Goal: Task Accomplishment & Management: Manage account settings

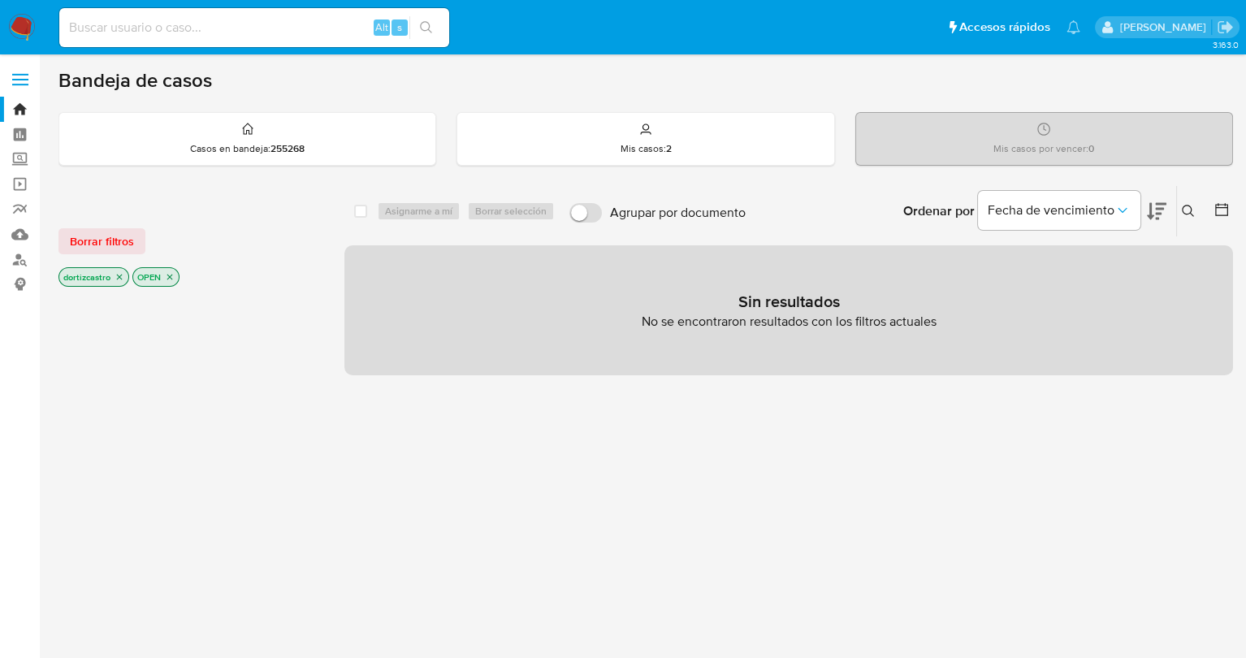
click at [105, 236] on span "Borrar filtros" at bounding box center [102, 241] width 64 height 23
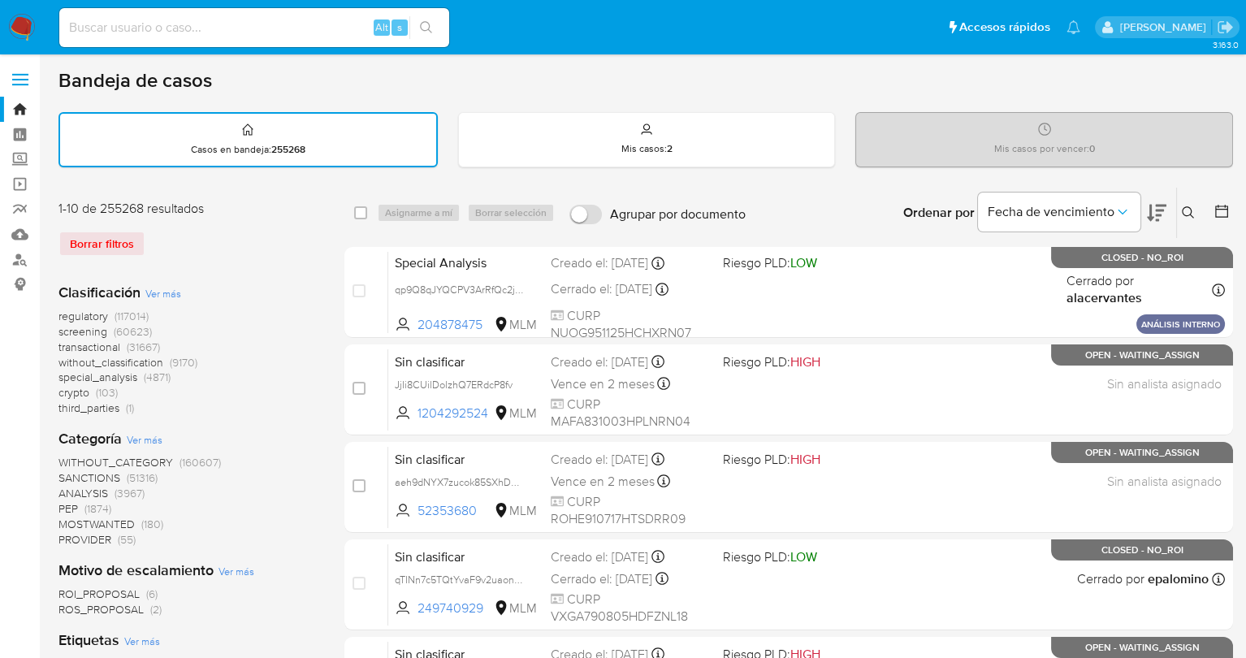
click at [1189, 213] on icon at bounding box center [1188, 212] width 12 height 12
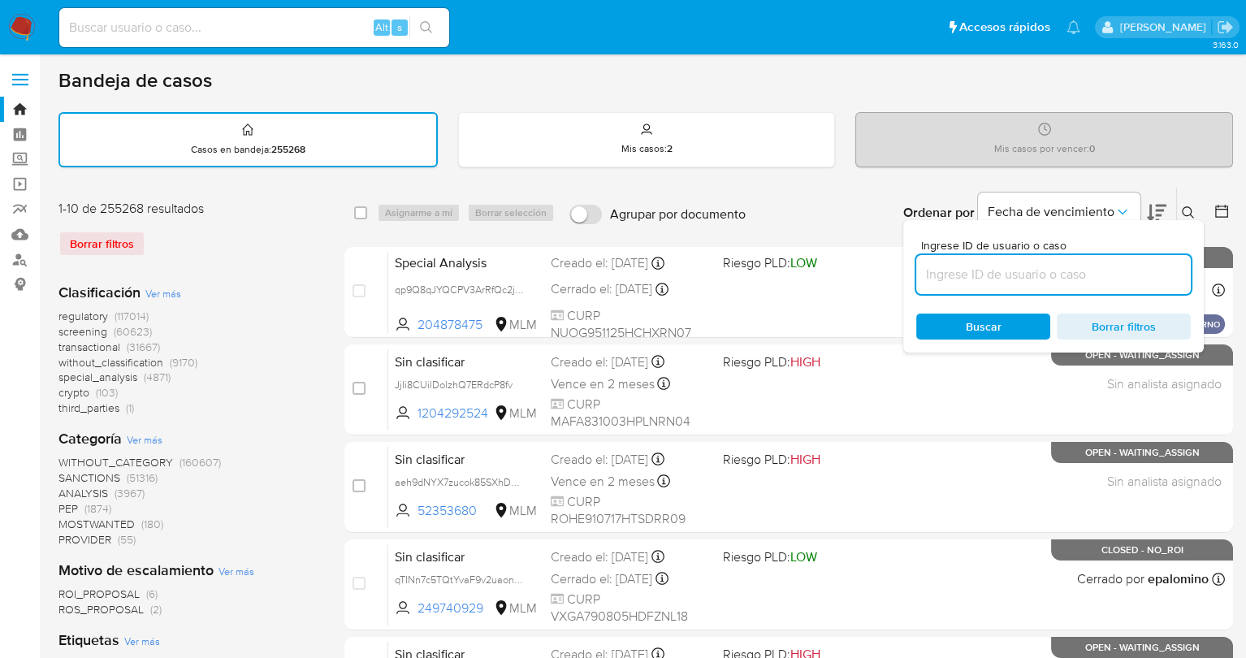
click at [1000, 264] on input at bounding box center [1053, 274] width 275 height 21
type input "306091998"
click at [962, 315] on span "Buscar" at bounding box center [982, 326] width 111 height 23
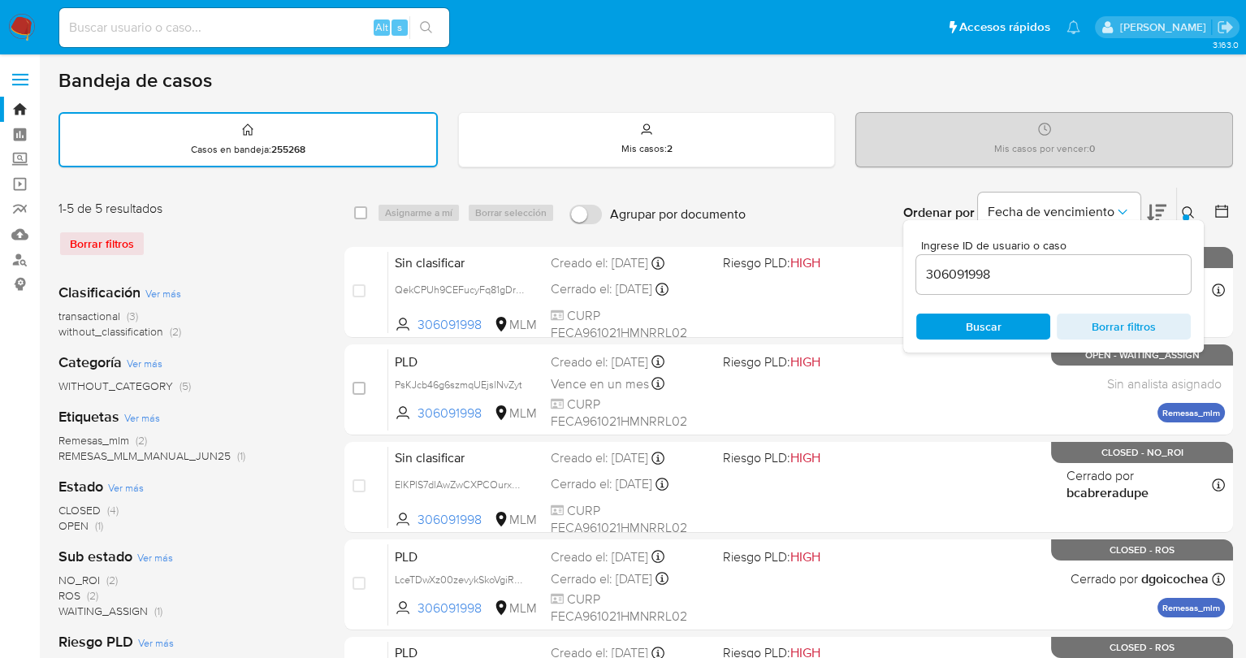
click at [853, 195] on div "Ordenar por Fecha de vencimiento No es posible ordenar los resultados mientras …" at bounding box center [993, 213] width 479 height 50
click at [1182, 206] on icon at bounding box center [1188, 212] width 13 height 13
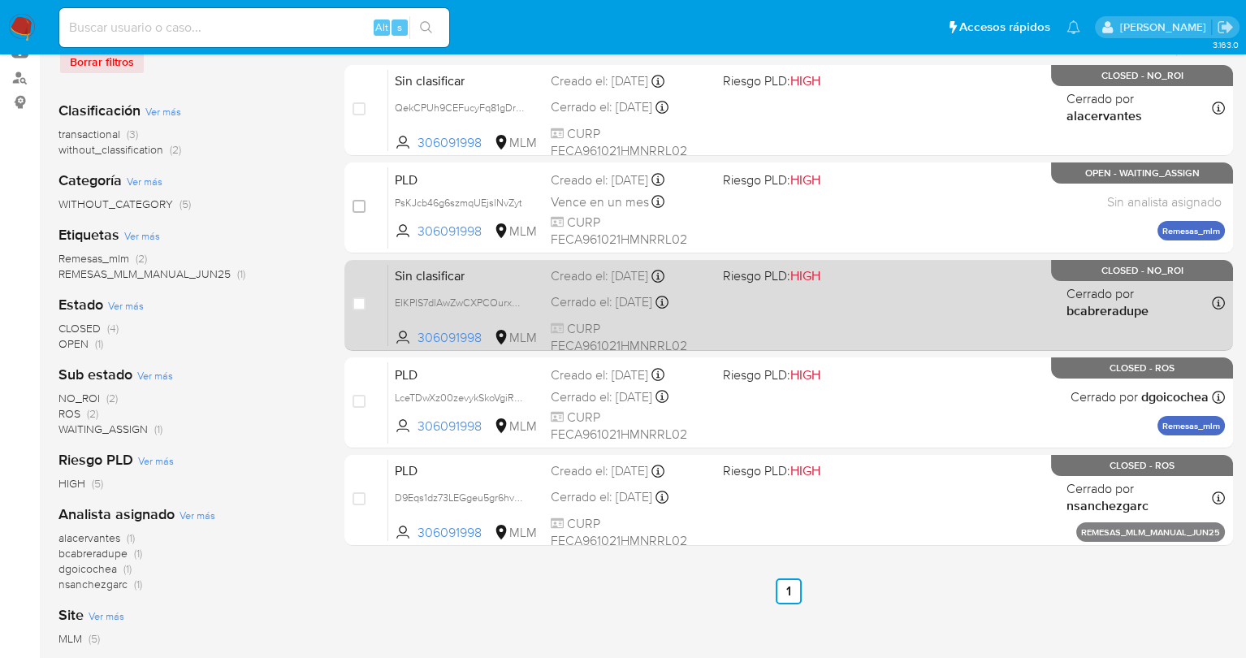
scroll to position [153, 0]
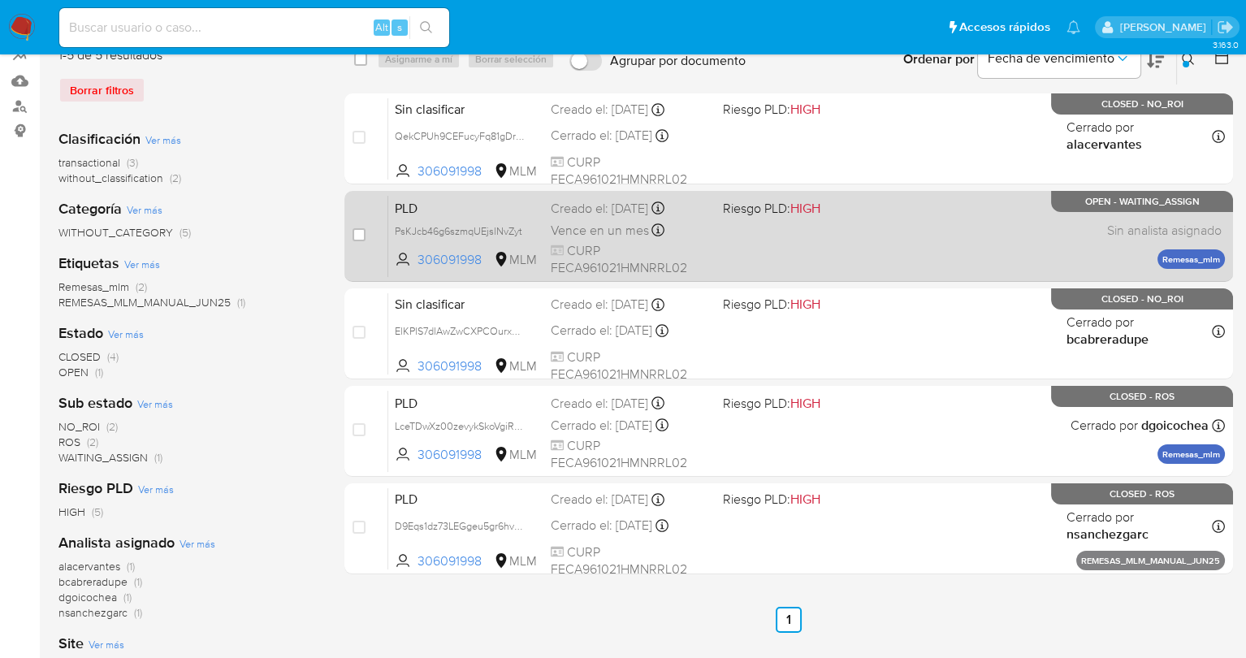
click at [780, 248] on div "PLD PsKJcb46g6szmqUEjslNvZyt 306091998 MLM Riesgo PLD: HIGH Creado el: 12/09/20…" at bounding box center [806, 236] width 837 height 82
click at [361, 230] on input "checkbox" at bounding box center [358, 234] width 13 height 13
checkbox input "true"
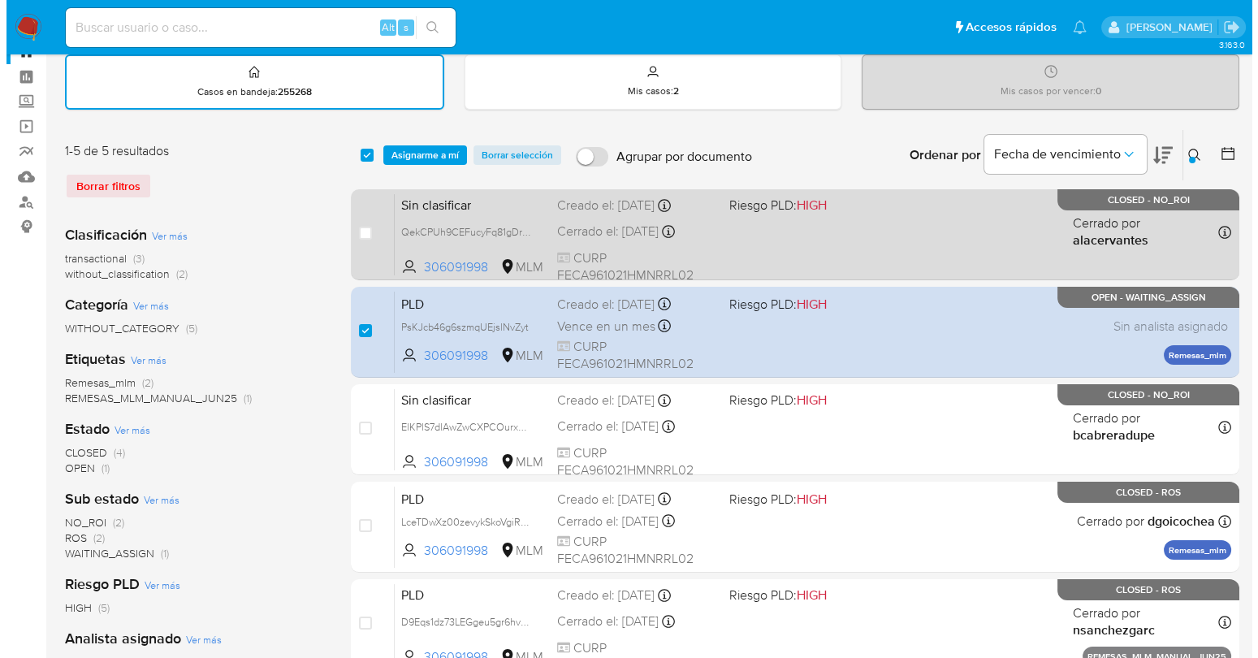
scroll to position [0, 0]
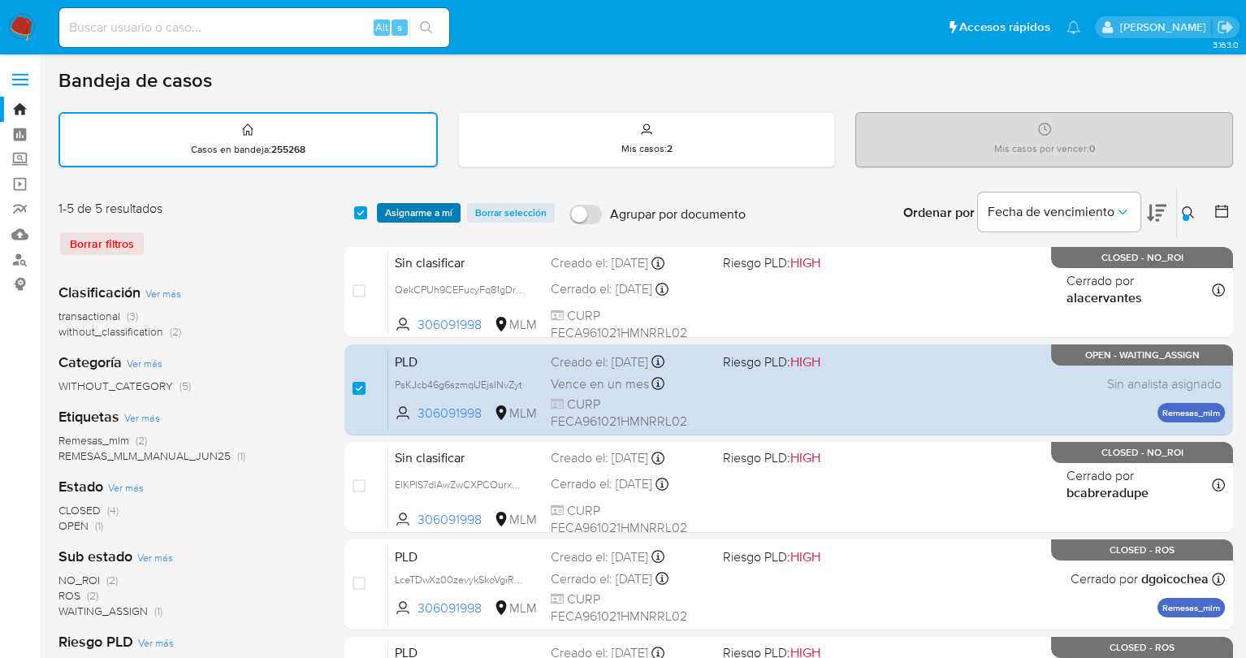
click at [431, 210] on span "Asignarme a mí" at bounding box center [418, 213] width 67 height 16
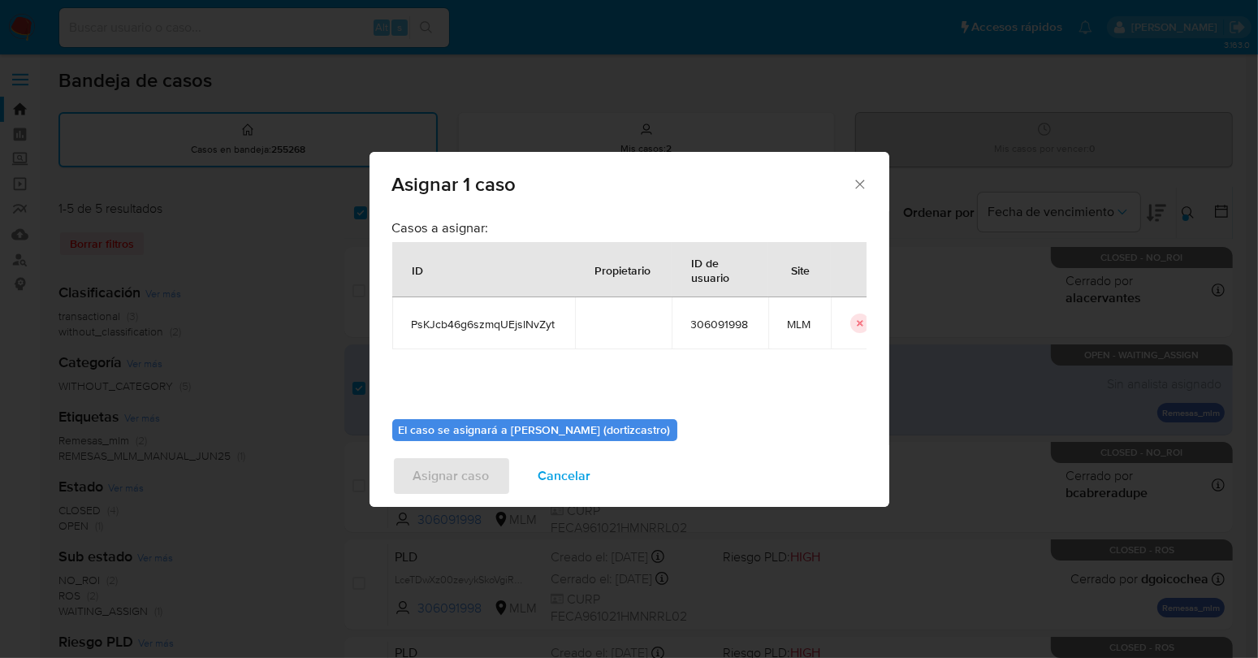
click at [520, 338] on td "PsKJcb46g6szmqUEjslNvZyt" at bounding box center [483, 323] width 183 height 52
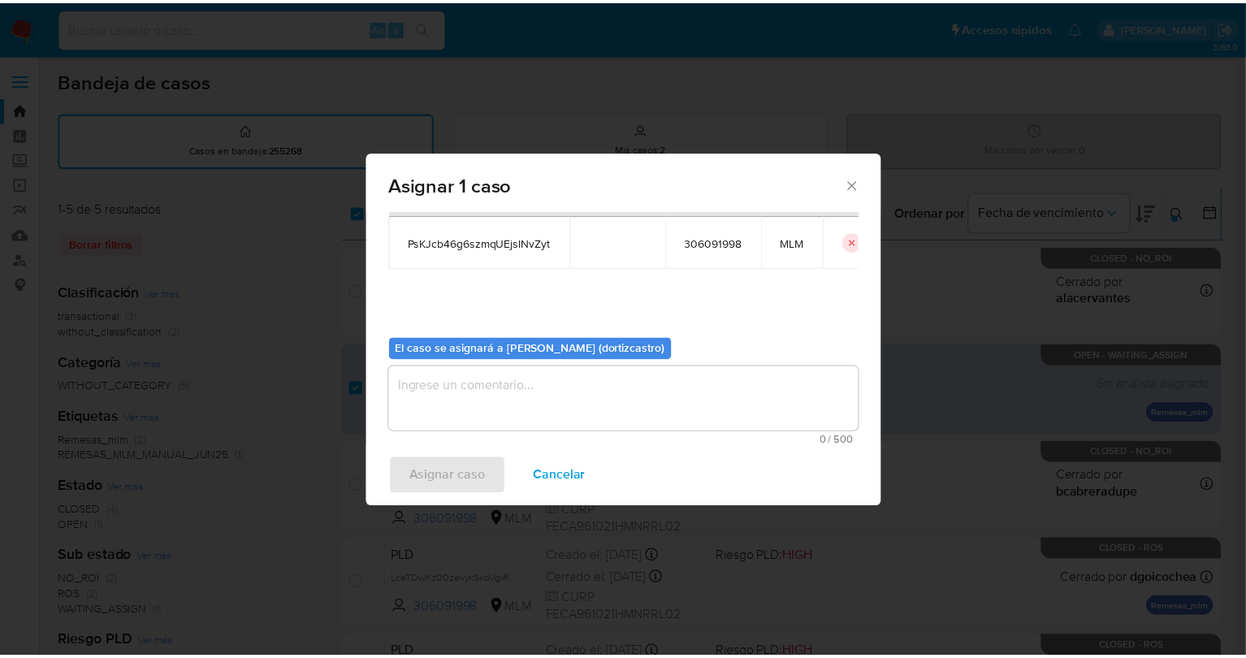
scroll to position [83, 0]
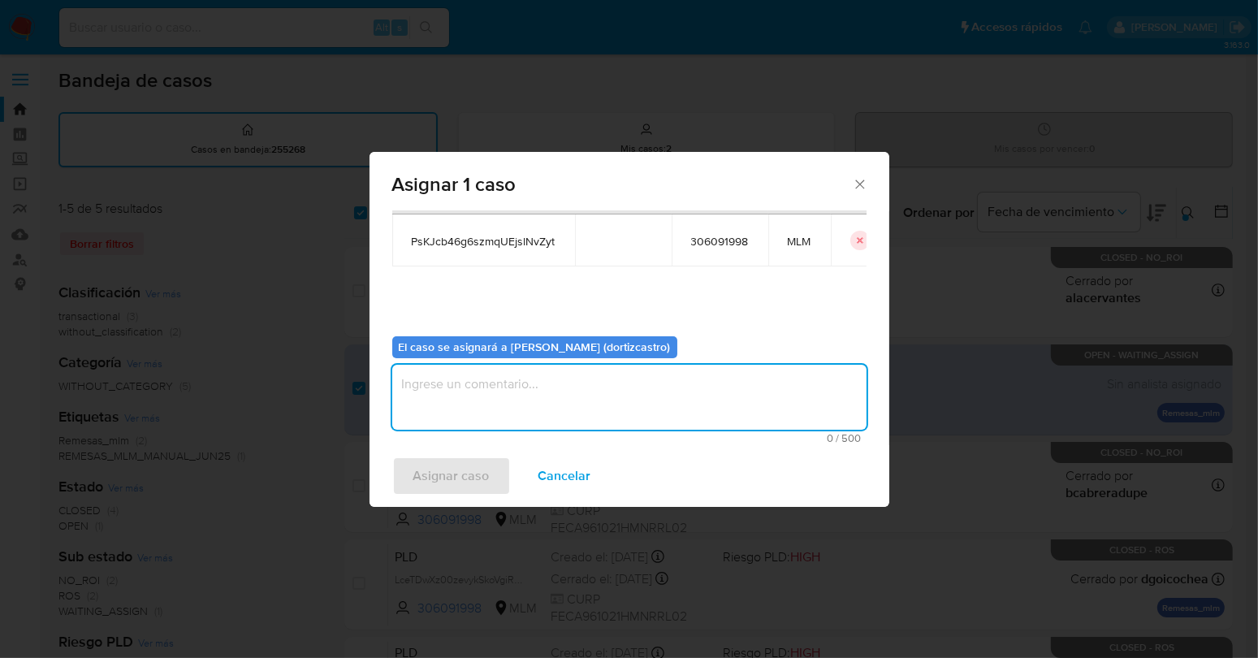
click at [471, 391] on textarea "assign-modal" at bounding box center [629, 397] width 474 height 65
type textarea "AS"
click at [469, 480] on span "Asignar caso" at bounding box center [451, 476] width 76 height 36
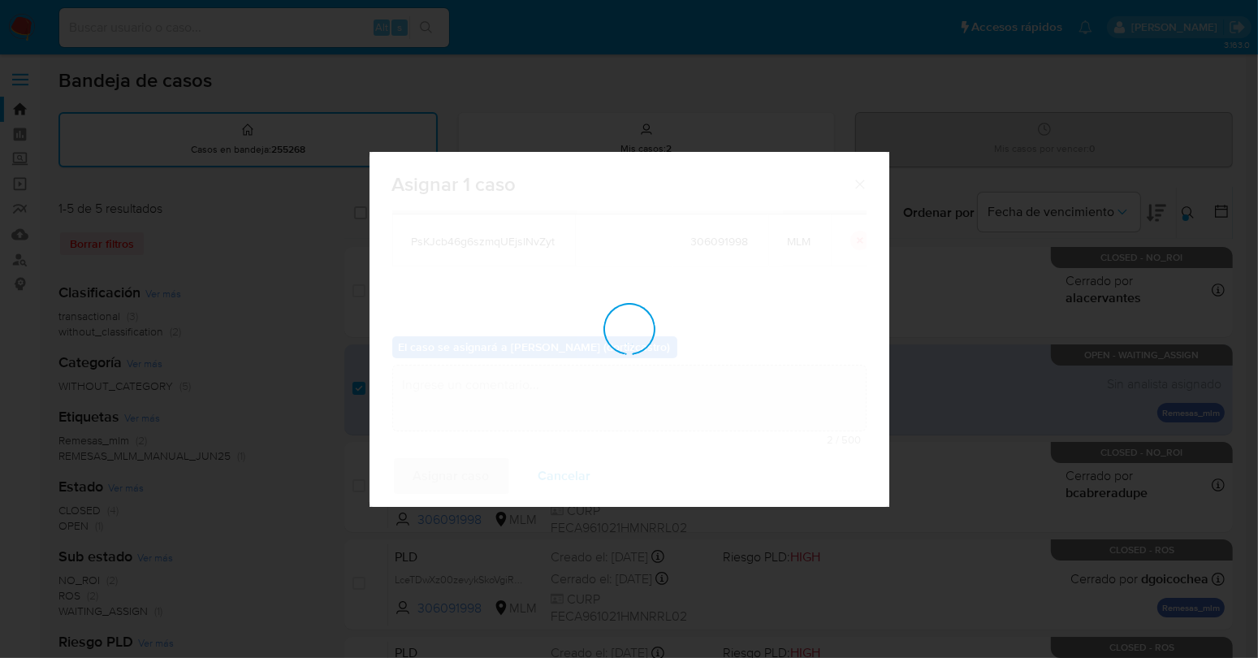
checkbox input "false"
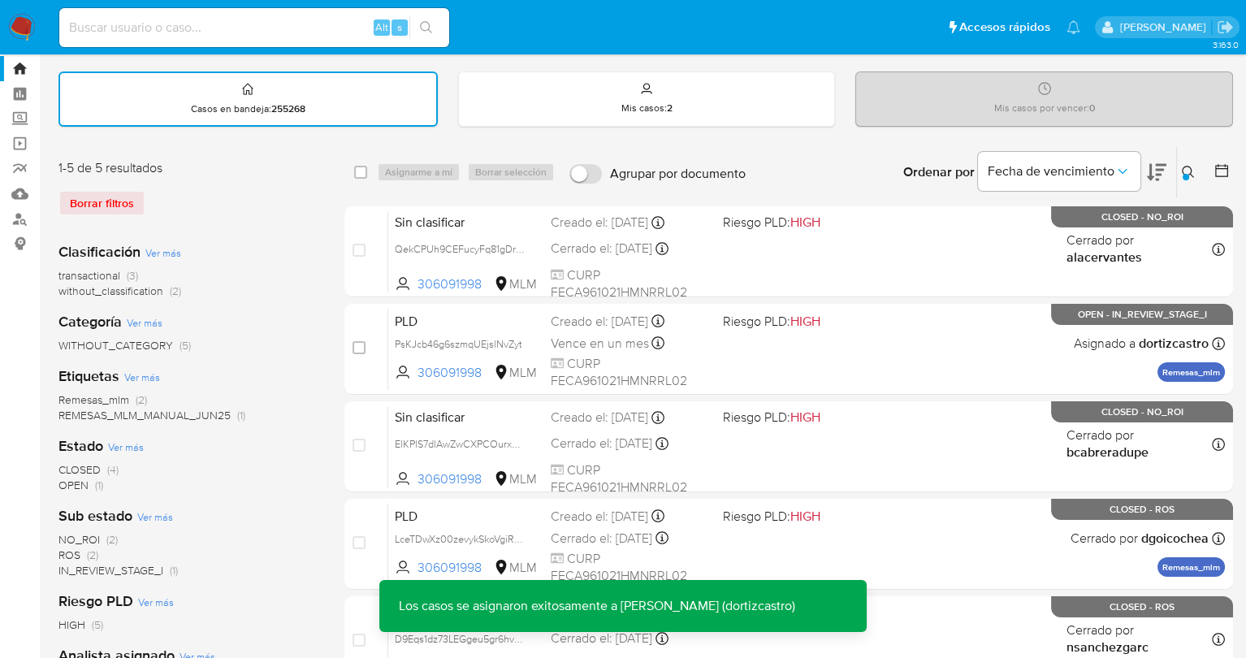
scroll to position [81, 0]
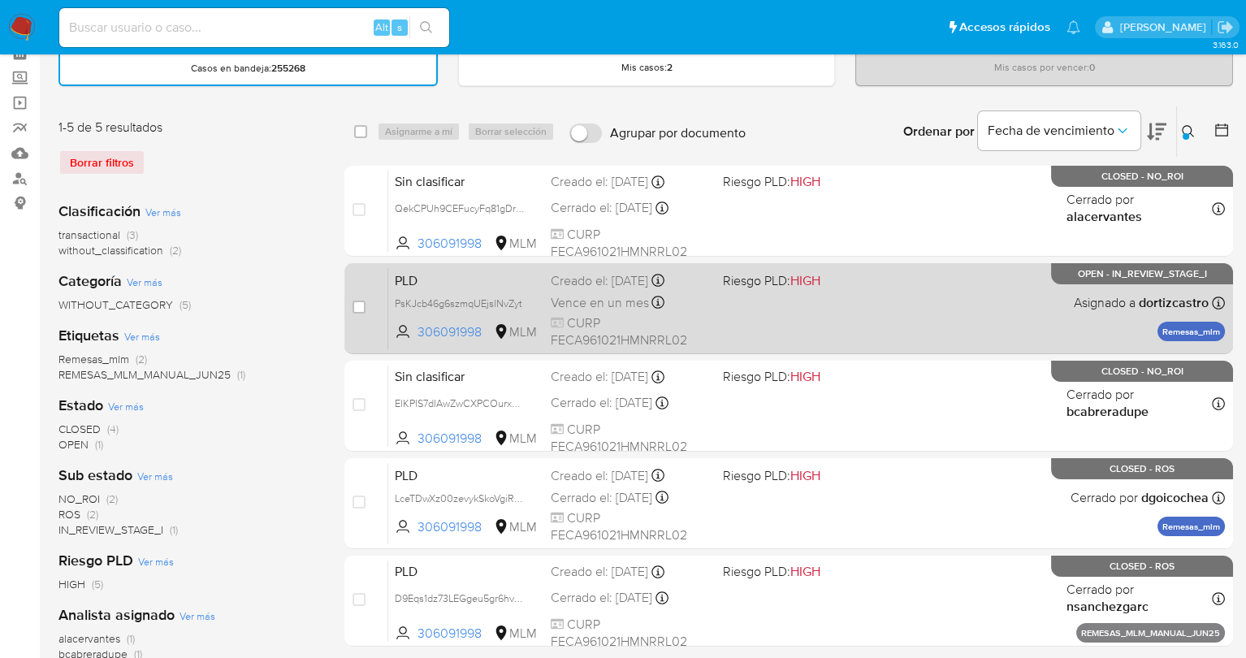
click at [570, 294] on span "Vence en un mes" at bounding box center [600, 303] width 98 height 18
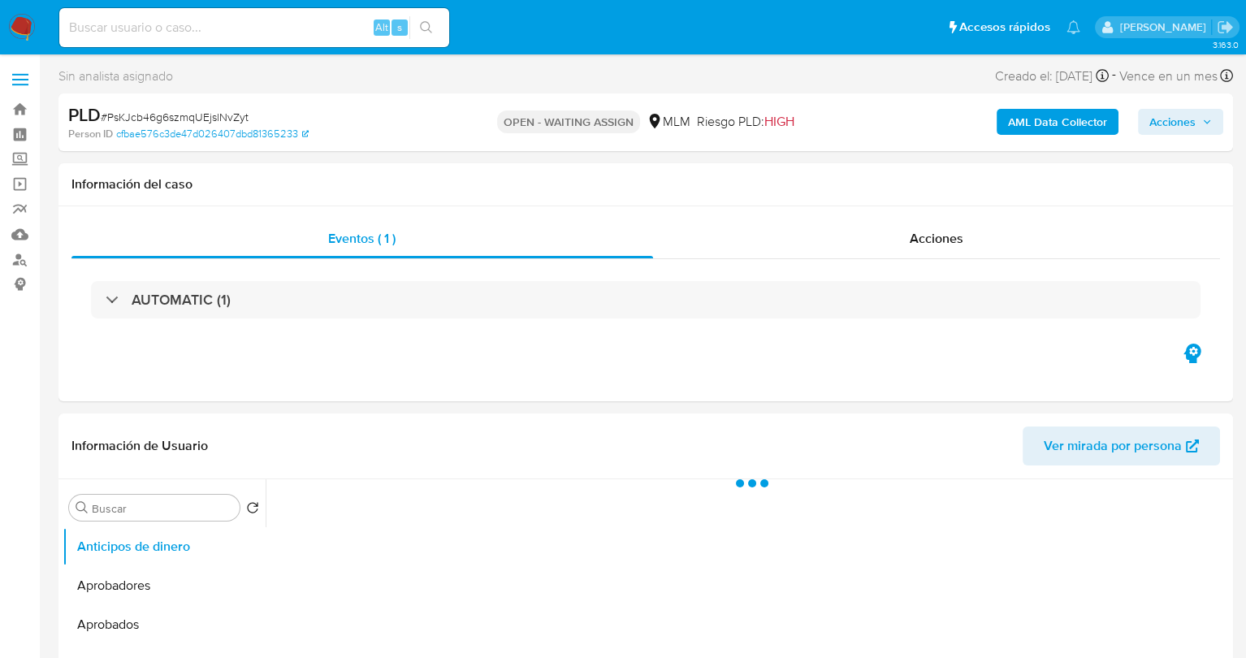
select select "10"
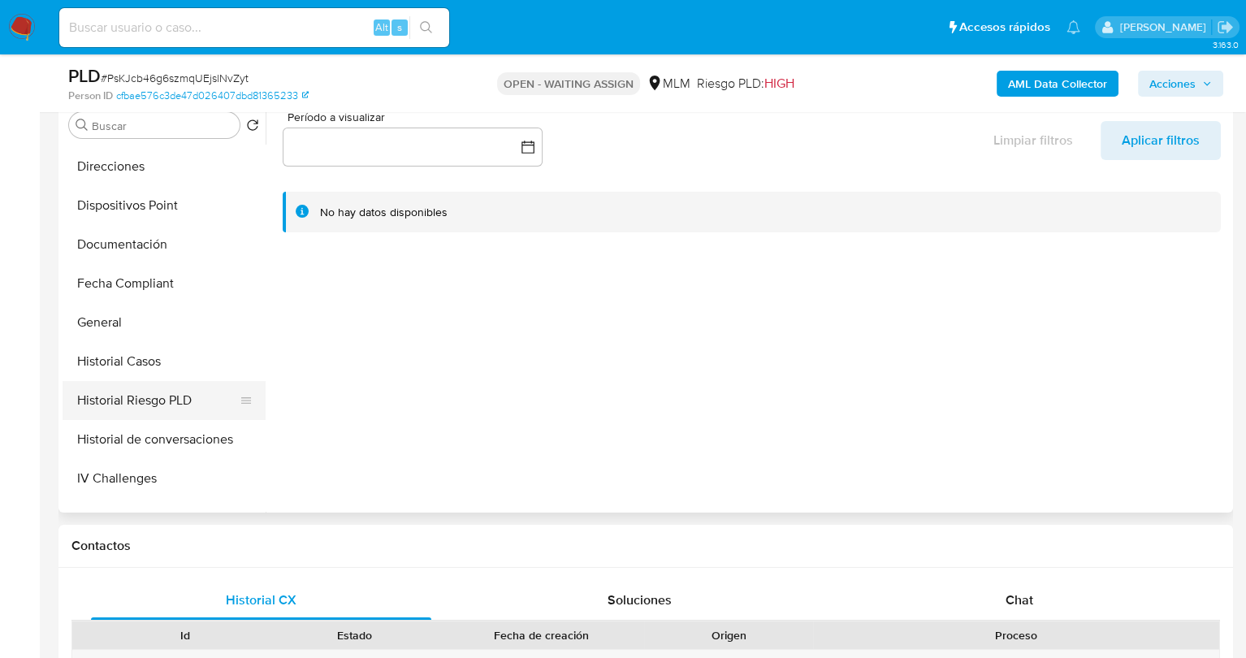
scroll to position [487, 0]
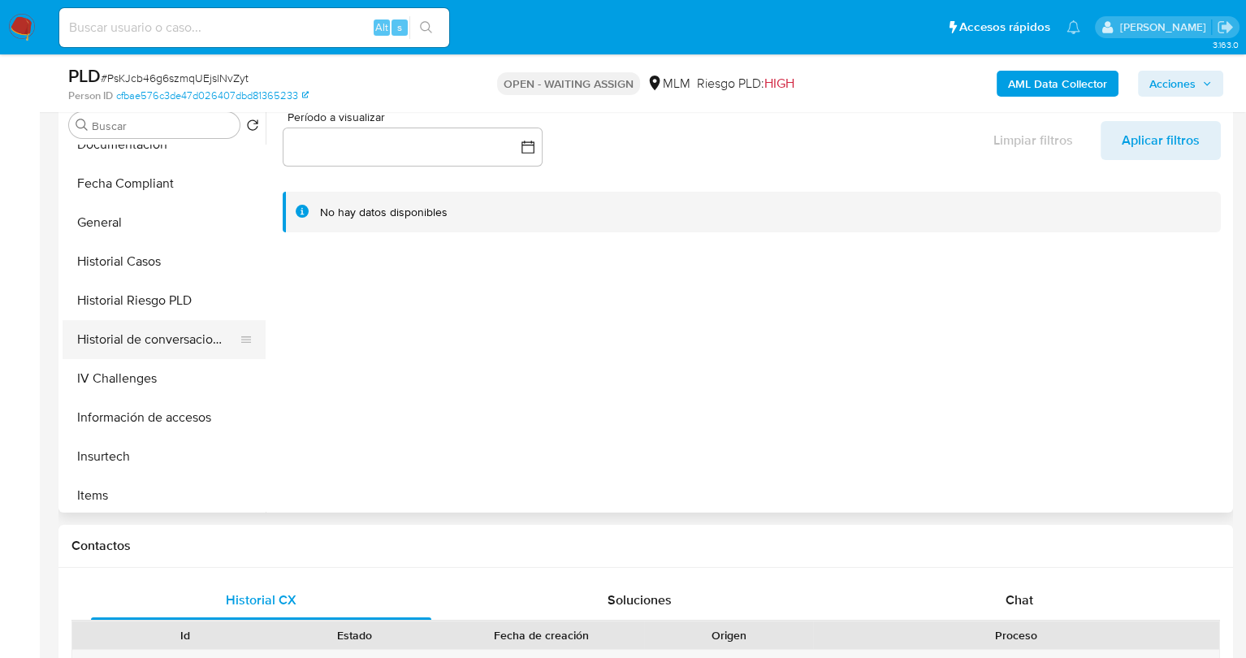
click at [162, 332] on button "Historial de conversaciones" at bounding box center [158, 339] width 190 height 39
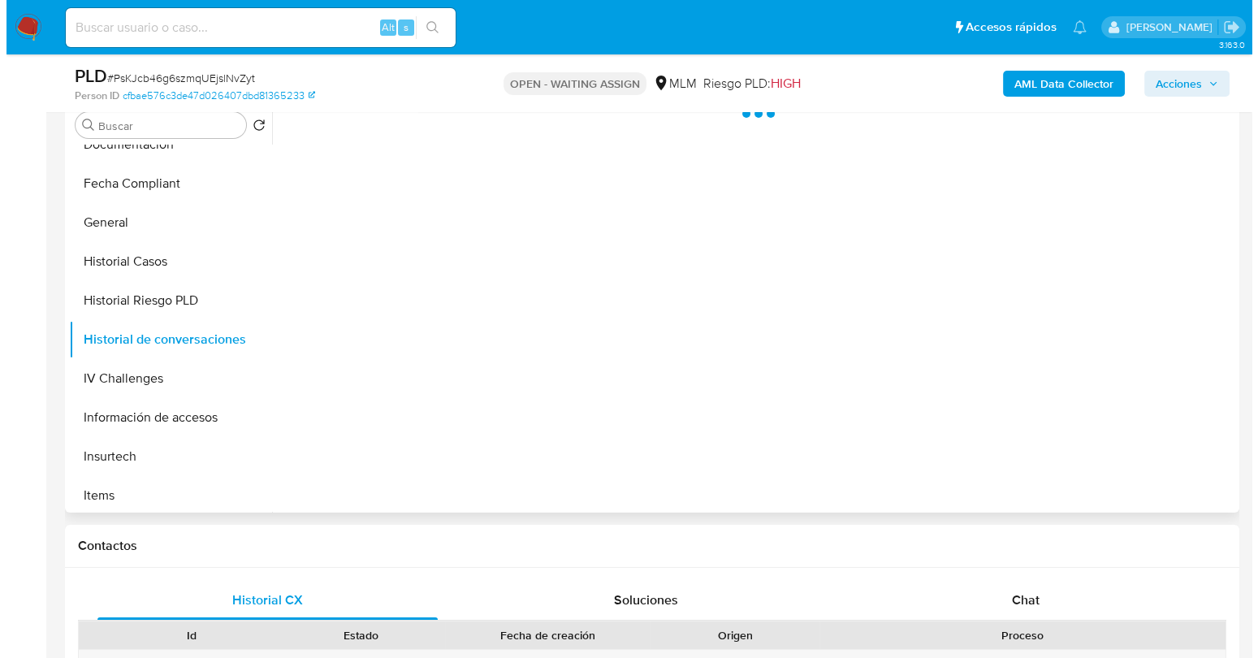
scroll to position [244, 0]
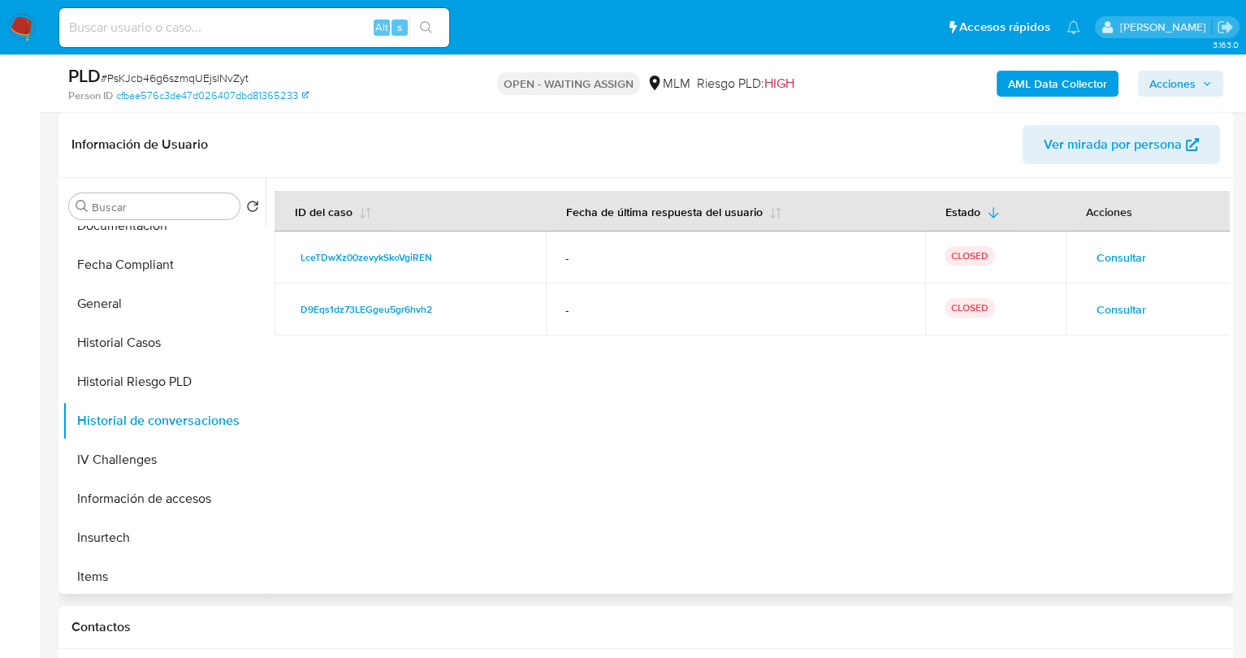
click at [1120, 253] on span "Consultar" at bounding box center [1121, 257] width 50 height 23
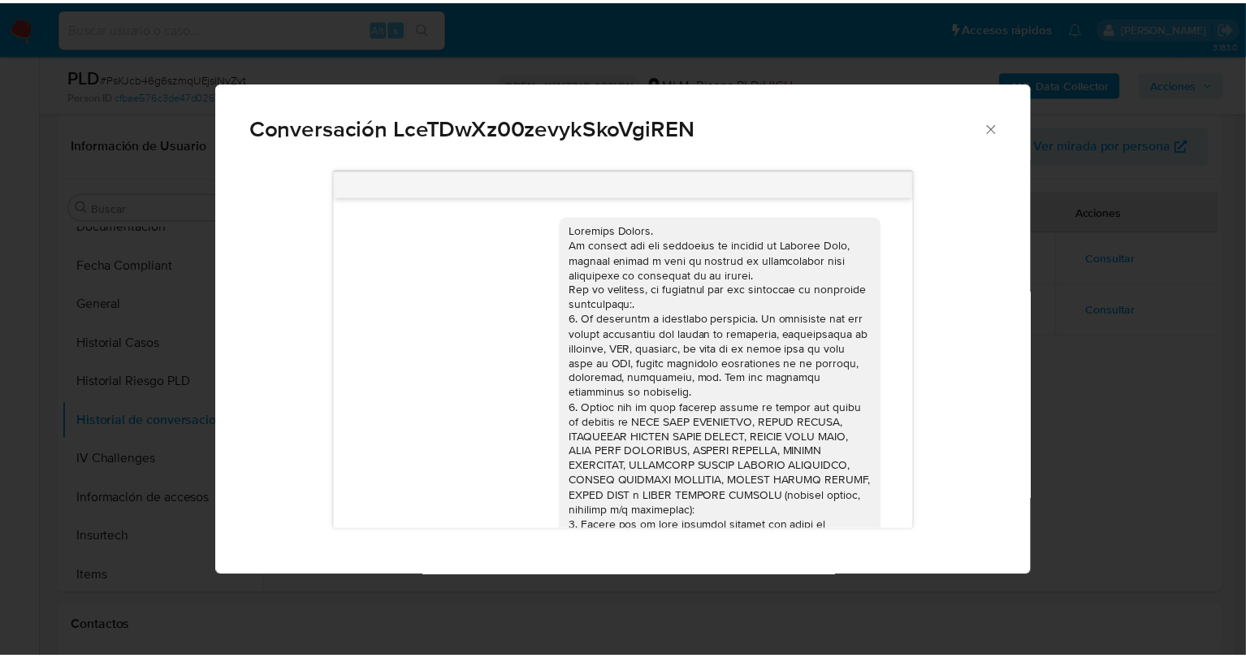
scroll to position [233, 0]
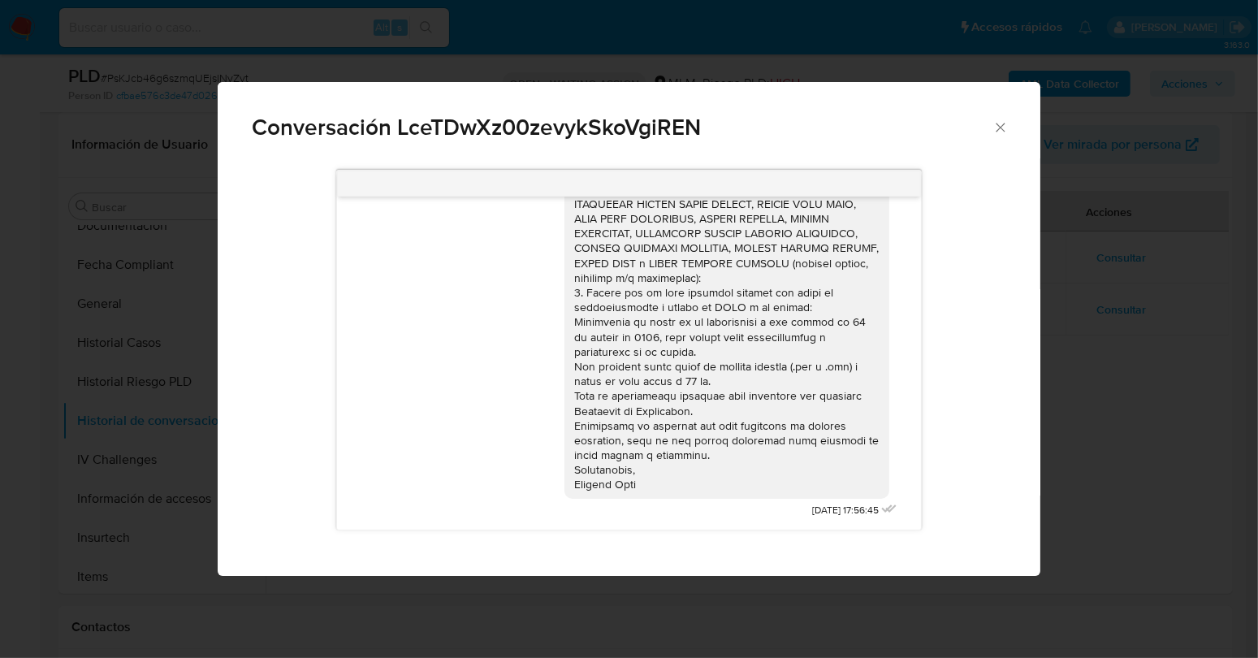
click at [997, 123] on icon "Cerrar" at bounding box center [1000, 127] width 16 height 16
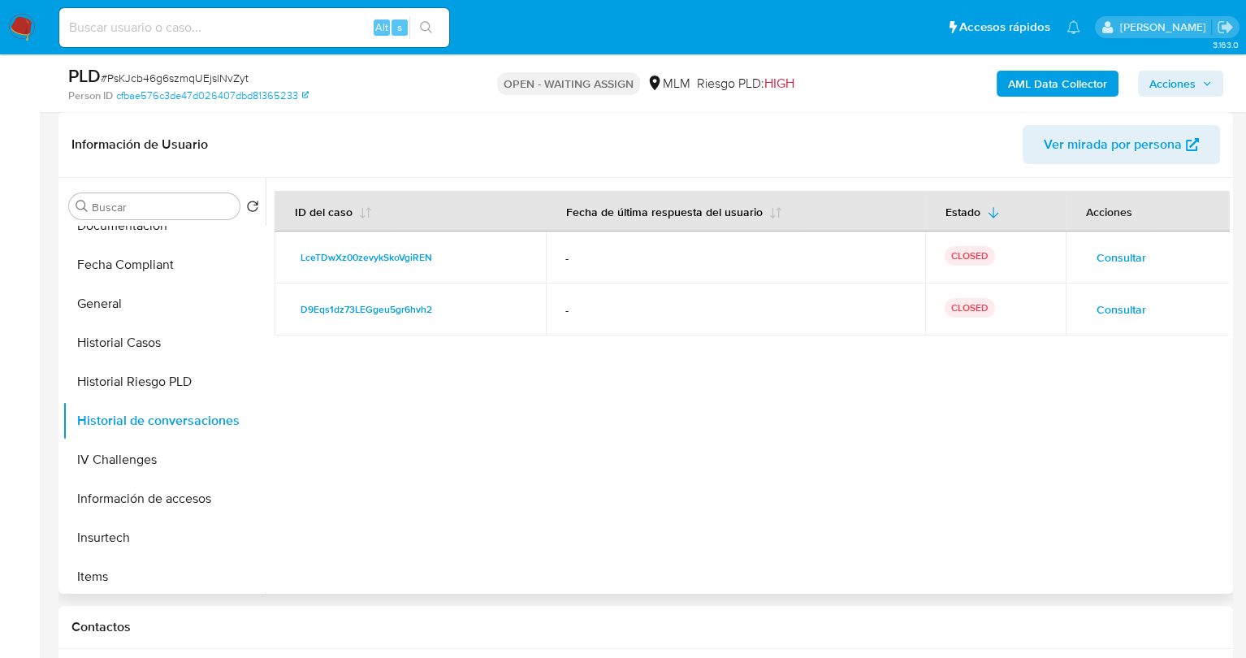
click at [1112, 310] on span "Consultar" at bounding box center [1121, 309] width 50 height 23
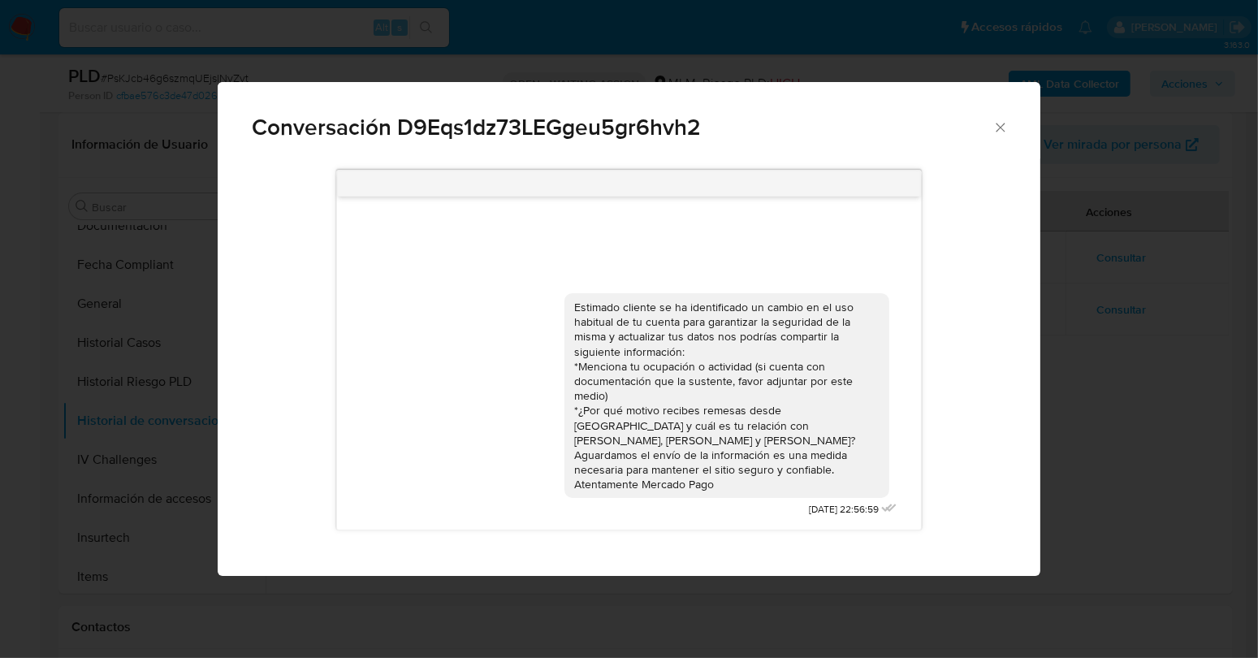
click at [1001, 129] on icon "Cerrar" at bounding box center [1000, 127] width 16 height 16
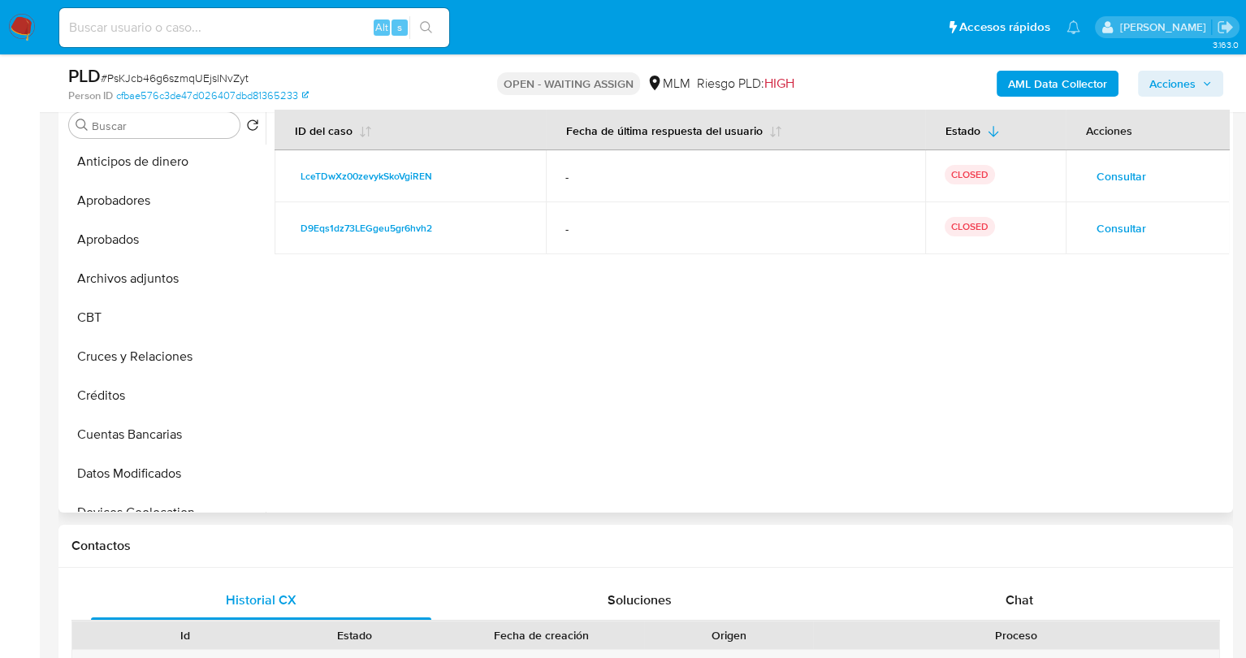
scroll to position [0, 0]
click at [133, 288] on button "Archivos adjuntos" at bounding box center [158, 281] width 190 height 39
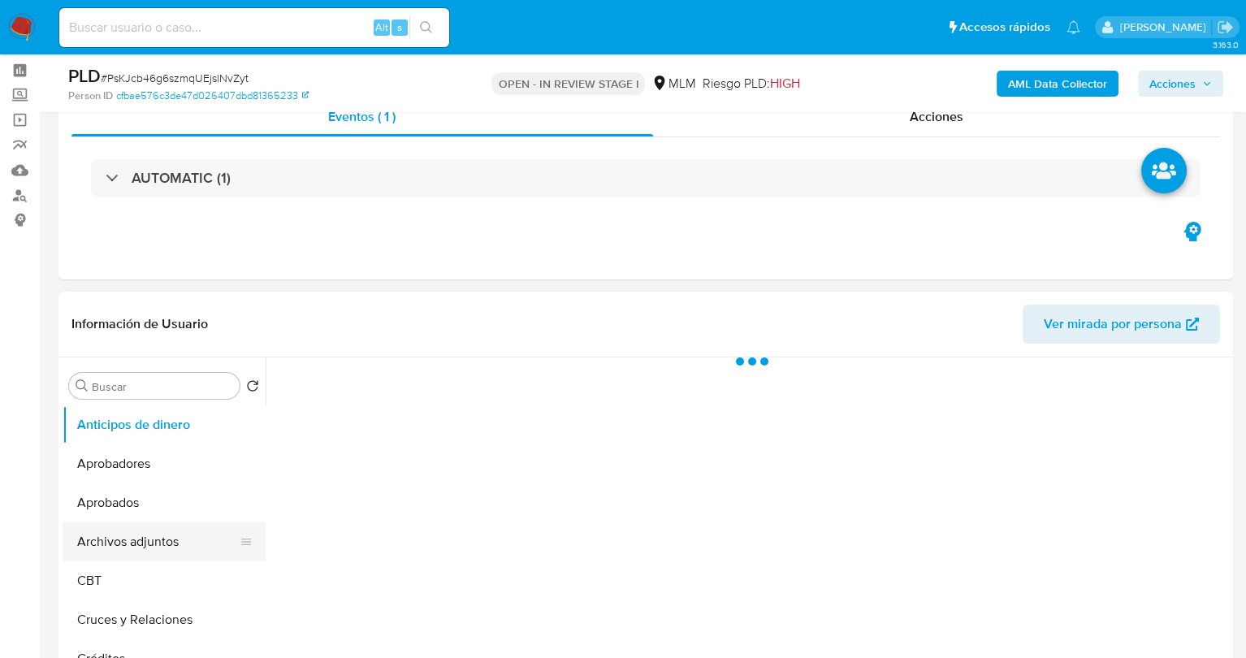
scroll to position [162, 0]
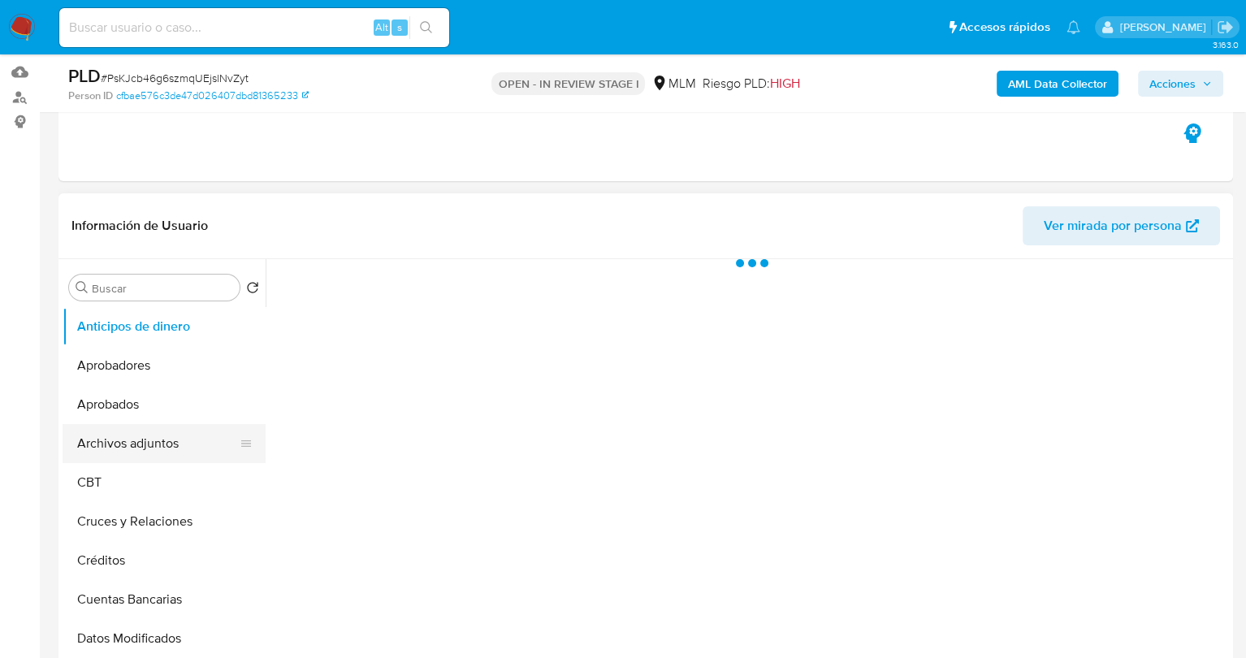
click at [131, 446] on button "Archivos adjuntos" at bounding box center [158, 443] width 190 height 39
select select "10"
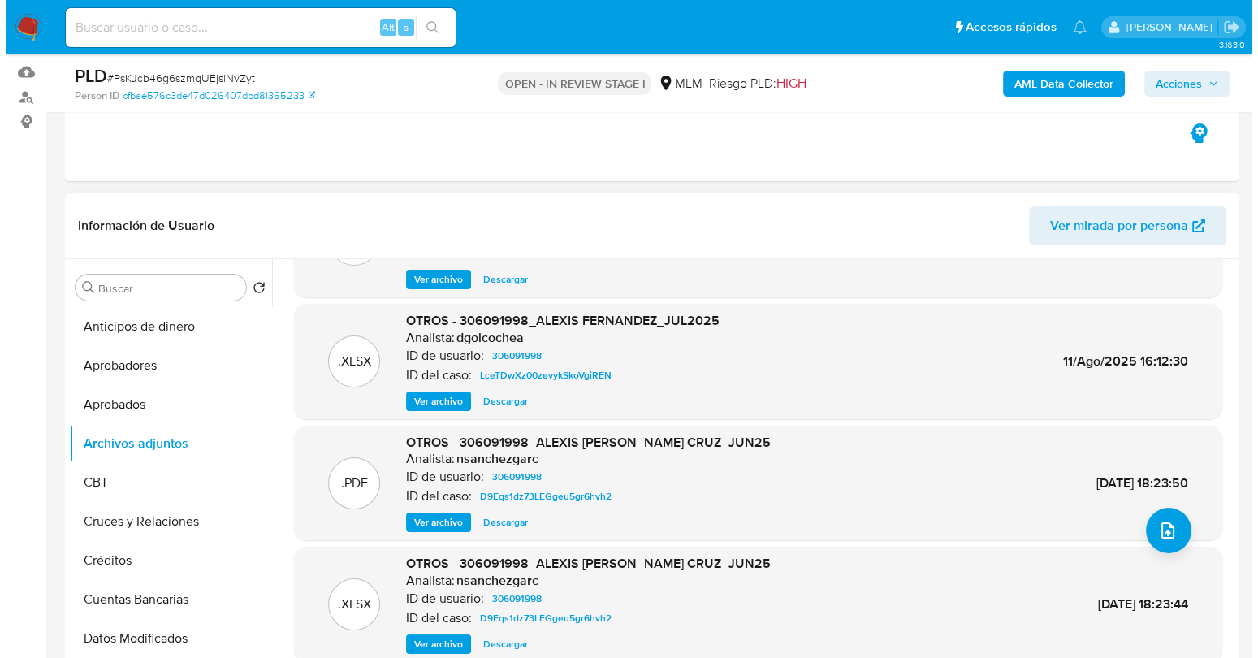
scroll to position [91, 0]
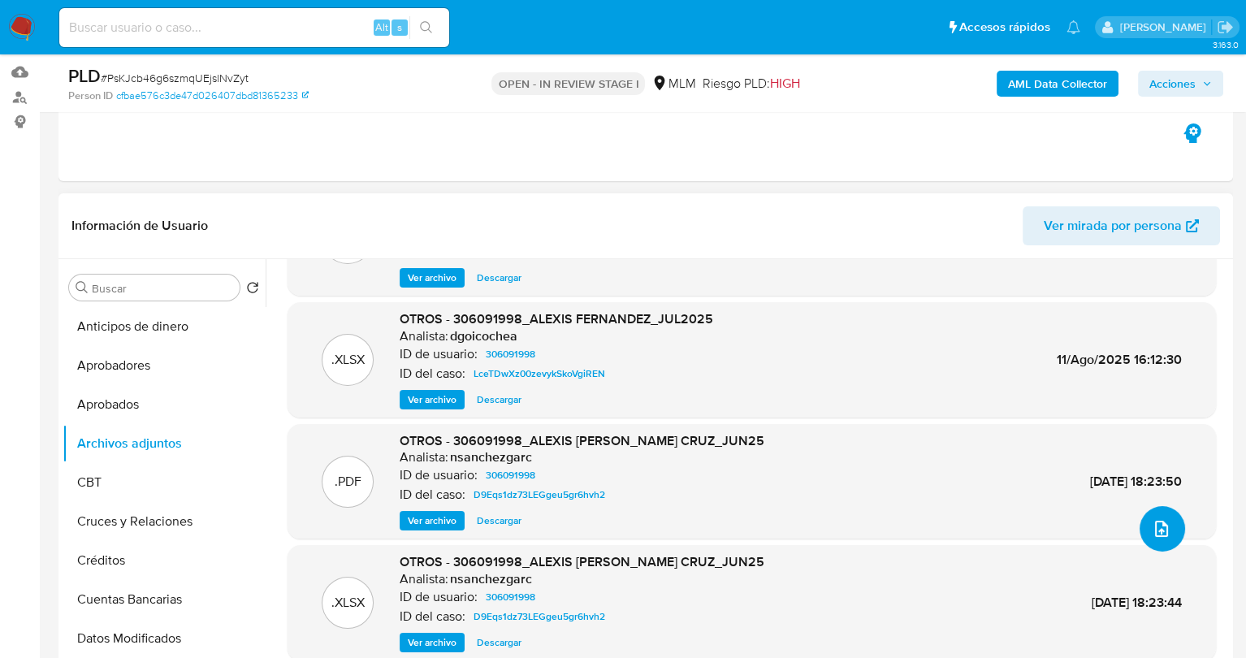
click at [1153, 522] on icon "upload-file" at bounding box center [1161, 528] width 19 height 19
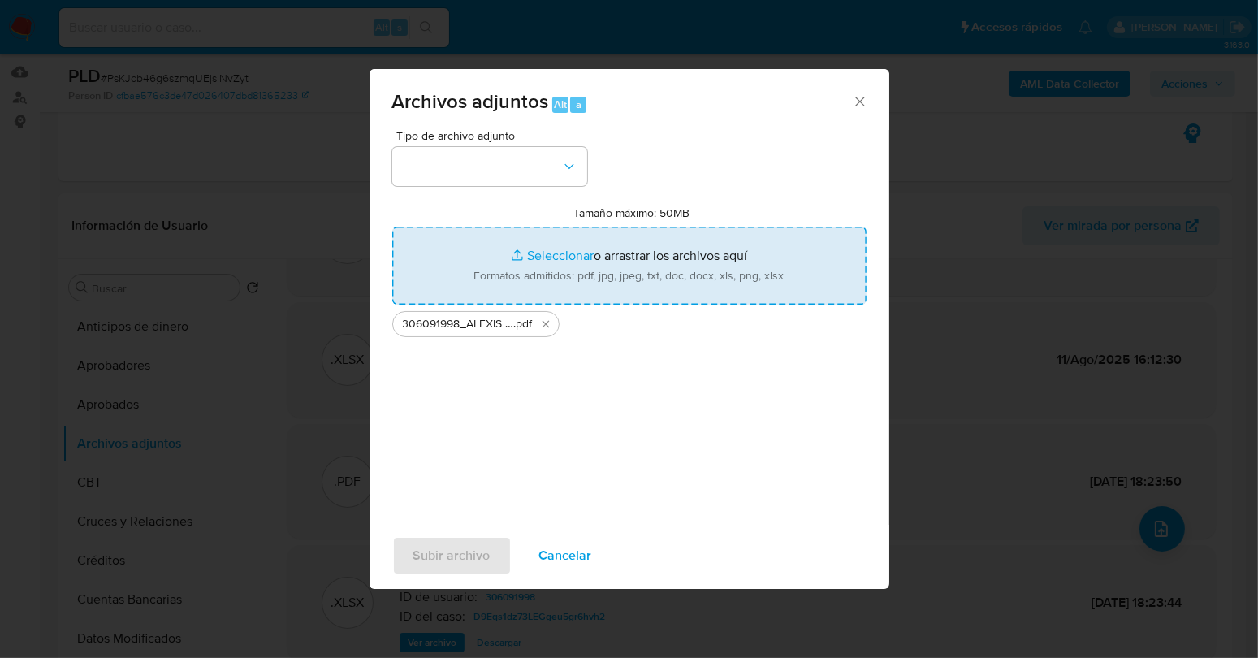
type input "C:\fakepath\306091998_Alexis Ricardo Fernandez Cruz_SEP2025 (1).xlsx"
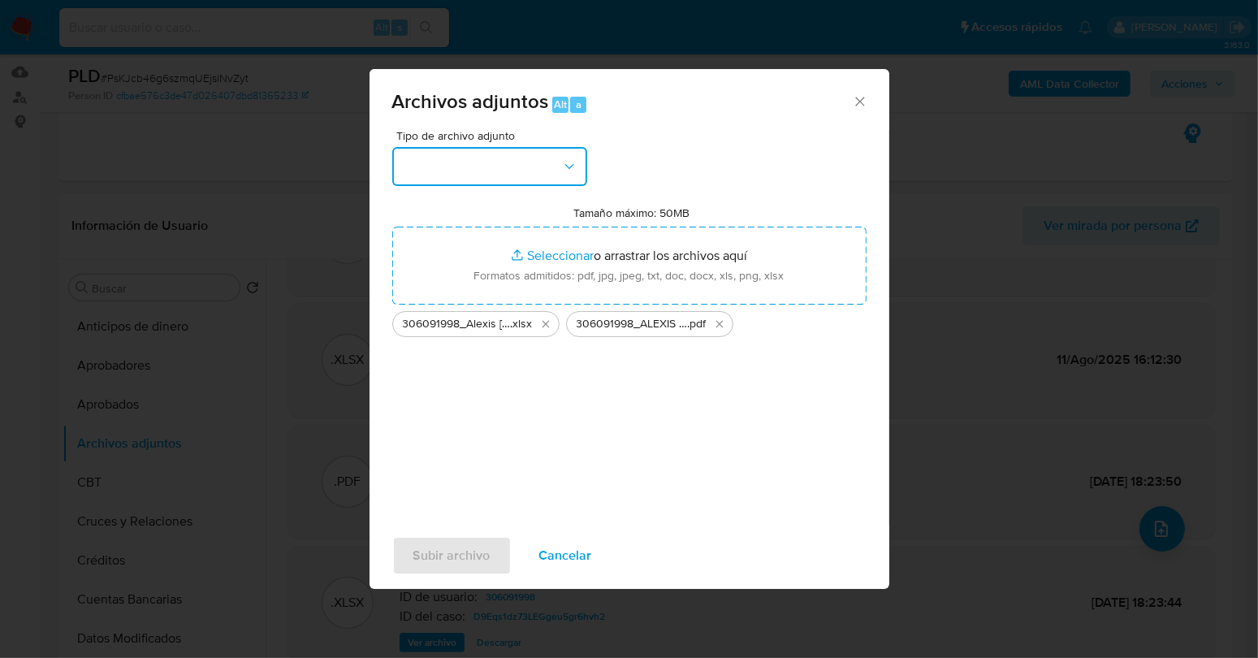
click at [560, 158] on button "button" at bounding box center [489, 166] width 195 height 39
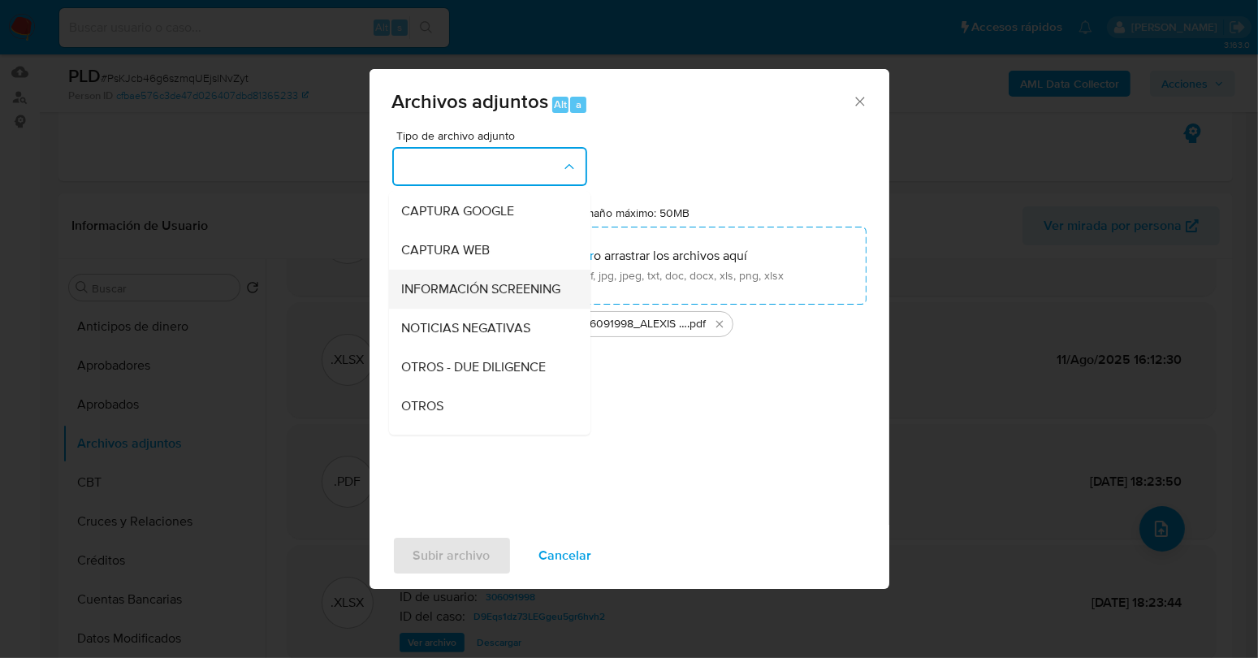
scroll to position [162, 0]
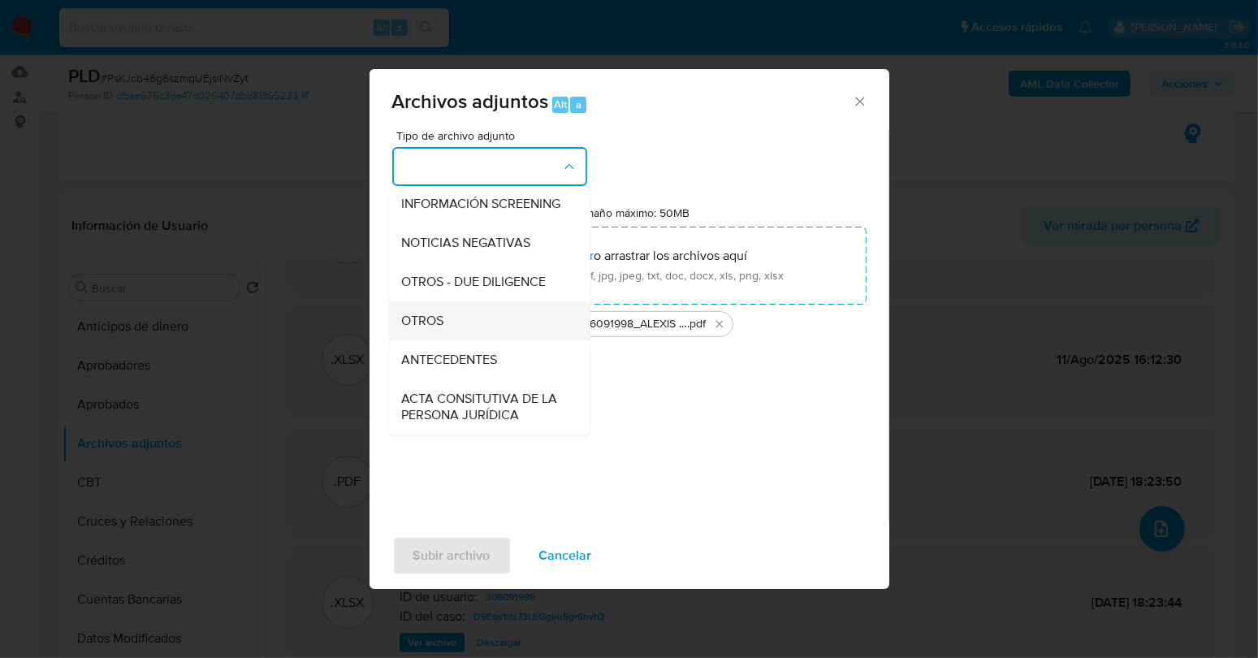
click at [508, 340] on div "OTROS" at bounding box center [484, 320] width 166 height 39
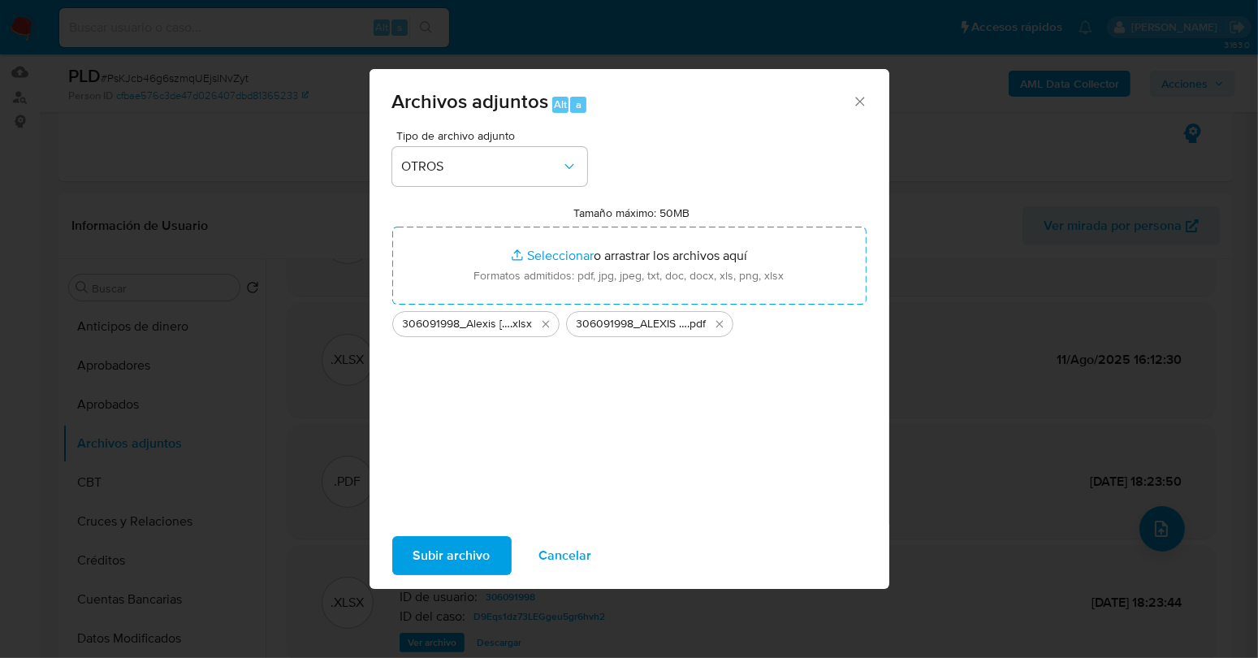
click at [462, 559] on span "Subir archivo" at bounding box center [451, 556] width 77 height 36
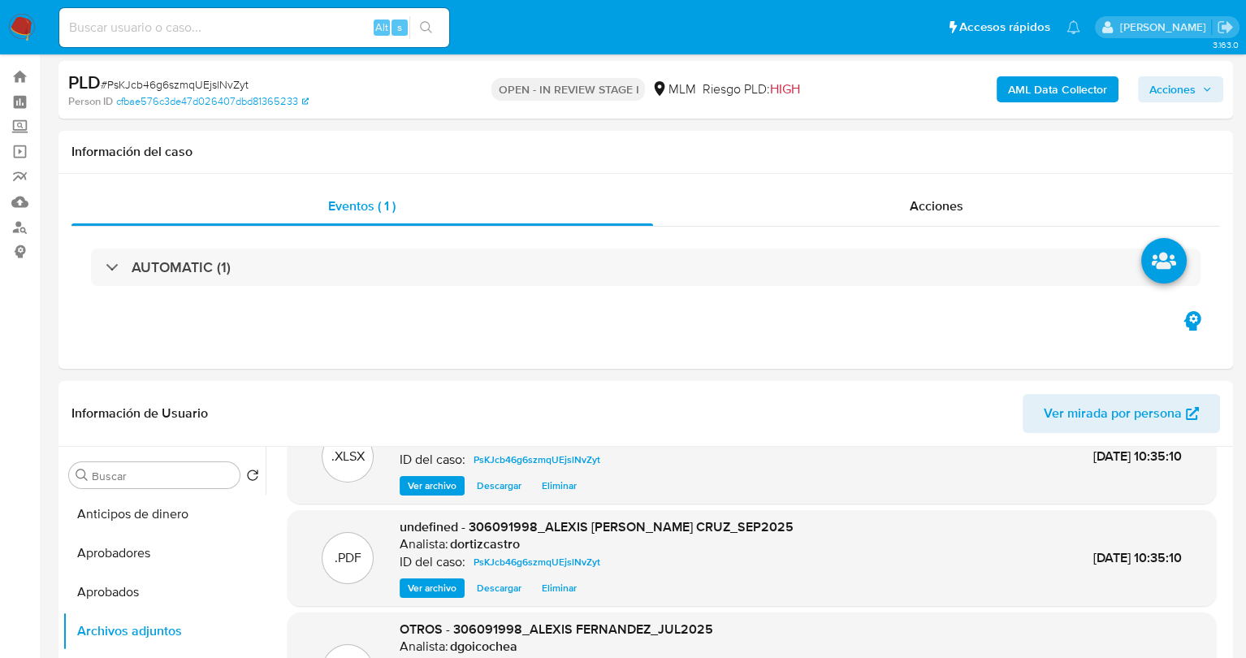
scroll to position [0, 0]
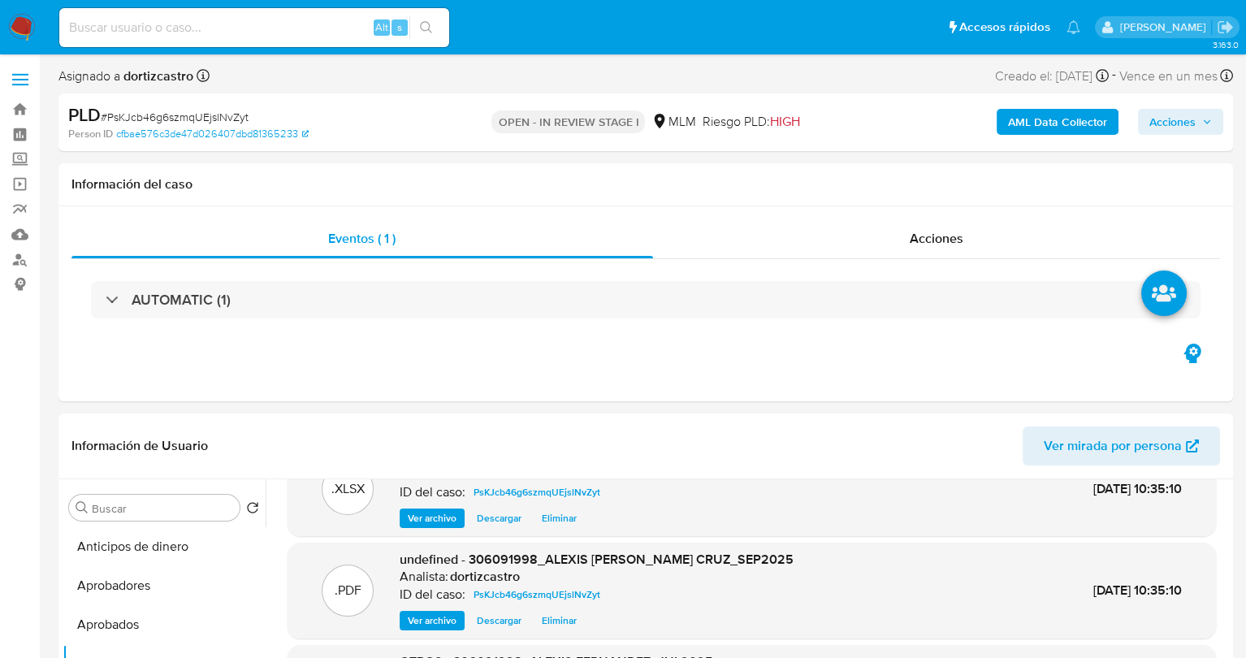
click at [1191, 118] on span "Acciones" at bounding box center [1172, 122] width 46 height 26
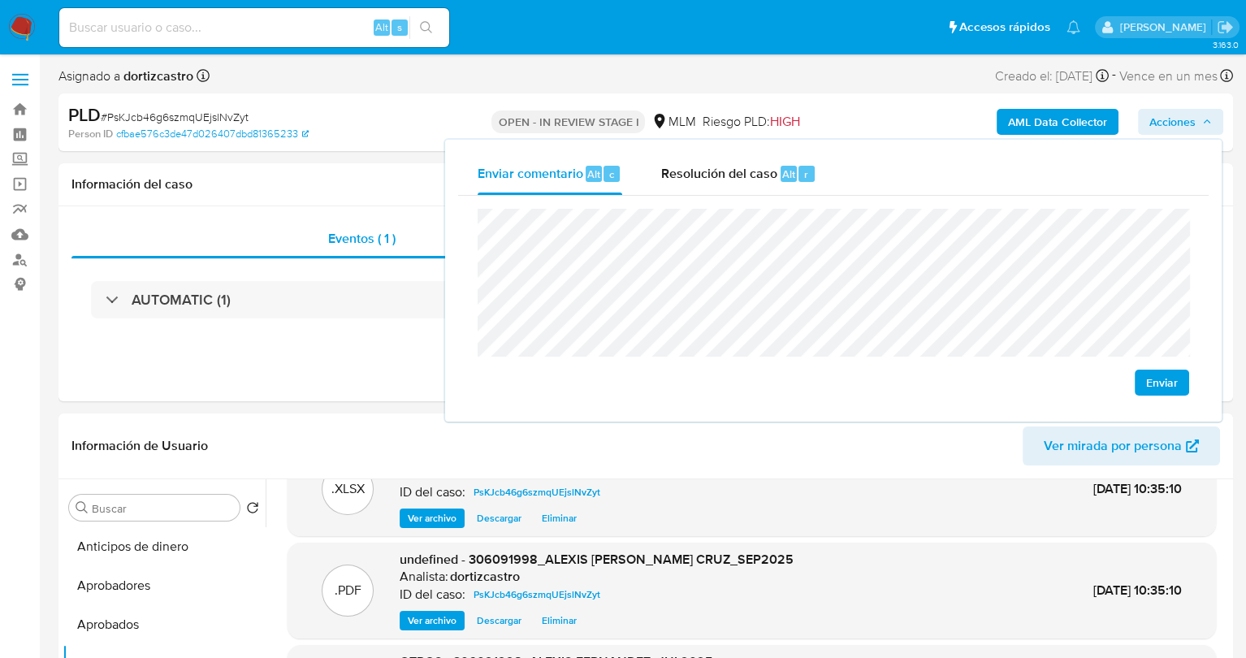
click at [1168, 386] on span "Enviar" at bounding box center [1162, 382] width 32 height 23
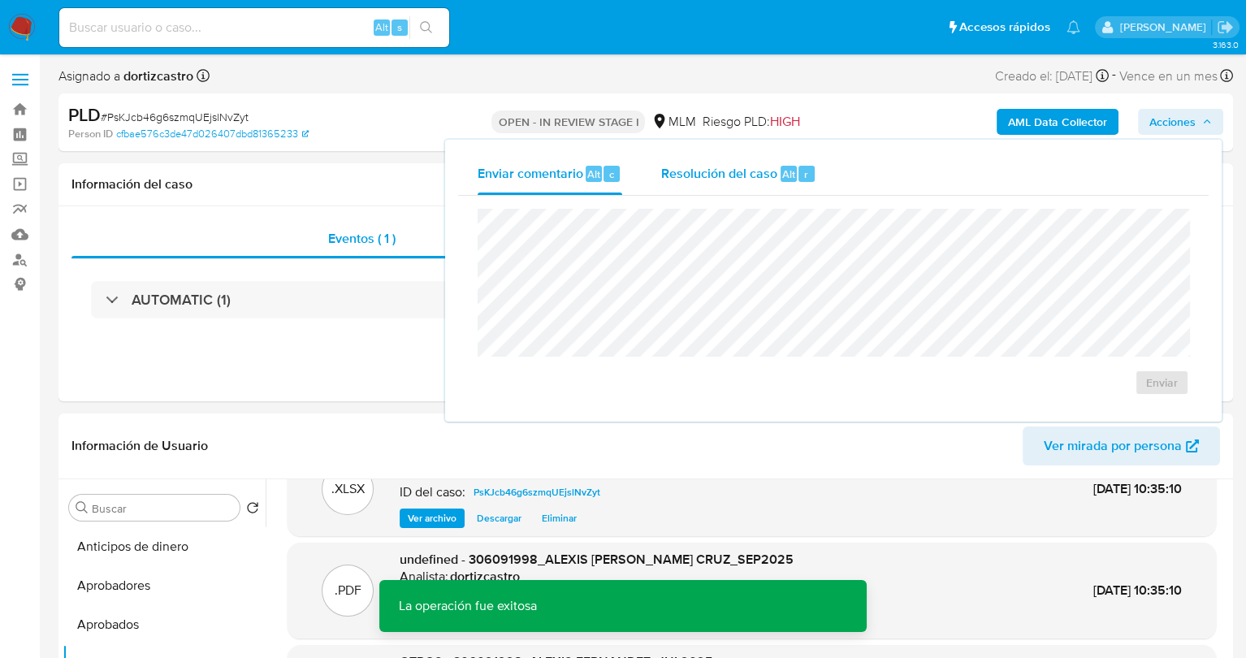
click at [741, 176] on span "Resolución del caso" at bounding box center [719, 173] width 116 height 19
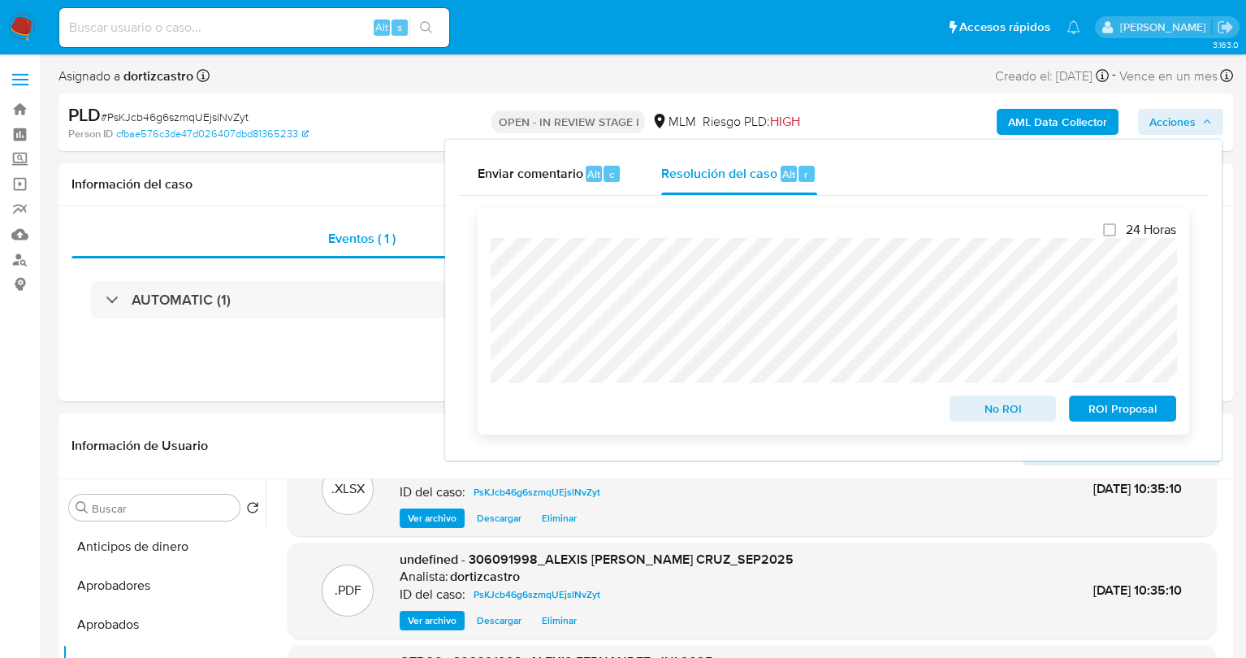
click at [1112, 414] on span "ROI Proposal" at bounding box center [1122, 408] width 84 height 23
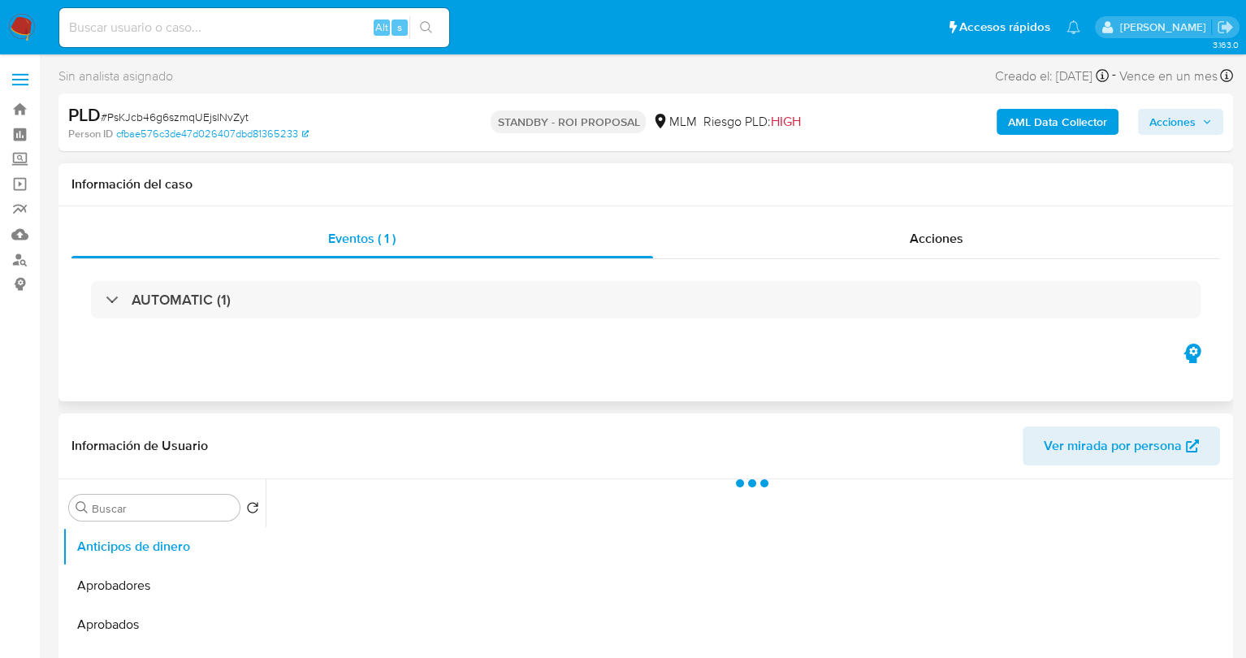
select select "10"
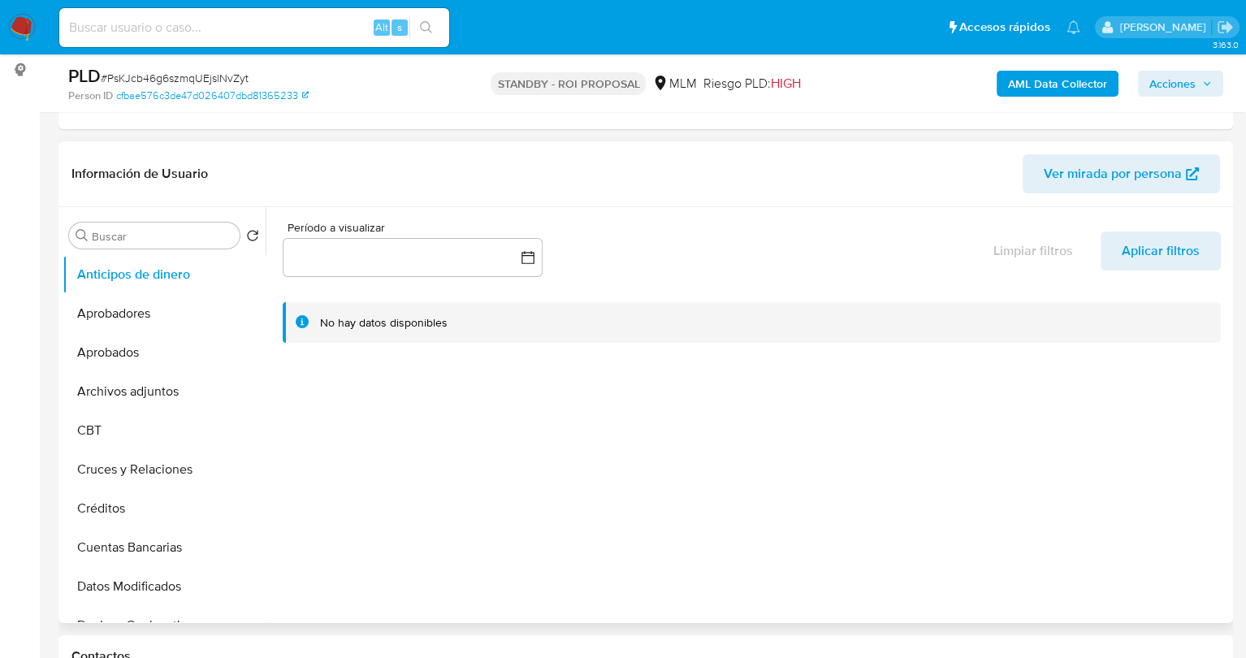
scroll to position [244, 0]
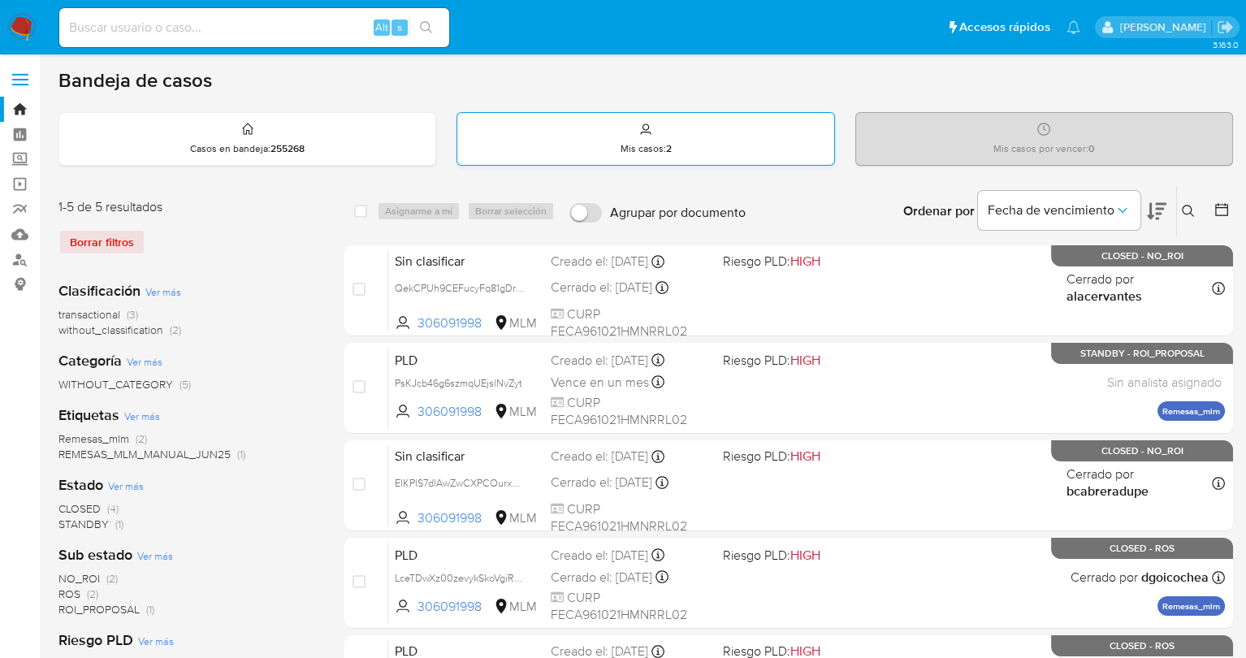
click at [616, 143] on div "Mis casos : 2" at bounding box center [645, 139] width 376 height 52
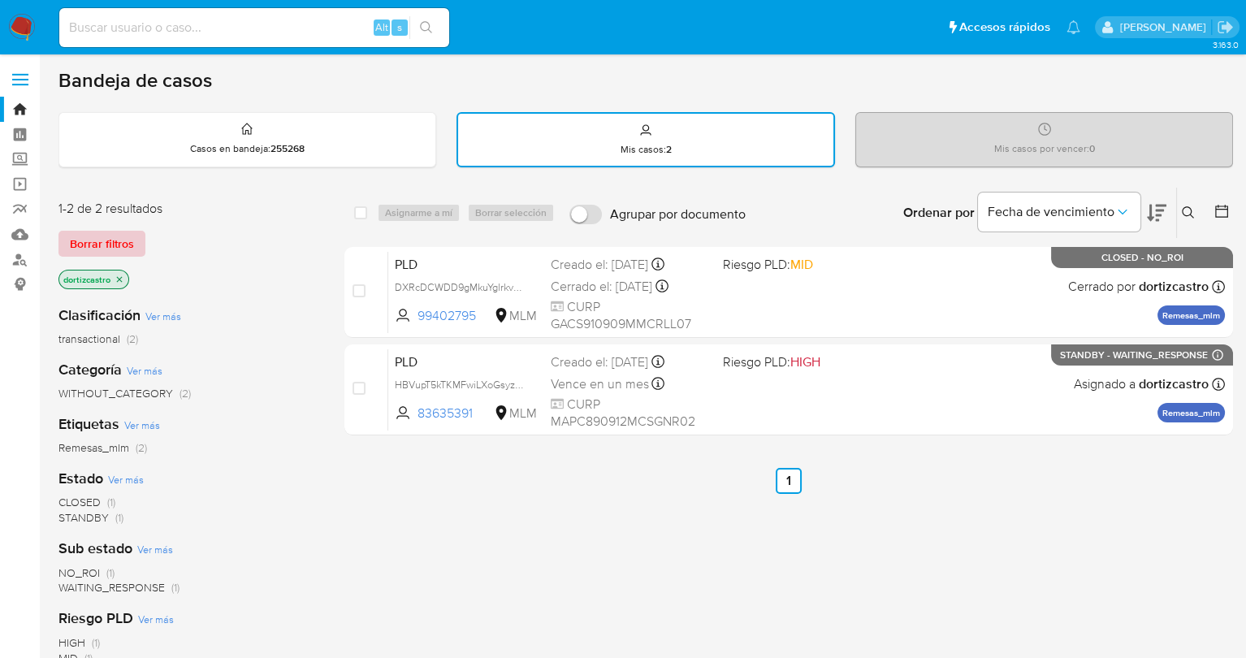
click at [94, 238] on span "Borrar filtros" at bounding box center [102, 243] width 64 height 23
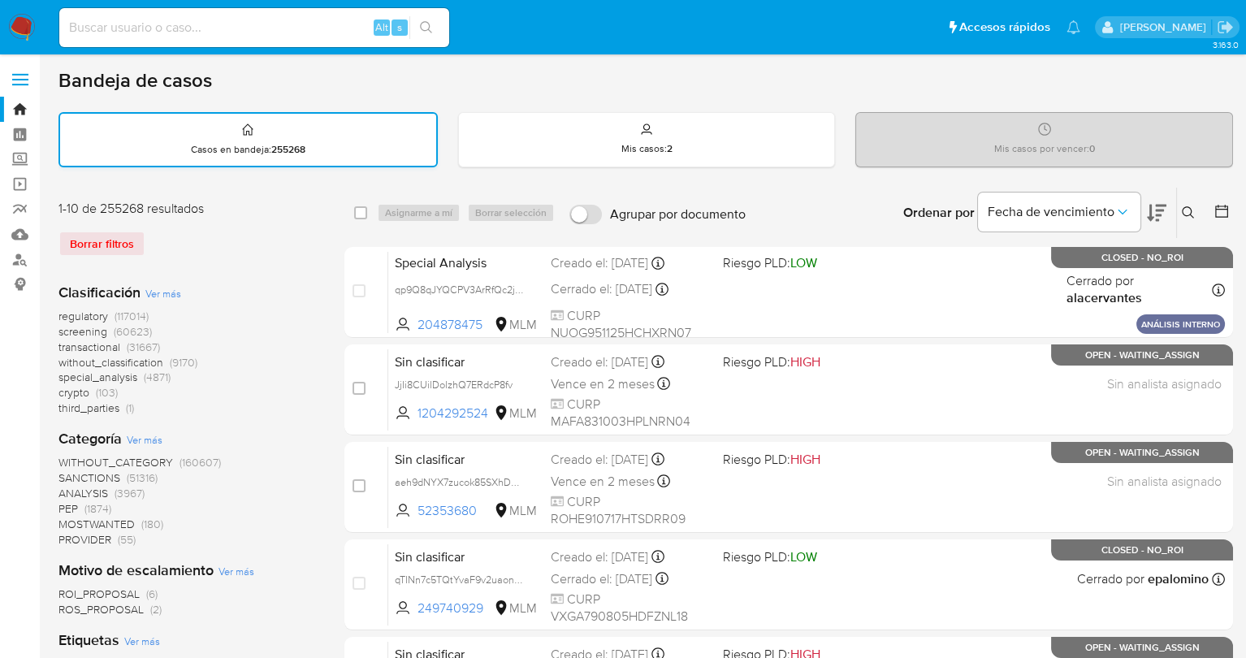
click at [365, 150] on div "Casos en bandeja : 255268" at bounding box center [248, 140] width 376 height 52
click at [24, 27] on img at bounding box center [22, 28] width 28 height 28
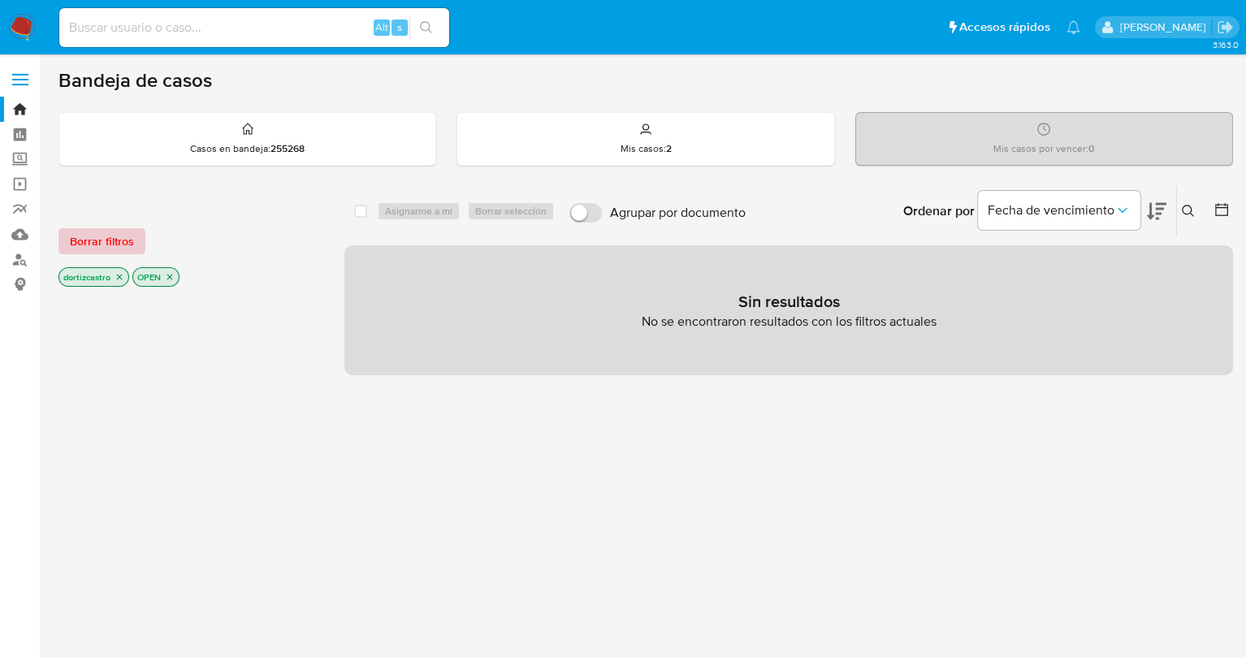
click at [111, 244] on span "Borrar filtros" at bounding box center [102, 241] width 64 height 23
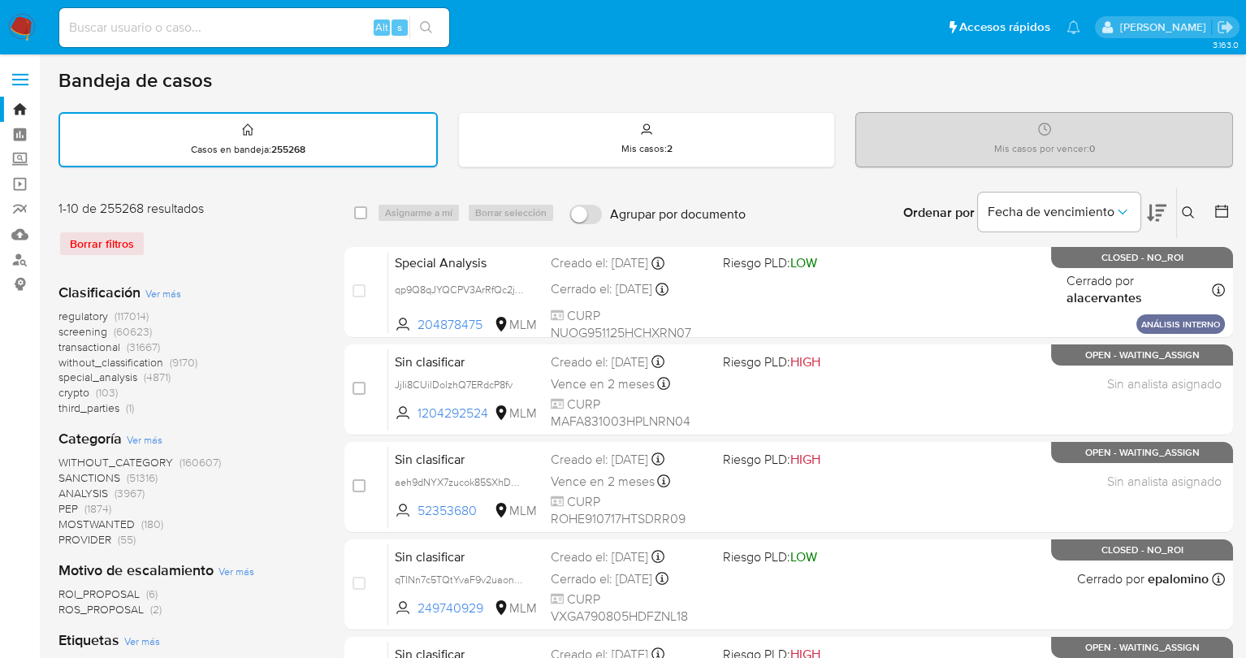
click at [32, 27] on img at bounding box center [22, 28] width 28 height 28
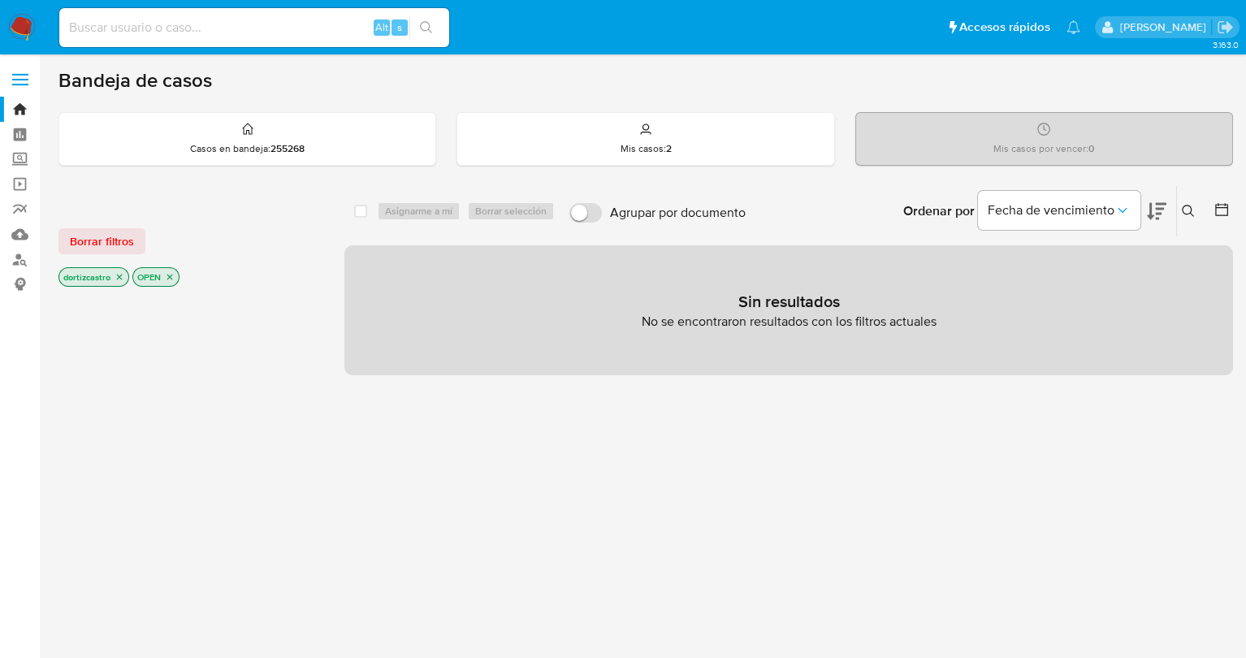
click at [175, 278] on p "OPEN" at bounding box center [155, 277] width 45 height 18
click at [172, 278] on icon "close-filter" at bounding box center [170, 277] width 10 height 10
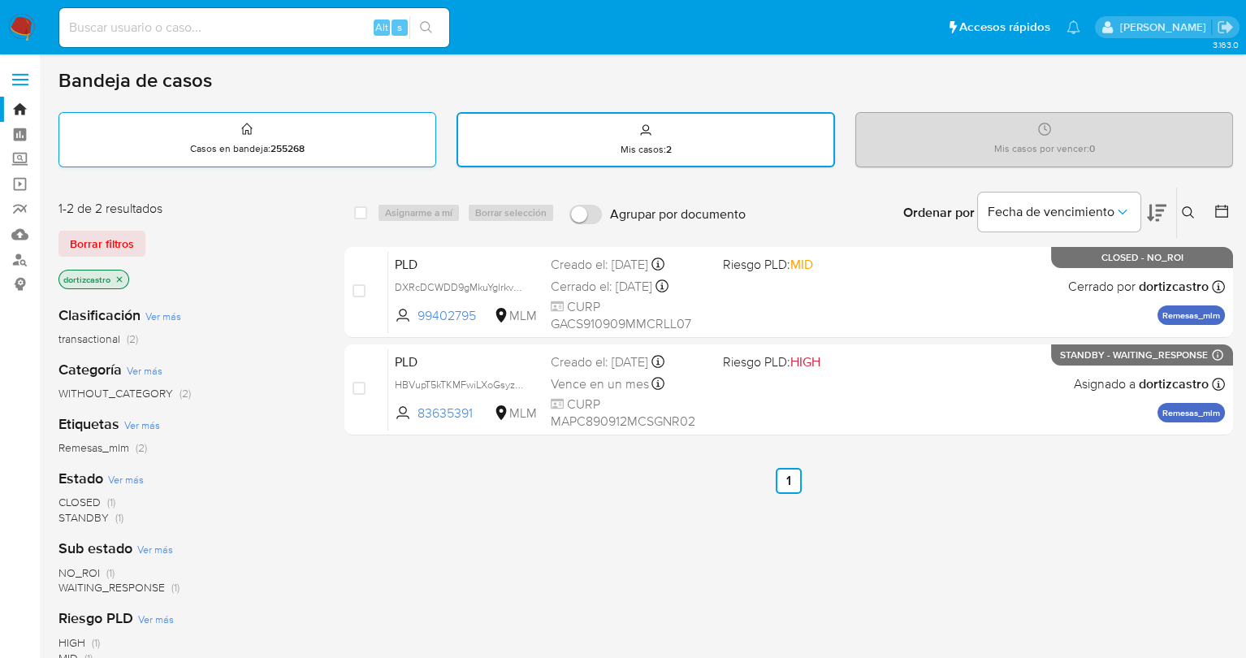
click at [223, 132] on div "Casos en bandeja : 255268" at bounding box center [247, 139] width 376 height 52
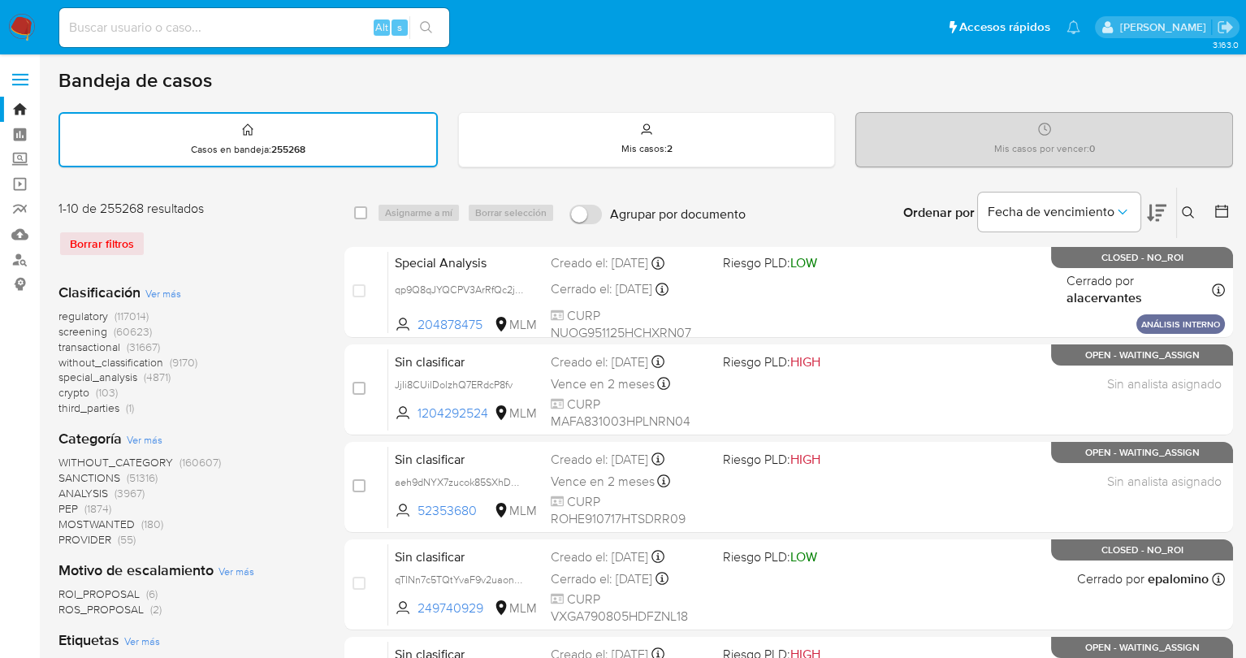
click at [115, 238] on div "Borrar filtros" at bounding box center [188, 244] width 260 height 26
click at [1184, 214] on icon at bounding box center [1188, 212] width 13 height 13
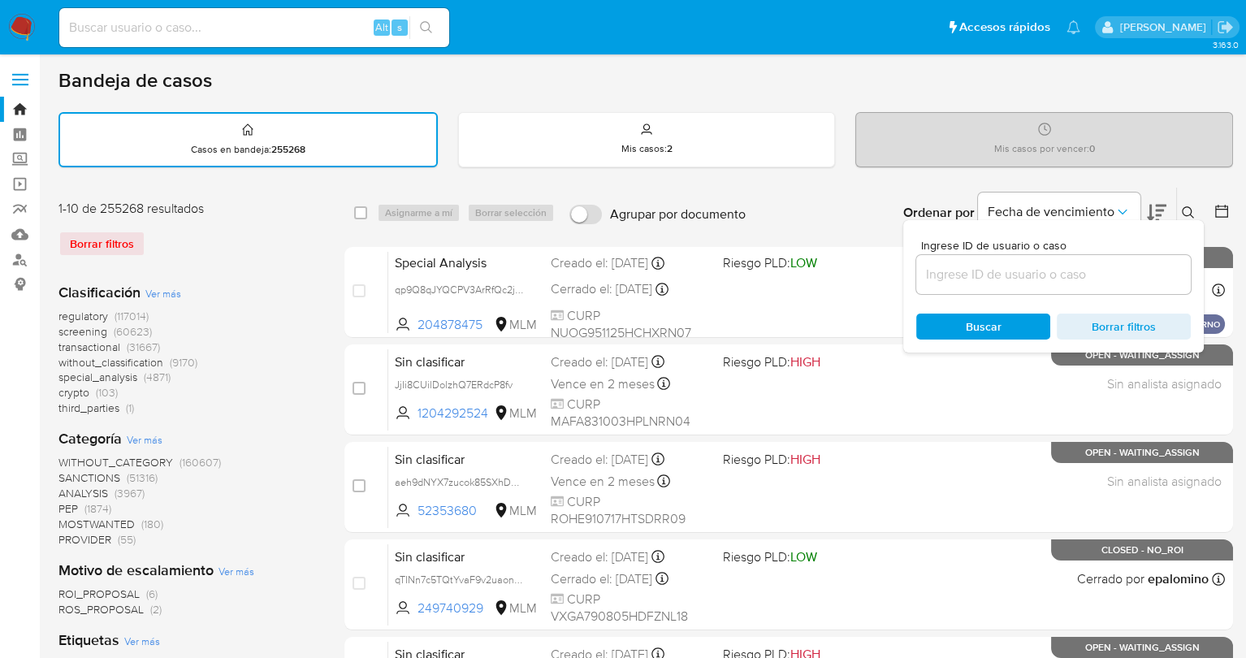
click at [1018, 281] on input at bounding box center [1053, 274] width 275 height 21
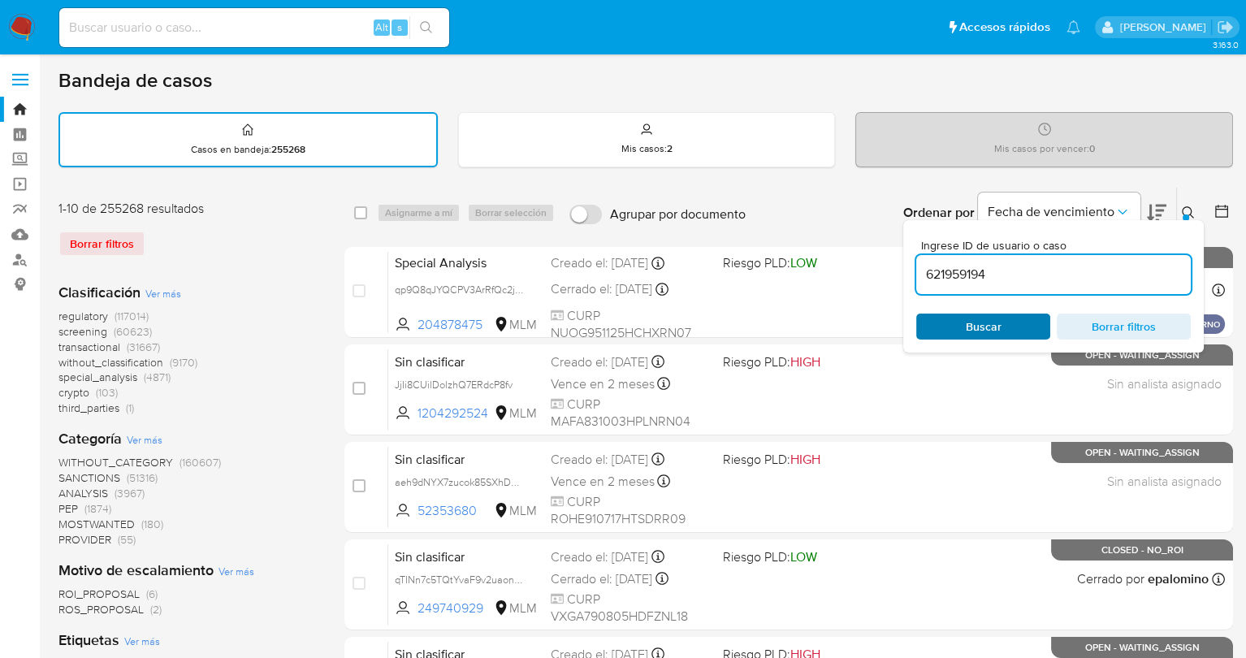
type input "621959194"
click at [955, 316] on span "Buscar" at bounding box center [982, 326] width 111 height 23
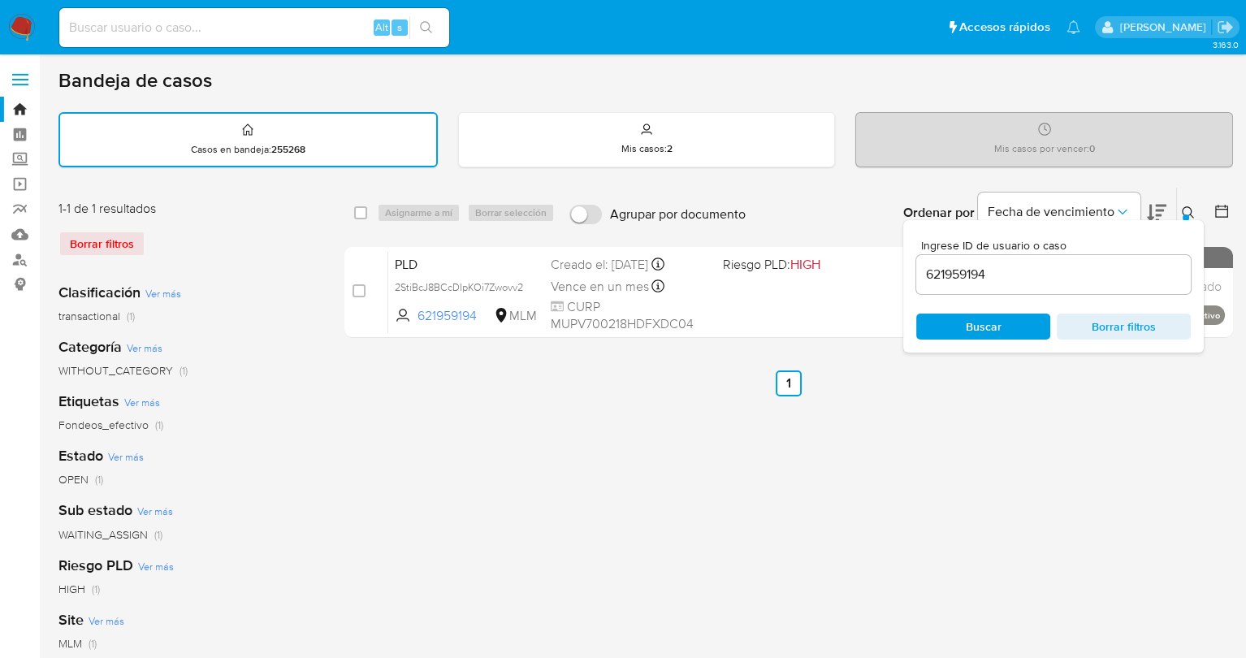
click at [798, 202] on div "Ordenar por Fecha de vencimiento No es posible ordenar los resultados mientras …" at bounding box center [993, 213] width 479 height 50
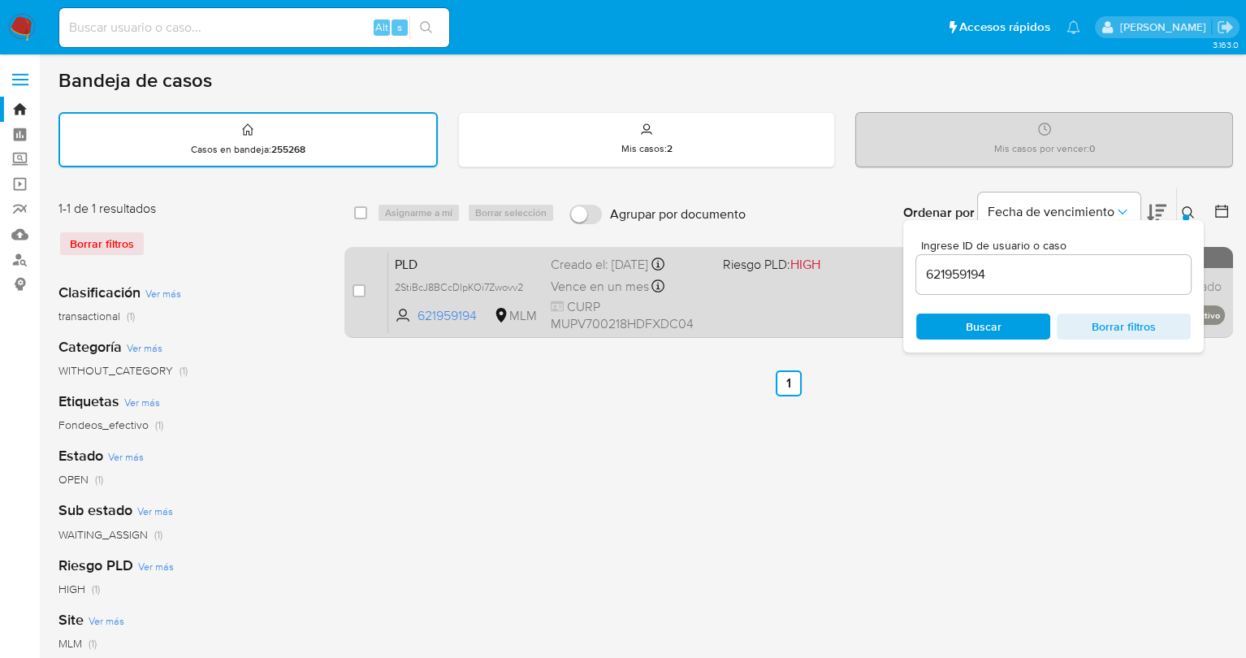
click at [791, 285] on span at bounding box center [802, 285] width 158 height 3
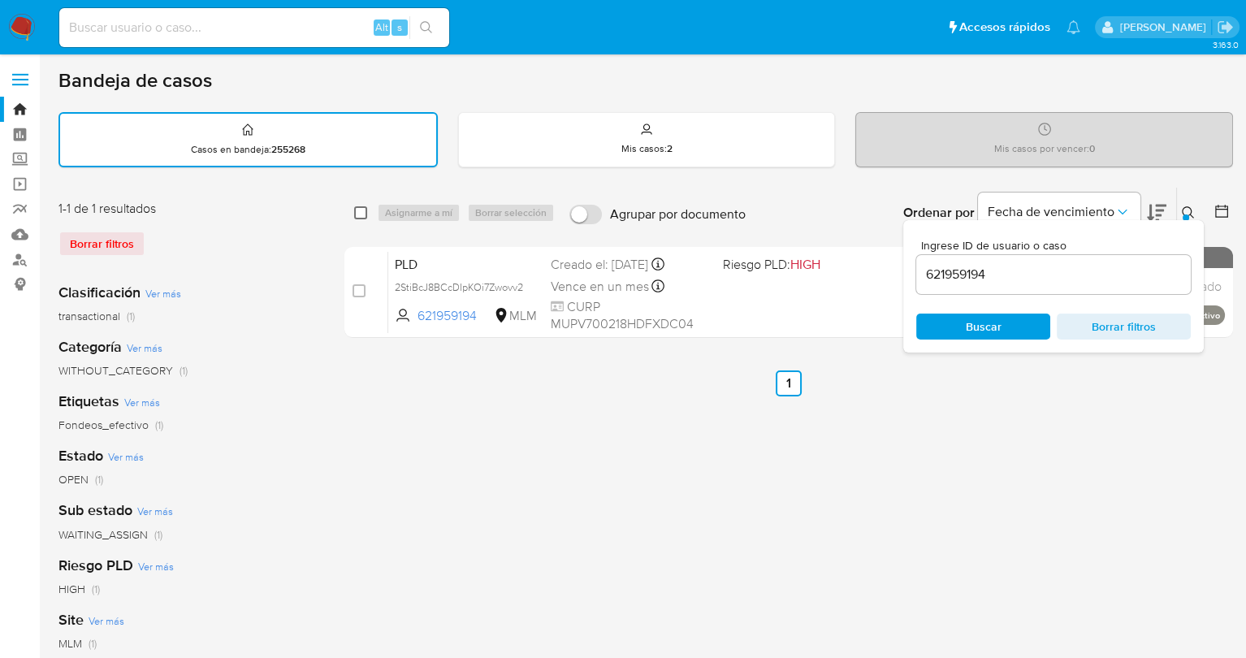
click at [365, 214] on input "checkbox" at bounding box center [360, 212] width 13 height 13
checkbox input "true"
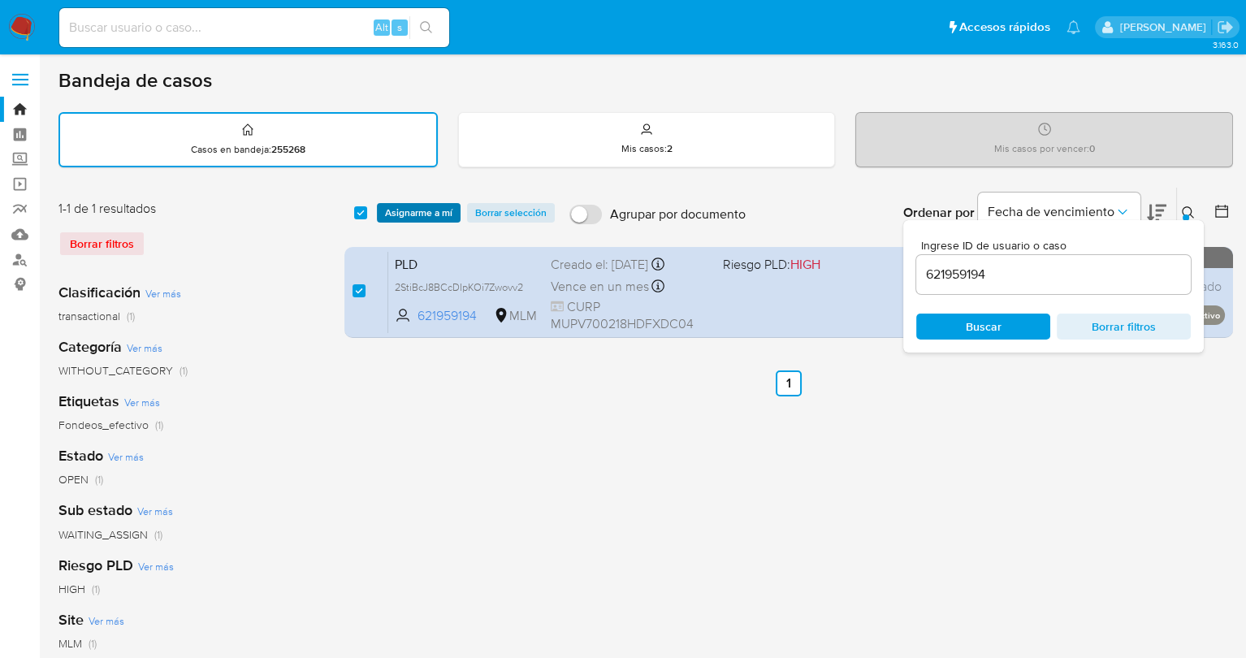
click at [423, 214] on span "Asignarme a mí" at bounding box center [418, 213] width 67 height 16
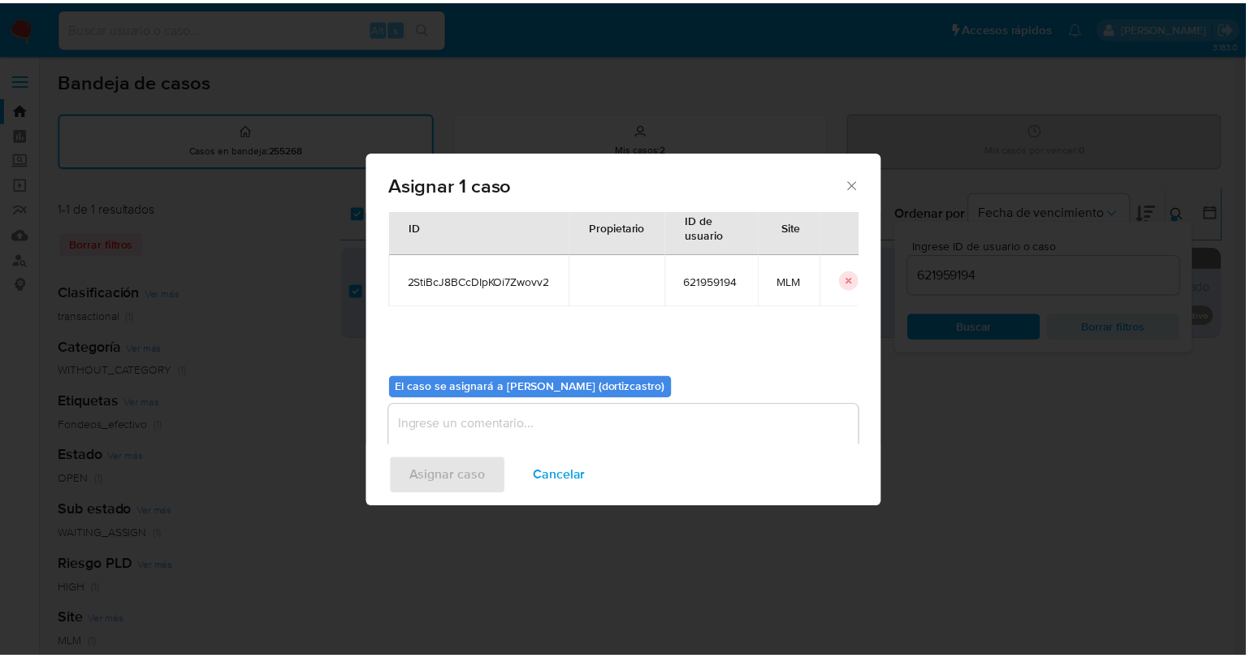
scroll to position [83, 0]
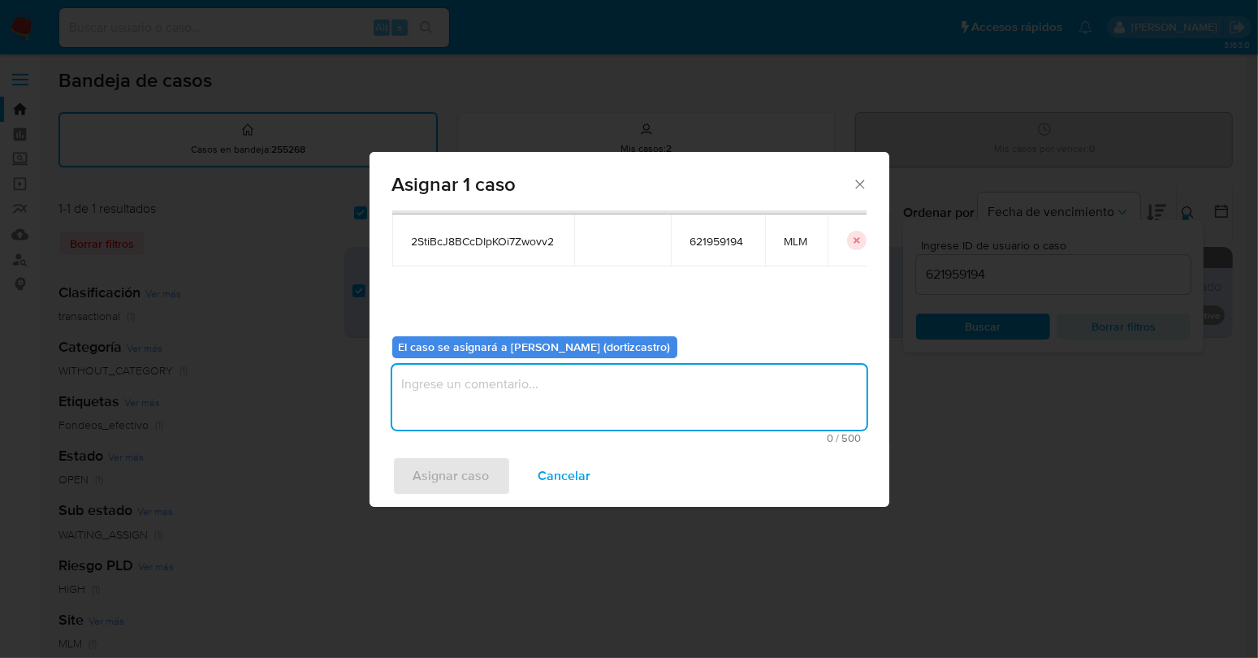
click at [467, 405] on textarea "assign-modal" at bounding box center [629, 397] width 474 height 65
type textarea "AS"
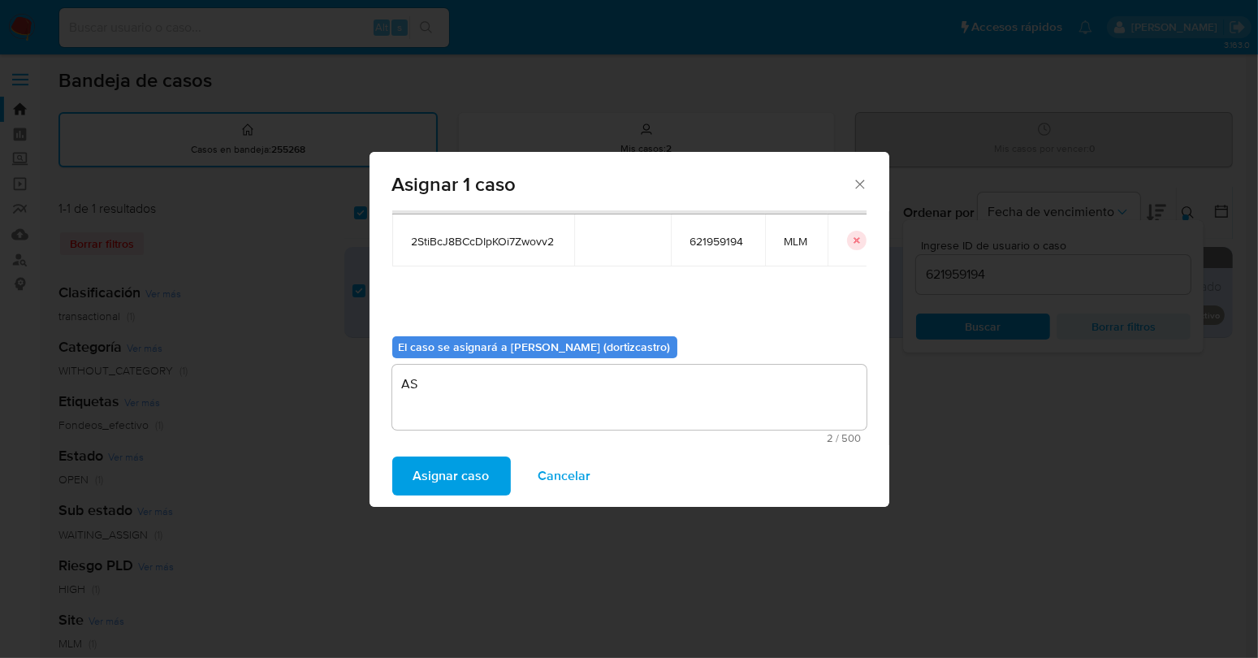
click at [457, 473] on span "Asignar caso" at bounding box center [451, 476] width 76 height 36
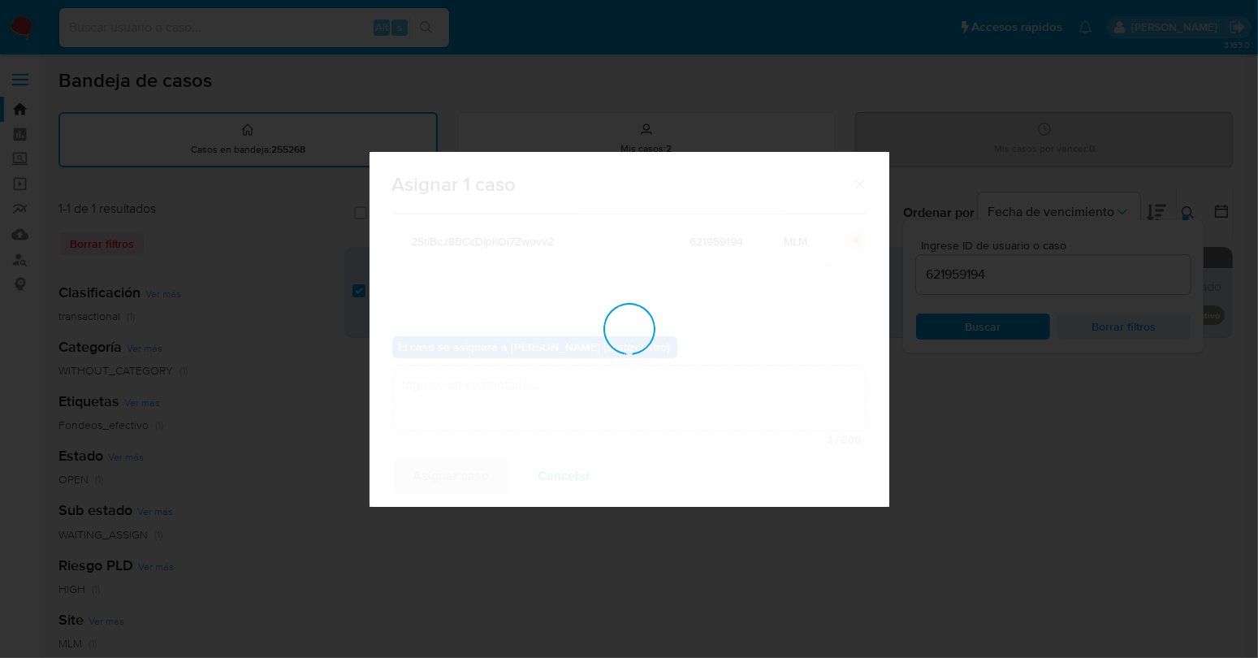
checkbox input "false"
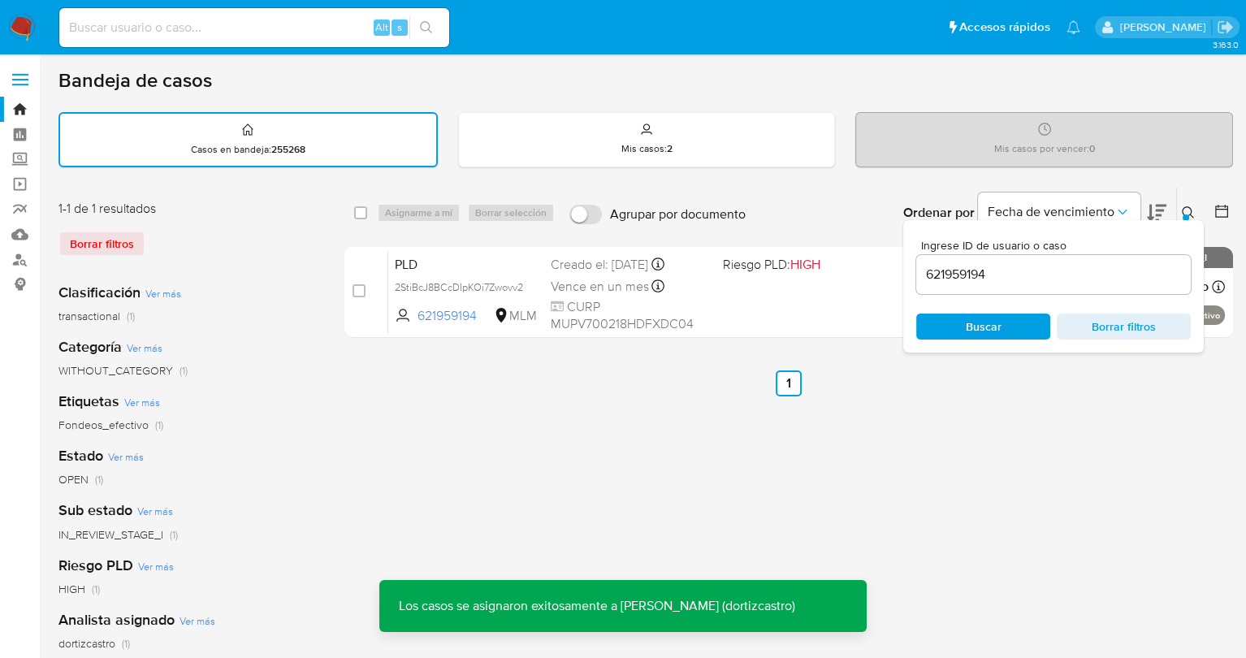
click at [1191, 213] on icon at bounding box center [1188, 212] width 13 height 13
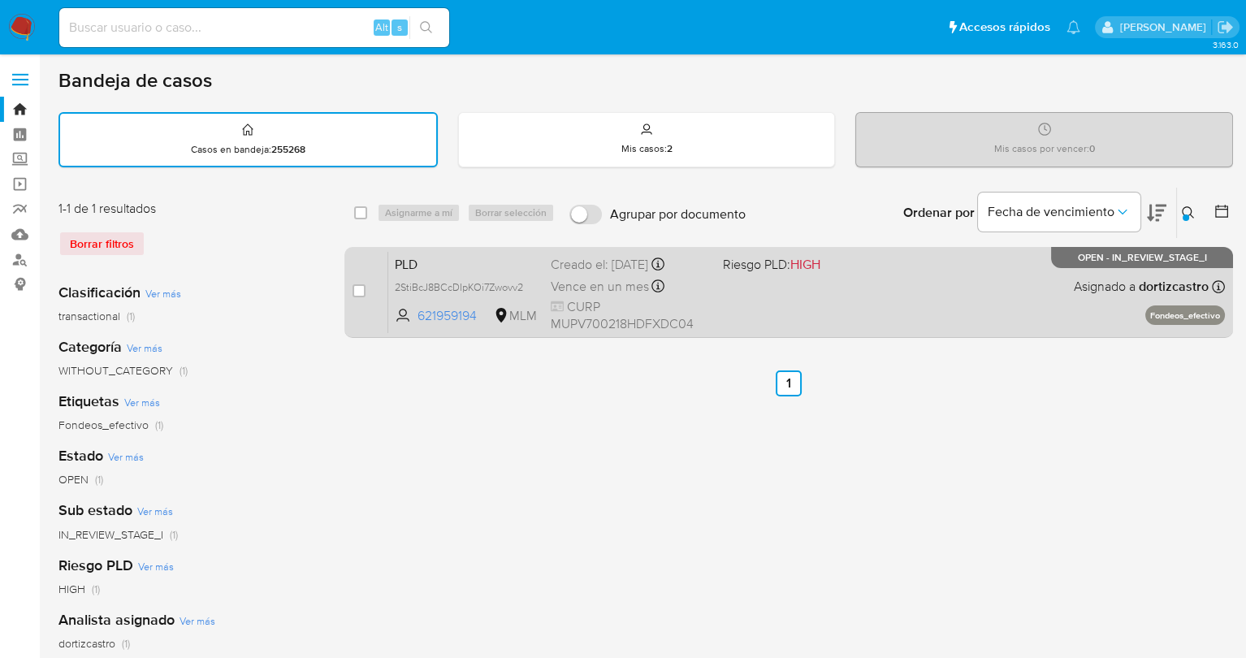
click at [834, 279] on div "PLD 2StiBcJ8BCcDIpKOi7Zwovv2 621959194 MLM Riesgo PLD: HIGH Creado el: 12/09/20…" at bounding box center [806, 292] width 837 height 82
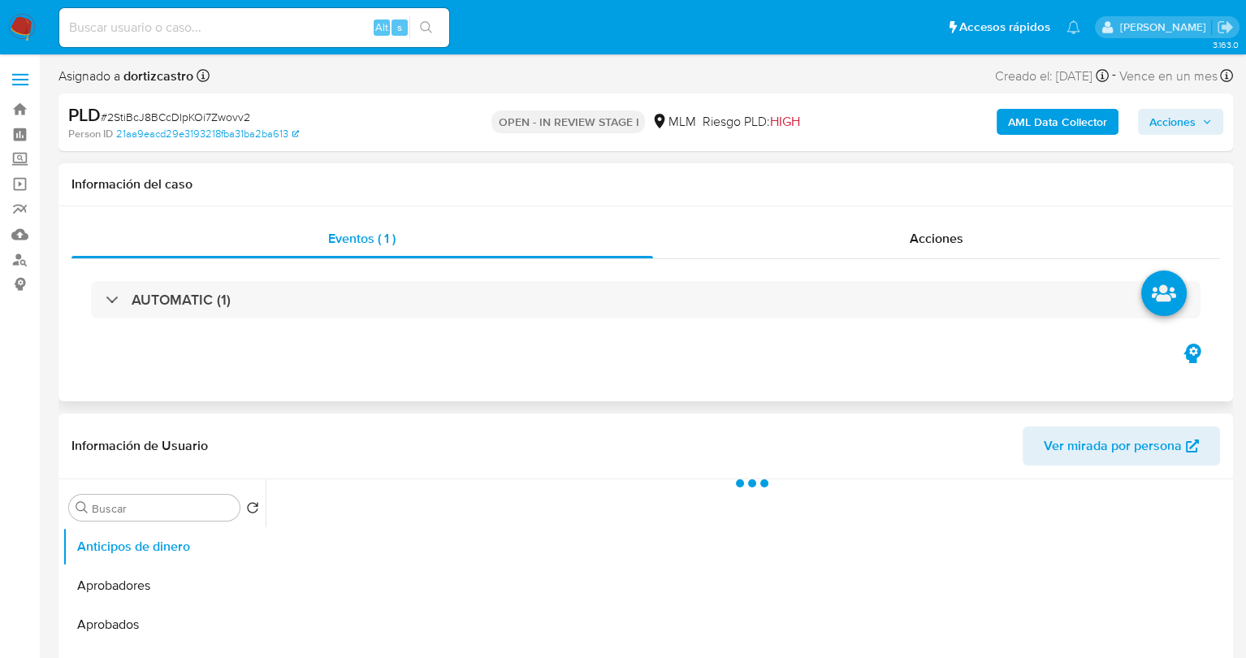
select select "10"
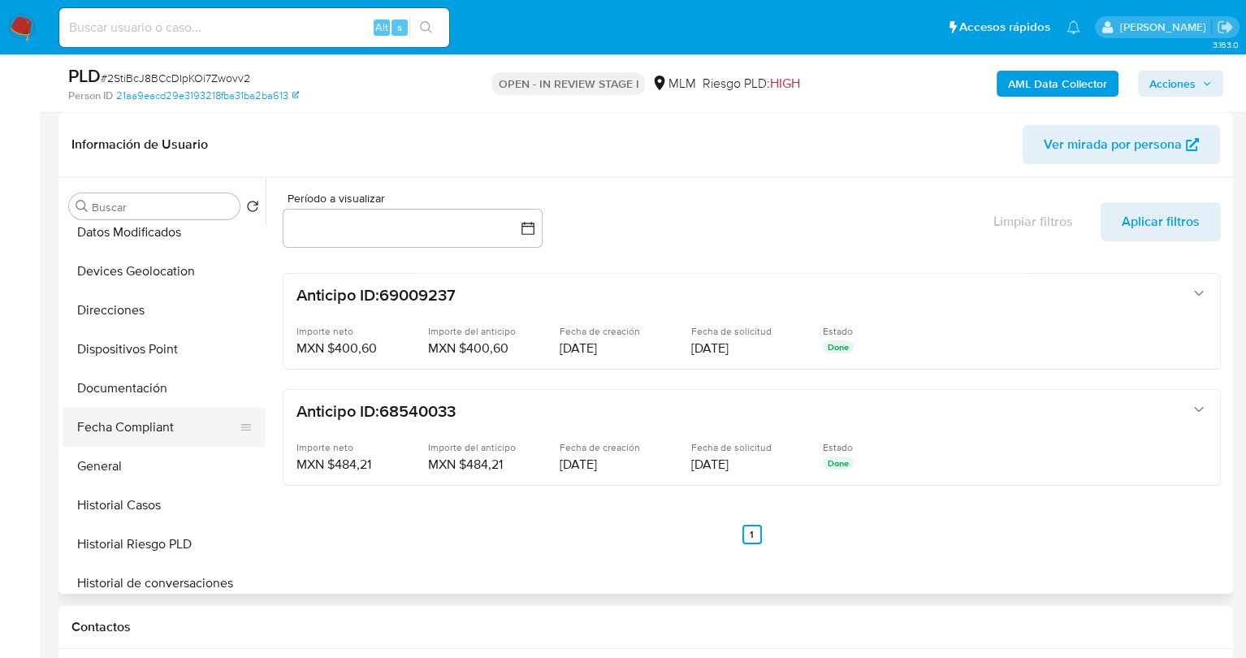
scroll to position [81, 0]
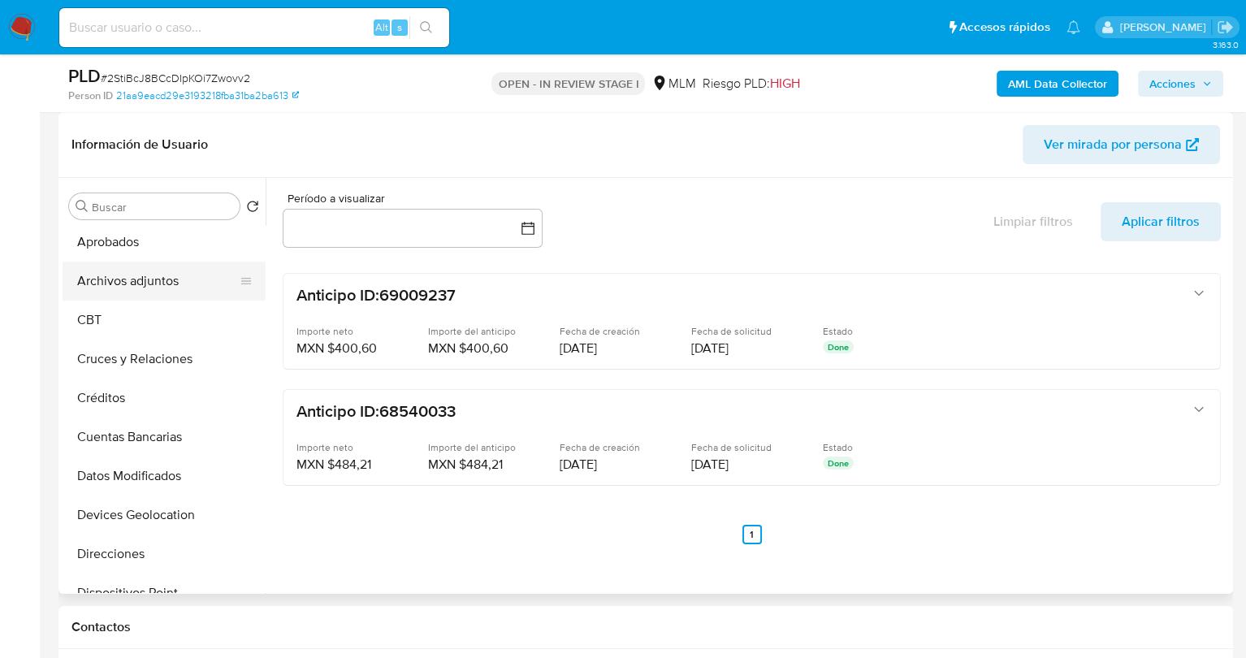
click at [148, 284] on button "Archivos adjuntos" at bounding box center [158, 281] width 190 height 39
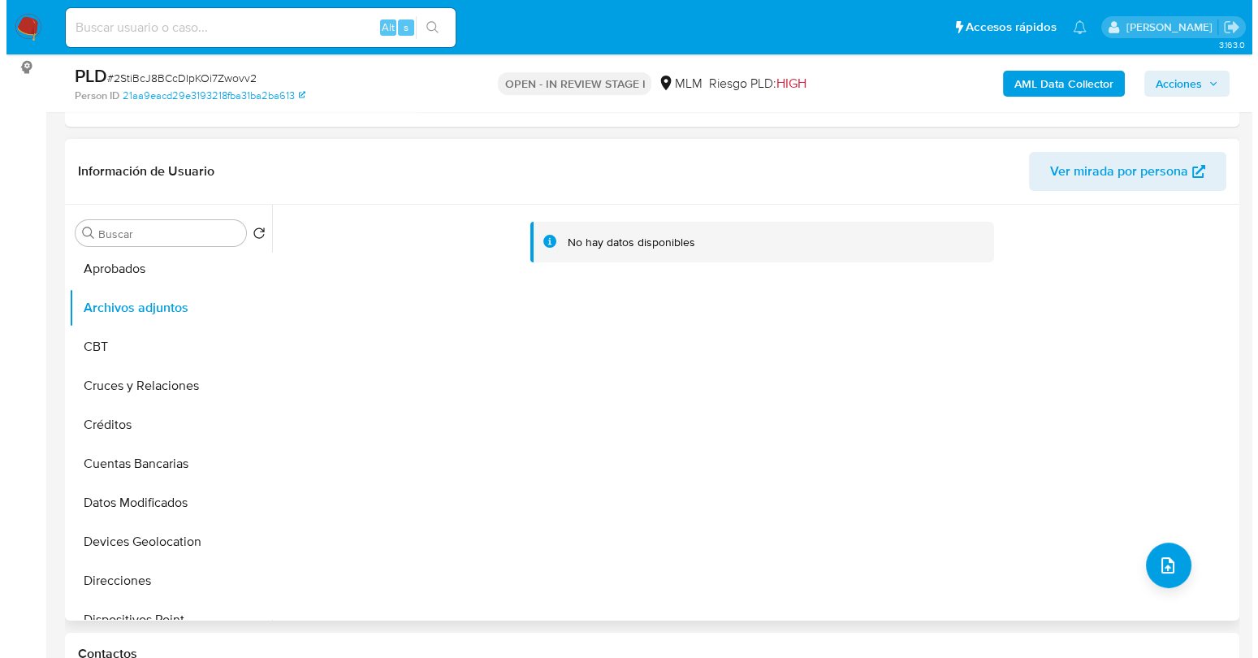
scroll to position [244, 0]
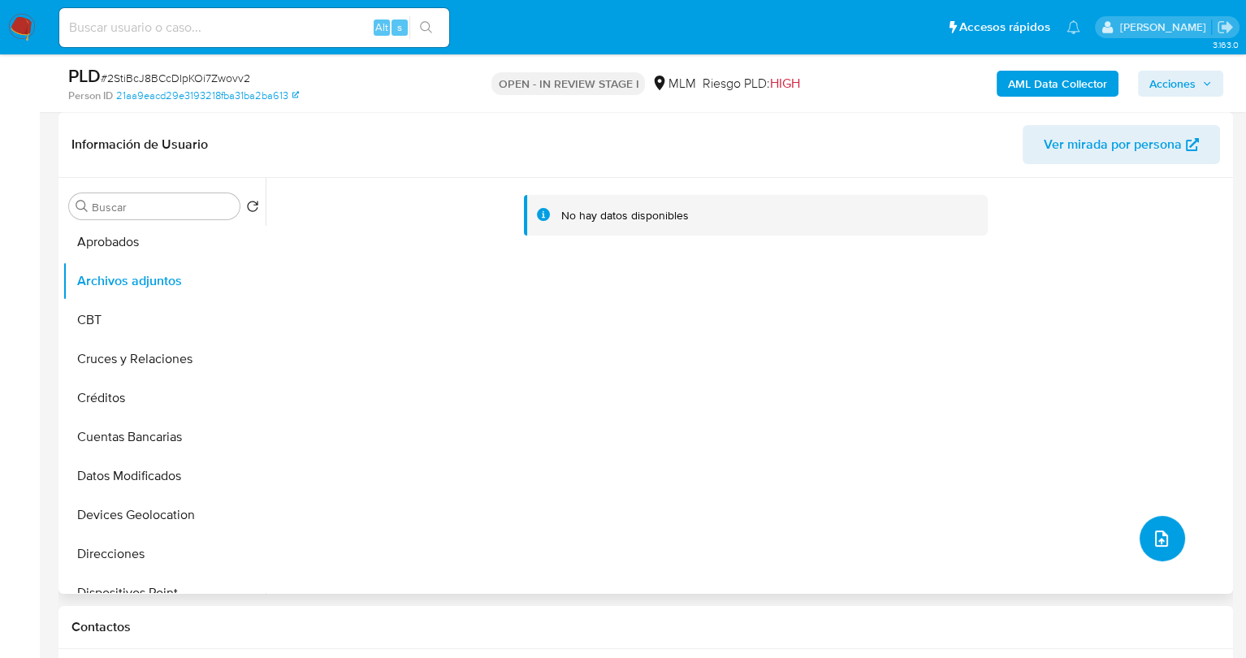
click at [1163, 538] on icon "upload-file" at bounding box center [1161, 538] width 13 height 16
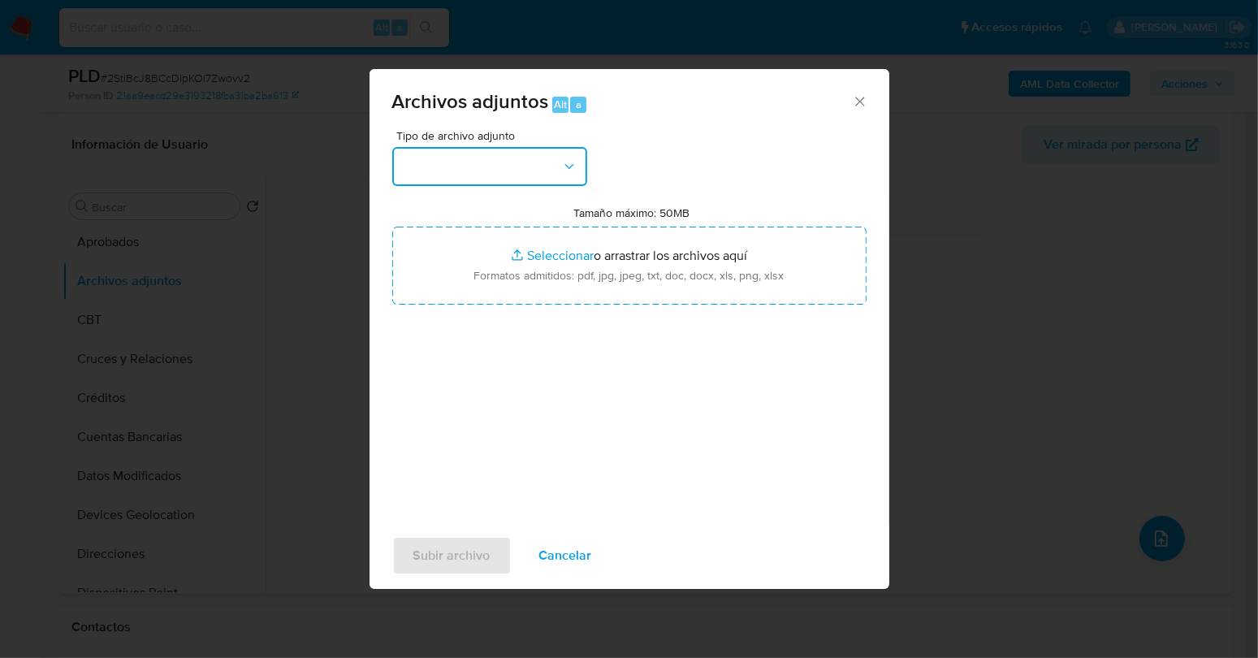
click at [575, 166] on icon "button" at bounding box center [569, 166] width 16 height 16
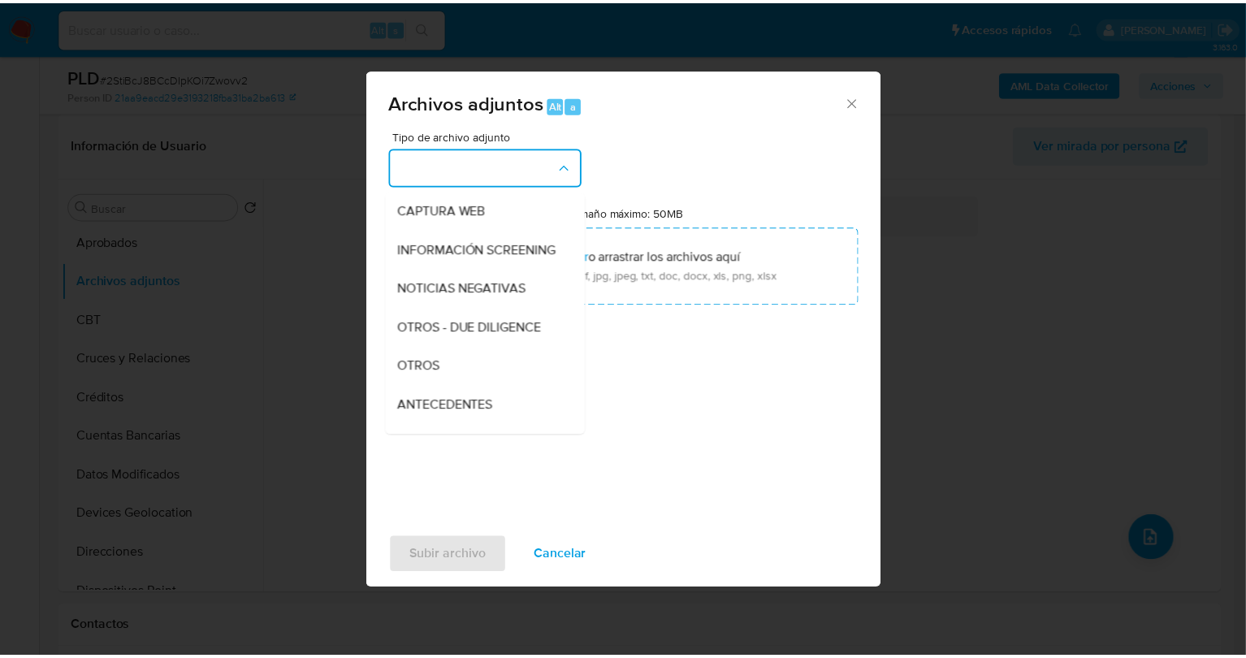
scroll to position [162, 0]
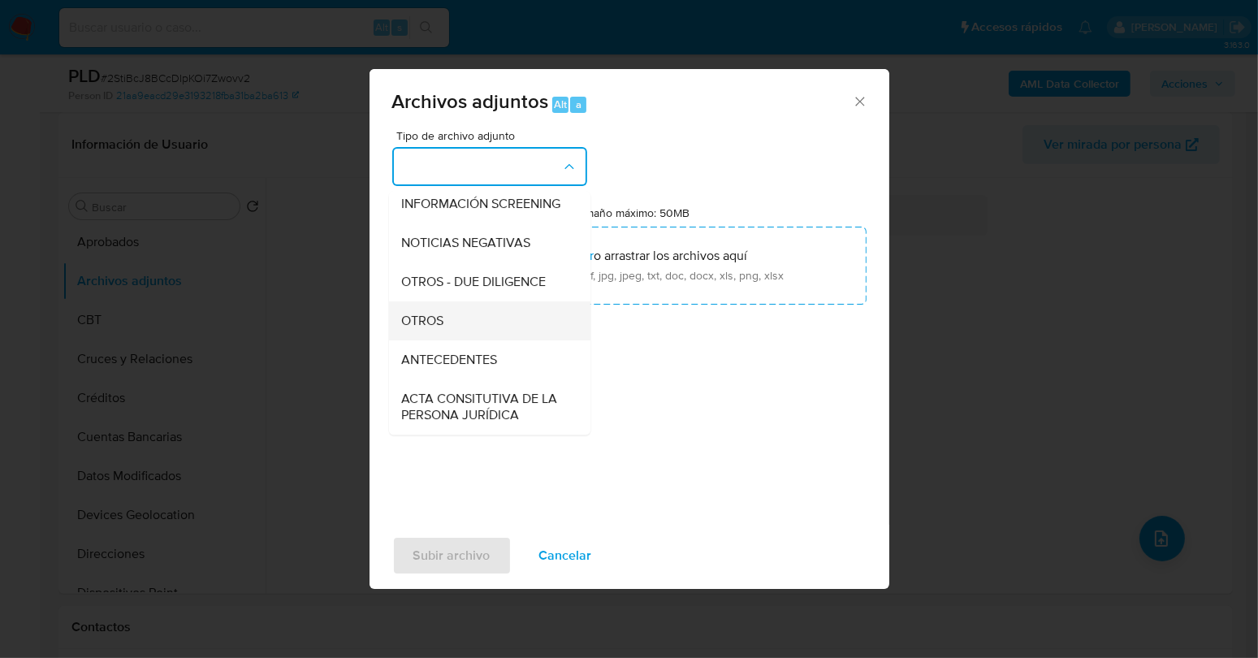
click at [465, 330] on div "OTROS" at bounding box center [484, 320] width 166 height 39
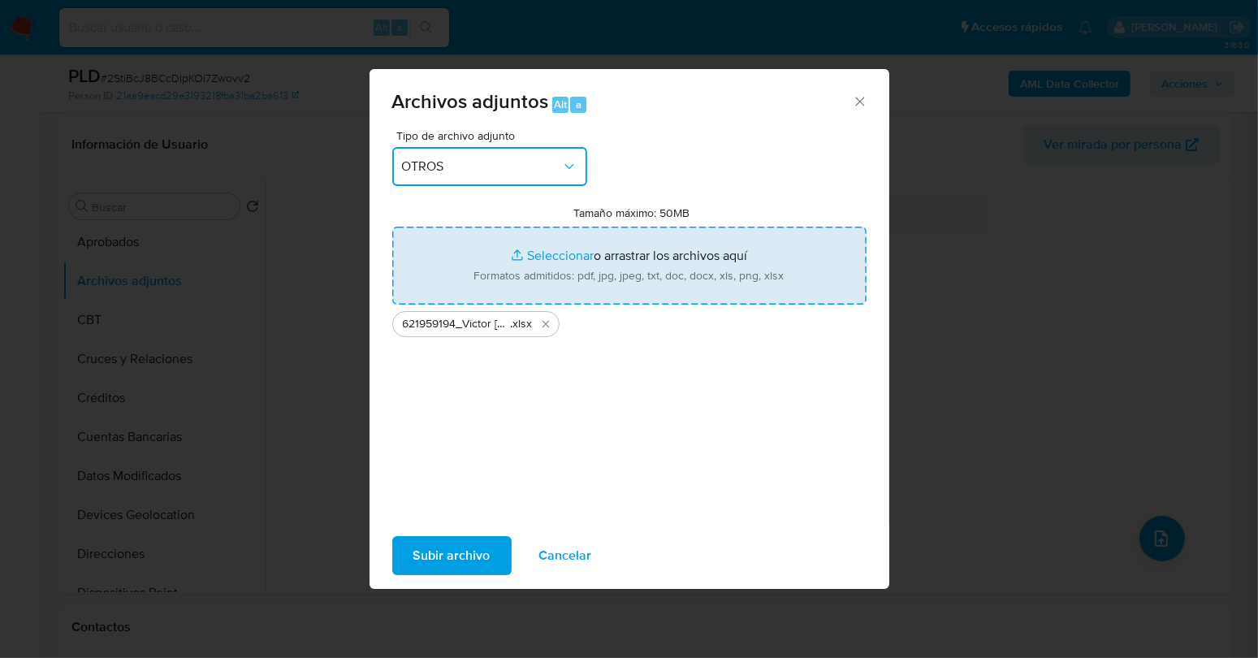
type input "C:\fakepath\621959194_Victor Hugo Muñoz Padron_SEP2025.pdf"
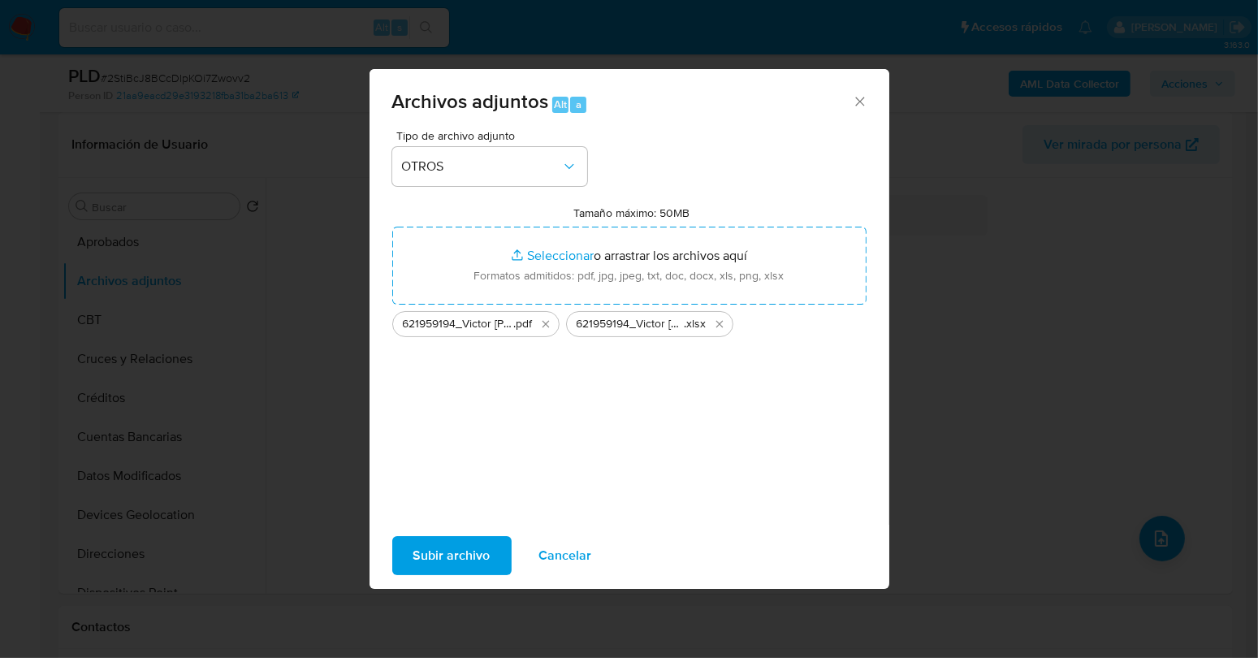
click at [482, 555] on span "Subir archivo" at bounding box center [451, 556] width 77 height 36
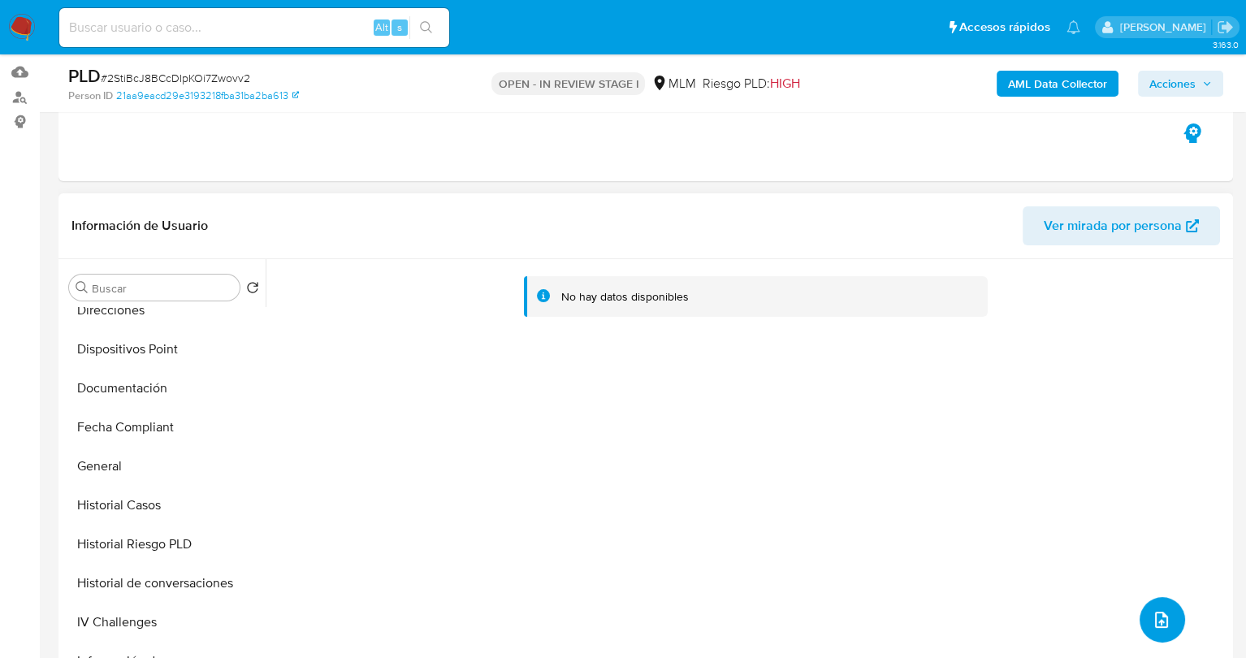
scroll to position [0, 0]
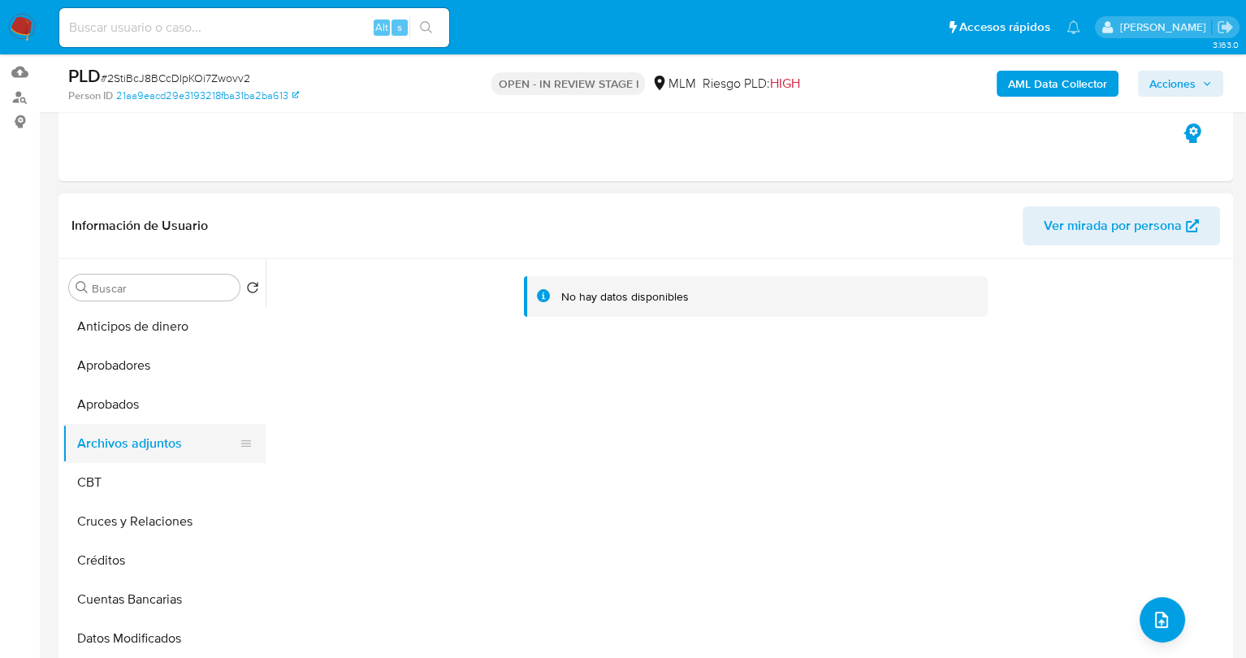
click at [130, 433] on button "Archivos adjuntos" at bounding box center [158, 443] width 190 height 39
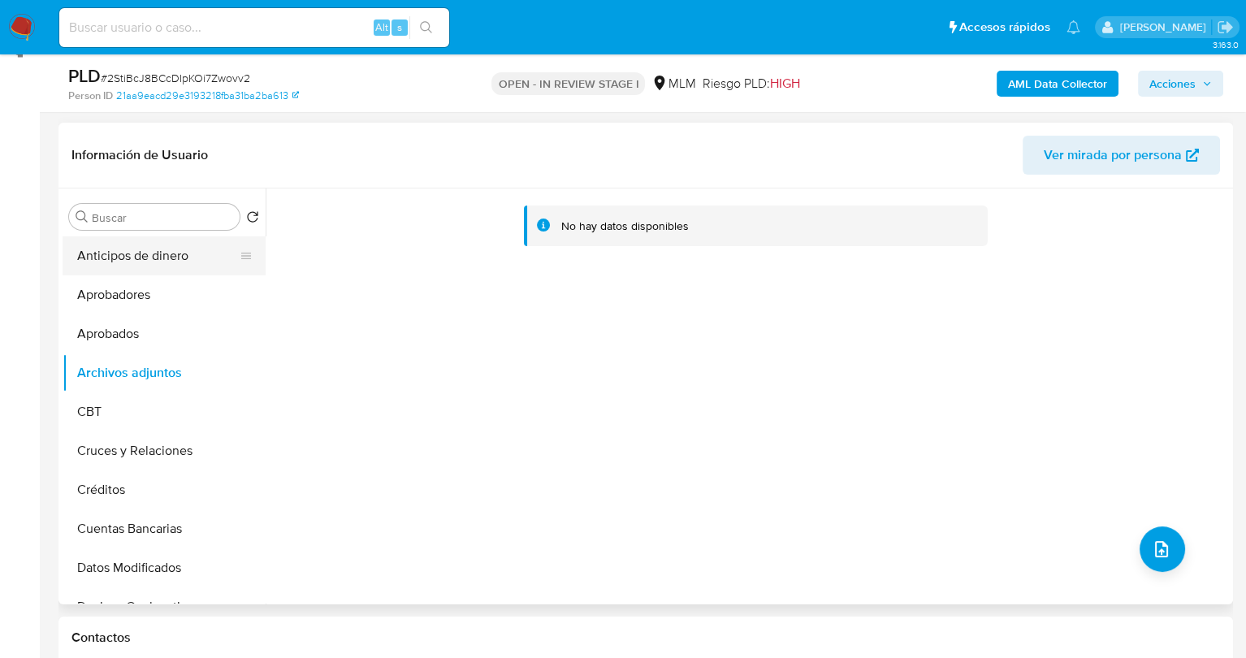
scroll to position [162, 0]
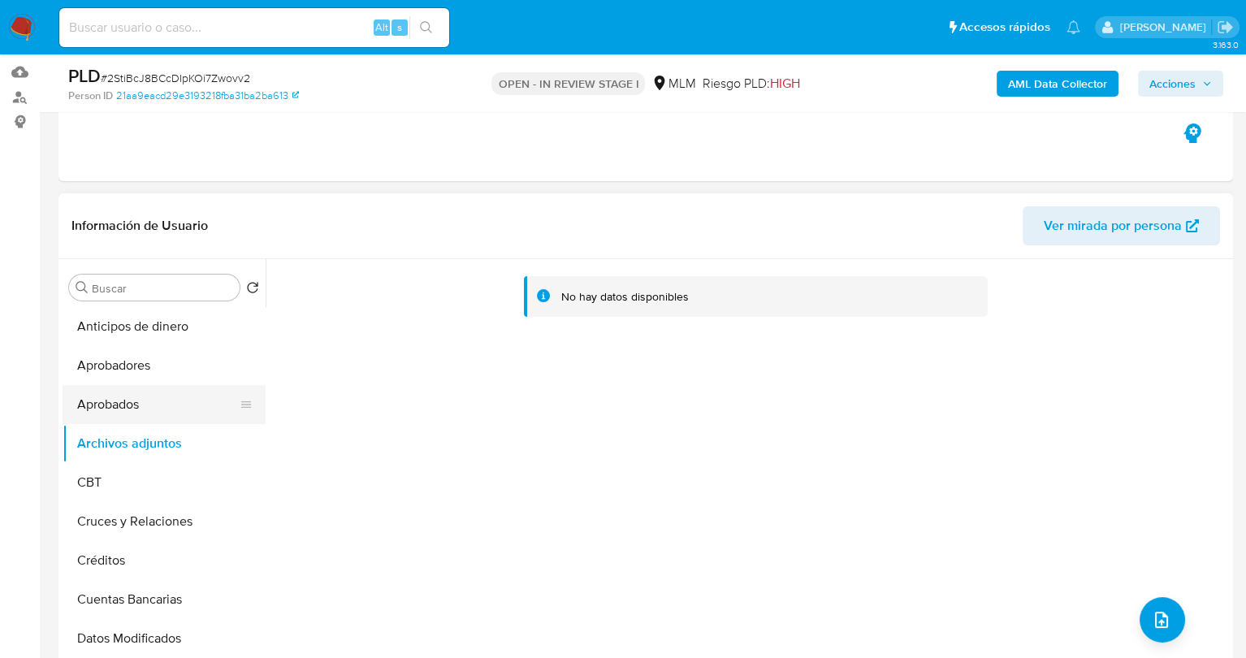
click at [108, 404] on button "Aprobados" at bounding box center [158, 404] width 190 height 39
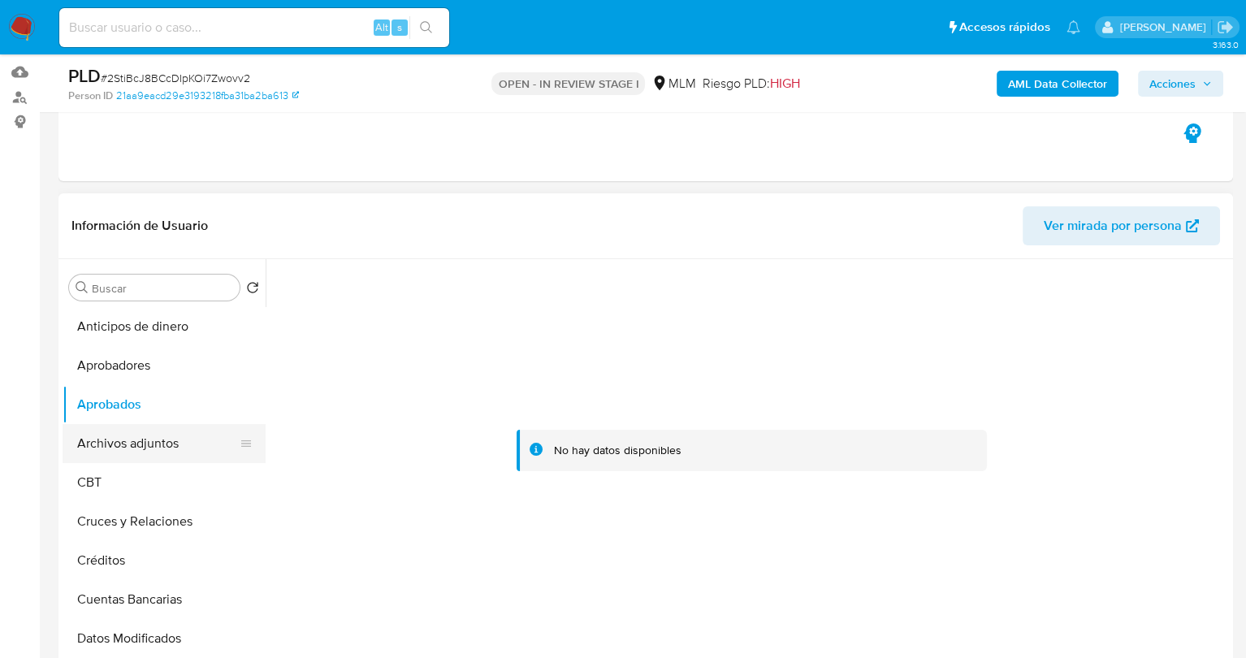
click at [132, 443] on button "Archivos adjuntos" at bounding box center [158, 443] width 190 height 39
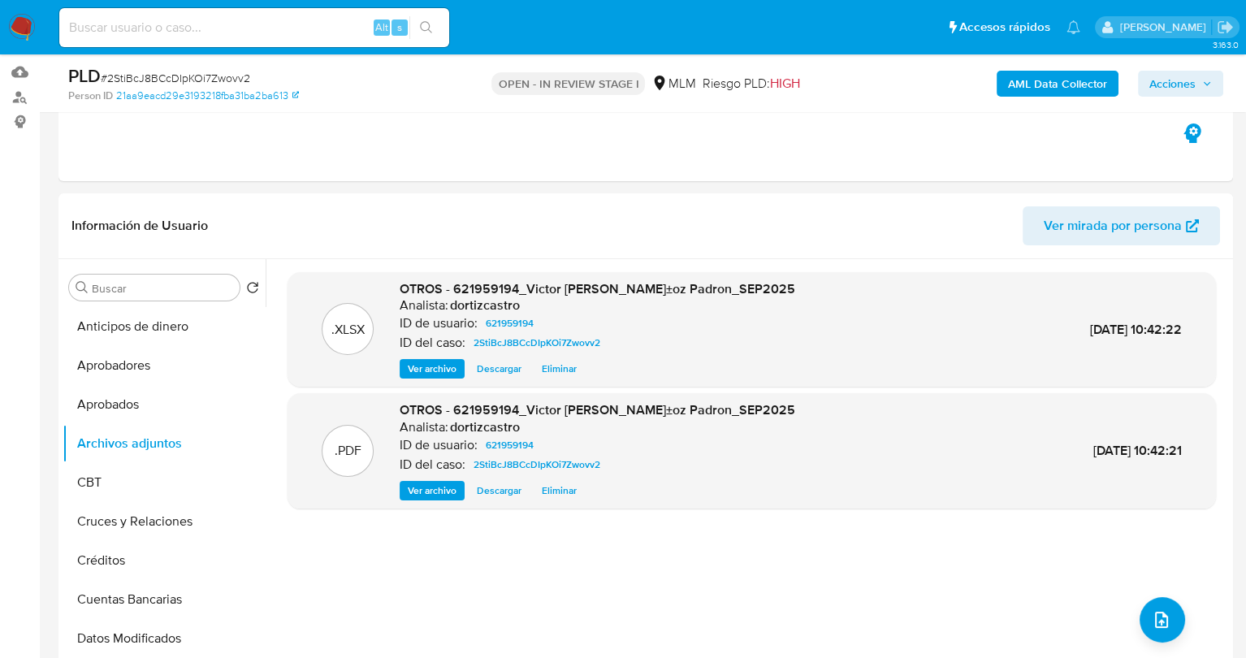
click at [1176, 79] on span "Acciones" at bounding box center [1172, 84] width 46 height 26
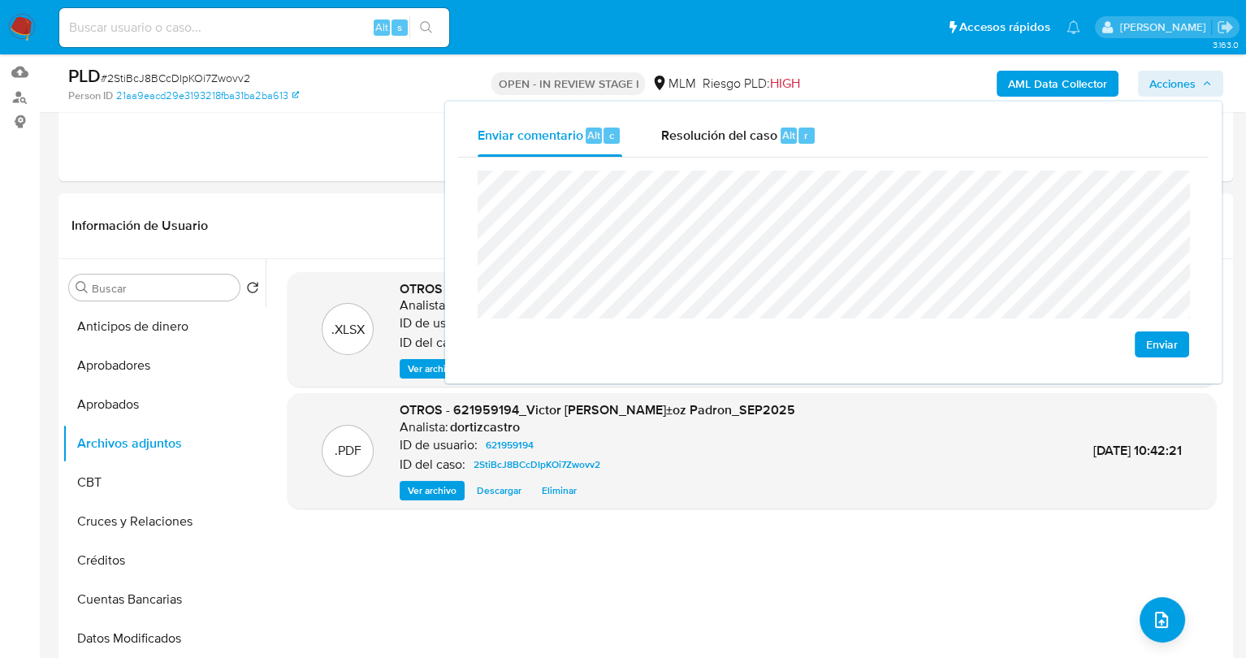
click at [1150, 347] on span "Enviar" at bounding box center [1162, 344] width 32 height 23
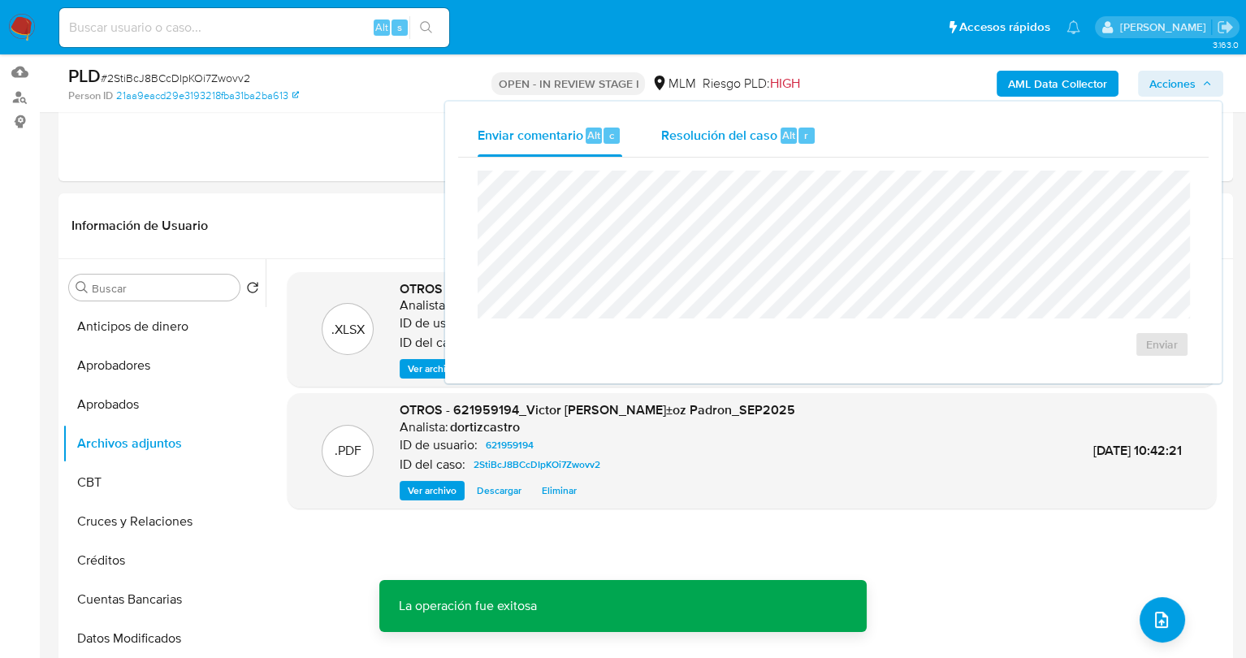
click at [743, 140] on span "Resolución del caso" at bounding box center [719, 134] width 116 height 19
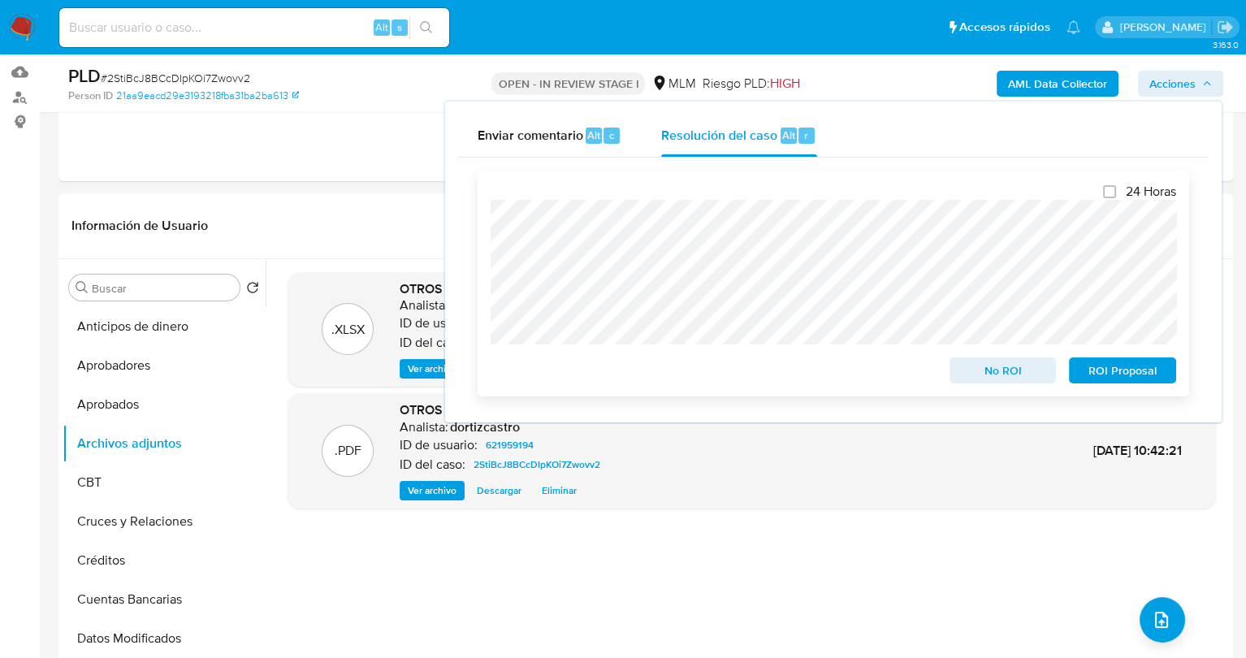
click at [1005, 373] on span "No ROI" at bounding box center [1003, 370] width 84 height 23
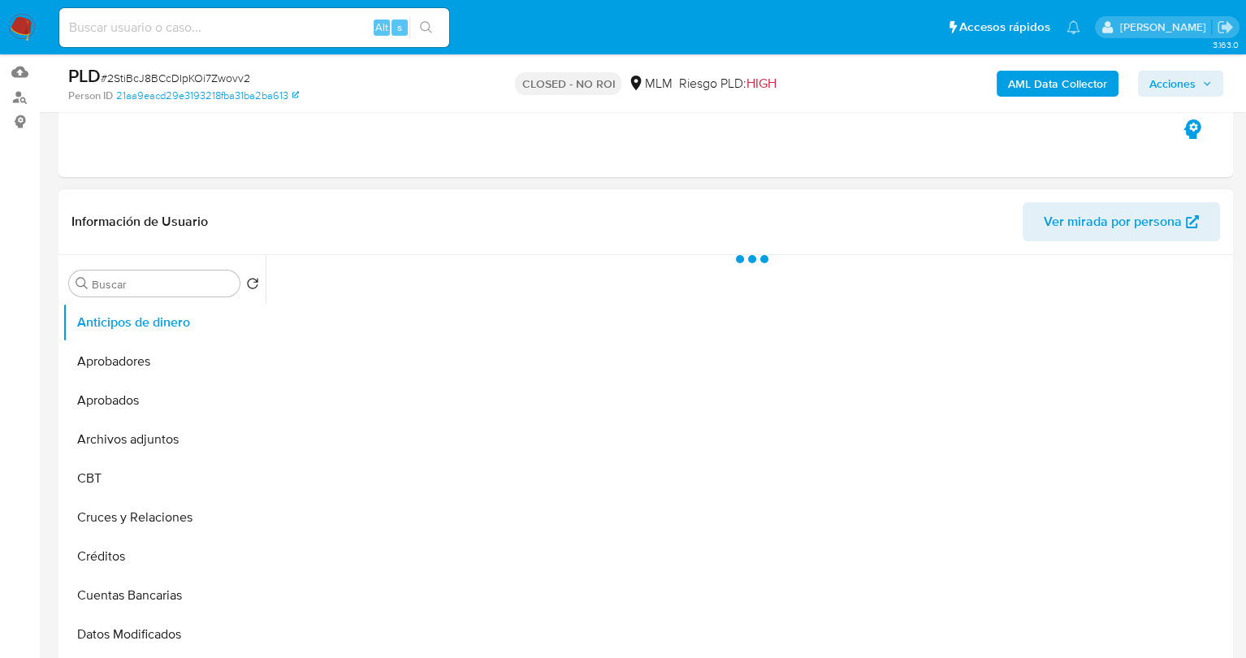
select select "10"
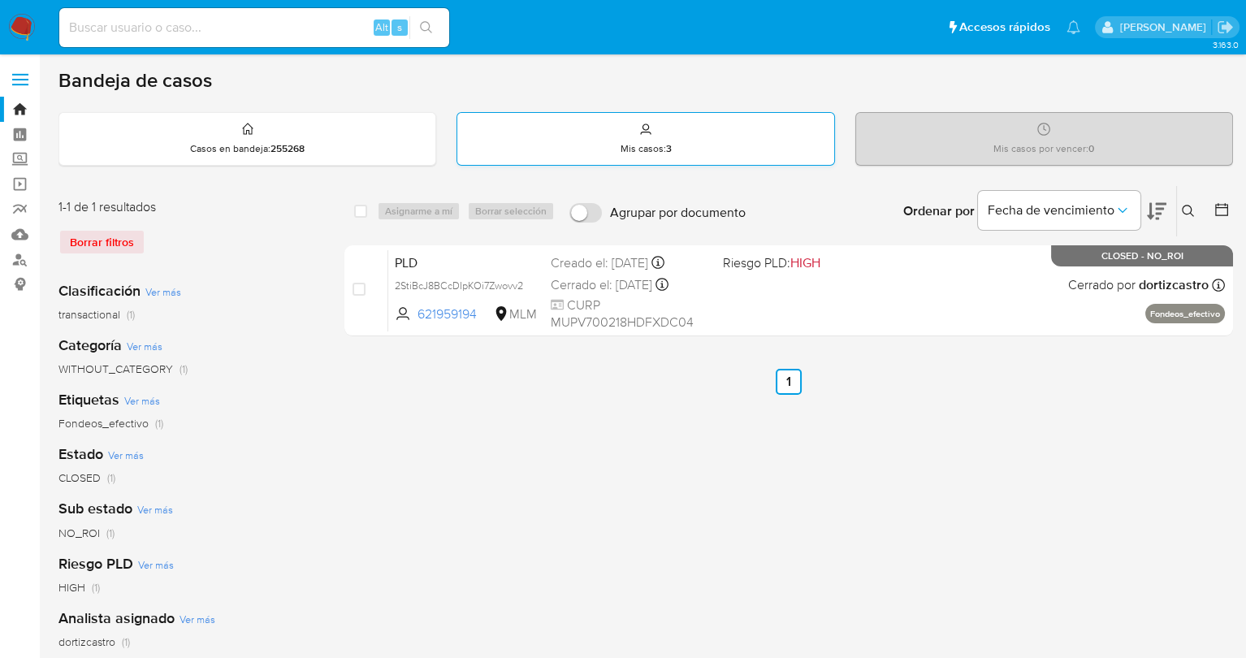
click at [621, 140] on div "Mis casos : 3" at bounding box center [645, 139] width 376 height 52
click at [603, 140] on div "Mis casos : 3" at bounding box center [645, 139] width 376 height 52
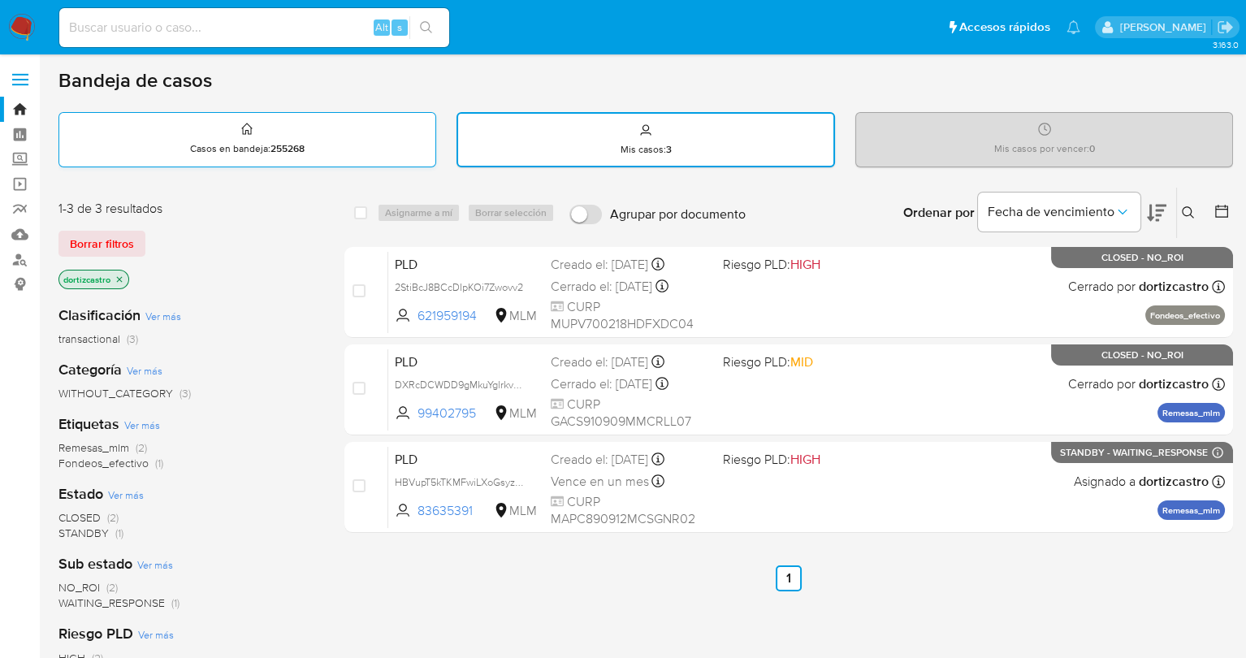
drag, startPoint x: 279, startPoint y: 126, endPoint x: 305, endPoint y: 162, distance: 44.8
click at [278, 126] on div "Casos en bandeja : 255268" at bounding box center [247, 139] width 376 height 52
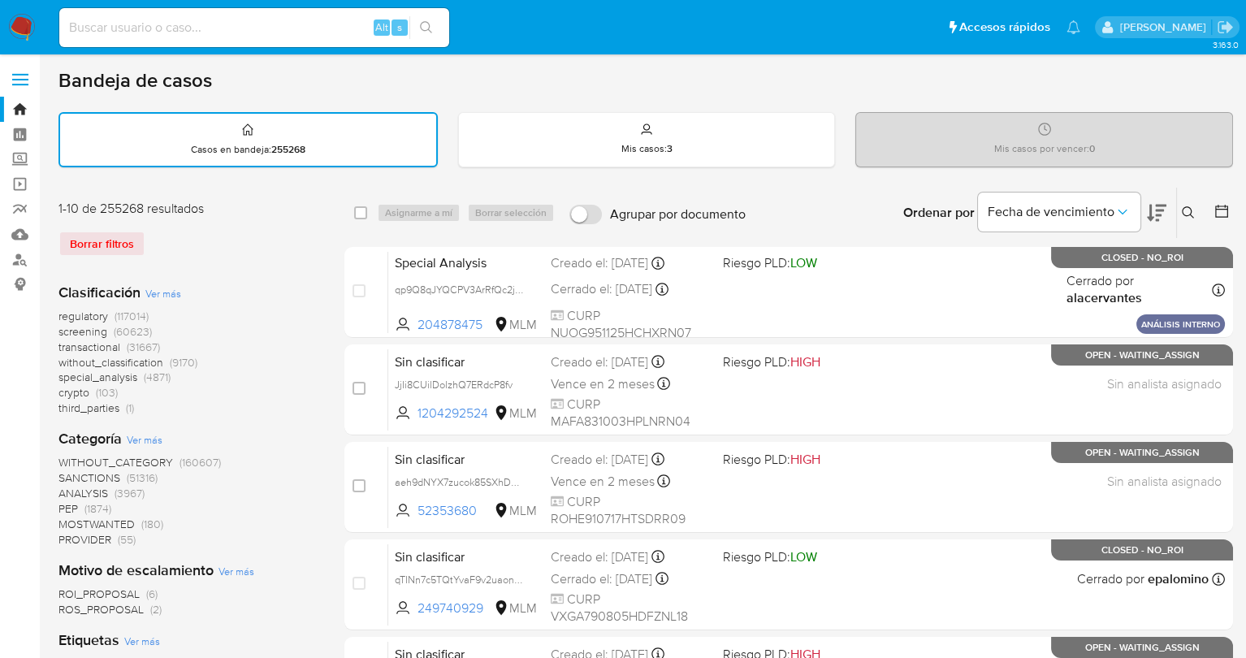
click at [1187, 211] on icon at bounding box center [1188, 212] width 13 height 13
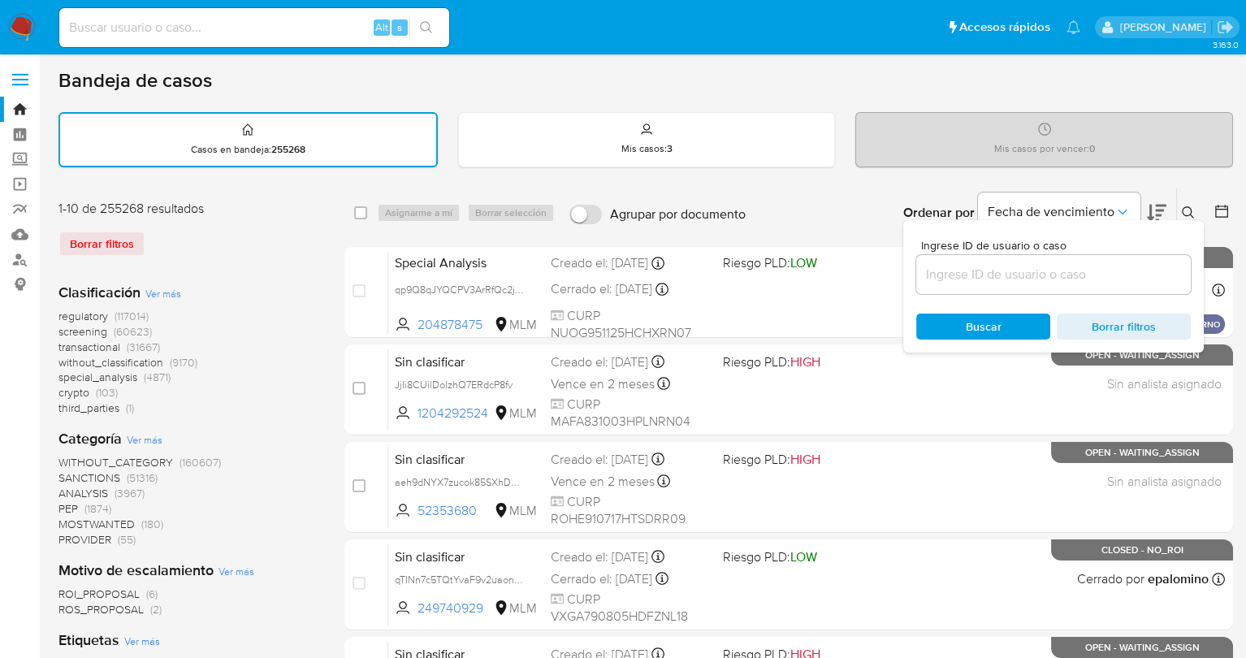
click at [1107, 263] on div at bounding box center [1053, 274] width 275 height 39
click at [1100, 270] on input at bounding box center [1053, 274] width 275 height 21
drag, startPoint x: 953, startPoint y: 266, endPoint x: 950, endPoint y: 275, distance: 9.5
click at [953, 266] on input at bounding box center [1053, 274] width 275 height 21
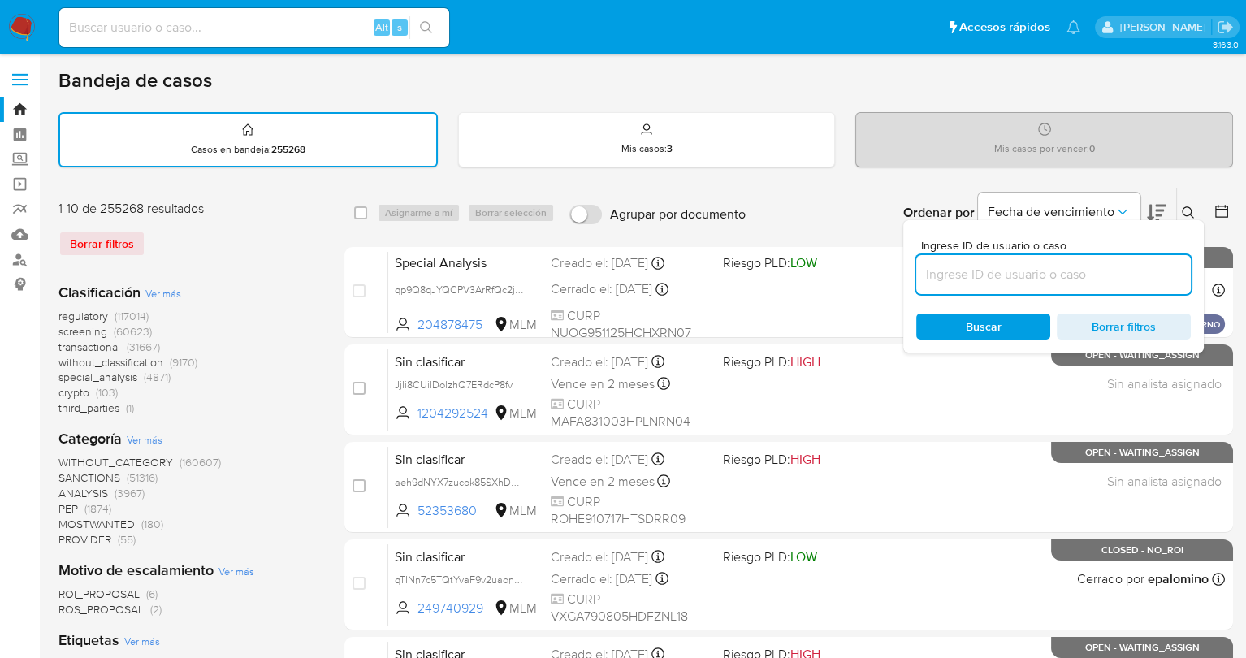
click at [947, 280] on input at bounding box center [1053, 274] width 275 height 21
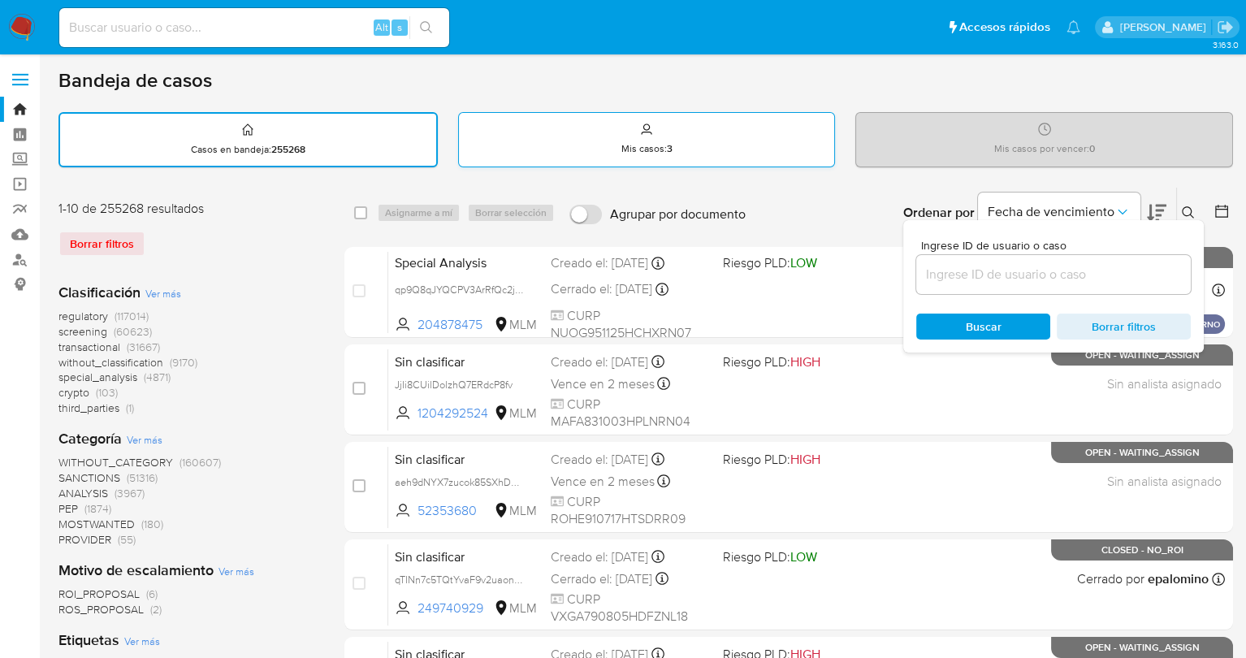
click at [594, 128] on div "Mis casos : 3" at bounding box center [647, 139] width 376 height 52
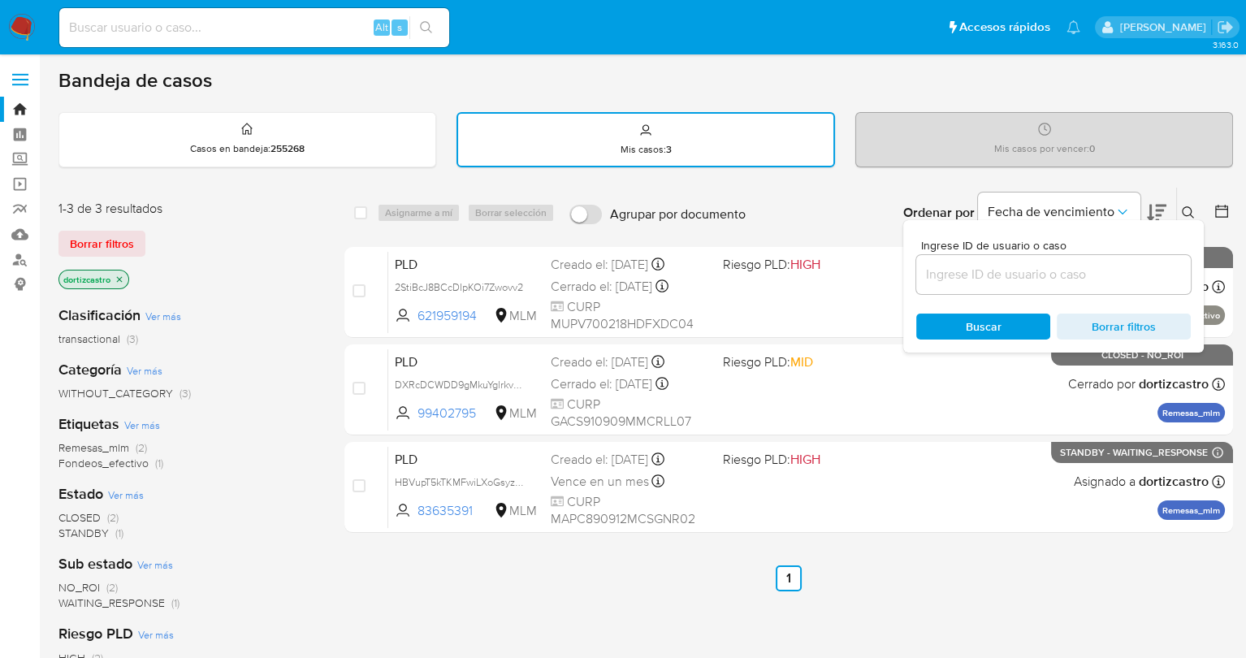
drag, startPoint x: 962, startPoint y: 258, endPoint x: 967, endPoint y: 270, distance: 12.7
click at [965, 265] on div at bounding box center [1053, 274] width 275 height 39
click at [969, 270] on input at bounding box center [1053, 274] width 275 height 21
click at [940, 276] on input at bounding box center [1053, 274] width 275 height 21
click at [934, 280] on input at bounding box center [1053, 274] width 275 height 21
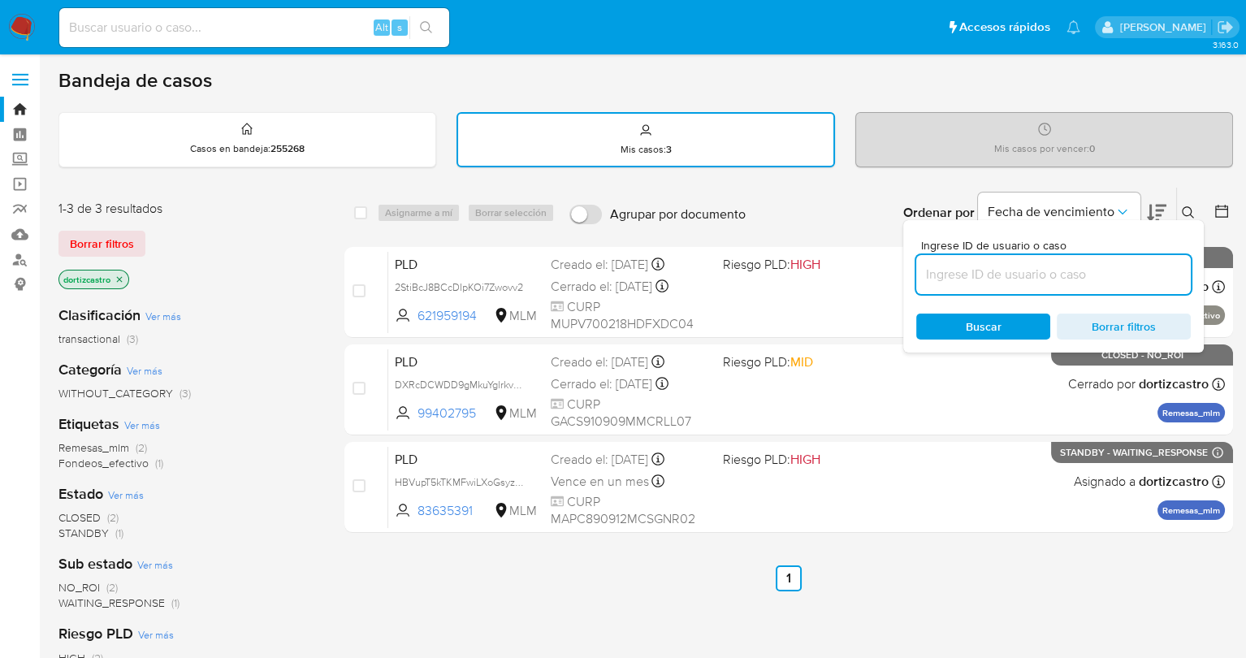
paste input "306091998"
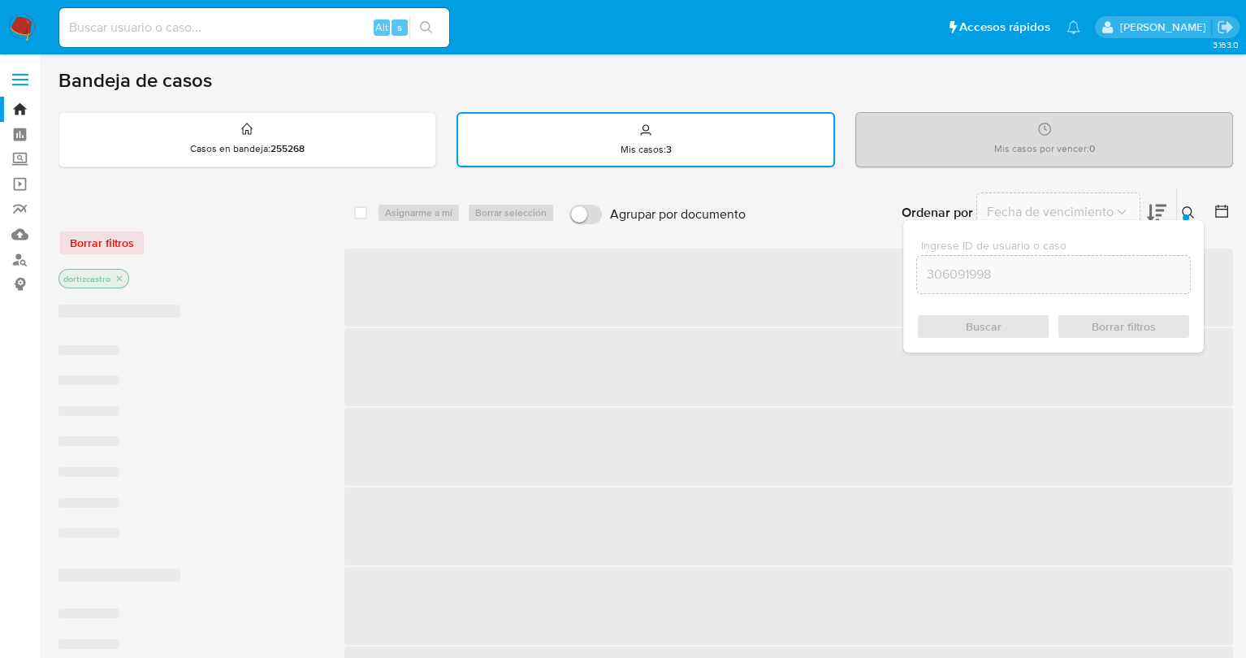
click at [971, 319] on span "Buscar" at bounding box center [984, 326] width 36 height 26
click at [971, 320] on div "Buscar Borrar filtros" at bounding box center [1053, 326] width 275 height 26
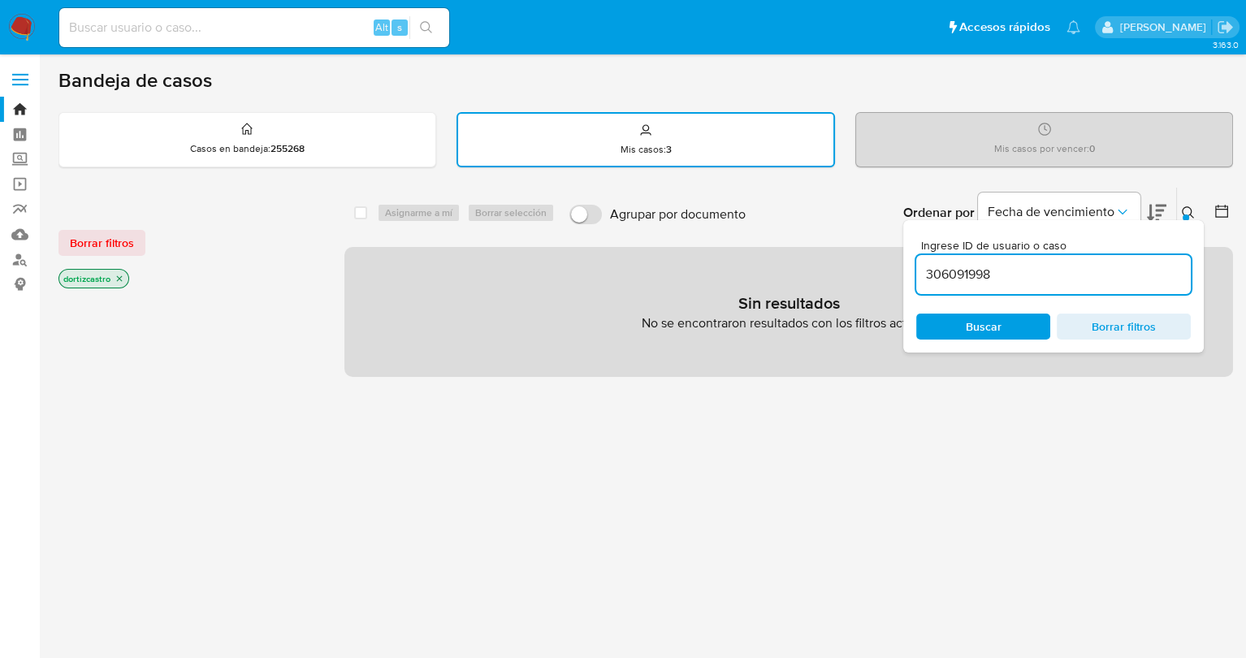
click at [787, 264] on div "Sin resultados No se encontraron resultados con los filtros actuales" at bounding box center [788, 312] width 888 height 130
click at [1187, 214] on div at bounding box center [1185, 217] width 6 height 6
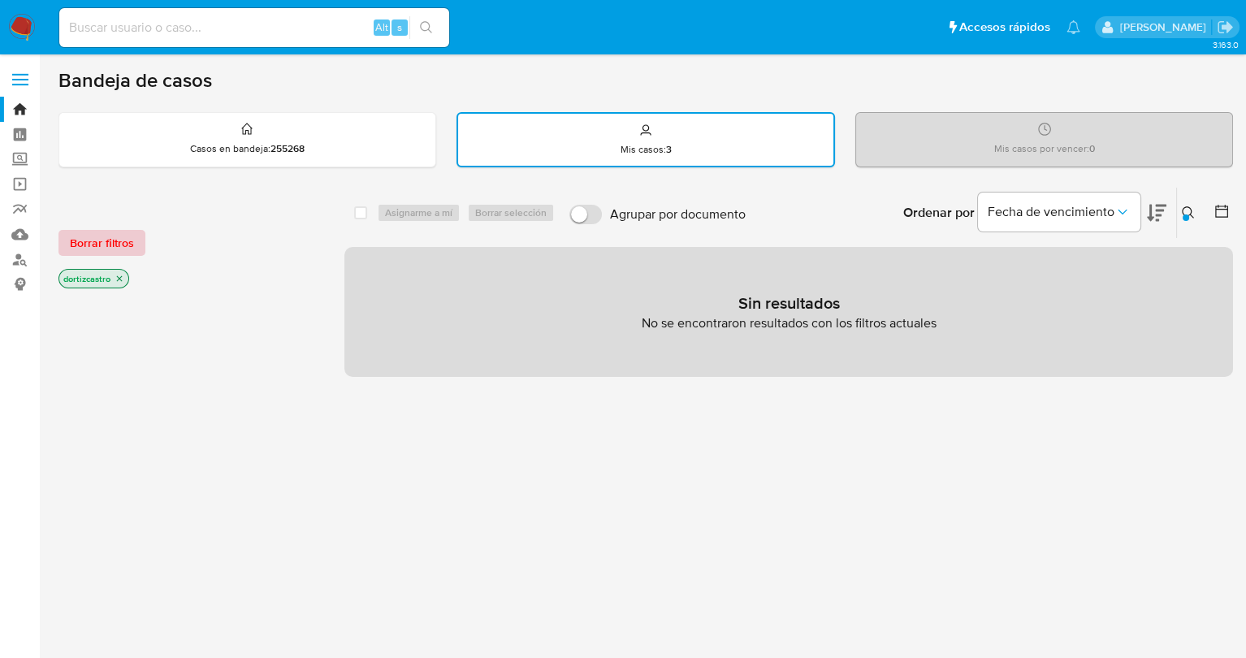
click at [100, 253] on span "Borrar filtros" at bounding box center [102, 242] width 64 height 23
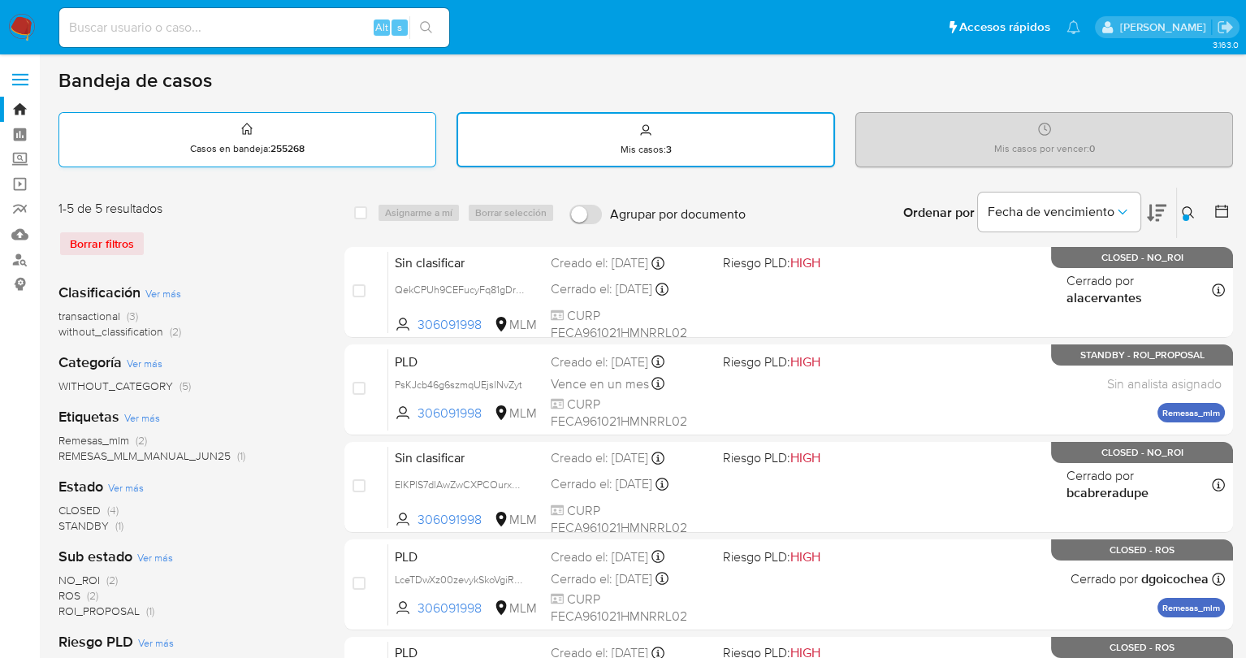
click at [315, 158] on div "Casos en bandeja : 255268" at bounding box center [247, 139] width 376 height 52
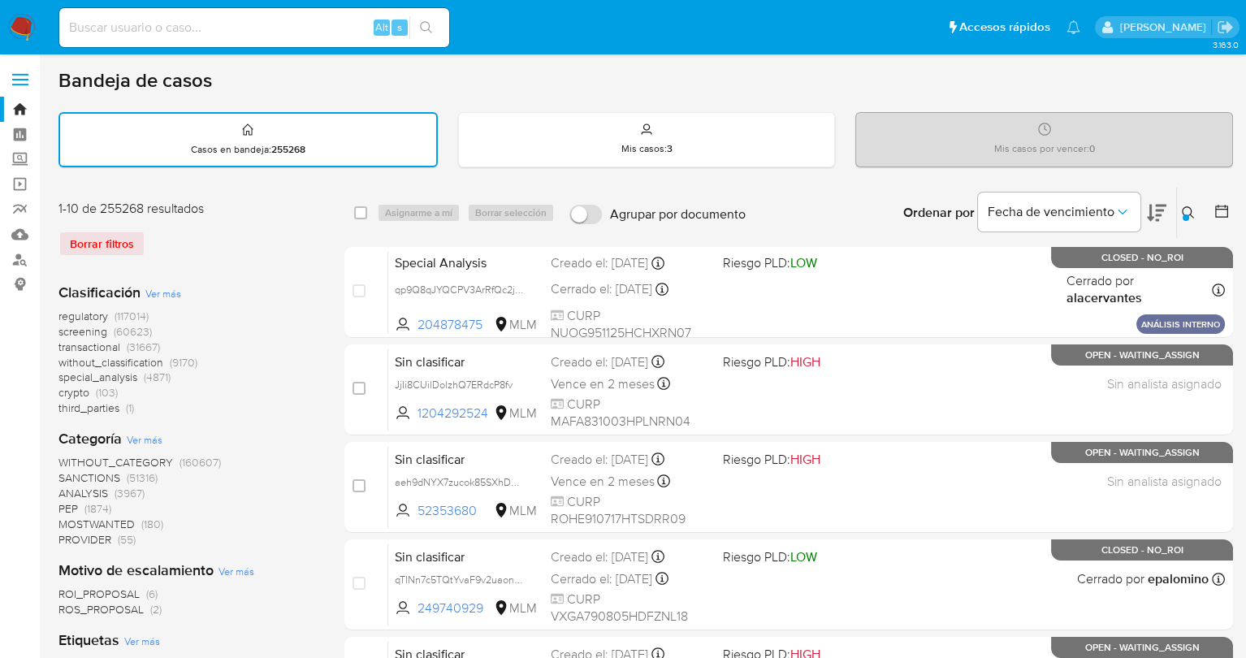
click at [1193, 213] on icon at bounding box center [1188, 212] width 13 height 13
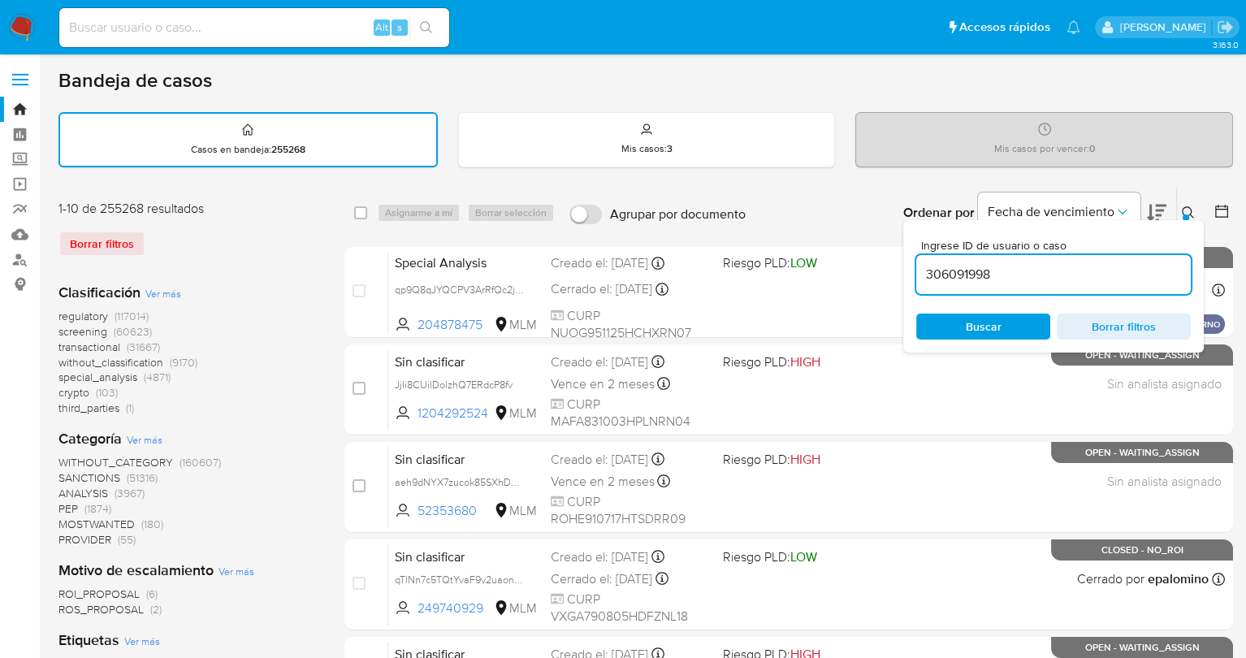
click at [1182, 211] on icon at bounding box center [1188, 212] width 12 height 12
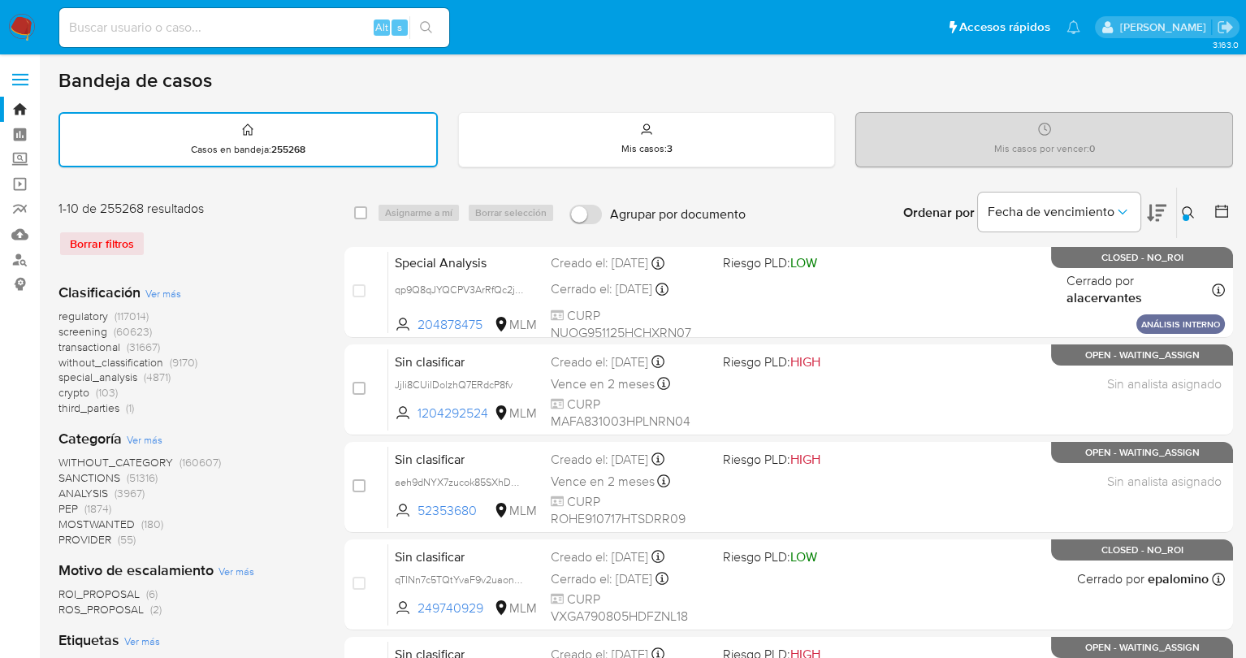
click at [115, 244] on div "Borrar filtros" at bounding box center [188, 244] width 260 height 26
click at [1191, 209] on icon at bounding box center [1188, 212] width 12 height 12
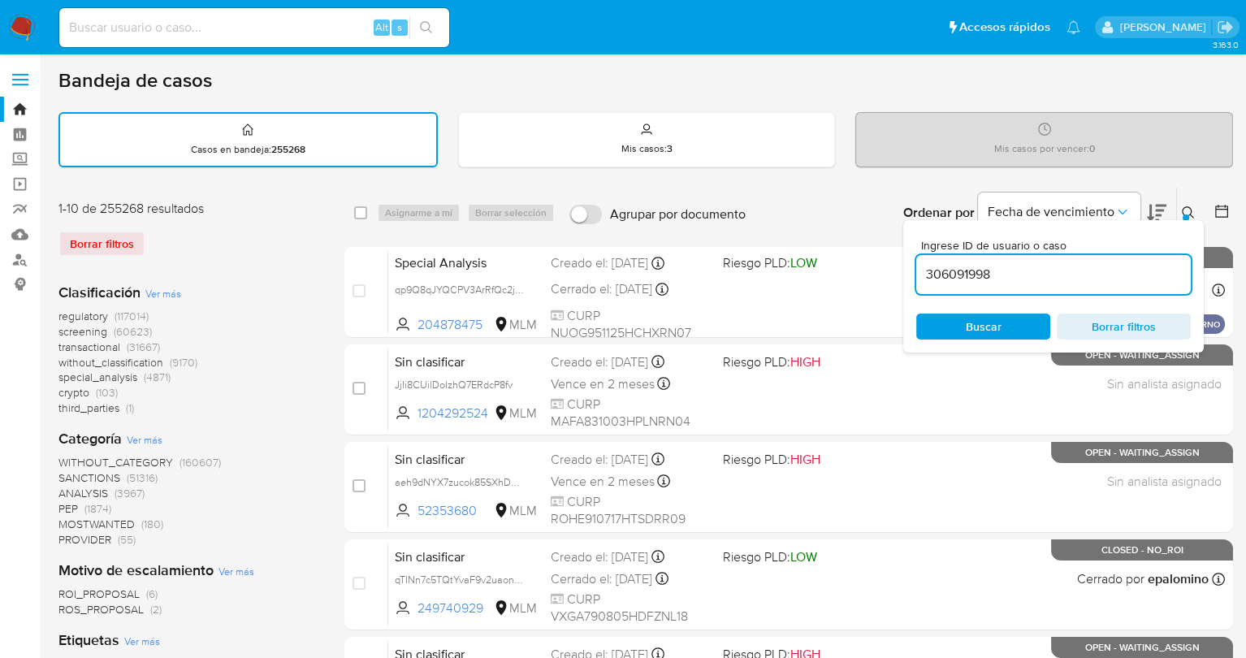
click at [1045, 275] on input "306091998" at bounding box center [1053, 274] width 275 height 21
click at [1016, 270] on input "306091998" at bounding box center [1053, 274] width 275 height 21
click at [995, 322] on span "Buscar" at bounding box center [984, 326] width 36 height 26
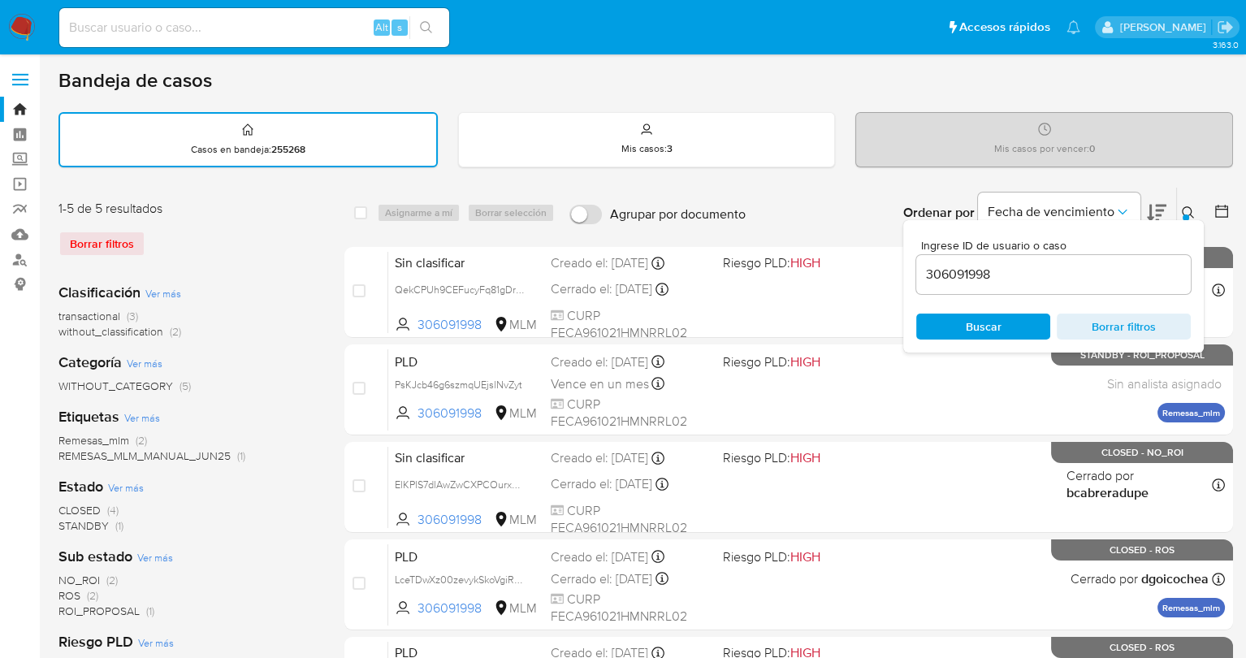
click at [863, 200] on div "Ordenar por Fecha de vencimiento No es posible ordenar los resultados mientras …" at bounding box center [993, 213] width 479 height 50
click at [1187, 206] on icon at bounding box center [1188, 212] width 13 height 13
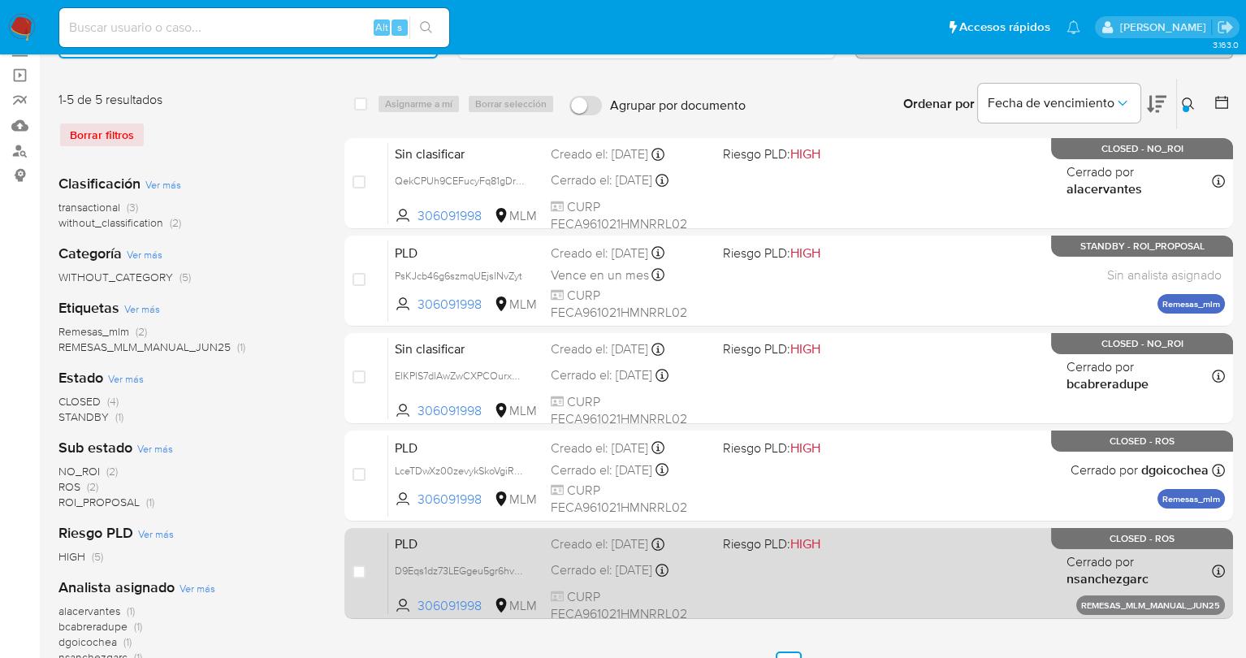
scroll to position [81, 0]
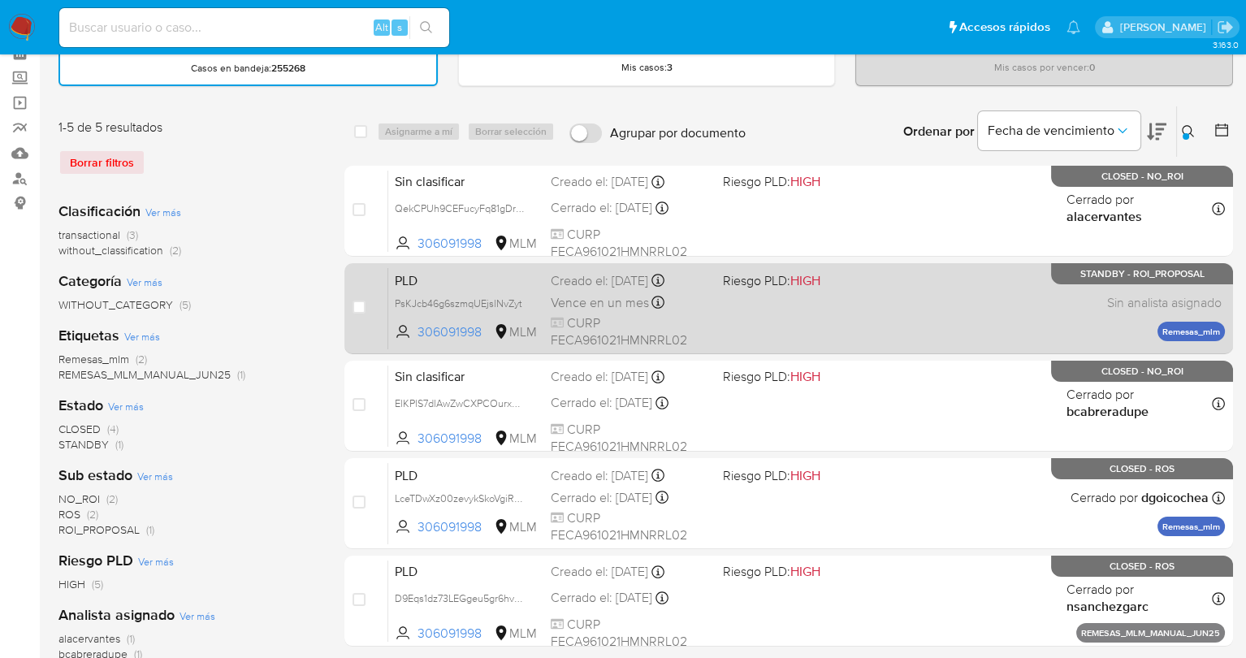
click at [812, 305] on div "PLD PsKJcb46g6szmqUEjslNvZyt 306091998 MLM Riesgo PLD: HIGH Creado el: 12/09/20…" at bounding box center [806, 308] width 837 height 82
drag, startPoint x: 1092, startPoint y: 307, endPoint x: 1227, endPoint y: 297, distance: 135.2
click at [1227, 297] on div "case-item-checkbox No es posible asignar el caso PLD PsKJcb46g6szmqUEjslNvZyt 3…" at bounding box center [788, 308] width 888 height 91
drag, startPoint x: 1134, startPoint y: 270, endPoint x: 1217, endPoint y: 269, distance: 82.9
click at [1217, 269] on p "STANDBY - ROI_PROPOSAL" at bounding box center [1142, 273] width 182 height 21
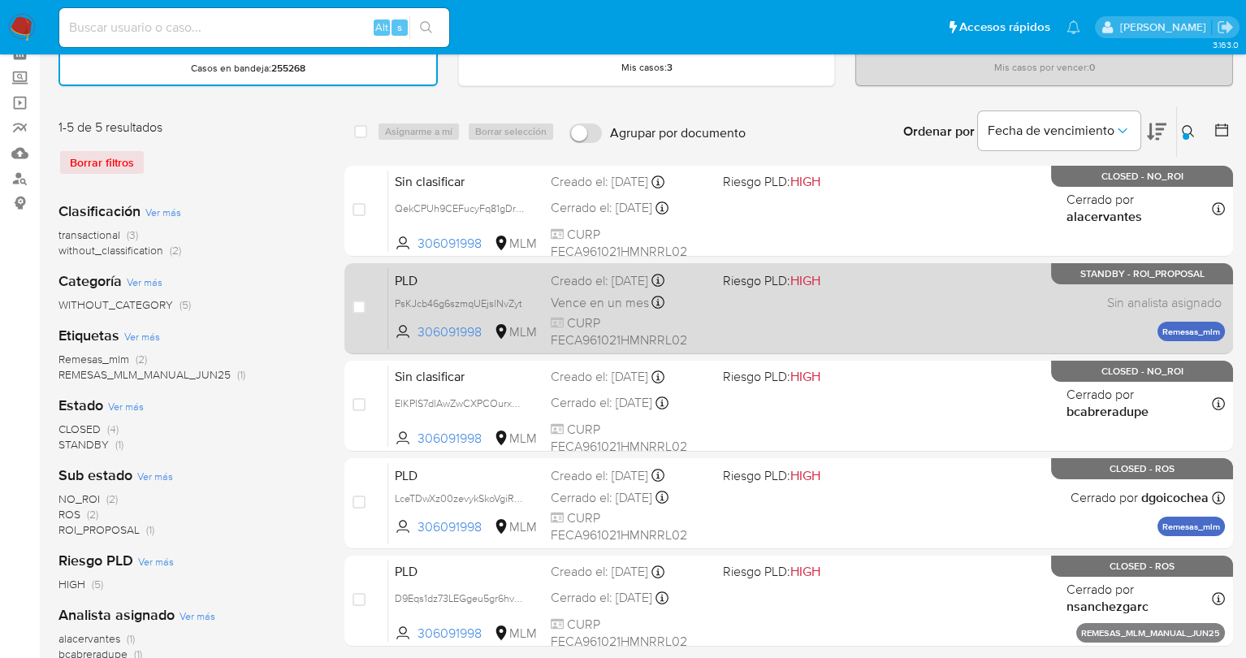
click at [1013, 319] on div "PLD PsKJcb46g6szmqUEjslNvZyt 306091998 MLM Riesgo PLD: HIGH Creado el: 12/09/20…" at bounding box center [806, 308] width 837 height 82
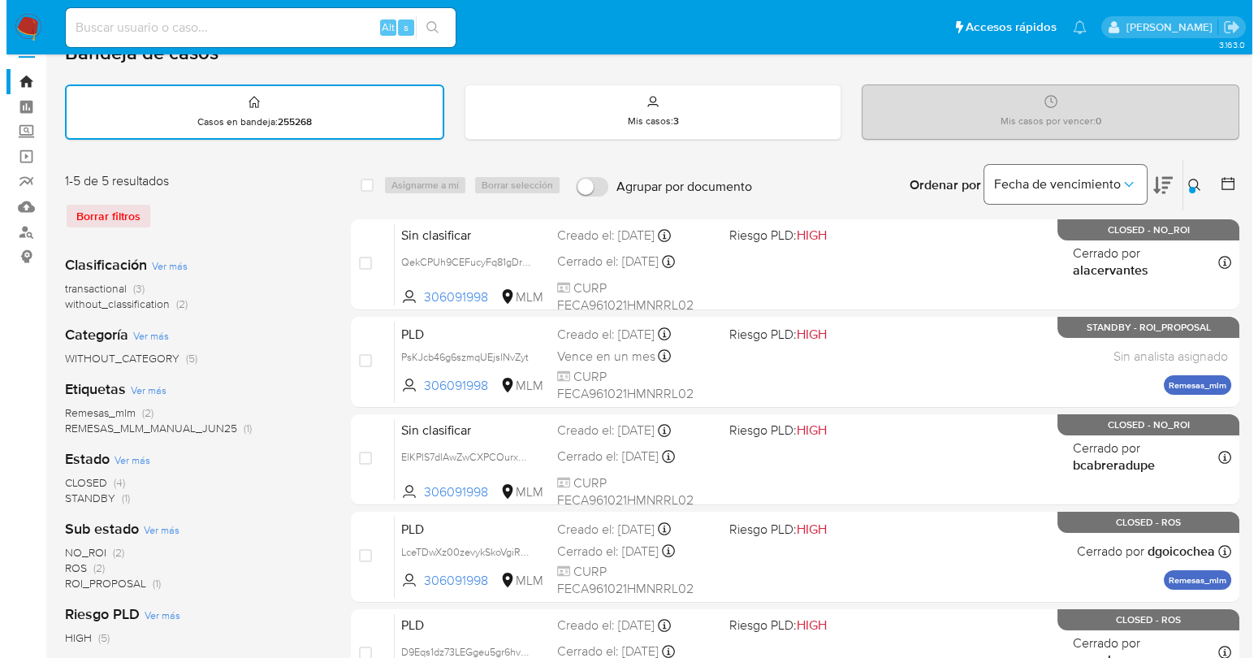
scroll to position [0, 0]
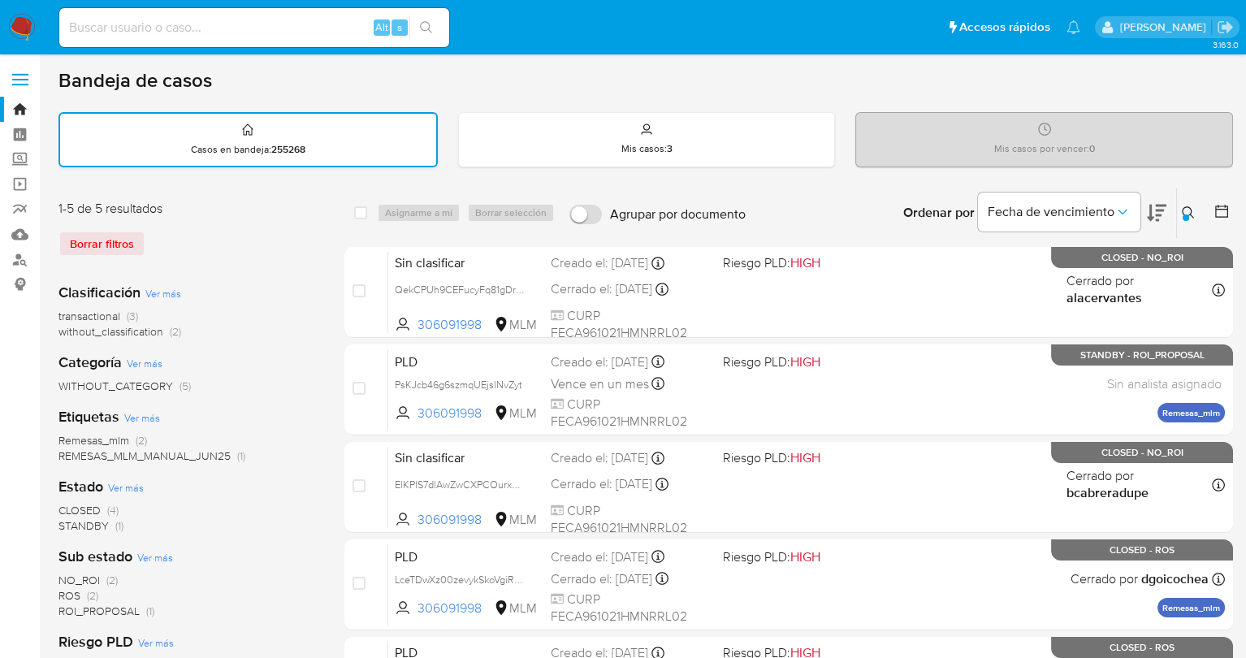
click at [370, 154] on div "Casos en bandeja : 255268" at bounding box center [248, 140] width 376 height 52
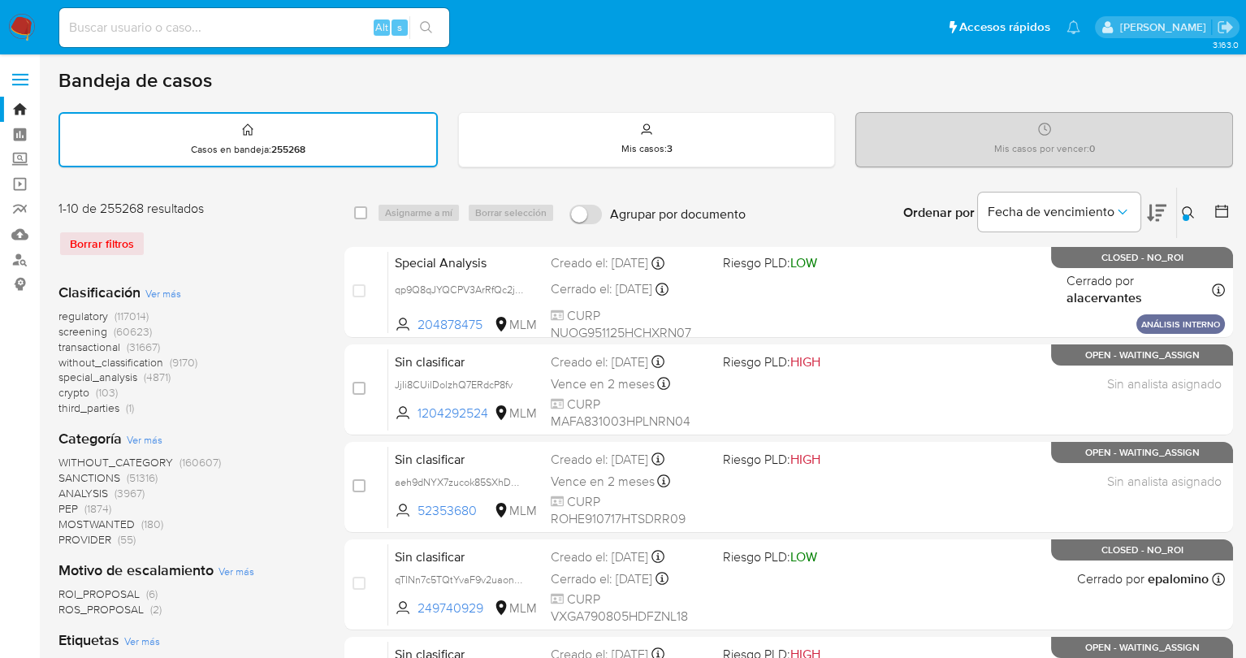
click at [1185, 212] on icon at bounding box center [1188, 212] width 13 height 13
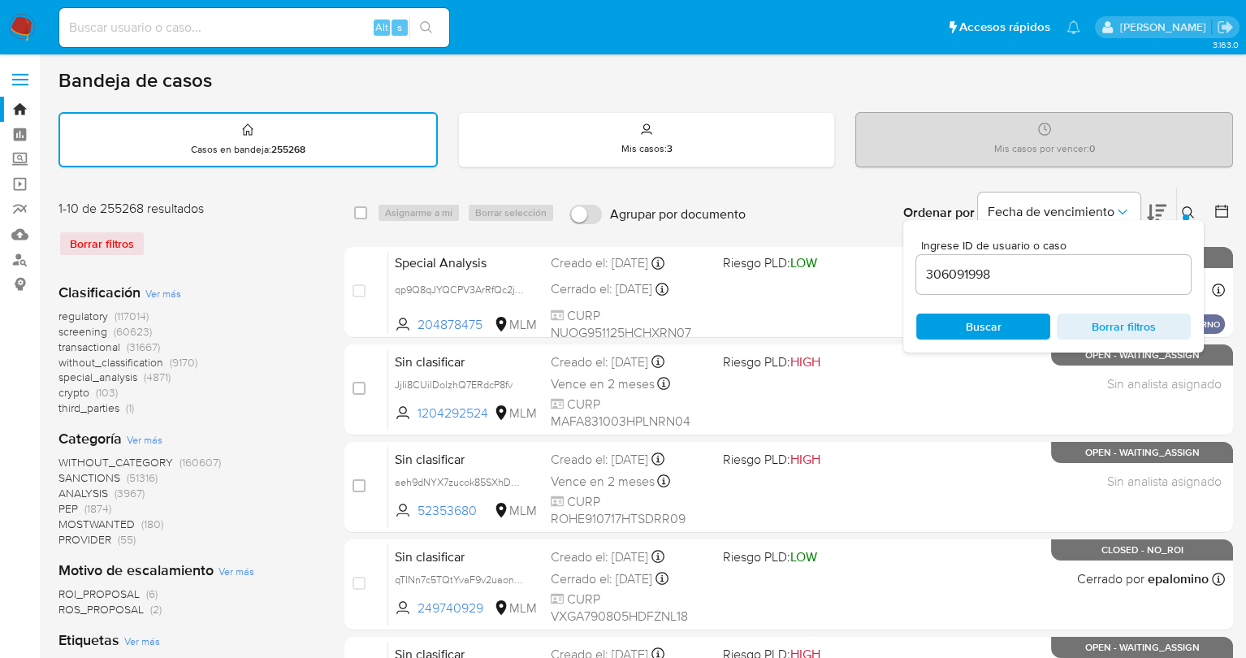
drag, startPoint x: 1074, startPoint y: 277, endPoint x: 1062, endPoint y: 272, distance: 13.1
click at [1063, 272] on input "306091998" at bounding box center [1053, 274] width 275 height 21
type input "3060919"
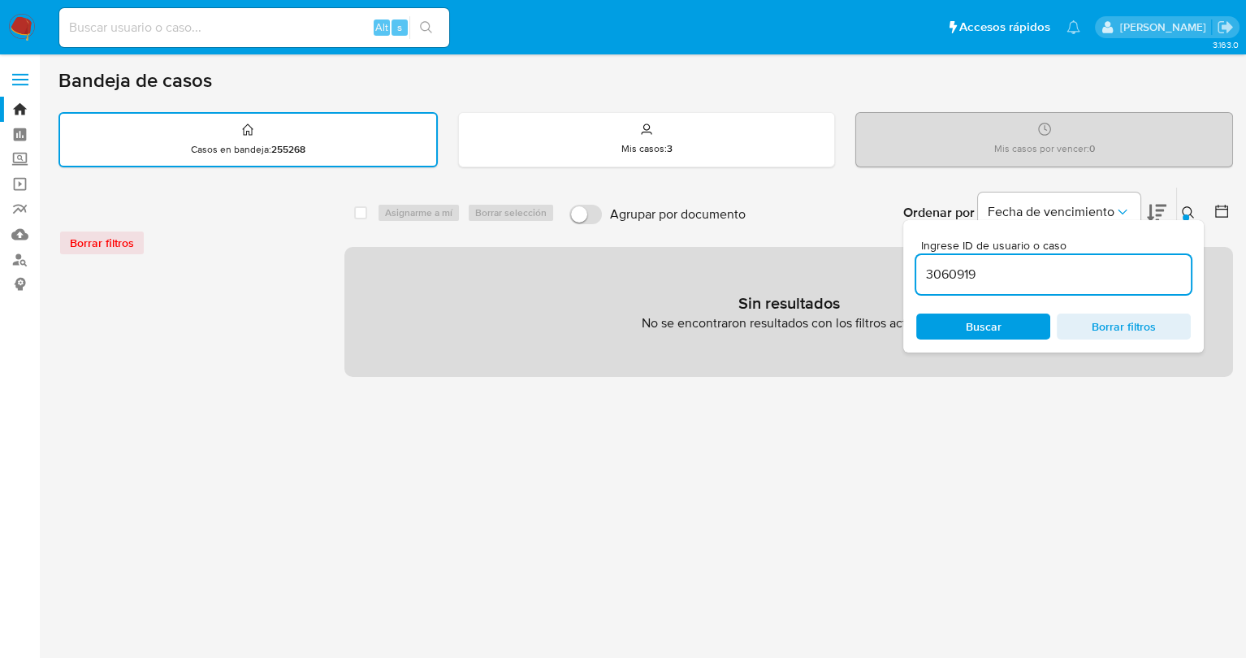
drag, startPoint x: 1000, startPoint y: 274, endPoint x: 905, endPoint y: 268, distance: 95.2
click at [905, 268] on div "Ingrese ID de usuario o caso 3060919 Buscar Borrar filtros" at bounding box center [1053, 286] width 300 height 132
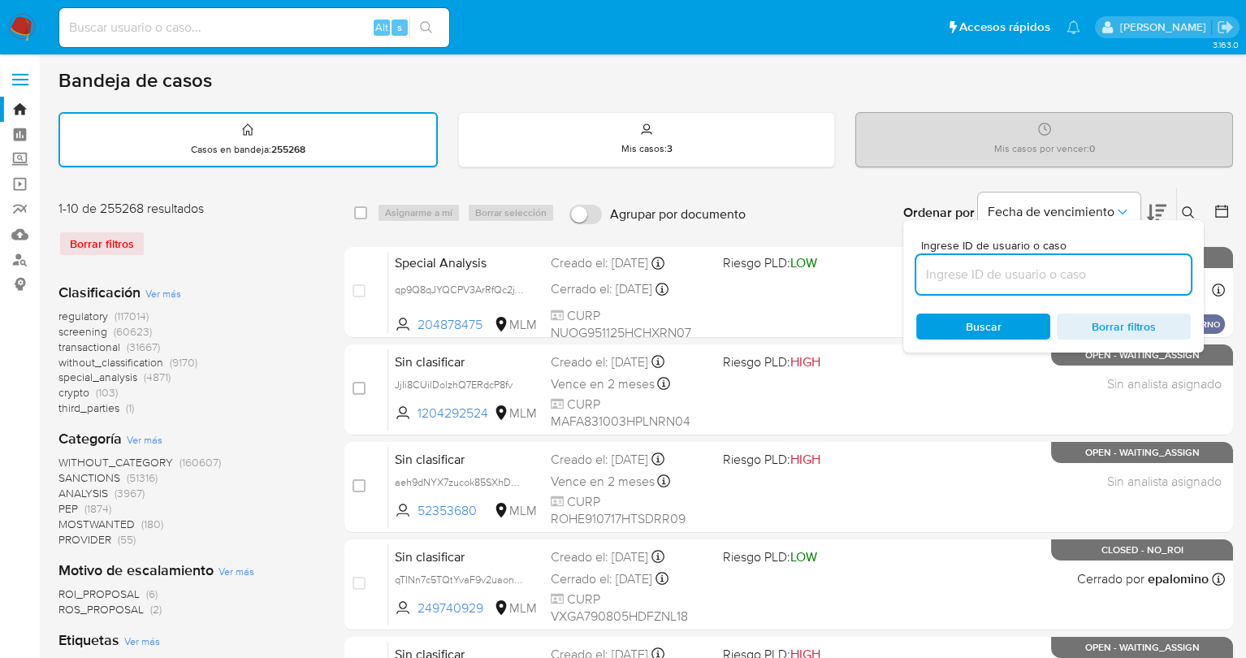
click at [969, 273] on input at bounding box center [1053, 274] width 275 height 21
paste input "184707339"
type input "184707339"
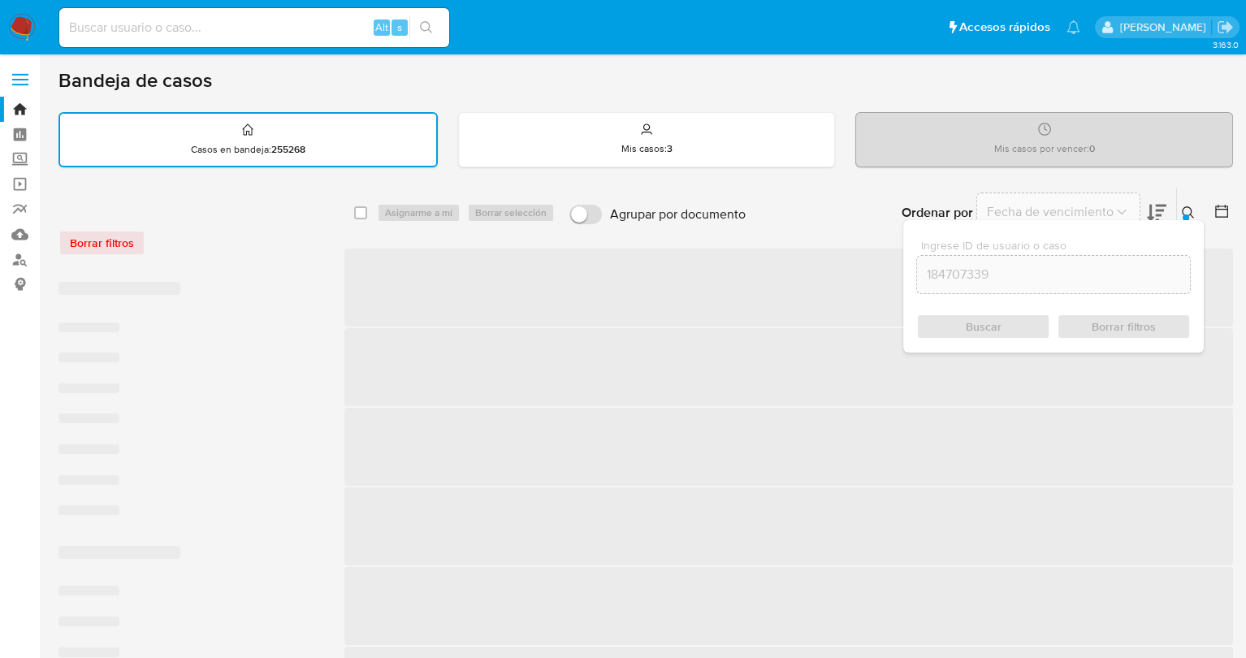
click at [961, 318] on div "Buscar Borrar filtros" at bounding box center [1053, 326] width 275 height 26
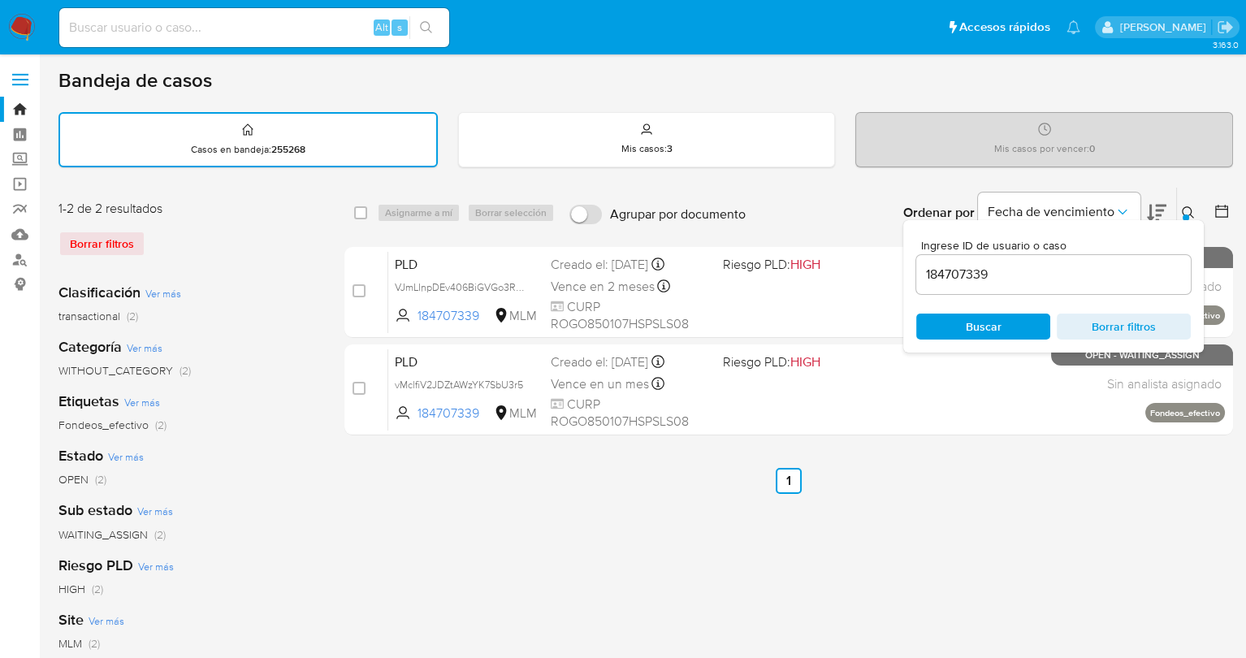
drag, startPoint x: 861, startPoint y: 475, endPoint x: 874, endPoint y: 478, distance: 13.2
click at [862, 477] on ul "Anterior 1 Siguiente" at bounding box center [788, 481] width 888 height 26
click at [1144, 177] on div "Bandeja de casos Casos en bandeja : 255268 Mis casos : 3 Mis casos por vencer :…" at bounding box center [645, 484] width 1174 height 832
click at [1188, 210] on icon at bounding box center [1188, 212] width 13 height 13
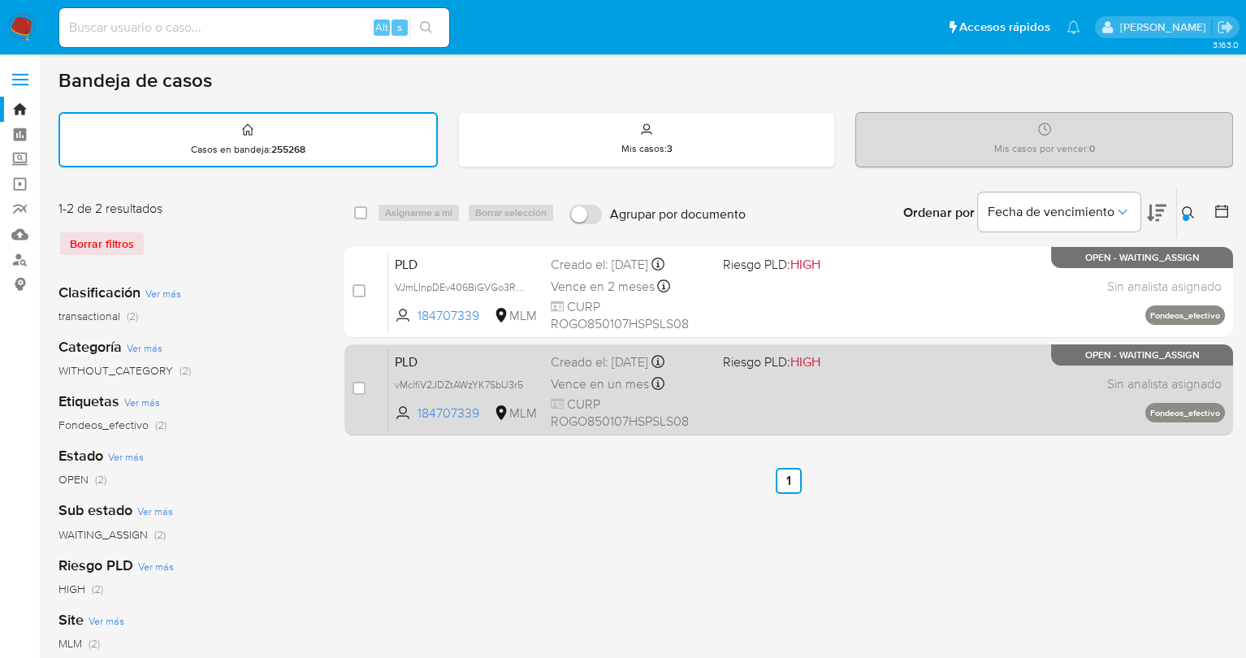
click at [728, 400] on div "PLD vMclfiV2JDZtAWzYK7SbU3r5 184707339 MLM Riesgo PLD: HIGH Creado el: 12/09/20…" at bounding box center [806, 389] width 837 height 82
click at [353, 384] on input "checkbox" at bounding box center [358, 388] width 13 height 13
checkbox input "true"
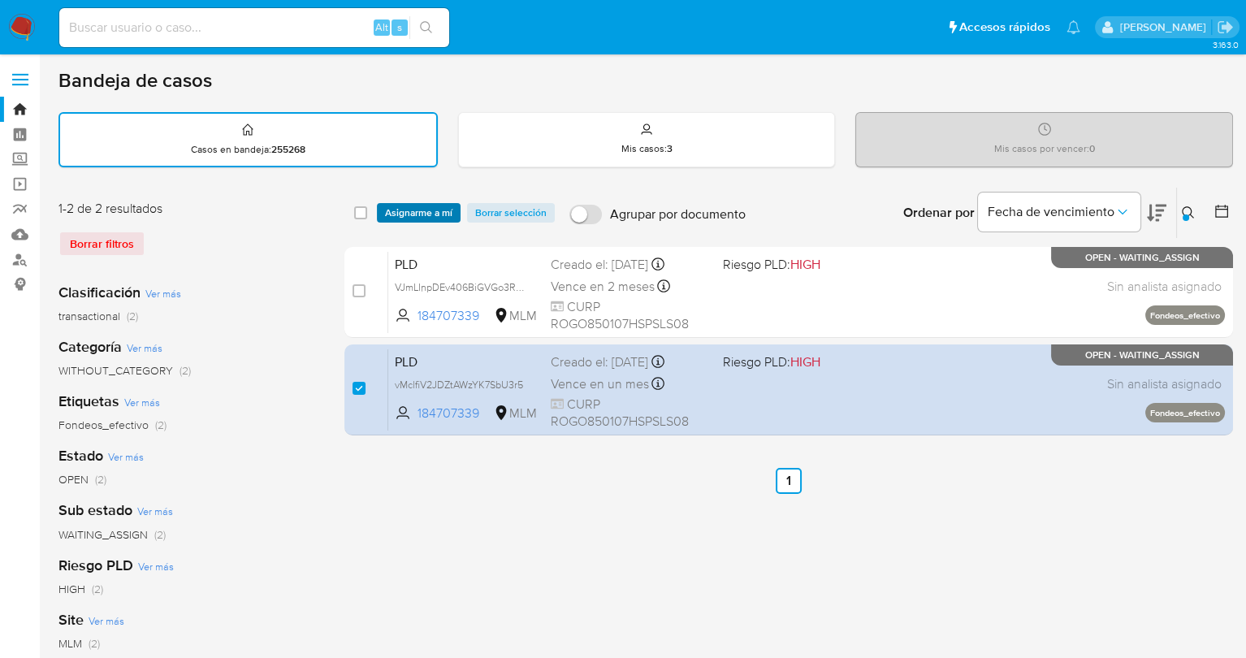
click at [418, 206] on span "Asignarme a mí" at bounding box center [418, 213] width 67 height 16
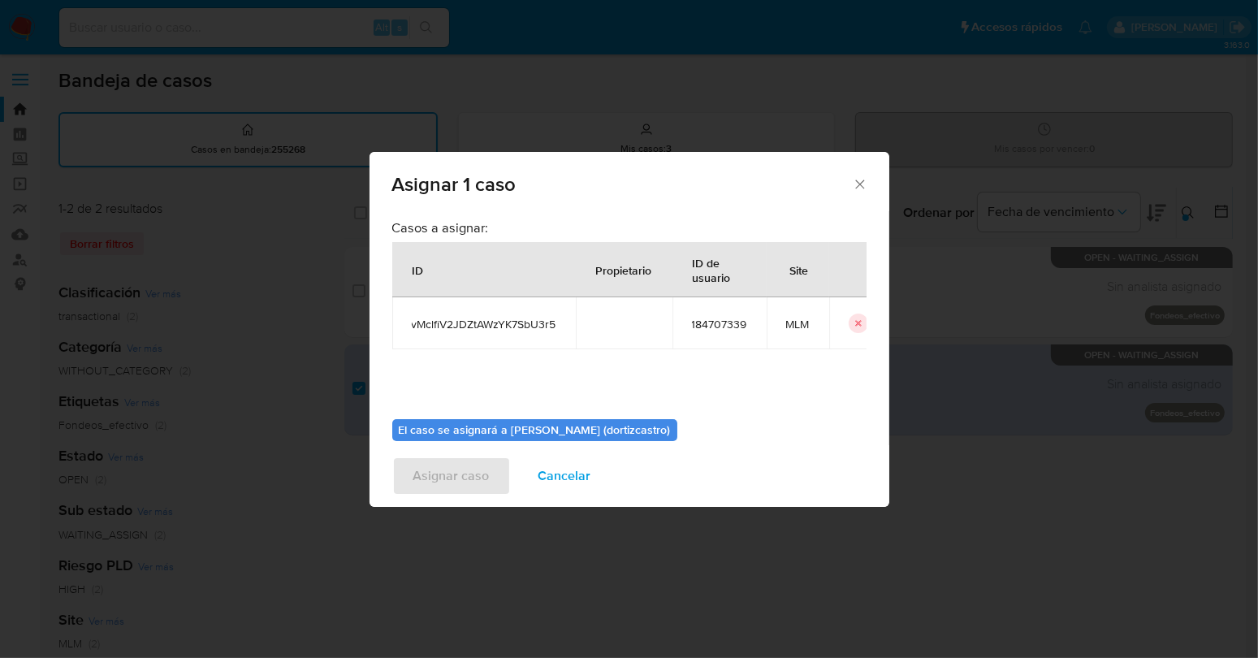
drag, startPoint x: 859, startPoint y: 184, endPoint x: 853, endPoint y: 192, distance: 11.0
click at [860, 184] on icon "Cerrar ventana" at bounding box center [859, 183] width 9 height 9
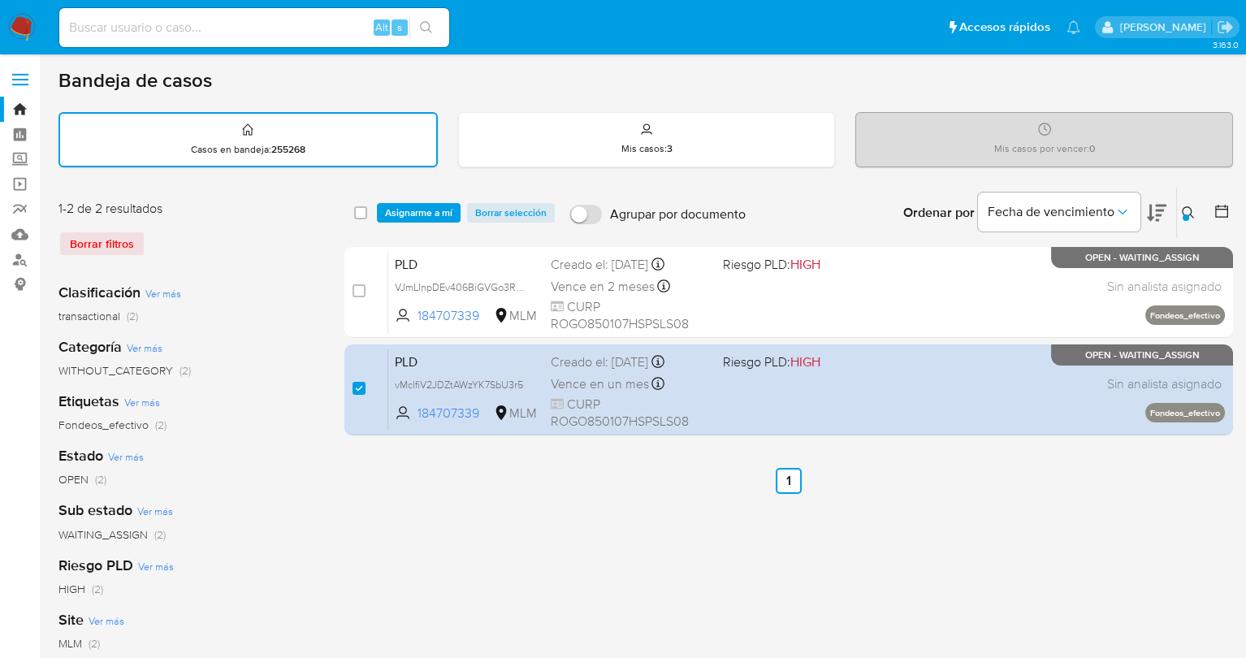
click at [420, 209] on span "Asignarme a mí" at bounding box center [418, 213] width 67 height 16
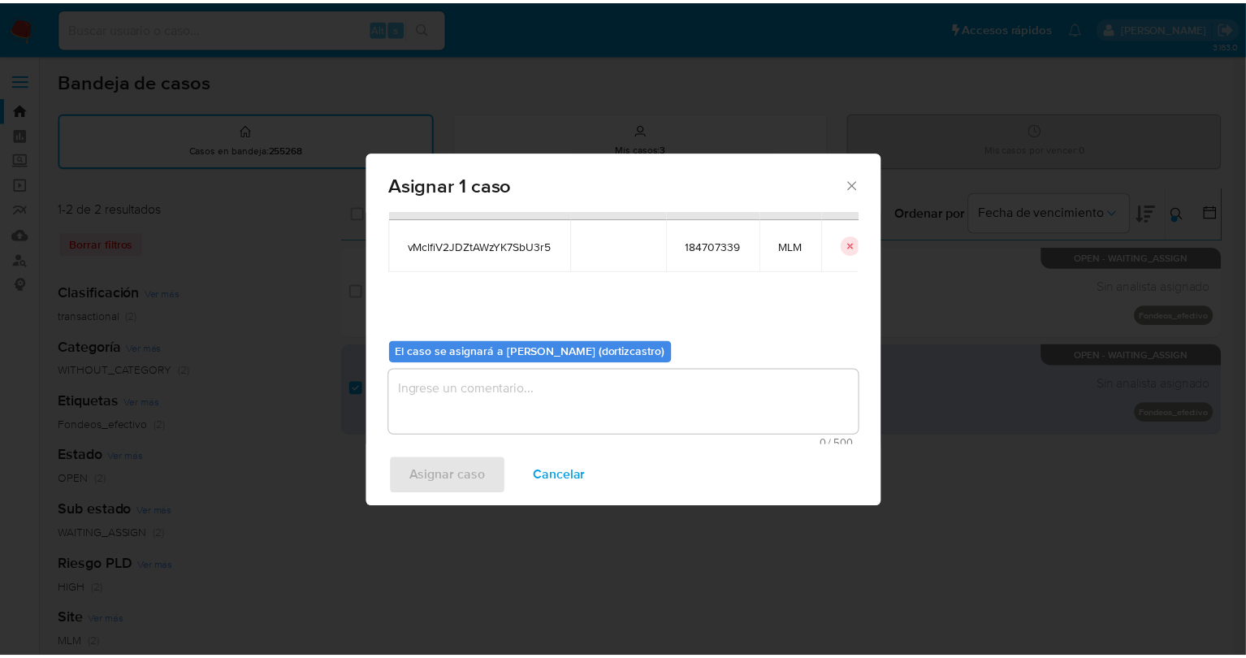
scroll to position [83, 0]
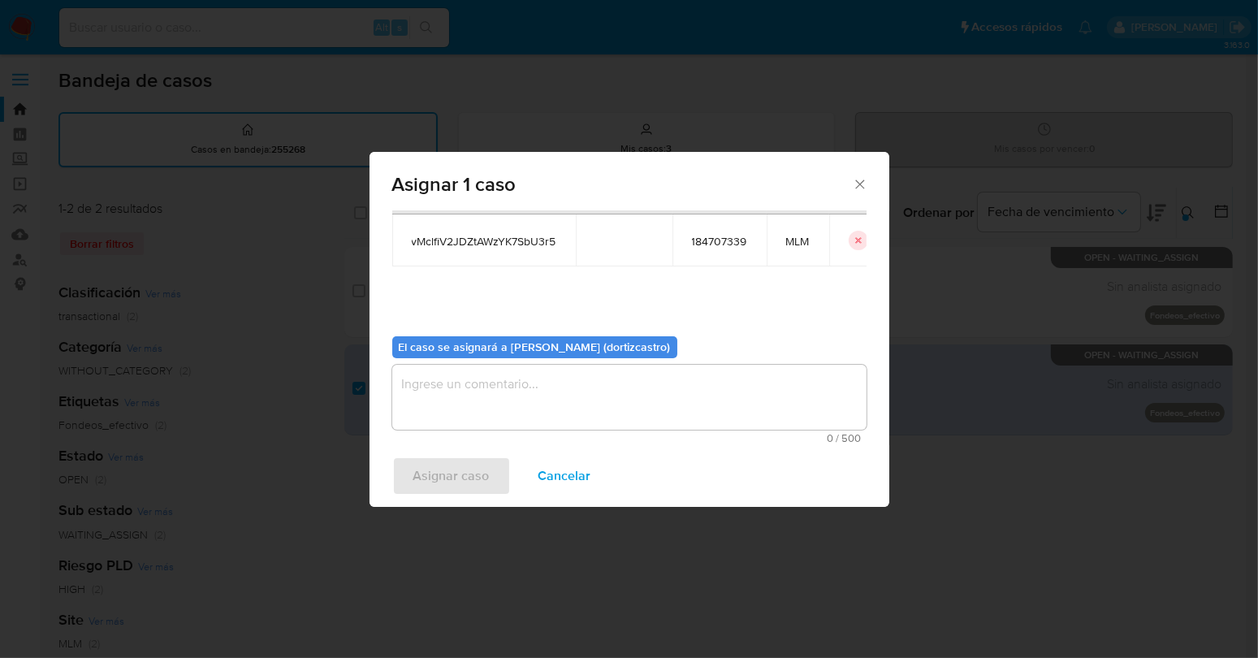
click at [542, 391] on textarea "assign-modal" at bounding box center [629, 397] width 474 height 65
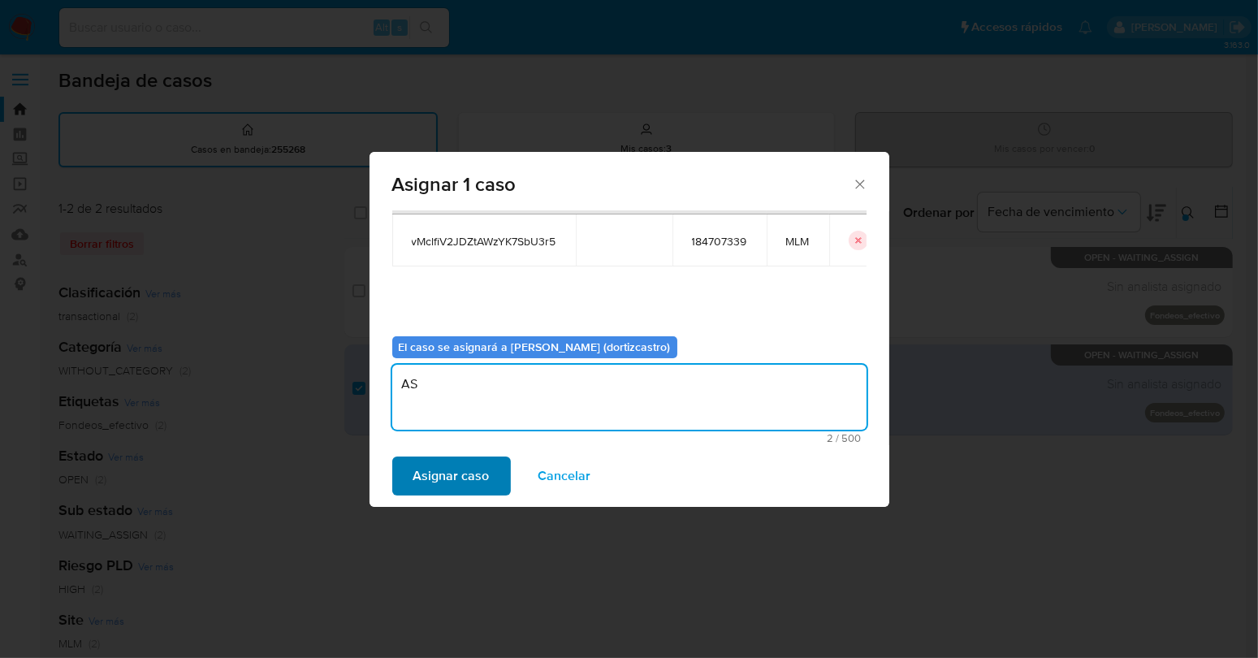
type textarea "AS"
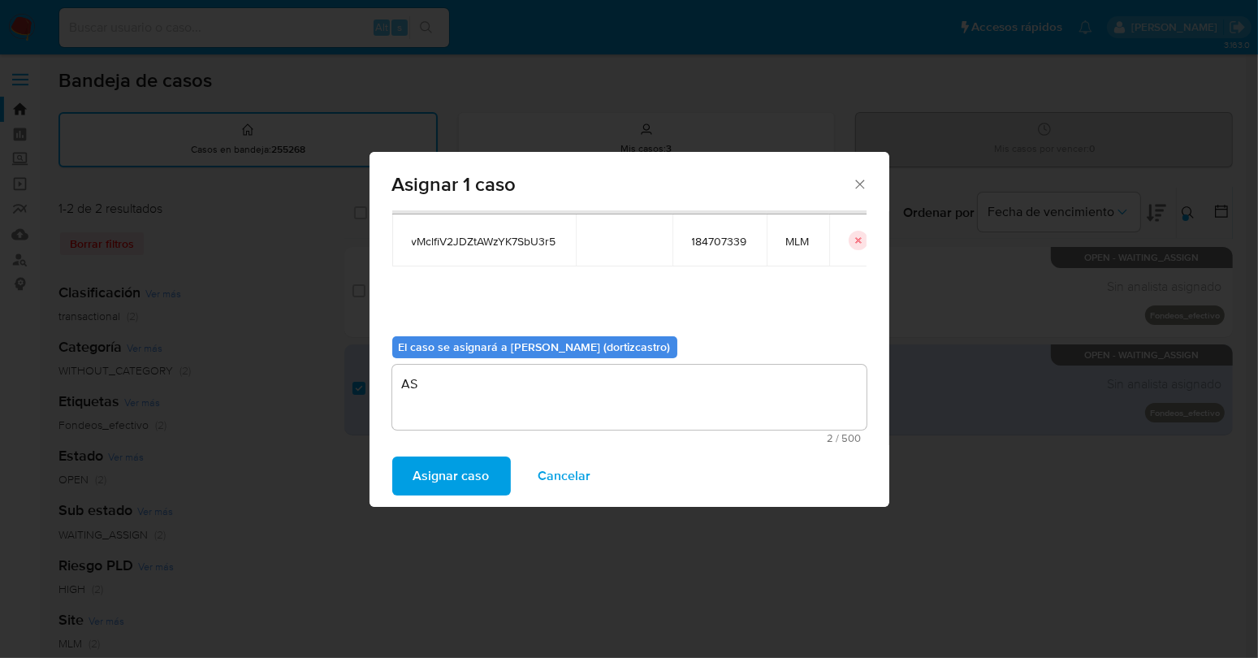
click at [477, 467] on span "Asignar caso" at bounding box center [451, 476] width 76 height 36
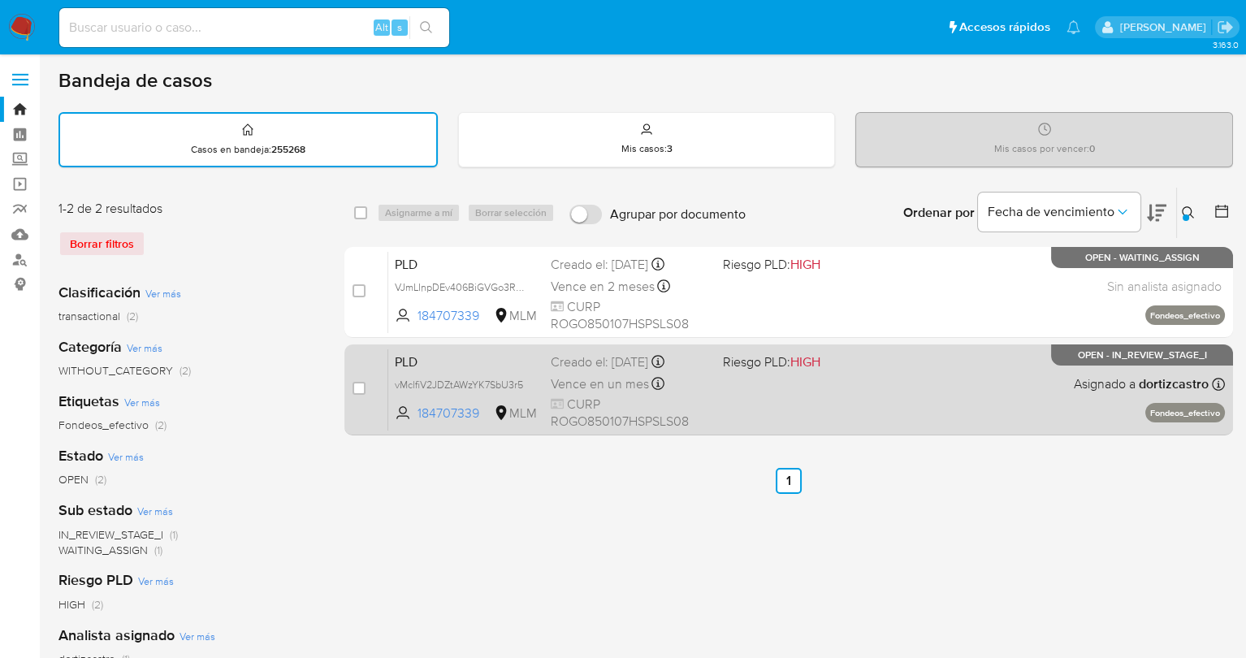
click at [810, 408] on div "PLD vMclfiV2JDZtAWzYK7SbU3r5 184707339 MLM Riesgo PLD: HIGH Creado el: 12/09/20…" at bounding box center [806, 389] width 837 height 82
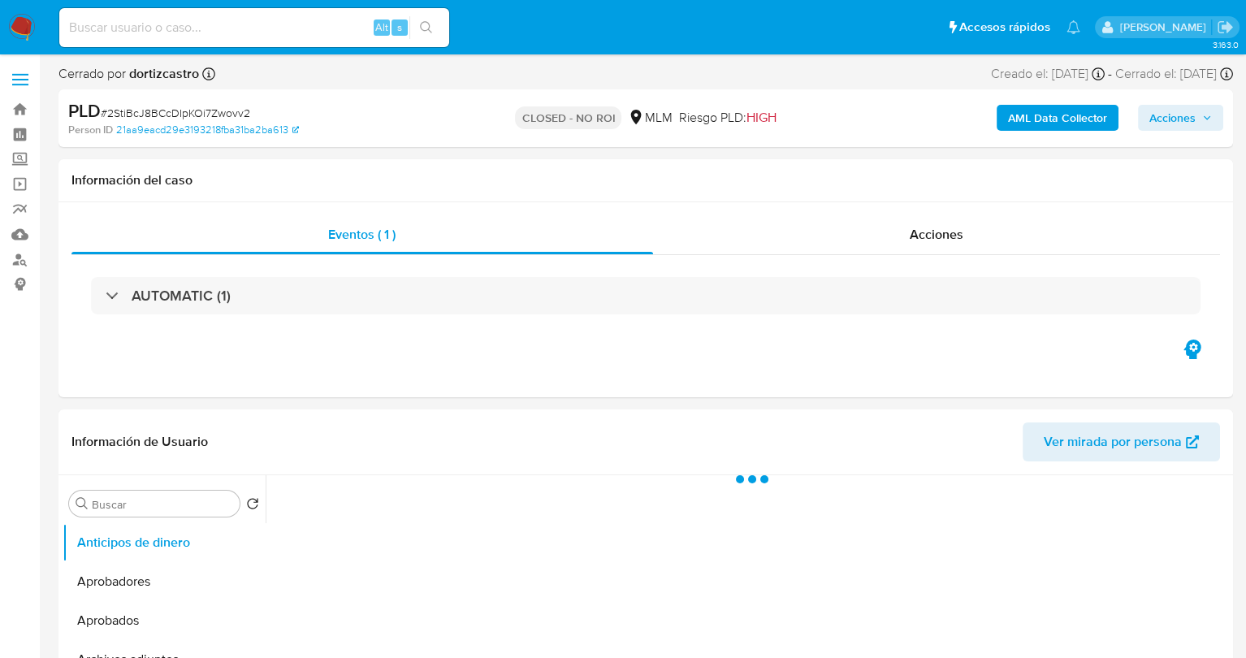
select select "10"
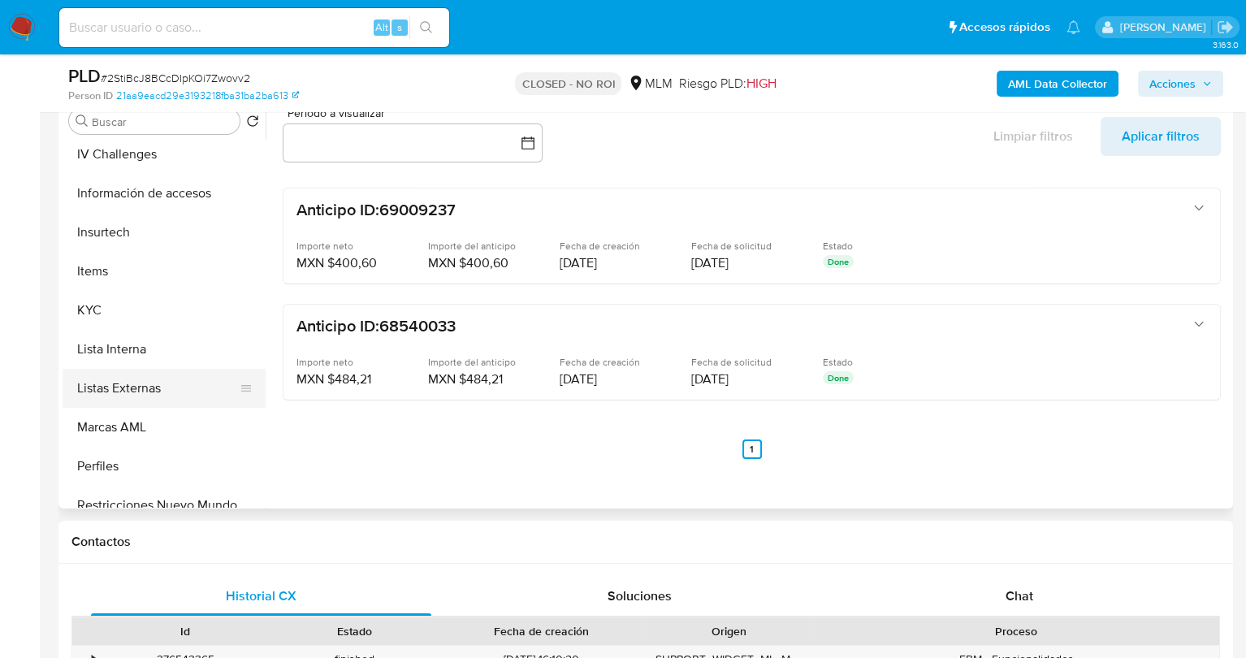
scroll to position [802, 0]
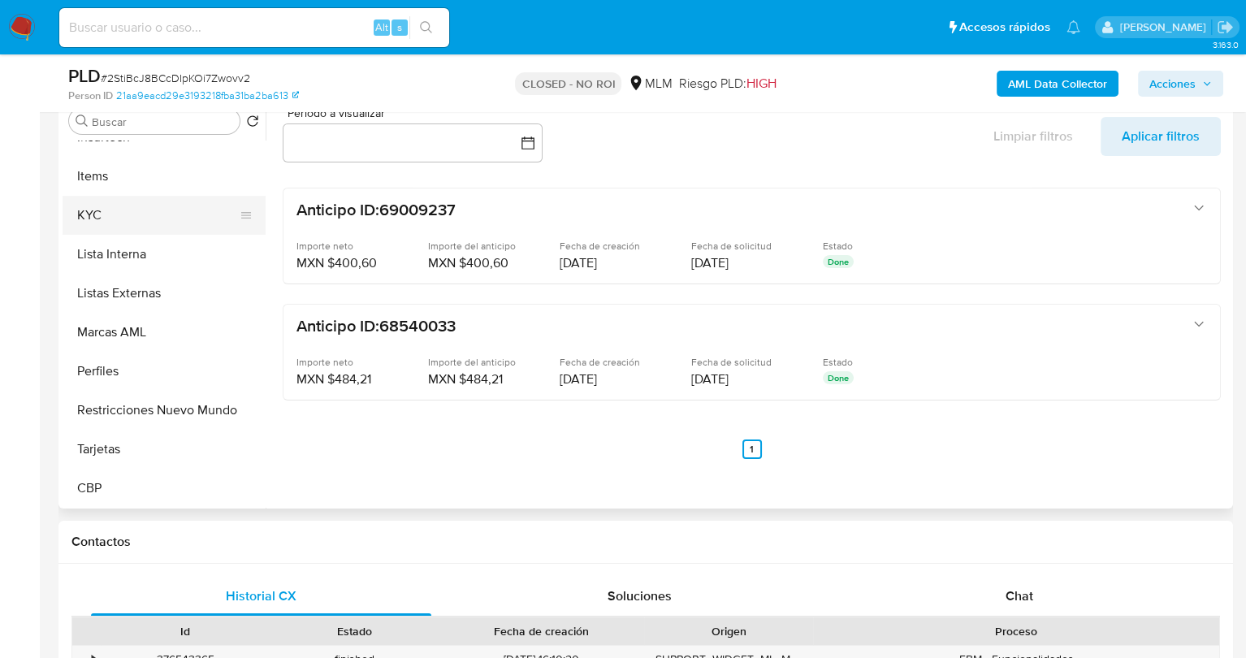
click at [105, 223] on button "KYC" at bounding box center [158, 215] width 190 height 39
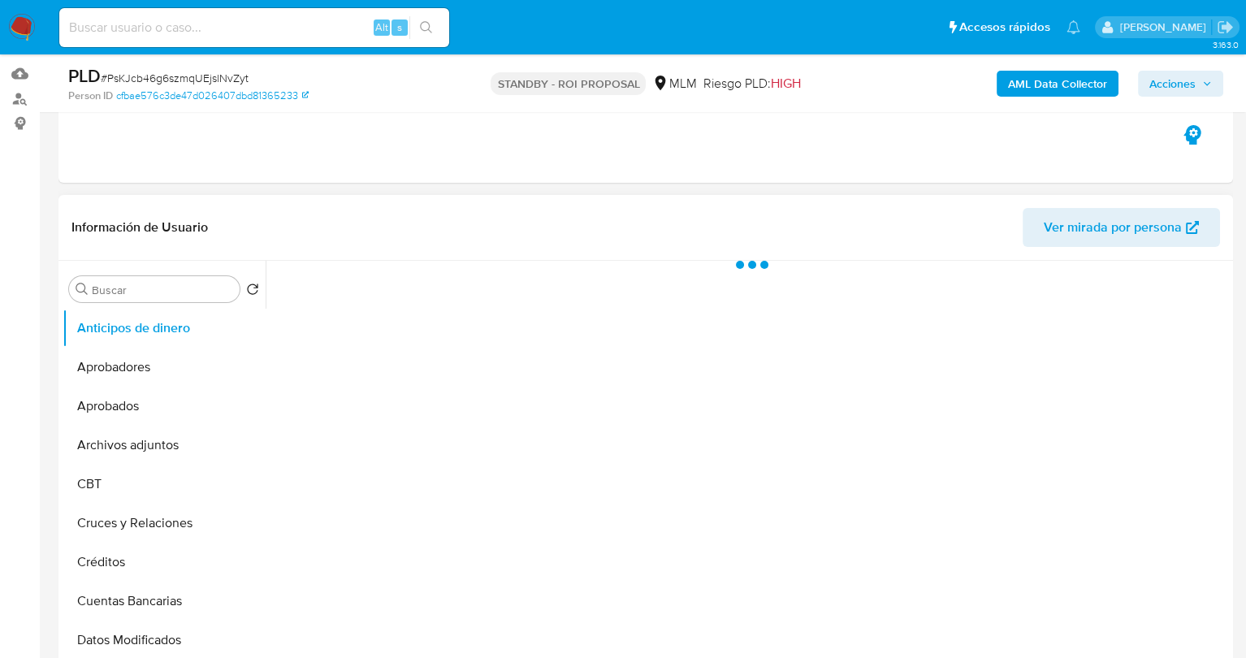
scroll to position [244, 0]
select select "10"
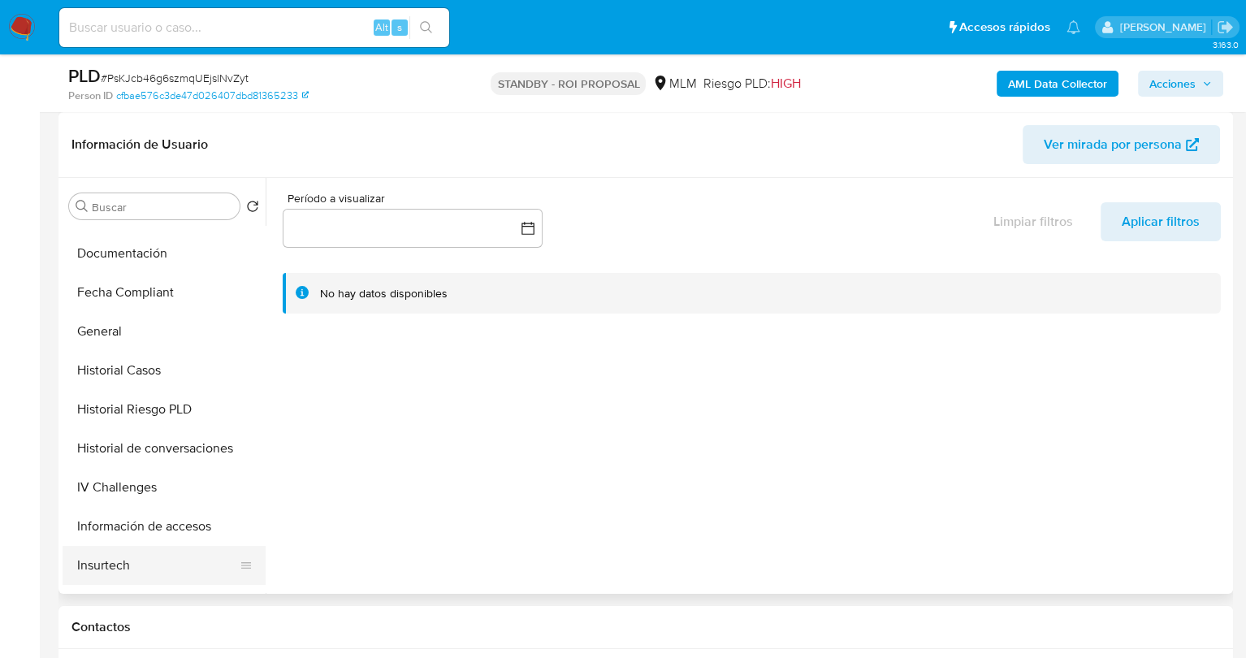
scroll to position [569, 0]
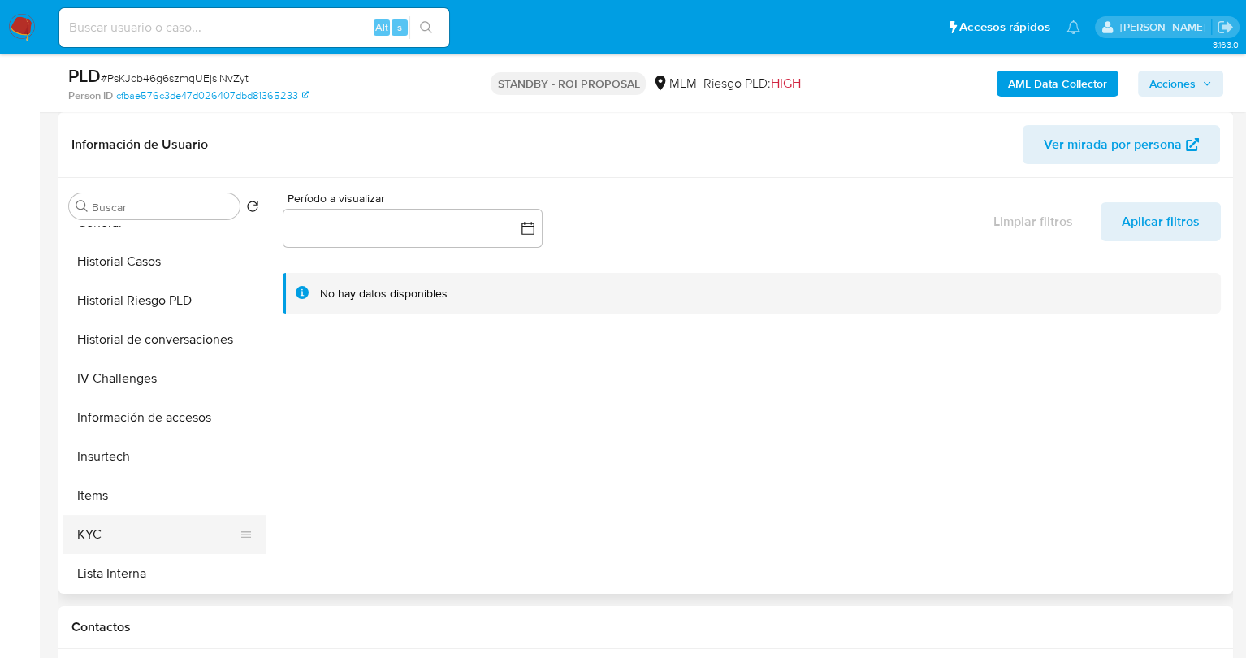
click at [106, 533] on button "KYC" at bounding box center [158, 534] width 190 height 39
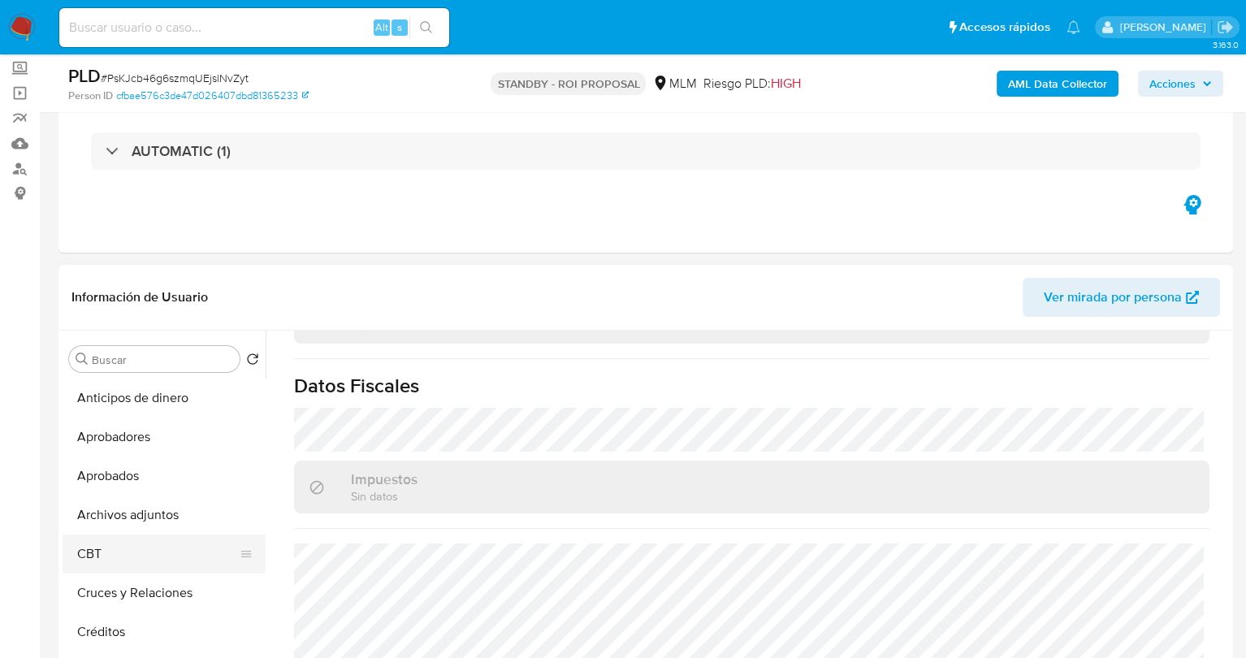
scroll to position [162, 0]
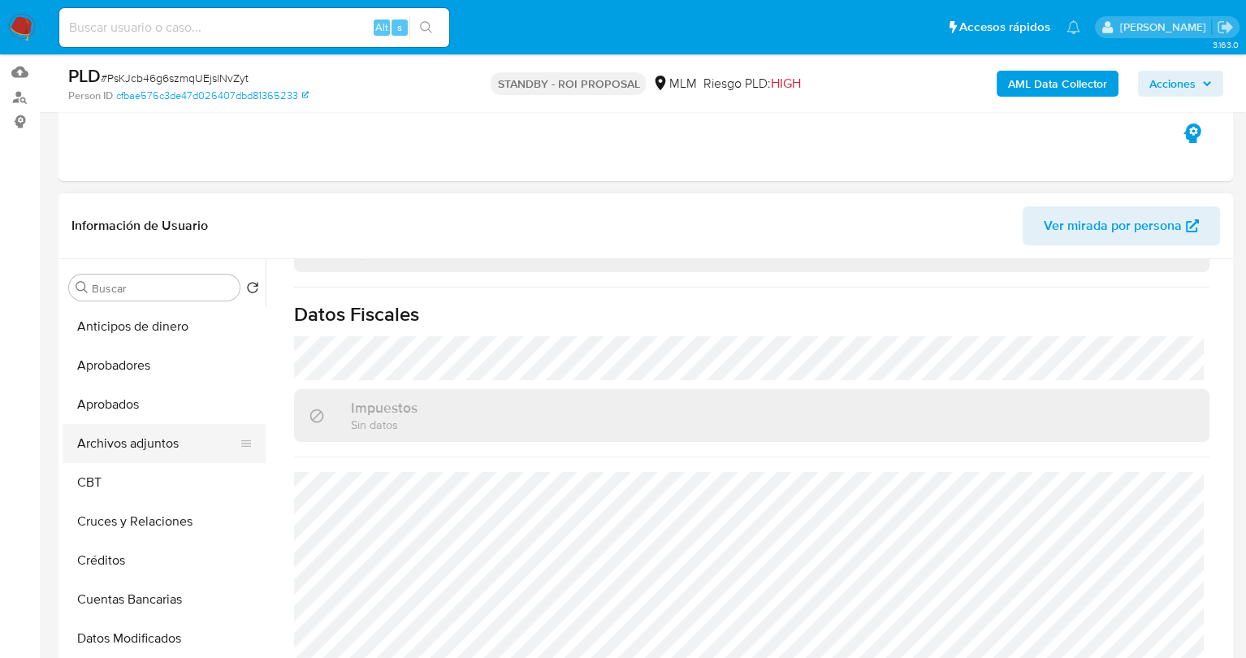
click at [151, 447] on button "Archivos adjuntos" at bounding box center [158, 443] width 190 height 39
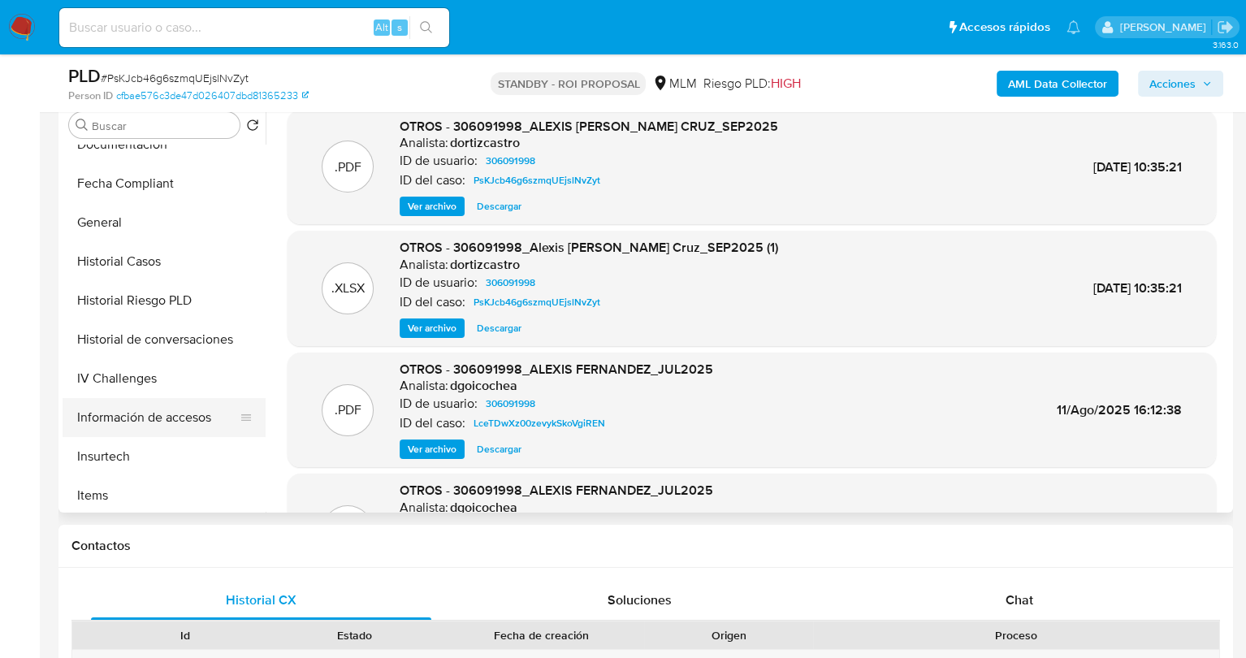
scroll to position [650, 0]
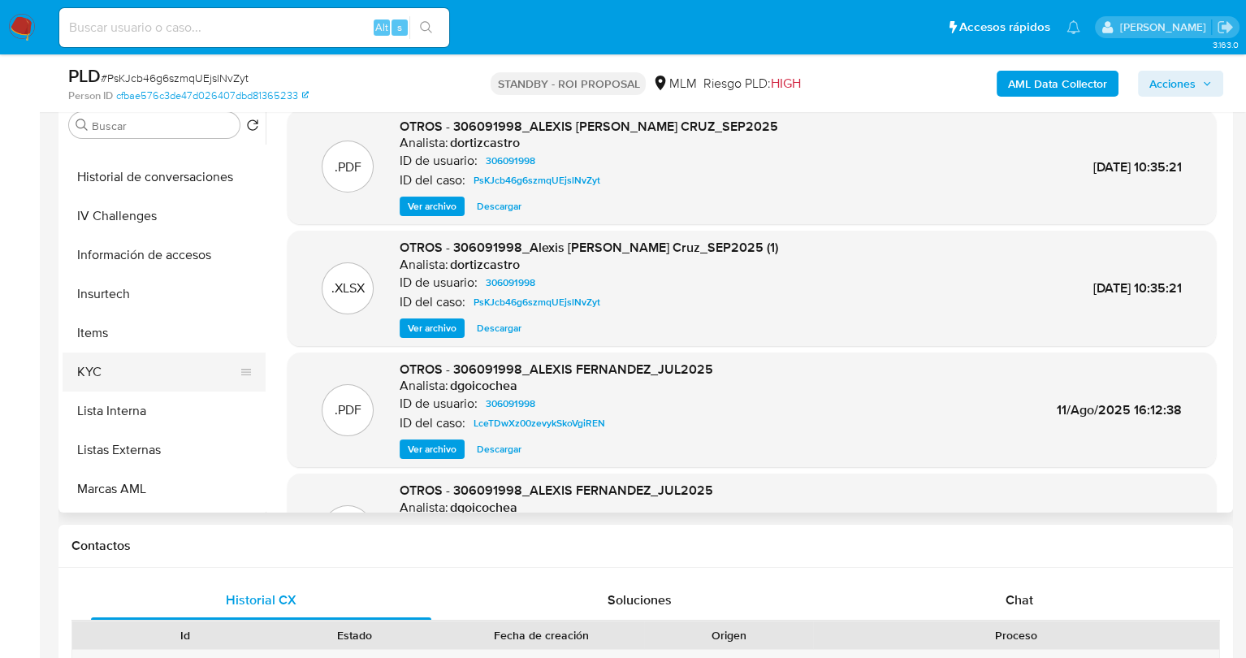
click at [135, 369] on button "KYC" at bounding box center [158, 371] width 190 height 39
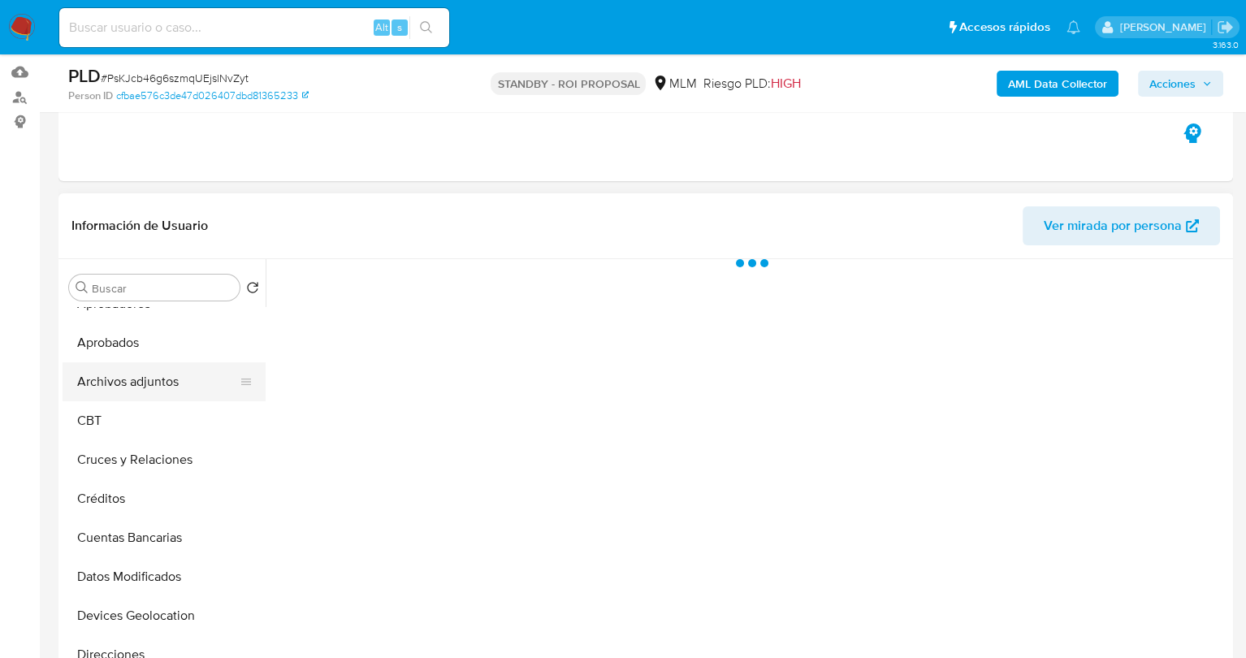
scroll to position [162, 0]
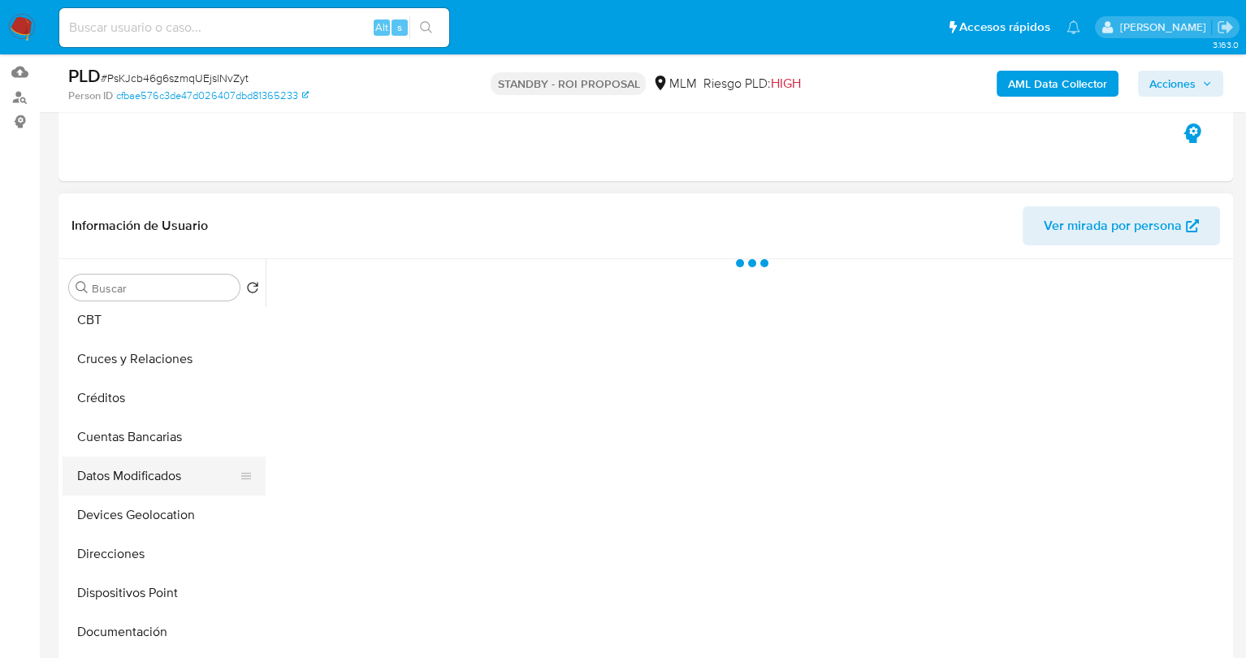
select select "10"
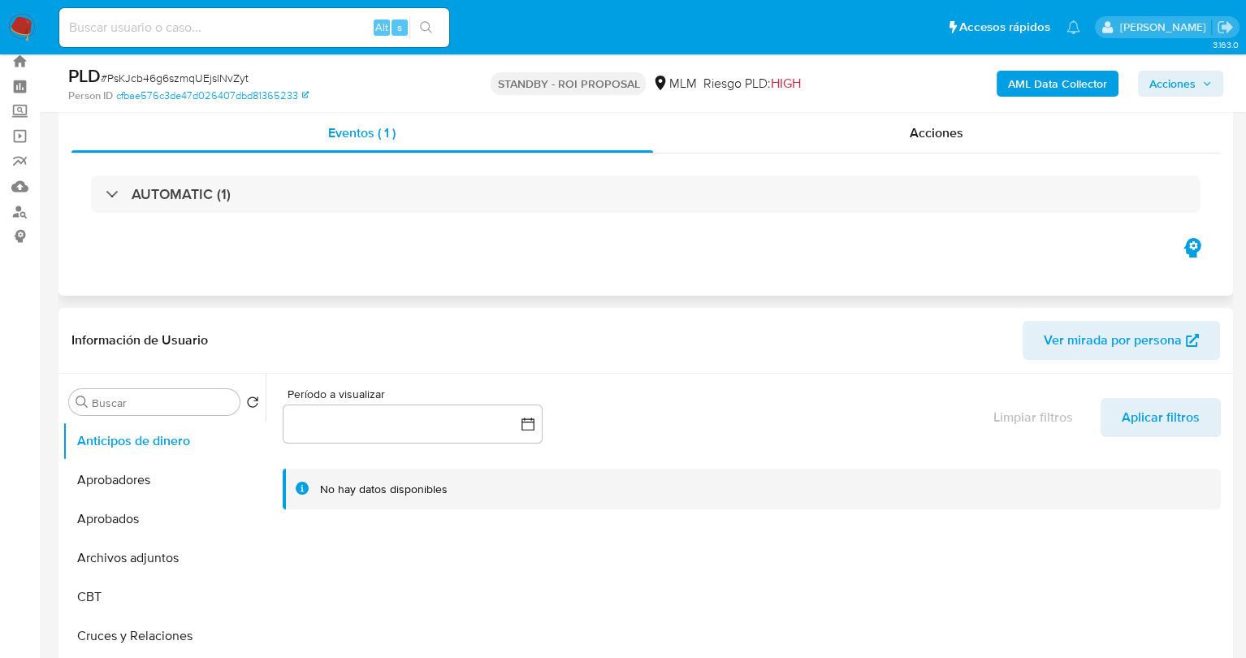
scroll to position [0, 0]
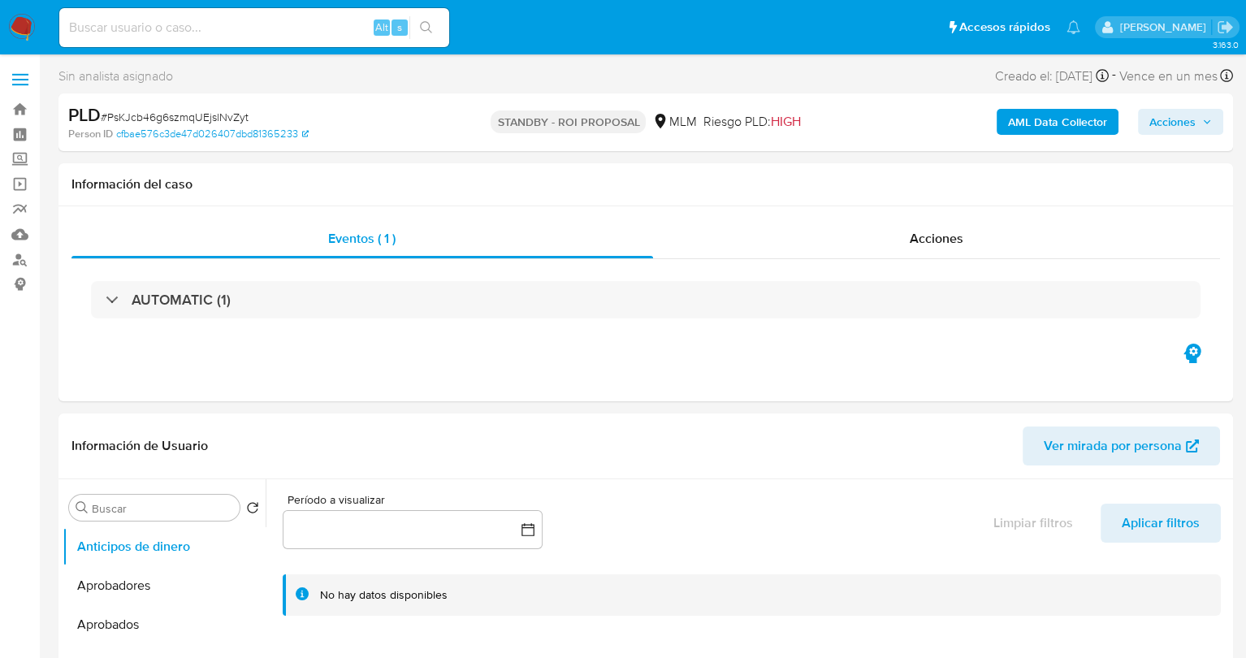
click at [1178, 118] on span "Acciones" at bounding box center [1172, 122] width 46 height 26
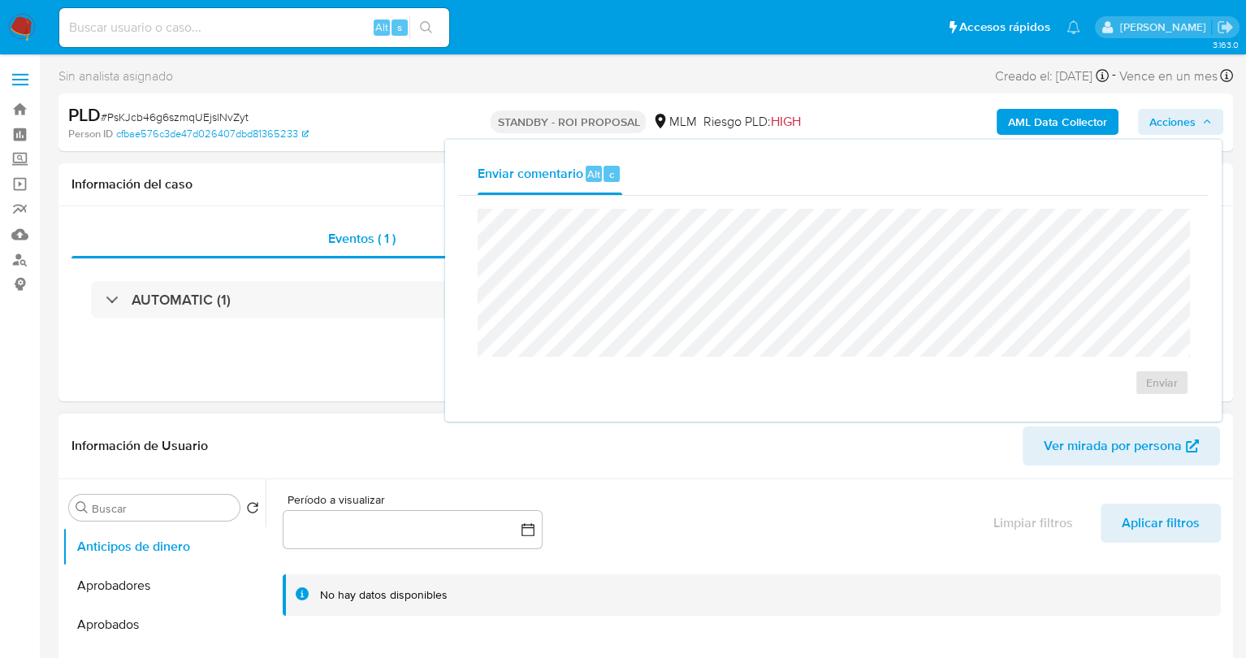
click at [954, 473] on div "Información de Usuario Ver mirada por persona" at bounding box center [645, 446] width 1174 height 66
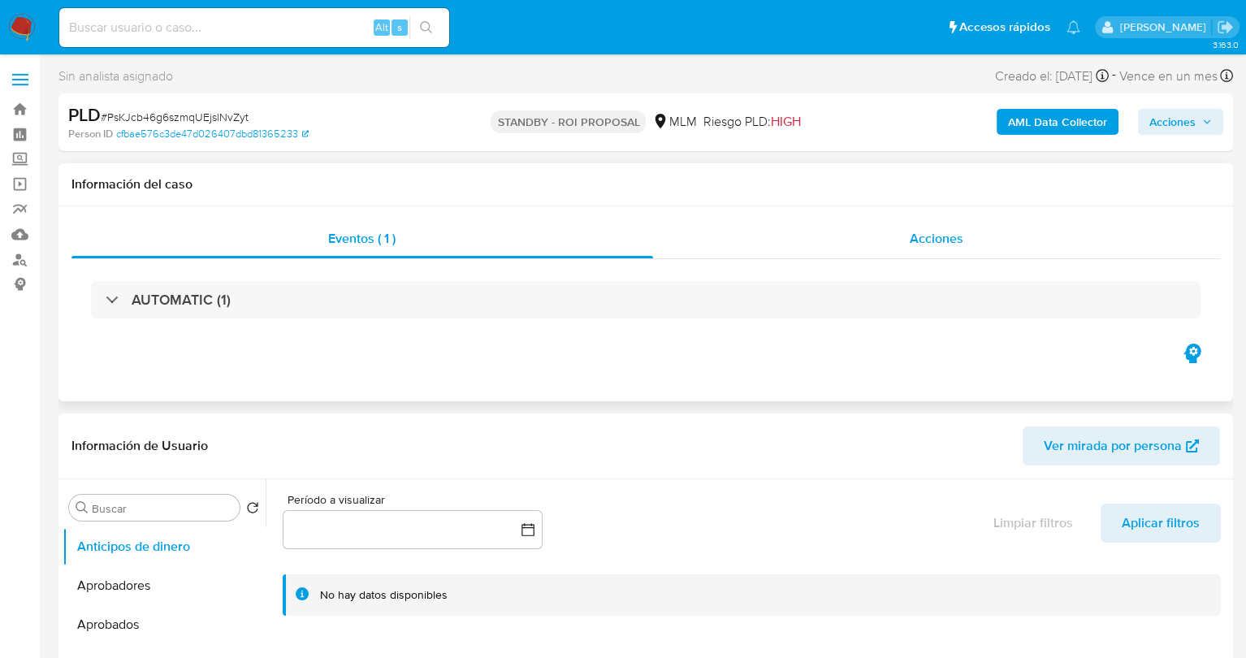
click at [954, 247] on span "Acciones" at bounding box center [937, 238] width 54 height 19
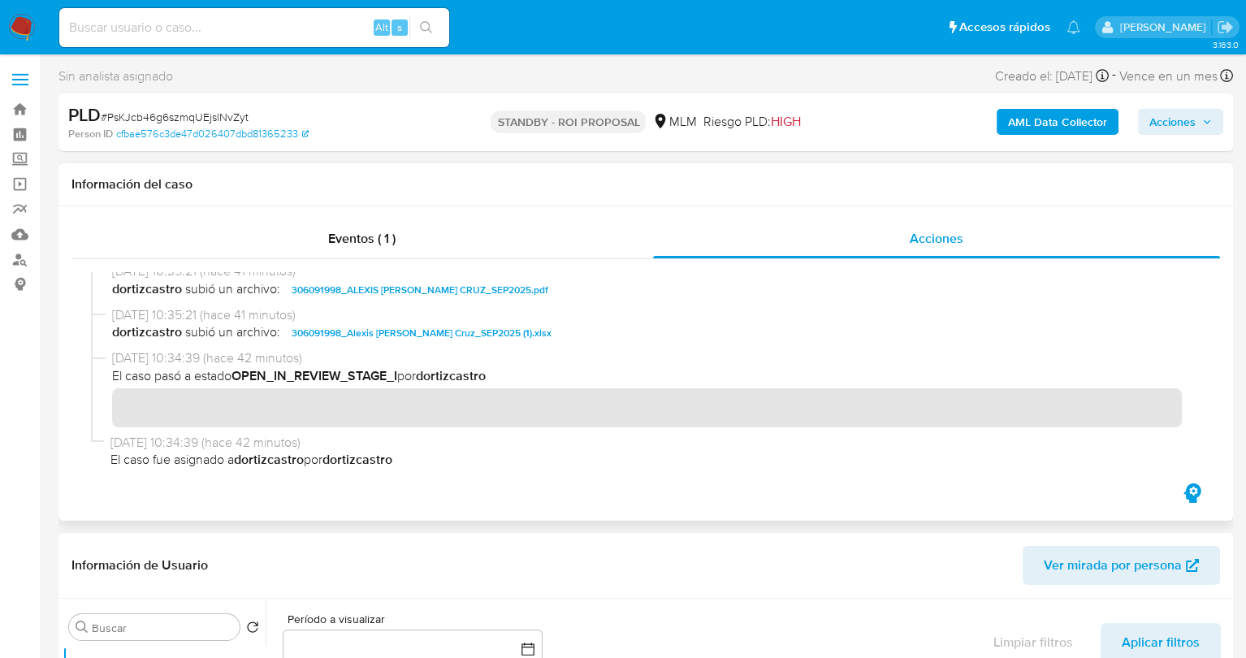
scroll to position [343, 0]
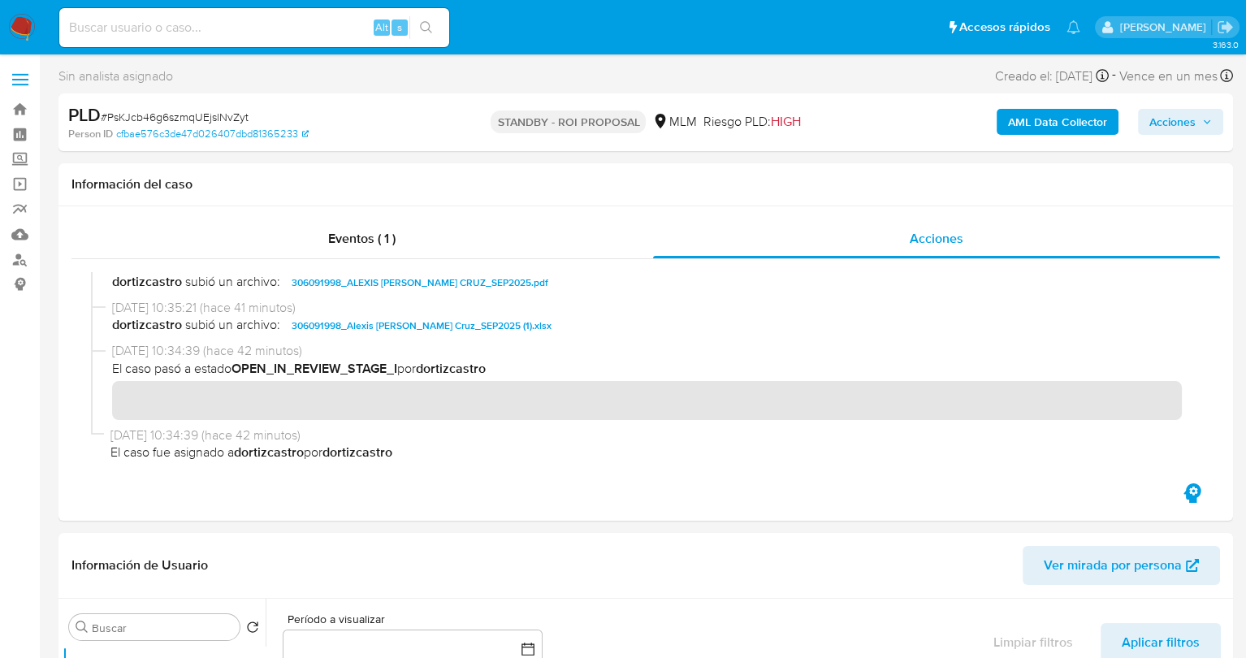
click at [1177, 129] on span "Acciones" at bounding box center [1172, 122] width 46 height 26
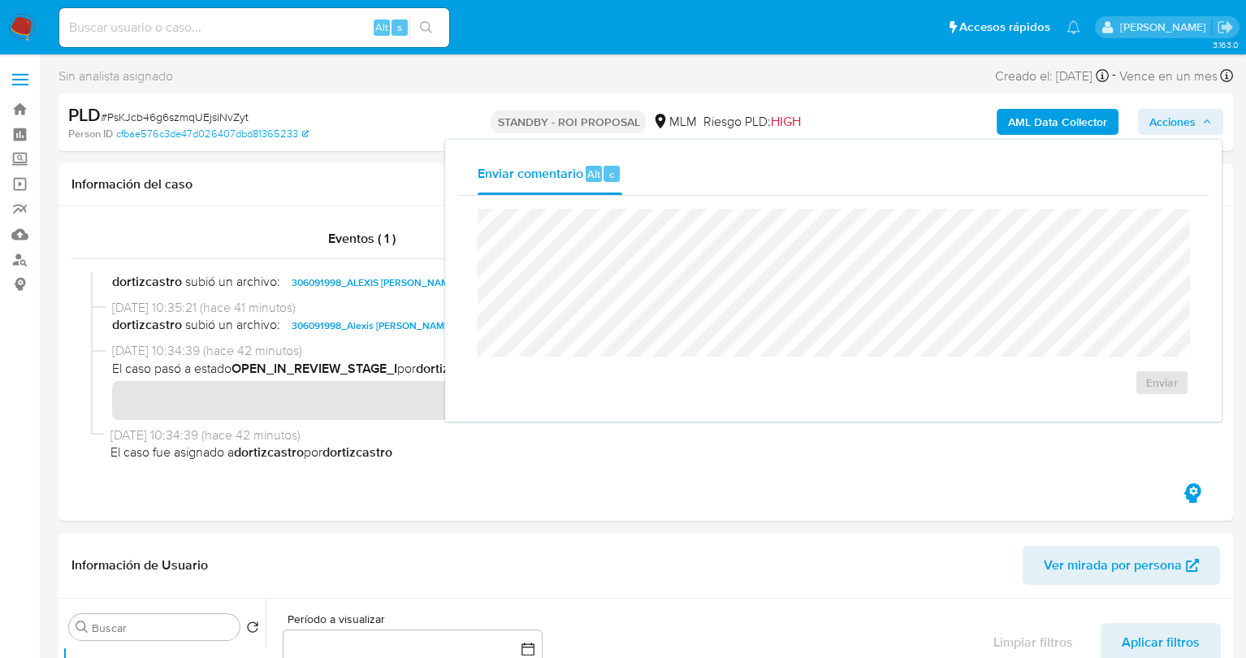
click at [702, 74] on div "Sin analista asignado Asignado el: 14/10/2025 11:34:39 Creado el: 12/09/2025 Cr…" at bounding box center [645, 79] width 1174 height 28
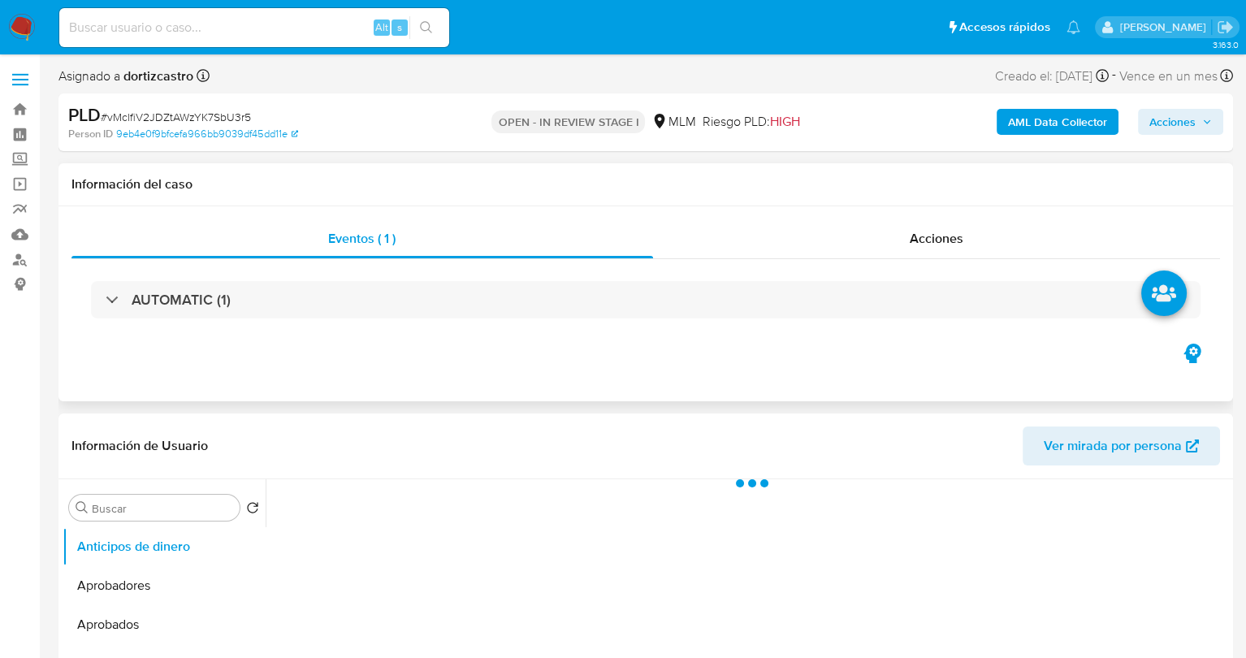
select select "10"
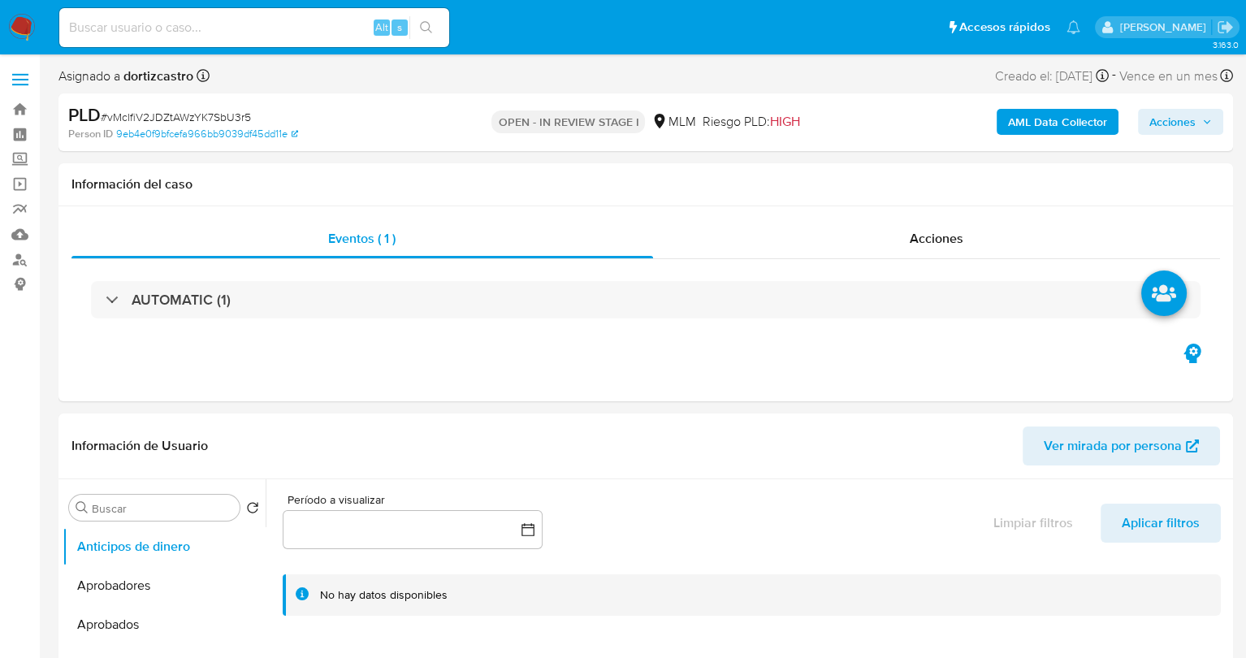
click at [1153, 124] on span "Acciones" at bounding box center [1172, 122] width 46 height 26
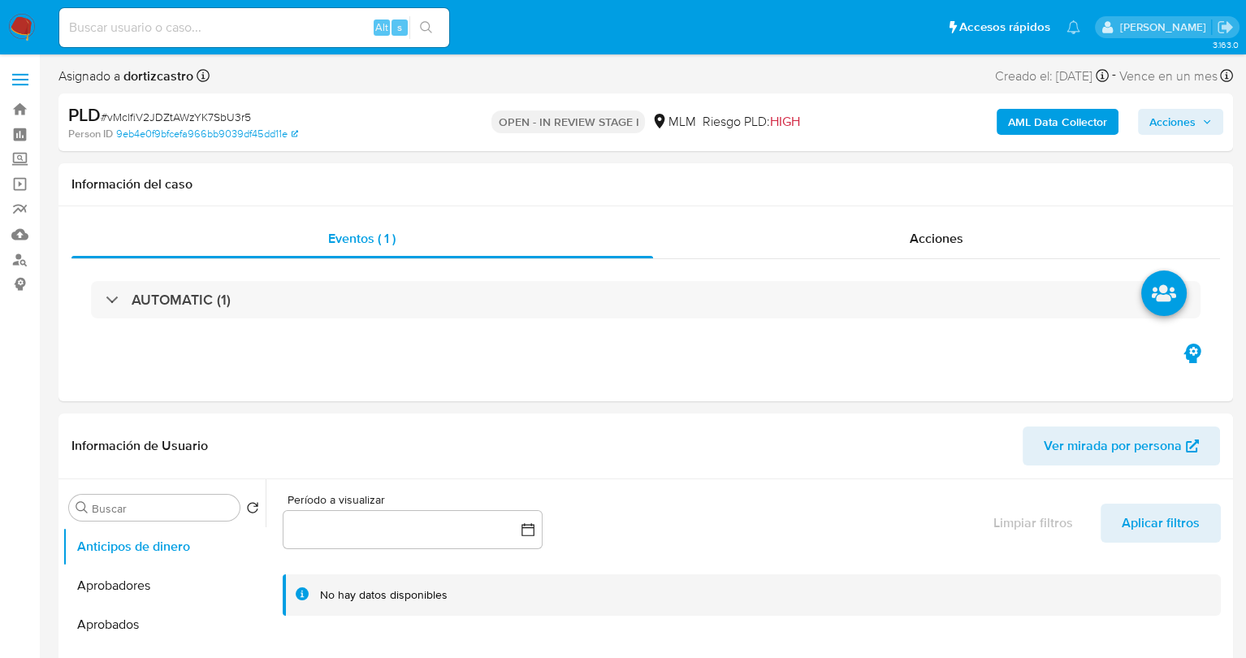
click at [1201, 119] on span "Acciones" at bounding box center [1180, 121] width 63 height 23
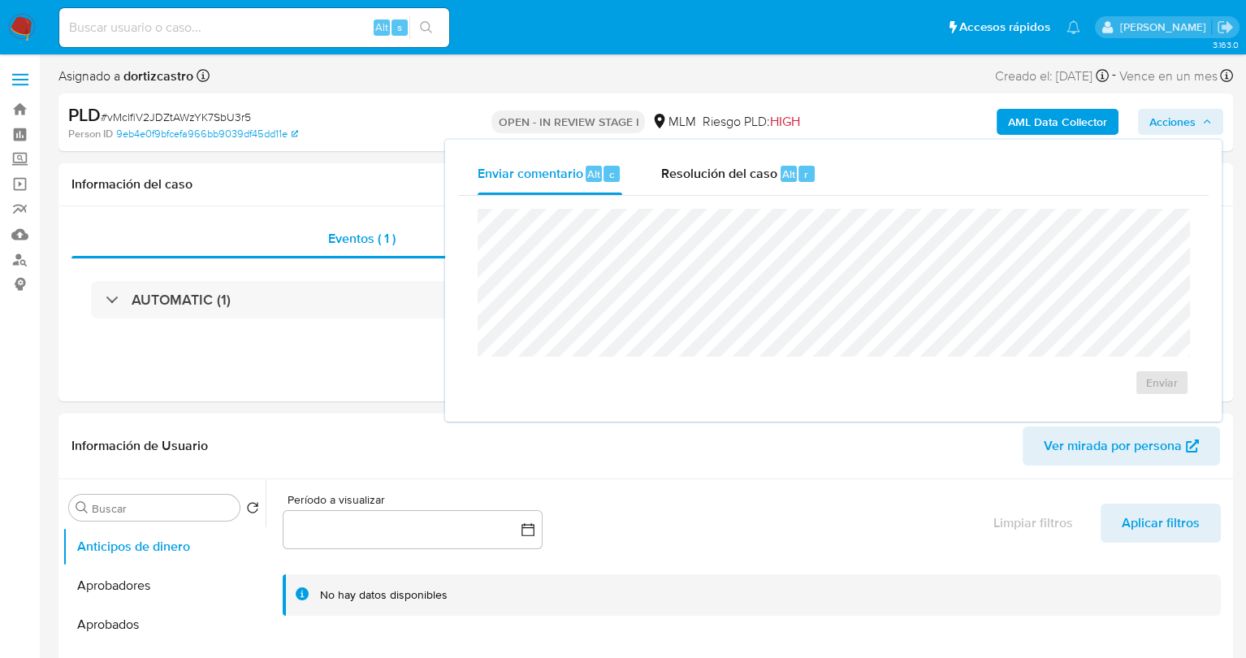
click at [1202, 121] on icon "button" at bounding box center [1207, 122] width 10 height 10
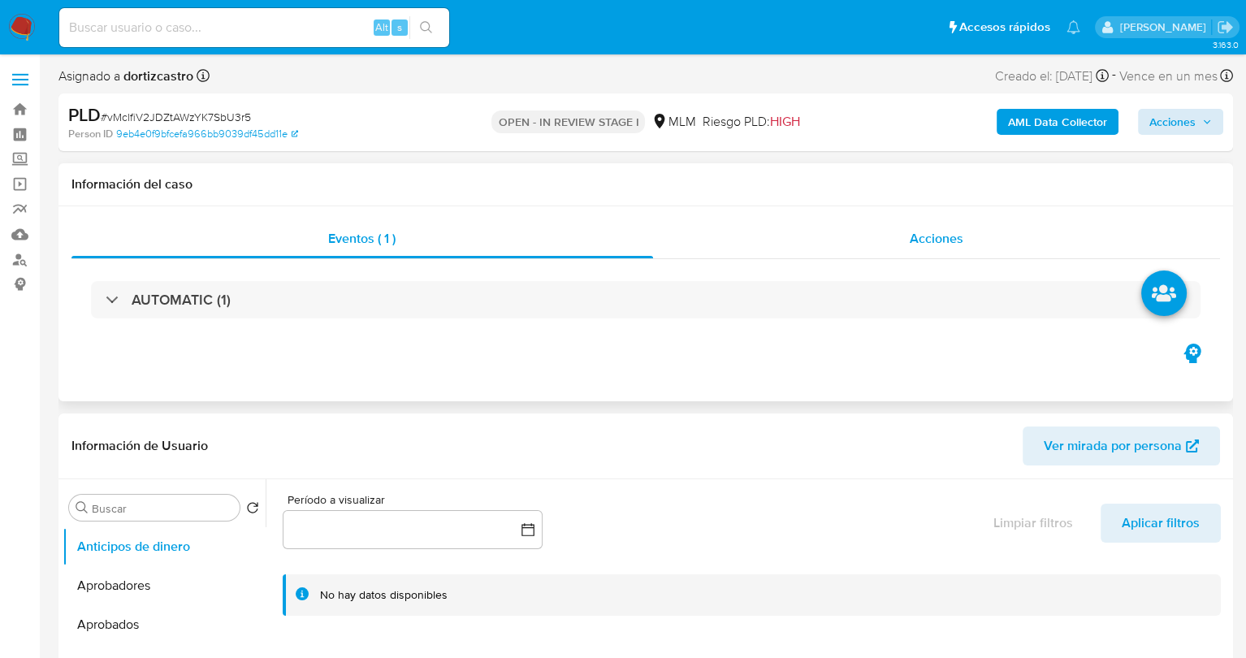
click at [1049, 223] on div "Acciones" at bounding box center [937, 238] width 568 height 39
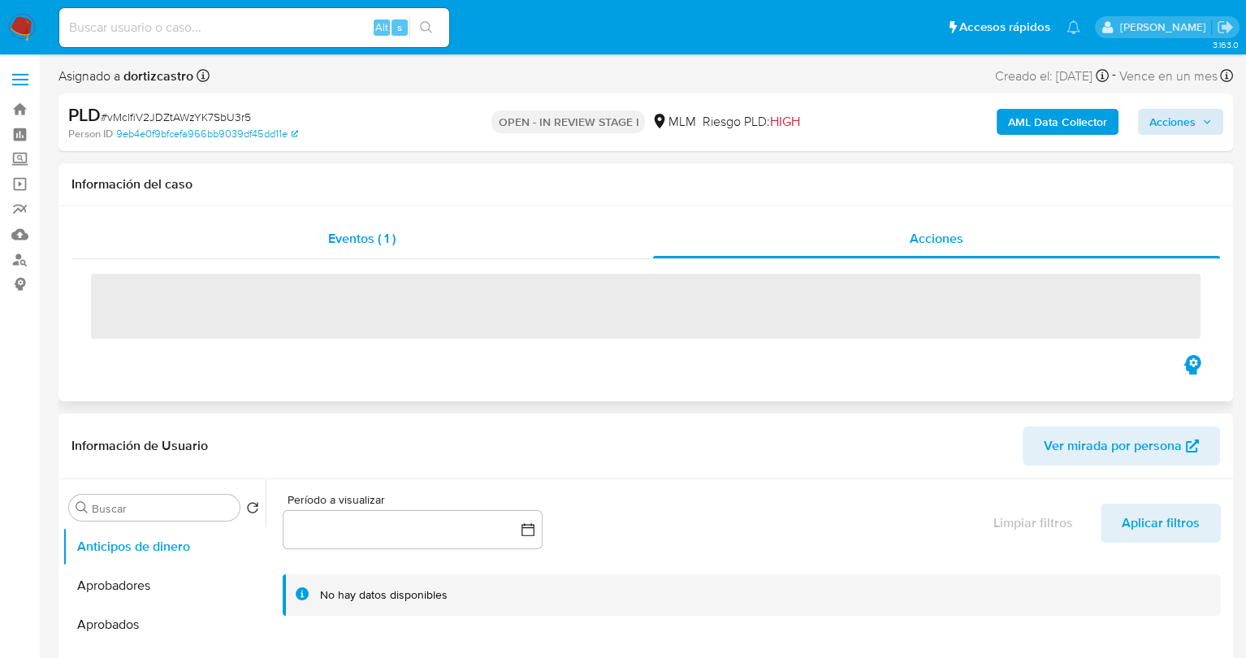
click at [521, 227] on div "Eventos ( 1 )" at bounding box center [361, 238] width 581 height 39
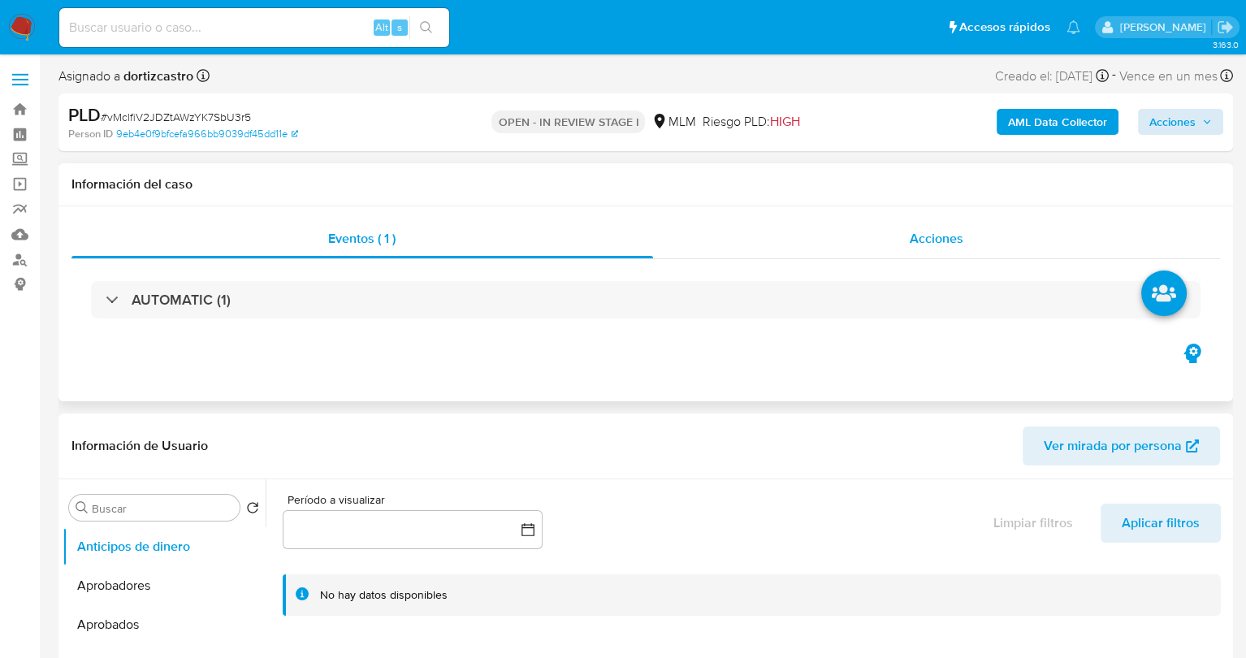
click at [869, 232] on div "Acciones" at bounding box center [937, 238] width 568 height 39
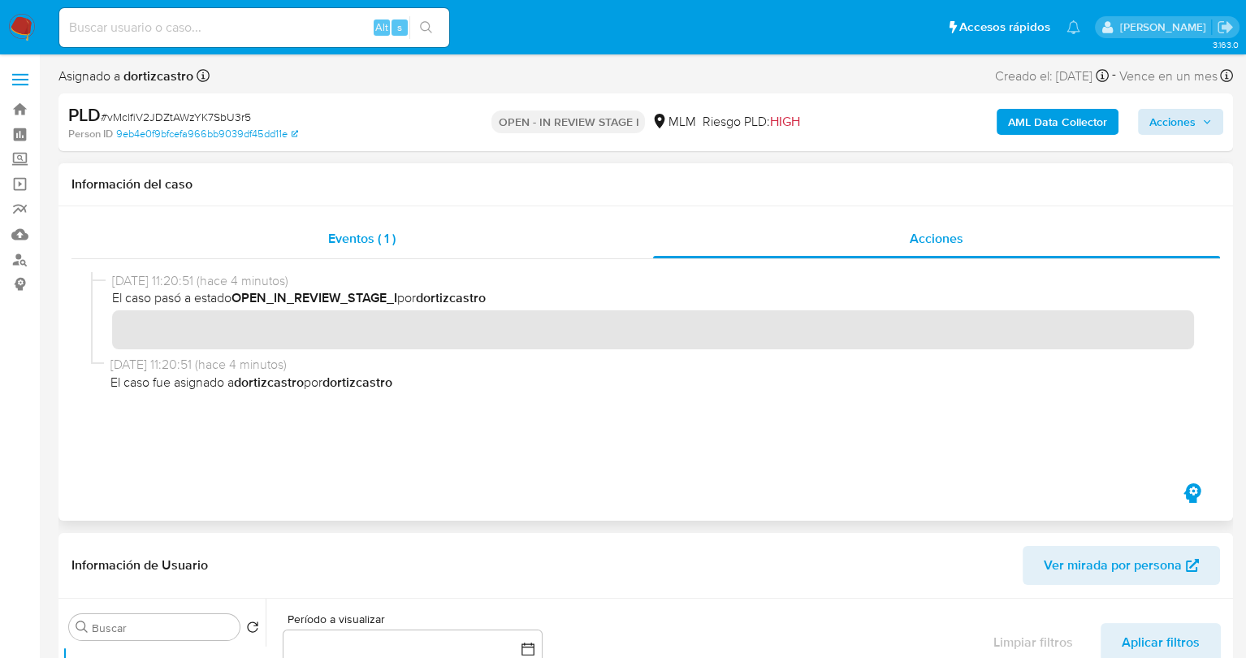
click at [392, 239] on span "Eventos ( 1 )" at bounding box center [361, 238] width 67 height 19
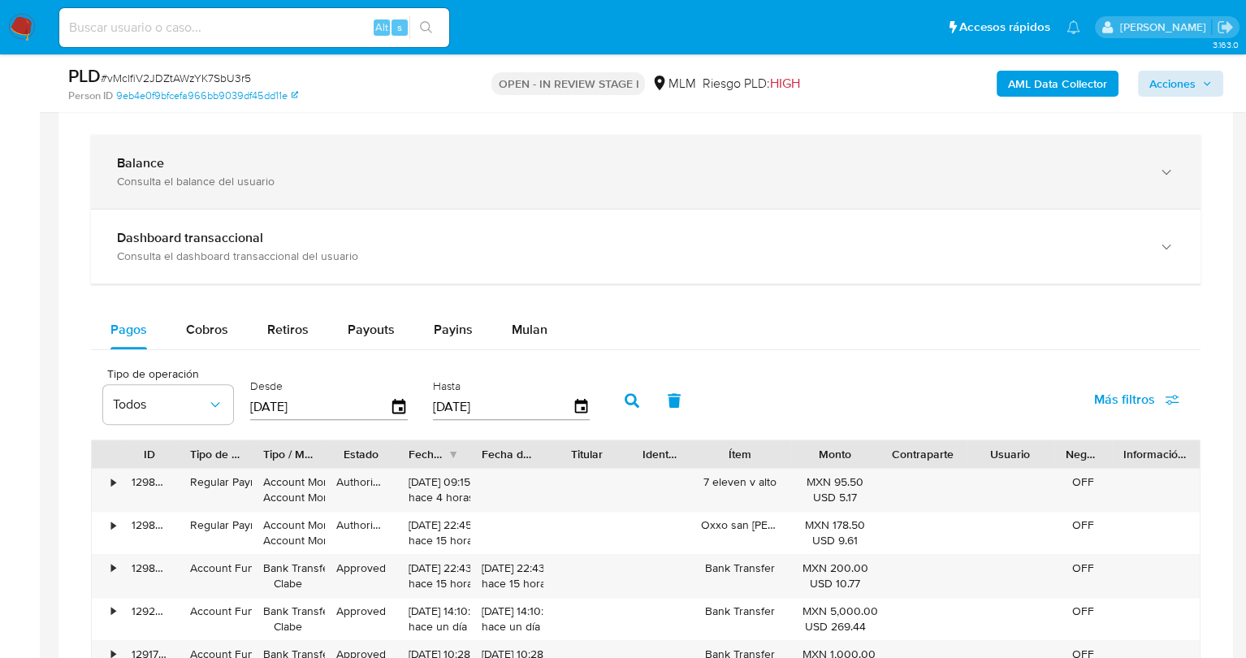
scroll to position [1056, 0]
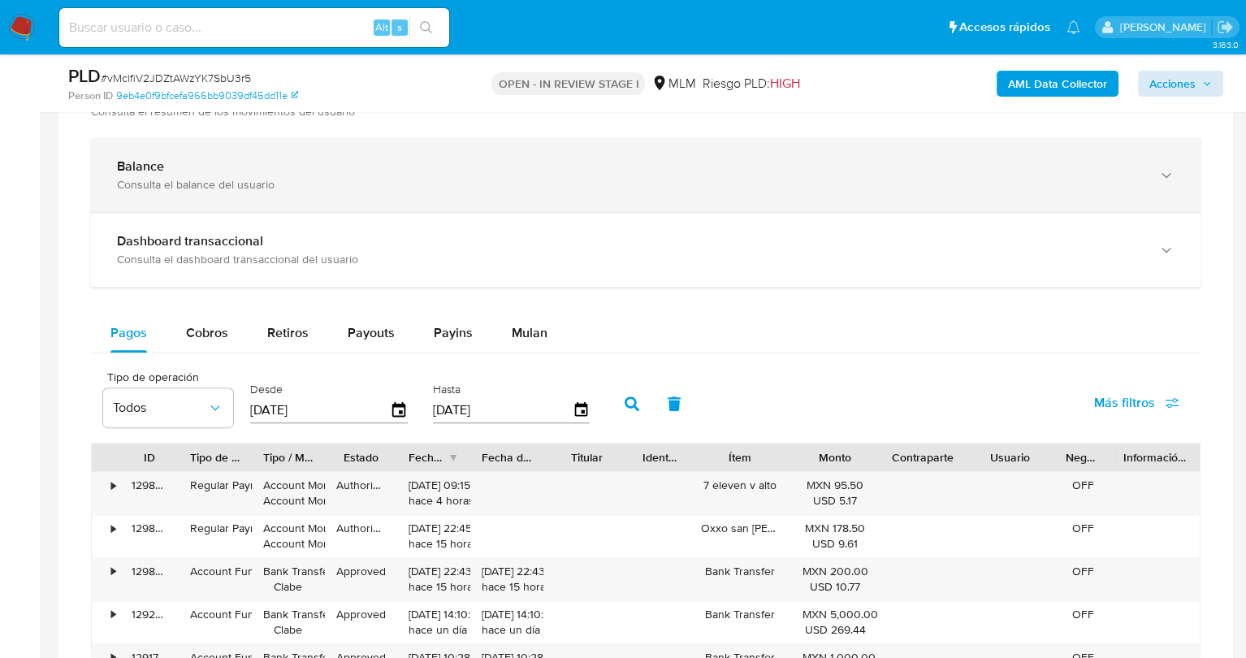
click at [424, 192] on div "Balance Consulta el balance del usuario" at bounding box center [645, 175] width 1109 height 74
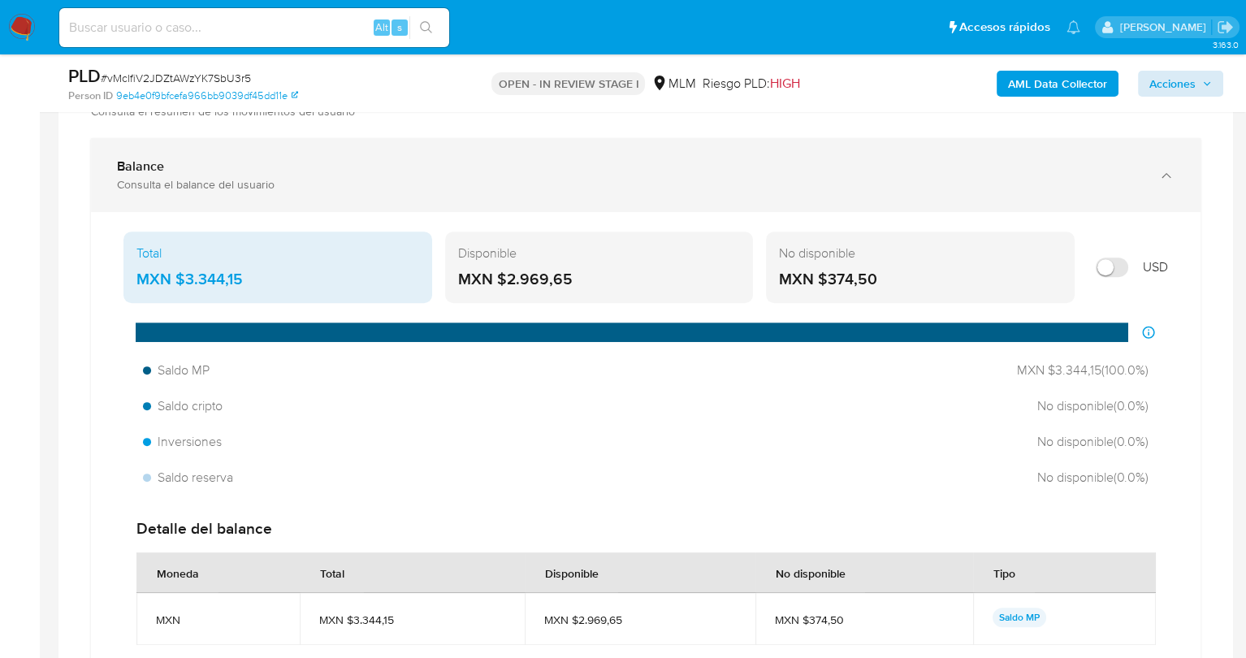
click at [427, 196] on div "Balance Consulta el balance del usuario" at bounding box center [645, 175] width 1109 height 74
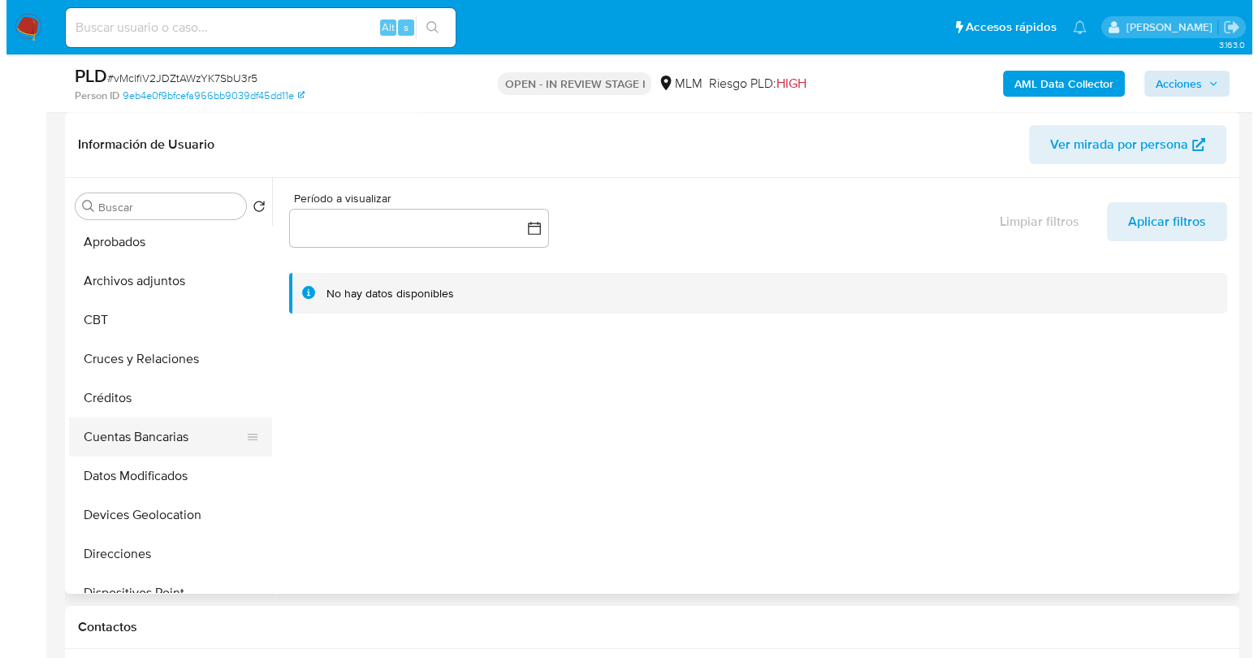
scroll to position [0, 0]
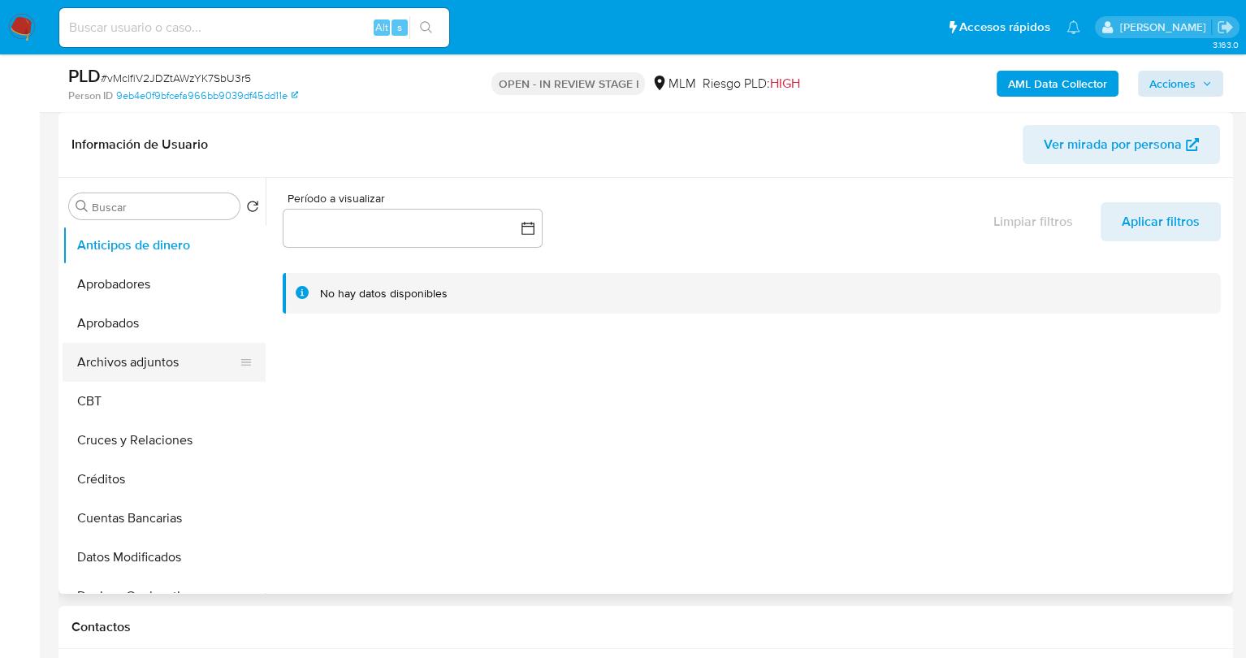
click at [160, 367] on button "Archivos adjuntos" at bounding box center [158, 362] width 190 height 39
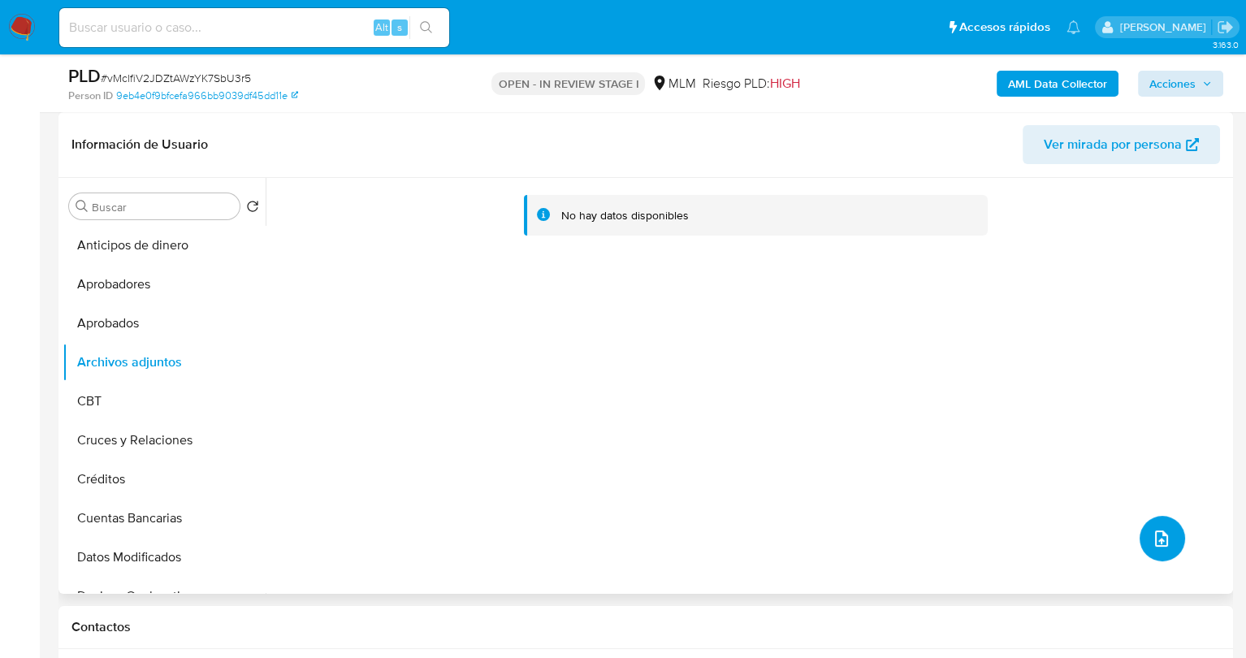
click at [1144, 529] on button "upload-file" at bounding box center [1161, 538] width 45 height 45
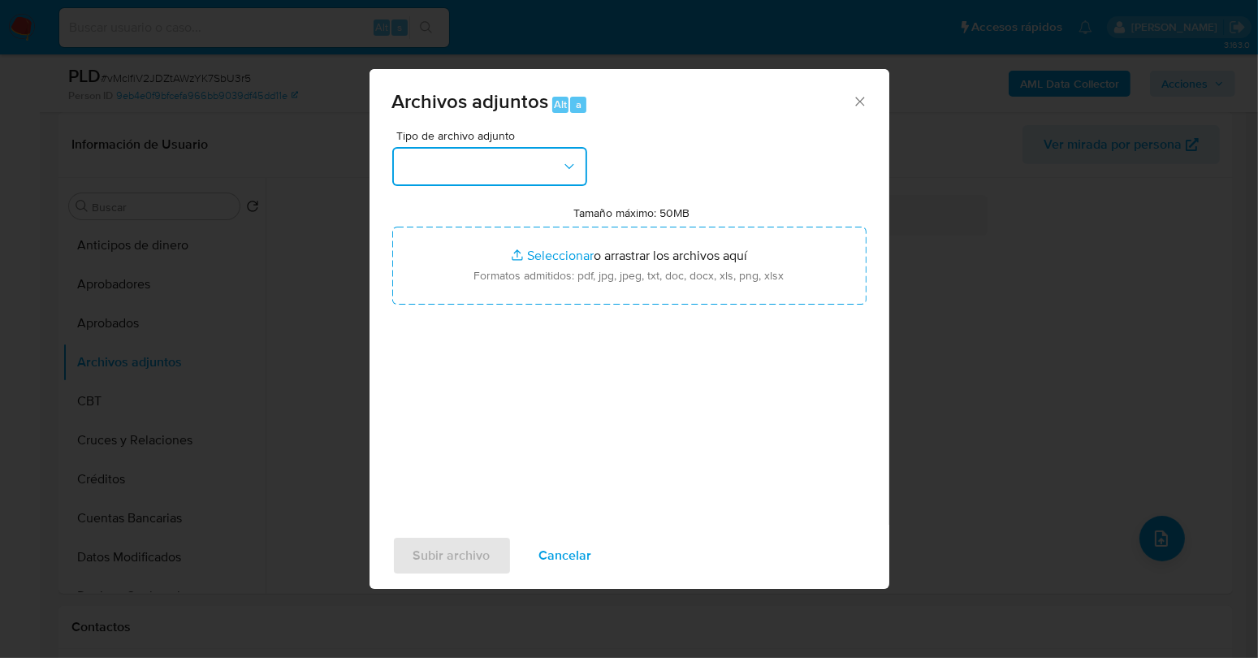
click at [556, 175] on button "button" at bounding box center [489, 166] width 195 height 39
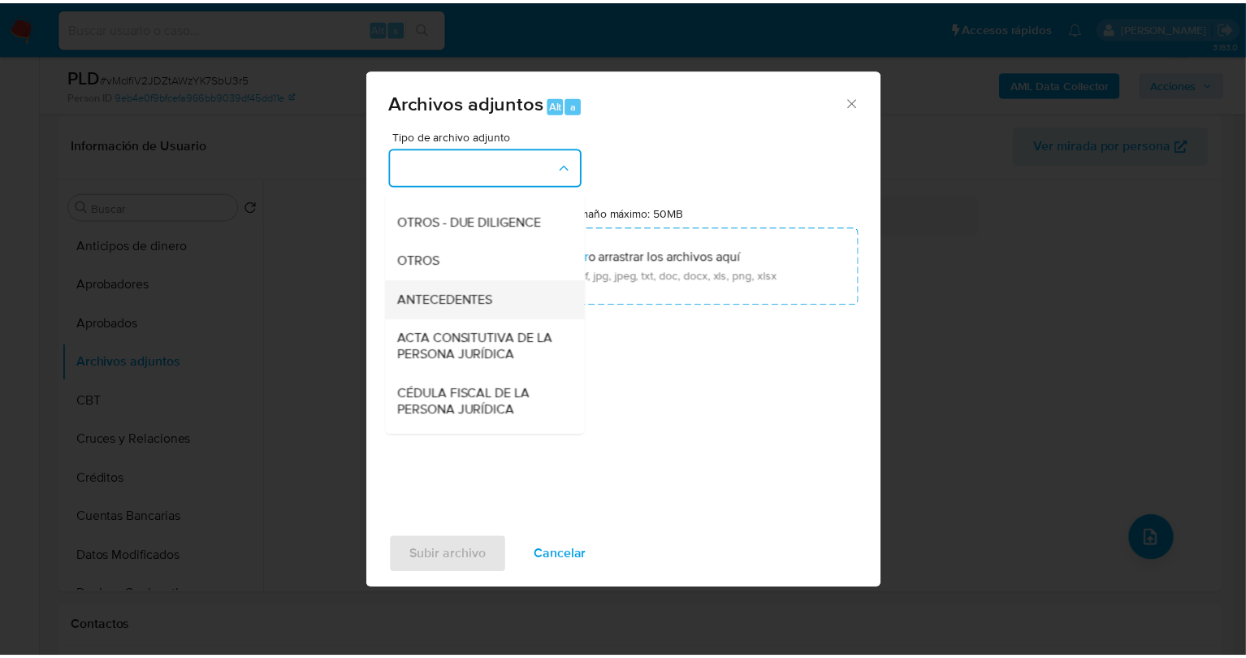
scroll to position [244, 0]
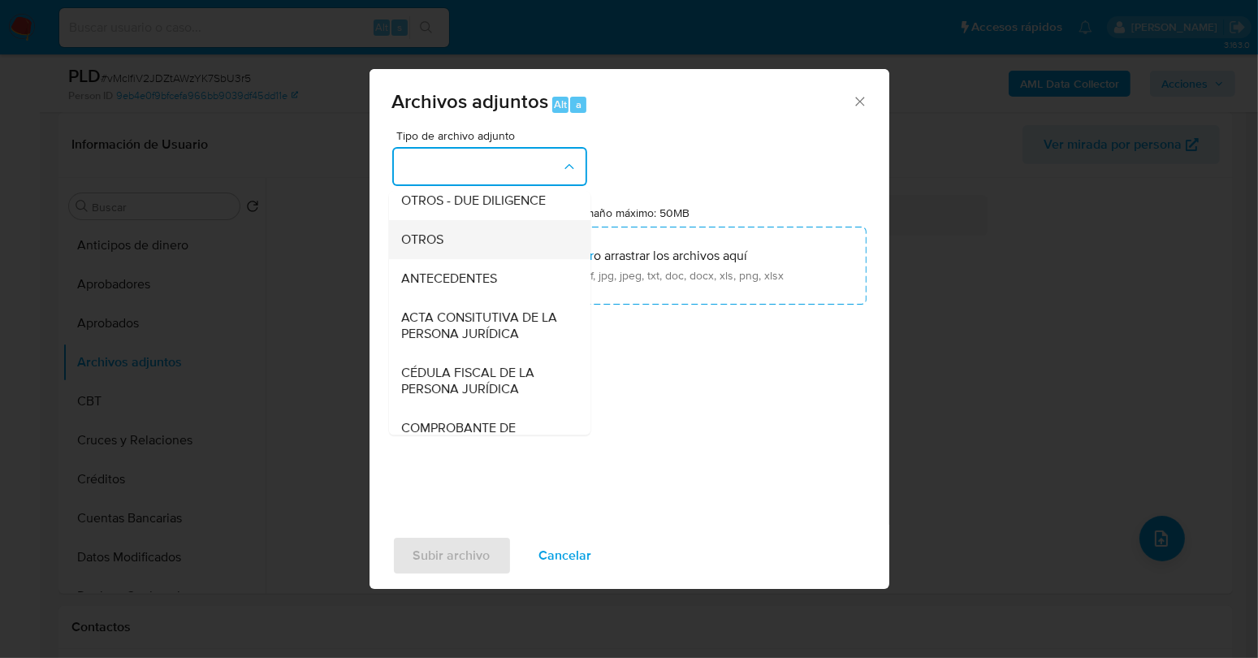
click at [444, 249] on div "OTROS" at bounding box center [484, 239] width 166 height 39
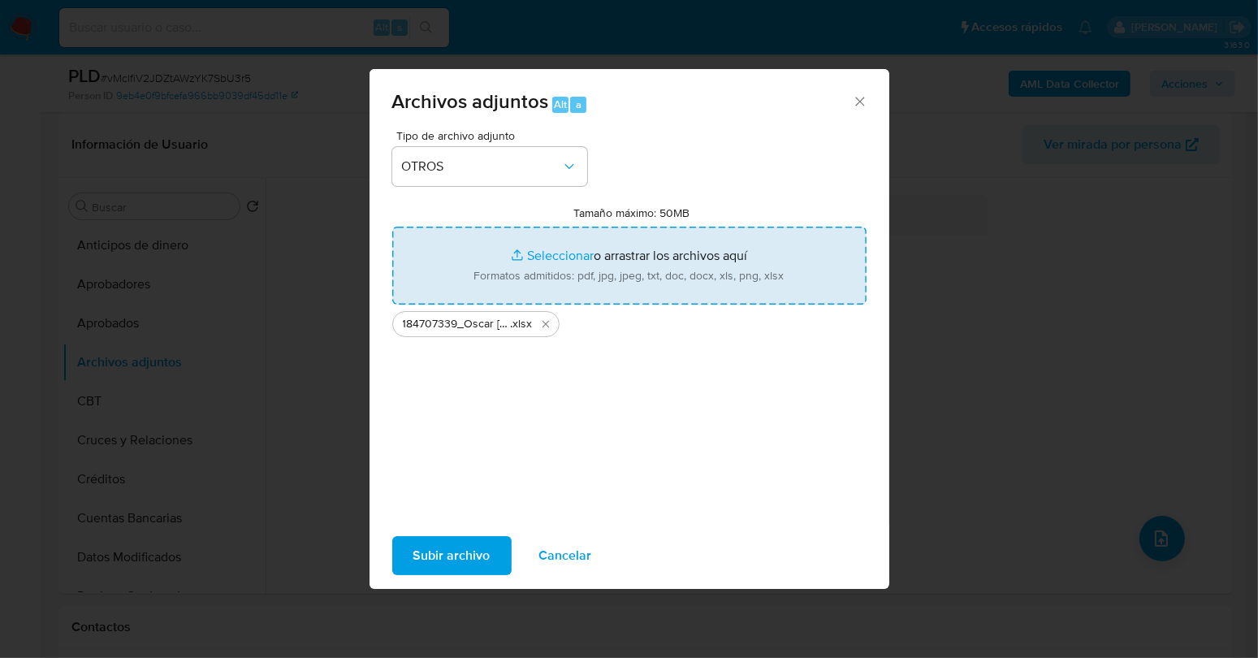
type input "C:\fakepath\184707339_Oscar Ulises Rosales Galindo_SEP2025.pdf"
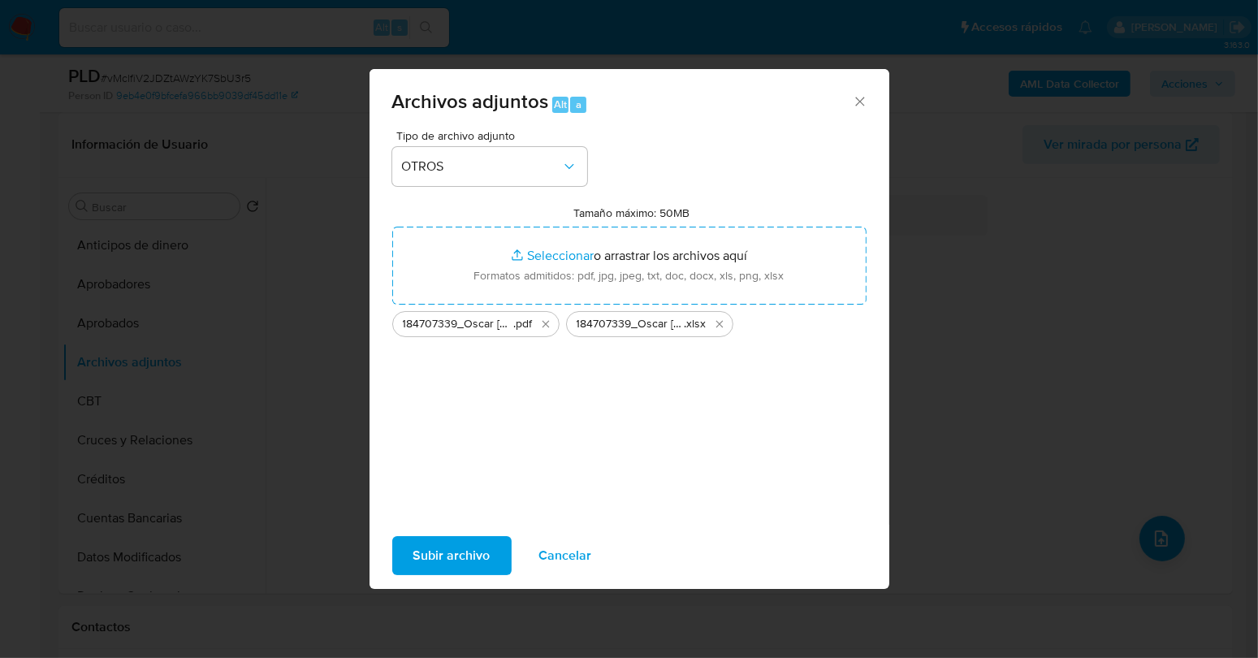
click at [709, 422] on div "Tipo de archivo adjunto OTROS Tamaño máximo: 50MB Seleccionar archivos Seleccio…" at bounding box center [629, 321] width 474 height 383
click at [450, 561] on span "Subir archivo" at bounding box center [451, 556] width 77 height 36
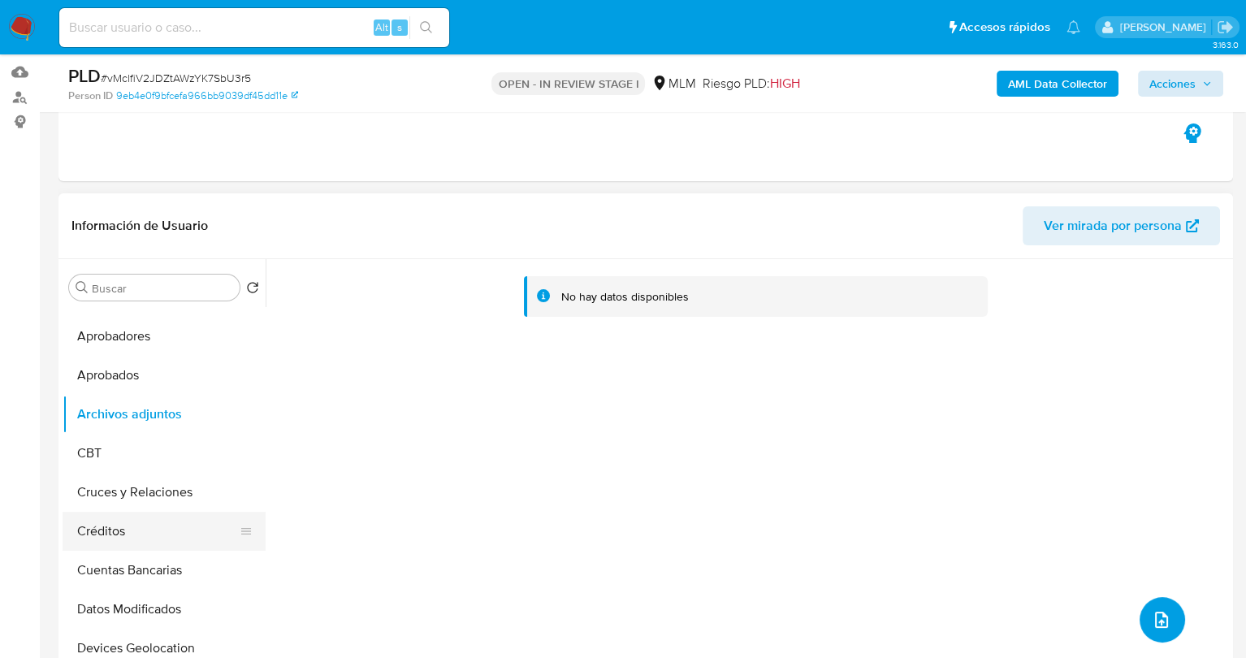
scroll to position [81, 0]
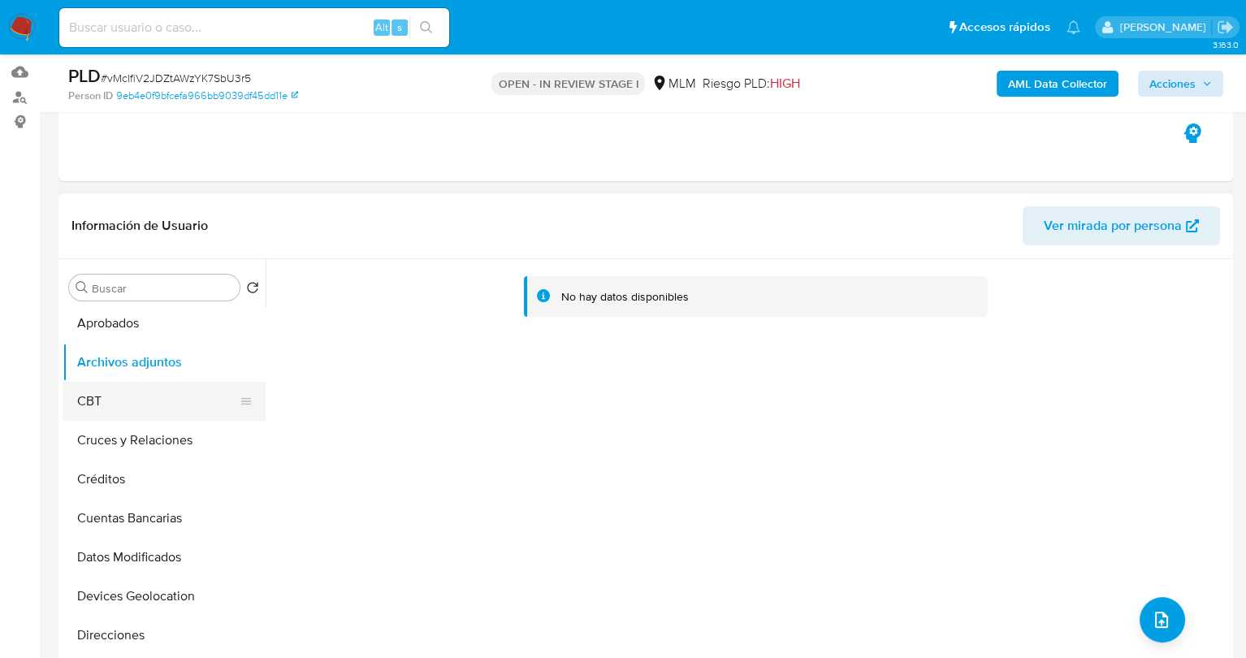
drag, startPoint x: 145, startPoint y: 391, endPoint x: 143, endPoint y: 382, distance: 9.3
click at [145, 391] on button "CBT" at bounding box center [158, 401] width 190 height 39
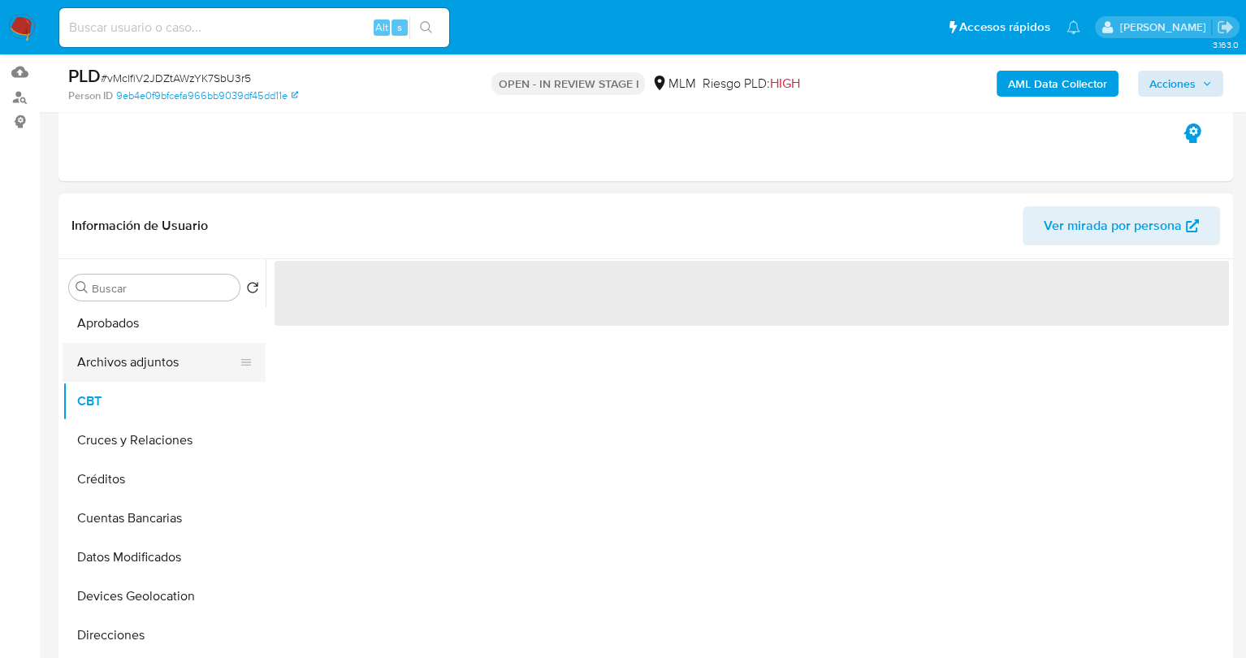
click at [139, 365] on button "Archivos adjuntos" at bounding box center [158, 362] width 190 height 39
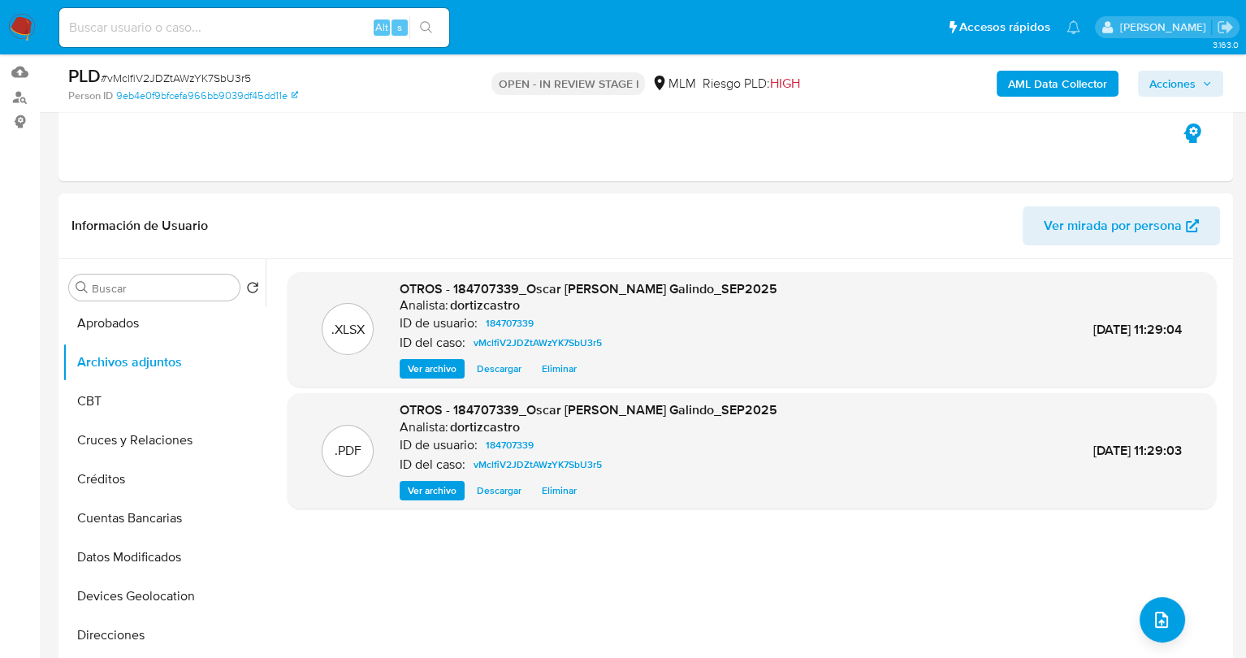
click at [1188, 80] on span "Acciones" at bounding box center [1172, 84] width 46 height 26
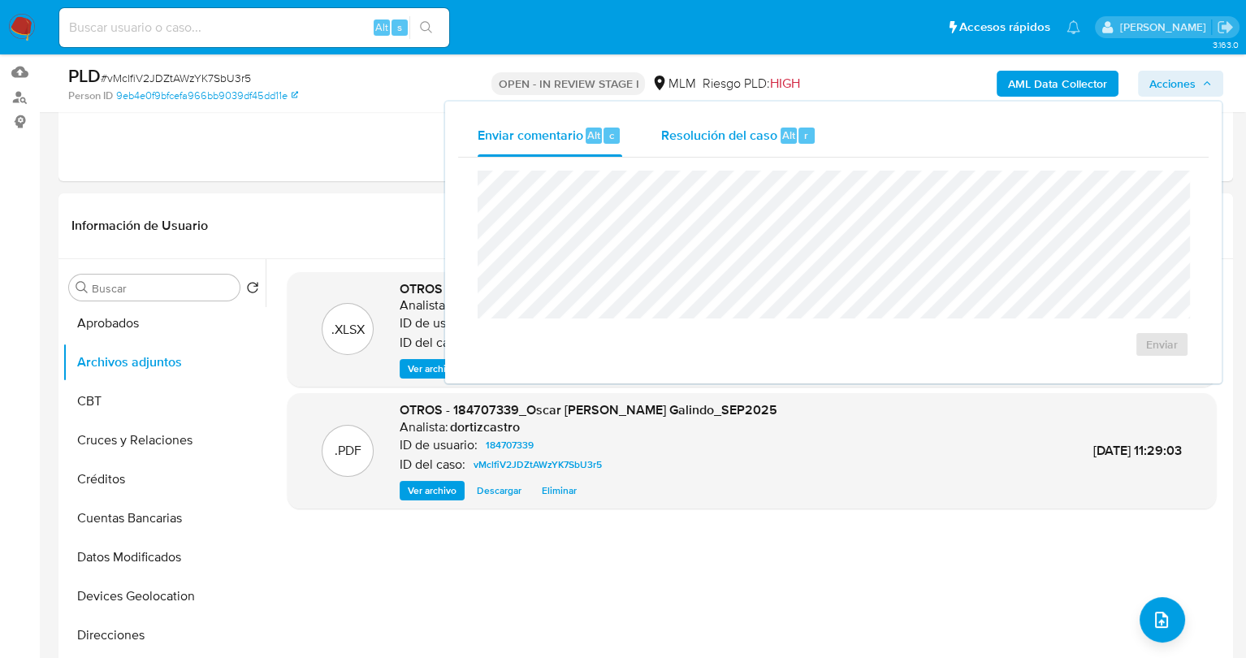
click at [721, 142] on div "Resolución del caso Alt r" at bounding box center [738, 136] width 155 height 42
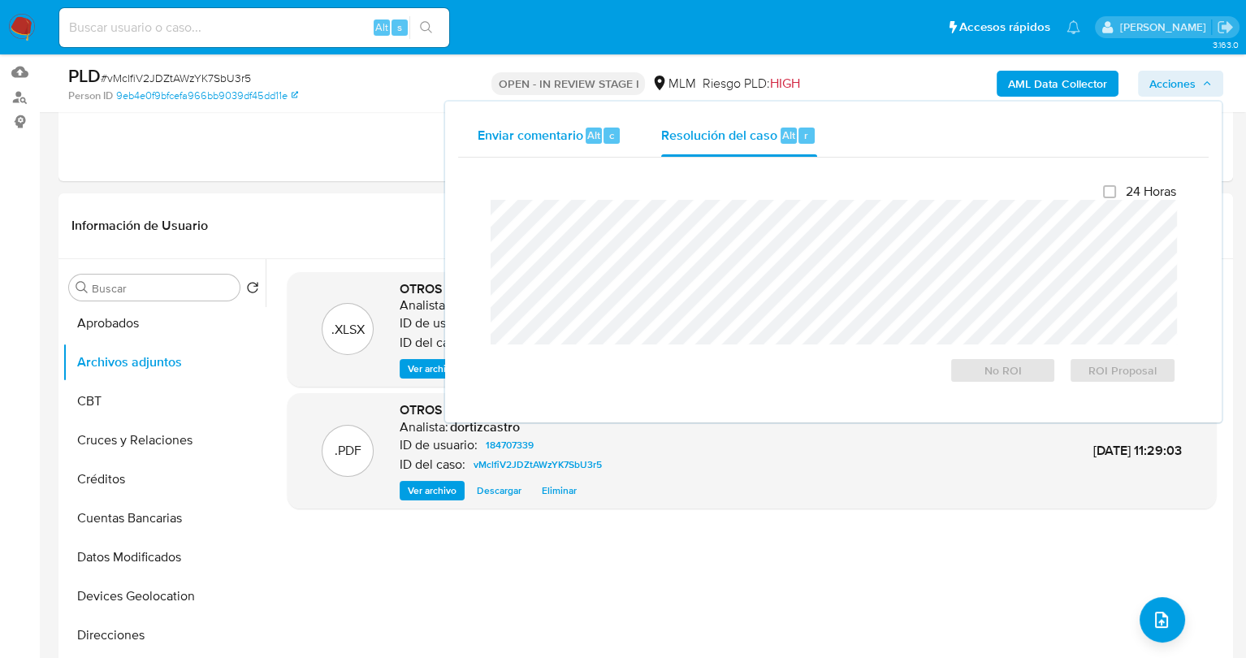
click at [548, 147] on div "Enviar comentario Alt c" at bounding box center [550, 136] width 145 height 42
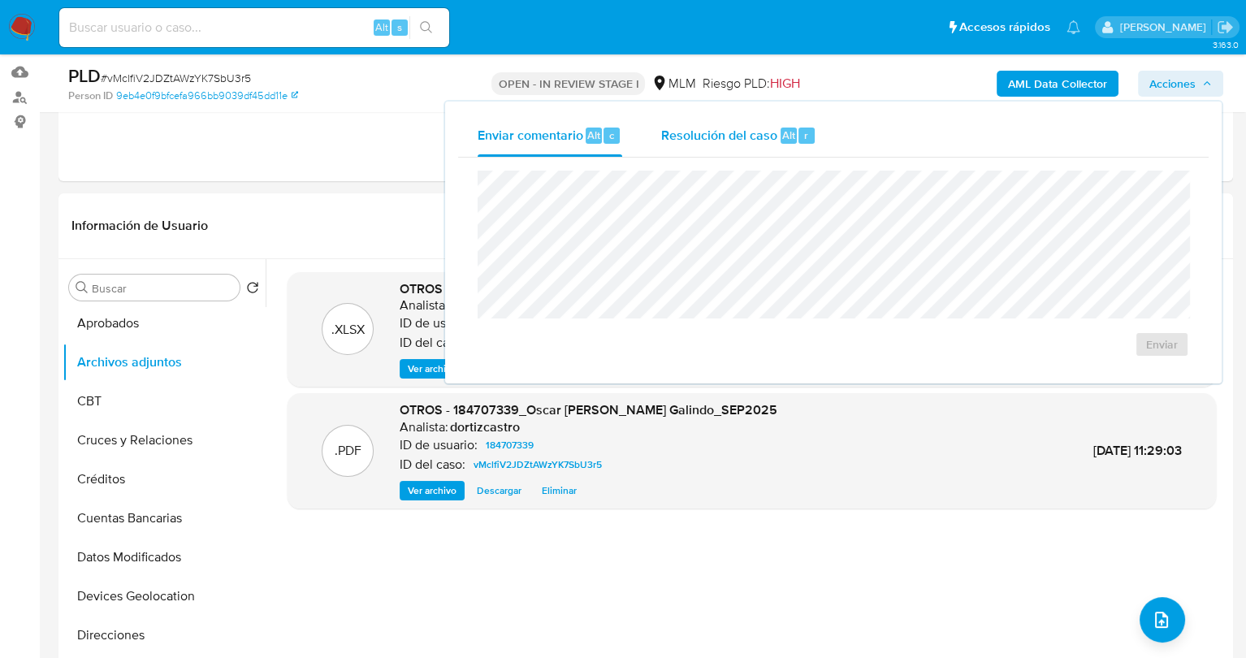
click at [718, 135] on span "Resolución del caso" at bounding box center [719, 134] width 116 height 19
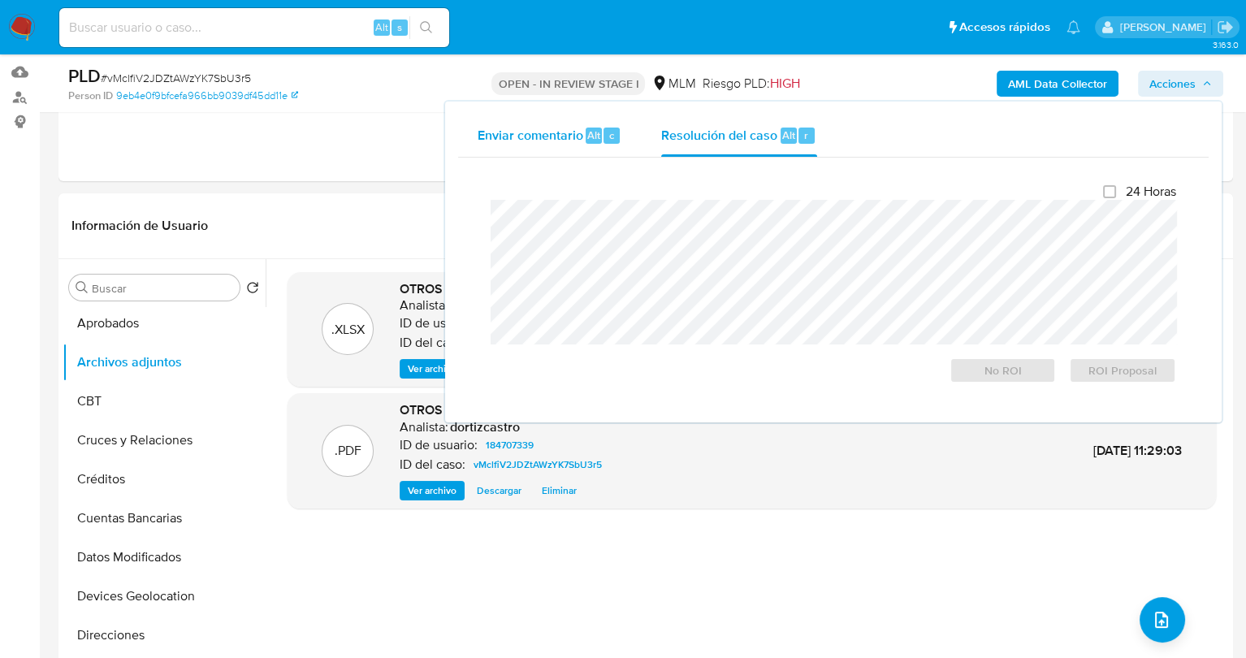
click at [554, 135] on span "Enviar comentario" at bounding box center [531, 134] width 106 height 19
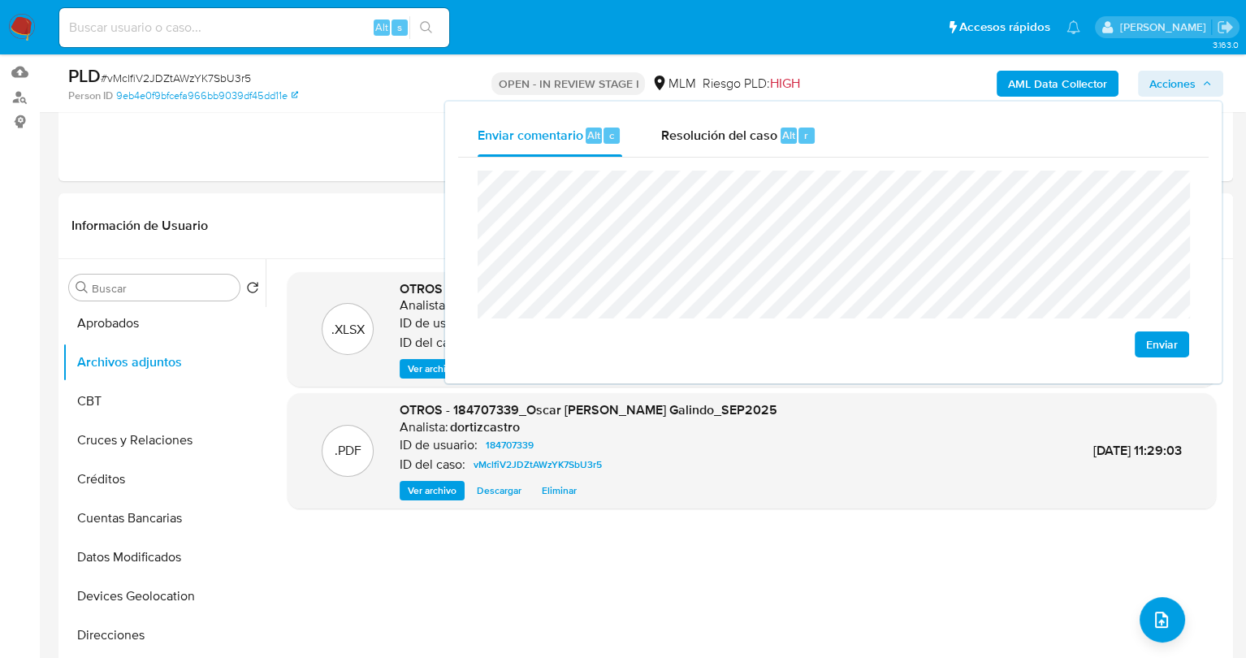
click at [1170, 348] on span "Enviar" at bounding box center [1162, 344] width 32 height 23
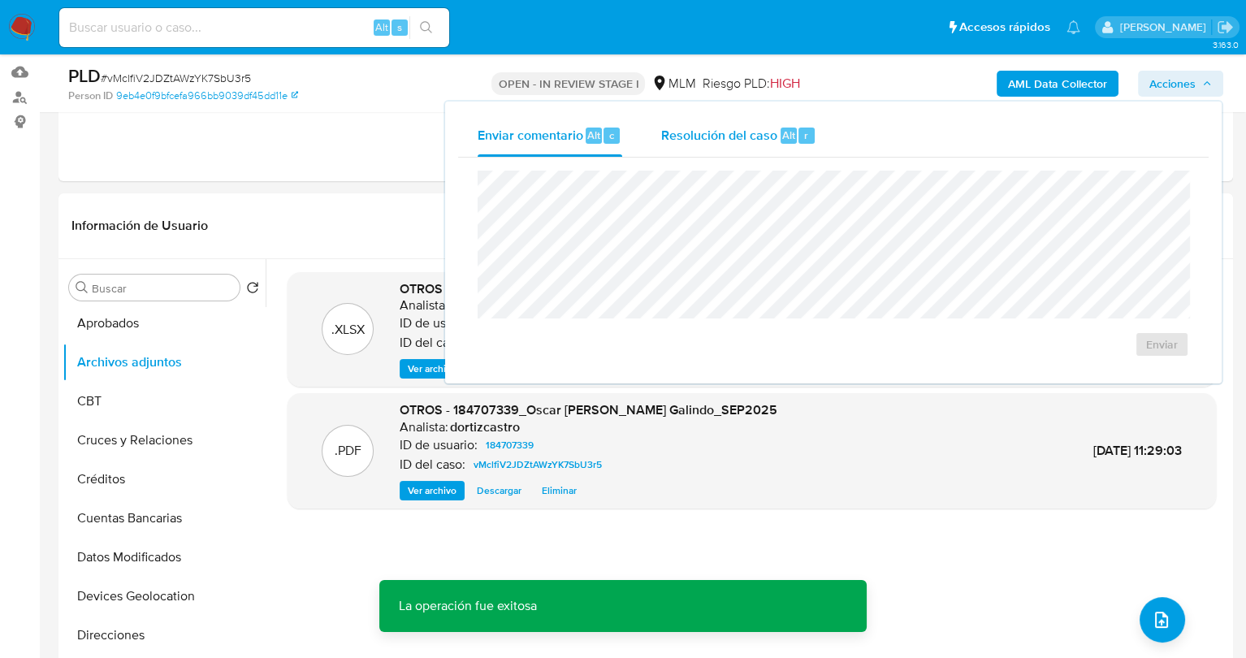
click at [749, 141] on span "Resolución del caso" at bounding box center [719, 134] width 116 height 19
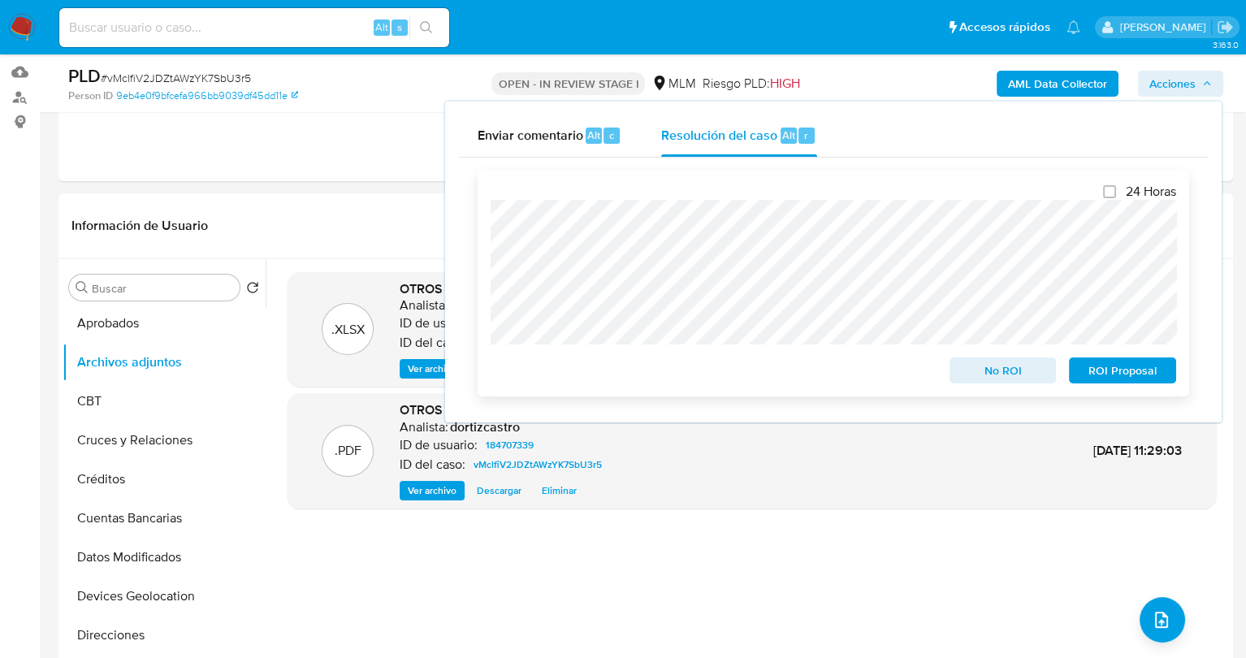
scroll to position [244, 0]
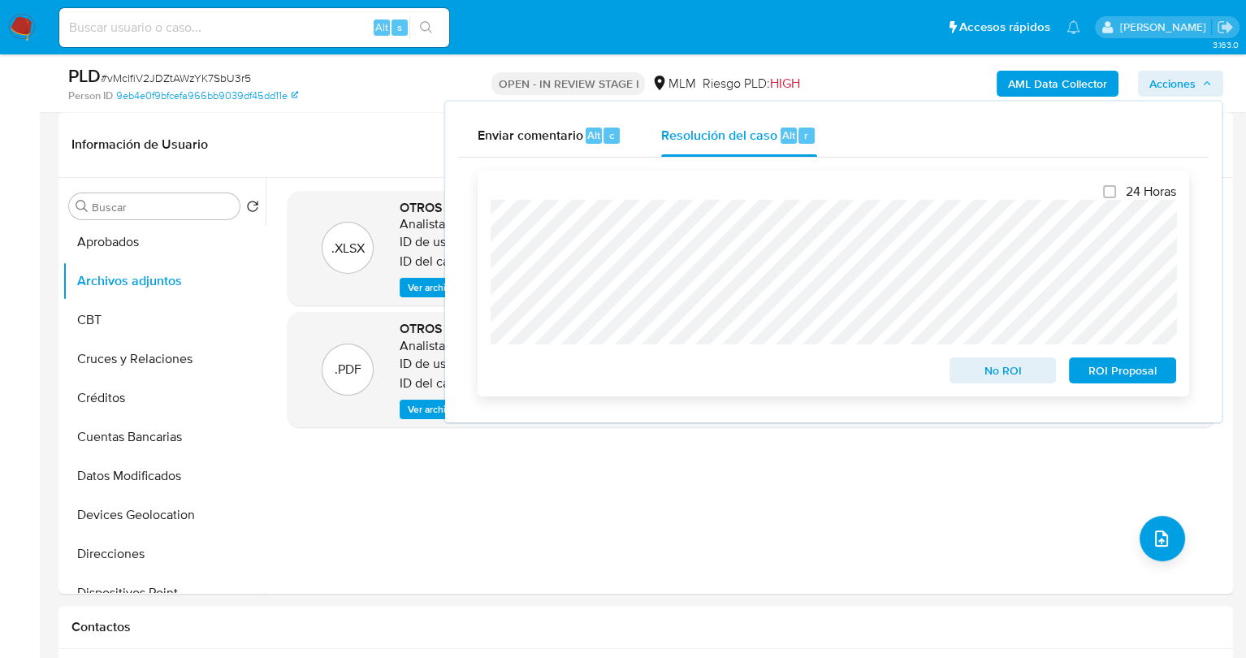
click at [986, 375] on span "No ROI" at bounding box center [1003, 370] width 84 height 23
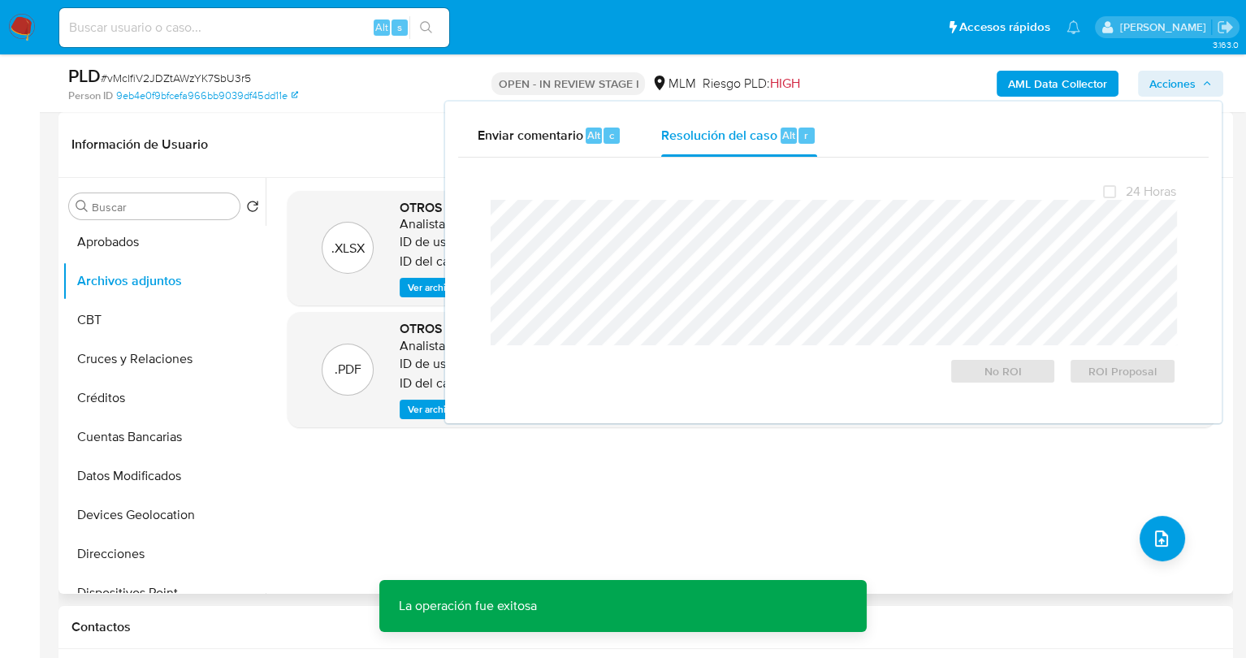
click at [951, 477] on div ".XLSX OTROS - 184707339_Oscar Ulises Rosales Galindo_SEP2025 Analista: dortizca…" at bounding box center [751, 386] width 928 height 390
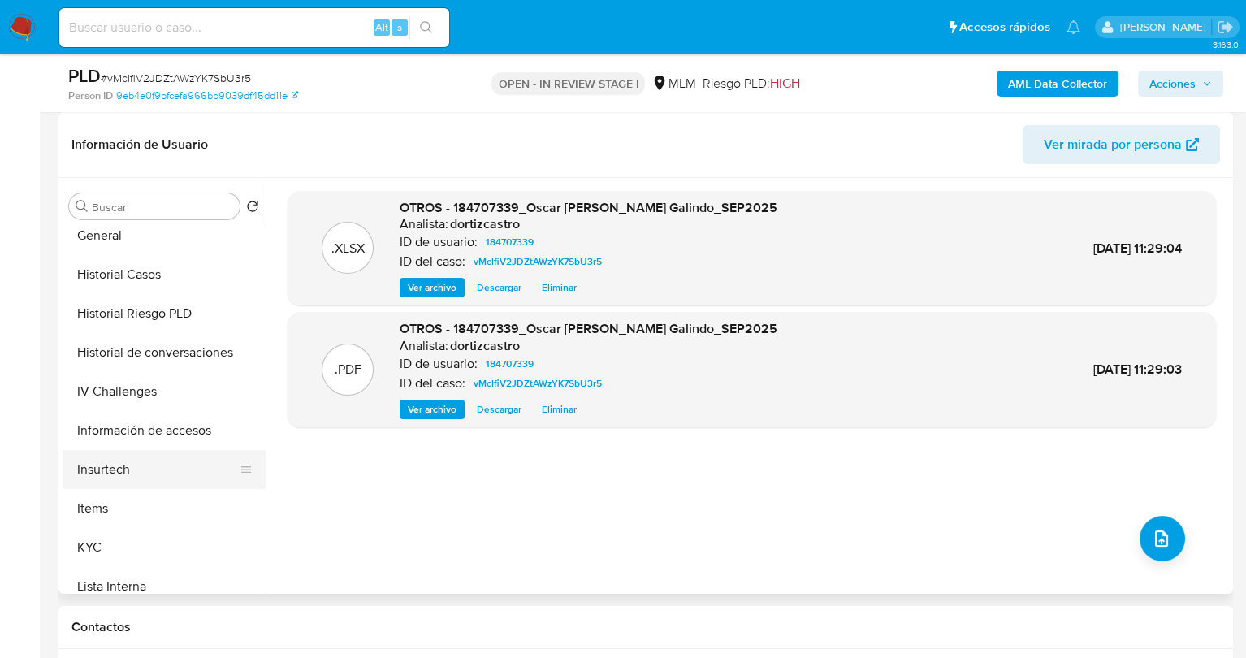
scroll to position [650, 0]
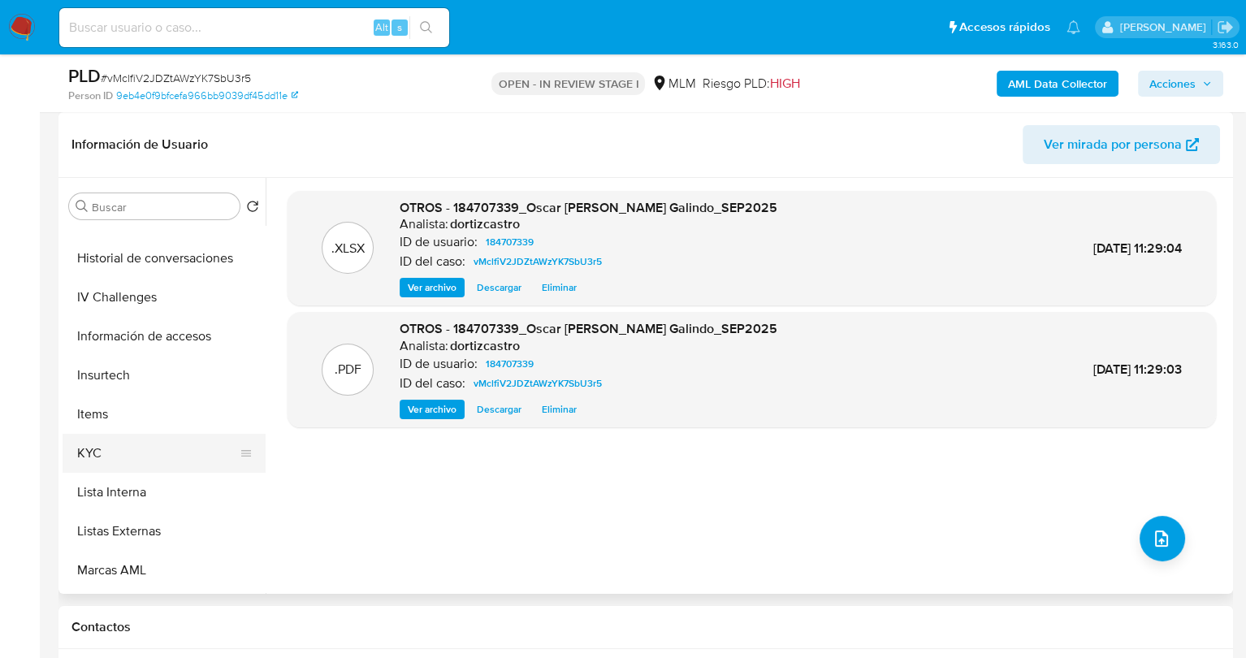
click at [157, 445] on button "KYC" at bounding box center [158, 453] width 190 height 39
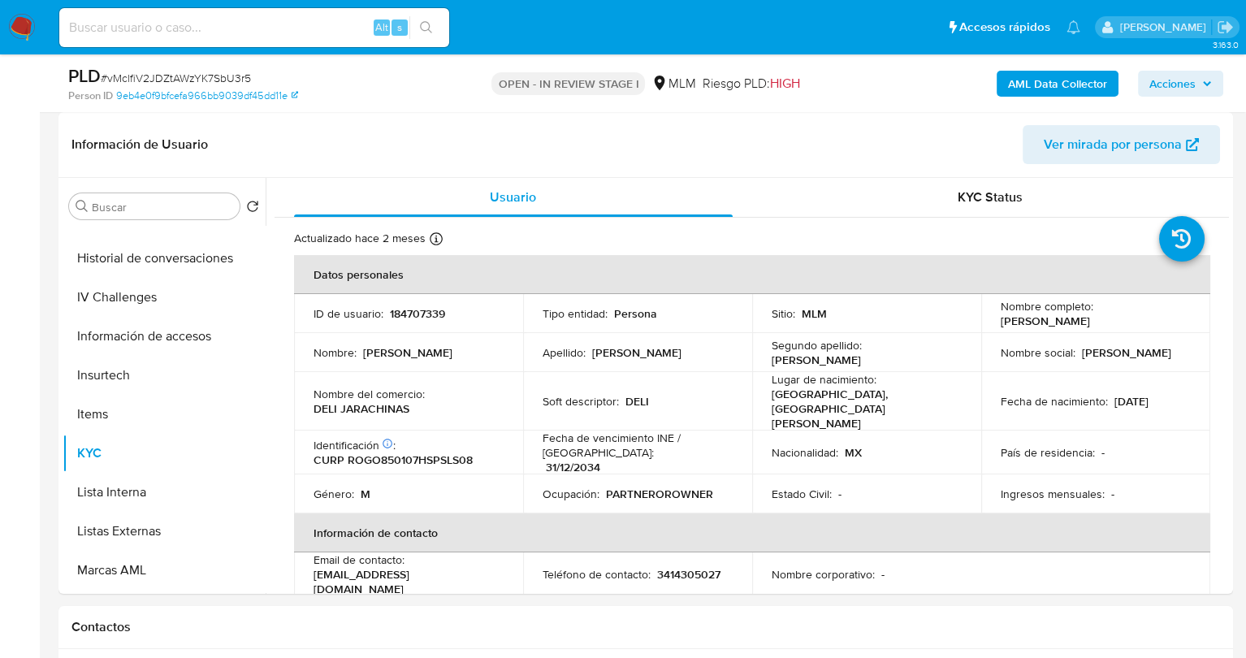
click at [19, 30] on img at bounding box center [22, 28] width 28 height 28
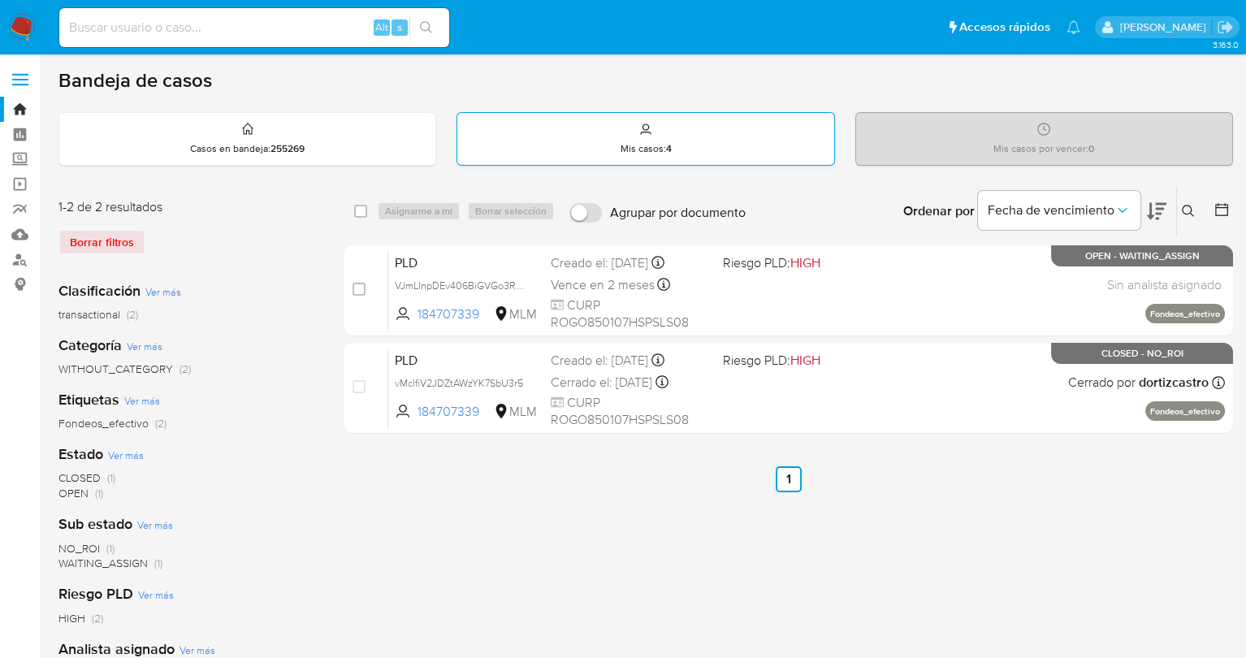
click at [610, 145] on div "Mis casos : 4" at bounding box center [645, 139] width 376 height 52
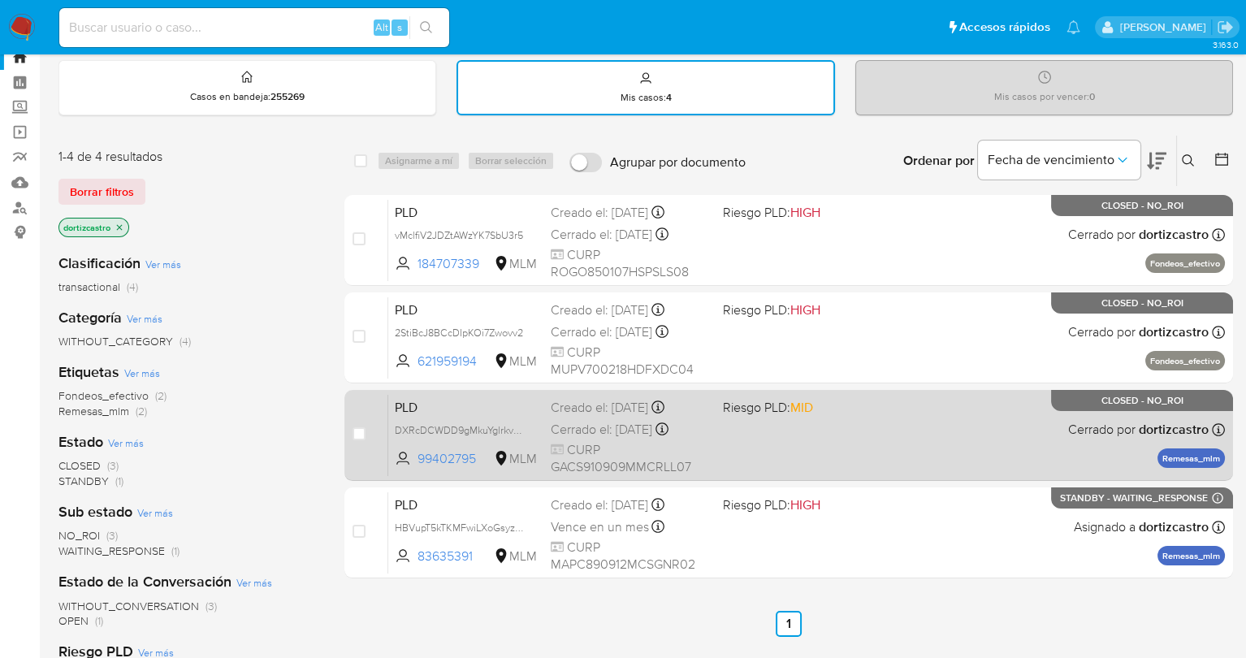
scroll to position [81, 0]
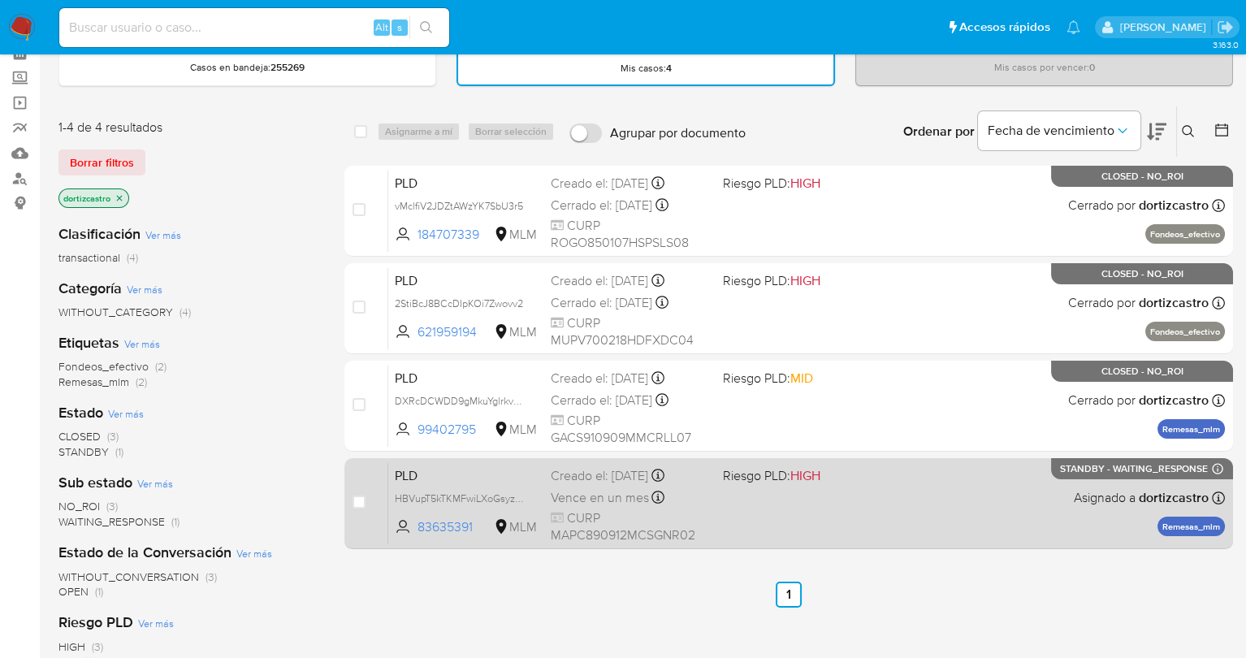
click at [889, 531] on div "PLD HBVupT5kTKMFwiLXoGsyzk1w 83635391 MLM Riesgo PLD: HIGH Creado el: [DATE] Cr…" at bounding box center [806, 503] width 837 height 82
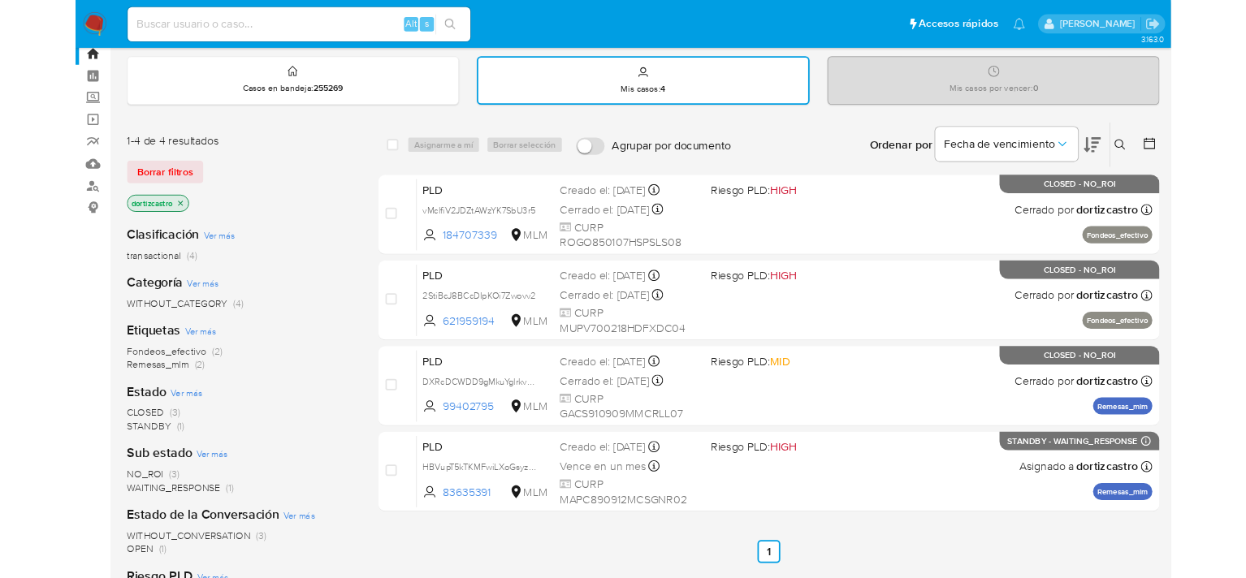
scroll to position [0, 0]
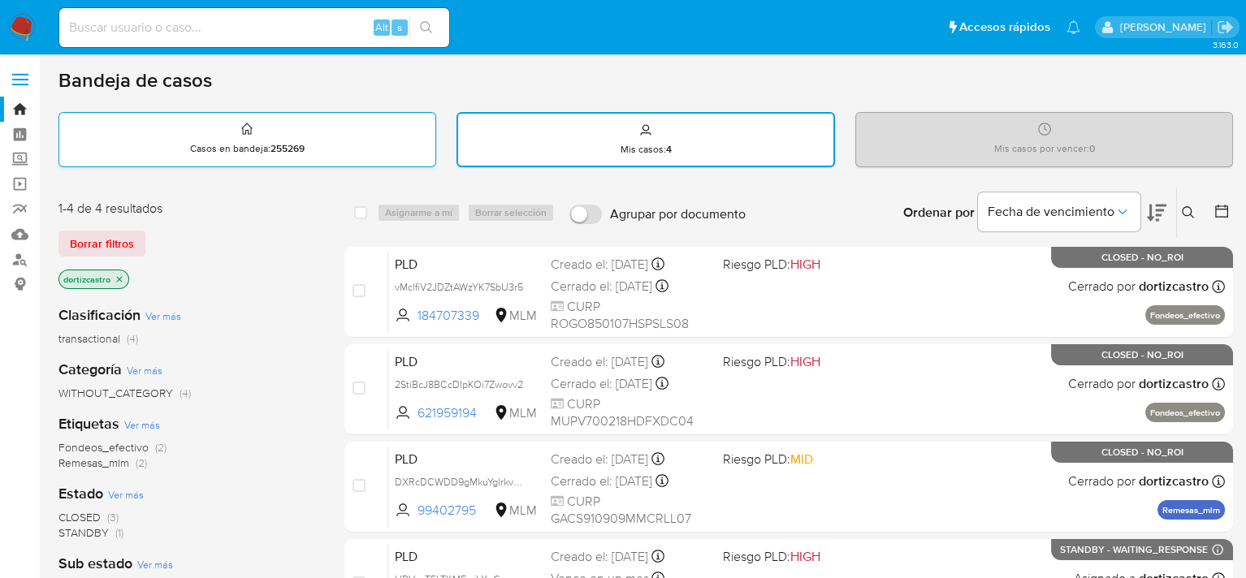
click at [302, 121] on div "Casos en bandeja : 255269" at bounding box center [247, 139] width 376 height 52
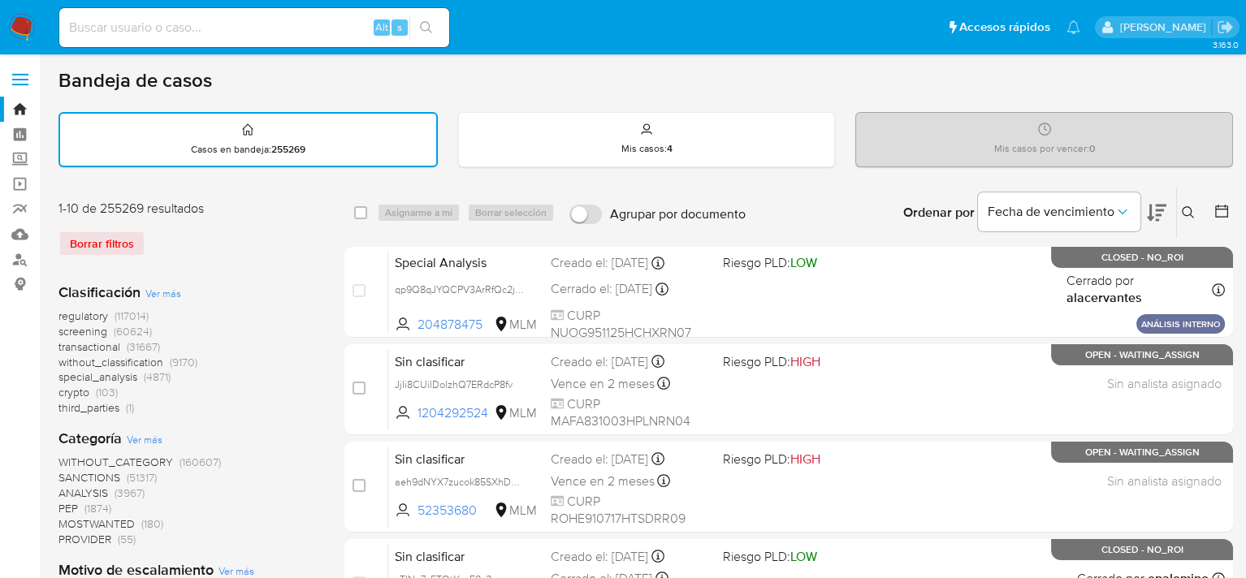
click at [86, 246] on div "Borrar filtros" at bounding box center [188, 244] width 260 height 26
click at [1185, 214] on icon at bounding box center [1188, 212] width 13 height 13
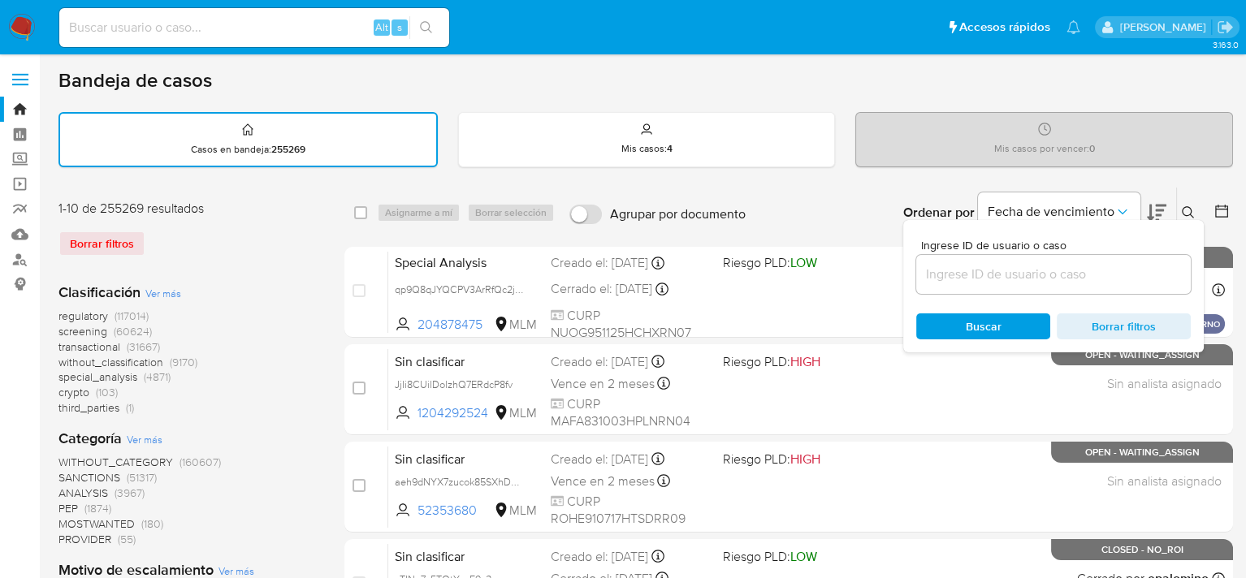
drag, startPoint x: 1042, startPoint y: 273, endPoint x: 1030, endPoint y: 279, distance: 13.4
click at [1041, 274] on input at bounding box center [1053, 274] width 275 height 21
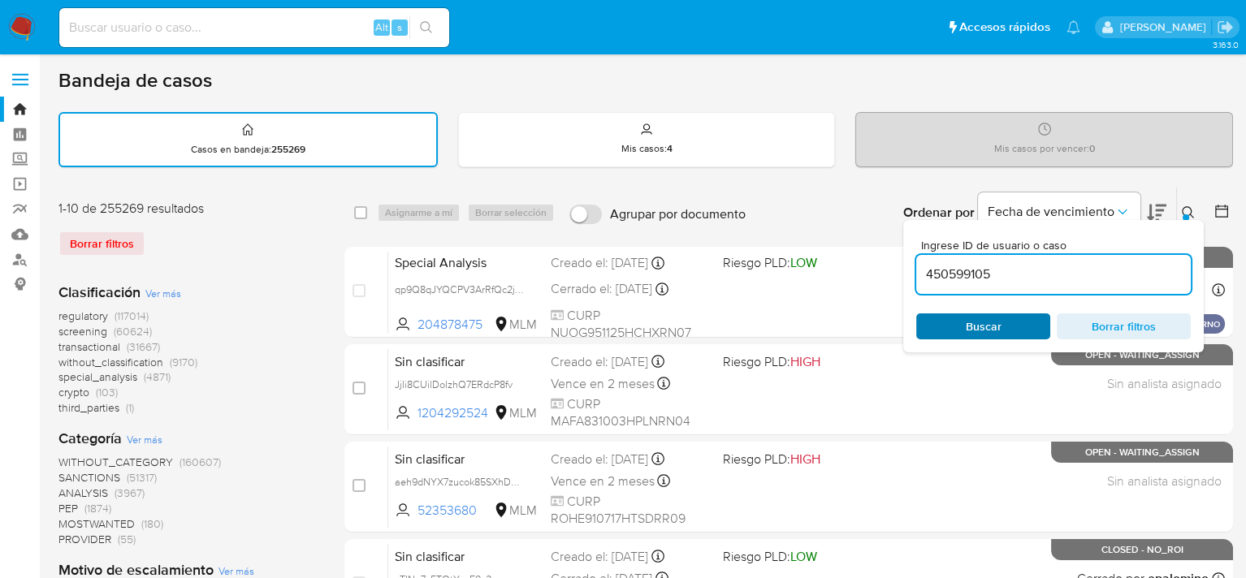
type input "450599105"
click at [973, 323] on span "Buscar" at bounding box center [984, 326] width 36 height 26
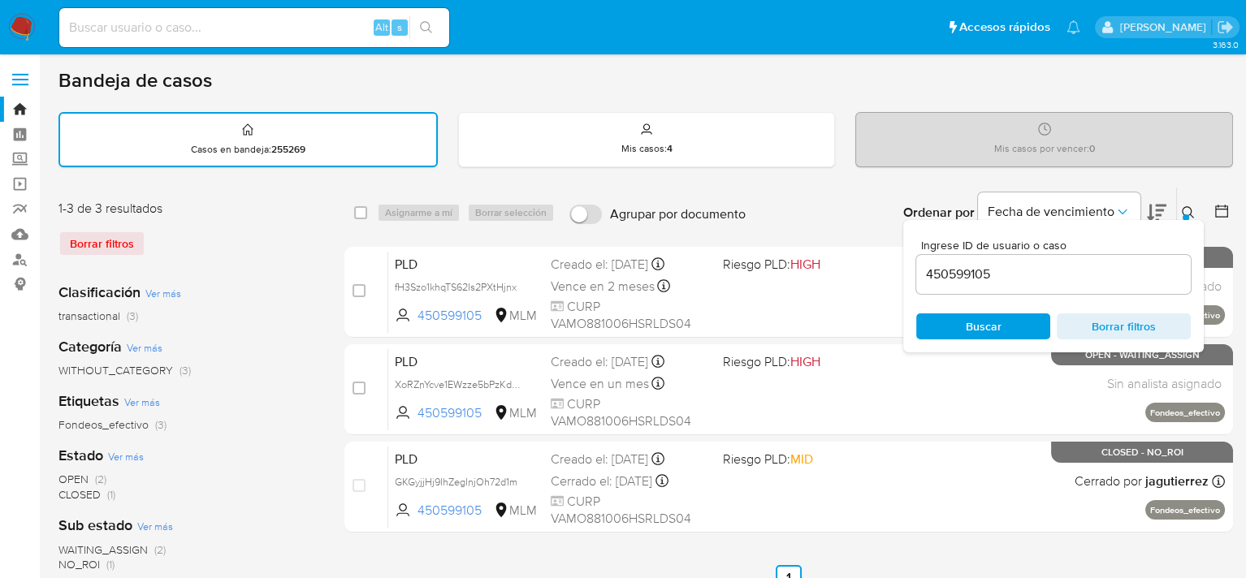
click at [1187, 214] on div at bounding box center [1185, 217] width 6 height 6
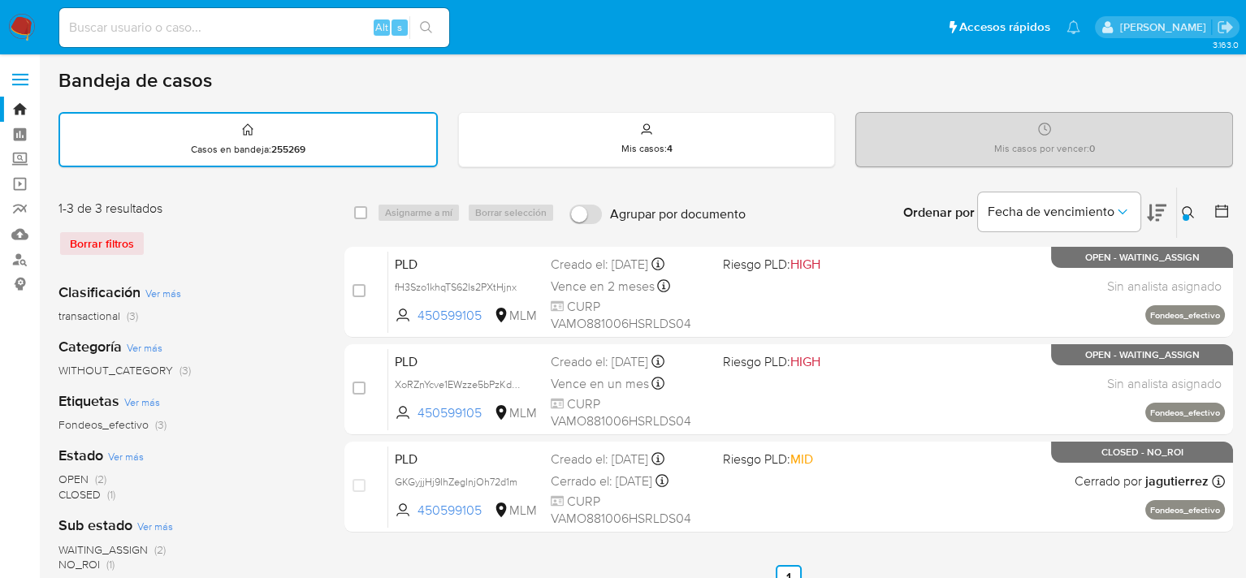
click at [824, 182] on div "Bandeja de casos Casos en bandeja : 255269 Mis casos : 4 Mis casos por vencer :…" at bounding box center [645, 484] width 1174 height 832
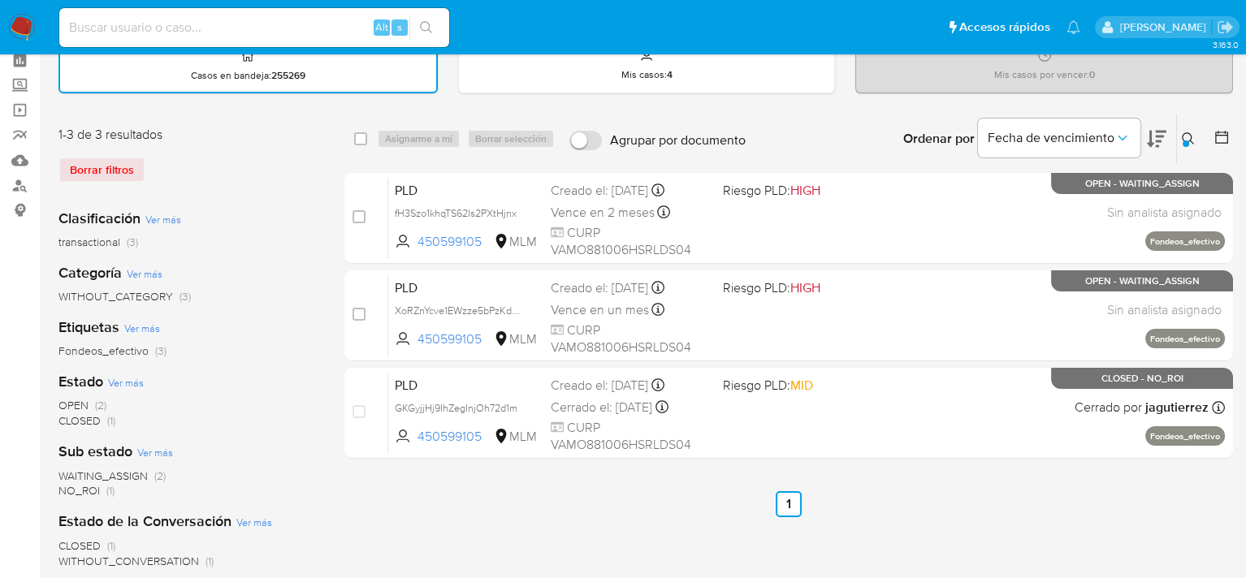
scroll to position [162, 0]
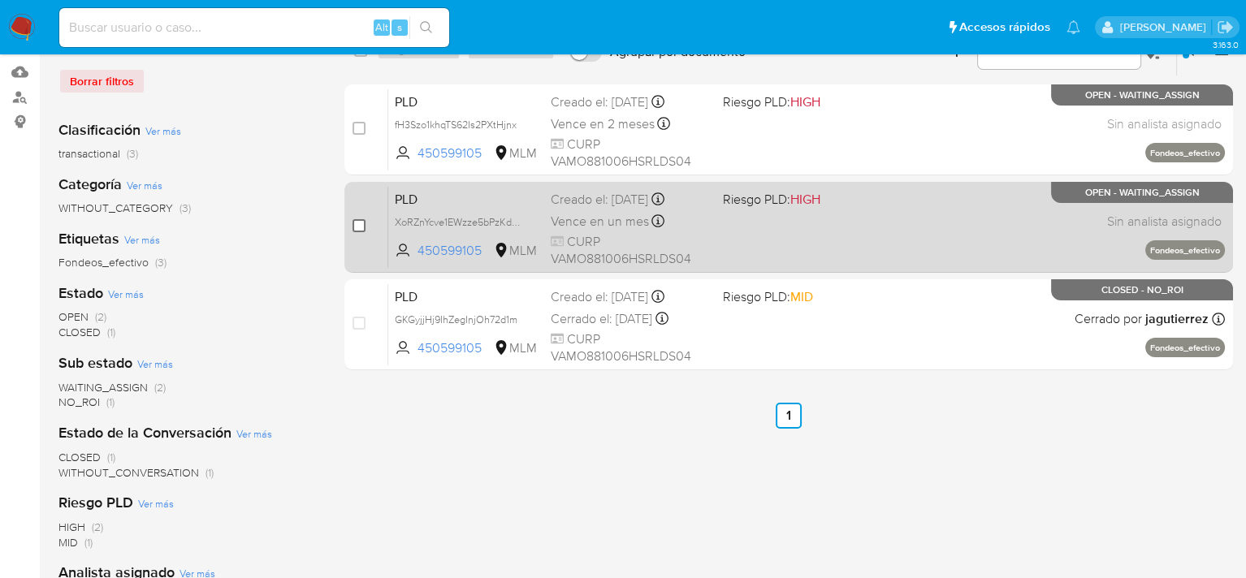
click at [360, 224] on input "checkbox" at bounding box center [358, 225] width 13 height 13
checkbox input "true"
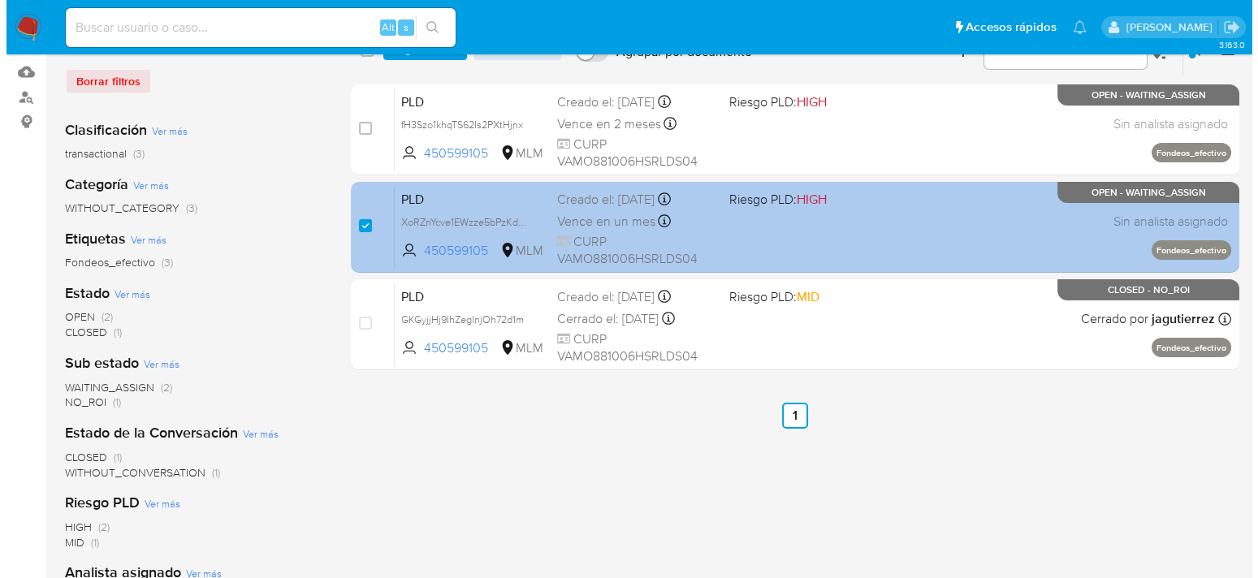
scroll to position [81, 0]
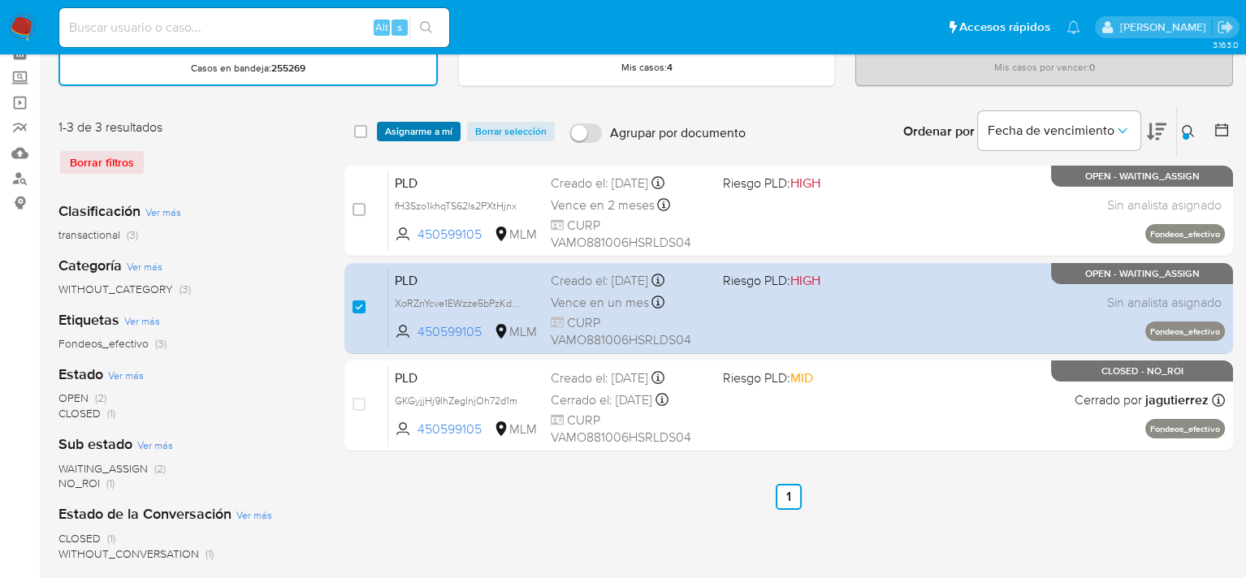
click at [427, 128] on span "Asignarme a mí" at bounding box center [418, 131] width 67 height 16
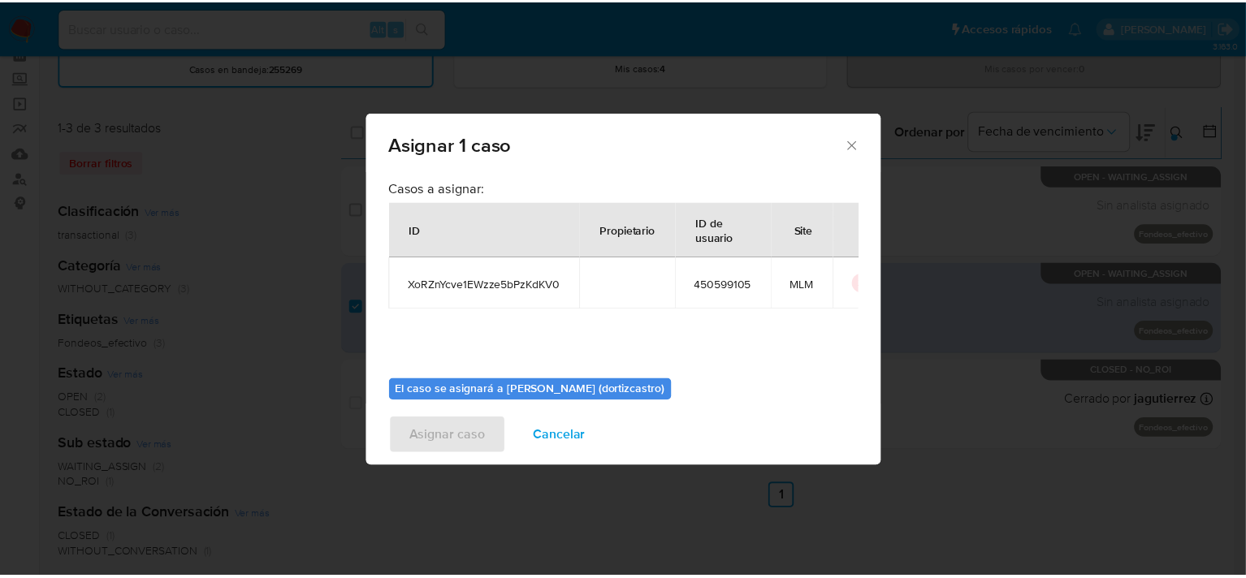
scroll to position [84, 0]
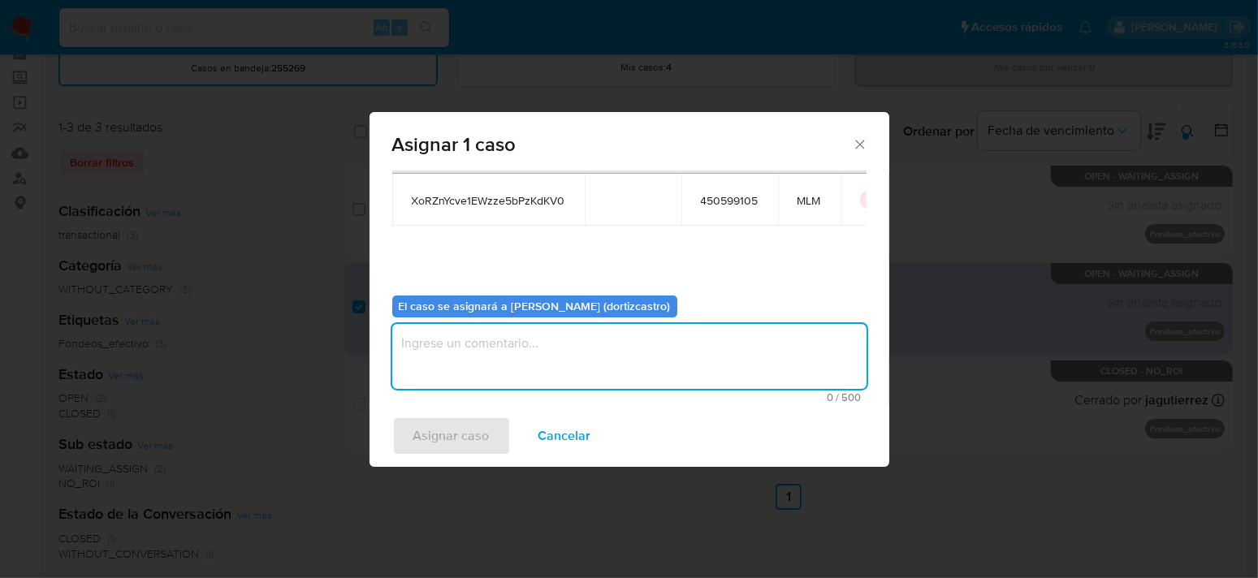
click at [587, 368] on textarea "assign-modal" at bounding box center [629, 356] width 474 height 65
type textarea "AS"
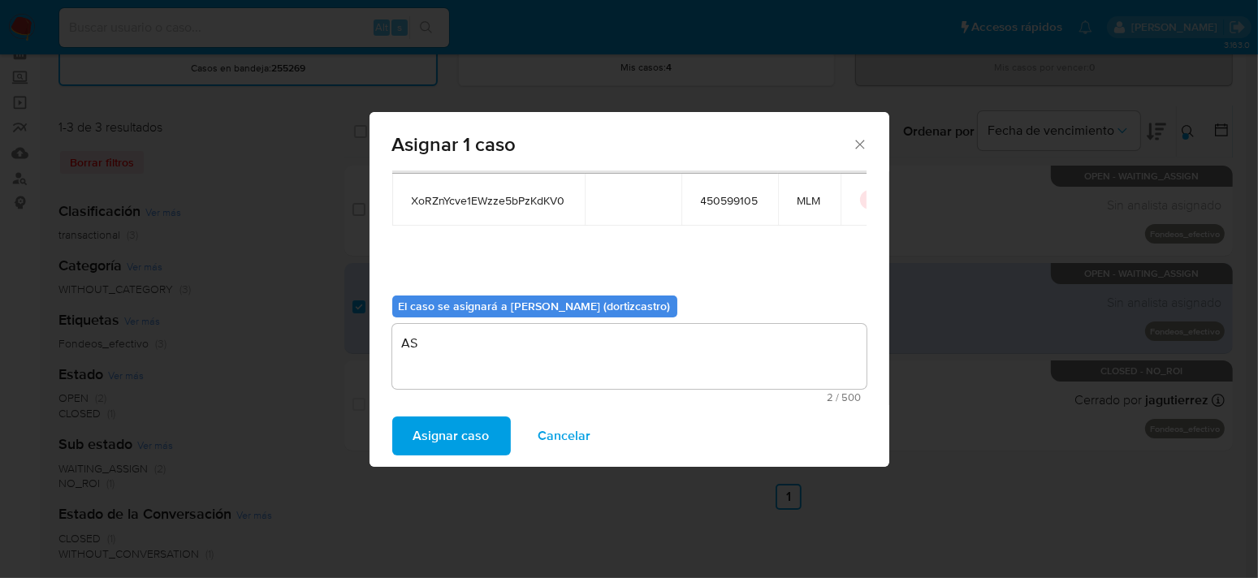
click at [455, 442] on span "Asignar caso" at bounding box center [451, 436] width 76 height 36
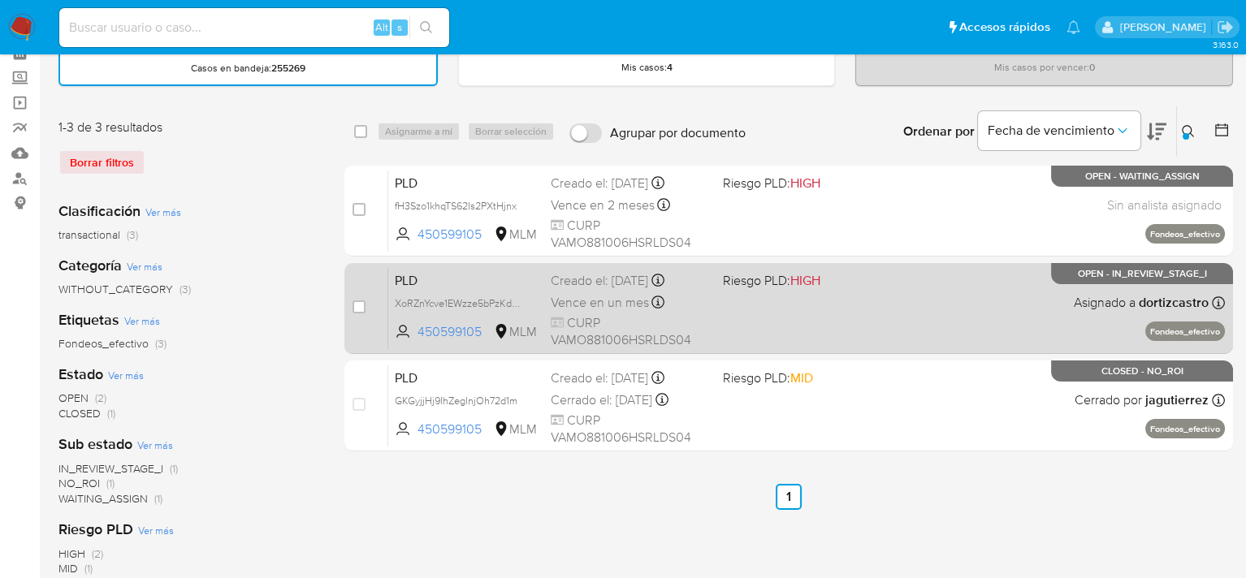
click at [572, 321] on span "CURP VAMO881006HSRLDS04" at bounding box center [630, 331] width 158 height 35
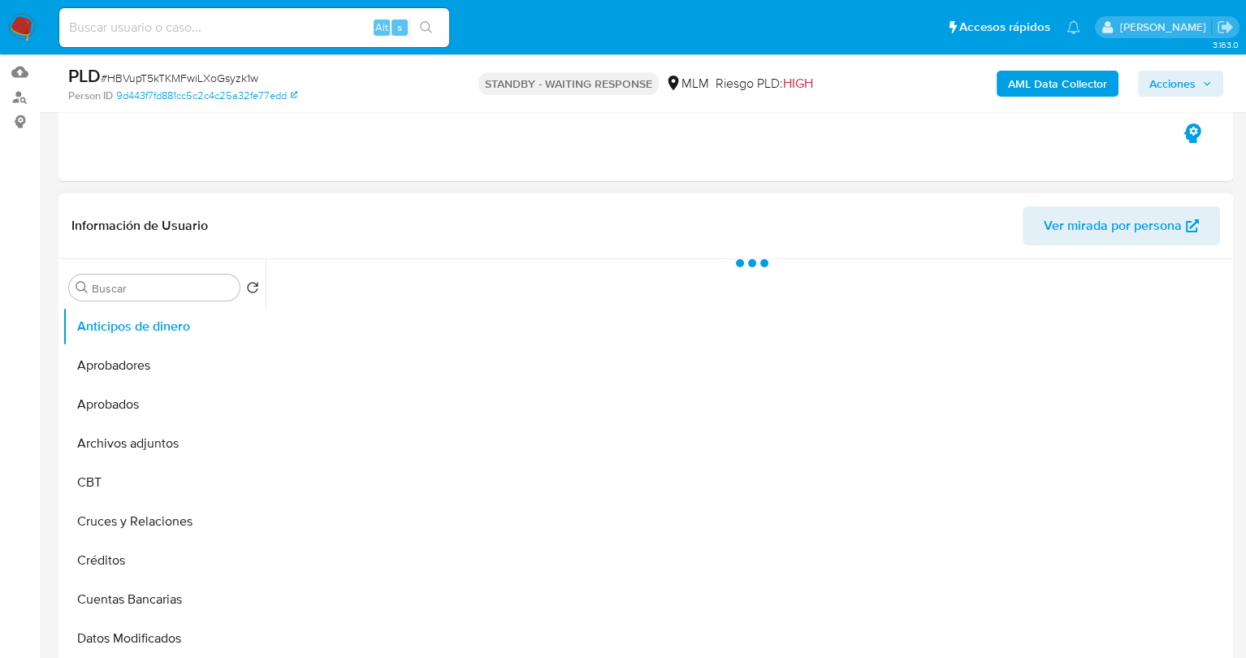
select select "10"
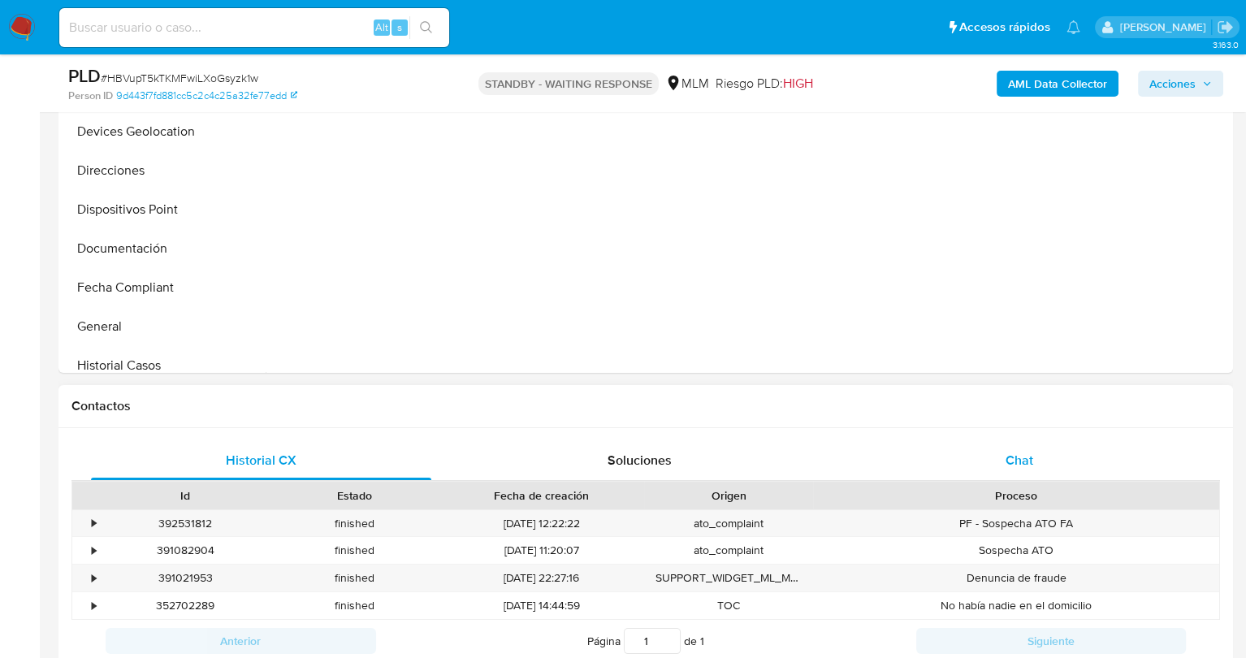
scroll to position [487, 0]
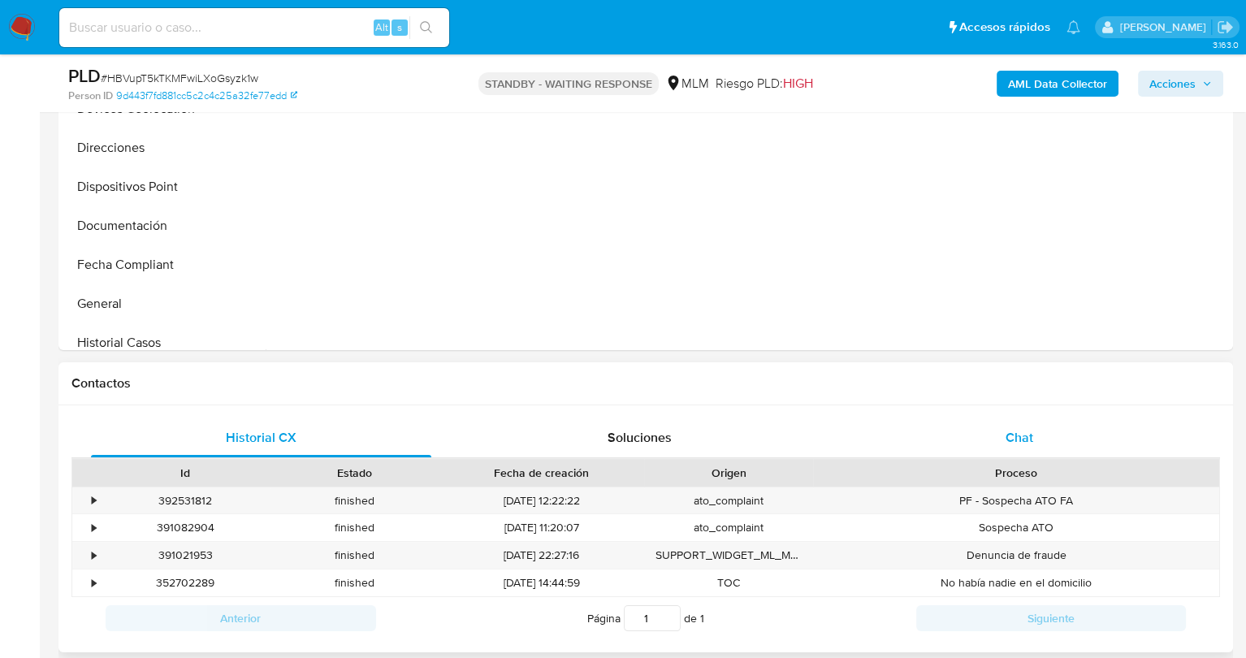
click at [975, 430] on div "Chat" at bounding box center [1019, 437] width 340 height 39
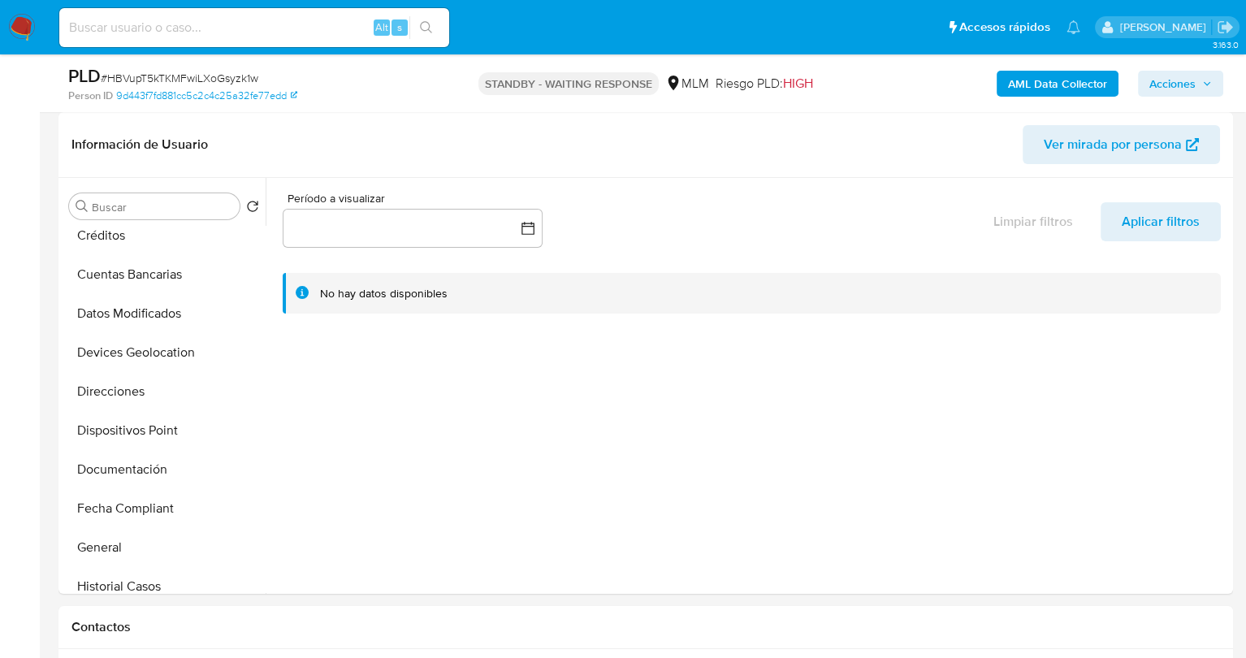
scroll to position [0, 0]
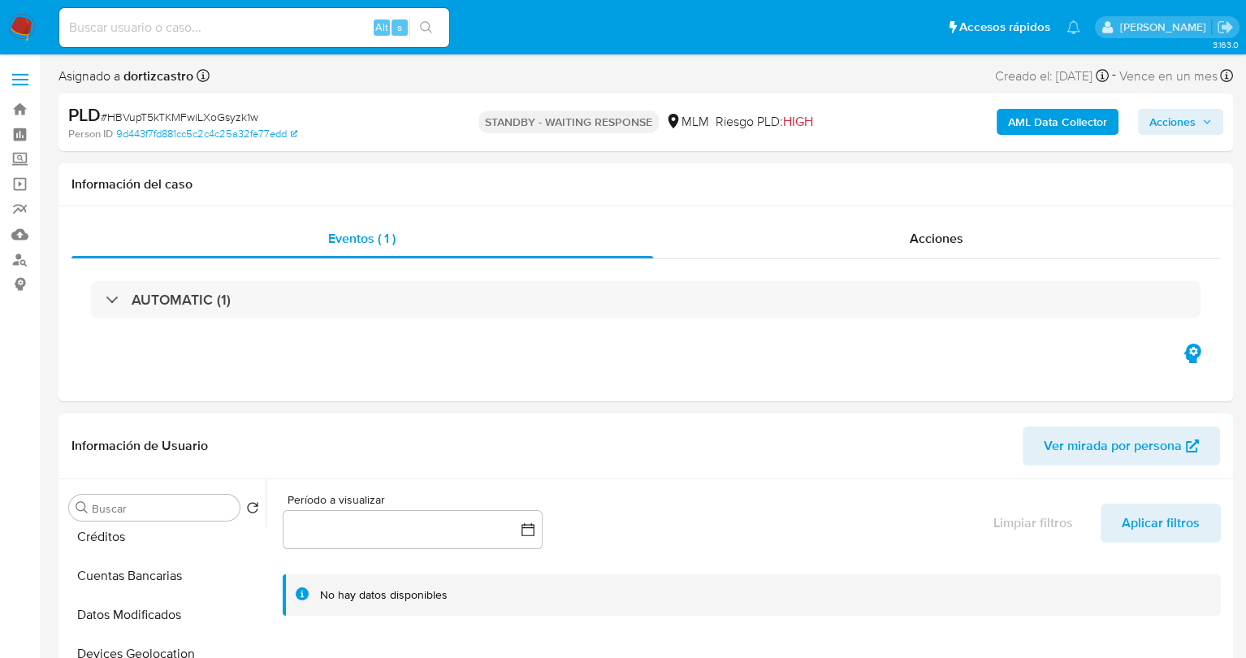
click at [24, 24] on img at bounding box center [22, 28] width 28 height 28
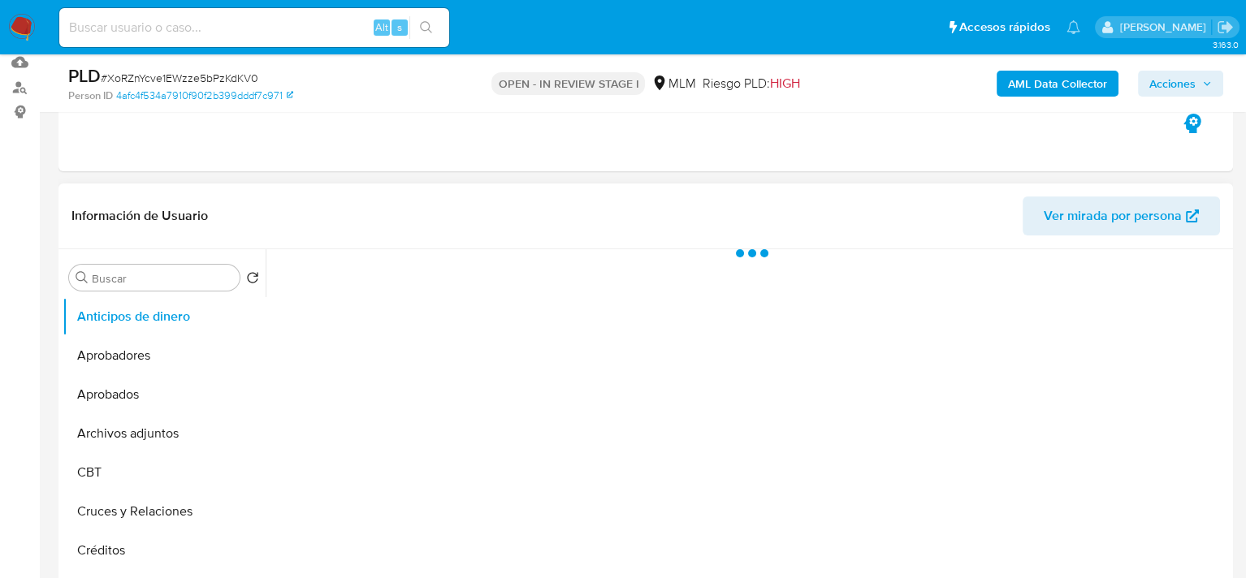
select select "10"
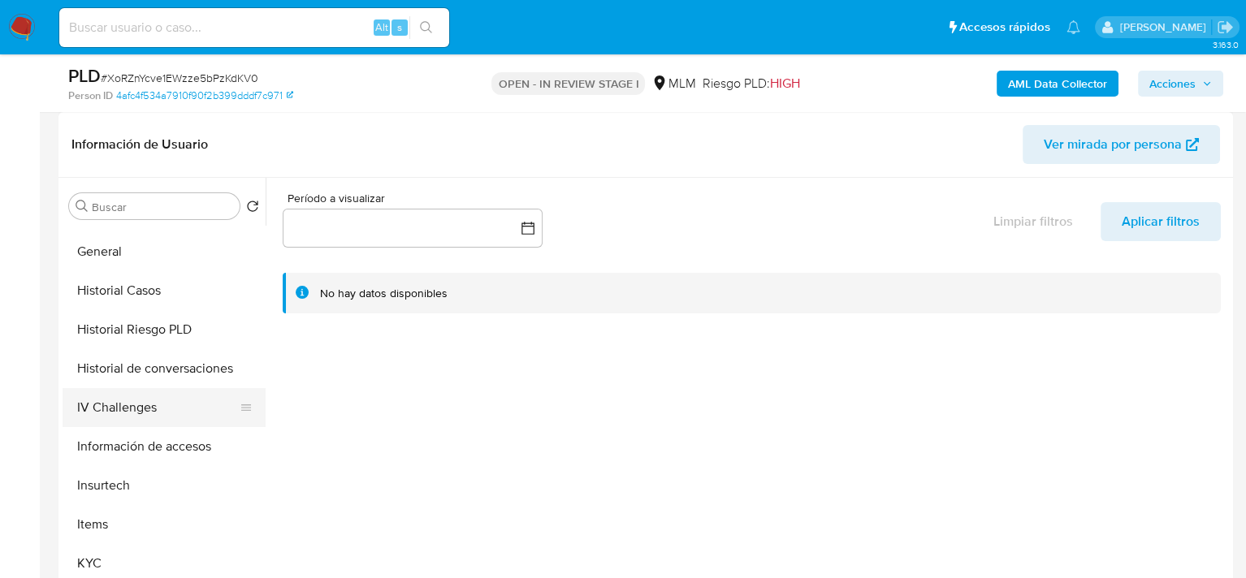
scroll to position [650, 0]
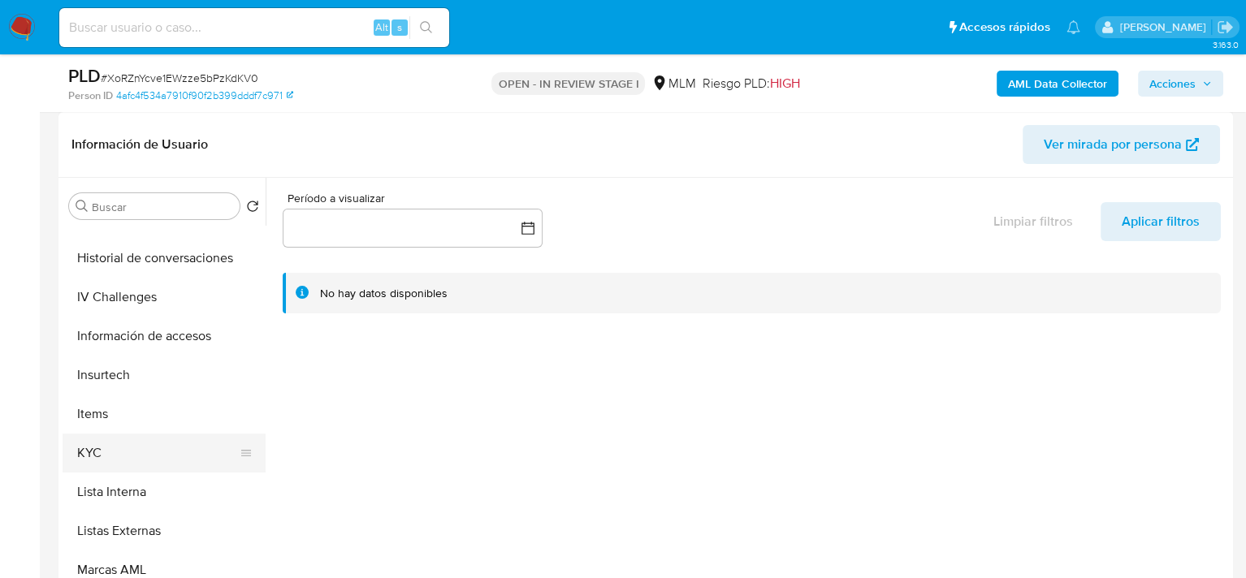
click at [109, 450] on button "KYC" at bounding box center [158, 453] width 190 height 39
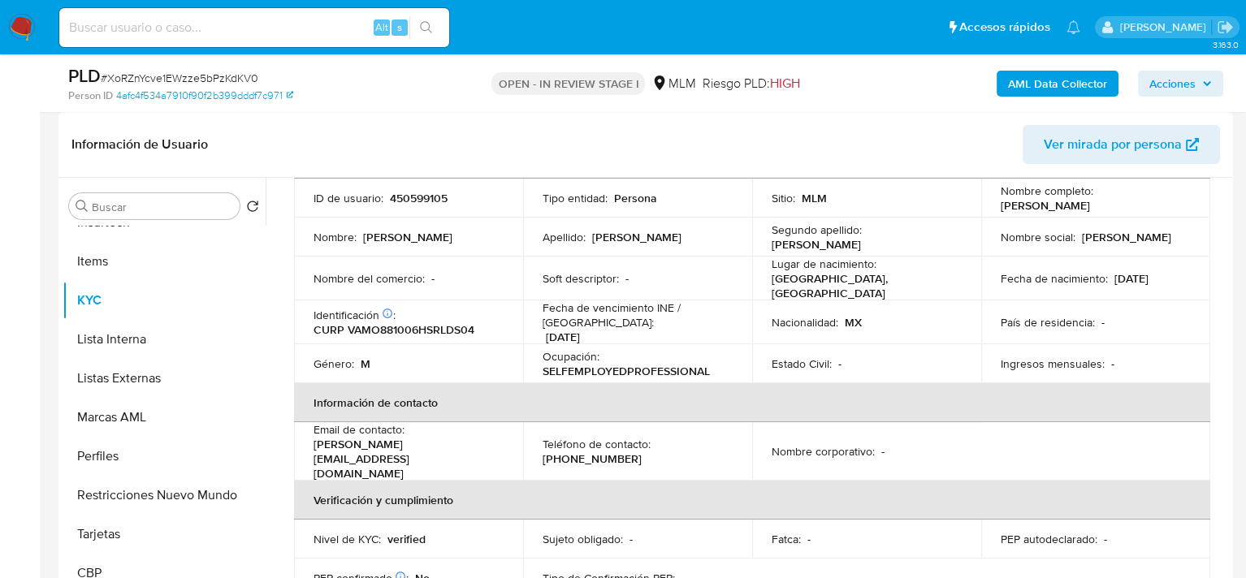
scroll to position [34, 0]
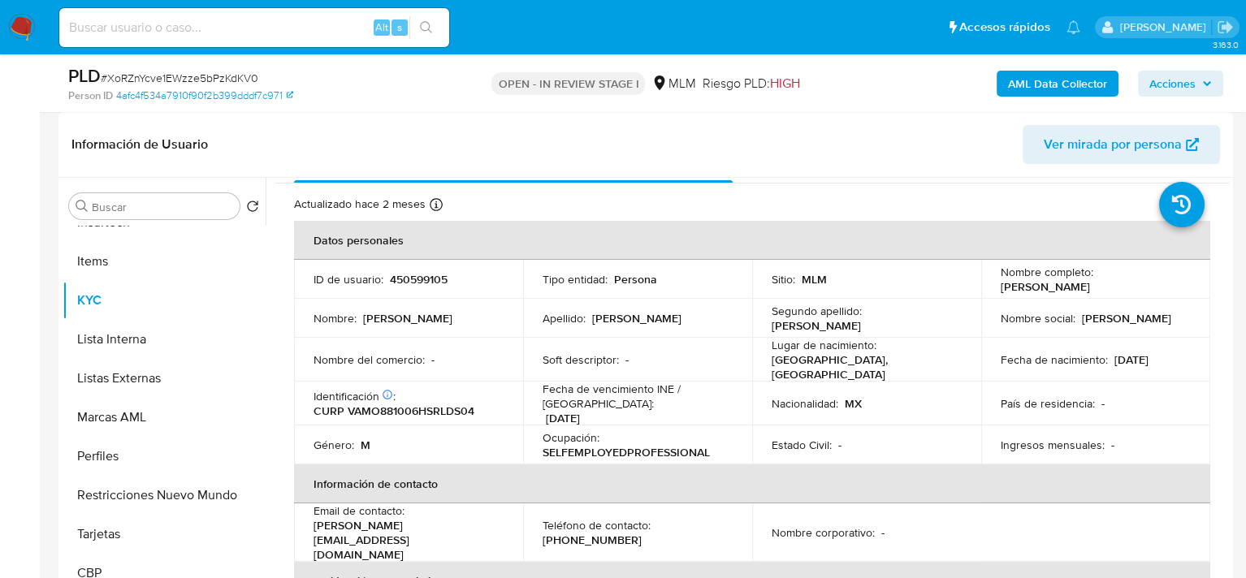
click at [781, 404] on p "Nacionalidad :" at bounding box center [805, 403] width 67 height 15
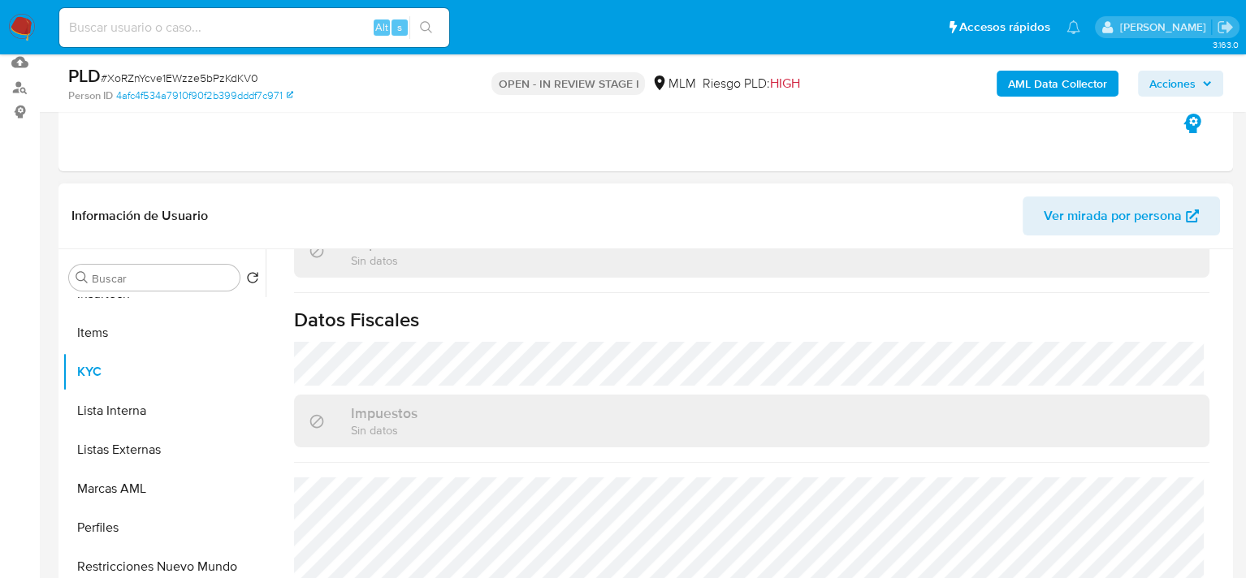
scroll to position [162, 0]
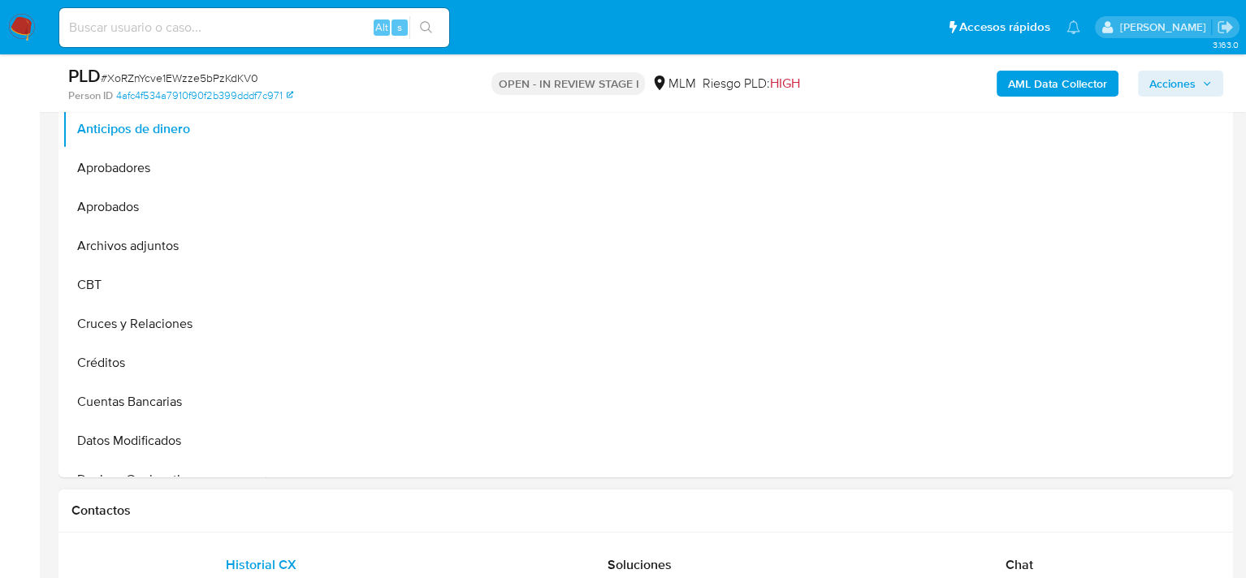
scroll to position [487, 0]
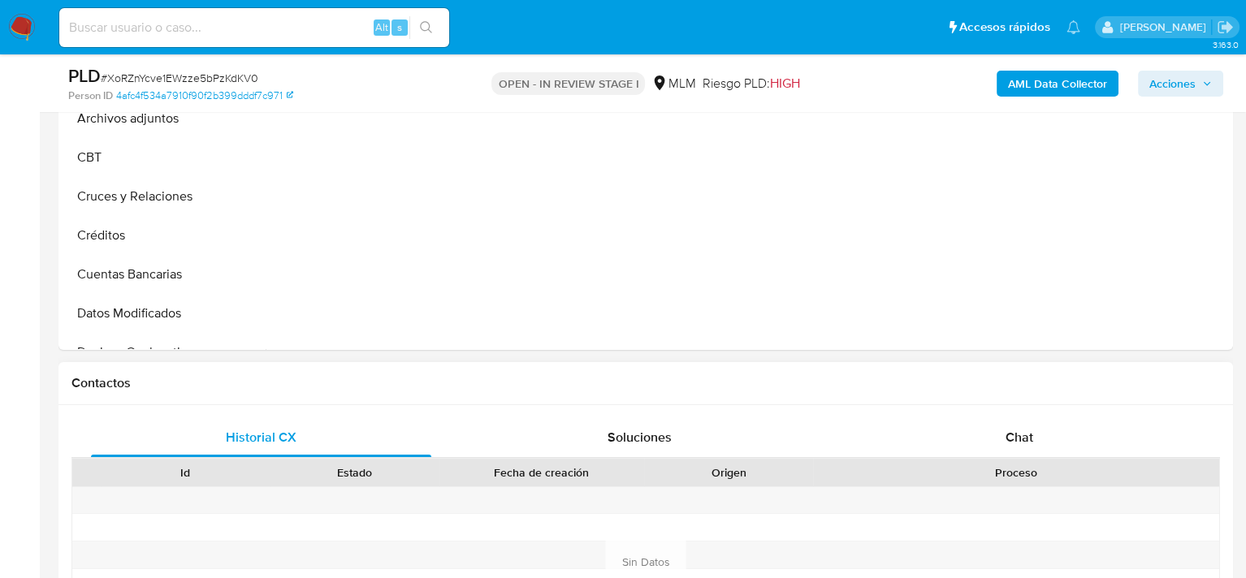
select select "10"
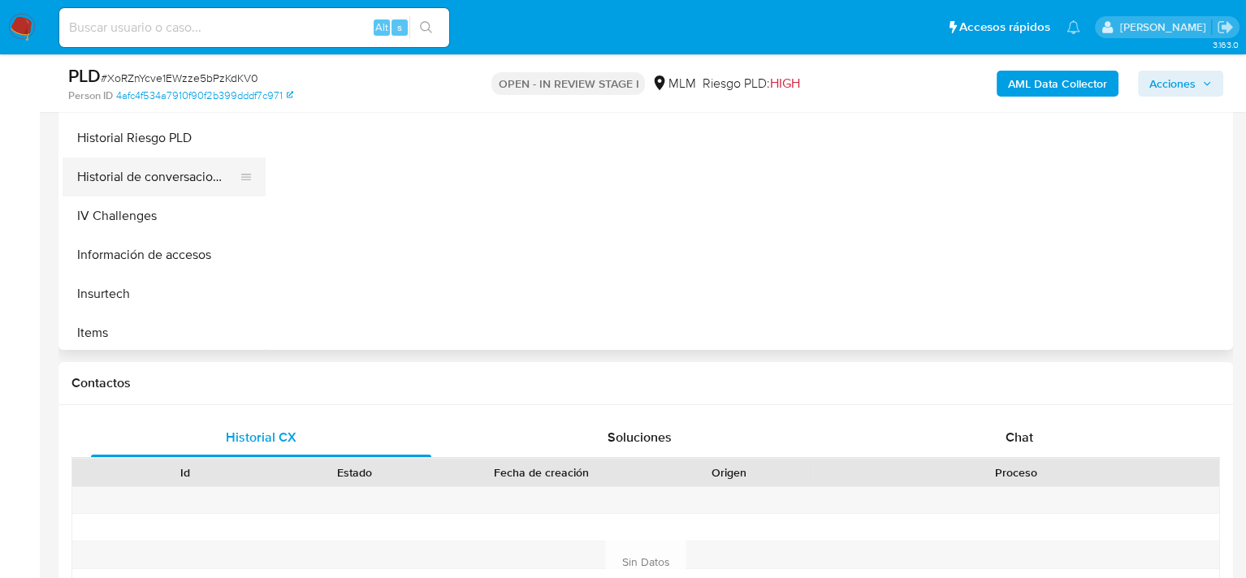
click at [171, 177] on button "Historial de conversaciones" at bounding box center [158, 177] width 190 height 39
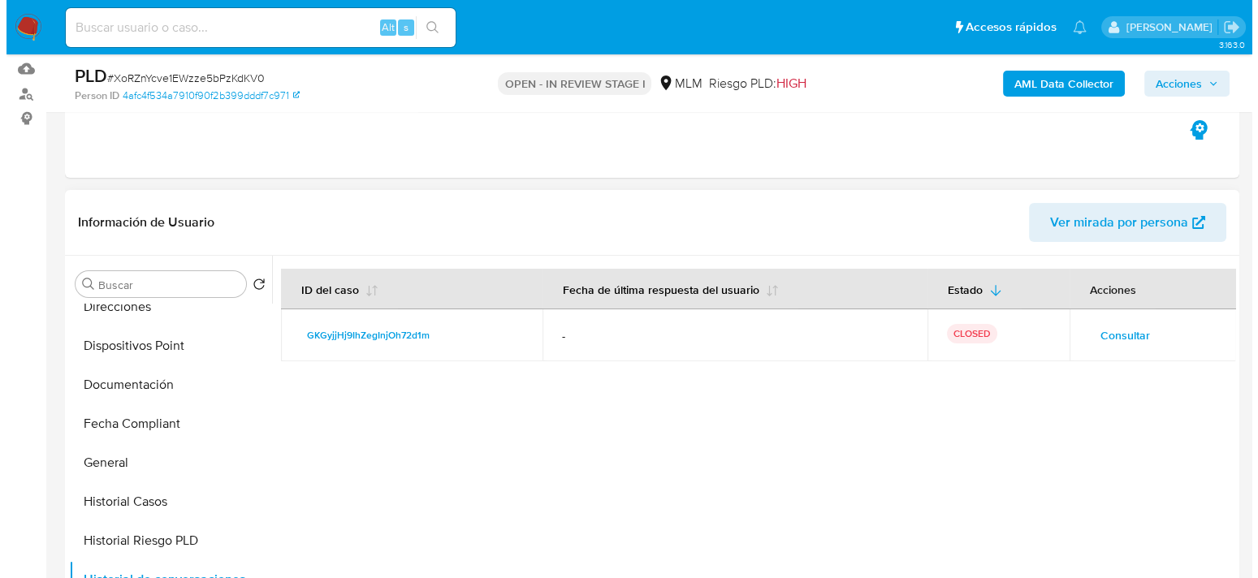
scroll to position [162, 0]
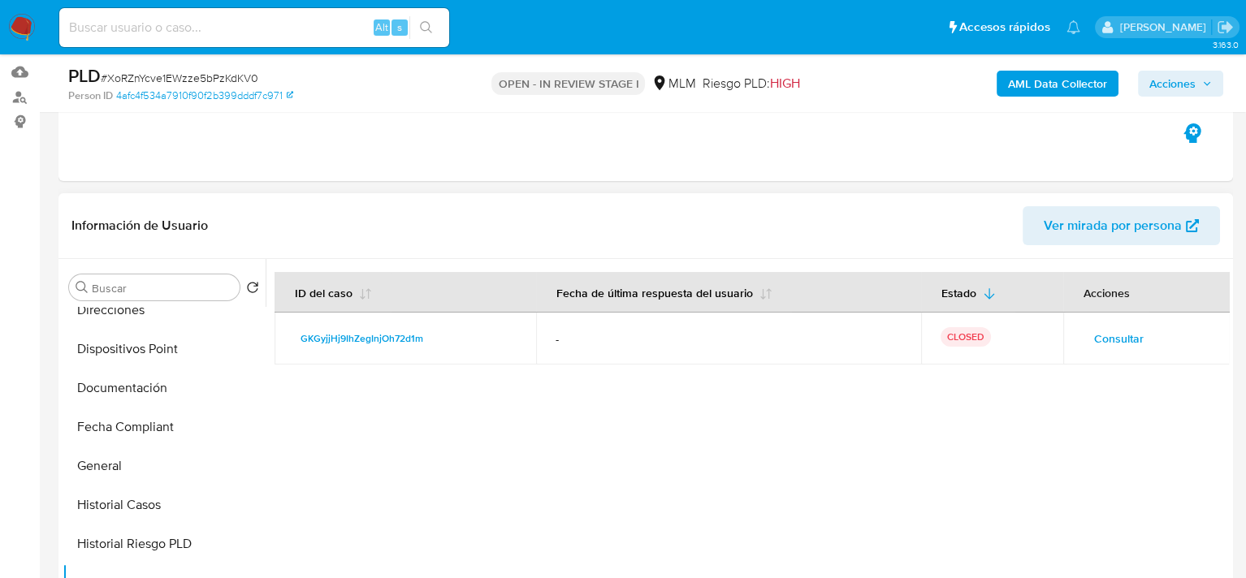
click at [1121, 335] on span "Consultar" at bounding box center [1119, 338] width 50 height 23
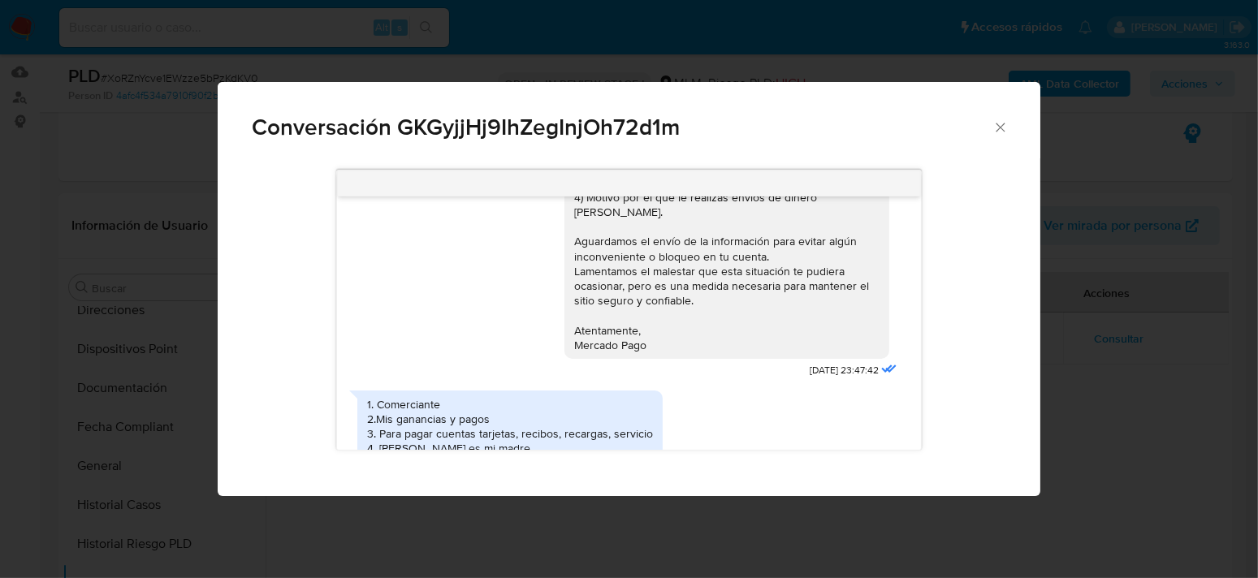
scroll to position [258, 0]
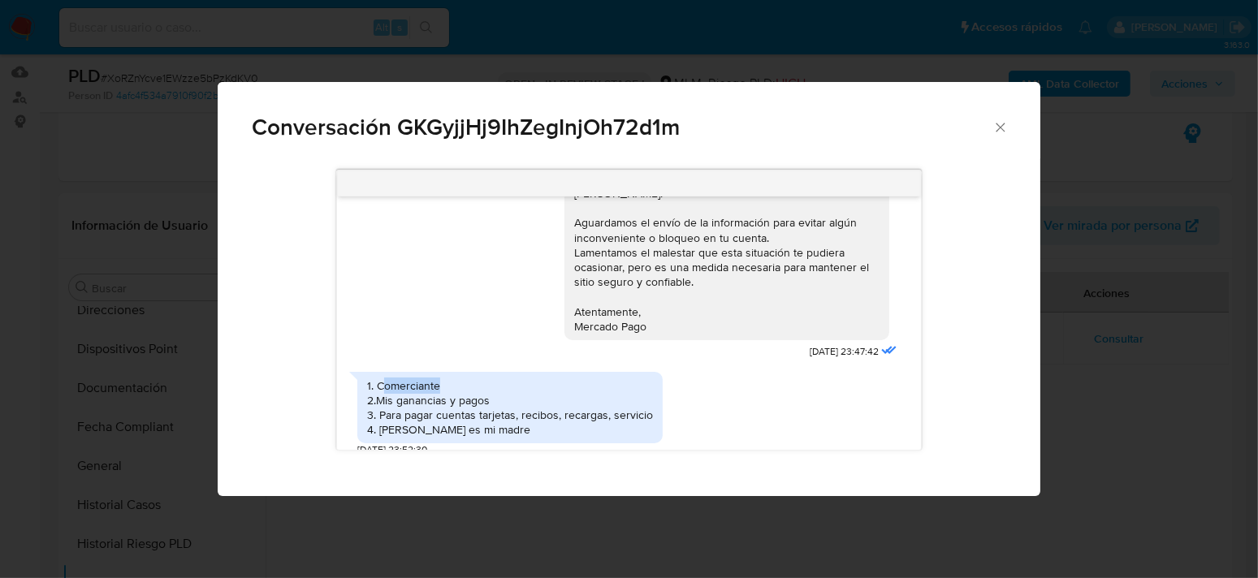
drag, startPoint x: 386, startPoint y: 375, endPoint x: 478, endPoint y: 375, distance: 92.6
click at [477, 378] on div "1. Comerciante 2.Mis ganancias y pagos 3. Para pagar cuentas tarjetas, recibos,…" at bounding box center [510, 407] width 286 height 59
click at [594, 388] on div "1. Comerciante 2.Mis ganancias y pagos 3. Para pagar cuentas tarjetas, recibos,…" at bounding box center [510, 407] width 286 height 59
drag, startPoint x: 383, startPoint y: 389, endPoint x: 530, endPoint y: 387, distance: 147.0
click at [530, 387] on div "1. Comerciante 2.Mis ganancias y pagos 3. Para pagar cuentas tarjetas, recibos,…" at bounding box center [510, 407] width 286 height 59
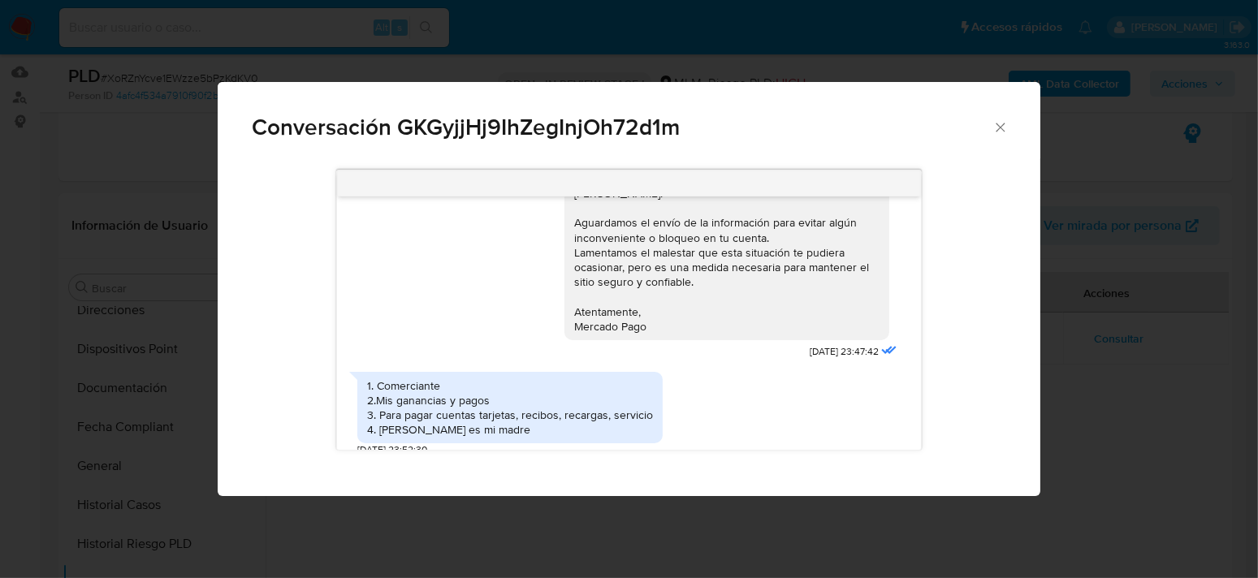
click at [386, 398] on div "1. Comerciante 2.Mis ganancias y pagos 3. Para pagar cuentas tarjetas, recibos,…" at bounding box center [510, 407] width 286 height 59
drag, startPoint x: 381, startPoint y: 402, endPoint x: 656, endPoint y: 415, distance: 275.6
click at [656, 415] on div "1. Comerciante 2.Mis ganancias y pagos 3. Para pagar cuentas tarjetas, recibos,…" at bounding box center [509, 408] width 305 height 72
click at [530, 439] on div "1. Comerciante 2.Mis ganancias y pagos 3. Para pagar cuentas tarjetas, recibos,…" at bounding box center [509, 411] width 305 height 94
drag, startPoint x: 388, startPoint y: 378, endPoint x: 508, endPoint y: 376, distance: 119.4
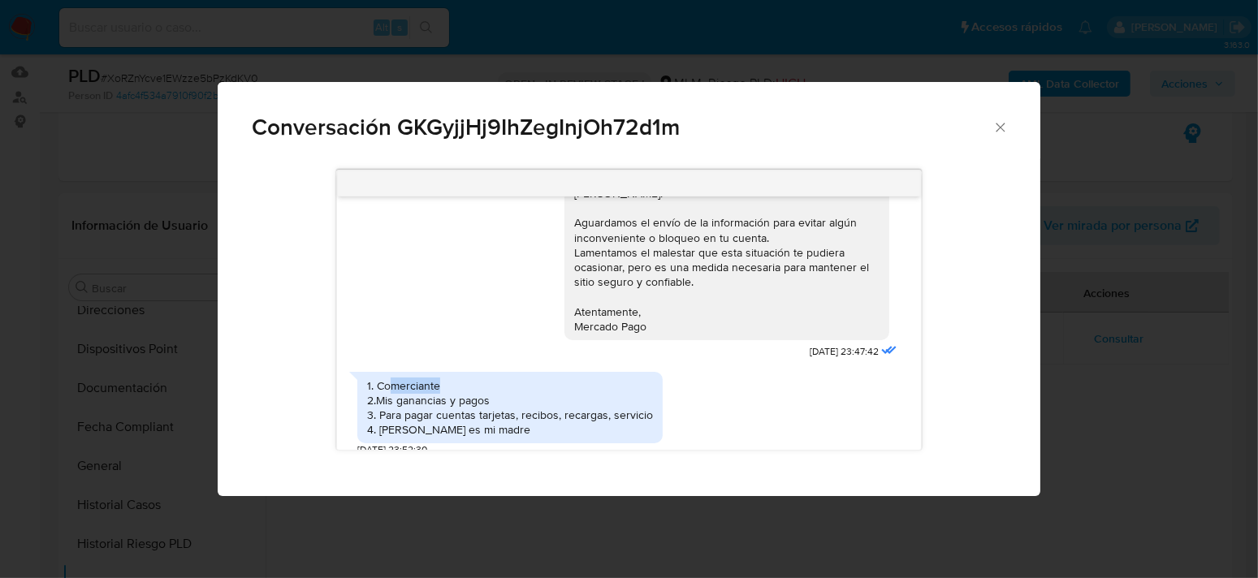
click at [508, 378] on div "1. Comerciante 2.Mis ganancias y pagos 3. Para pagar cuentas tarjetas, recibos,…" at bounding box center [510, 407] width 286 height 59
drag, startPoint x: 515, startPoint y: 394, endPoint x: 482, endPoint y: 399, distance: 33.7
click at [514, 395] on div "1. Comerciante 2.Mis ganancias y pagos 3. Para pagar cuentas tarjetas, recibos,…" at bounding box center [510, 407] width 286 height 59
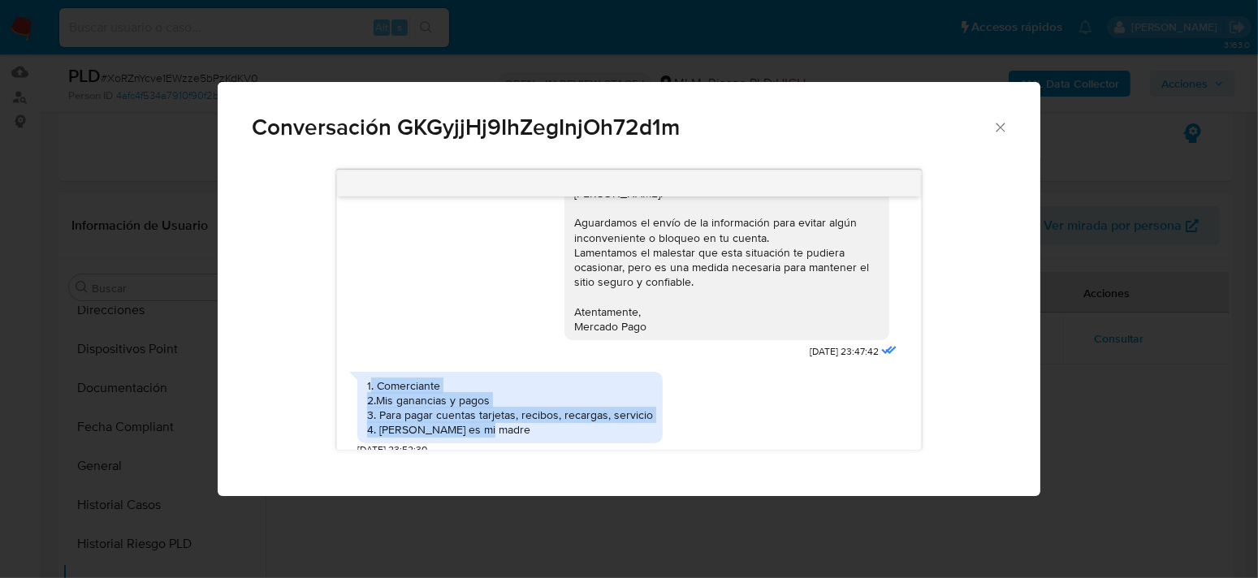
drag, startPoint x: 372, startPoint y: 371, endPoint x: 517, endPoint y: 422, distance: 153.8
click at [512, 422] on div "1. Comerciante 2.Mis ganancias y pagos 3. Para pagar cuentas tarjetas, recibos,…" at bounding box center [510, 407] width 286 height 59
click at [561, 422] on div "1. Comerciante 2.Mis ganancias y pagos 3. Para pagar cuentas tarjetas, recibos,…" at bounding box center [510, 407] width 286 height 59
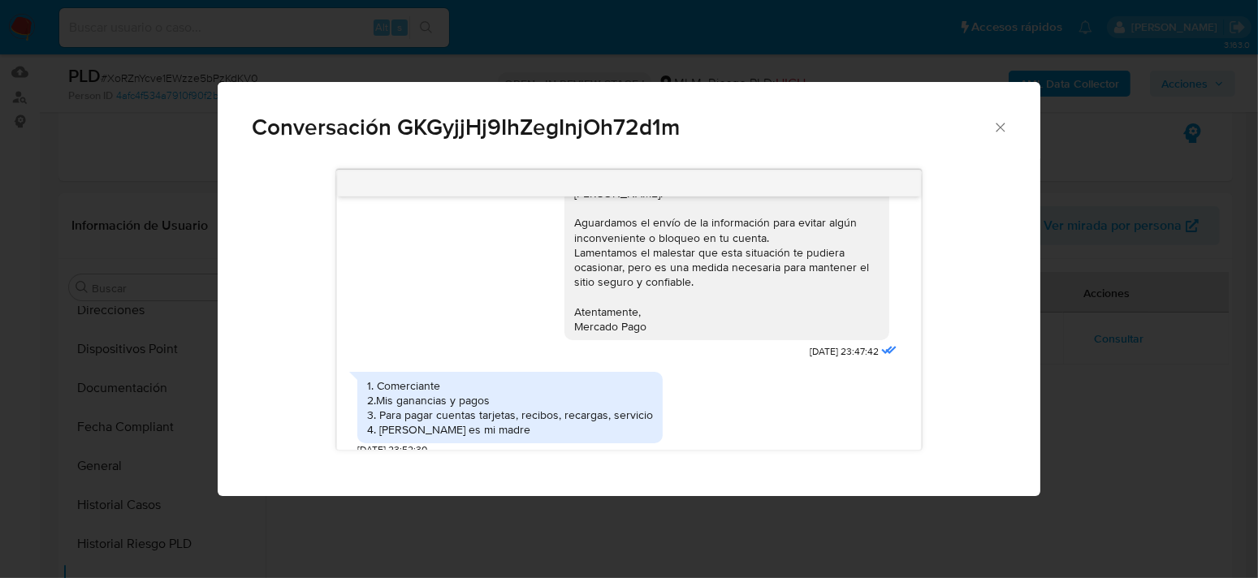
click at [528, 407] on div "1. Comerciante 2.Mis ganancias y pagos 3. Para pagar cuentas tarjetas, recibos,…" at bounding box center [510, 407] width 286 height 59
drag, startPoint x: 998, startPoint y: 128, endPoint x: 977, endPoint y: 142, distance: 25.2
click at [998, 128] on icon "Cerrar" at bounding box center [1000, 127] width 16 height 16
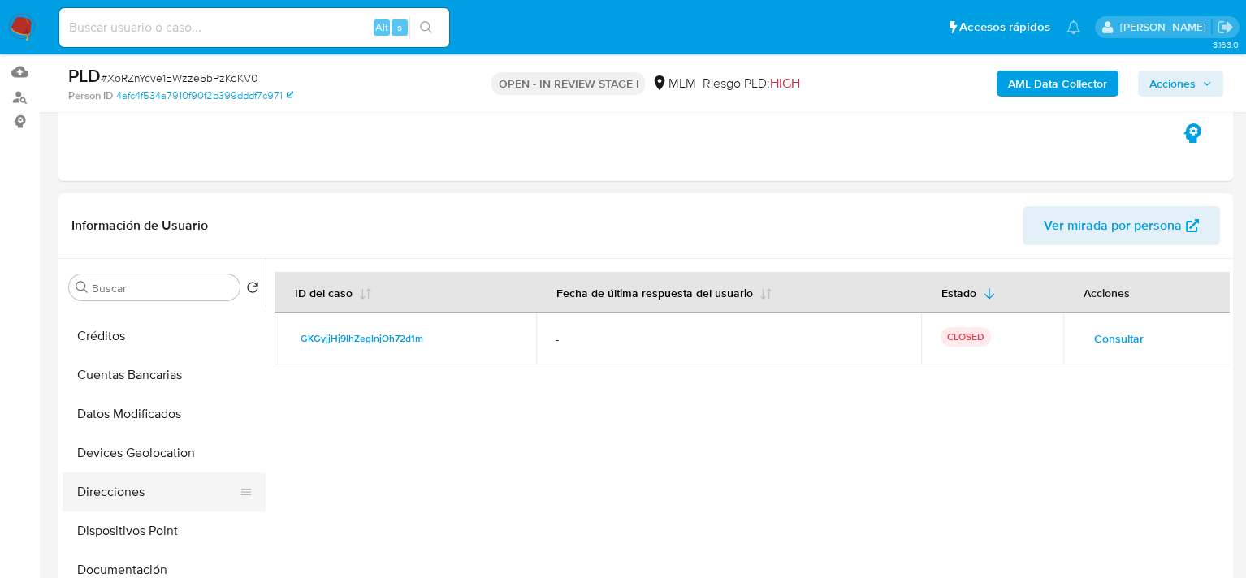
scroll to position [244, 0]
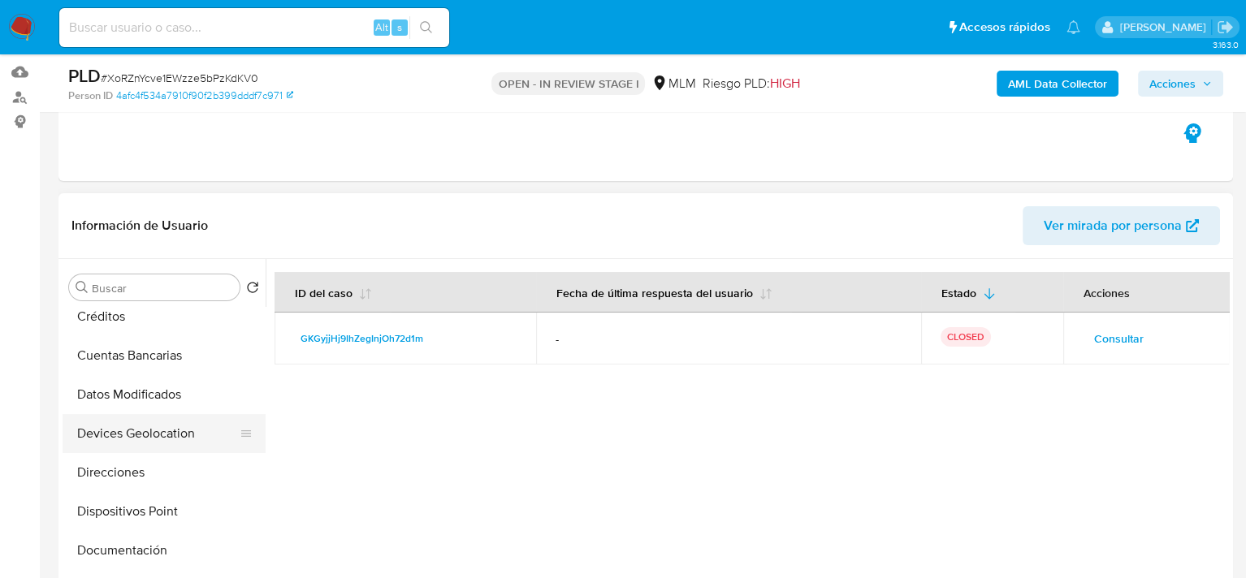
click at [158, 436] on button "Devices Geolocation" at bounding box center [158, 433] width 190 height 39
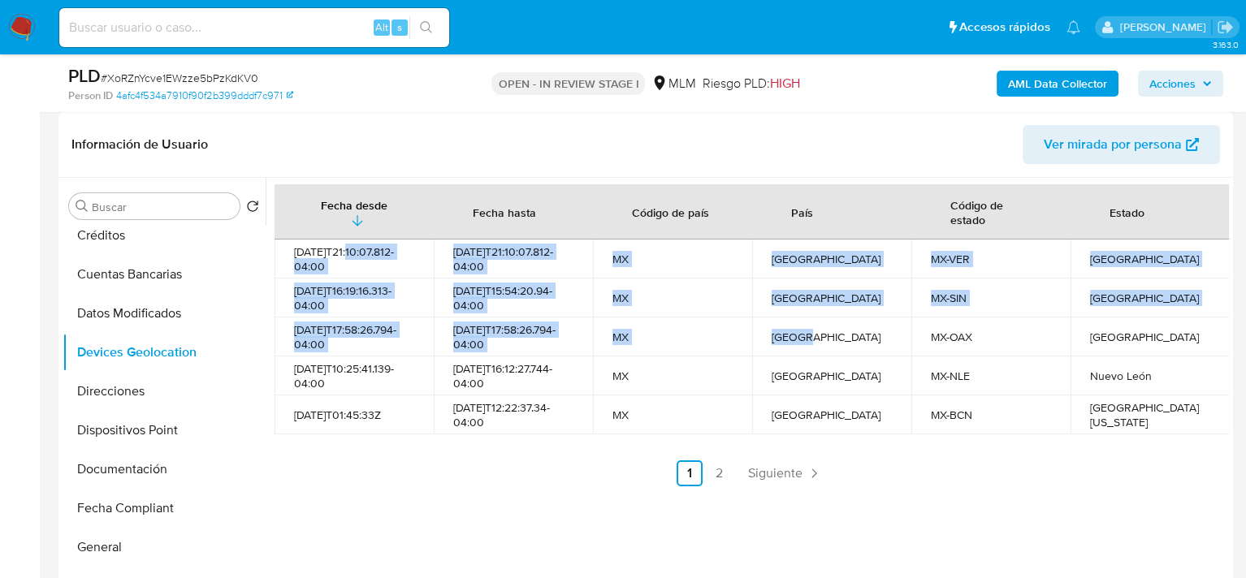
drag, startPoint x: 305, startPoint y: 260, endPoint x: 879, endPoint y: 324, distance: 577.8
click at [856, 322] on tbody "2025-10-02T21:10:07.812-04:00 2025-10-02T21:10:07.812-04:00 MX México MX-VER Ve…" at bounding box center [752, 337] width 955 height 195
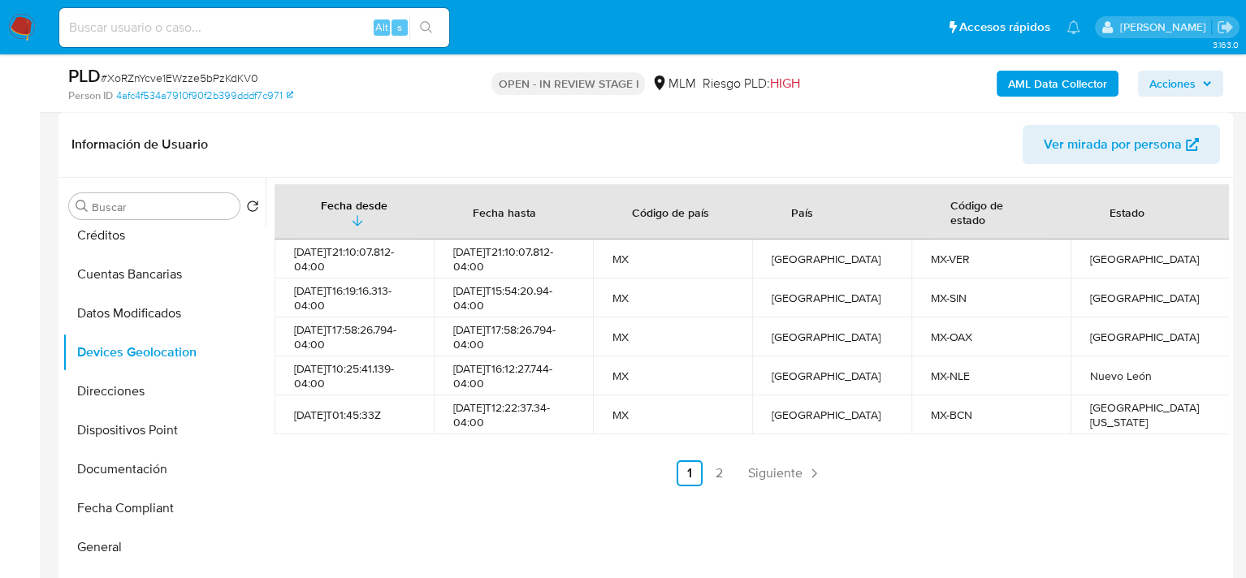
click at [358, 416] on div "2021-08-01T01:45:33Z" at bounding box center [354, 415] width 120 height 15
drag, startPoint x: 313, startPoint y: 262, endPoint x: 349, endPoint y: 275, distance: 38.3
click at [348, 274] on td "2025-10-02T21:10:07.812-04:00" at bounding box center [354, 259] width 159 height 39
click at [349, 283] on div "2025-03-15T16:19:16.313-04:00" at bounding box center [354, 297] width 120 height 29
drag, startPoint x: 309, startPoint y: 288, endPoint x: 487, endPoint y: 314, distance: 179.7
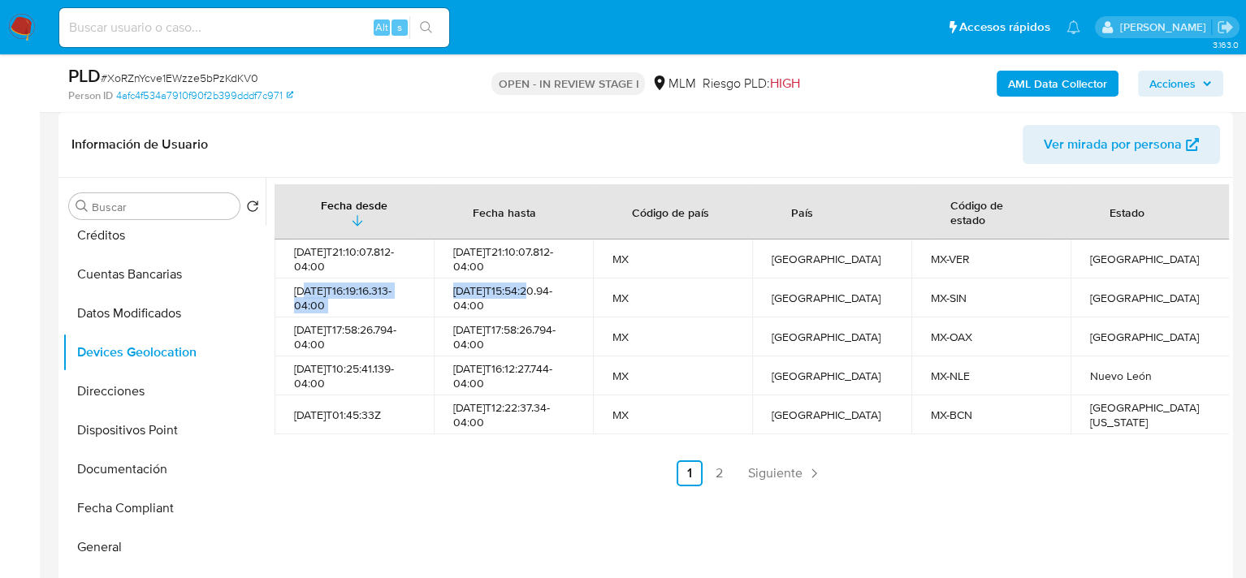
click at [487, 314] on tr "2025-03-15T16:19:16.313-04:00 2025-10-06T15:54:20.94-04:00 MX México MX-SIN Sin…" at bounding box center [752, 298] width 955 height 39
drag, startPoint x: 420, startPoint y: 360, endPoint x: 348, endPoint y: 335, distance: 76.5
click at [419, 360] on td "2025-08-15T10:25:41.139-04:00" at bounding box center [354, 376] width 159 height 39
drag, startPoint x: 297, startPoint y: 327, endPoint x: 386, endPoint y: 336, distance: 89.0
click at [386, 336] on div "2025-08-18T17:58:26.794-04:00" at bounding box center [354, 336] width 120 height 29
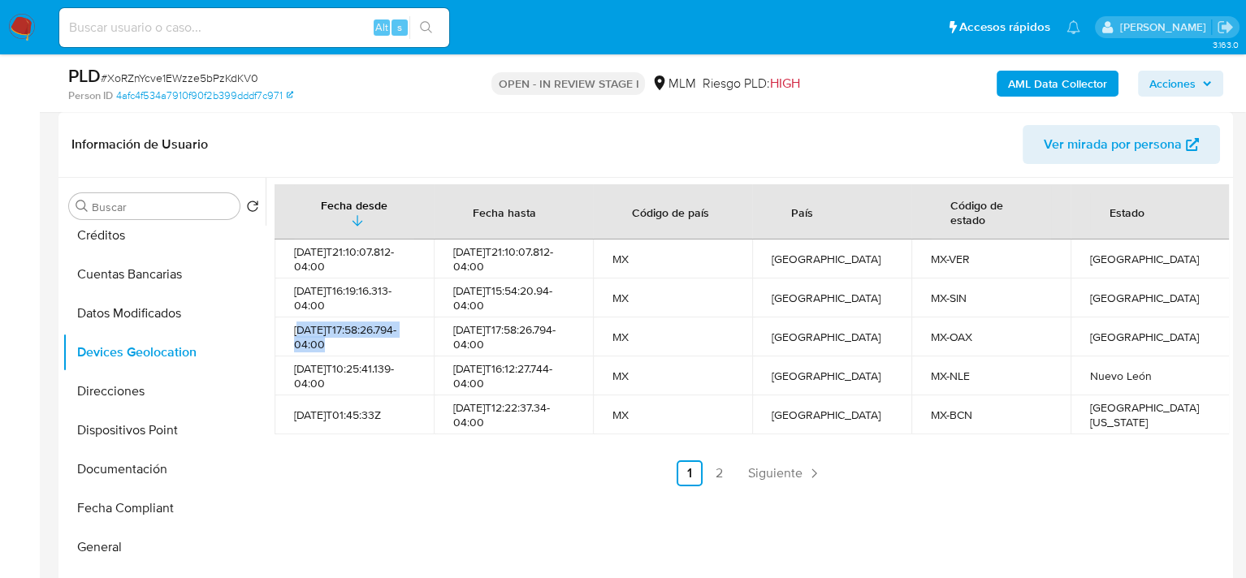
drag, startPoint x: 362, startPoint y: 346, endPoint x: 327, endPoint y: 339, distance: 35.7
click at [361, 346] on div "2025-08-18T17:58:26.794-04:00" at bounding box center [354, 336] width 120 height 29
click at [398, 369] on div "2025-08-15T10:25:41.139-04:00" at bounding box center [354, 375] width 120 height 29
drag, startPoint x: 300, startPoint y: 370, endPoint x: 453, endPoint y: 389, distance: 153.9
click at [453, 389] on tr "2025-08-15T10:25:41.139-04:00 2025-08-17T16:12:27.744-04:00 MX México MX-NLE Nu…" at bounding box center [752, 376] width 955 height 39
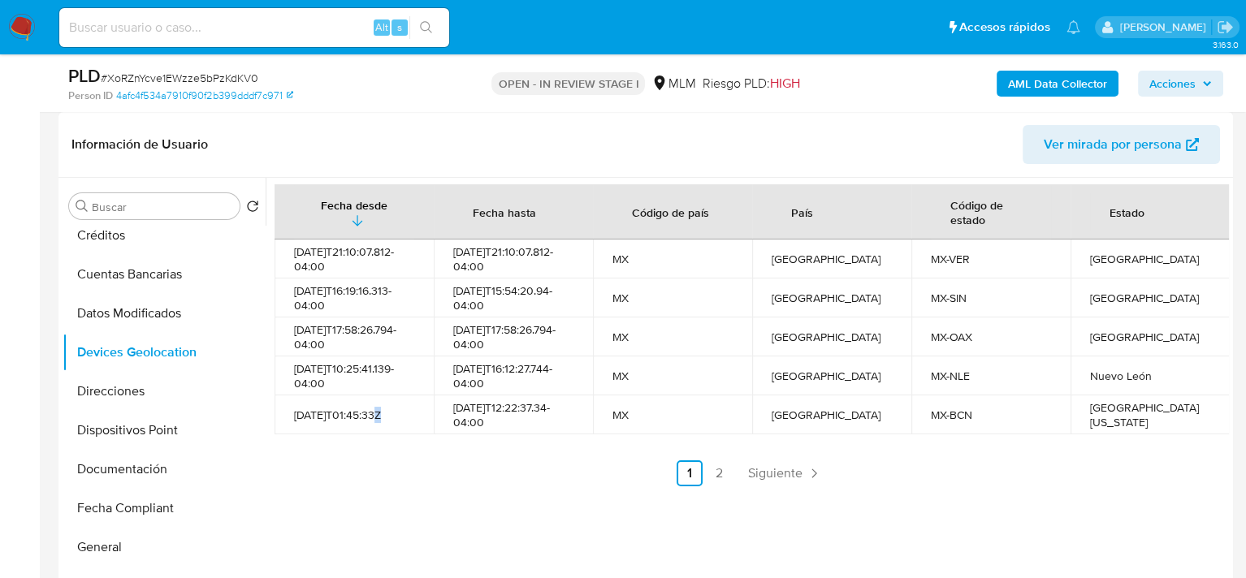
click at [374, 401] on td "2021-08-01T01:45:33Z" at bounding box center [354, 415] width 159 height 39
drag, startPoint x: 328, startPoint y: 371, endPoint x: 438, endPoint y: 385, distance: 110.5
click at [438, 385] on tr "2025-08-15T10:25:41.139-04:00 2025-08-17T16:12:27.744-04:00 MX México MX-NLE Nu…" at bounding box center [752, 376] width 955 height 39
click at [336, 412] on div "2021-08-01T01:45:33Z" at bounding box center [354, 415] width 120 height 15
drag, startPoint x: 326, startPoint y: 426, endPoint x: 406, endPoint y: 430, distance: 80.5
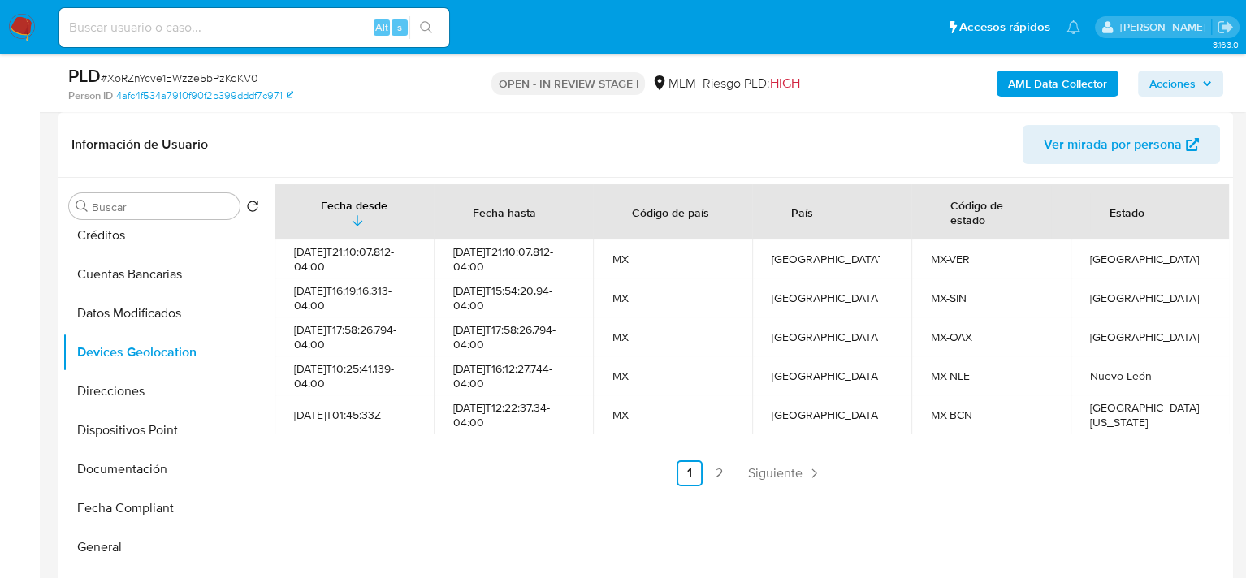
click at [406, 430] on td "2021-08-01T01:45:33Z" at bounding box center [354, 415] width 159 height 39
click at [788, 473] on span "Siguiente" at bounding box center [775, 473] width 54 height 13
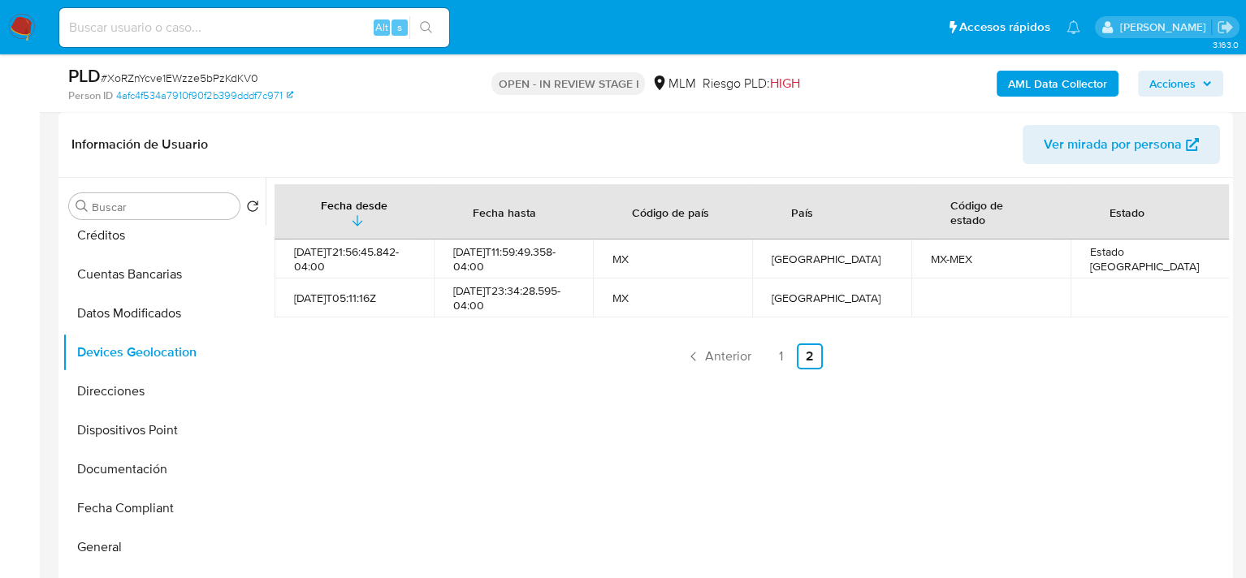
drag, startPoint x: 300, startPoint y: 263, endPoint x: 455, endPoint y: 366, distance: 186.3
click at [413, 296] on tbody "2024-04-21T21:56:45.842-04:00 2025-08-22T11:59:49.358-04:00 MX México MX-MEX Es…" at bounding box center [752, 279] width 955 height 78
click at [719, 360] on span "Anterior" at bounding box center [728, 356] width 46 height 13
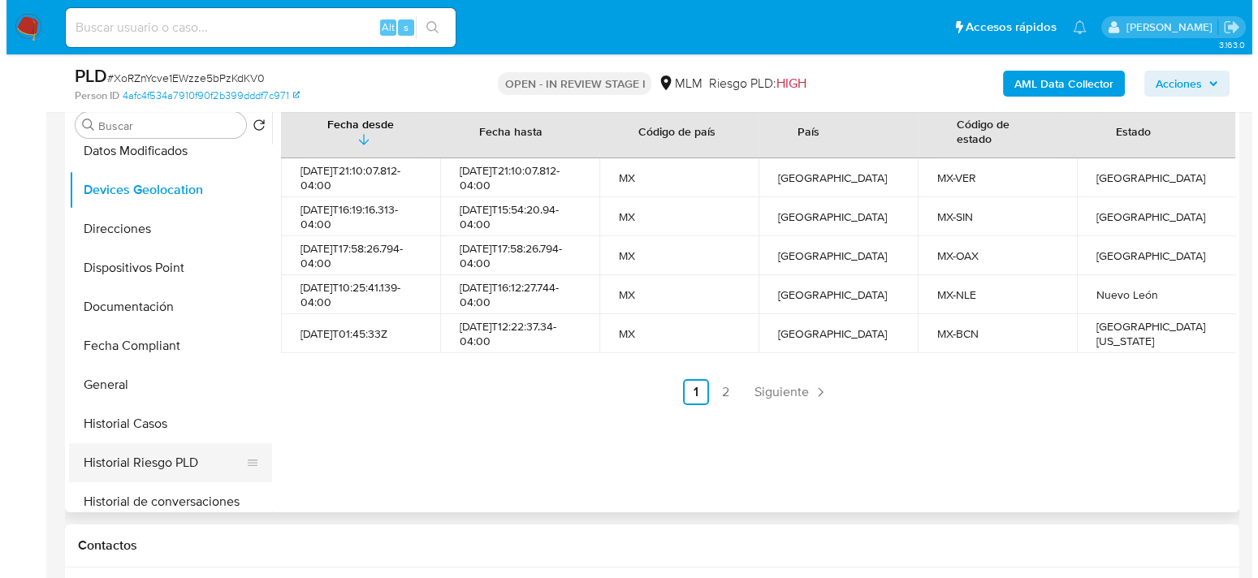
scroll to position [406, 0]
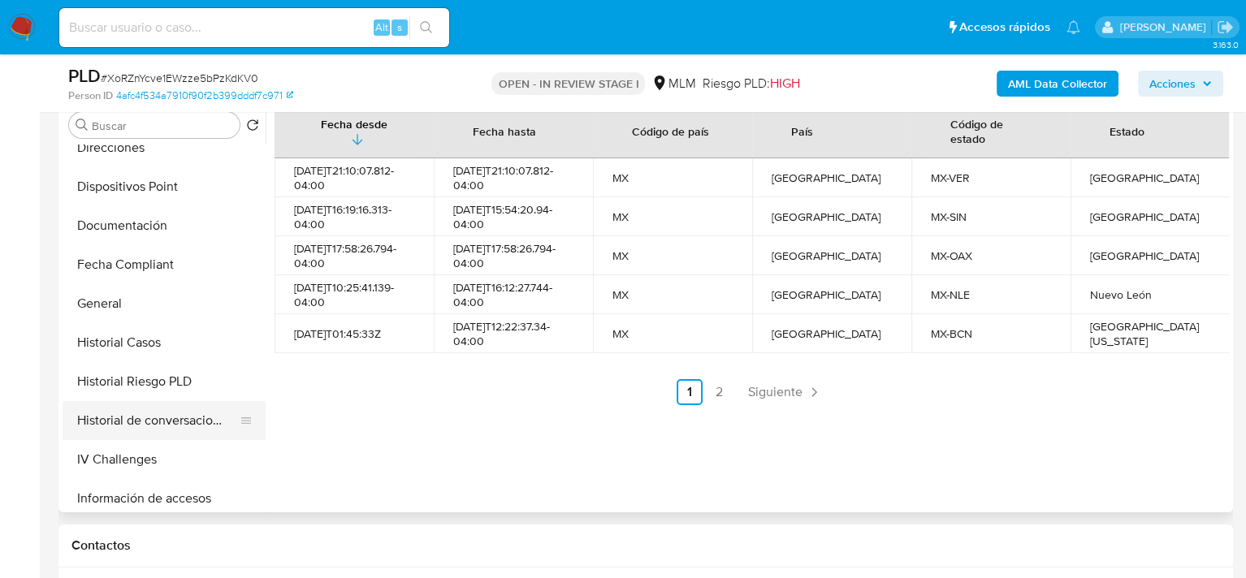
click at [172, 423] on button "Historial de conversaciones" at bounding box center [158, 420] width 190 height 39
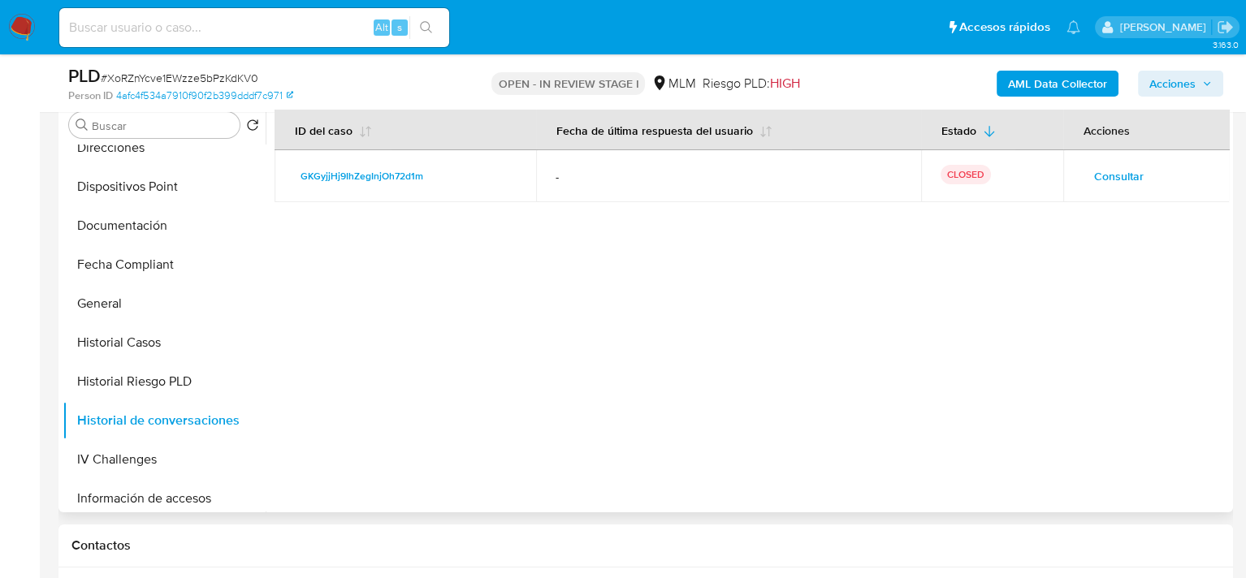
click at [1119, 178] on span "Consultar" at bounding box center [1119, 176] width 50 height 23
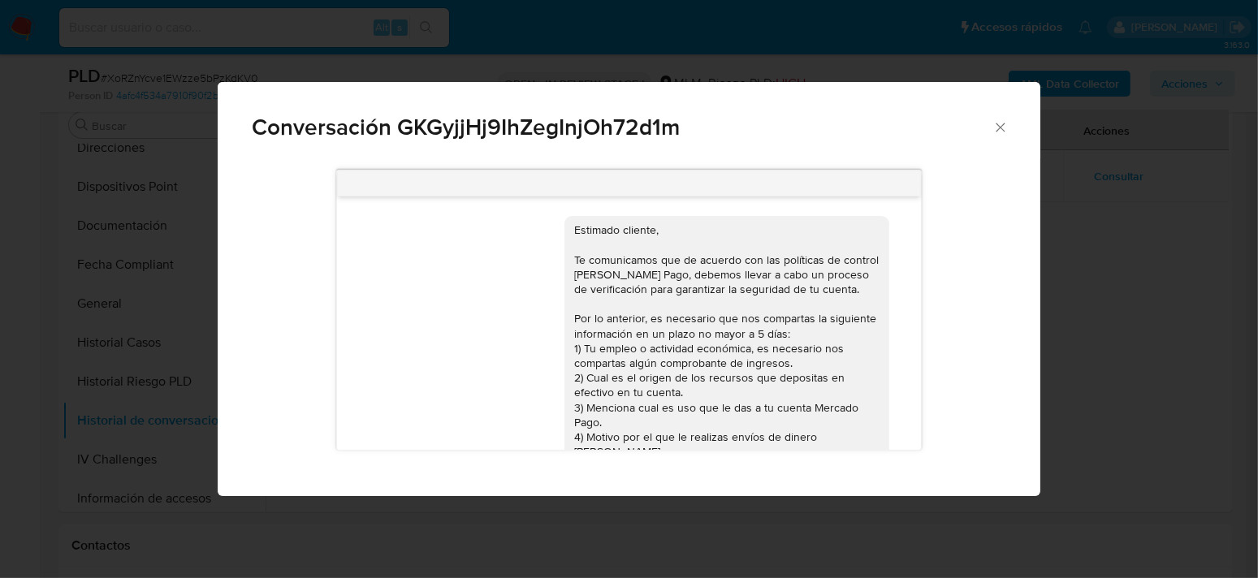
scroll to position [258, 0]
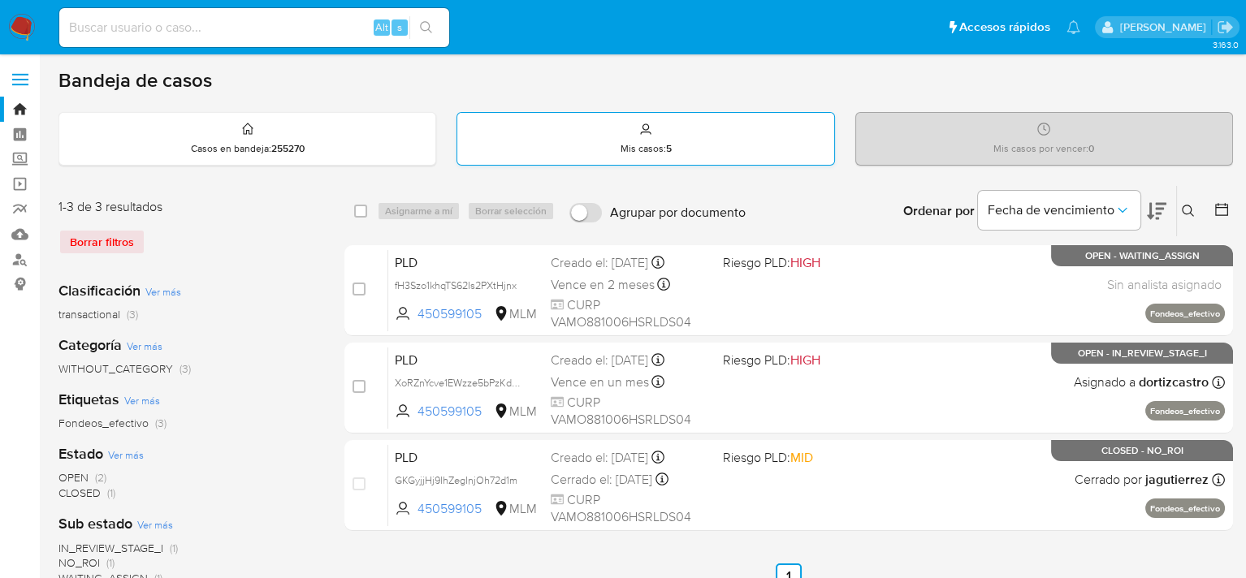
click at [665, 142] on strong "5" at bounding box center [668, 148] width 6 height 15
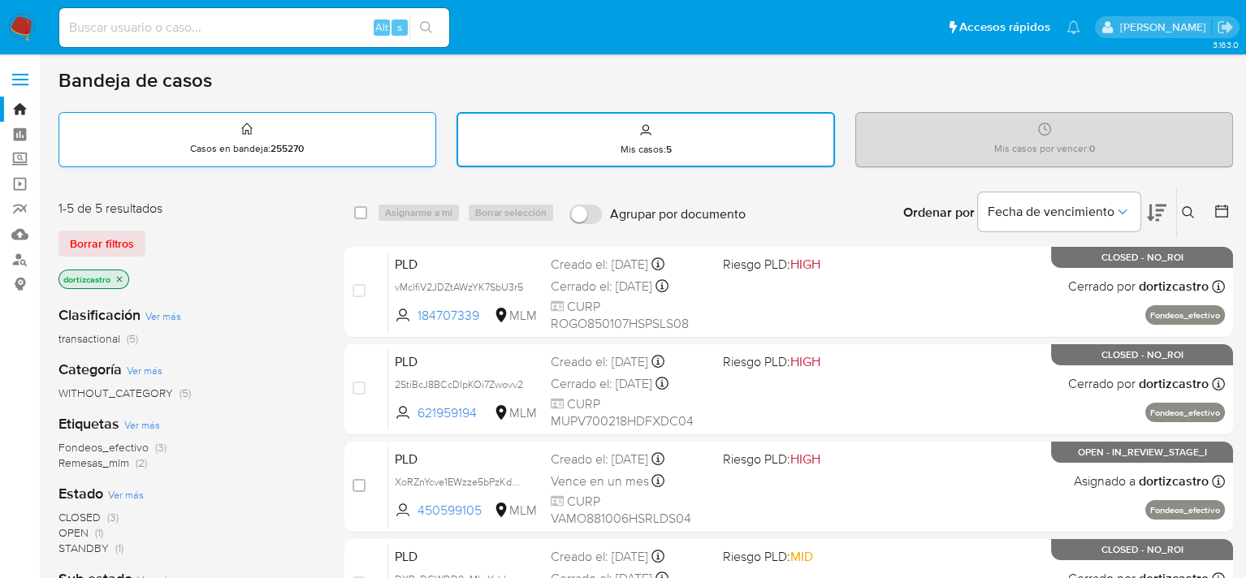
click at [378, 145] on div "Casos en bandeja : 255270" at bounding box center [247, 139] width 376 height 52
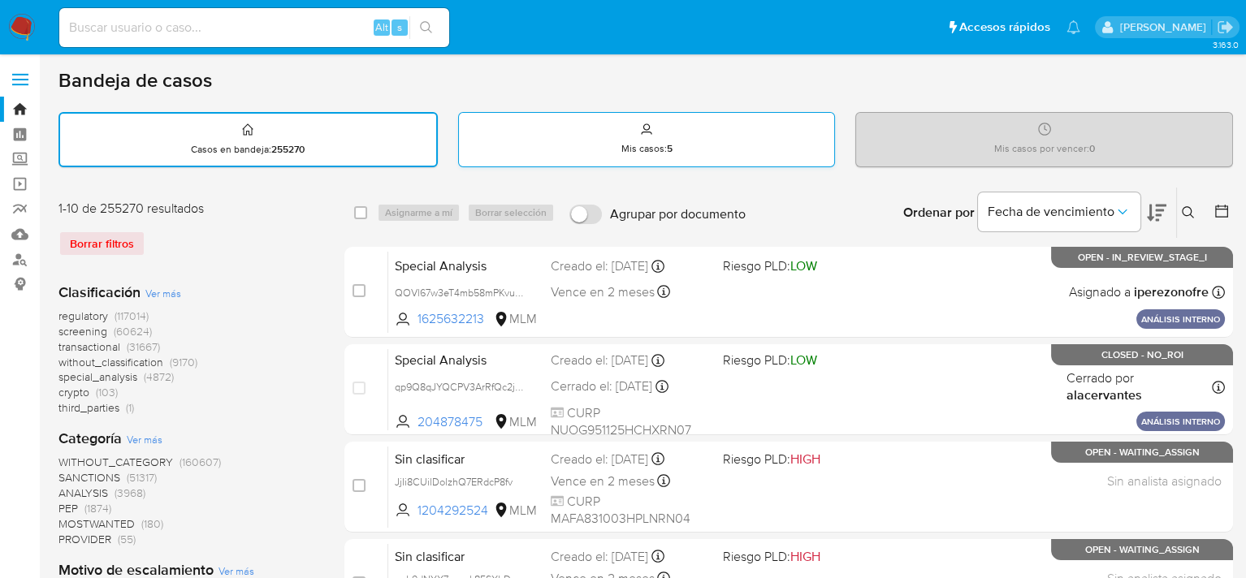
click at [596, 144] on div "Mis casos : 5" at bounding box center [647, 139] width 376 height 52
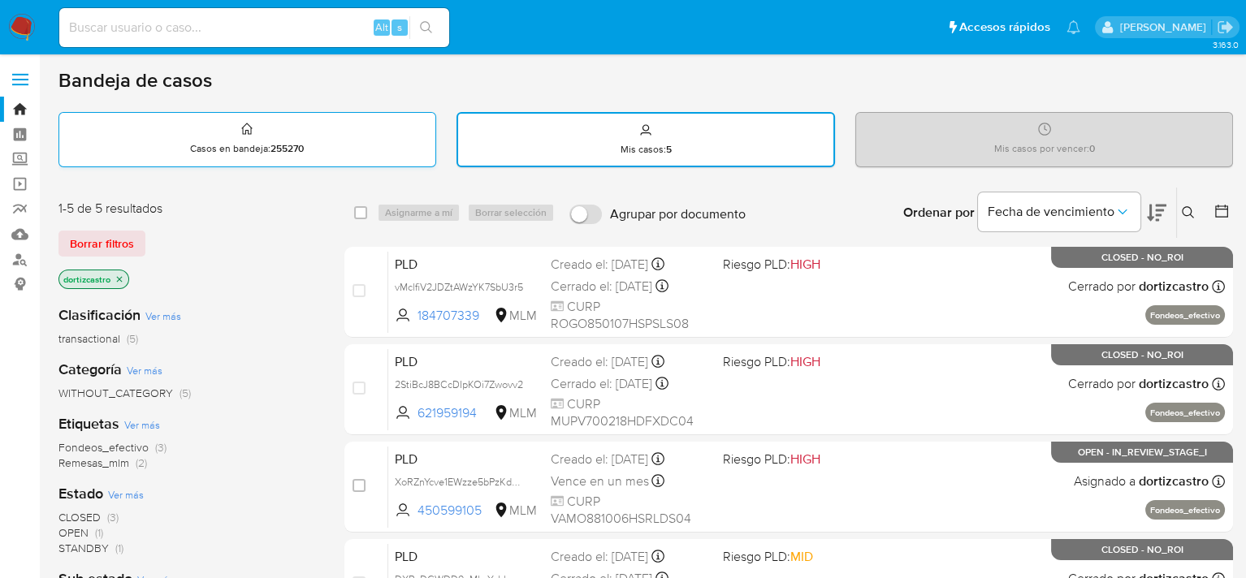
click at [208, 132] on div "Casos en bandeja : 255270" at bounding box center [247, 139] width 376 height 52
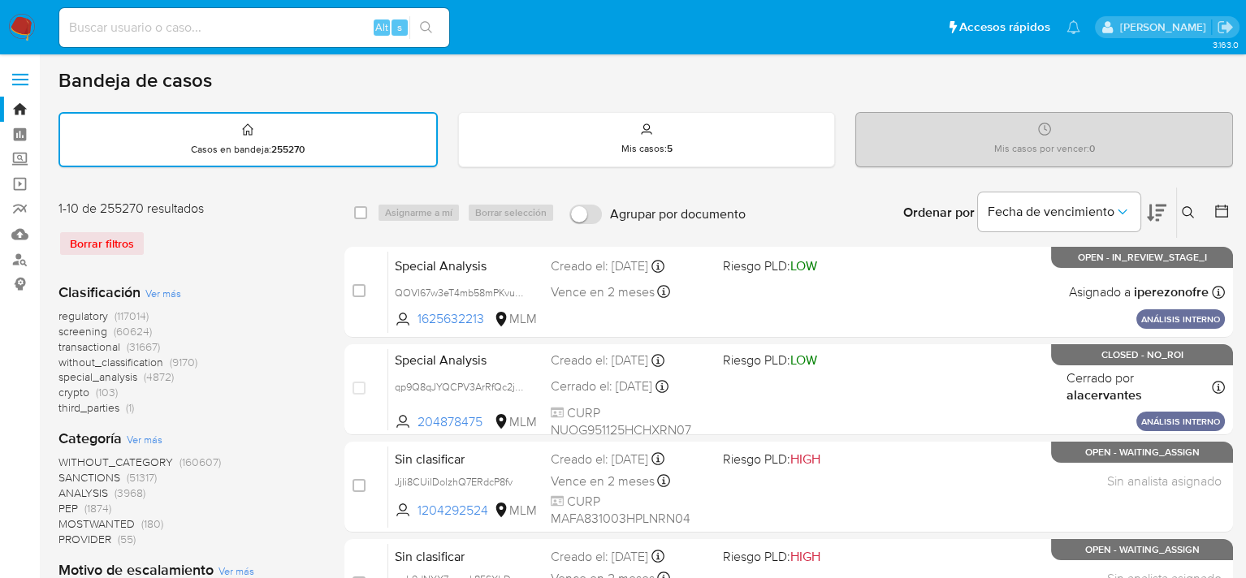
click at [119, 246] on div "Borrar filtros" at bounding box center [188, 244] width 260 height 26
click at [1193, 206] on icon at bounding box center [1188, 212] width 13 height 13
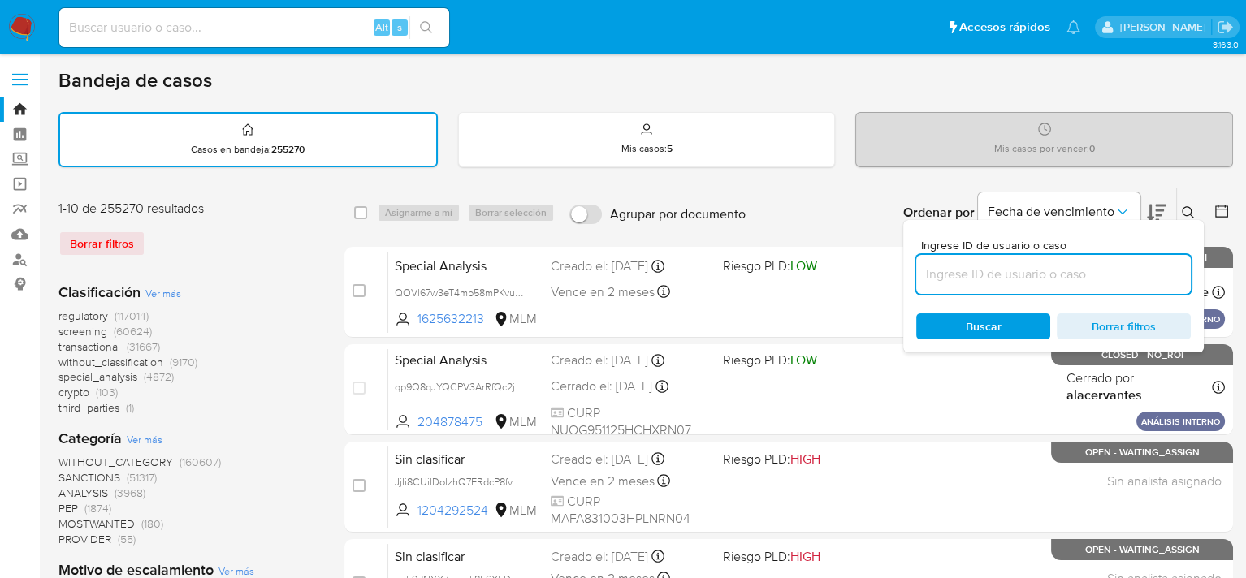
click at [1001, 274] on input at bounding box center [1053, 274] width 275 height 21
type input "128483157"
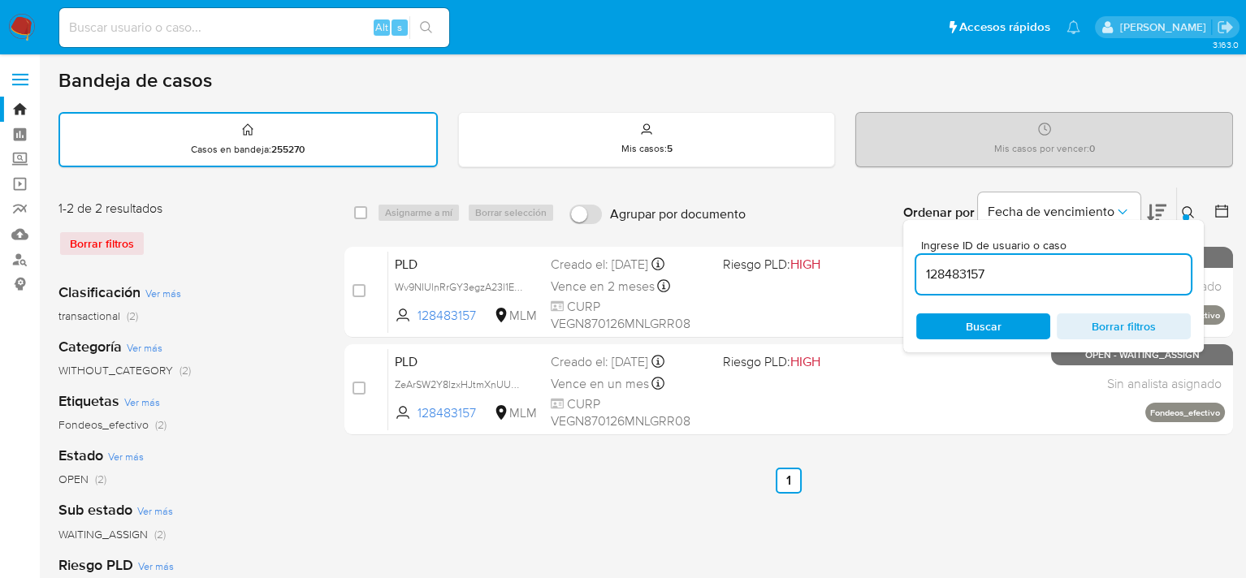
click at [1005, 324] on span "Buscar" at bounding box center [982, 326] width 111 height 23
click at [1187, 206] on icon at bounding box center [1188, 212] width 13 height 13
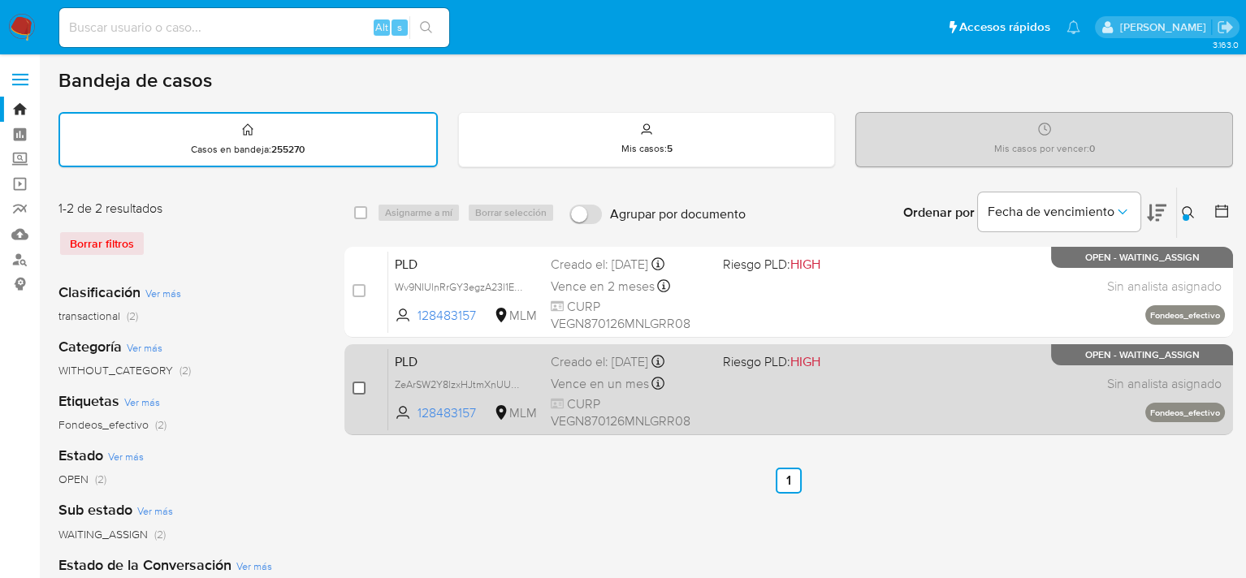
click at [355, 386] on input "checkbox" at bounding box center [358, 388] width 13 height 13
checkbox input "true"
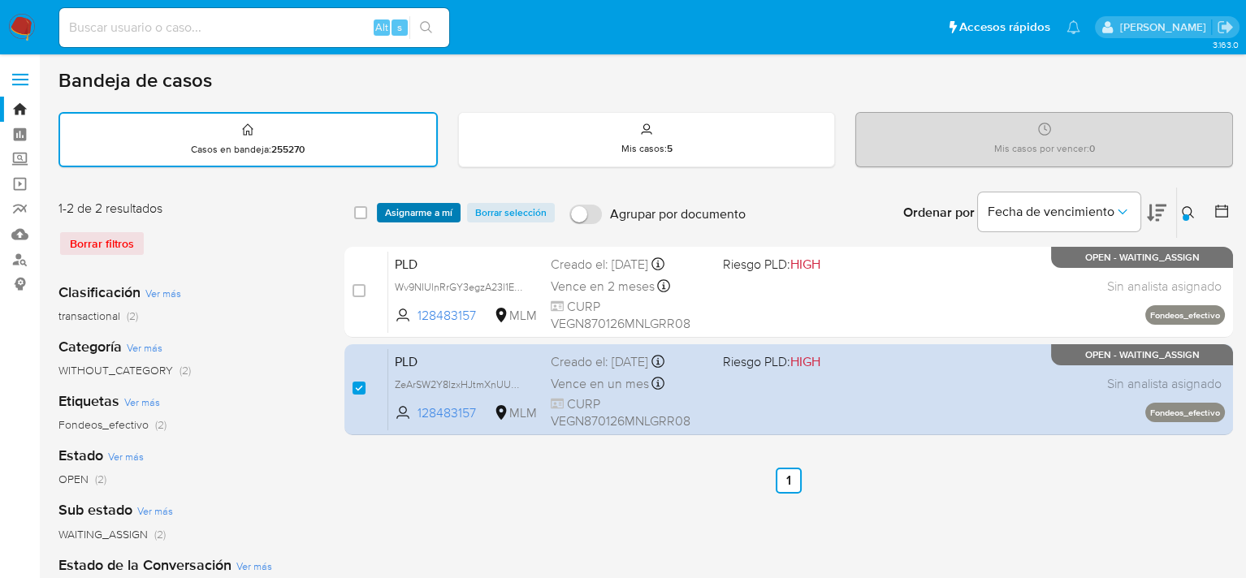
click at [416, 216] on span "Asignarme a mí" at bounding box center [418, 213] width 67 height 16
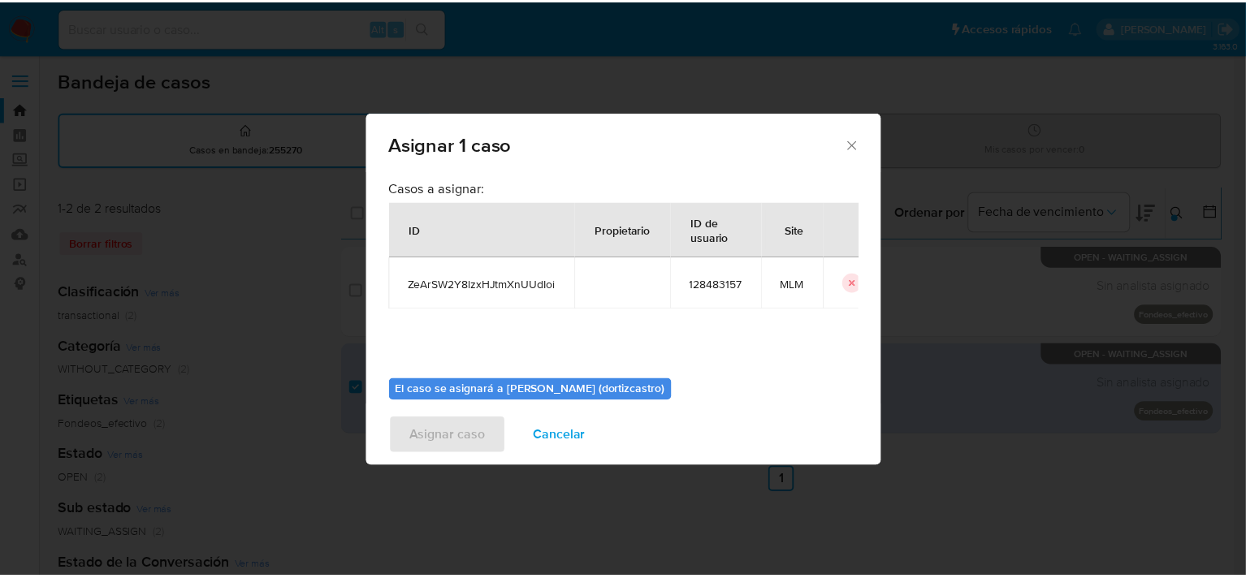
scroll to position [84, 0]
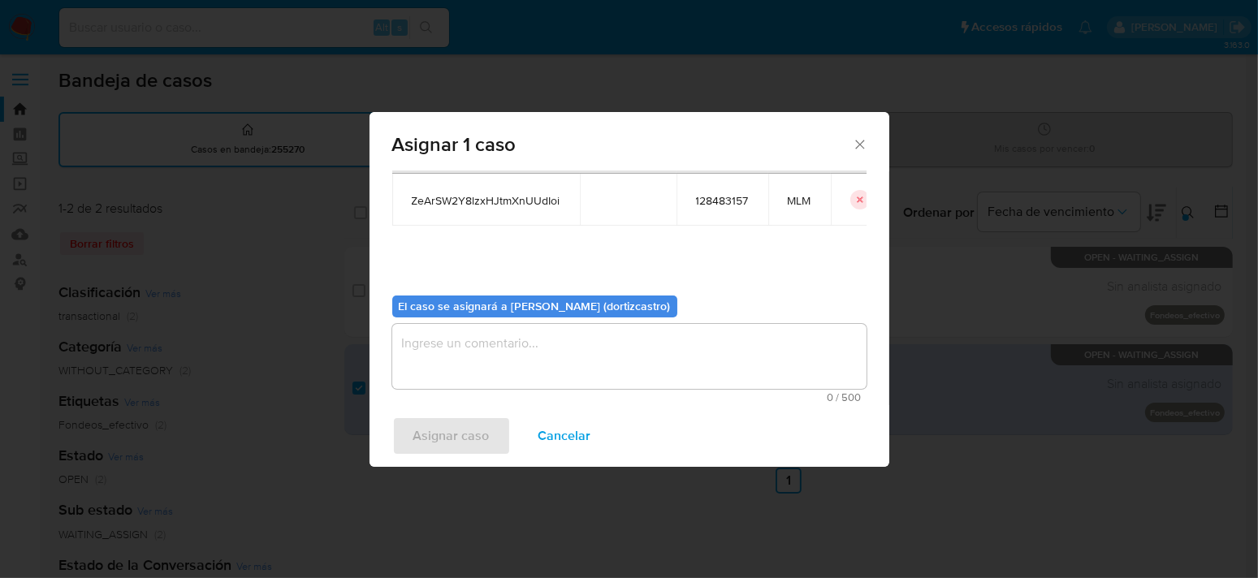
click at [461, 355] on textarea "assign-modal" at bounding box center [629, 356] width 474 height 65
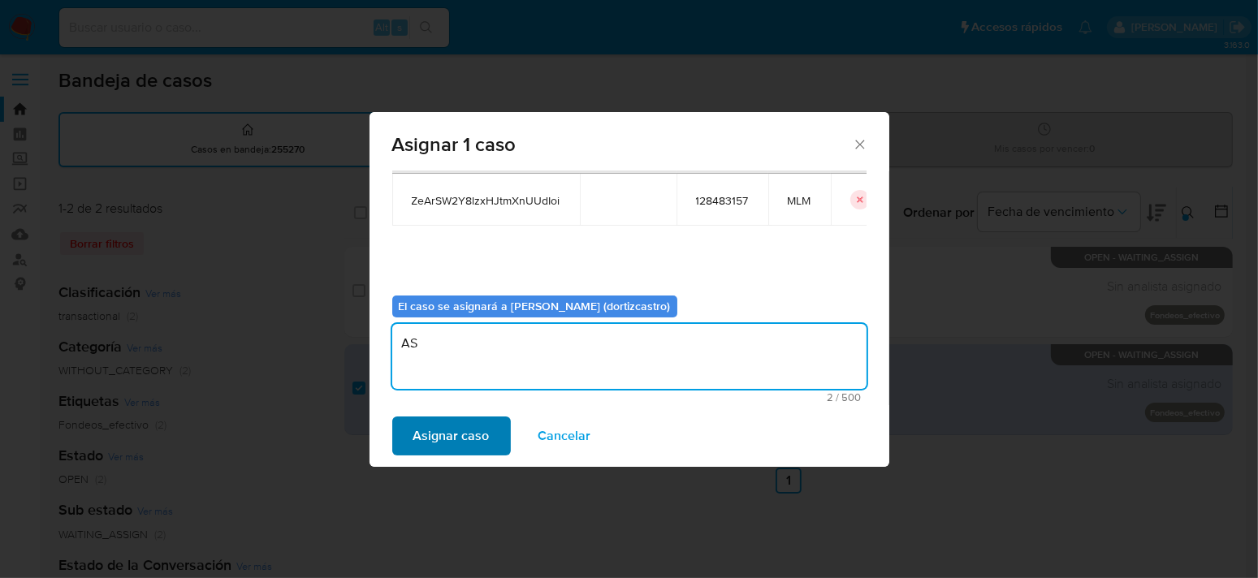
type textarea "AS"
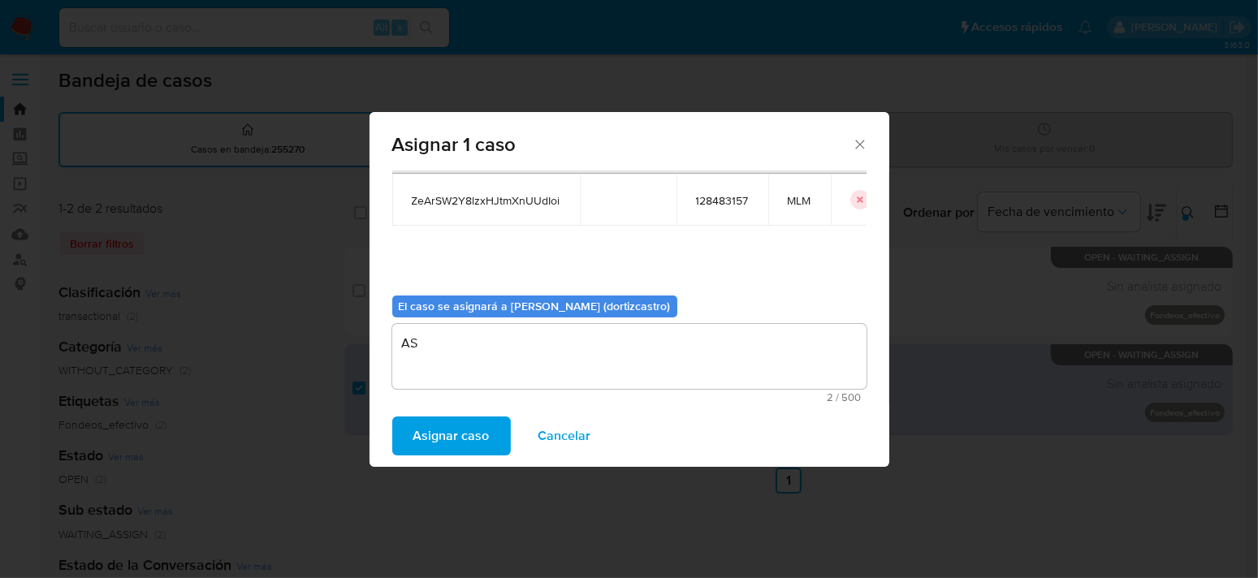
click at [439, 435] on span "Asignar caso" at bounding box center [451, 436] width 76 height 36
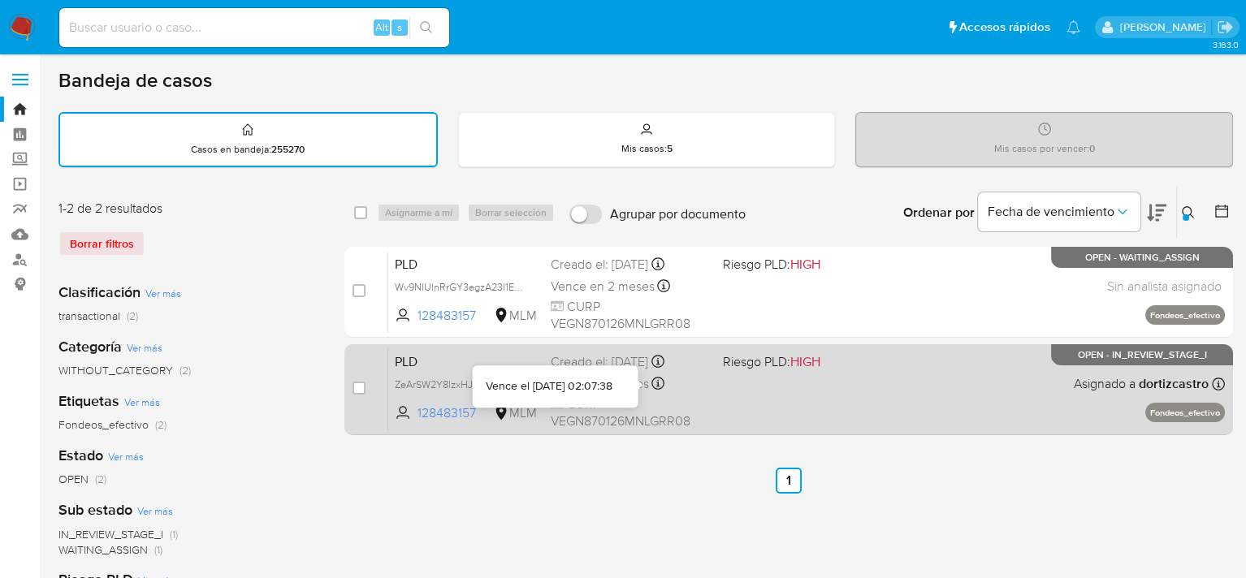
click at [658, 390] on div at bounding box center [657, 386] width 13 height 18
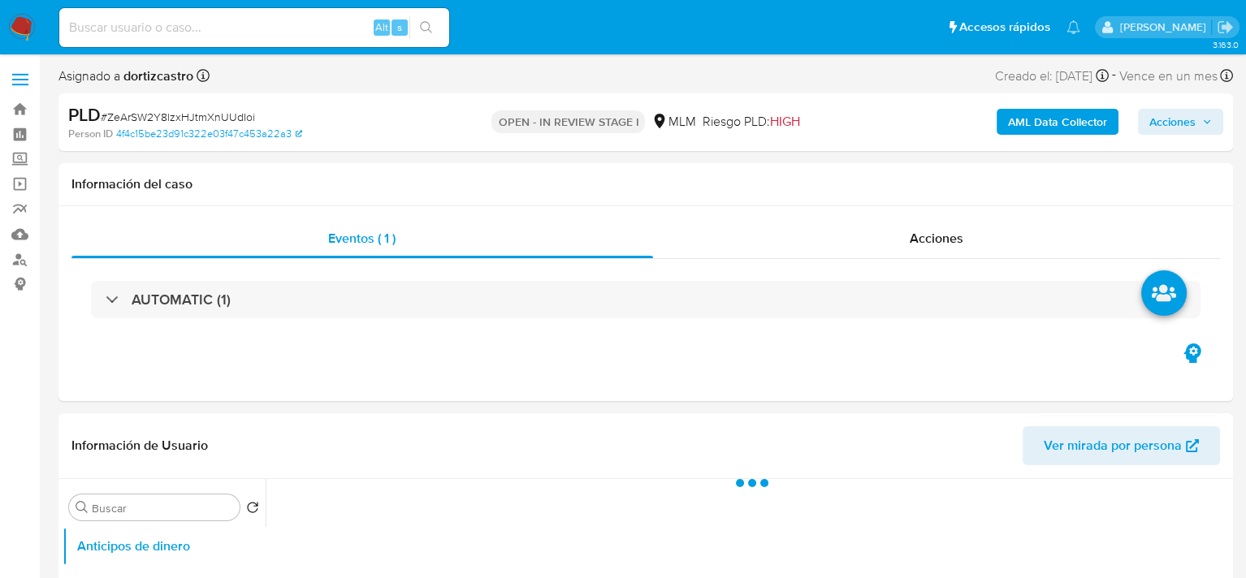
select select "10"
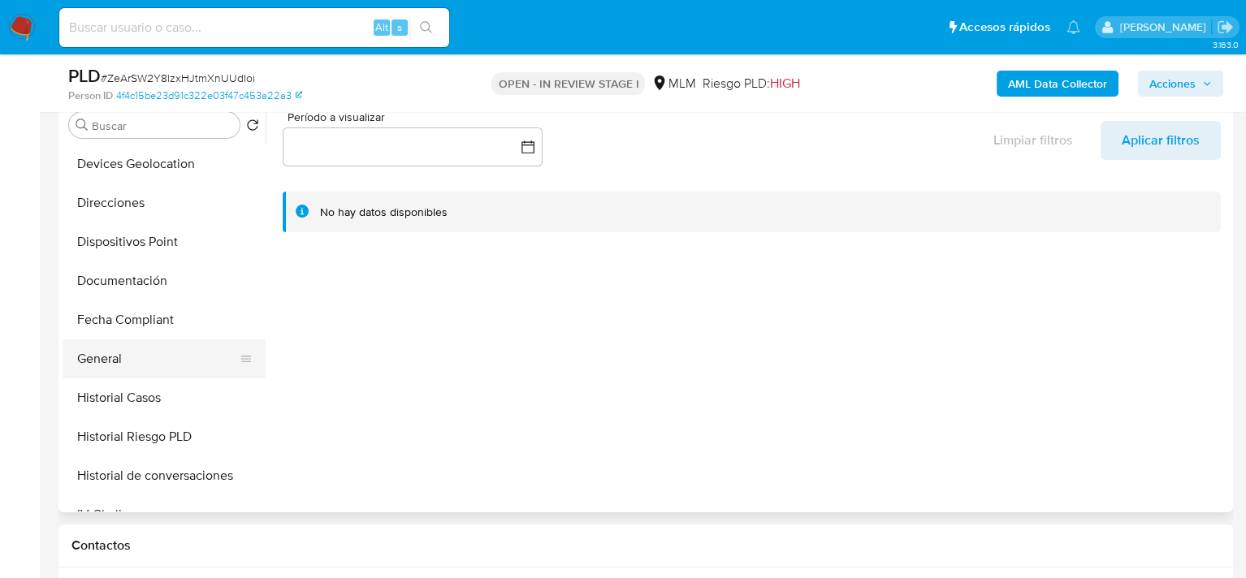
scroll to position [406, 0]
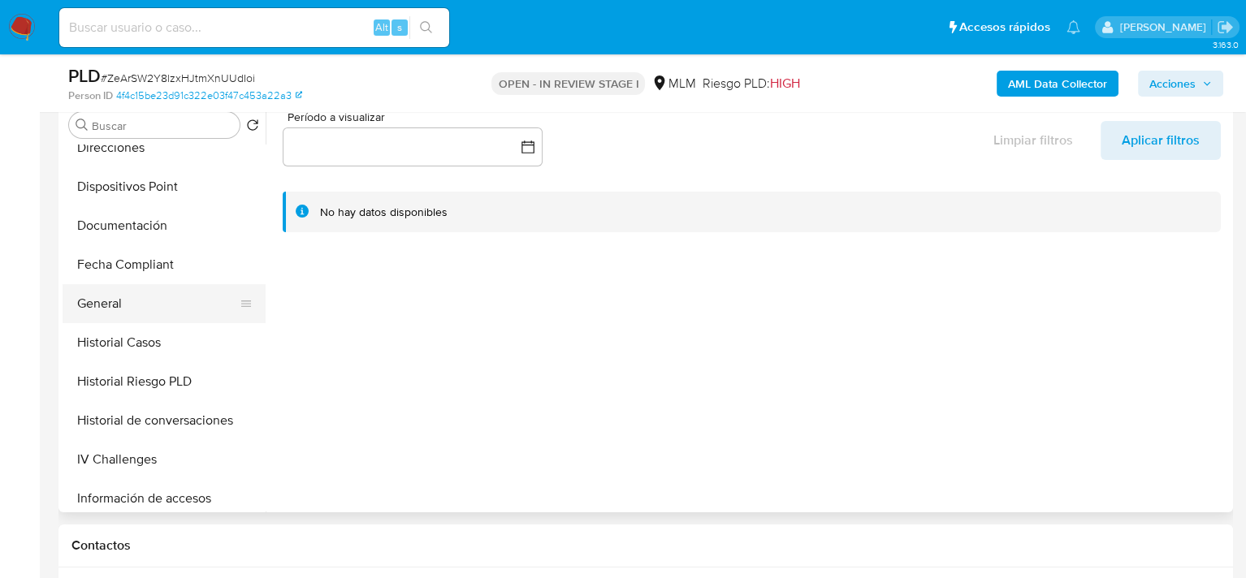
click at [162, 304] on button "General" at bounding box center [158, 303] width 190 height 39
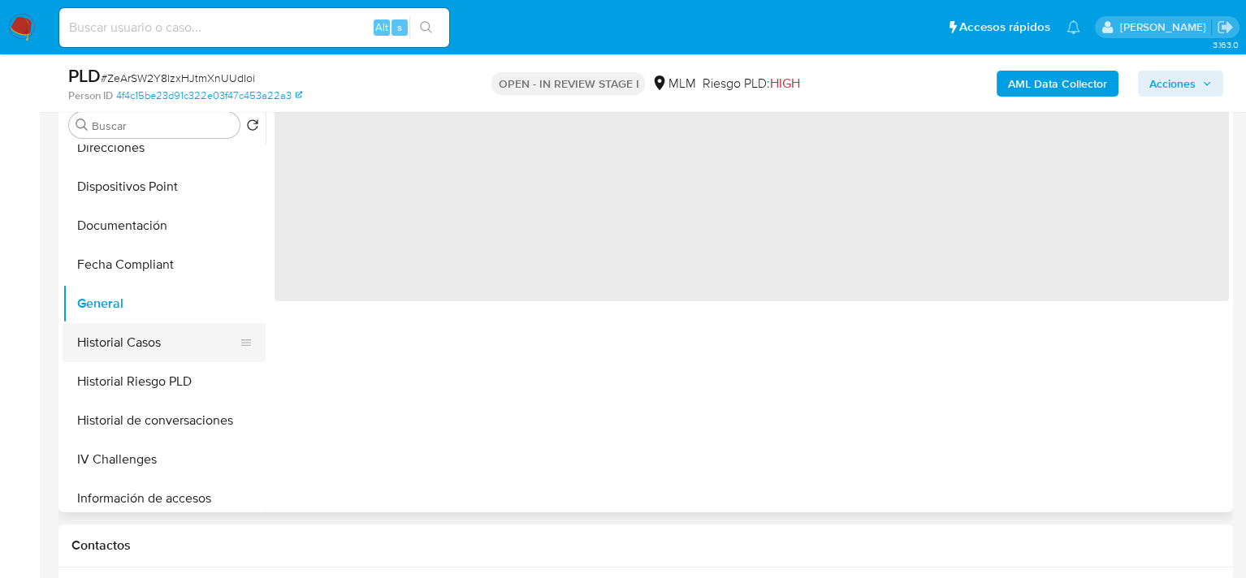
scroll to position [650, 0]
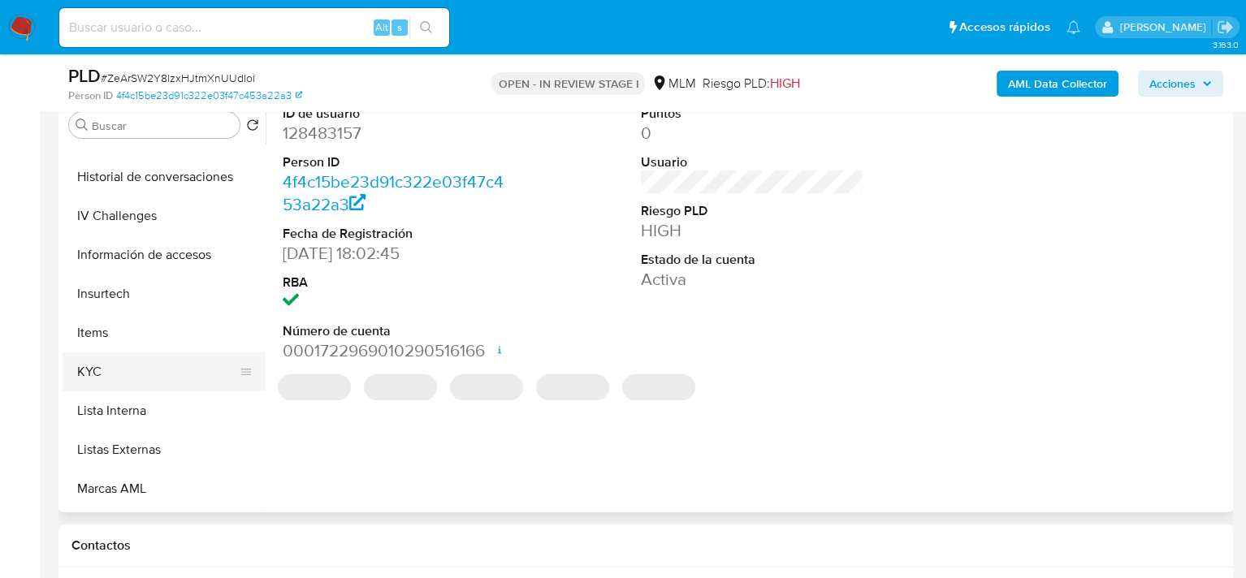
click at [124, 361] on button "KYC" at bounding box center [158, 371] width 190 height 39
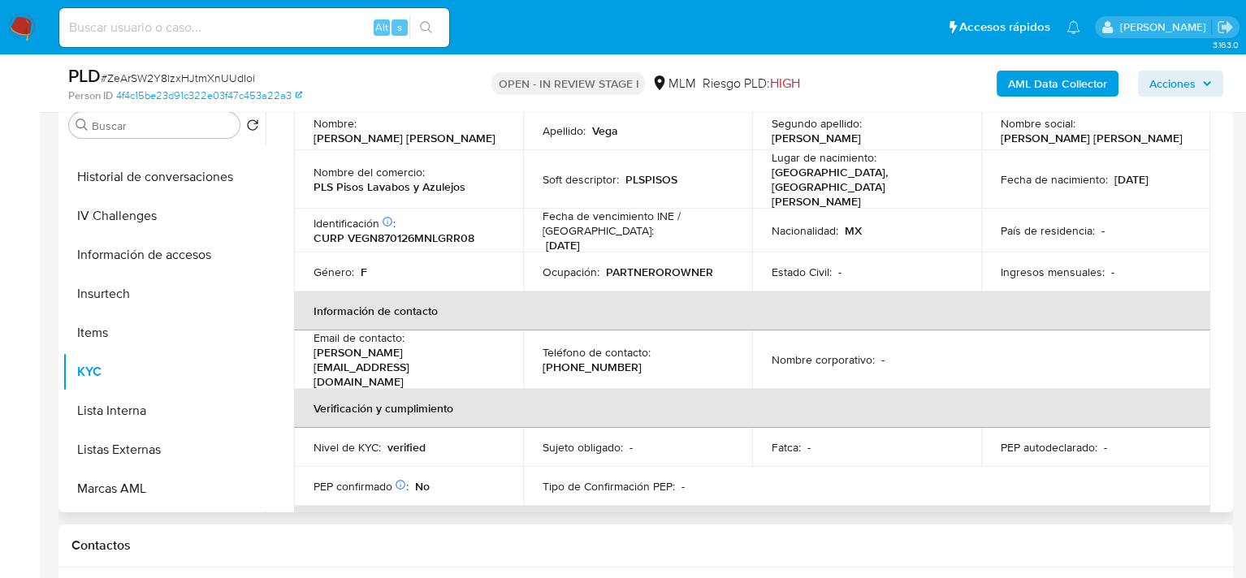
scroll to position [81, 0]
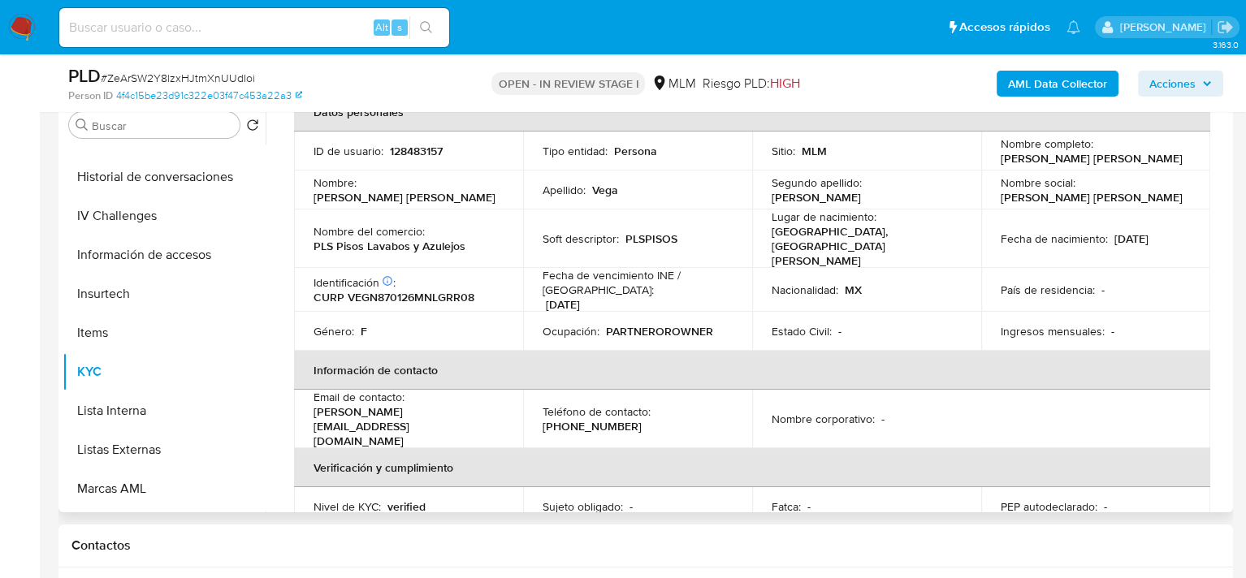
click at [461, 239] on p "PLS Pisos Lavabos y Azulejos" at bounding box center [389, 246] width 152 height 15
drag, startPoint x: 465, startPoint y: 234, endPoint x: 305, endPoint y: 236, distance: 159.2
click at [305, 236] on td "Nombre del comercio : PLS Pisos Lavabos y Azulejos" at bounding box center [408, 239] width 229 height 58
copy p "PLS Pisos Lavabos y Azulejos"
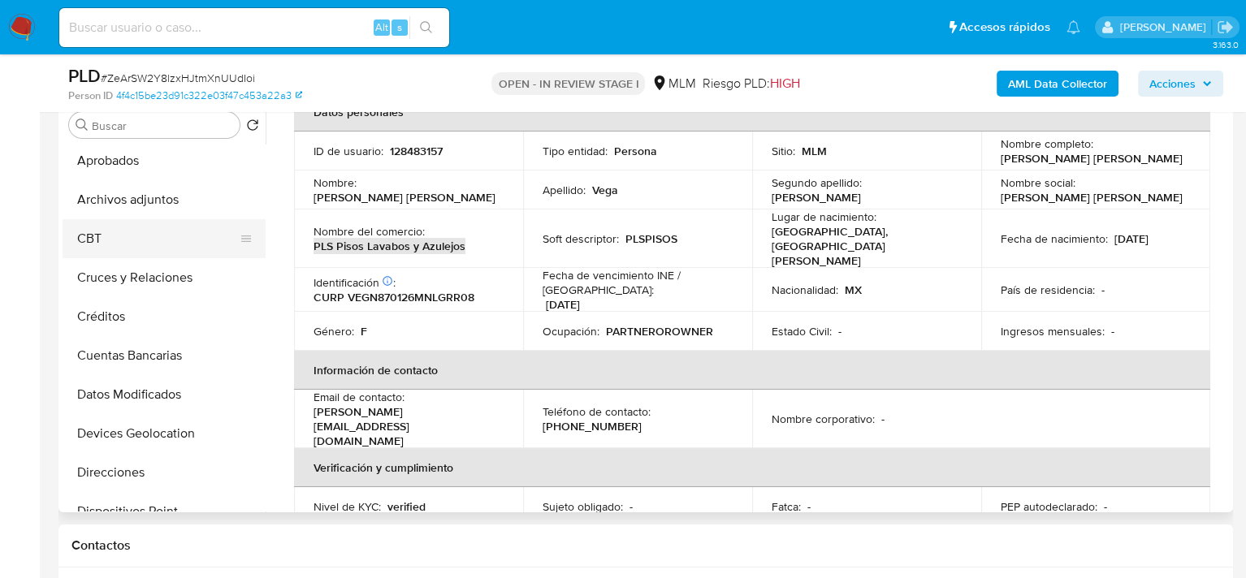
scroll to position [0, 0]
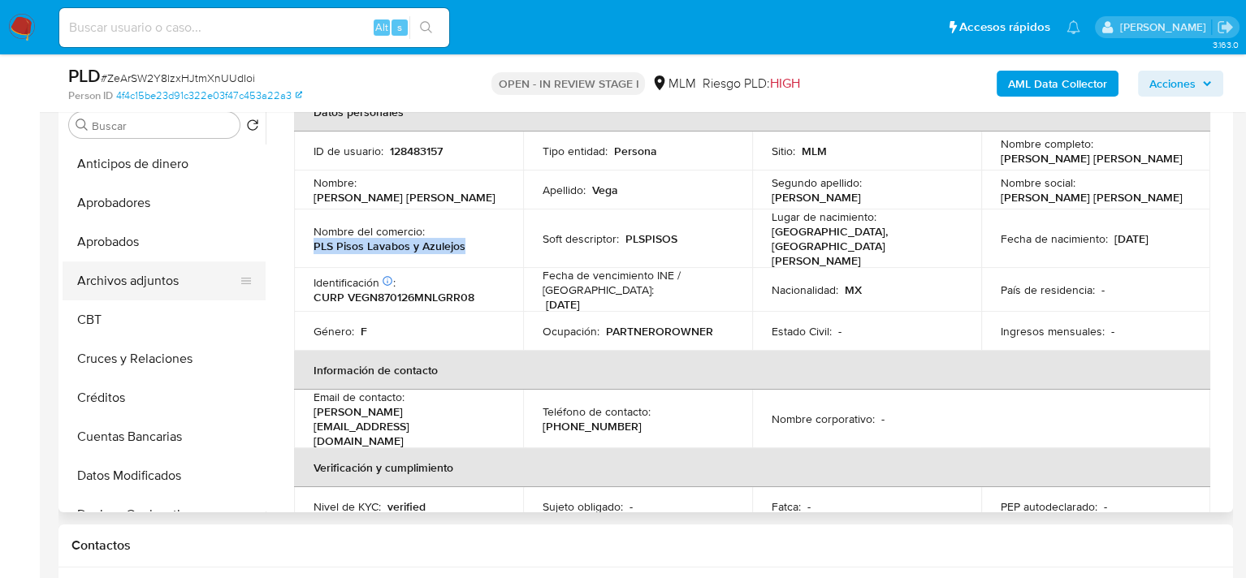
click at [156, 278] on button "Archivos adjuntos" at bounding box center [158, 281] width 190 height 39
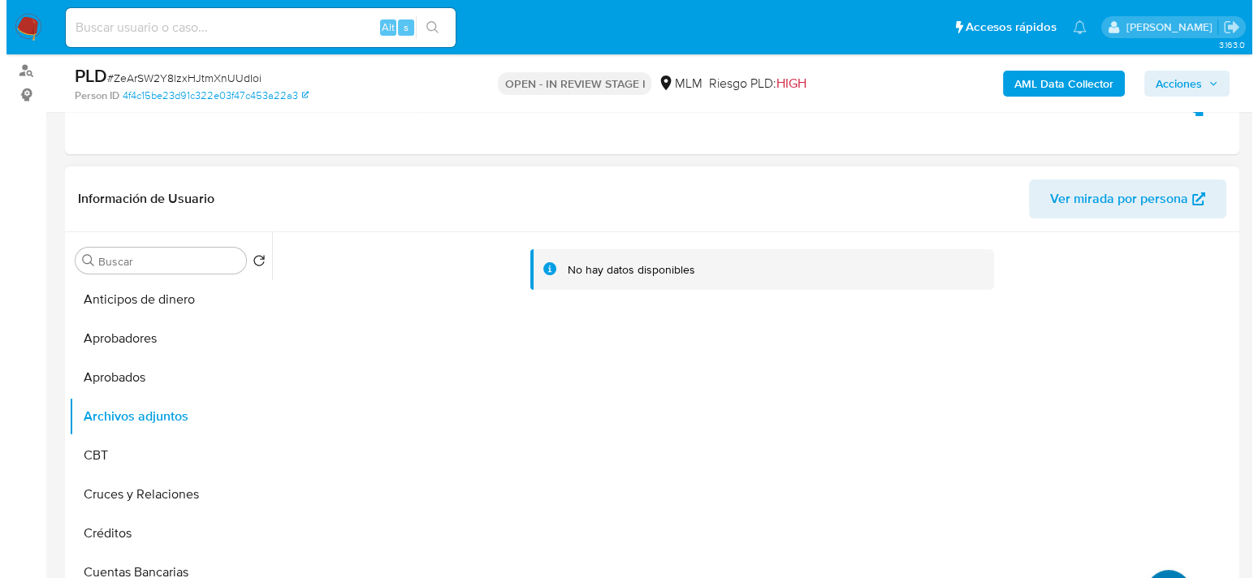
scroll to position [325, 0]
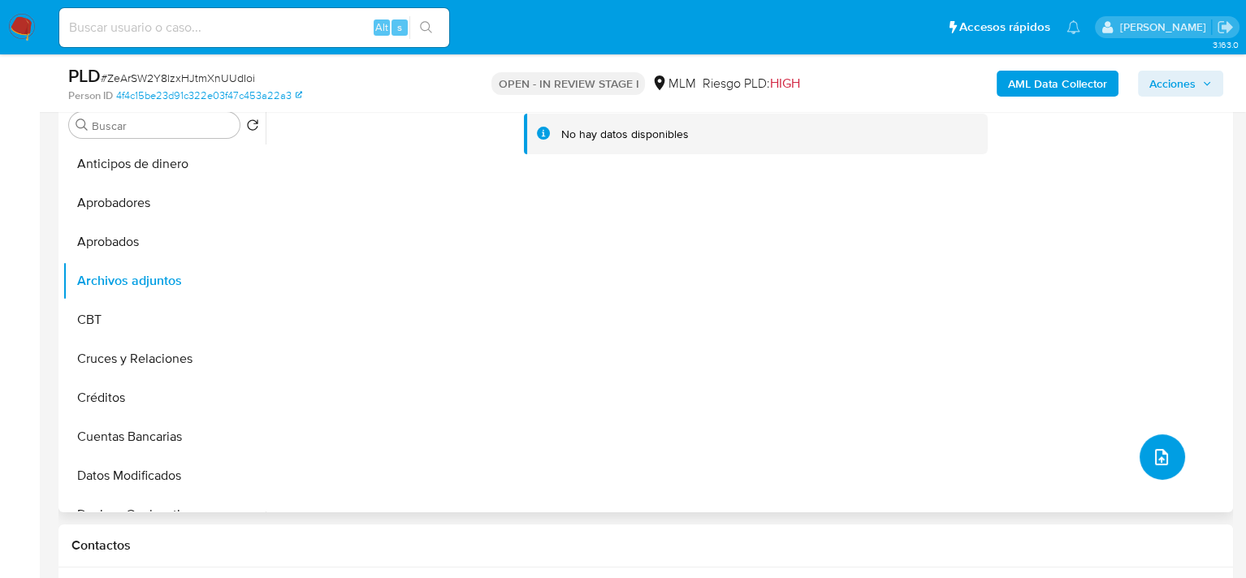
click at [1156, 453] on icon "upload-file" at bounding box center [1161, 456] width 19 height 19
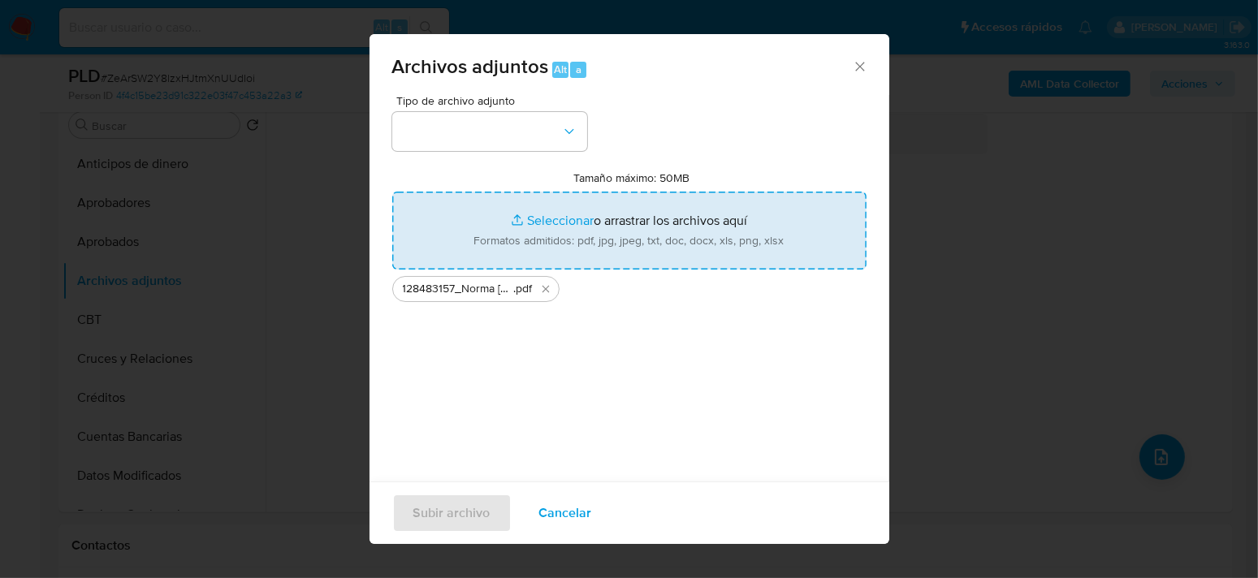
type input "C:\fakepath\128483157_Norma Alicia Vega Garcia_SEP2025.xlsx"
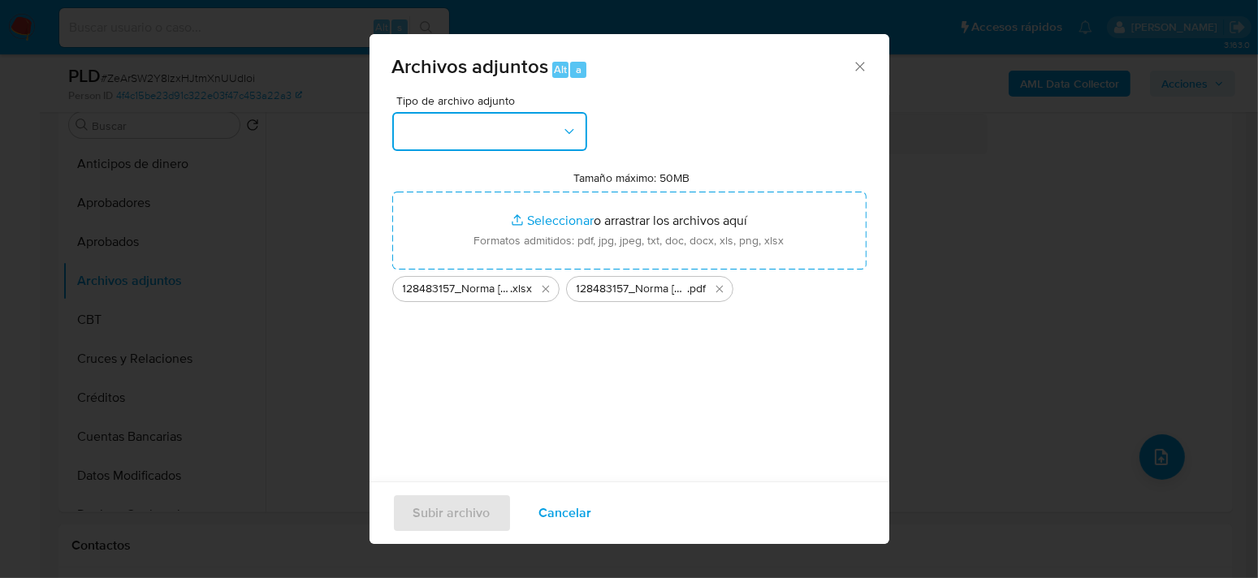
click at [567, 120] on button "button" at bounding box center [489, 131] width 195 height 39
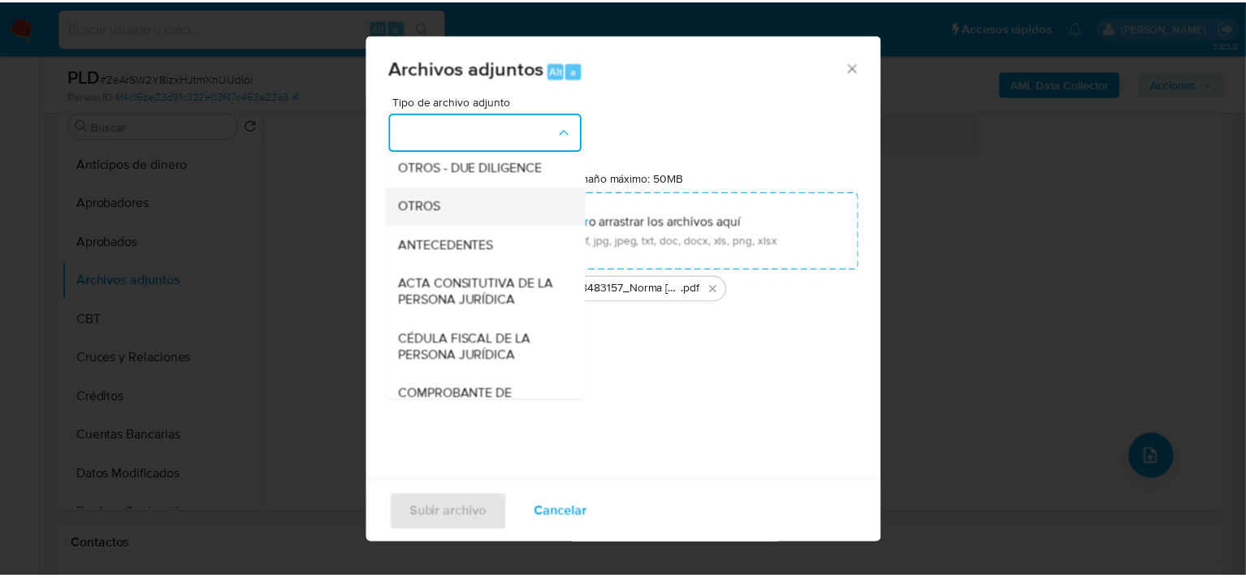
scroll to position [244, 0]
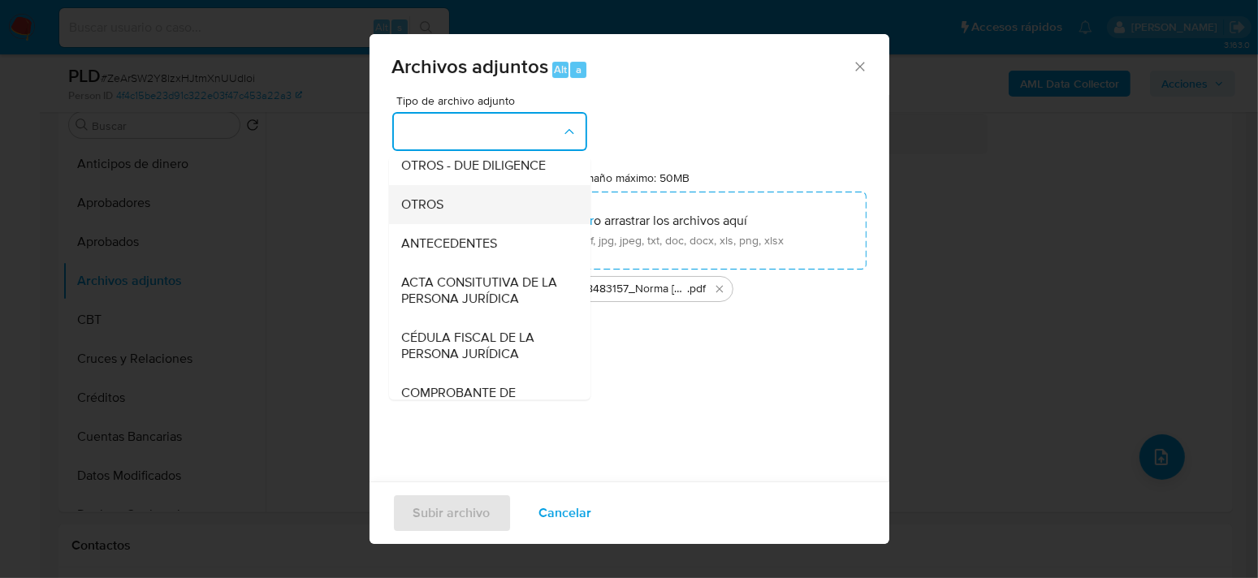
click at [441, 211] on span "OTROS" at bounding box center [422, 205] width 42 height 16
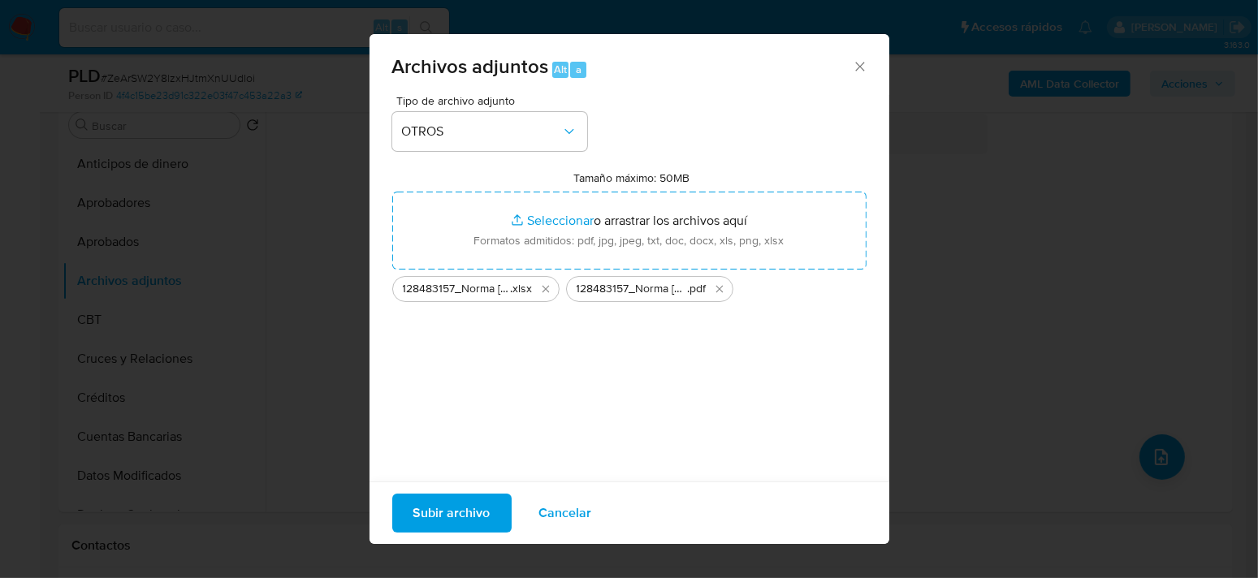
click at [573, 393] on div "Tipo de archivo adjunto OTROS Tamaño máximo: 50MB Seleccionar archivos Seleccio…" at bounding box center [629, 286] width 474 height 383
click at [472, 508] on span "Subir archivo" at bounding box center [451, 513] width 77 height 36
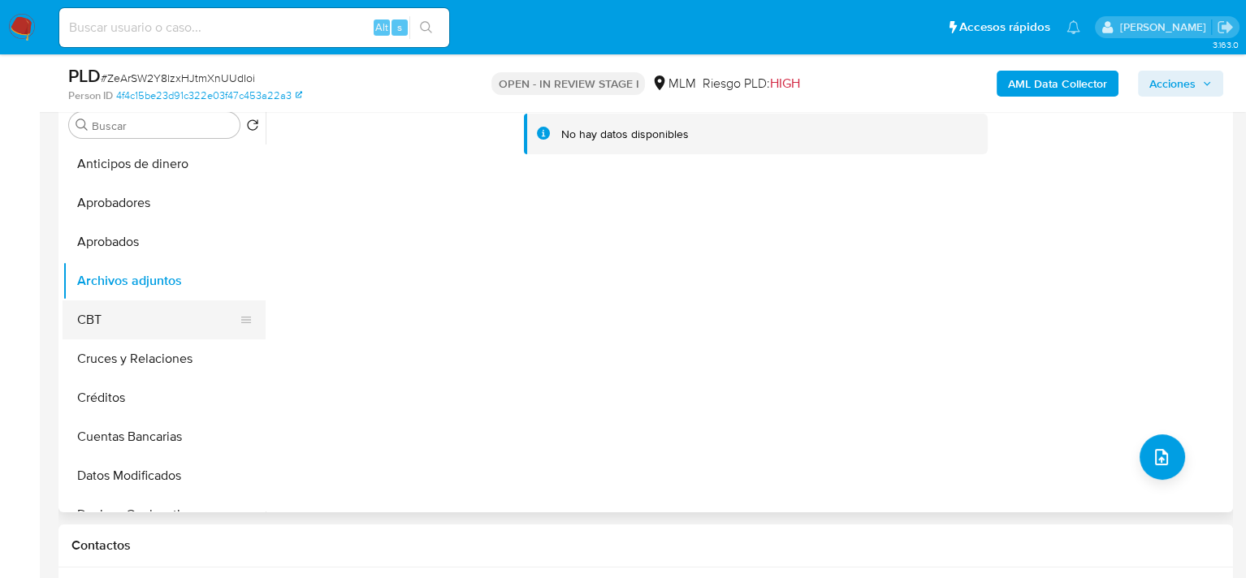
click at [160, 324] on button "CBT" at bounding box center [158, 319] width 190 height 39
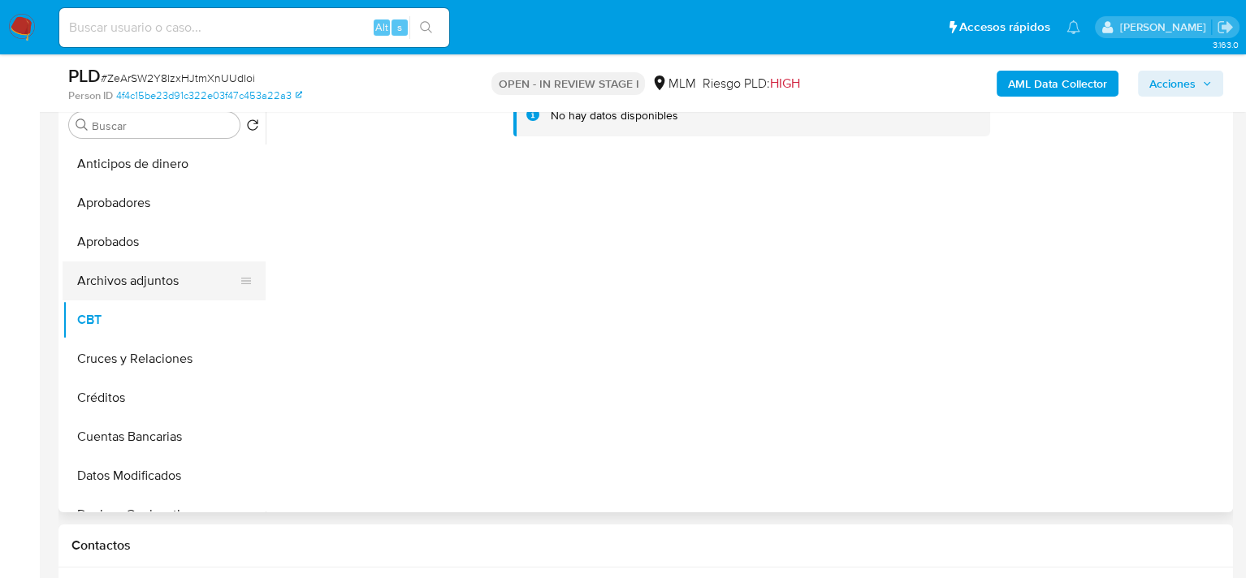
click at [158, 291] on button "Archivos adjuntos" at bounding box center [158, 281] width 190 height 39
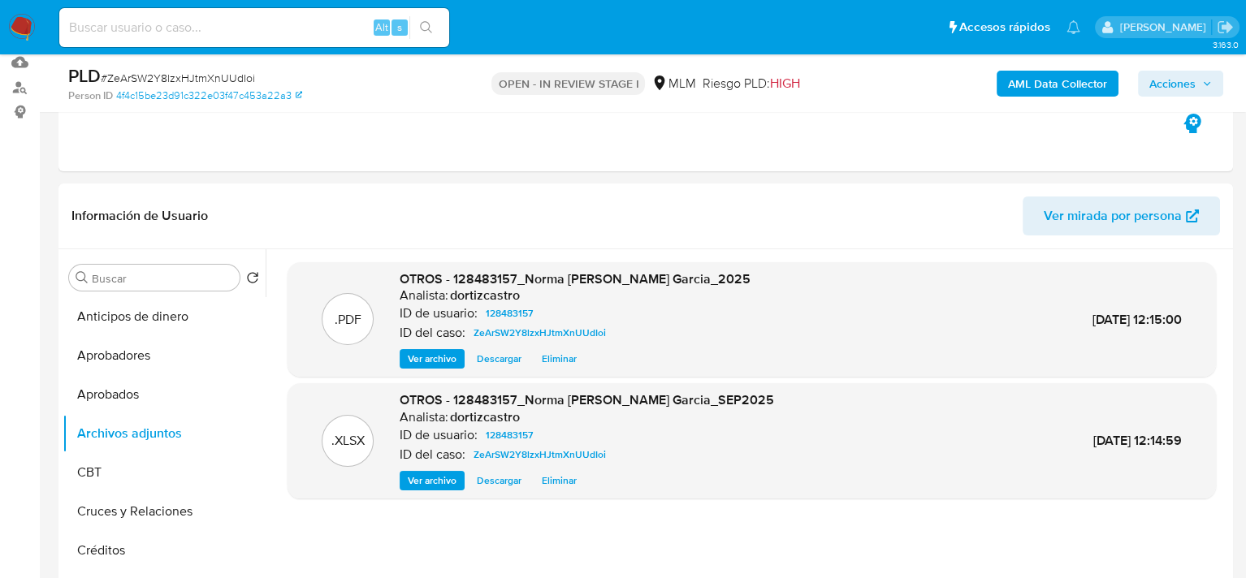
scroll to position [162, 0]
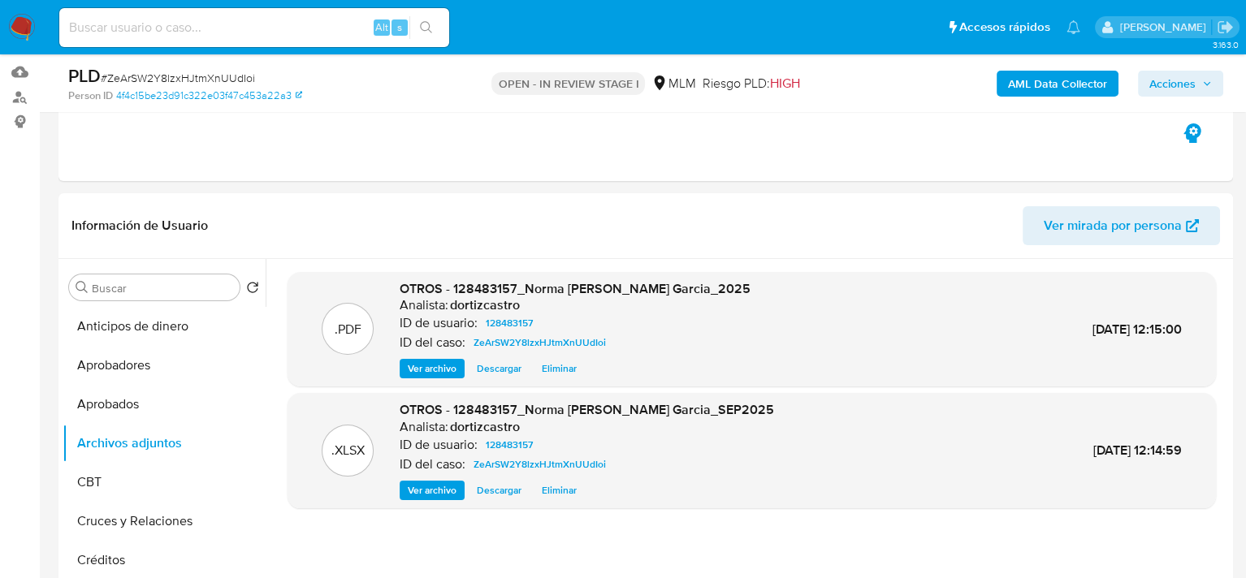
click at [1178, 89] on span "Acciones" at bounding box center [1172, 84] width 46 height 26
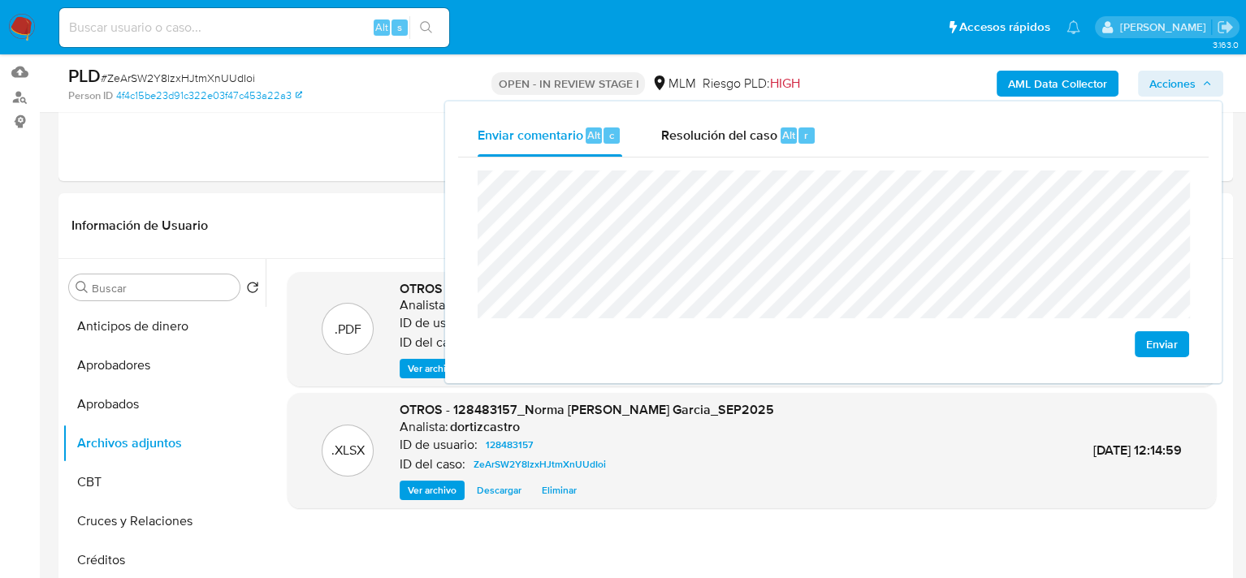
click at [445, 191] on div "Enviar comentario Alt c Resolución del caso Alt r Enviar" at bounding box center [833, 243] width 776 height 282
click at [1178, 348] on span "Enviar" at bounding box center [1162, 344] width 32 height 23
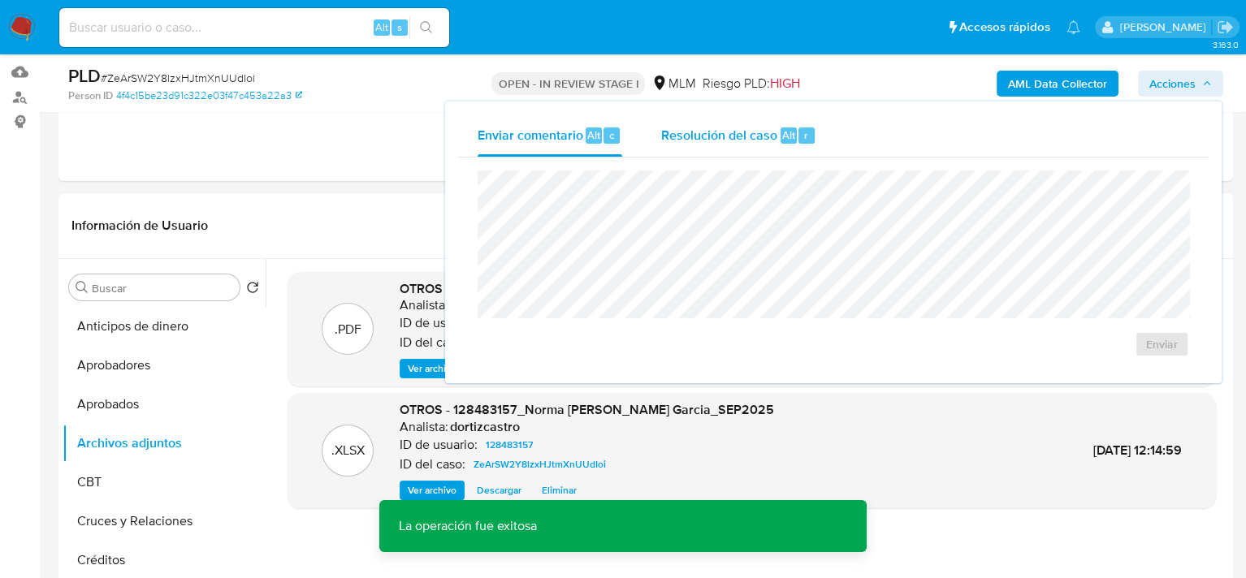
click at [724, 146] on div "Resolución del caso Alt r" at bounding box center [738, 136] width 155 height 42
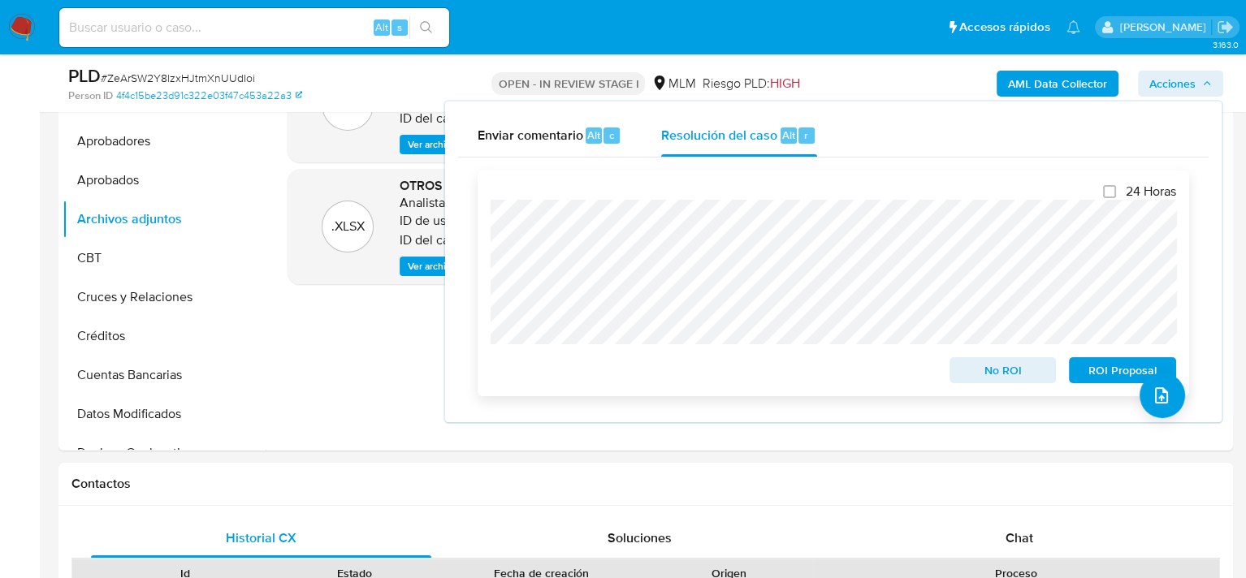
scroll to position [487, 0]
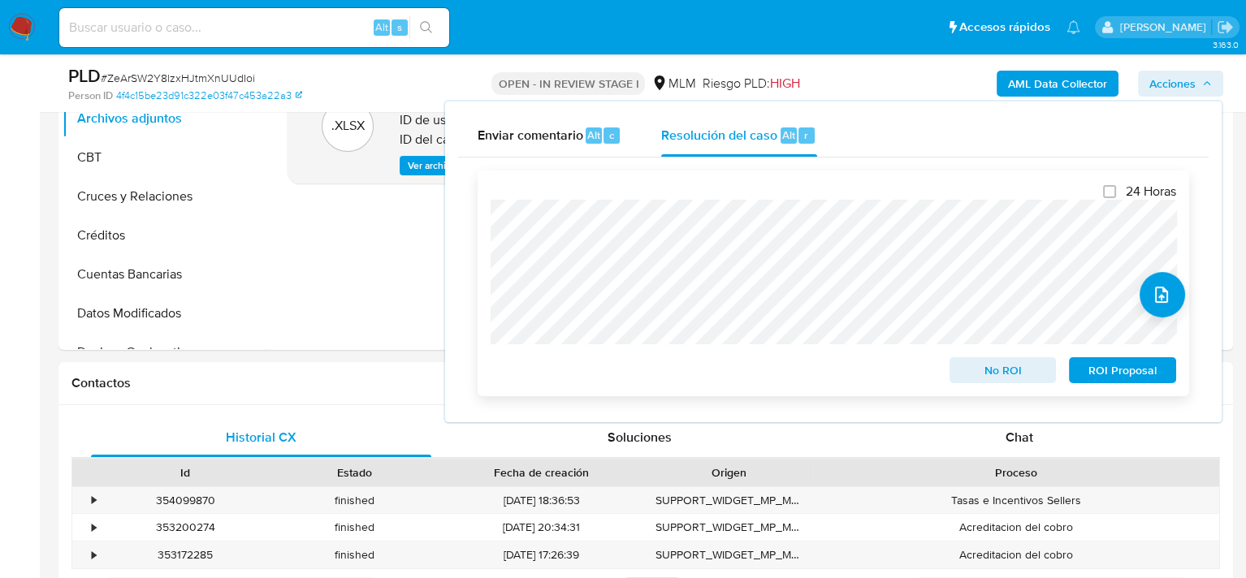
click at [986, 375] on span "No ROI" at bounding box center [1003, 370] width 84 height 23
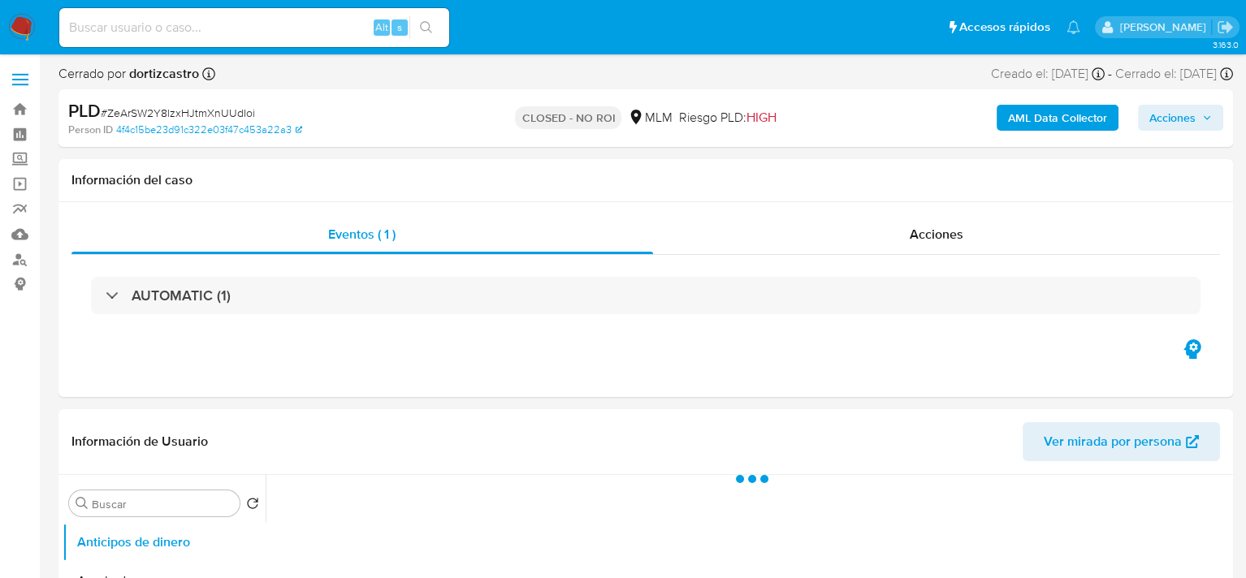
select select "10"
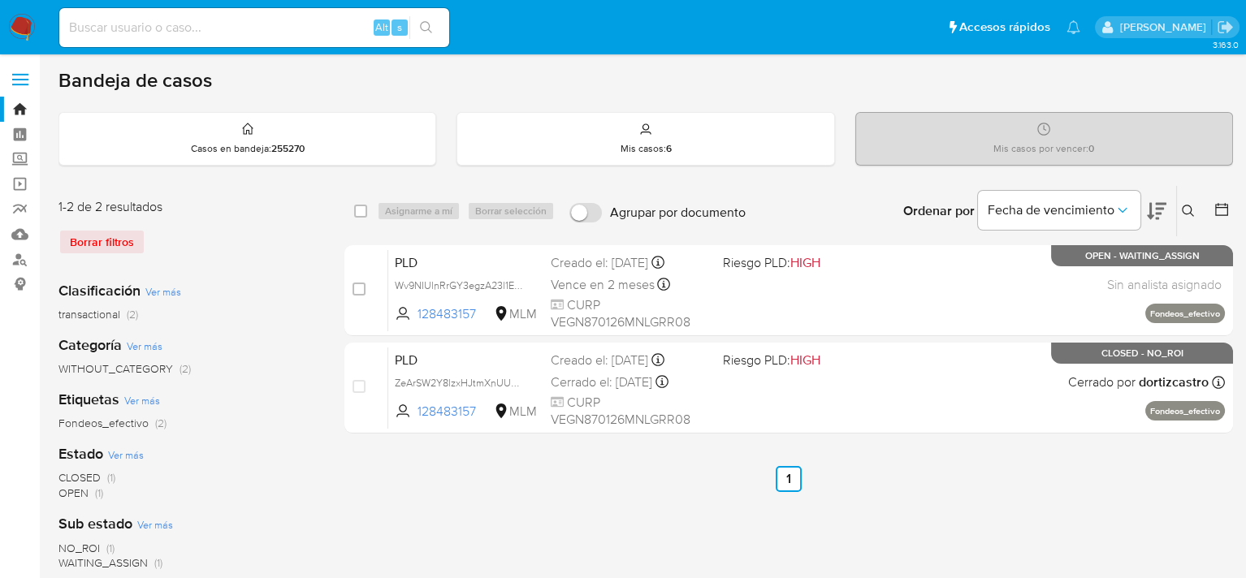
click at [114, 240] on div "Borrar filtros" at bounding box center [188, 242] width 260 height 26
click at [1192, 218] on button at bounding box center [1190, 210] width 27 height 19
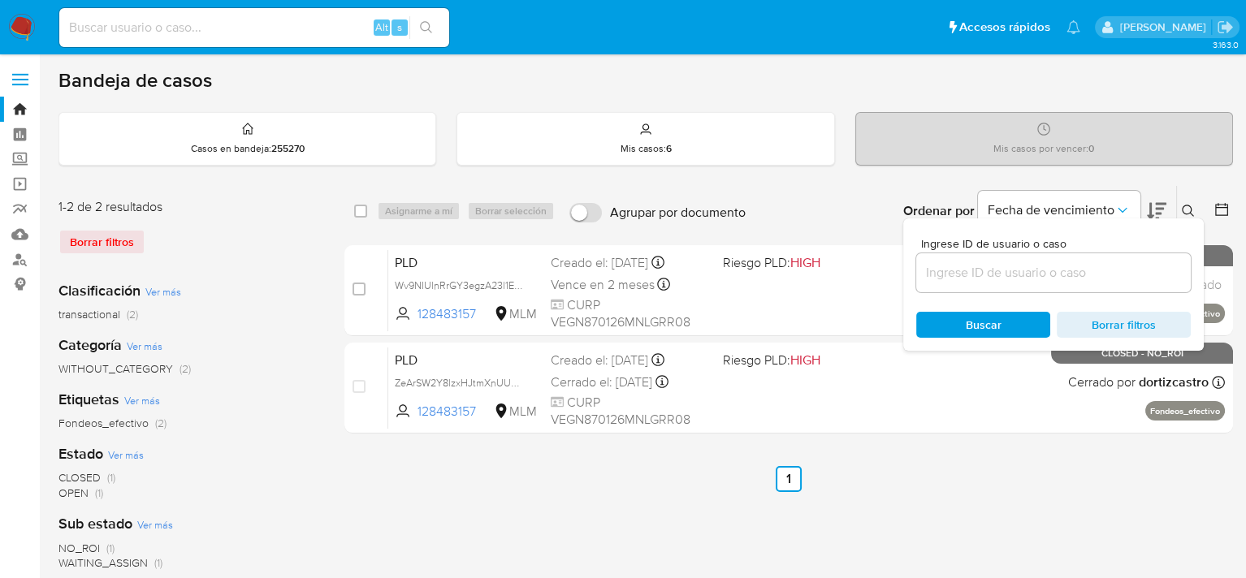
click at [992, 283] on div at bounding box center [1053, 272] width 275 height 39
click at [981, 270] on input at bounding box center [1053, 272] width 275 height 21
paste input "1718180241"
type input "1718180241"
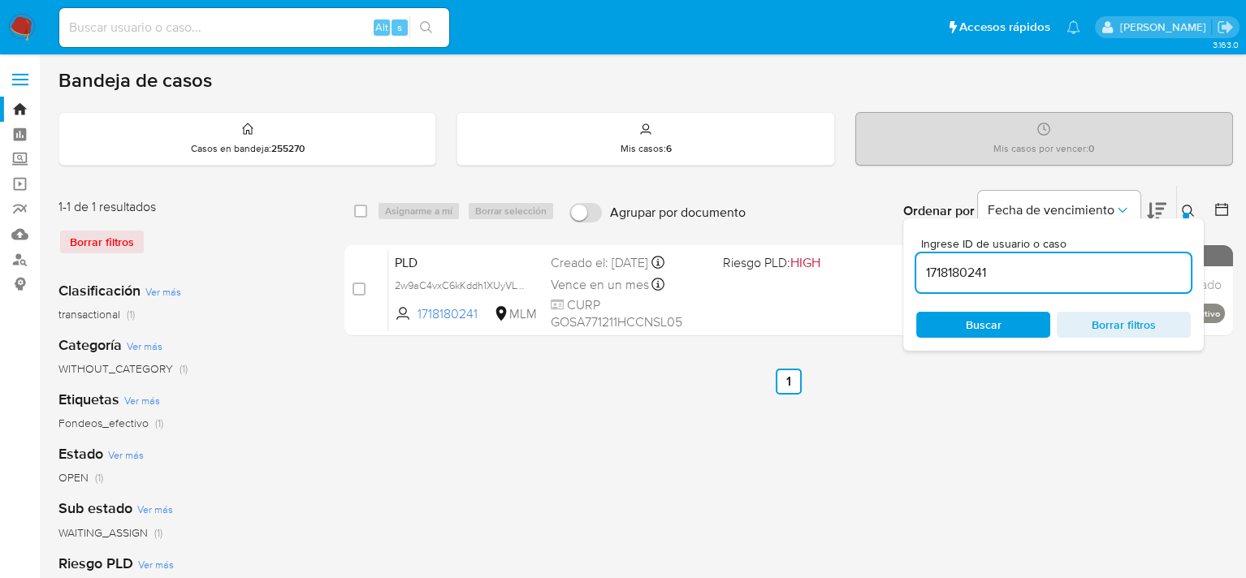
click at [789, 188] on div "Ordenar por Fecha de vencimiento No es posible ordenar los resultados mientras …" at bounding box center [993, 211] width 479 height 50
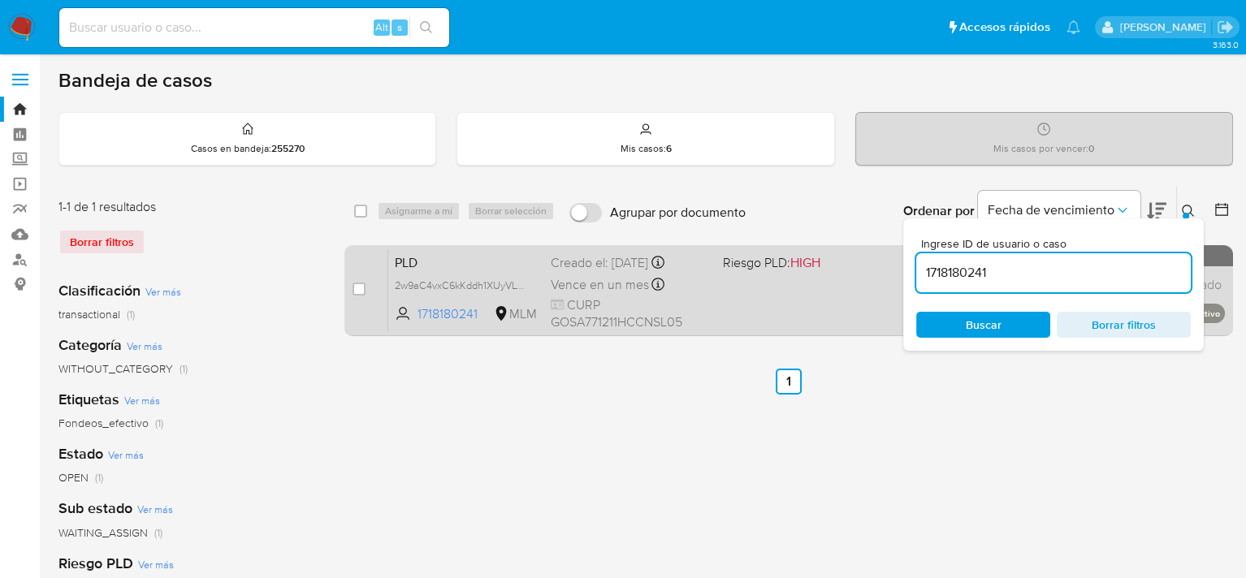
click at [366, 286] on div "case-item-checkbox No es posible asignar el caso" at bounding box center [370, 290] width 36 height 82
click at [358, 287] on input "checkbox" at bounding box center [358, 289] width 13 height 13
checkbox input "true"
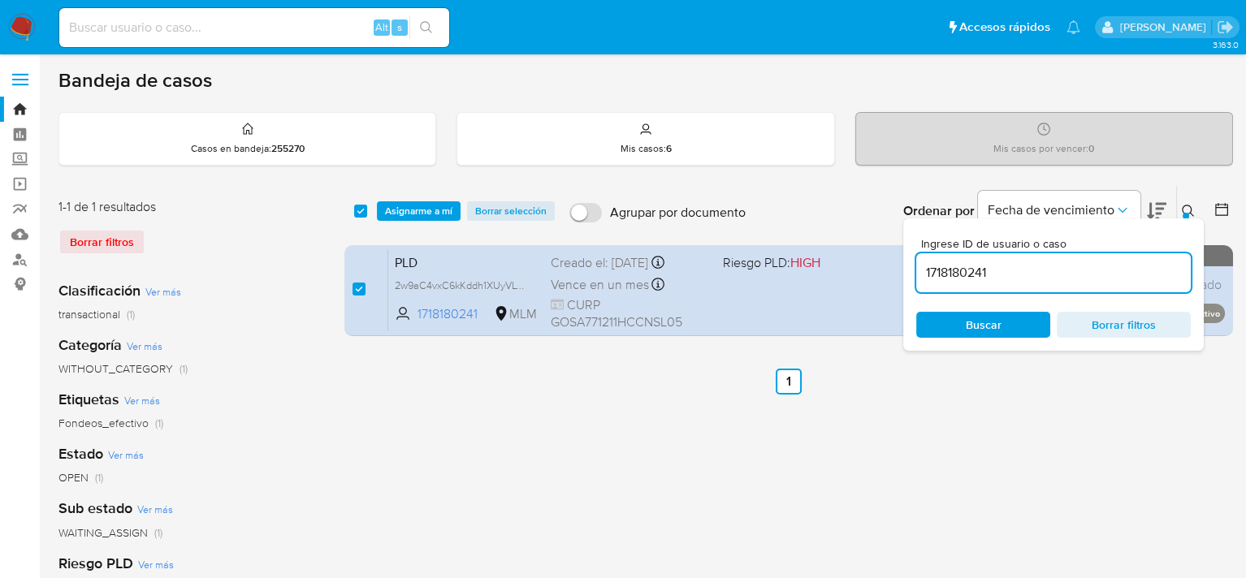
click at [1190, 208] on icon at bounding box center [1188, 211] width 13 height 13
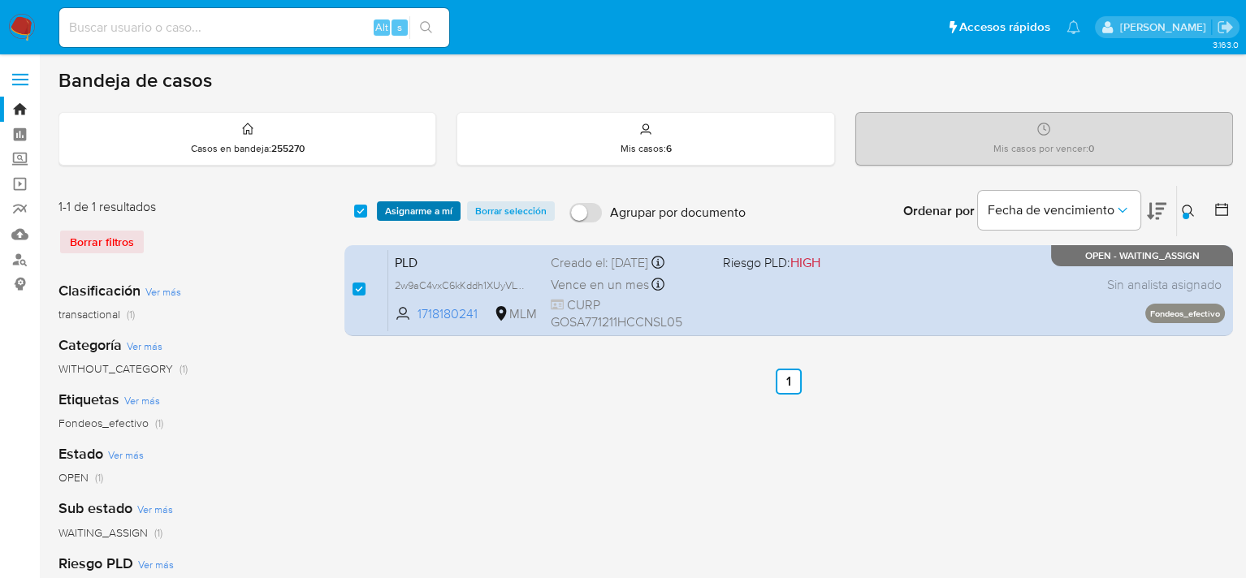
click at [409, 206] on span "Asignarme a mí" at bounding box center [418, 211] width 67 height 16
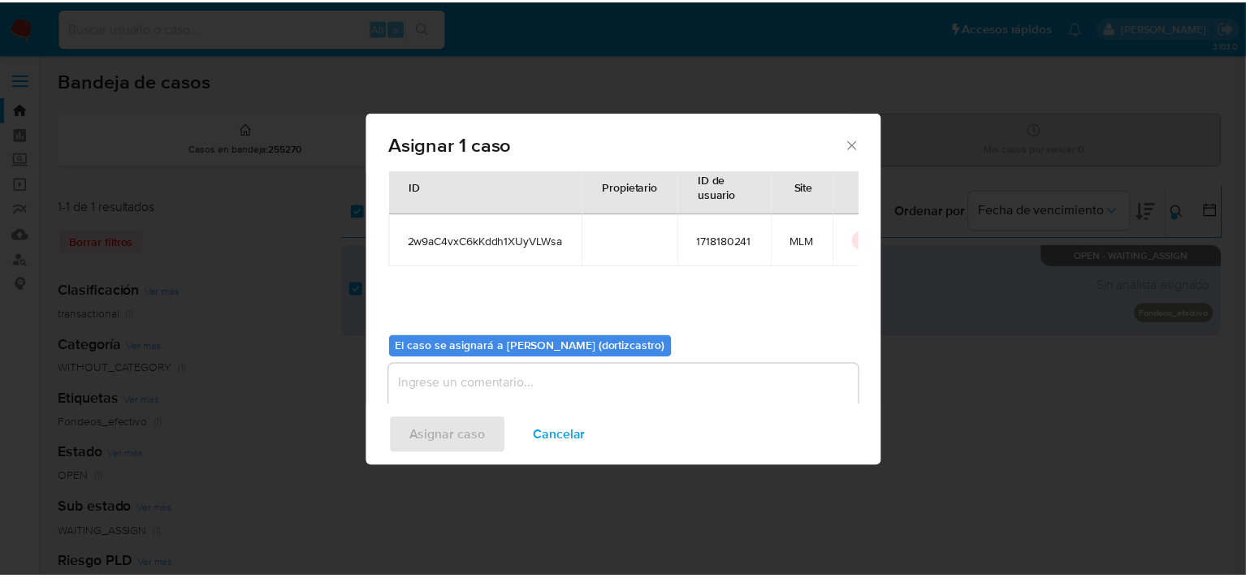
scroll to position [84, 0]
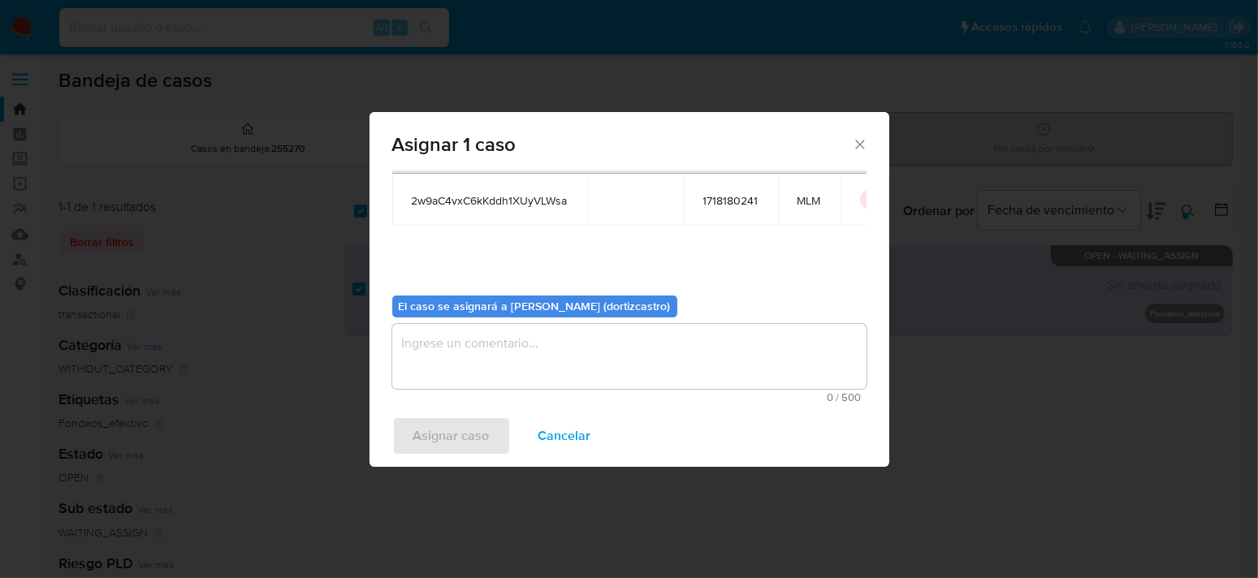
click at [511, 350] on textarea "assign-modal" at bounding box center [629, 356] width 474 height 65
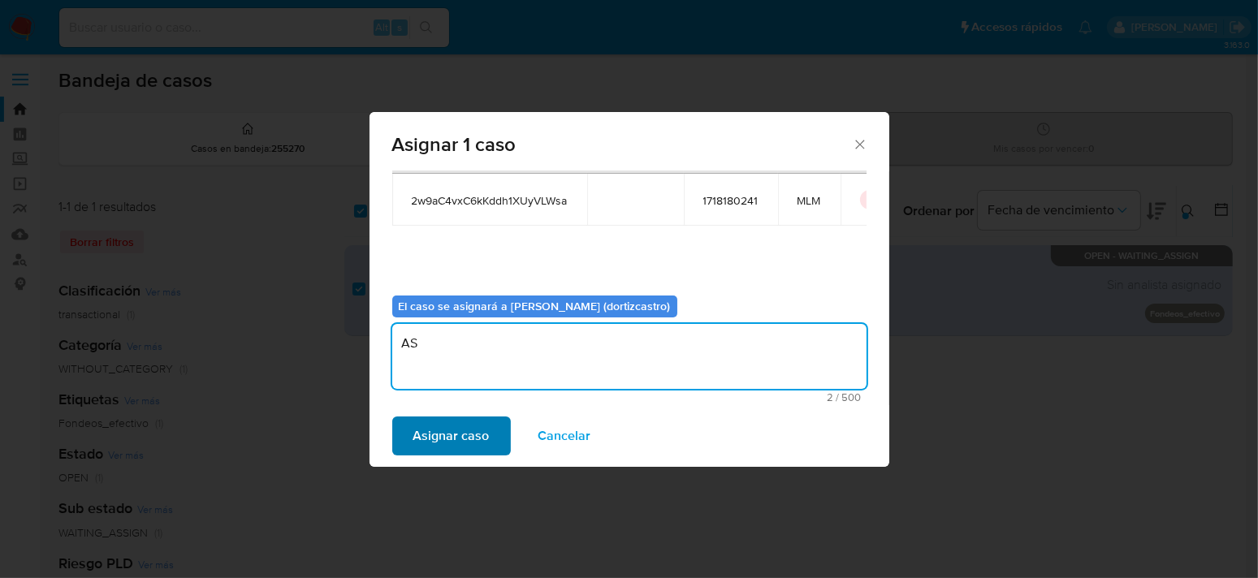
type textarea "AS"
click at [483, 433] on span "Asignar caso" at bounding box center [451, 436] width 76 height 36
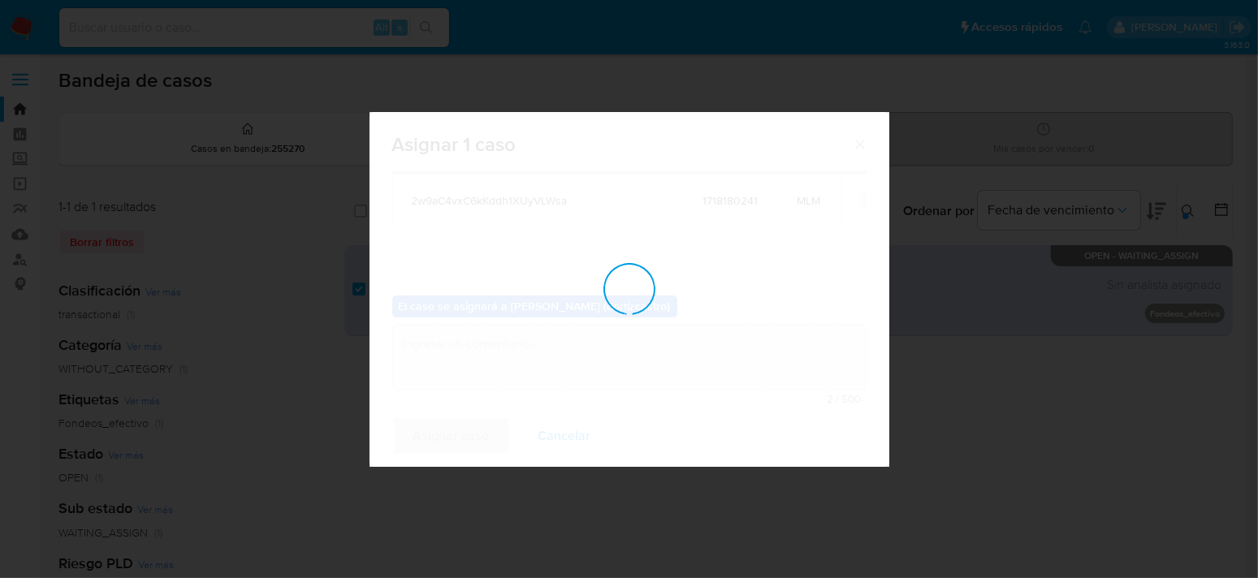
checkbox input "false"
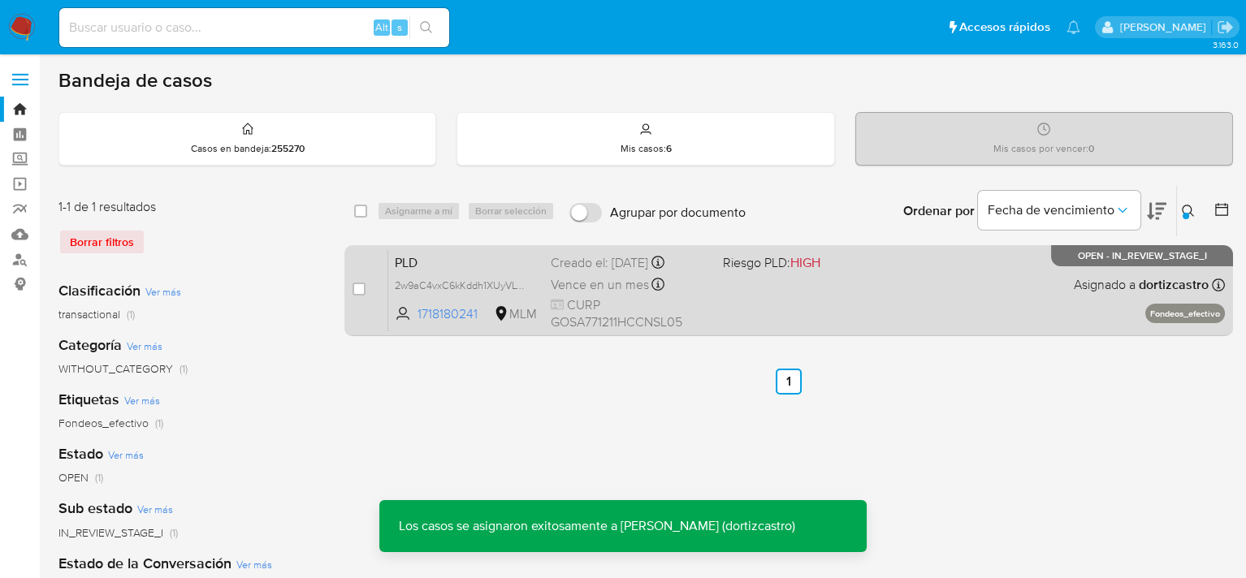
click at [815, 287] on div "PLD 2w9aC4vxC6kKddh1XUyVLWsa 1718180241 MLM Riesgo PLD: HIGH Creado el: [DATE] …" at bounding box center [806, 290] width 837 height 82
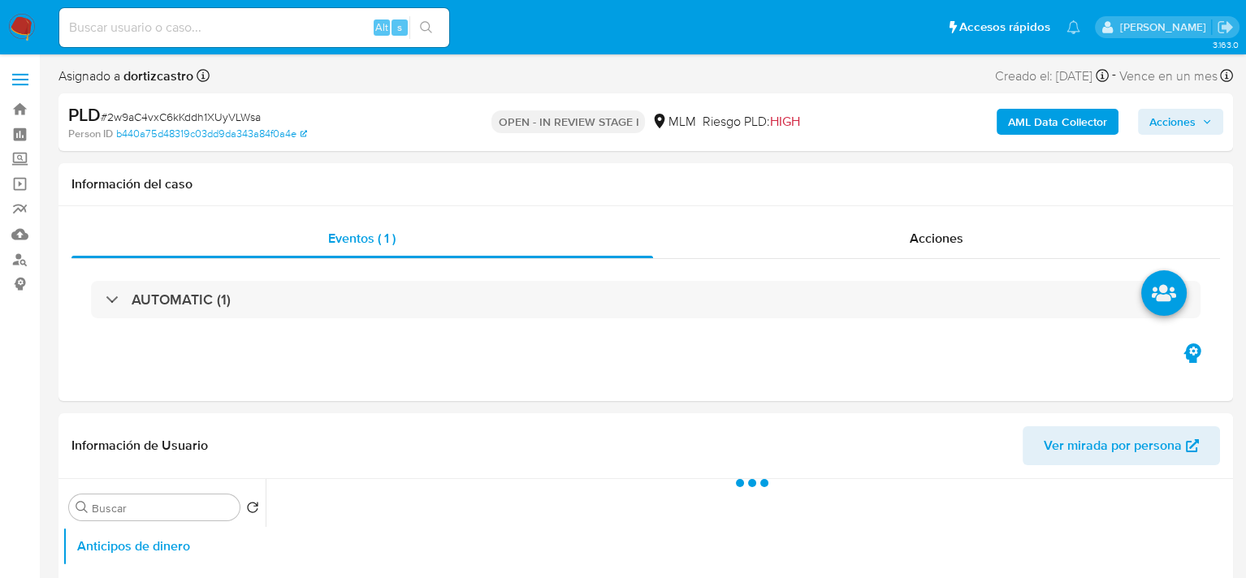
select select "10"
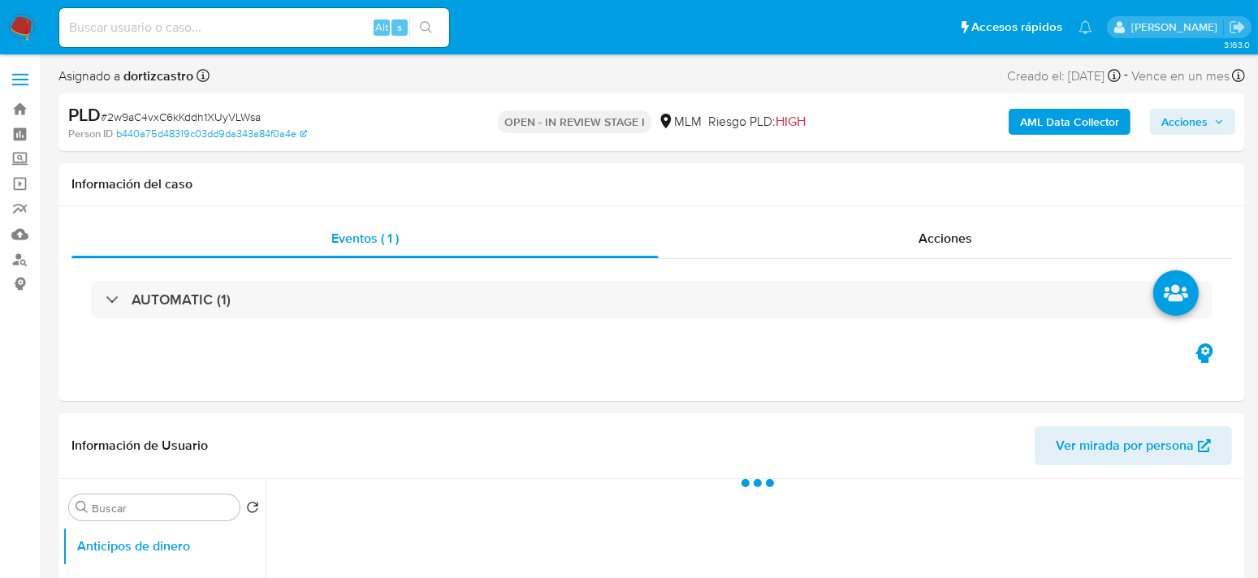
select select "10"
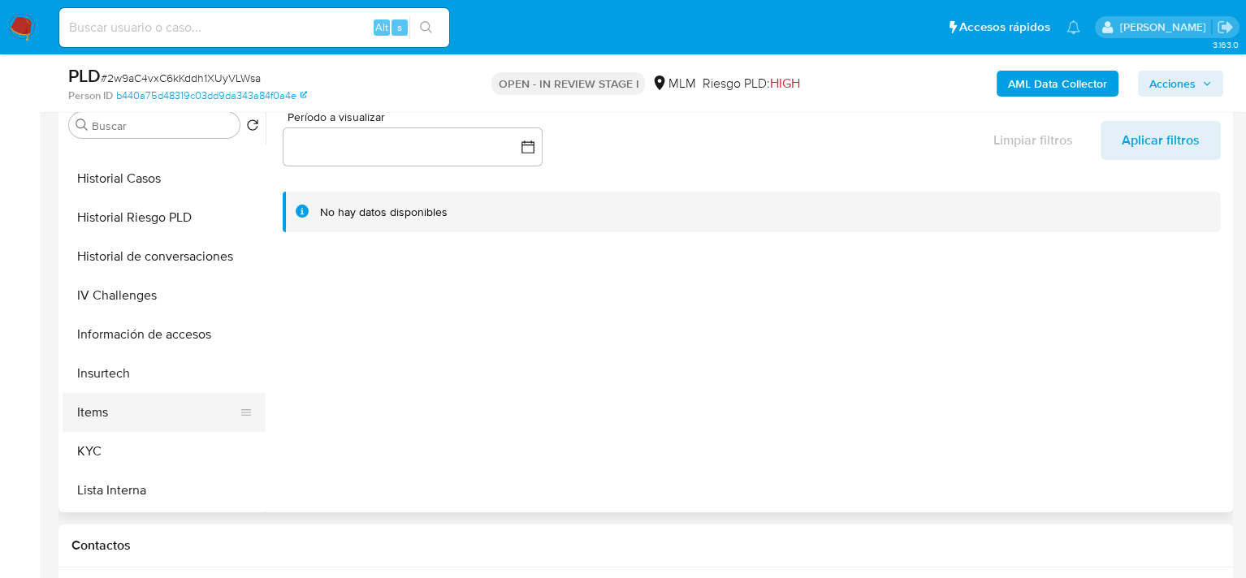
scroll to position [569, 0]
click at [102, 449] on button "KYC" at bounding box center [158, 453] width 190 height 39
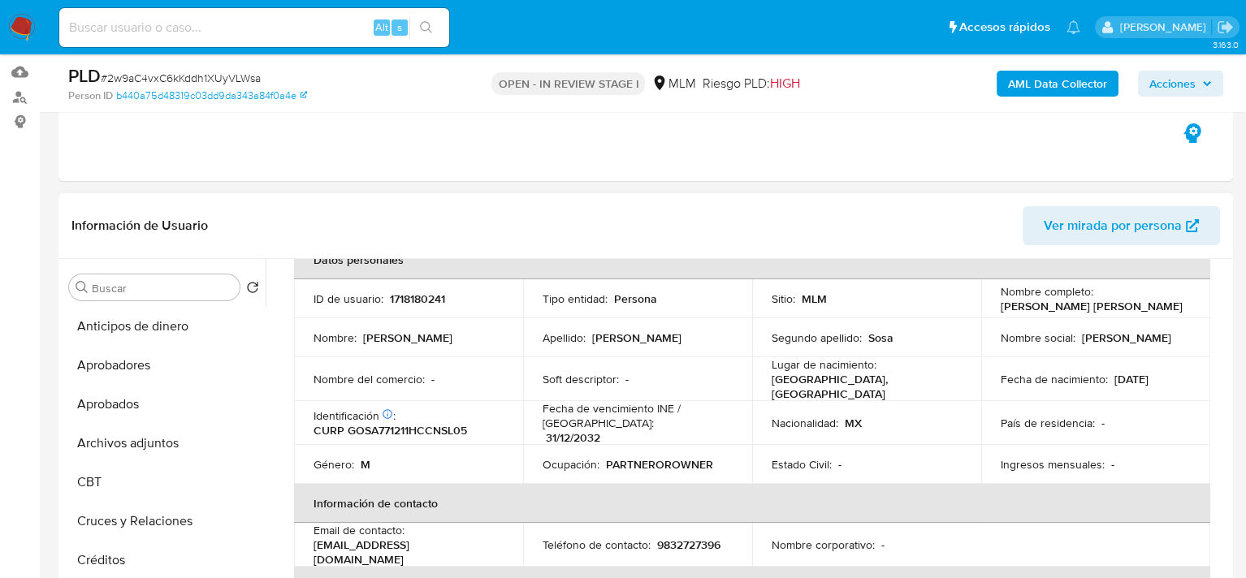
scroll to position [162, 0]
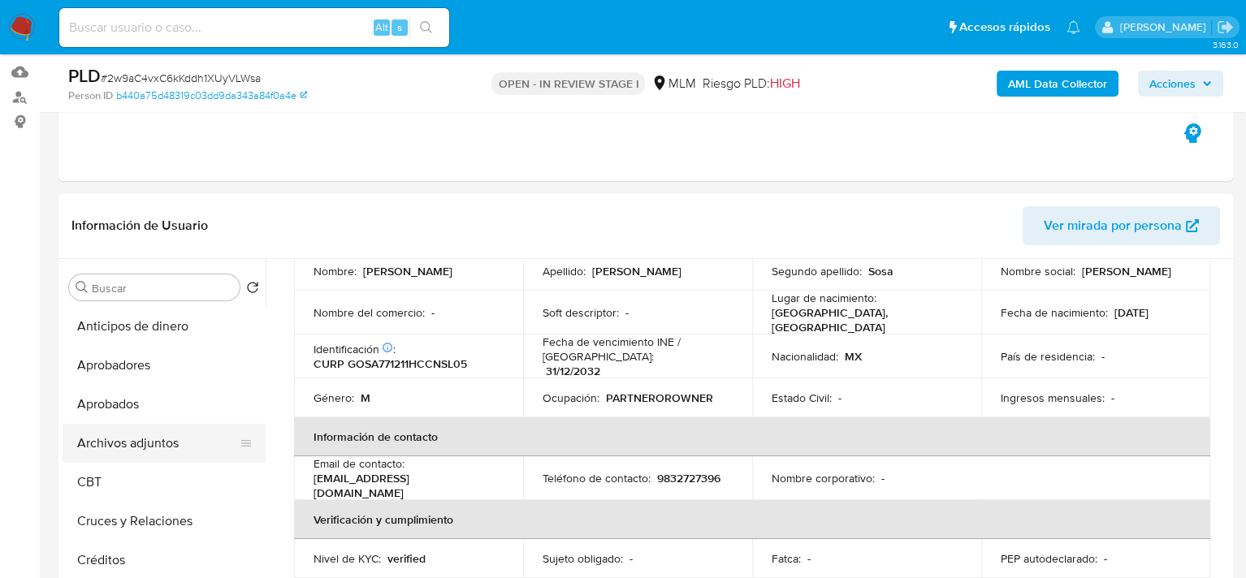
click at [131, 457] on button "Archivos adjuntos" at bounding box center [158, 443] width 190 height 39
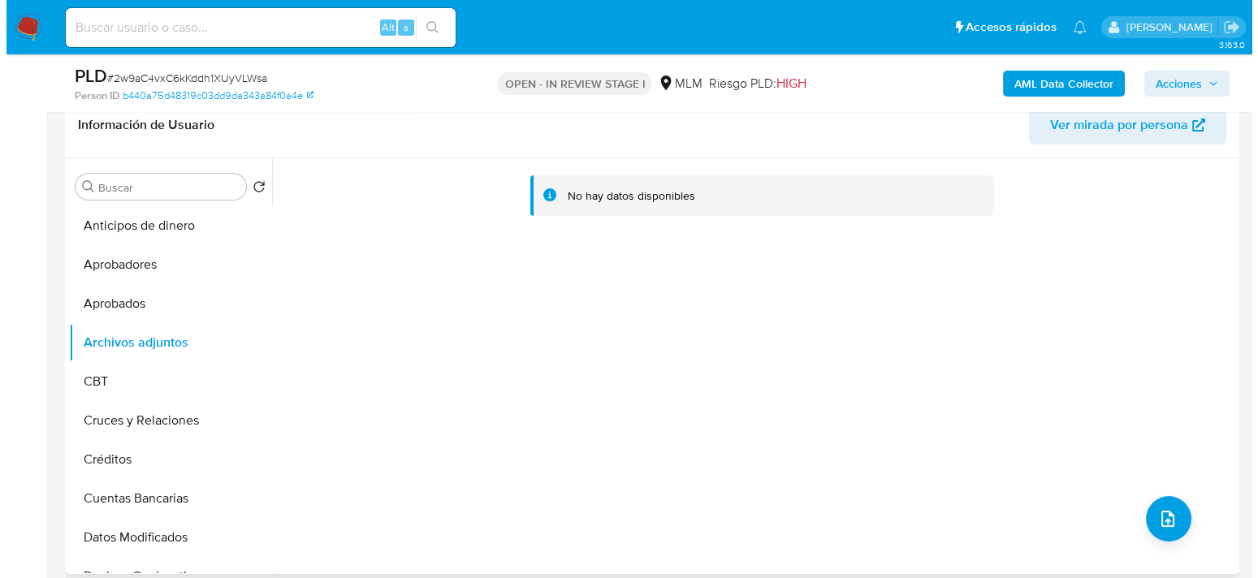
scroll to position [325, 0]
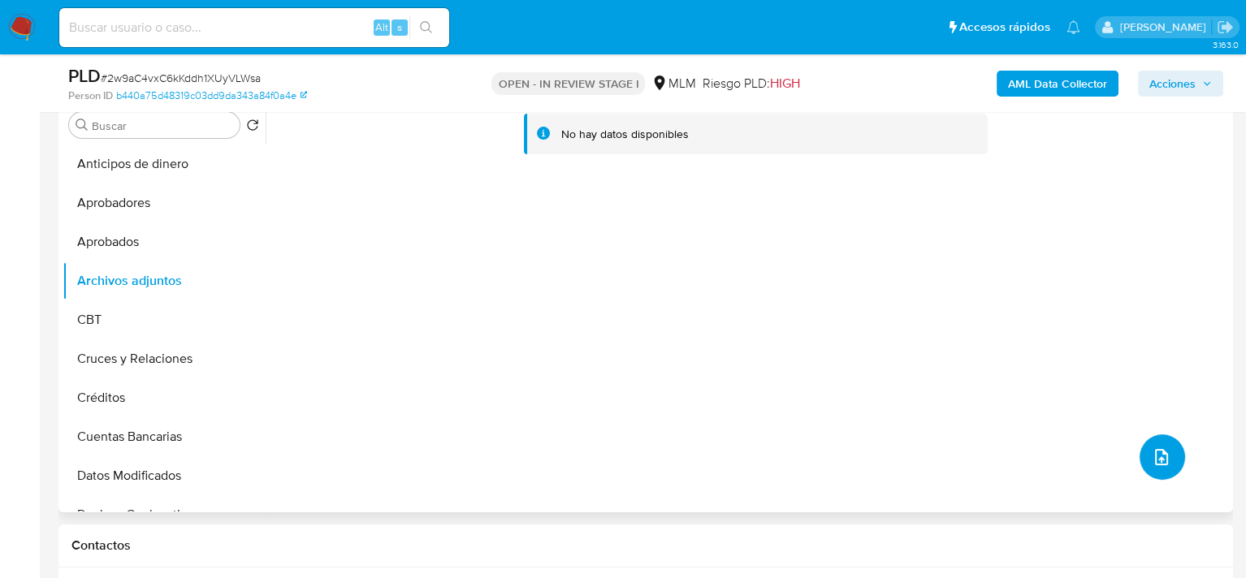
click at [1177, 462] on button "upload-file" at bounding box center [1161, 456] width 45 height 45
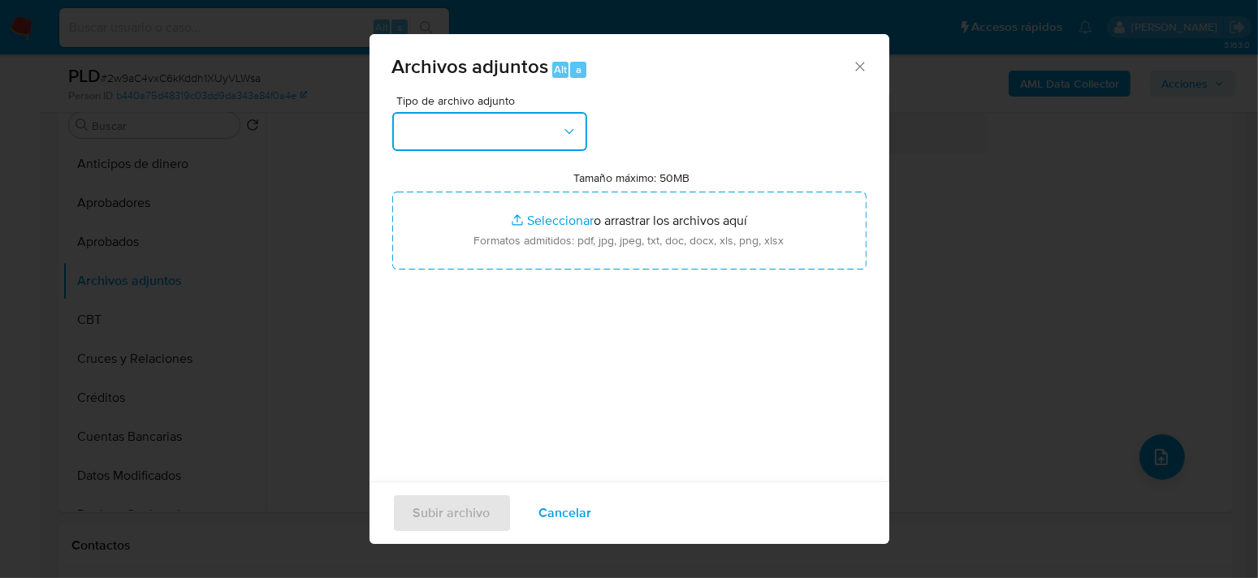
click at [565, 142] on button "button" at bounding box center [489, 131] width 195 height 39
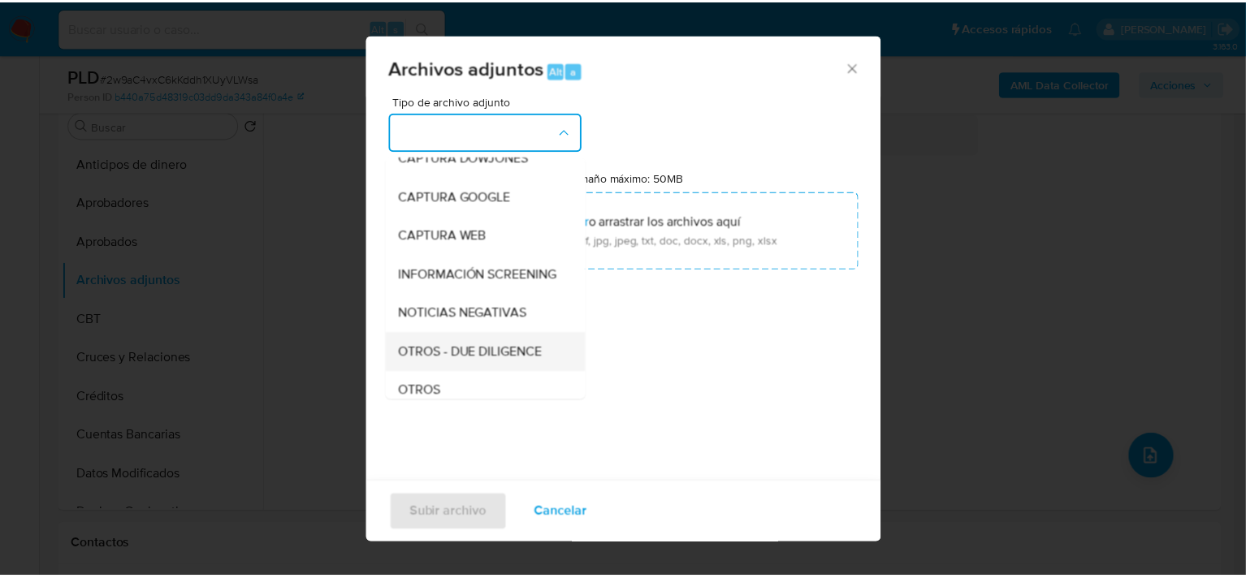
scroll to position [139, 0]
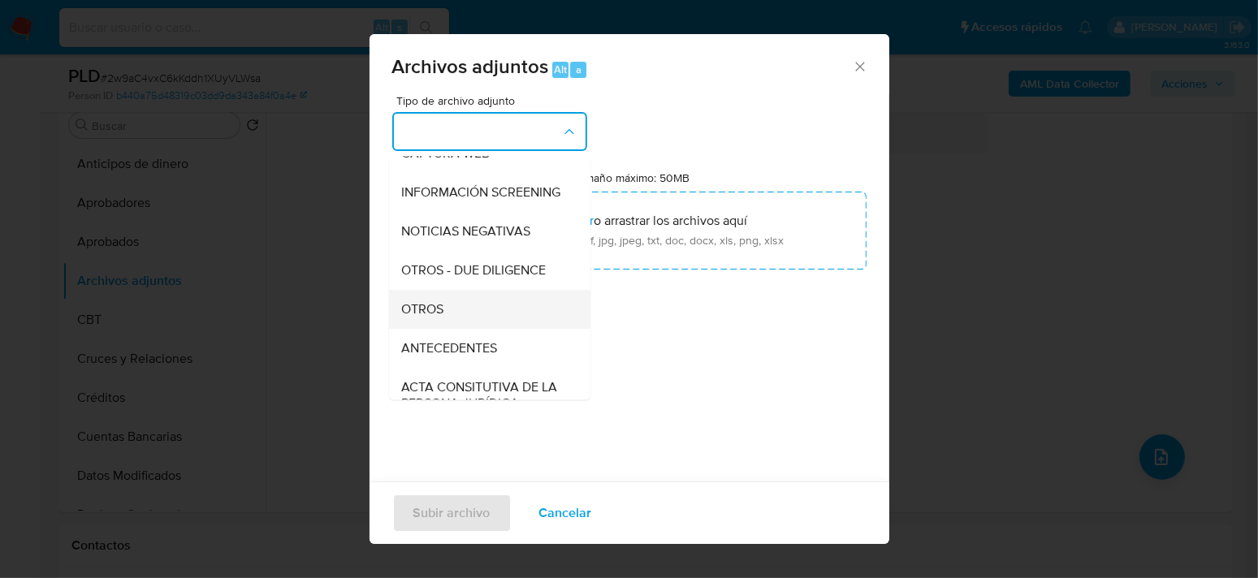
click at [447, 320] on div "OTROS" at bounding box center [484, 309] width 166 height 39
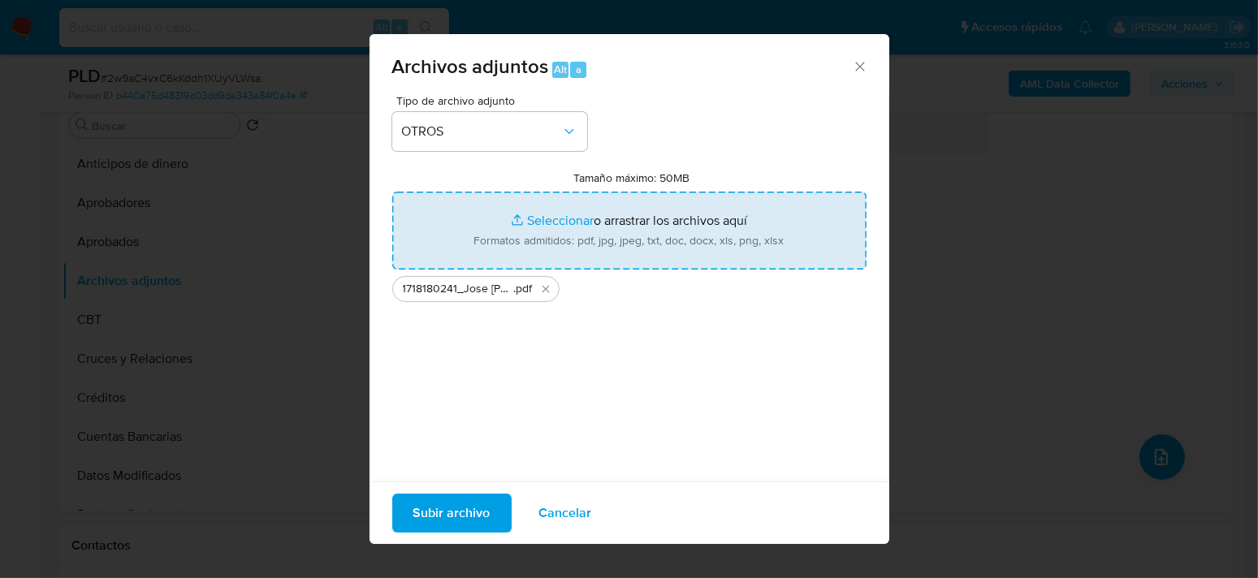
type input "C:\fakepath\1718180241_JOSE [PERSON_NAME] SOSA_SEP2025.xlsx"
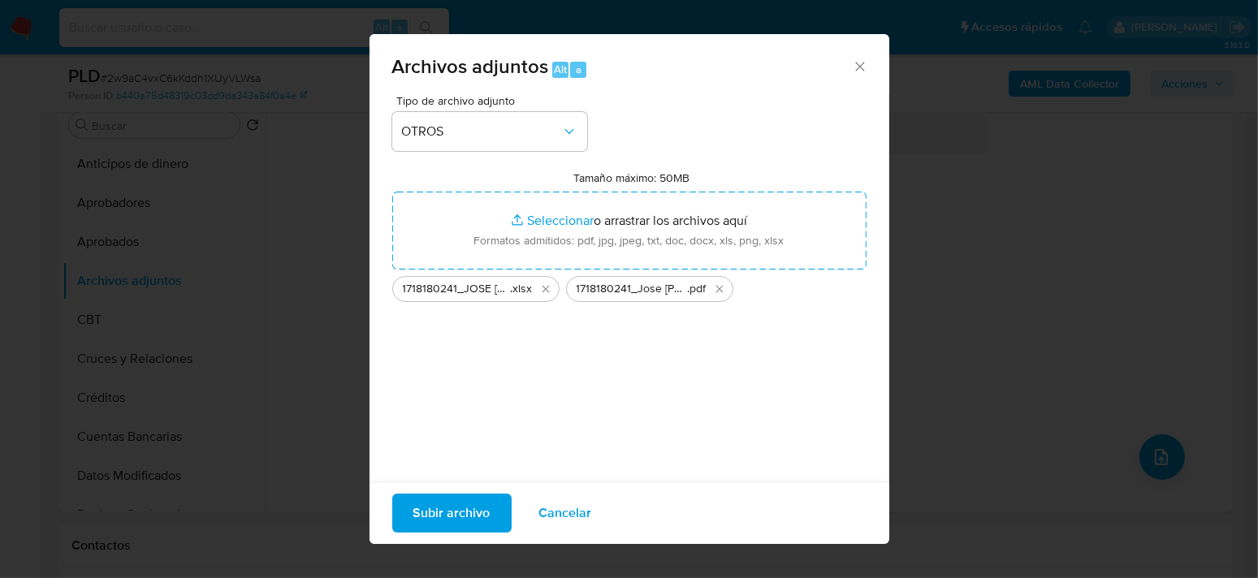
click at [433, 515] on span "Subir archivo" at bounding box center [451, 513] width 77 height 36
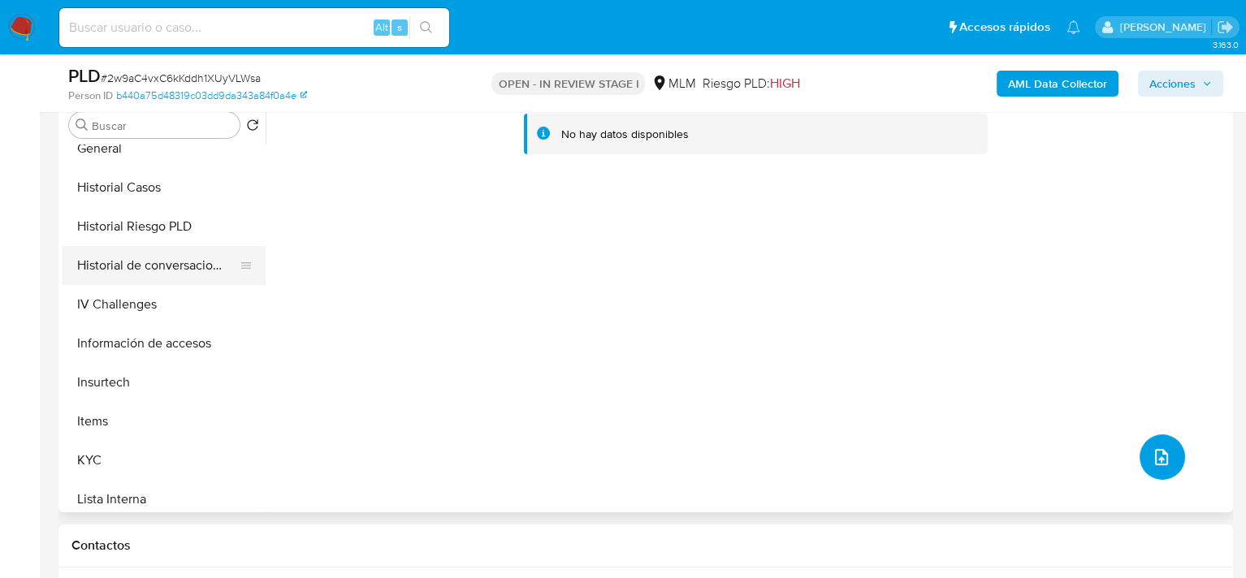
scroll to position [650, 0]
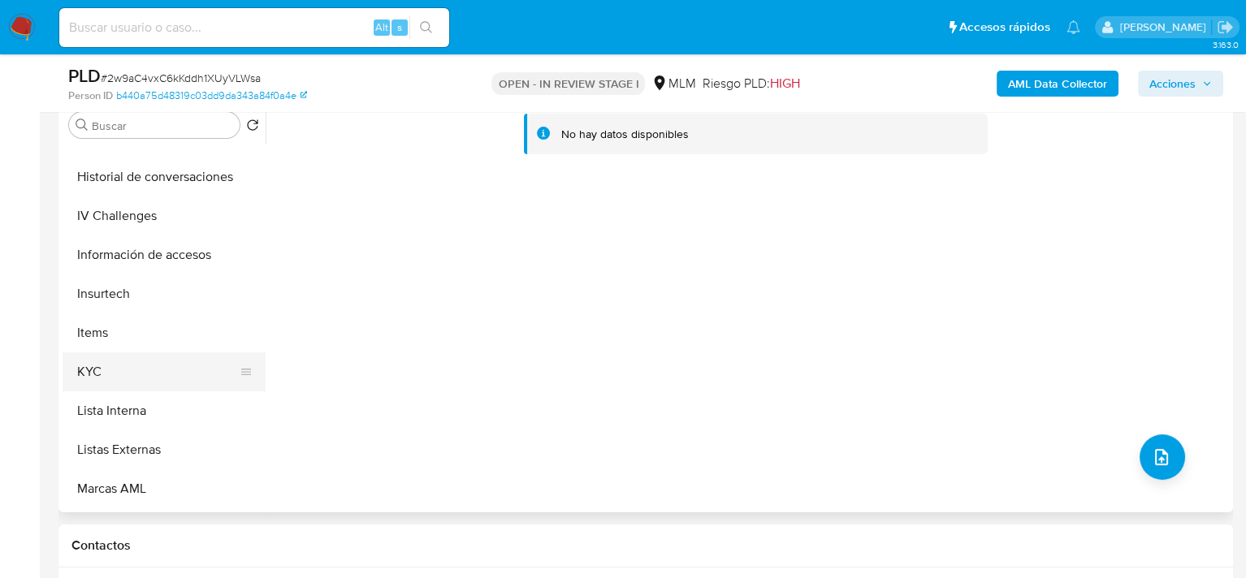
click at [125, 368] on button "KYC" at bounding box center [158, 371] width 190 height 39
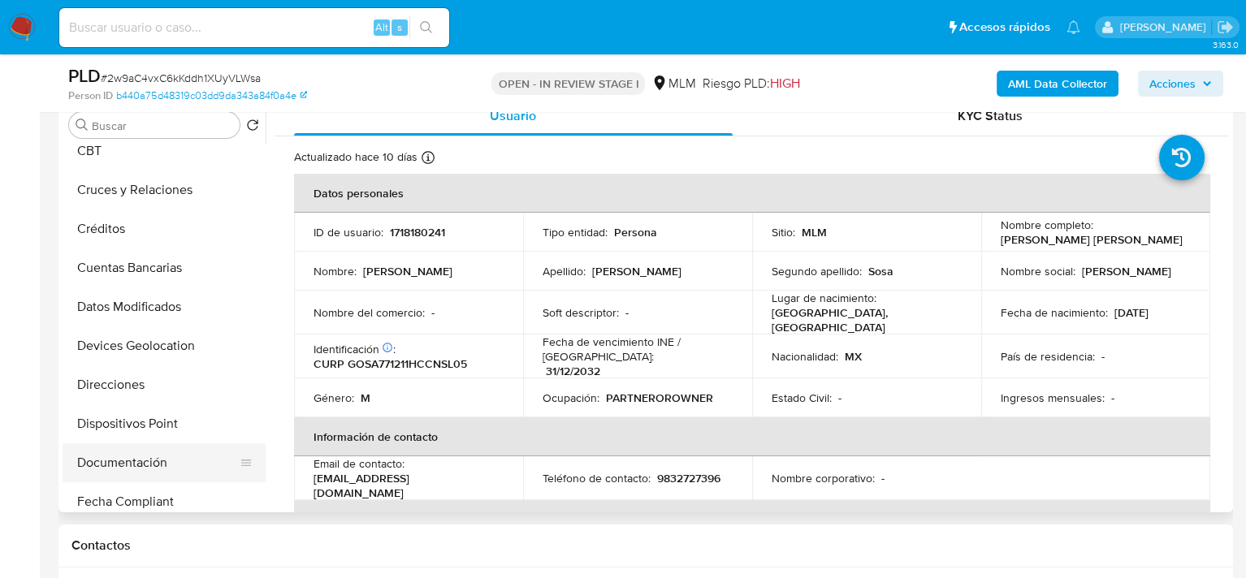
scroll to position [81, 0]
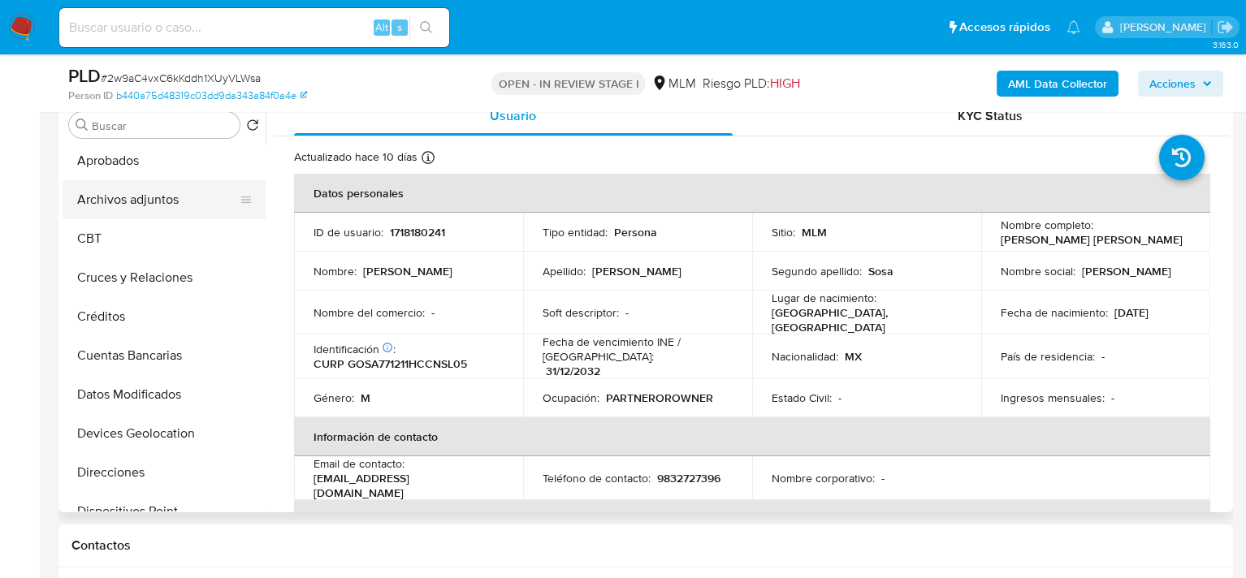
click at [146, 202] on button "Archivos adjuntos" at bounding box center [158, 199] width 190 height 39
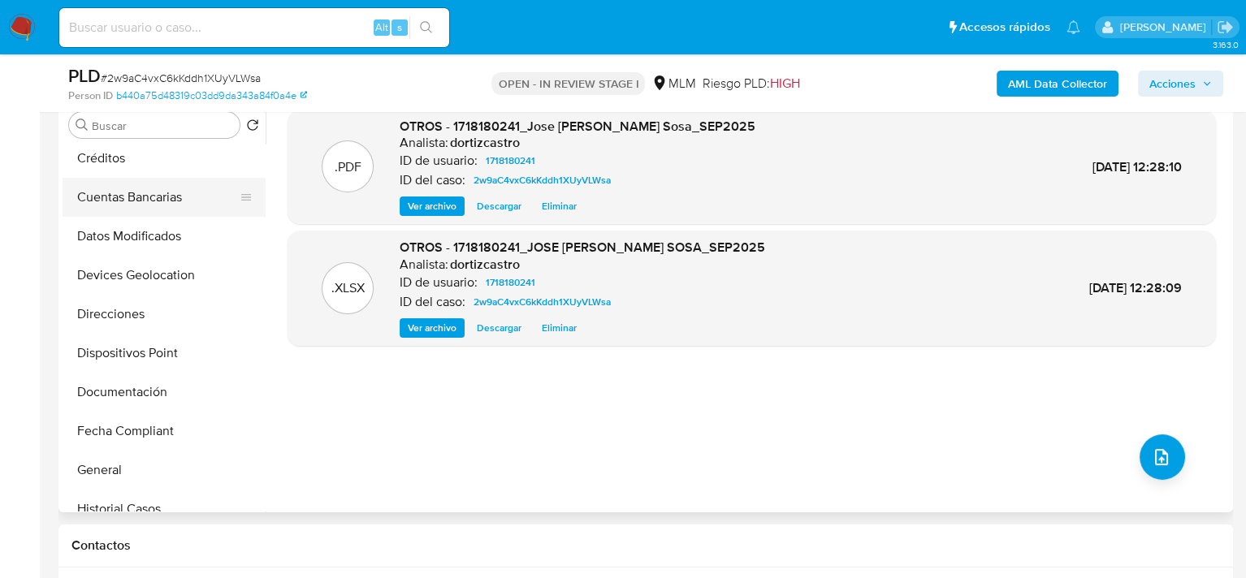
scroll to position [406, 0]
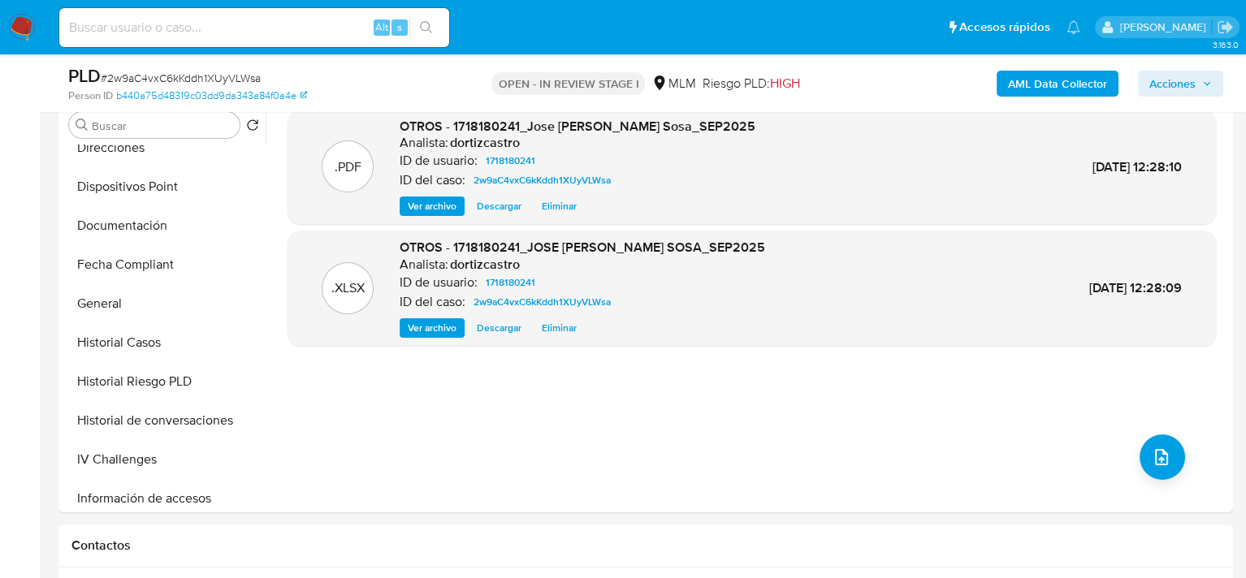
click at [1190, 85] on span "Acciones" at bounding box center [1172, 84] width 46 height 26
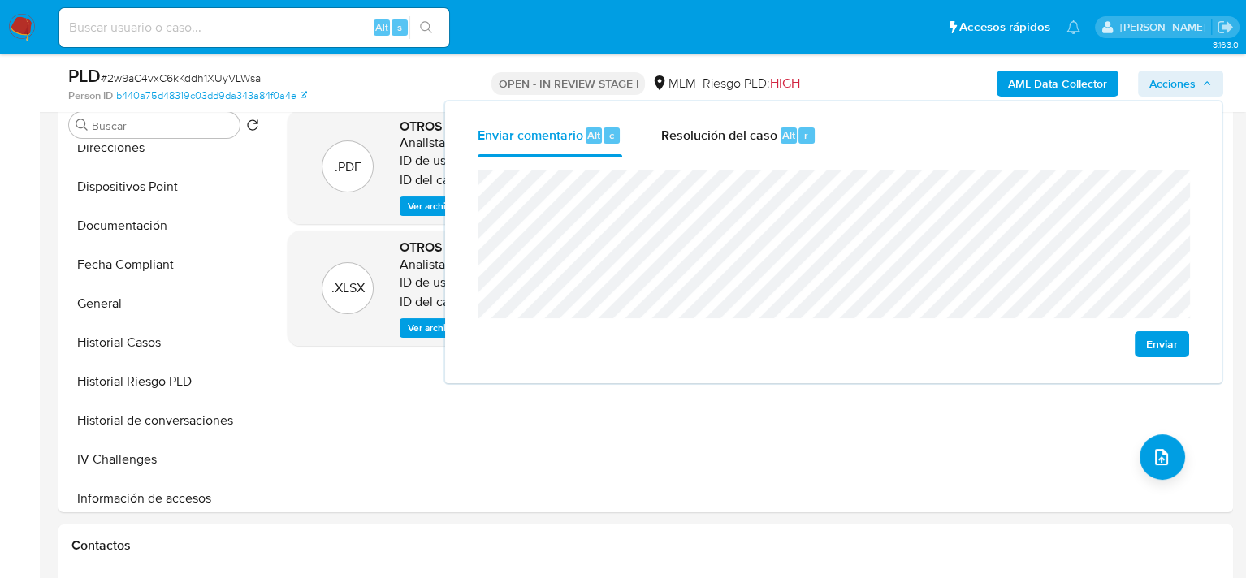
click at [1174, 348] on span "Enviar" at bounding box center [1162, 344] width 32 height 23
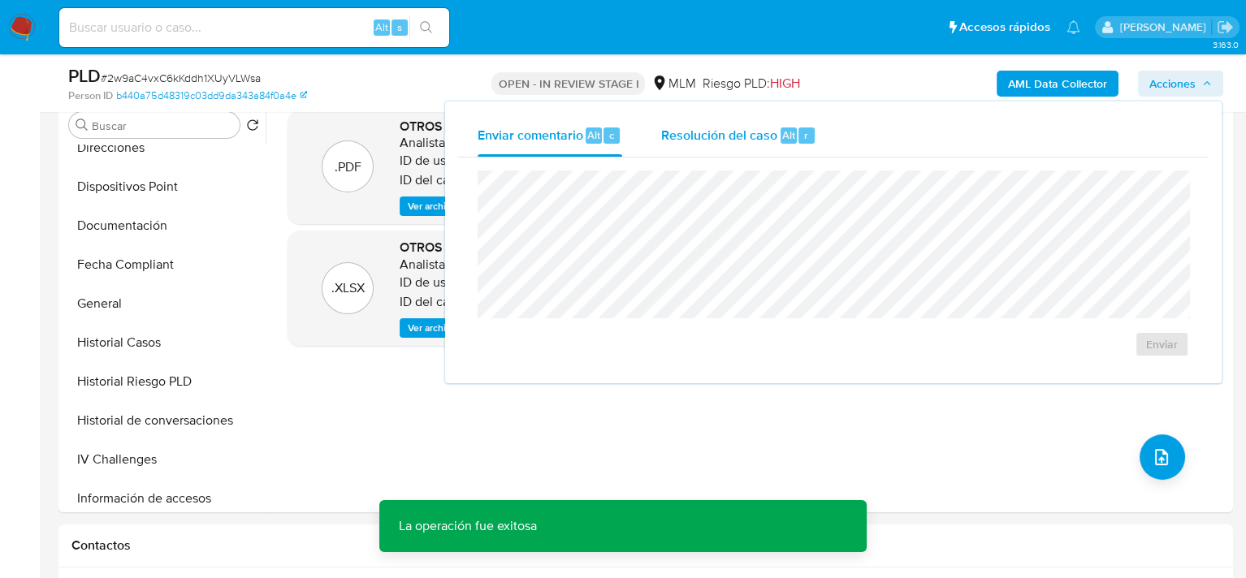
click at [727, 141] on span "Resolución del caso" at bounding box center [719, 134] width 116 height 19
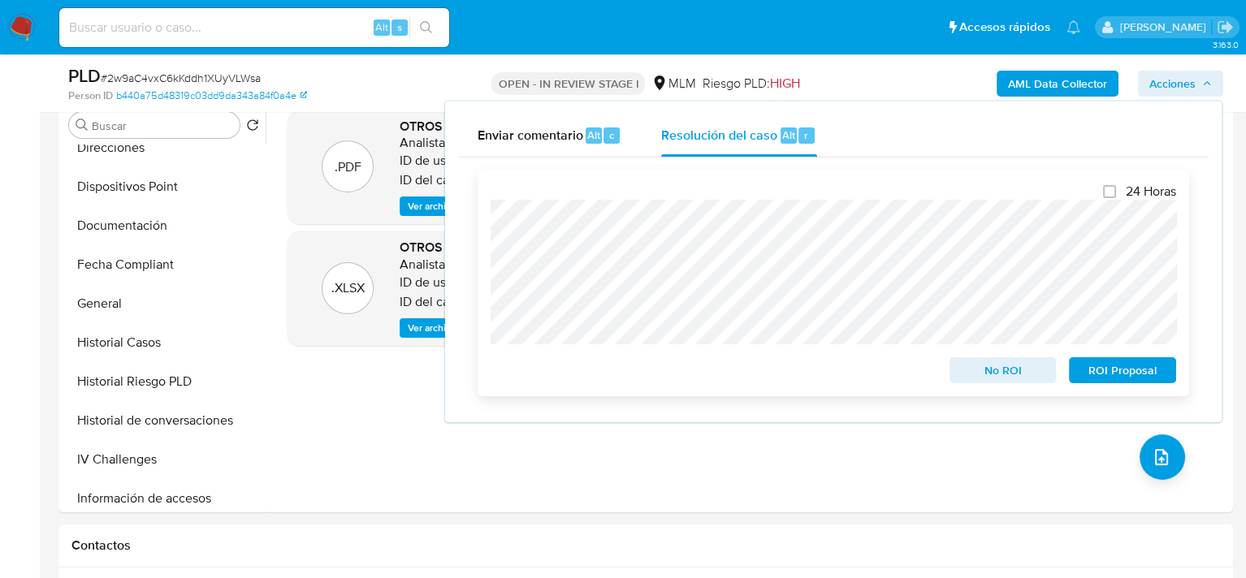
click at [1016, 371] on span "No ROI" at bounding box center [1003, 370] width 84 height 23
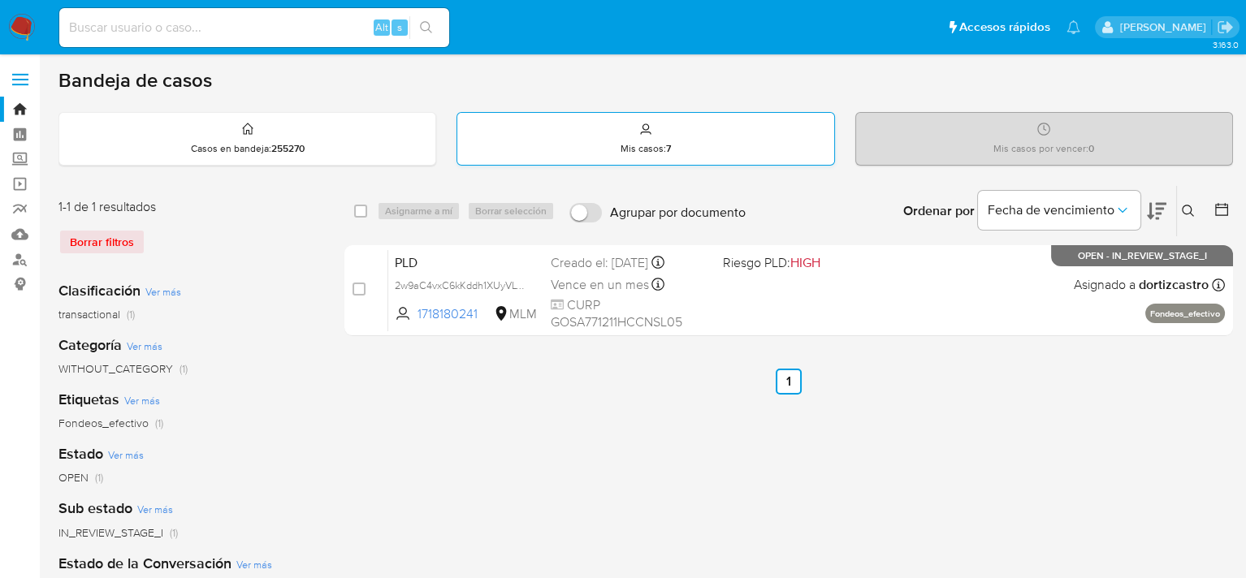
click at [659, 136] on div "Mis casos : 7" at bounding box center [645, 139] width 376 height 52
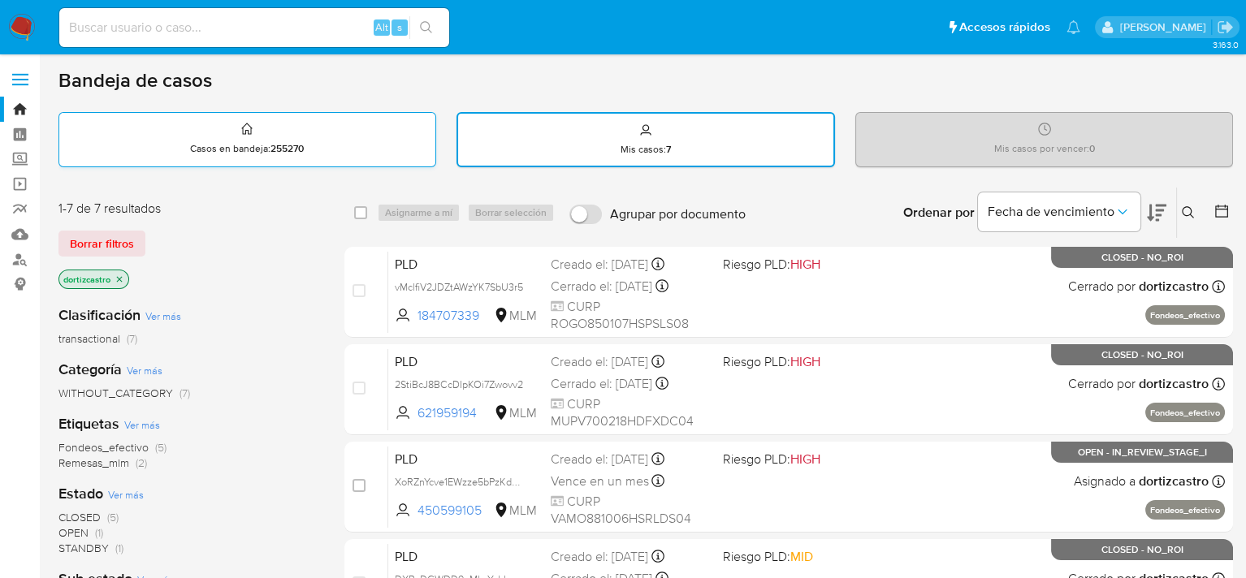
click at [292, 132] on div "Casos en bandeja : 255270" at bounding box center [247, 139] width 376 height 52
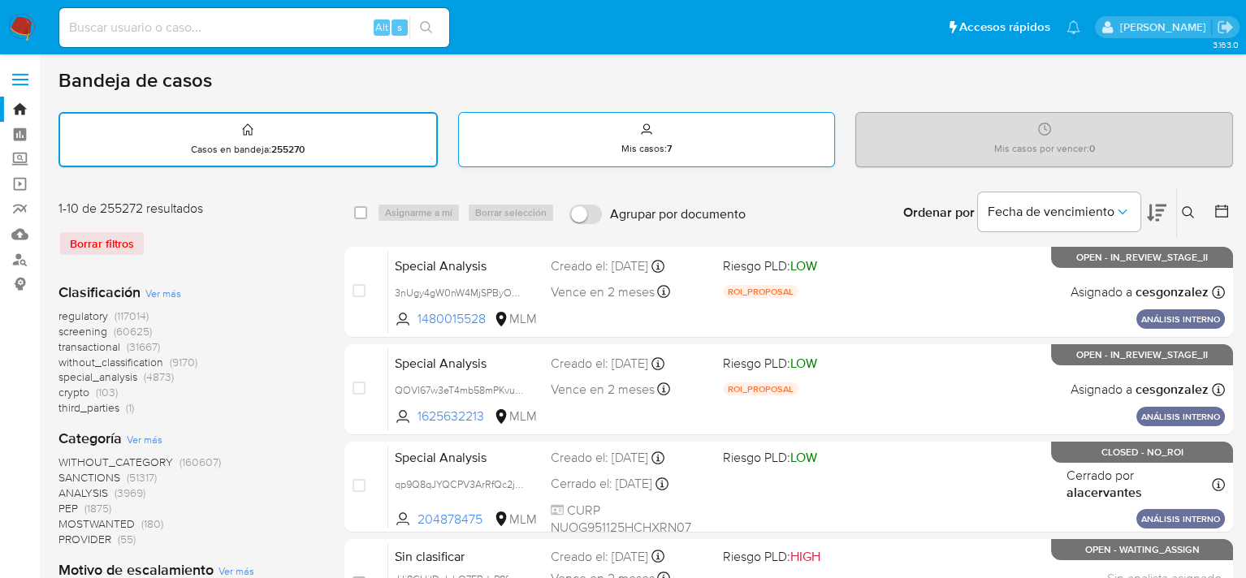
click at [588, 144] on div "Mis casos : 7" at bounding box center [647, 139] width 376 height 52
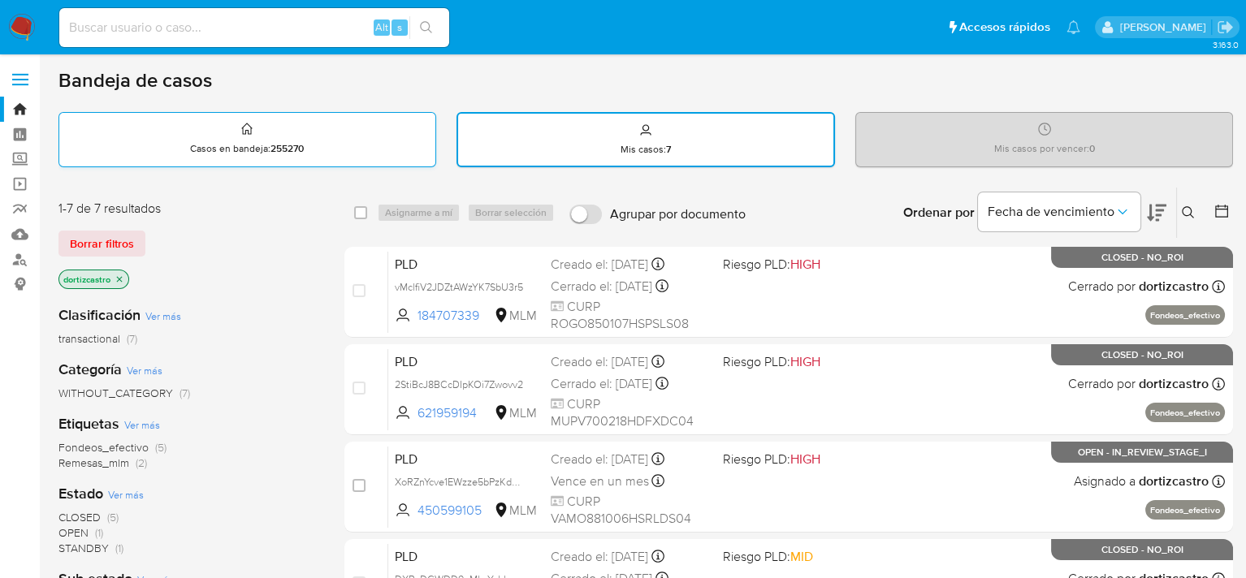
click at [370, 145] on div "Casos en bandeja : 255270" at bounding box center [247, 139] width 376 height 52
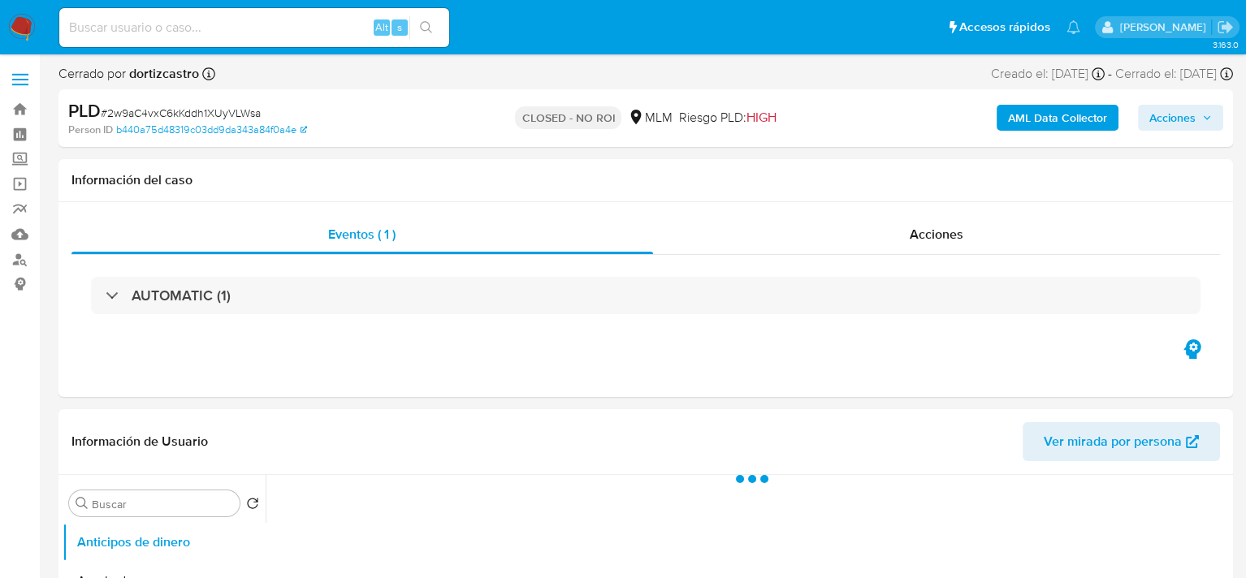
select select "10"
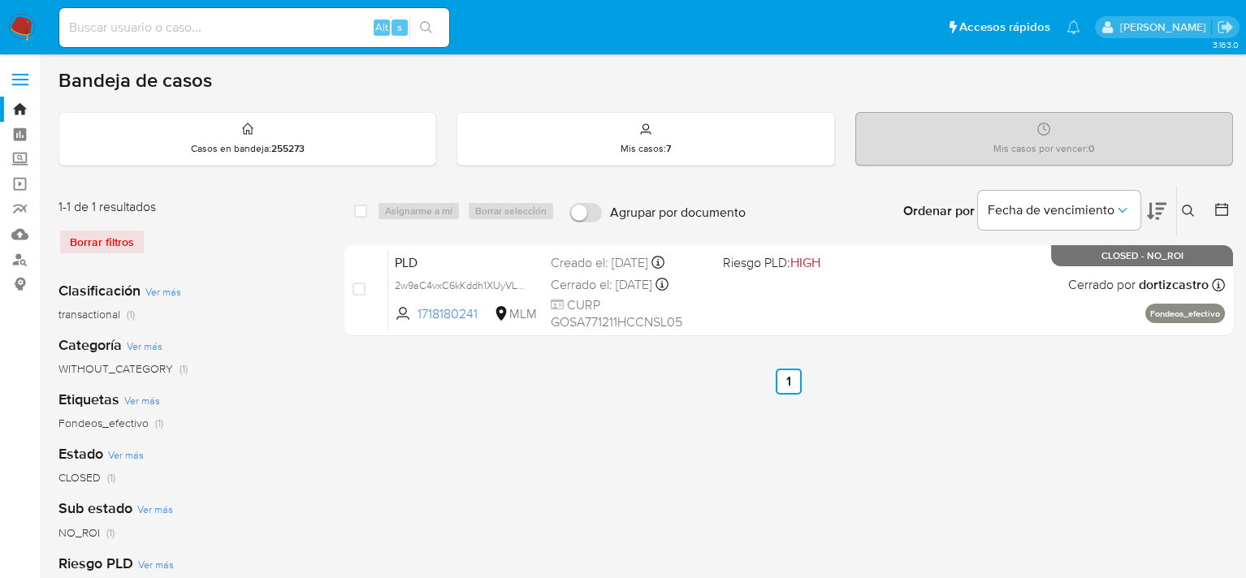
click at [1196, 210] on button at bounding box center [1190, 210] width 27 height 19
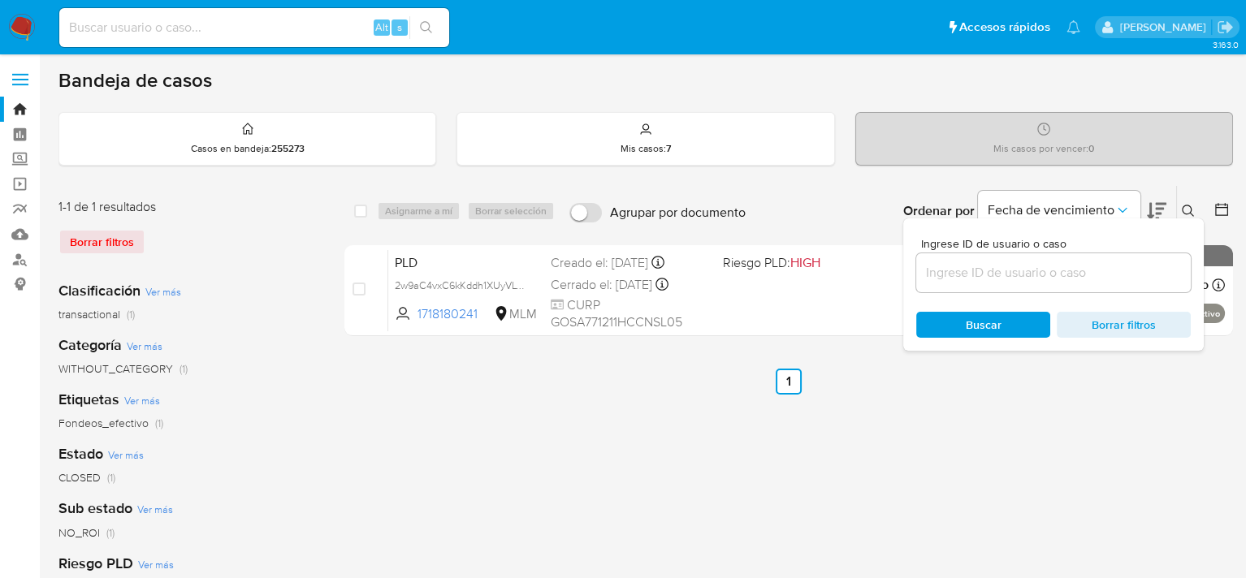
drag, startPoint x: 1052, startPoint y: 275, endPoint x: 1010, endPoint y: 275, distance: 41.4
click at [1049, 275] on input at bounding box center [1053, 272] width 275 height 21
type input "1151636234"
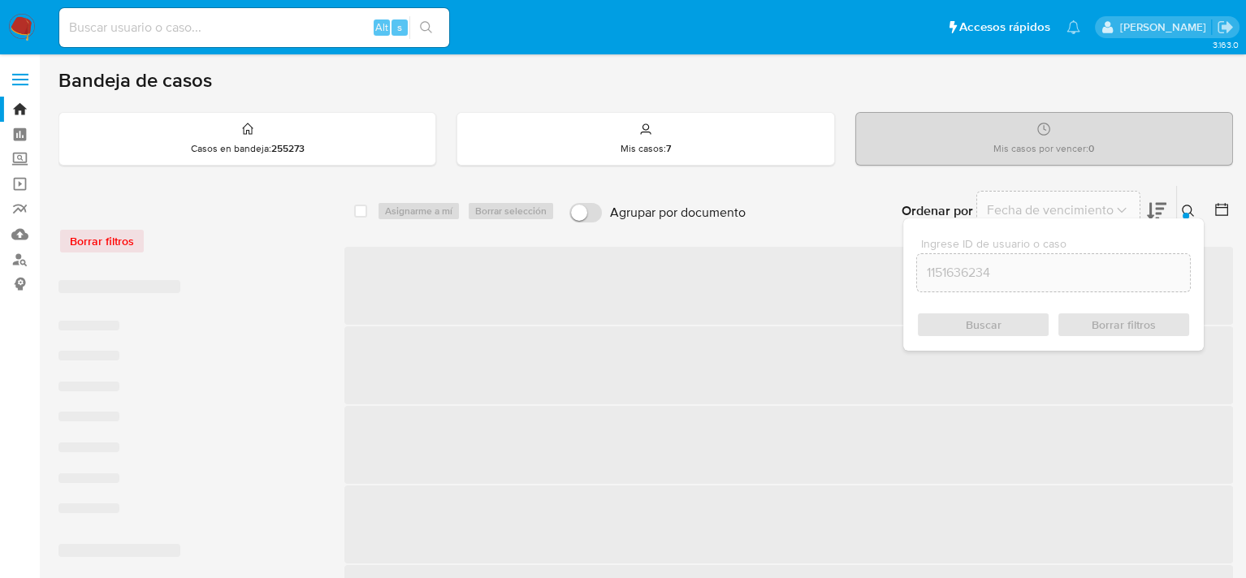
click at [984, 318] on div "Buscar Borrar filtros" at bounding box center [1053, 325] width 275 height 26
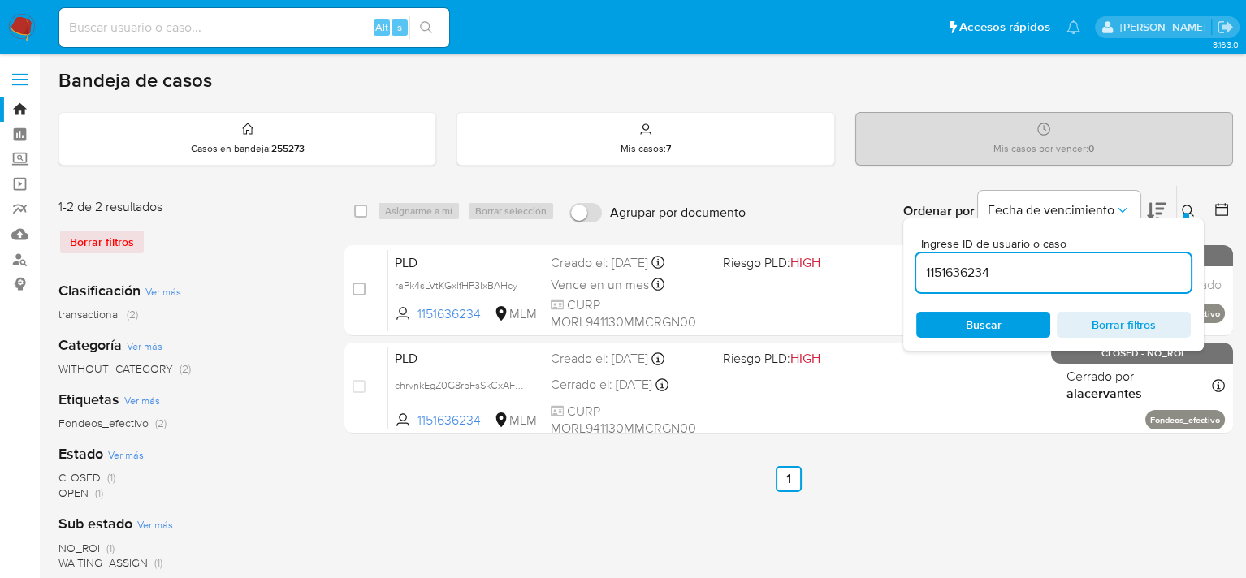
click at [978, 322] on span "Buscar" at bounding box center [984, 325] width 36 height 26
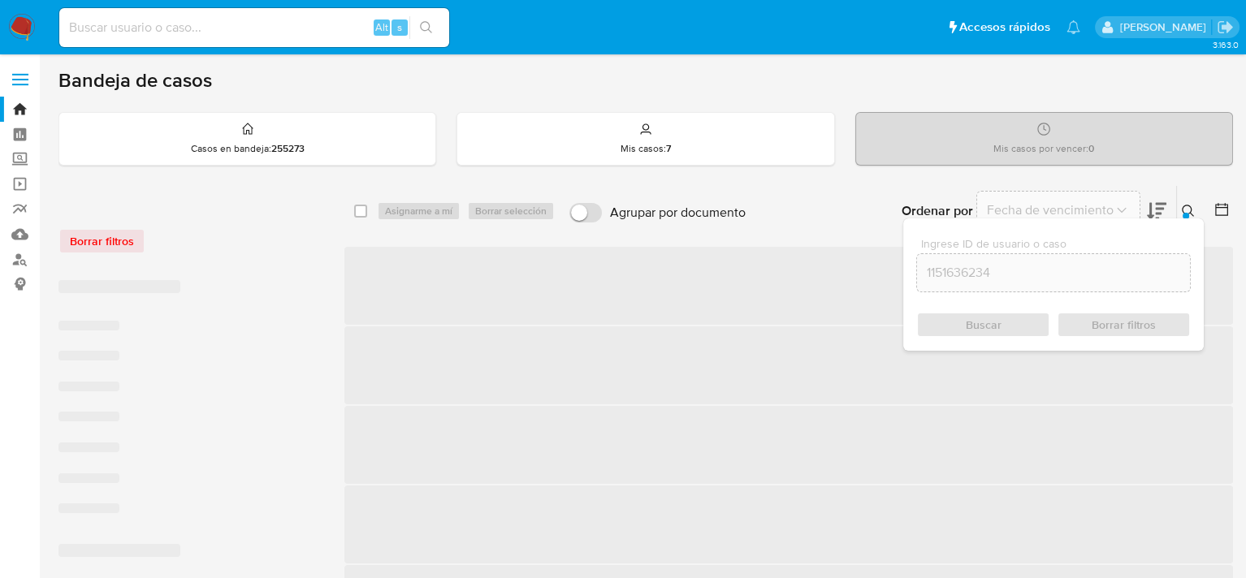
click at [1192, 205] on icon at bounding box center [1188, 211] width 13 height 13
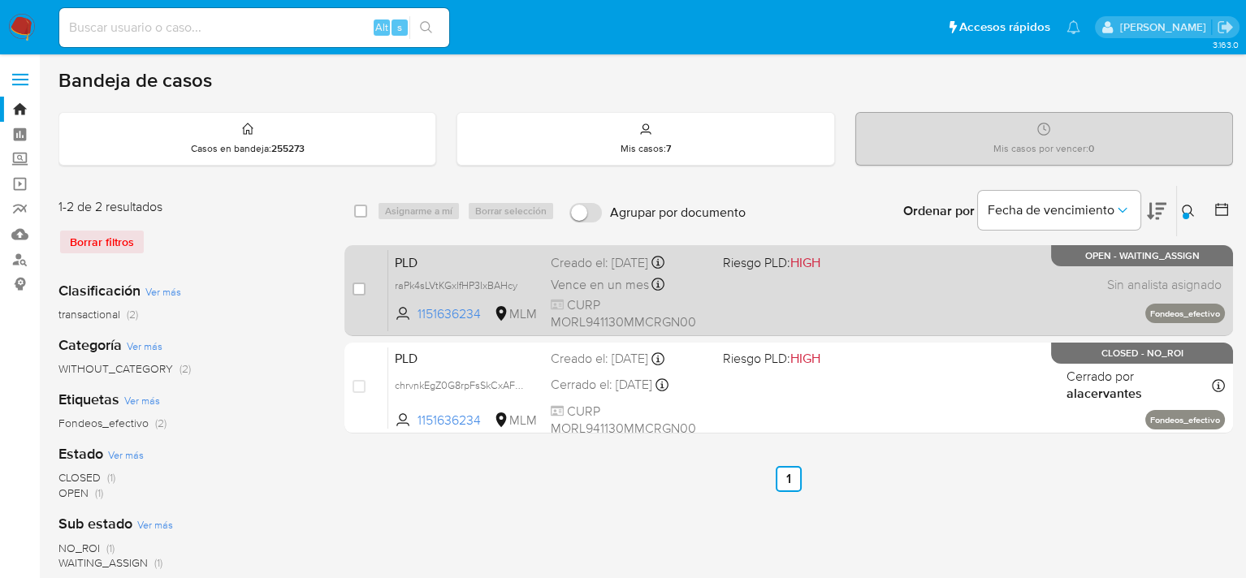
click at [666, 309] on span "CURP MORL941130MMCRGN00" at bounding box center [630, 313] width 158 height 35
click at [361, 287] on input "checkbox" at bounding box center [358, 289] width 13 height 13
checkbox input "true"
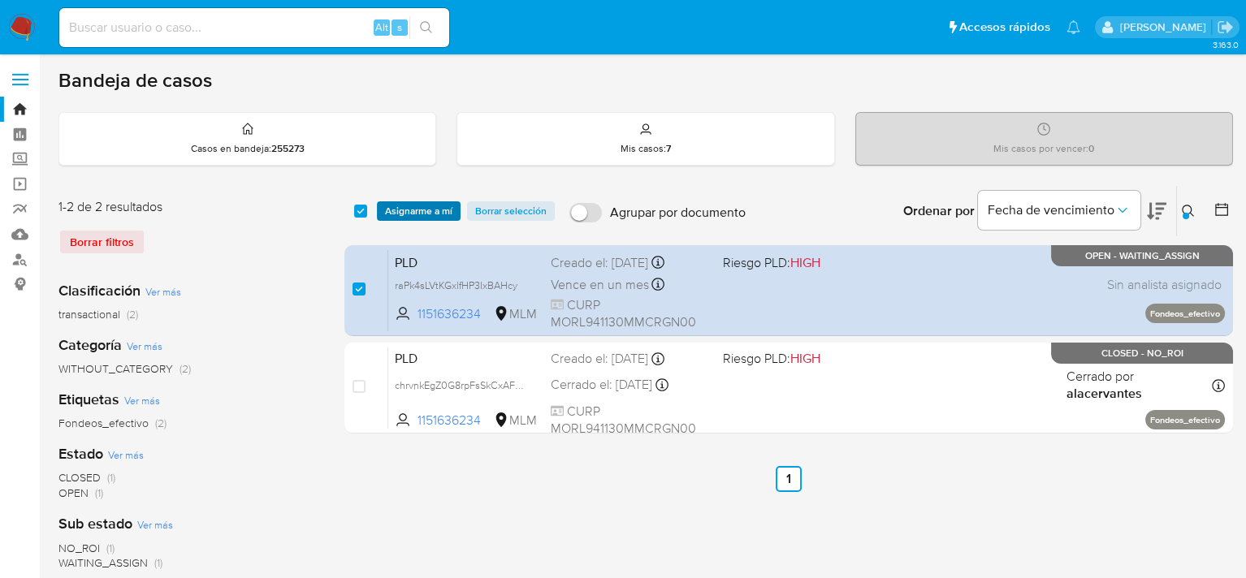
click at [436, 211] on span "Asignarme a mí" at bounding box center [418, 211] width 67 height 16
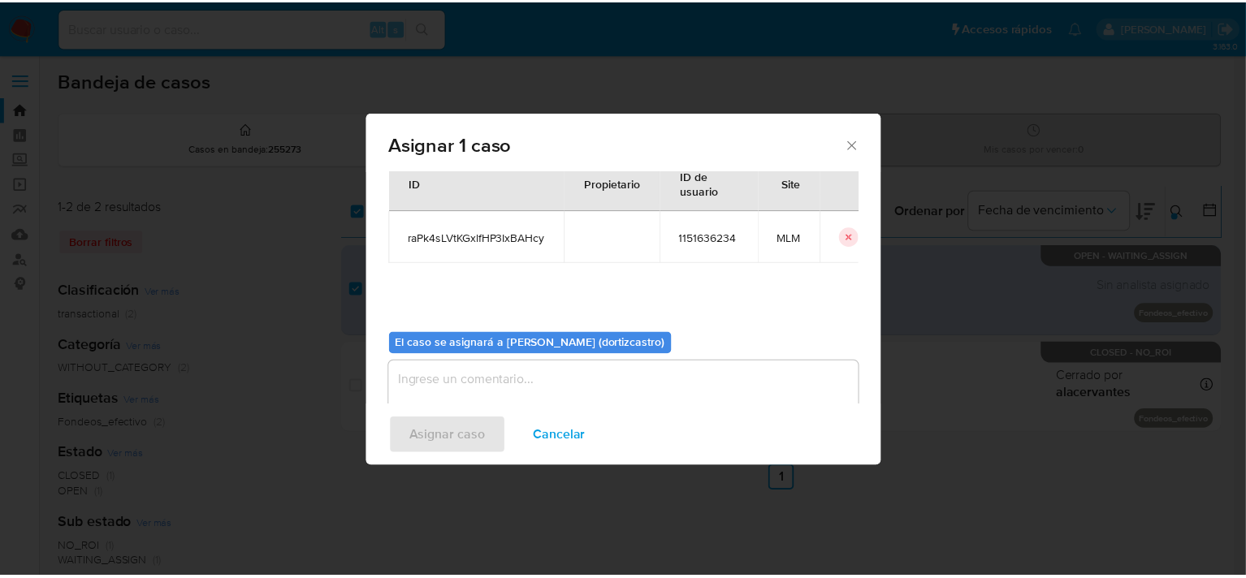
scroll to position [84, 0]
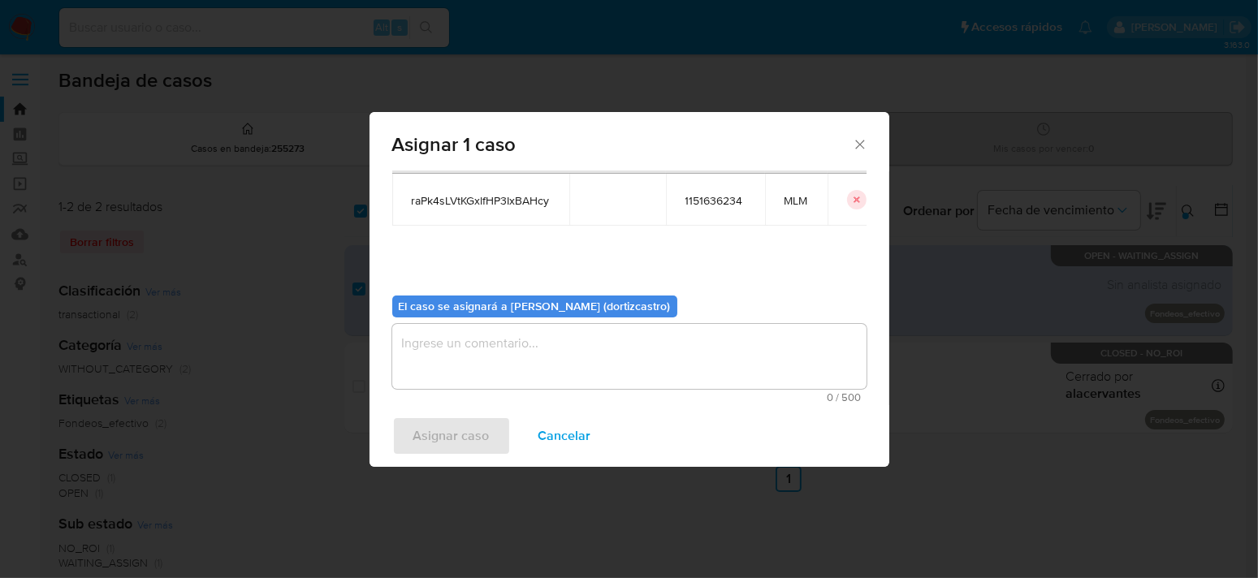
click at [470, 348] on textarea "assign-modal" at bounding box center [629, 356] width 474 height 65
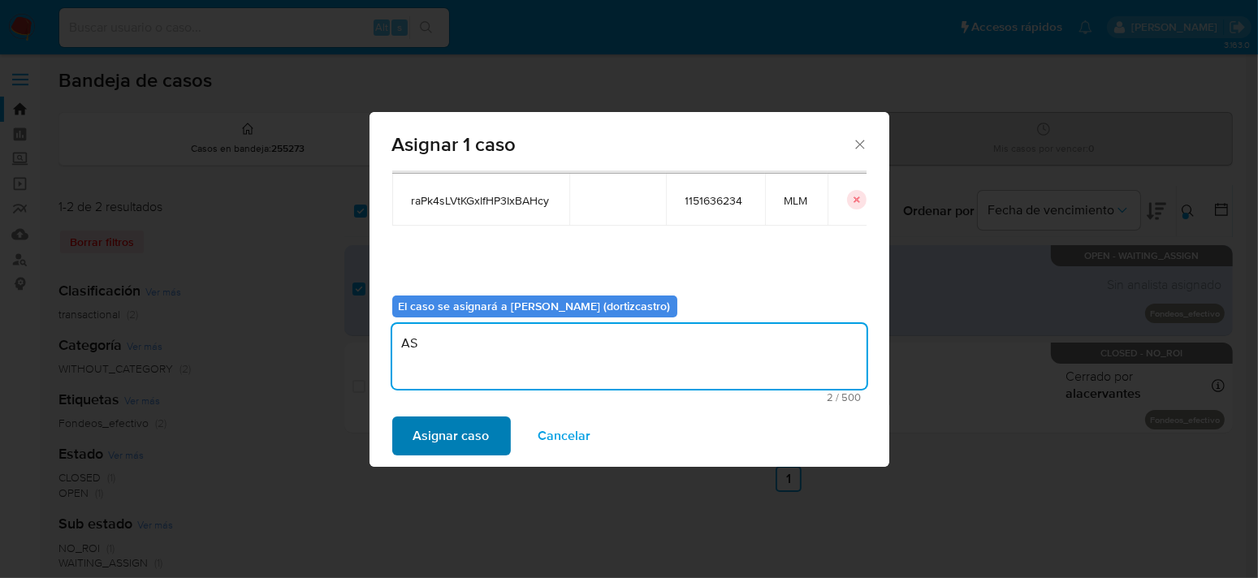
type textarea "AS"
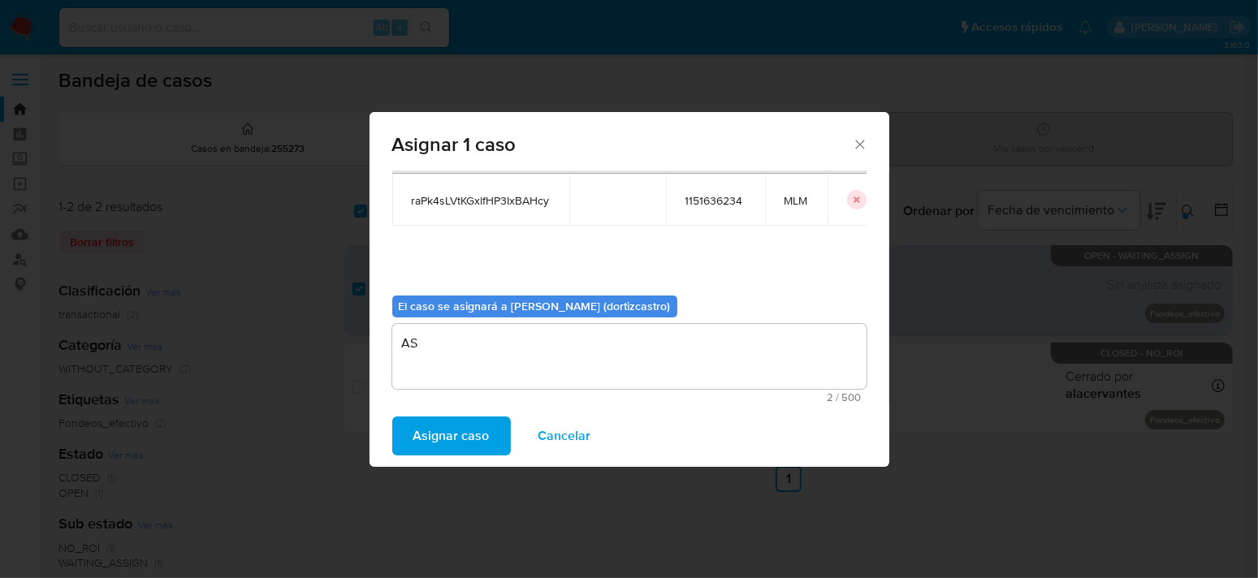
click at [454, 430] on span "Asignar caso" at bounding box center [451, 436] width 76 height 36
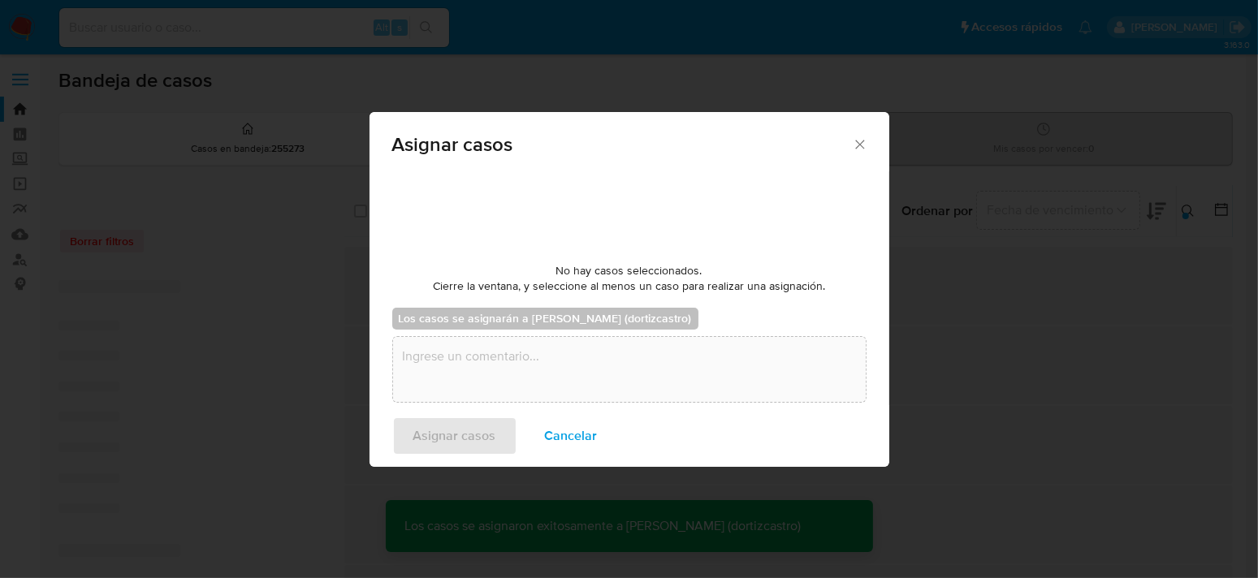
checkbox input "false"
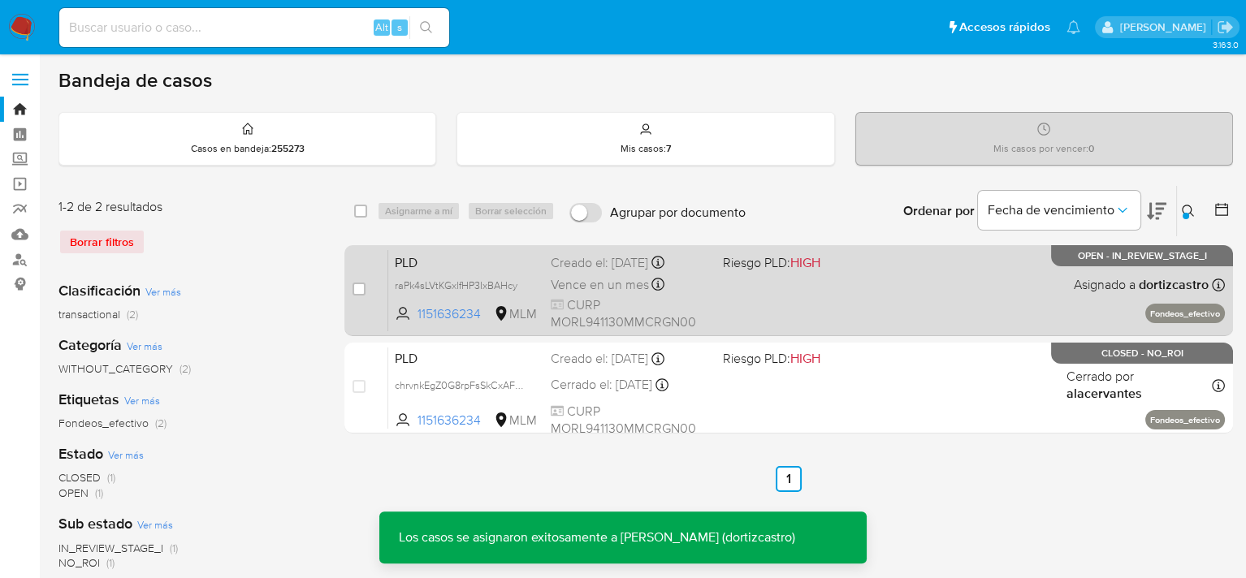
click at [589, 296] on span "CURP MORL941130MMCRGN00" at bounding box center [630, 313] width 158 height 35
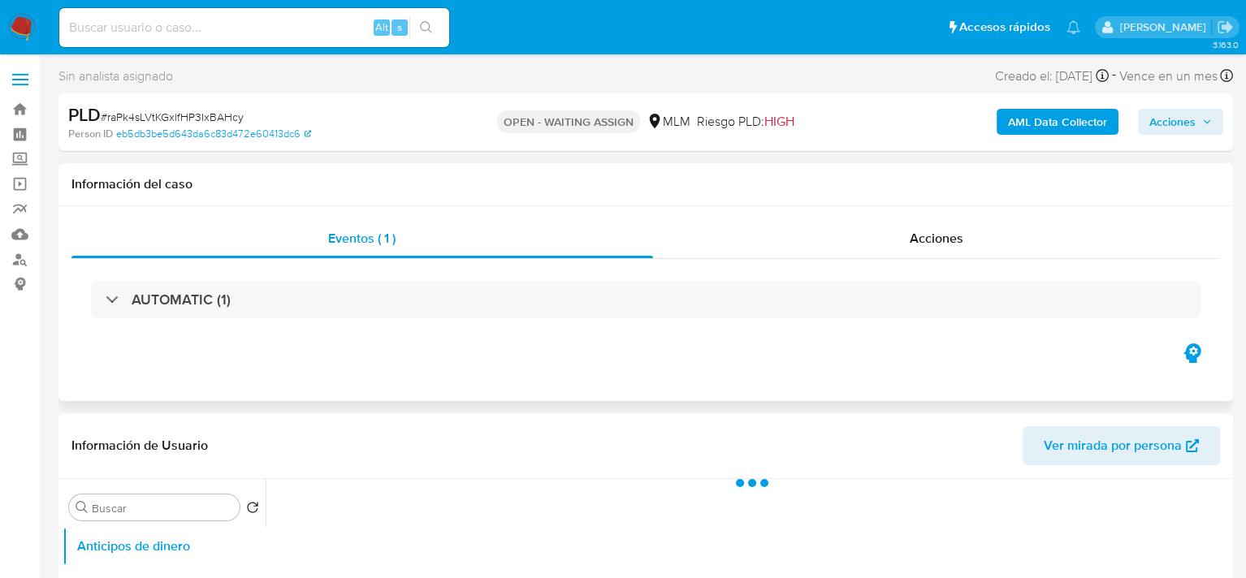
select select "10"
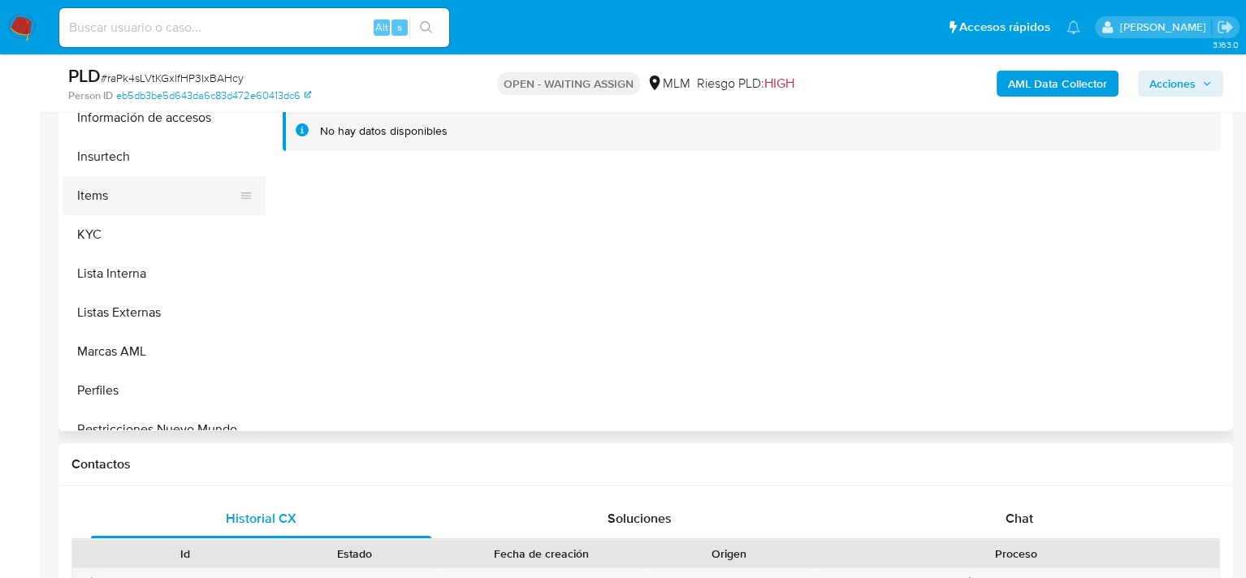
scroll to position [650, 0]
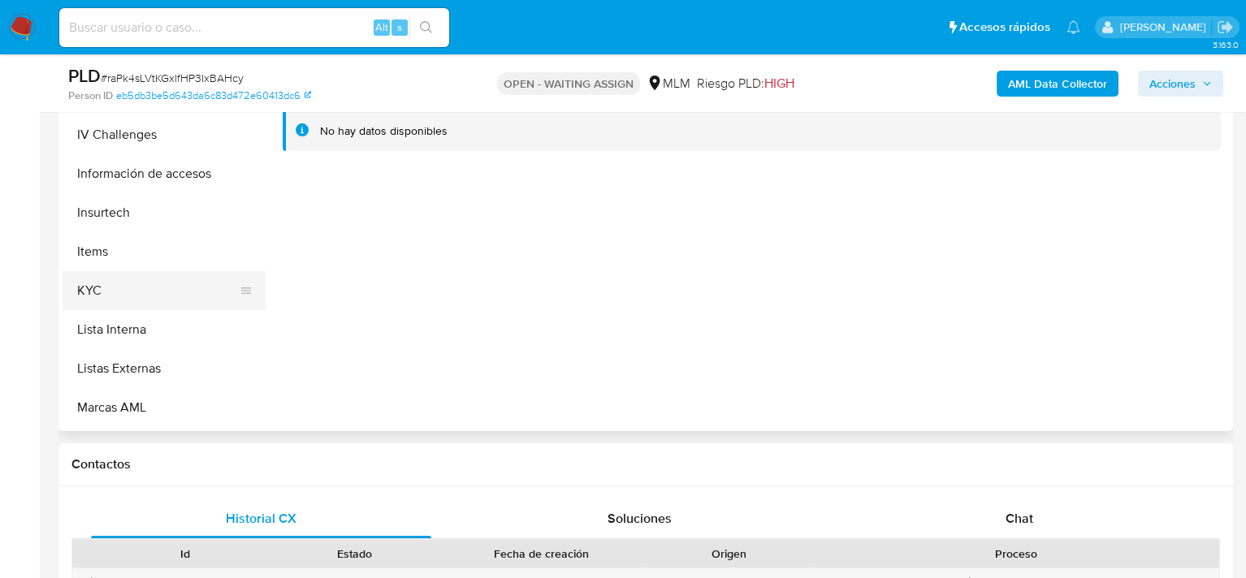
click at [115, 277] on button "KYC" at bounding box center [158, 290] width 190 height 39
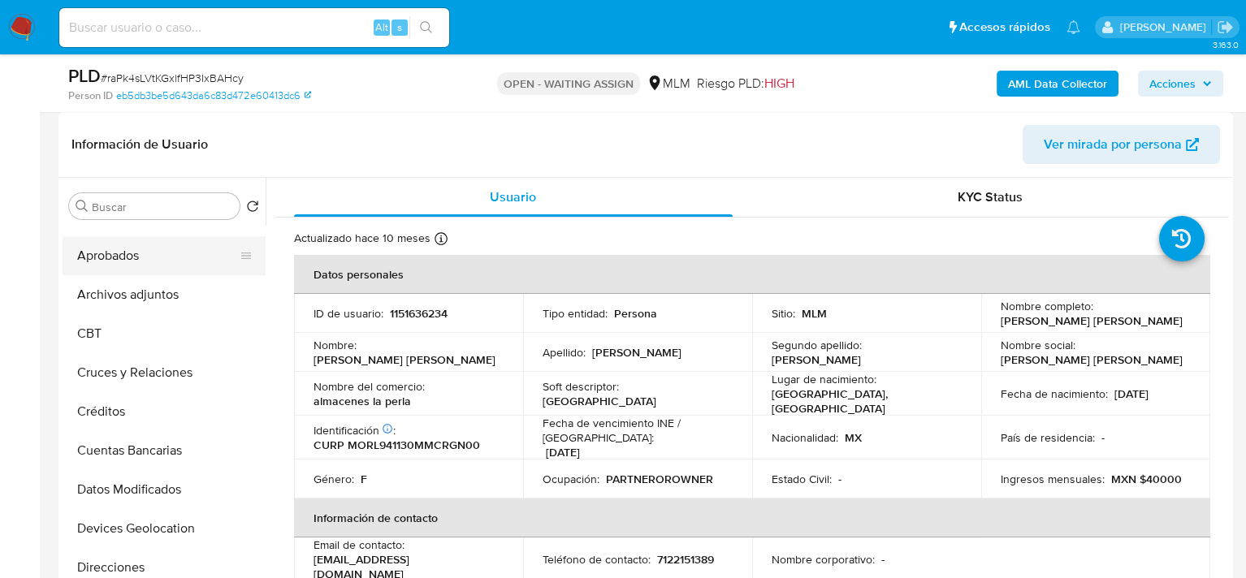
scroll to position [0, 0]
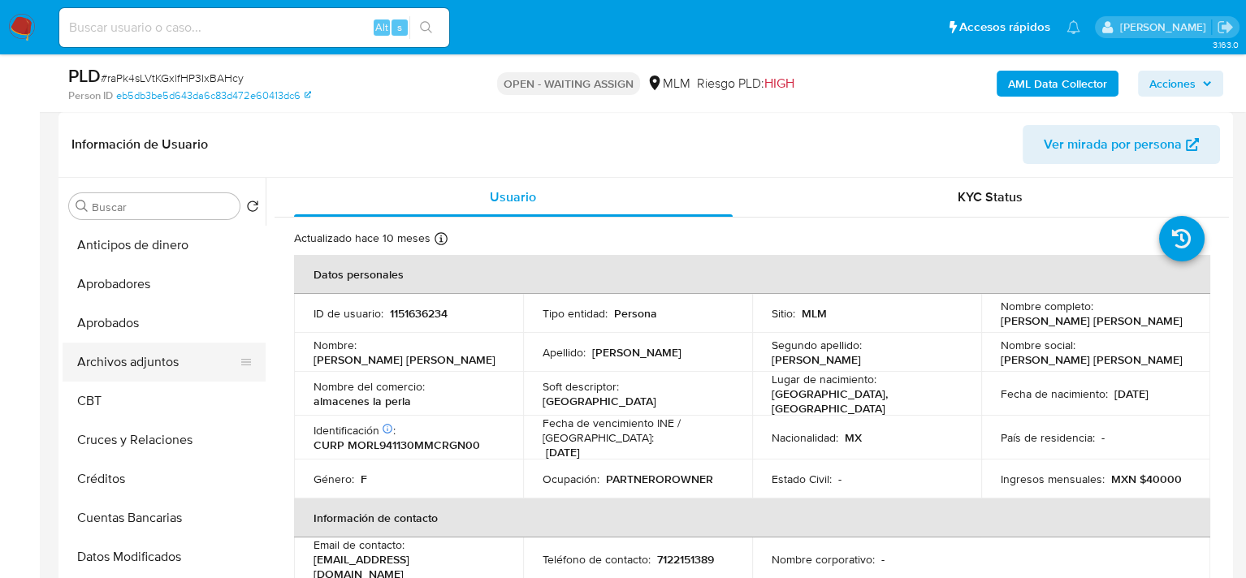
click at [145, 361] on button "Archivos adjuntos" at bounding box center [158, 362] width 190 height 39
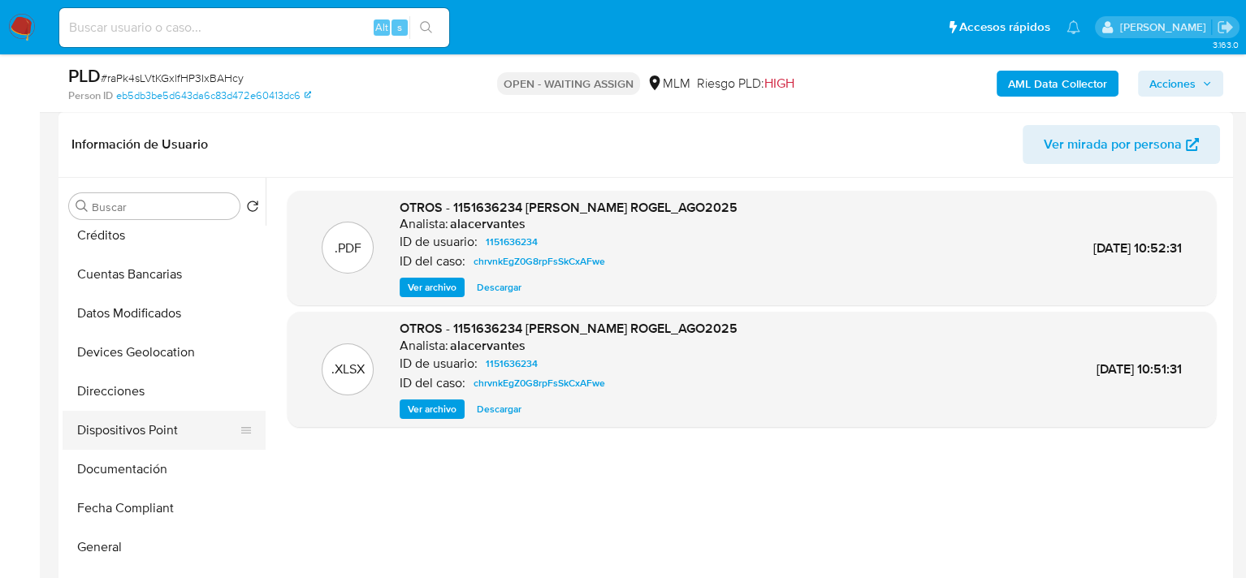
scroll to position [569, 0]
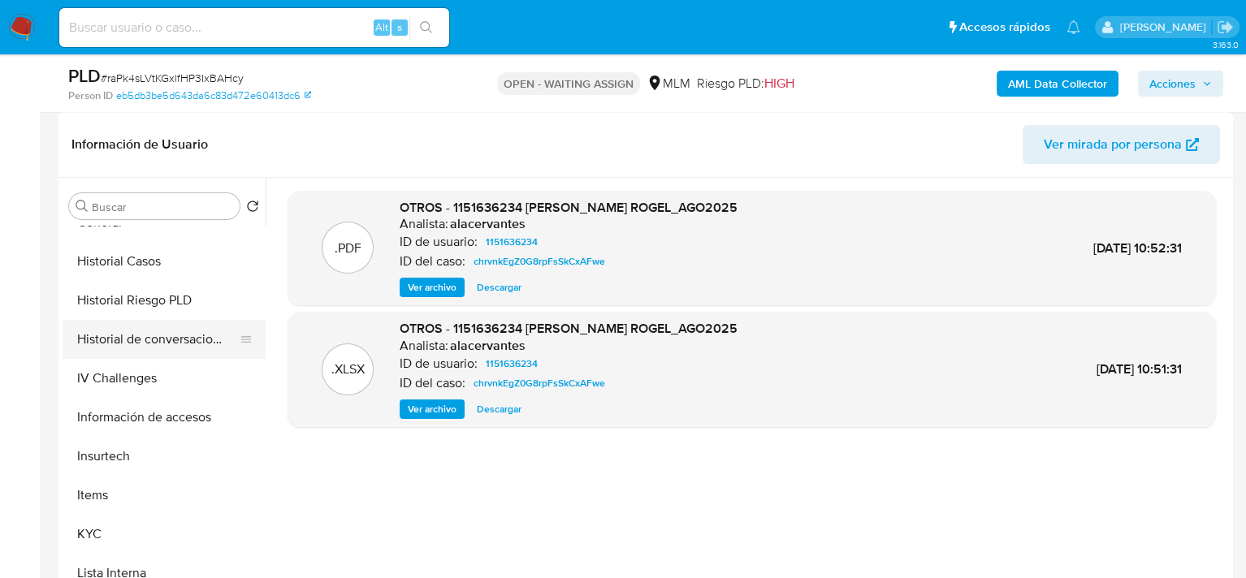
click at [154, 339] on button "Historial de conversaciones" at bounding box center [158, 339] width 190 height 39
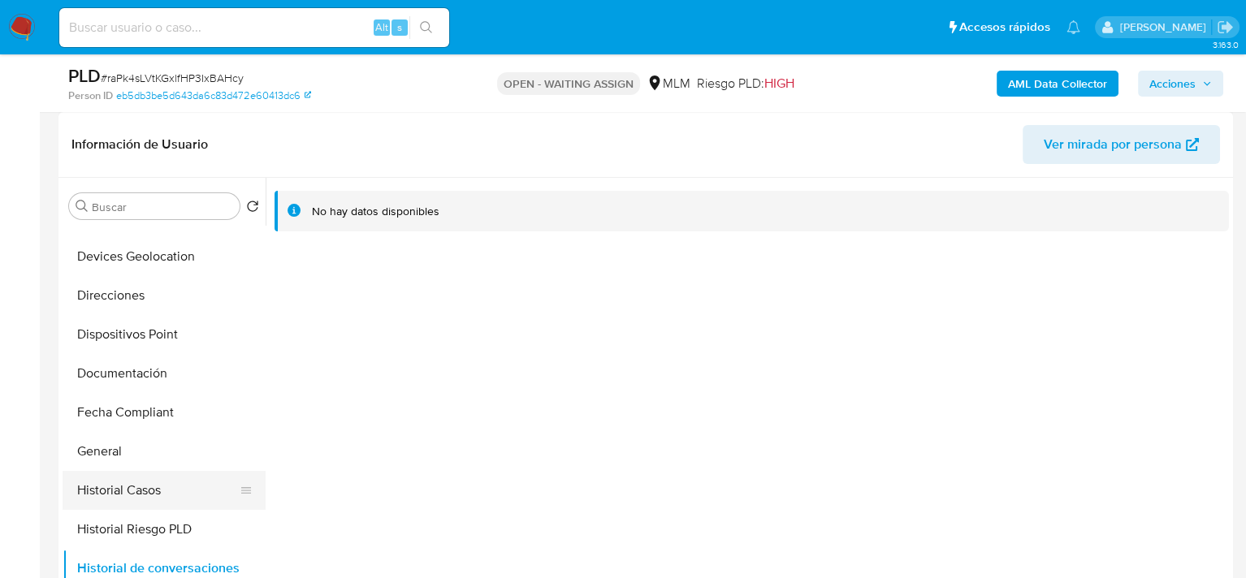
scroll to position [162, 0]
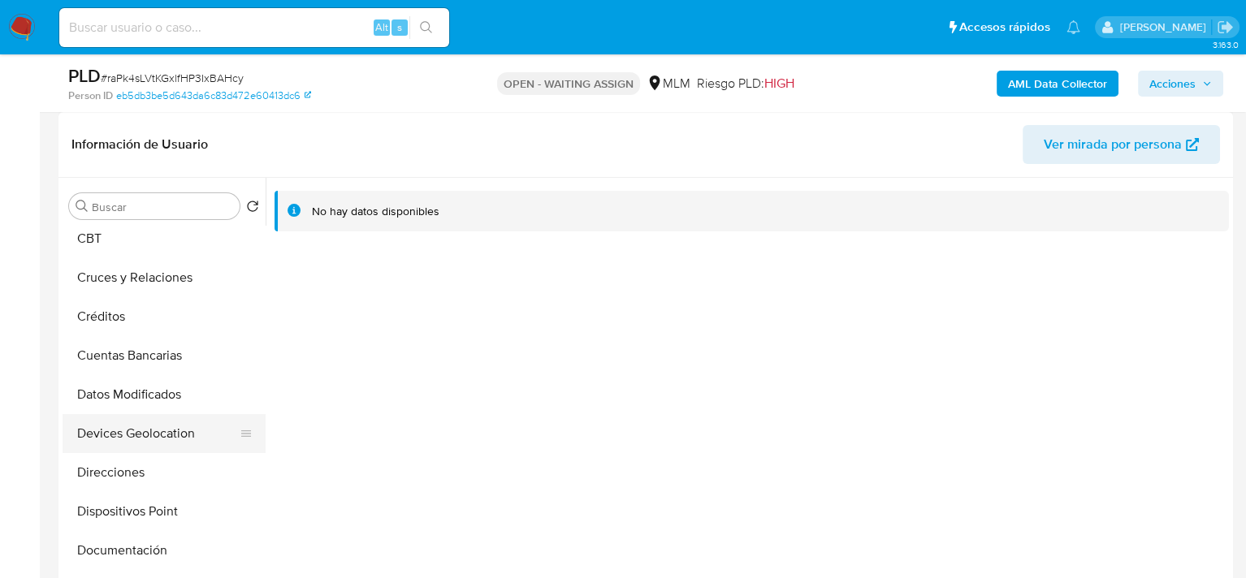
click at [152, 418] on button "Devices Geolocation" at bounding box center [158, 433] width 190 height 39
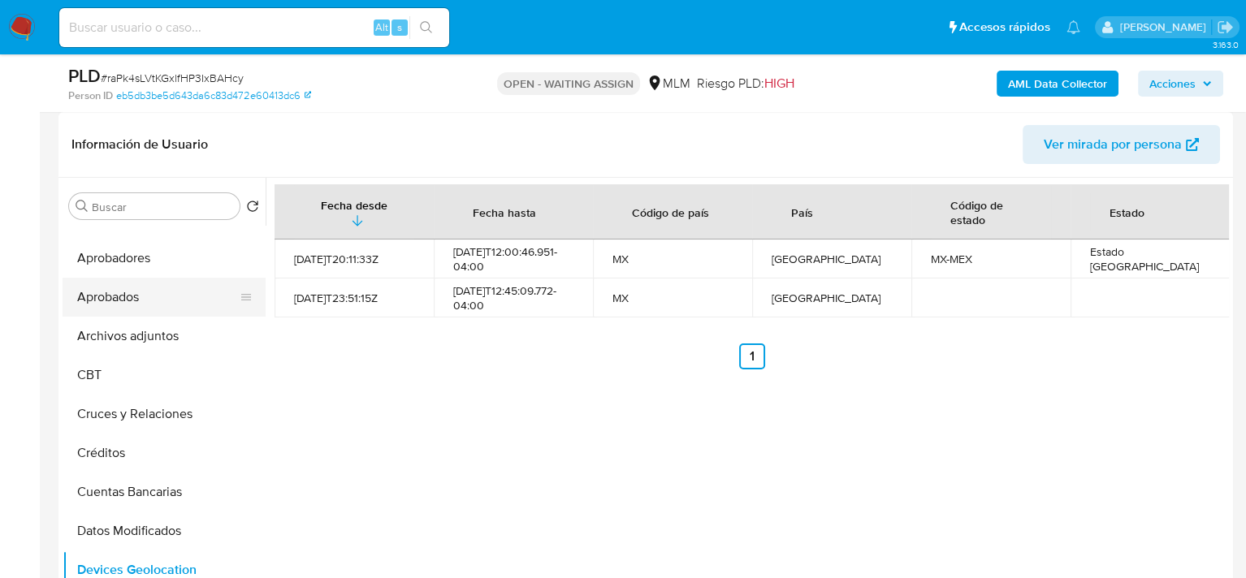
scroll to position [0, 0]
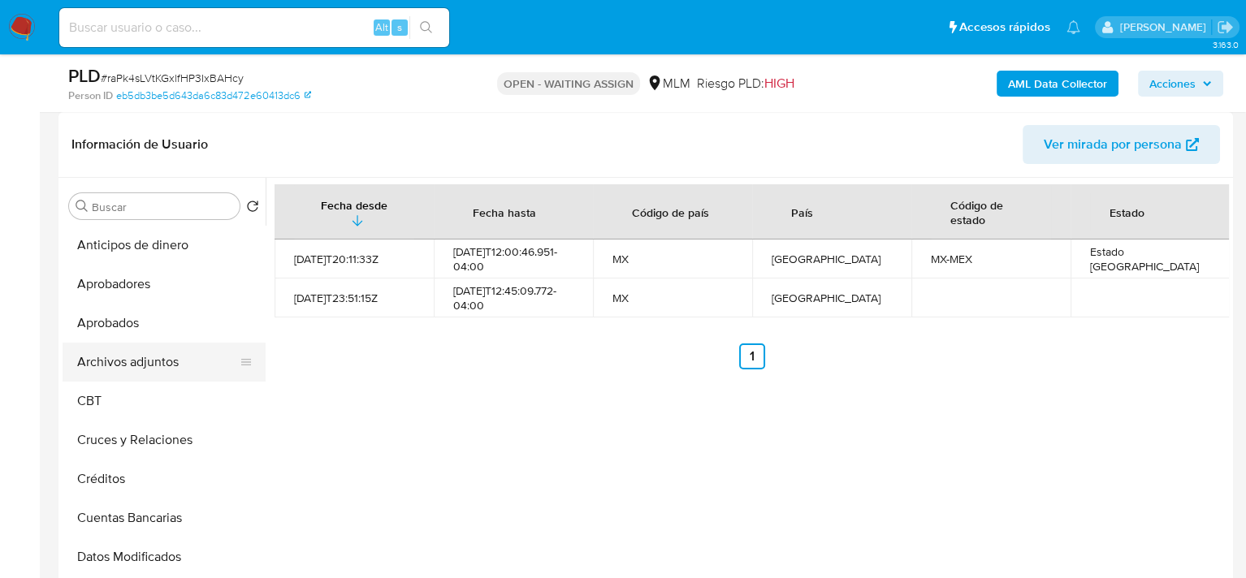
click at [149, 366] on button "Archivos adjuntos" at bounding box center [158, 362] width 190 height 39
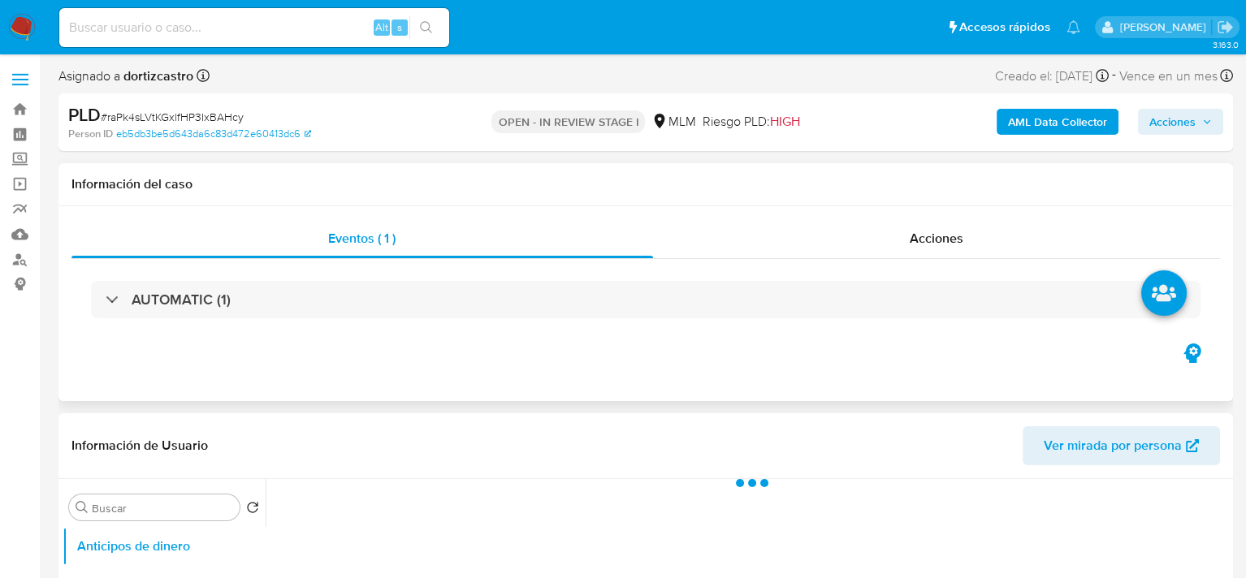
select select "10"
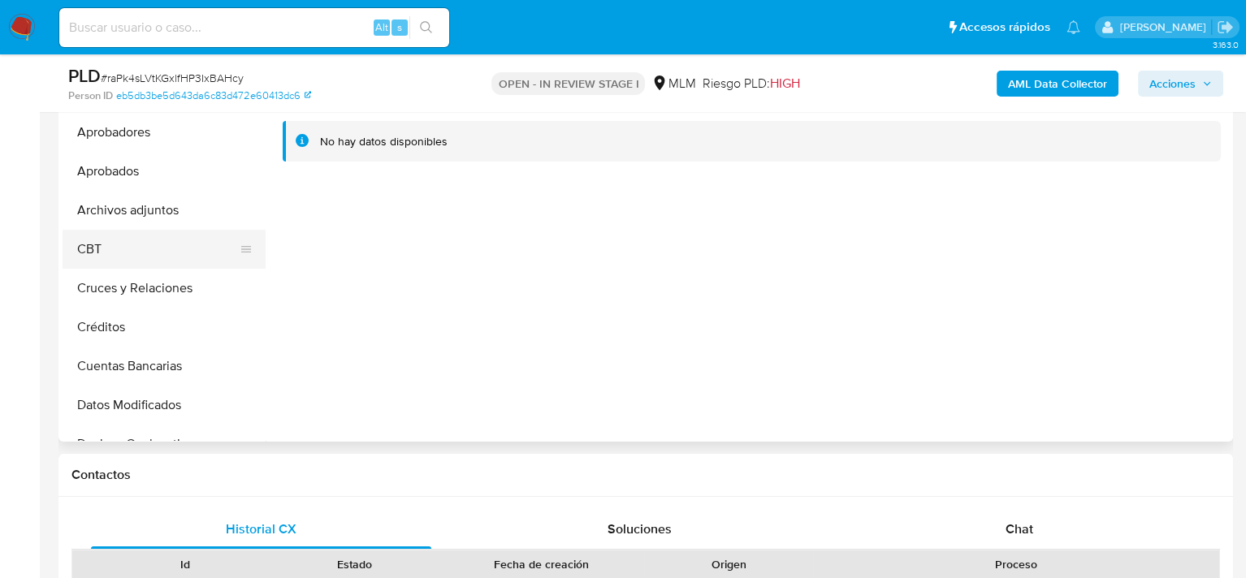
scroll to position [406, 0]
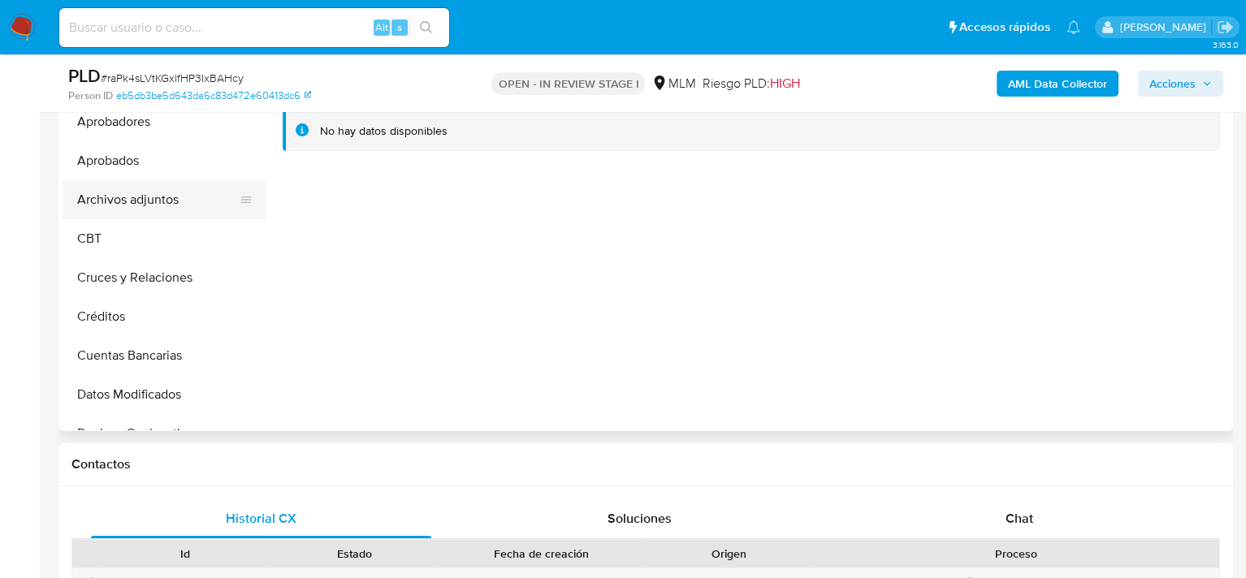
click at [130, 202] on button "Archivos adjuntos" at bounding box center [158, 199] width 190 height 39
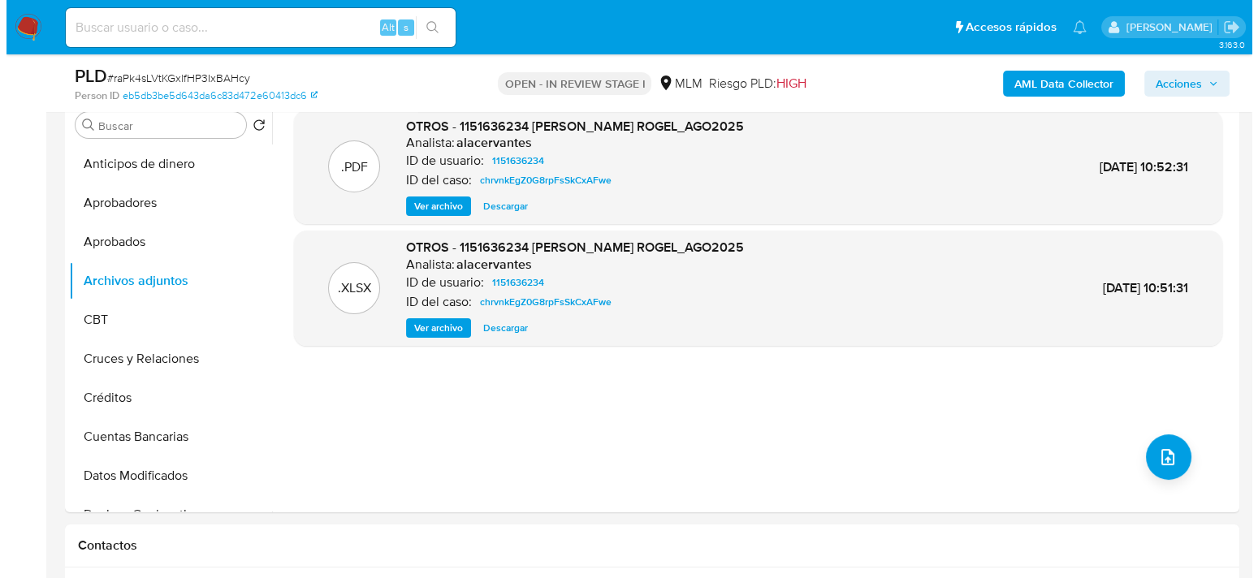
scroll to position [244, 0]
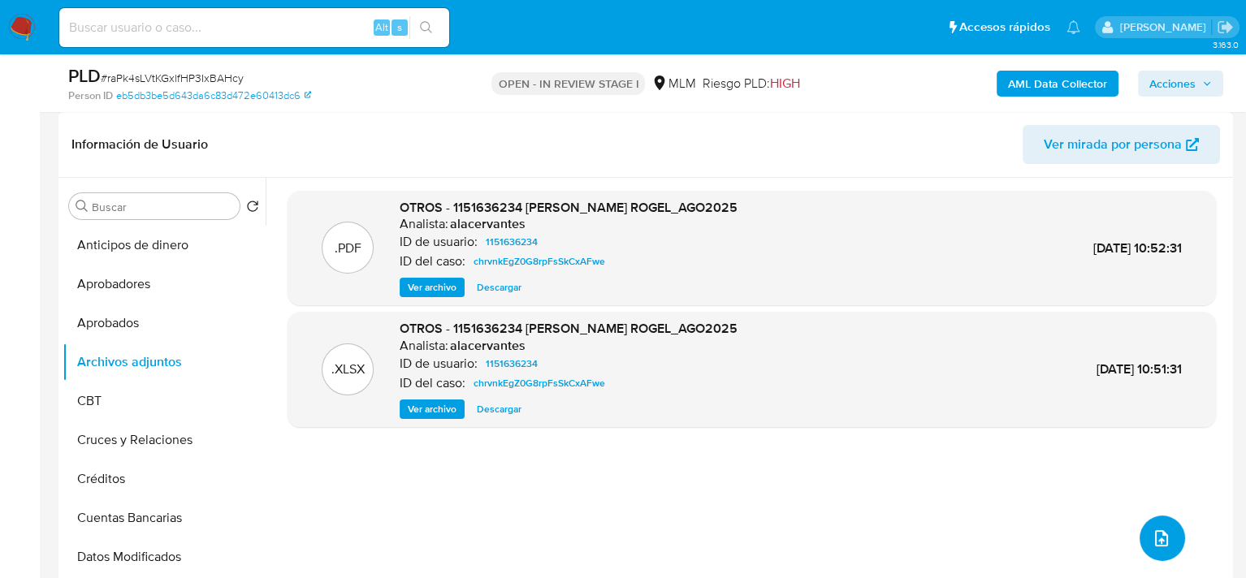
click at [1155, 535] on icon "upload-file" at bounding box center [1161, 538] width 13 height 16
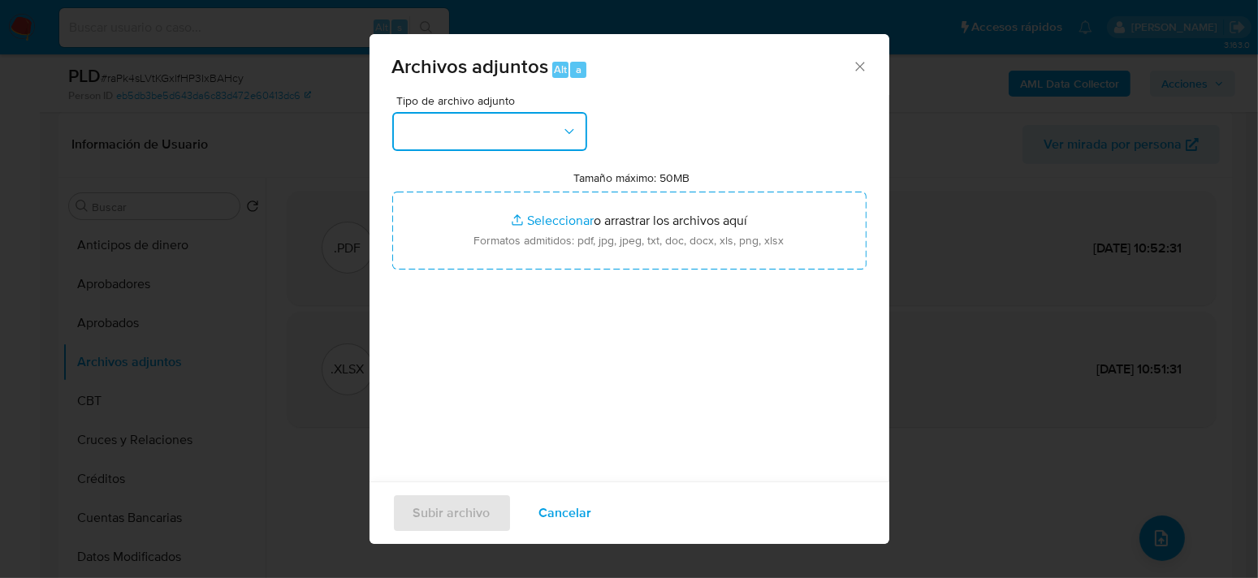
click at [579, 132] on button "button" at bounding box center [489, 131] width 195 height 39
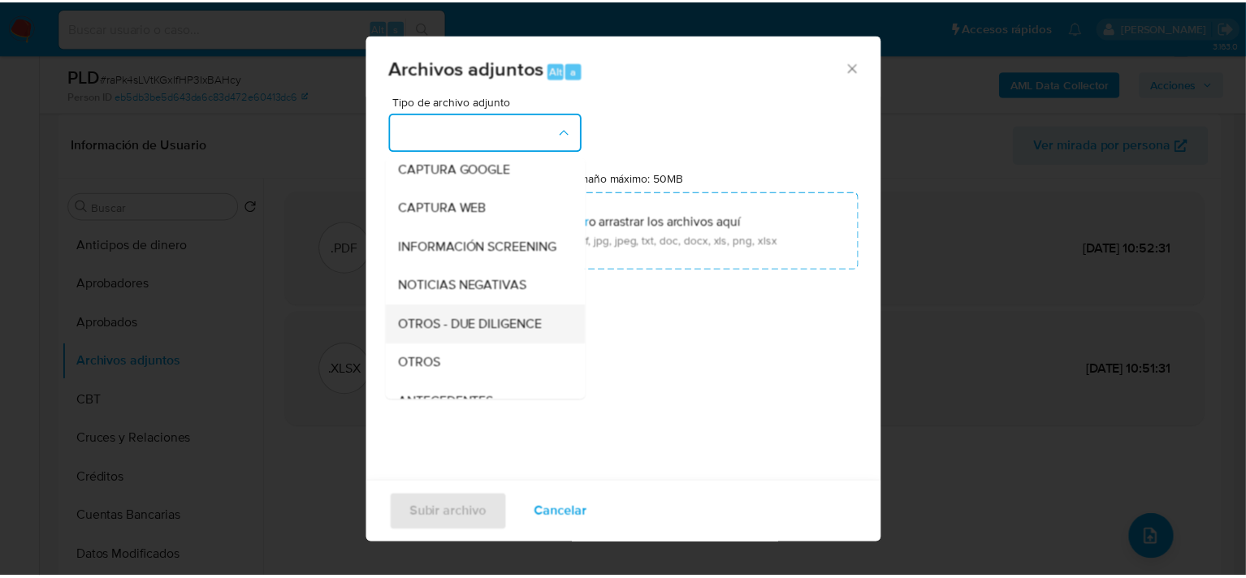
scroll to position [81, 0]
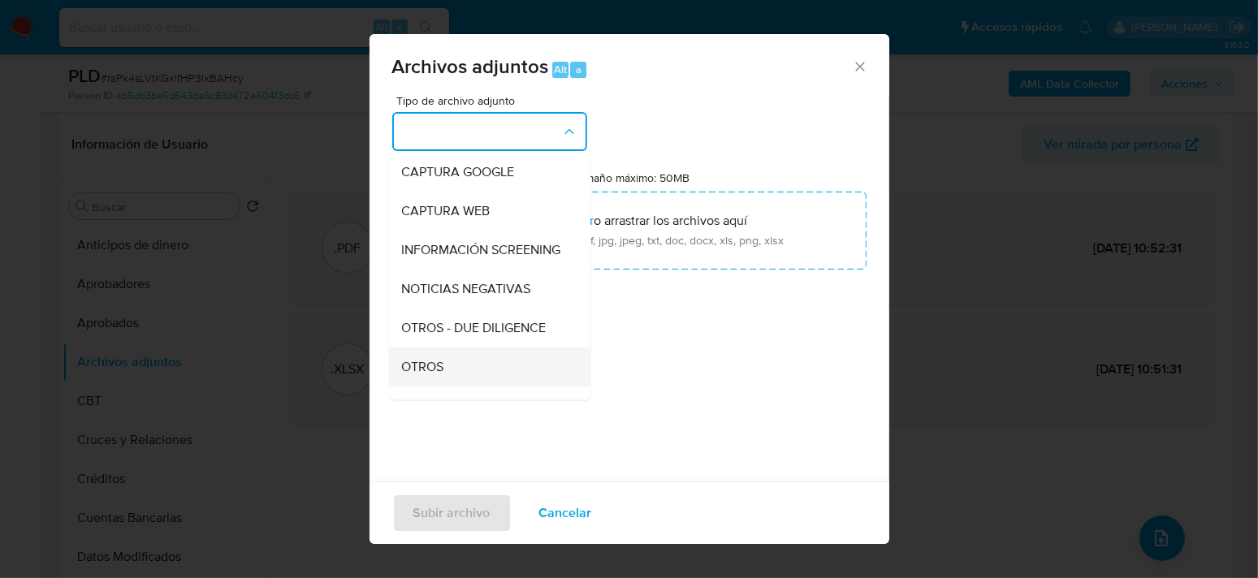
click at [446, 378] on div "OTROS" at bounding box center [484, 367] width 166 height 39
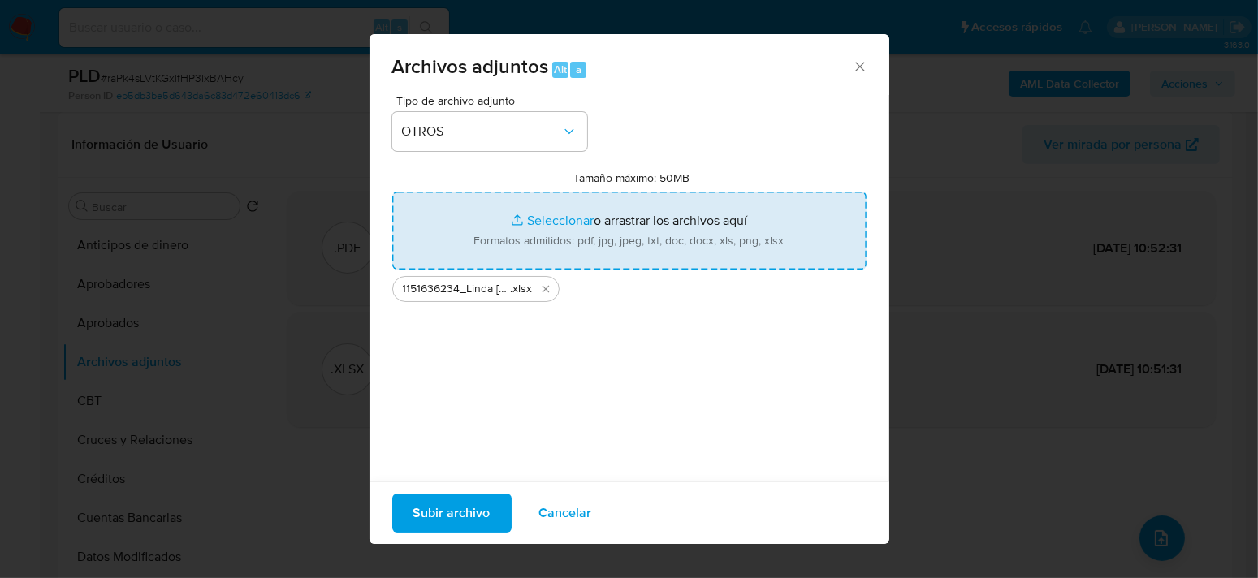
type input "C:\fakepath\1151636234_Linda [PERSON_NAME] Rogel_SEP2025.pdf"
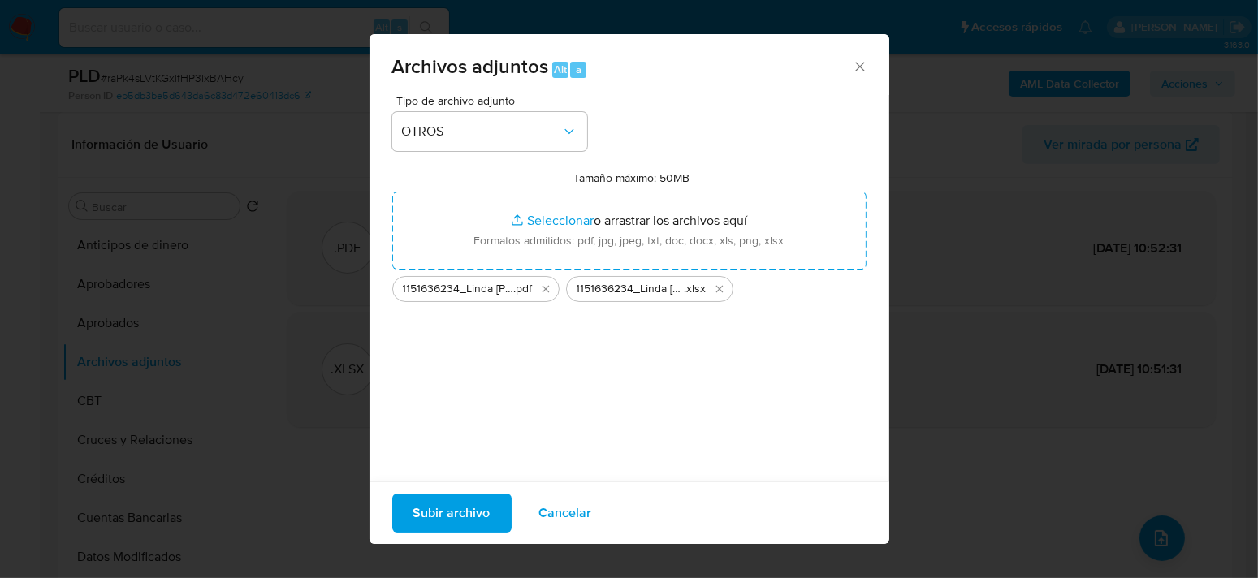
click at [426, 529] on span "Subir archivo" at bounding box center [451, 513] width 77 height 36
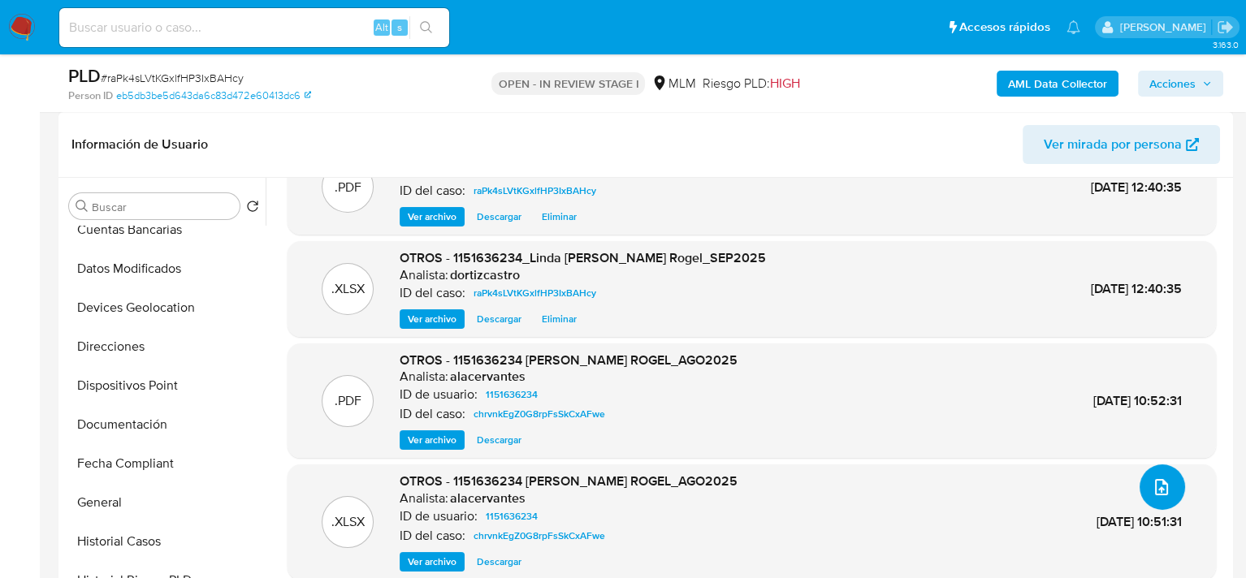
scroll to position [406, 0]
click at [166, 380] on button "General" at bounding box center [158, 384] width 190 height 39
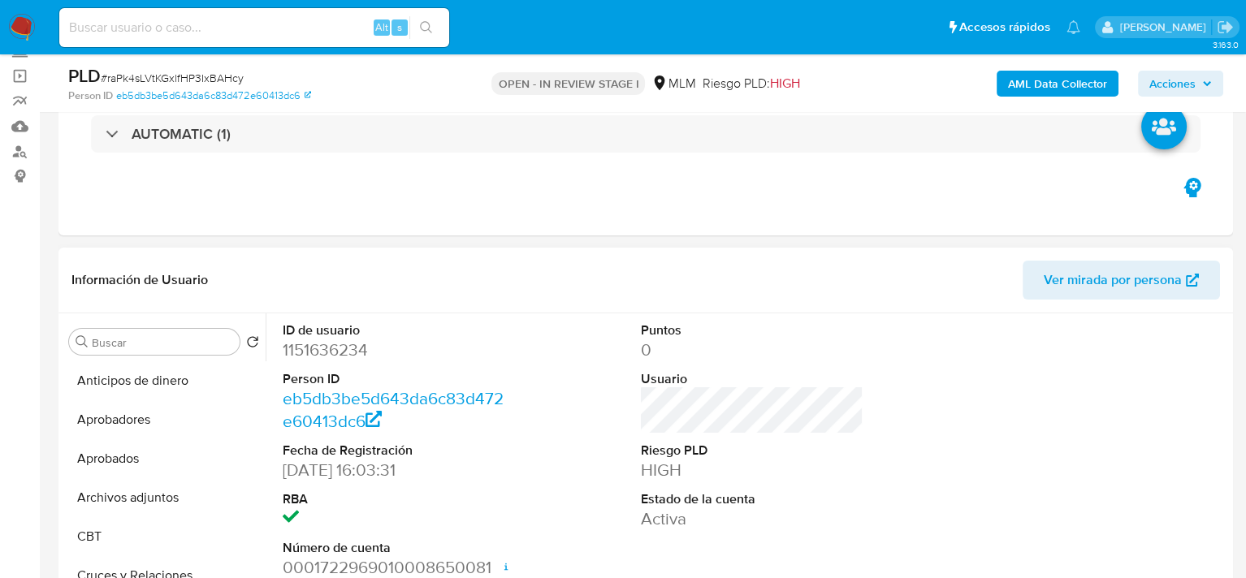
scroll to position [244, 0]
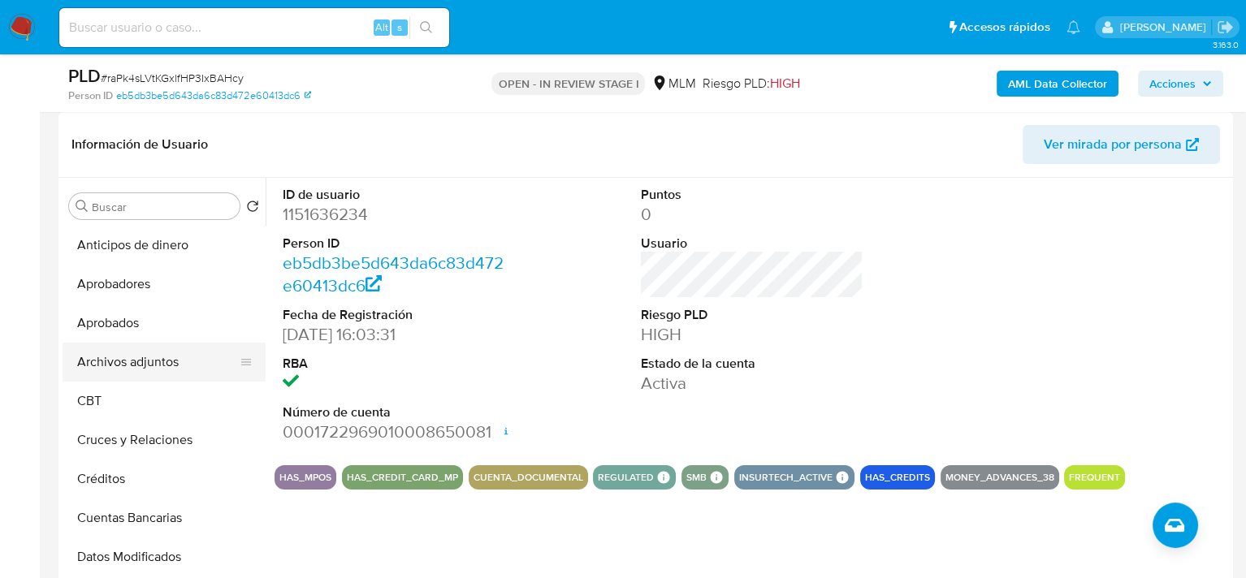
click at [128, 361] on button "Archivos adjuntos" at bounding box center [158, 362] width 190 height 39
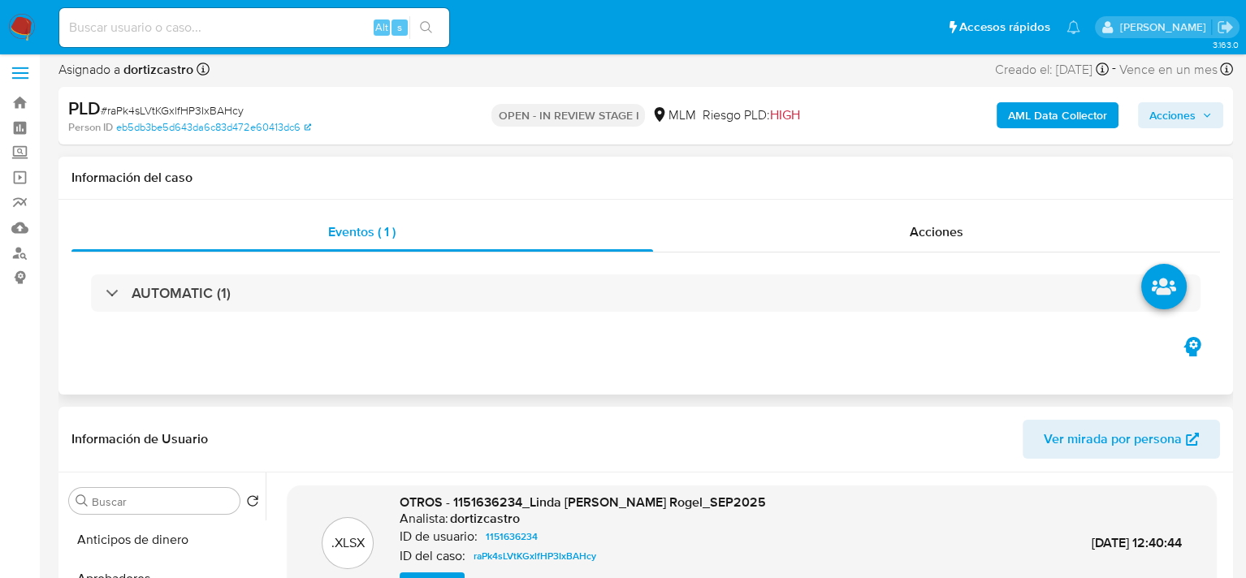
scroll to position [0, 0]
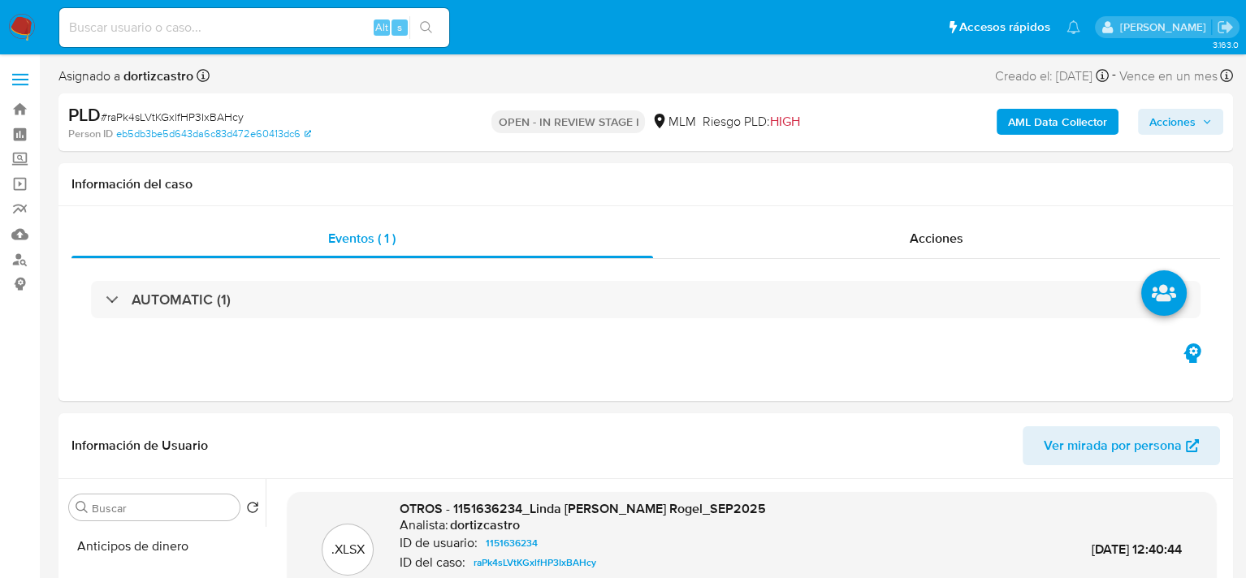
click at [1180, 127] on span "Acciones" at bounding box center [1172, 122] width 46 height 26
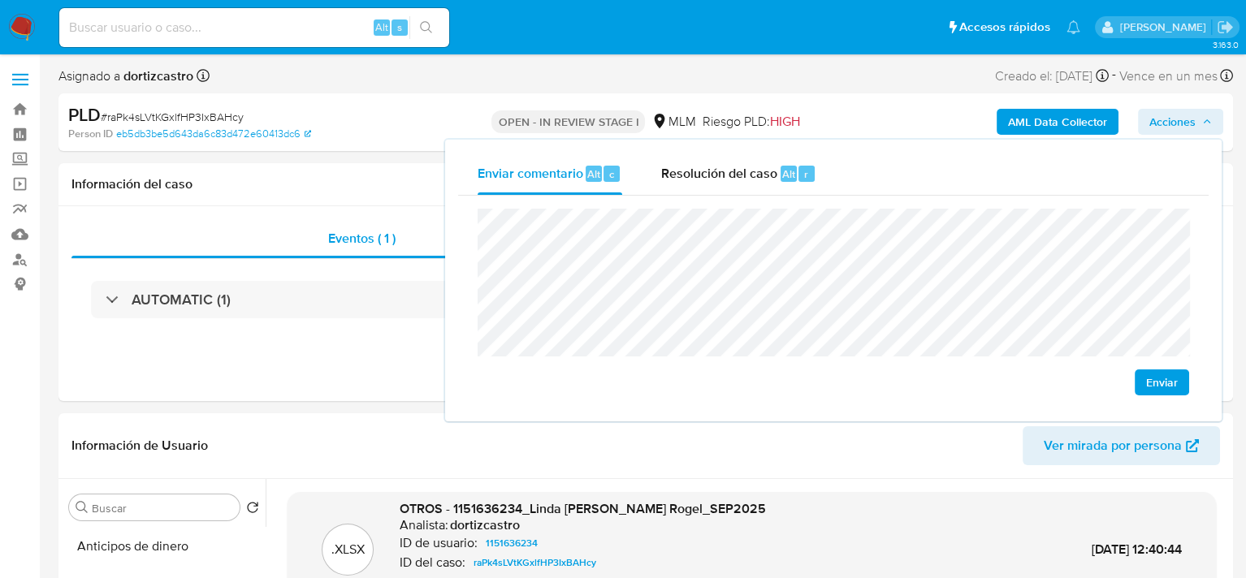
click at [1163, 387] on span "Enviar" at bounding box center [1162, 382] width 32 height 23
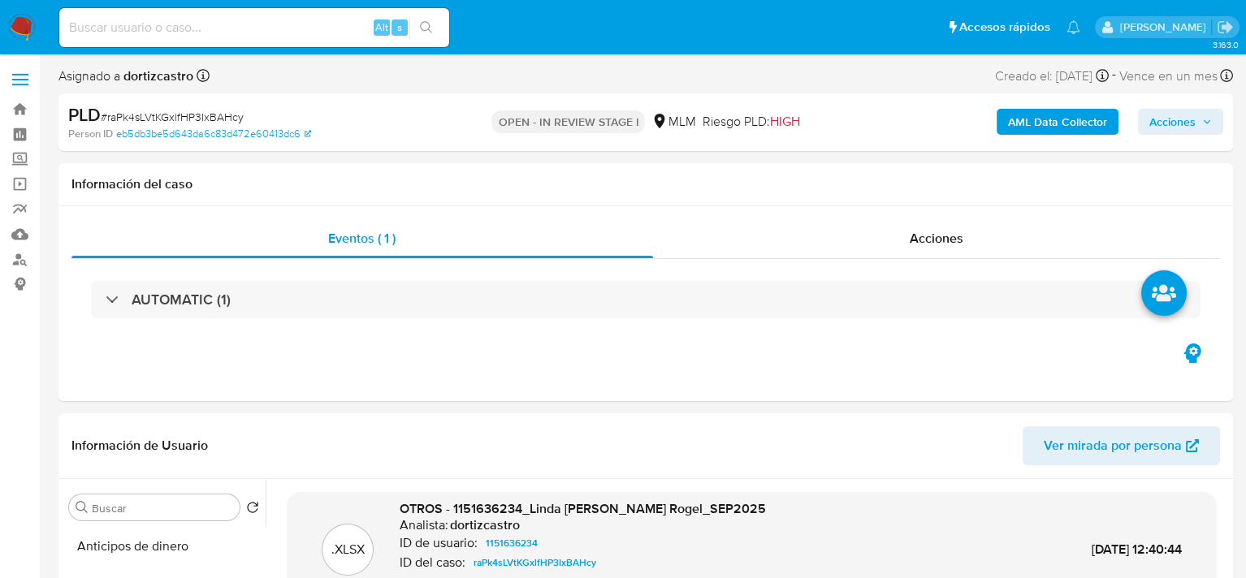
click at [1167, 125] on span "Acciones" at bounding box center [1172, 122] width 46 height 26
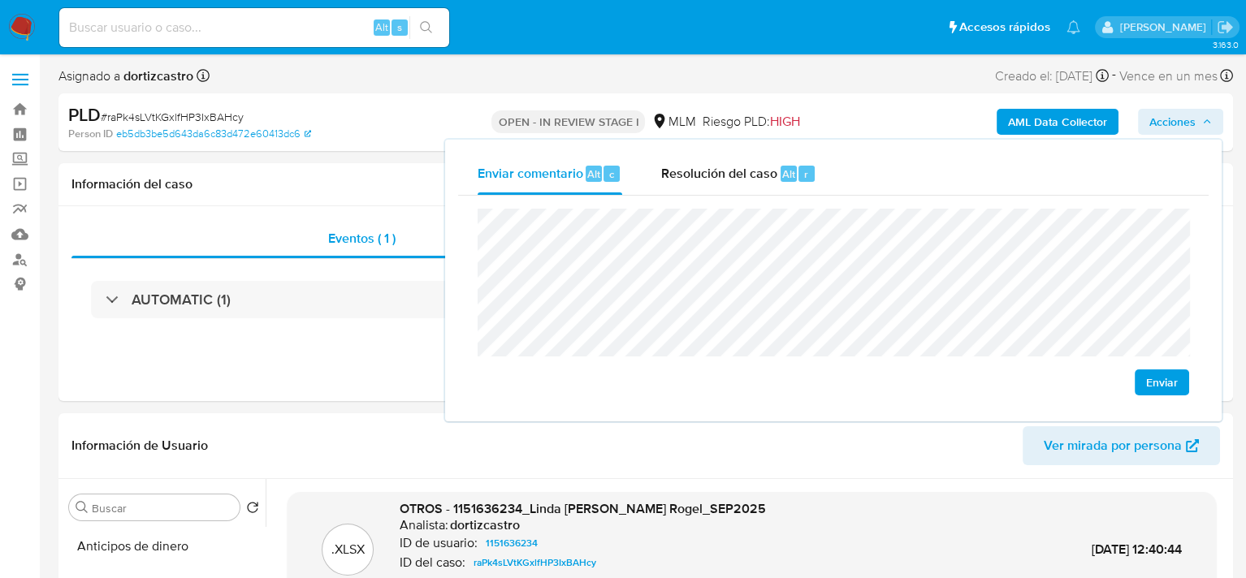
click at [1147, 385] on span "Enviar" at bounding box center [1162, 382] width 32 height 23
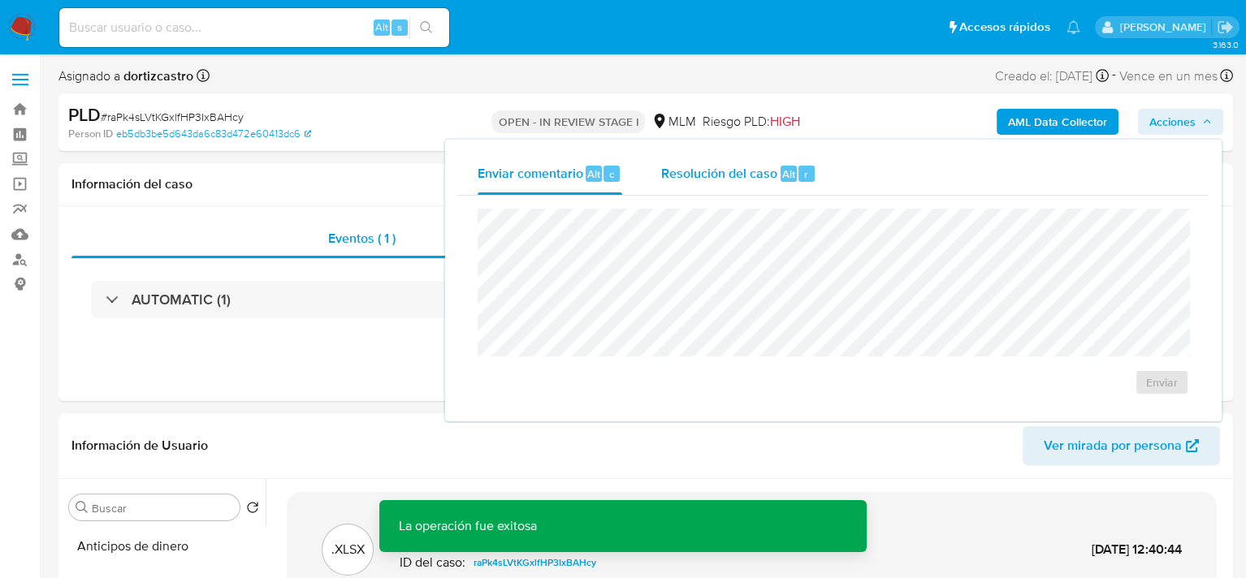
click at [707, 175] on span "Resolución del caso" at bounding box center [719, 173] width 116 height 19
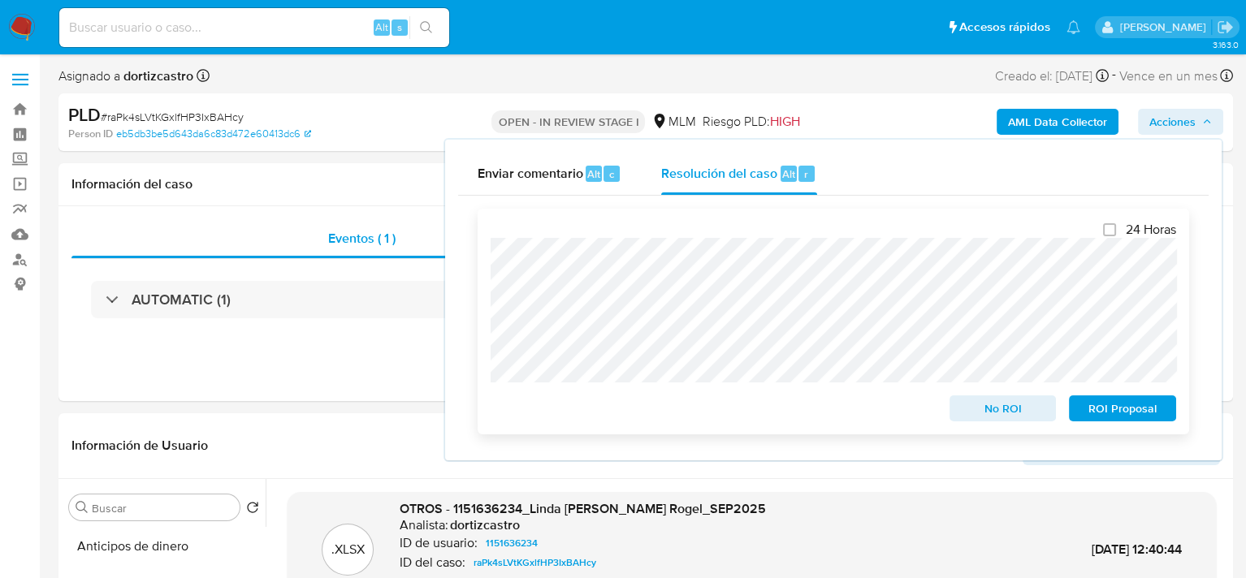
click at [981, 414] on span "No ROI" at bounding box center [1003, 408] width 84 height 23
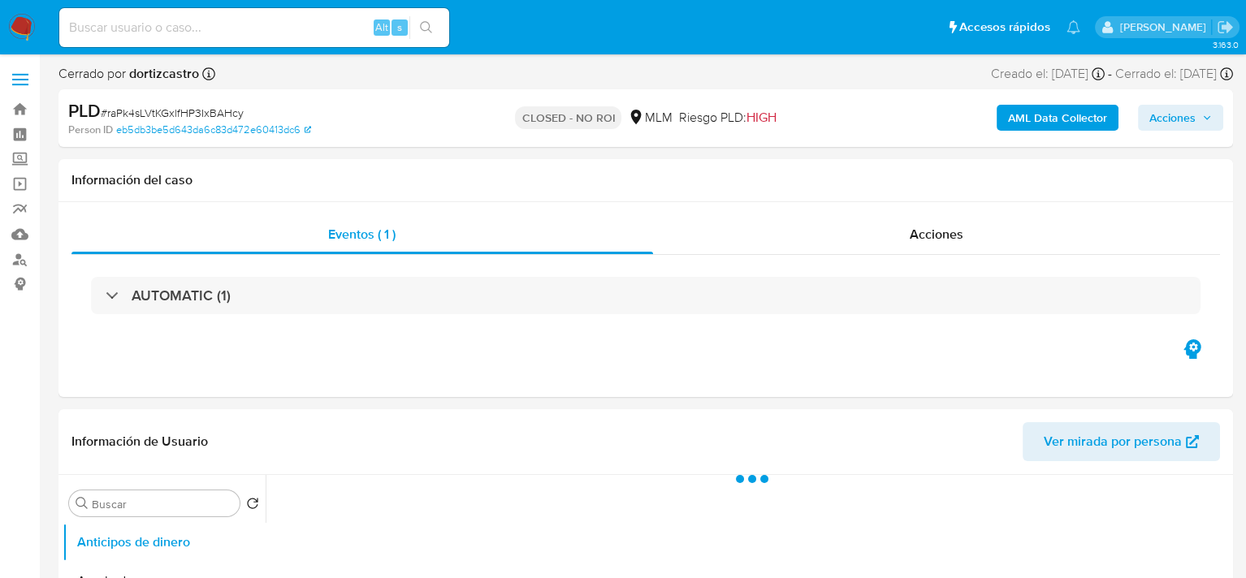
select select "10"
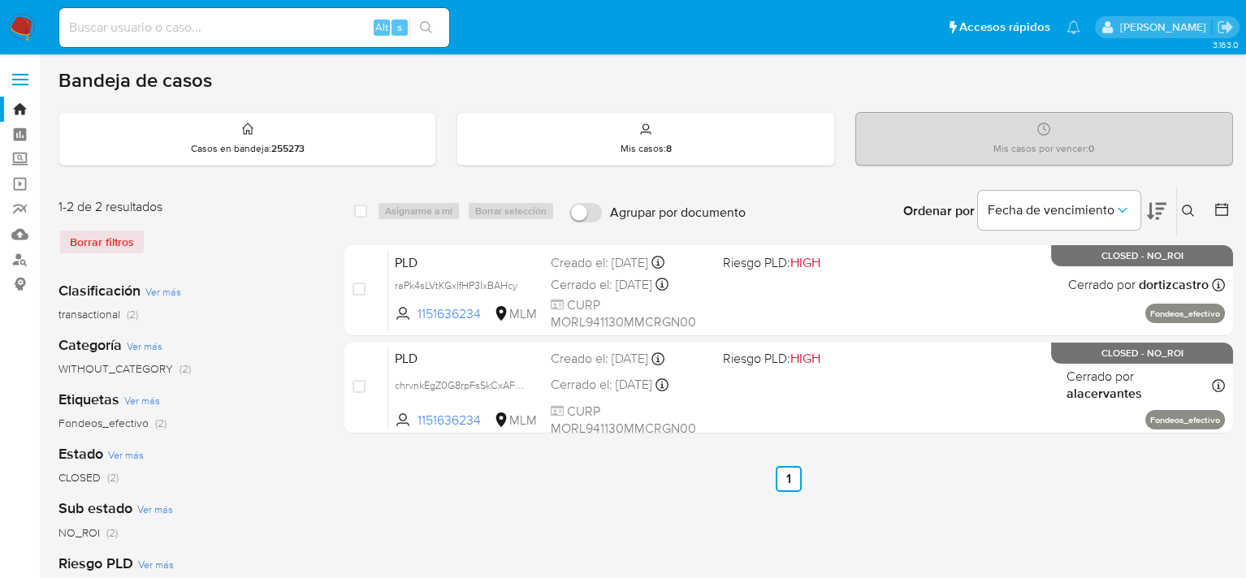
drag, startPoint x: 906, startPoint y: 524, endPoint x: 1070, endPoint y: 460, distance: 176.2
click at [908, 524] on div "select-all-cases-checkbox Asignarme a mí Borrar selección Agrupar por documento…" at bounding box center [788, 541] width 888 height 713
click at [118, 238] on div "Borrar filtros" at bounding box center [188, 242] width 260 height 26
click at [85, 248] on div "Borrar filtros" at bounding box center [188, 242] width 260 height 26
click at [284, 254] on div "1-2 de 2 resultados Borrar filtros" at bounding box center [188, 233] width 260 height 70
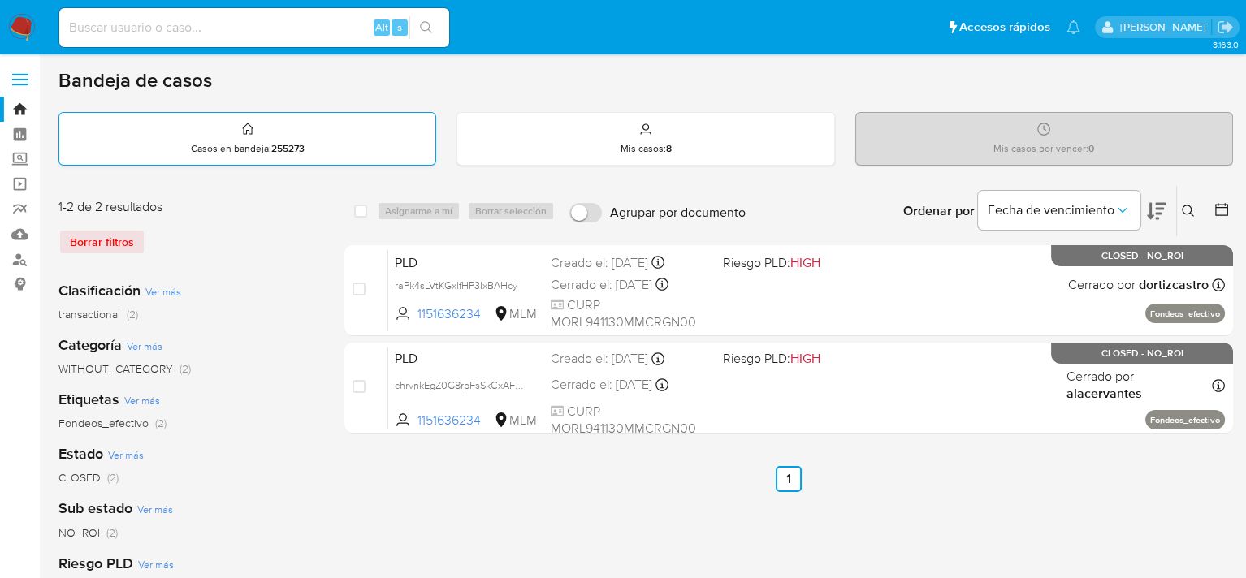
click at [297, 138] on div "Casos en bandeja : 255273" at bounding box center [247, 139] width 376 height 52
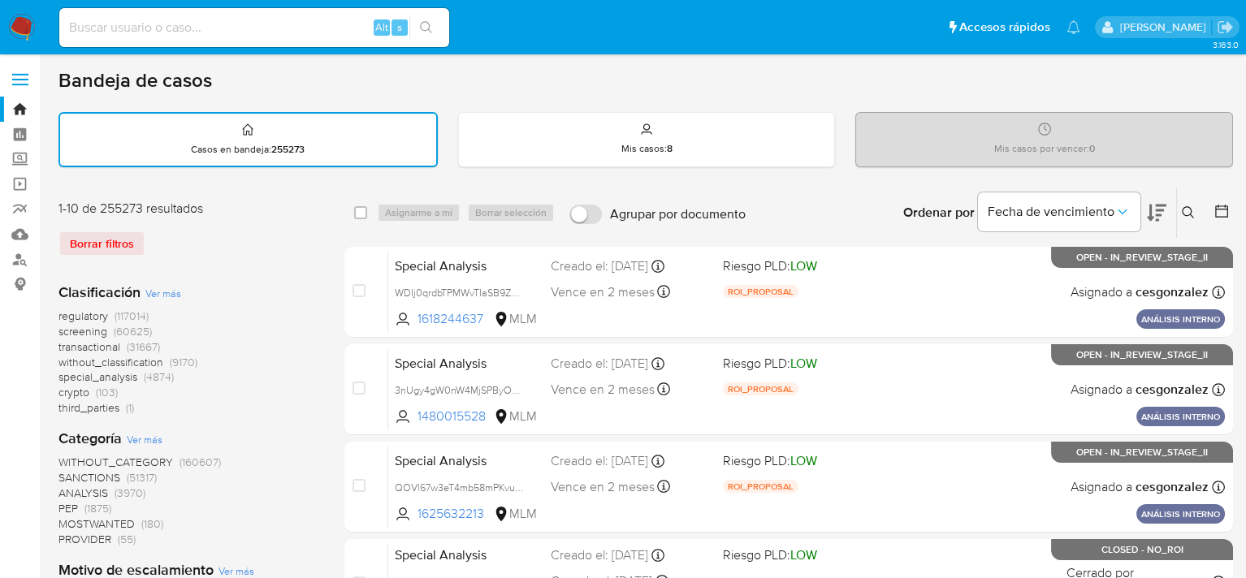
click at [97, 240] on div "Borrar filtros" at bounding box center [188, 244] width 260 height 26
click at [764, 188] on div "Ordenar por Fecha de vencimiento No es posible ordenar los resultados mientras …" at bounding box center [993, 213] width 479 height 50
click at [1178, 206] on button at bounding box center [1190, 212] width 27 height 19
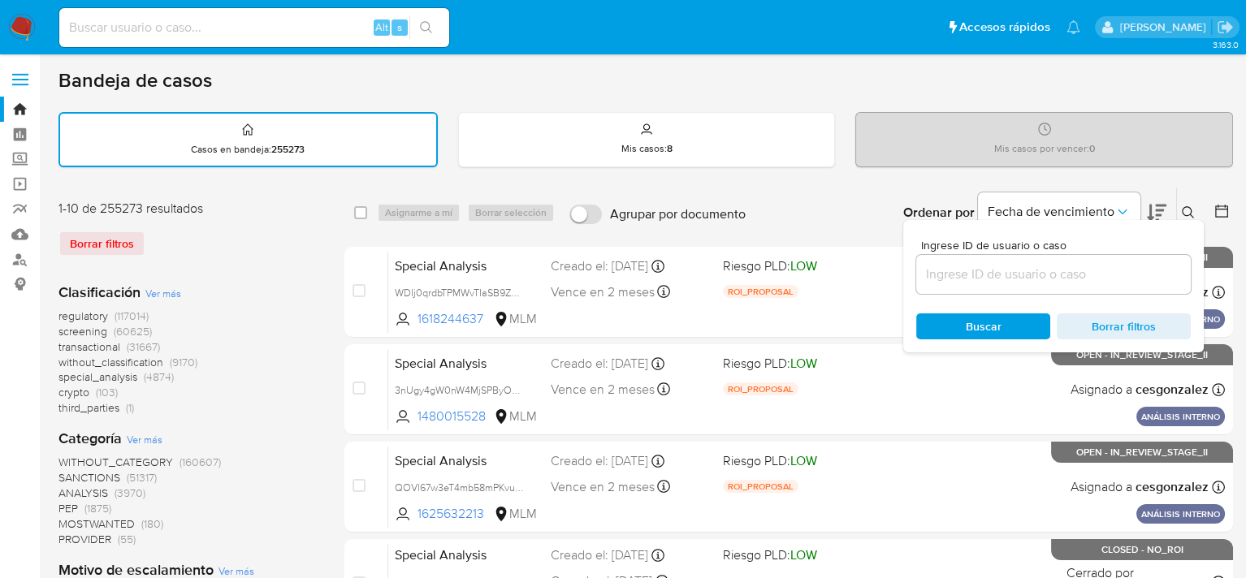
drag, startPoint x: 1009, startPoint y: 271, endPoint x: 988, endPoint y: 270, distance: 21.1
click at [1009, 271] on input at bounding box center [1053, 274] width 275 height 21
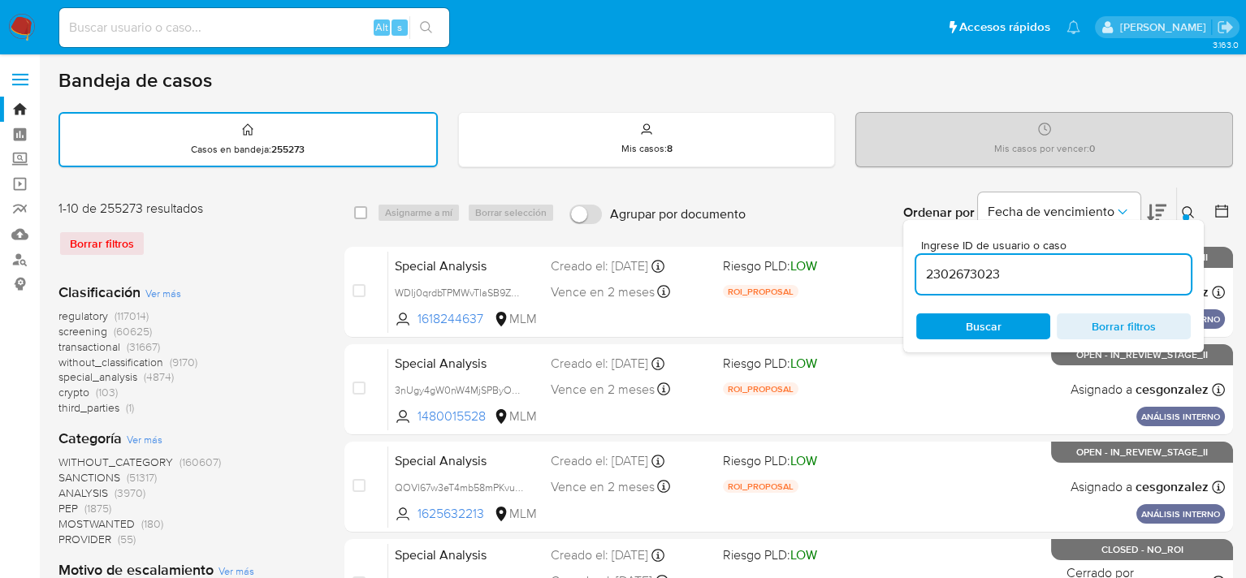
type input "2302673023"
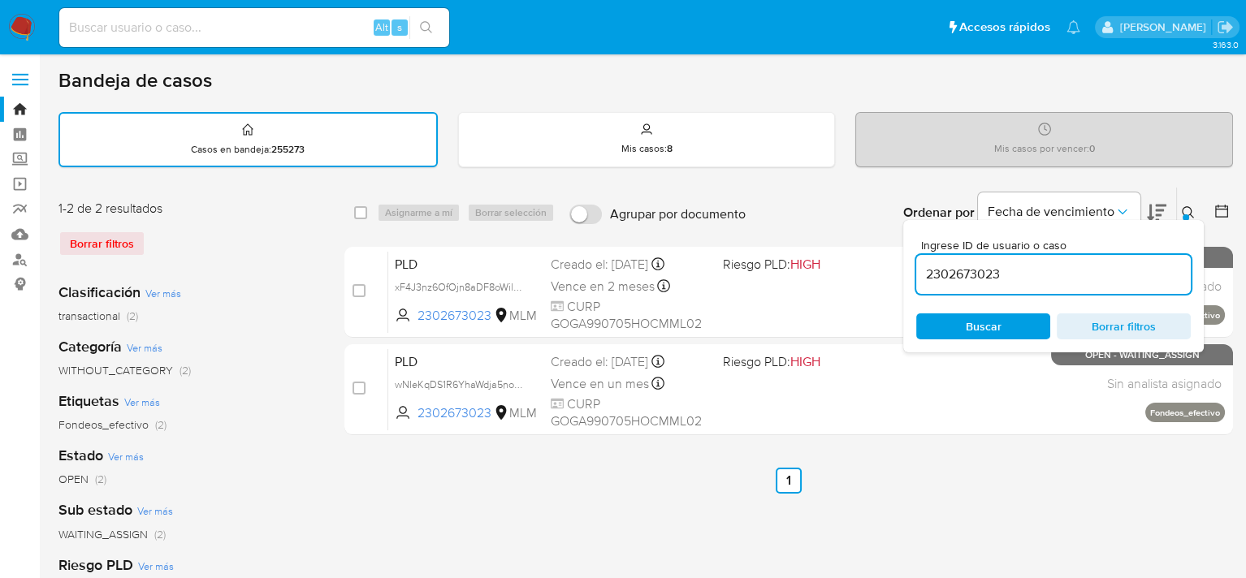
click at [997, 321] on span "Buscar" at bounding box center [984, 326] width 36 height 26
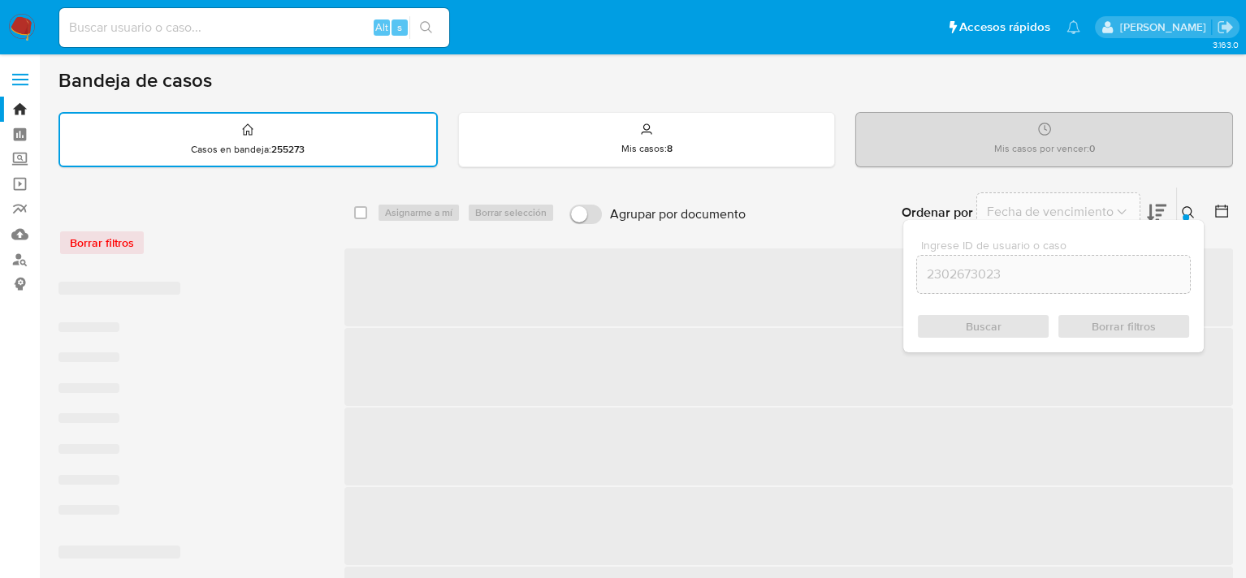
click at [988, 324] on div "Buscar Borrar filtros" at bounding box center [1053, 326] width 275 height 26
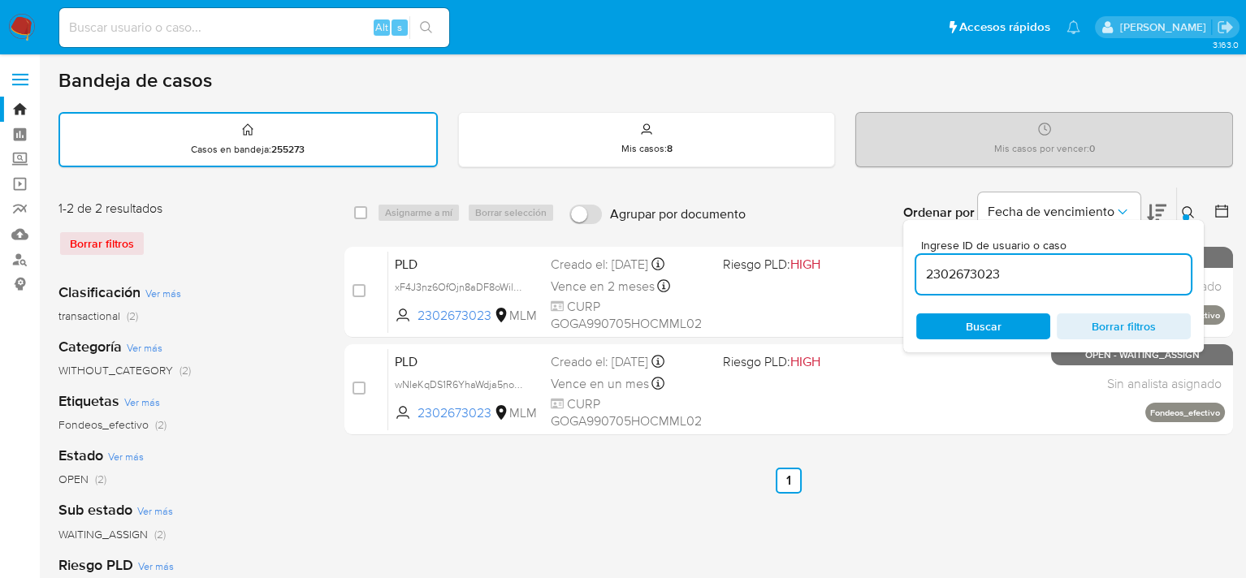
click at [805, 188] on div "Ordenar por Fecha de vencimiento No es posible ordenar los resultados mientras …" at bounding box center [993, 213] width 479 height 50
click at [1191, 210] on icon at bounding box center [1188, 212] width 12 height 12
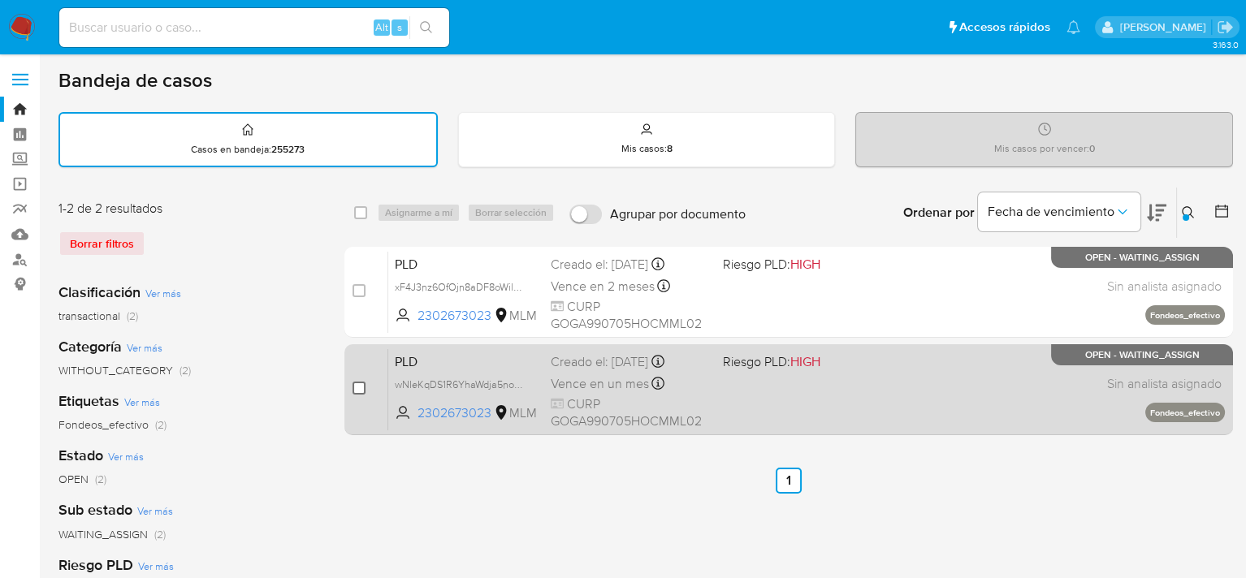
click at [352, 391] on input "checkbox" at bounding box center [358, 388] width 13 height 13
checkbox input "true"
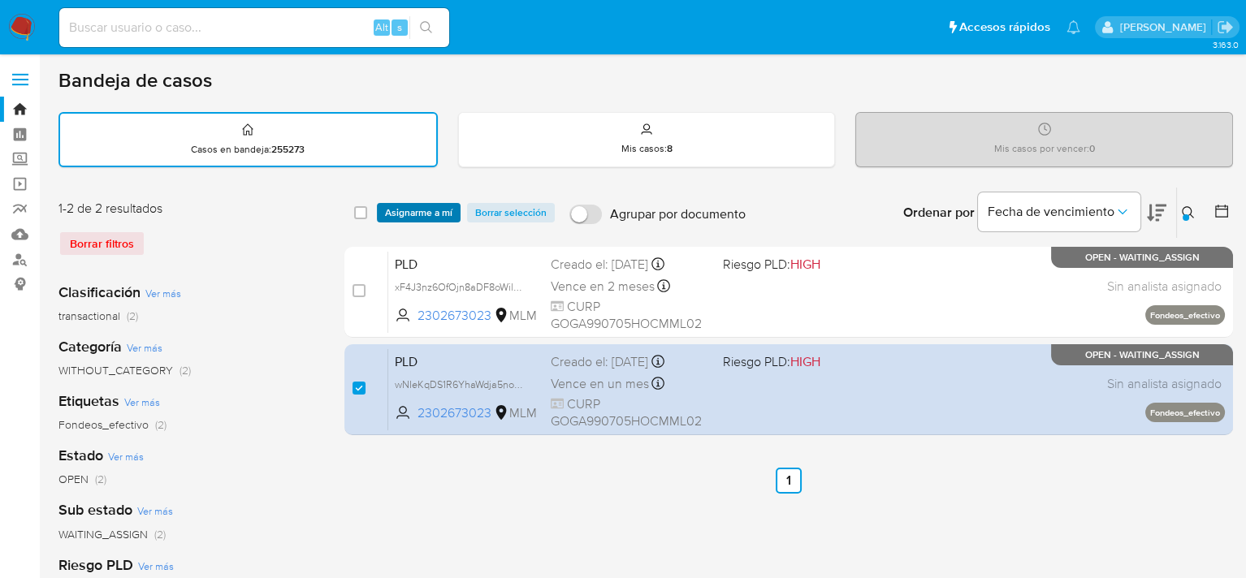
click at [422, 214] on span "Asignarme a mí" at bounding box center [418, 213] width 67 height 16
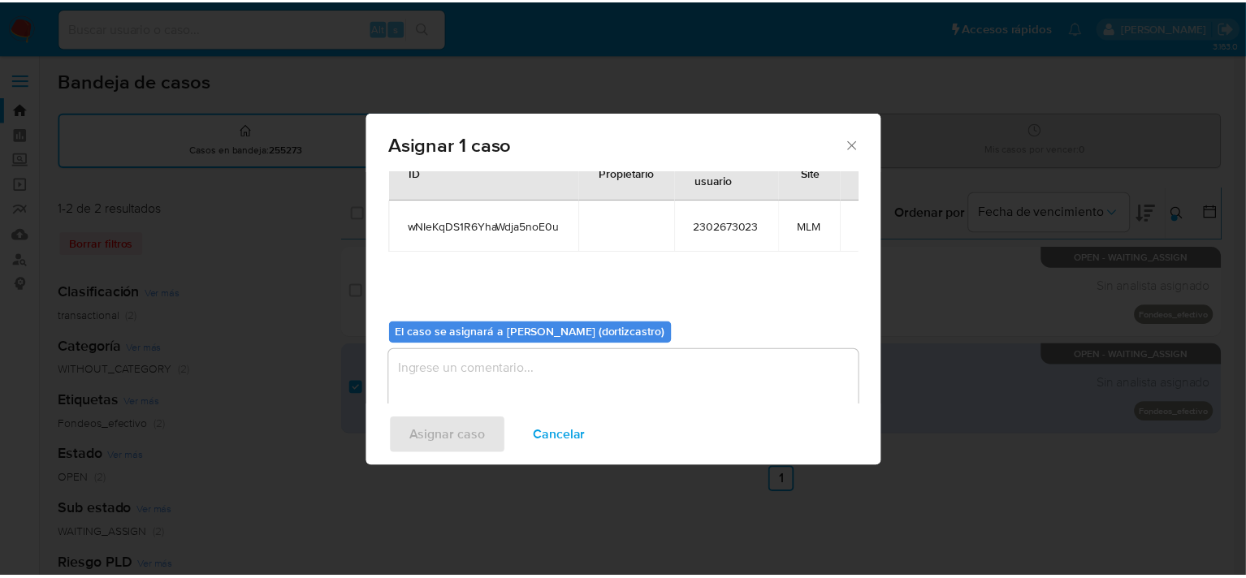
scroll to position [84, 0]
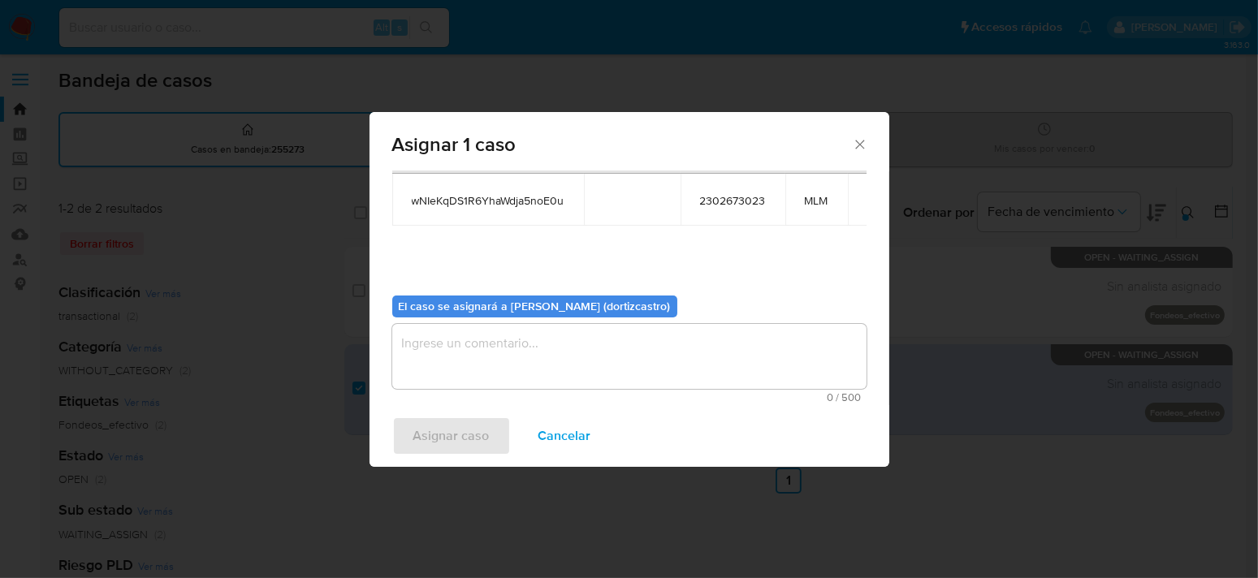
click at [471, 372] on textarea "assign-modal" at bounding box center [629, 356] width 474 height 65
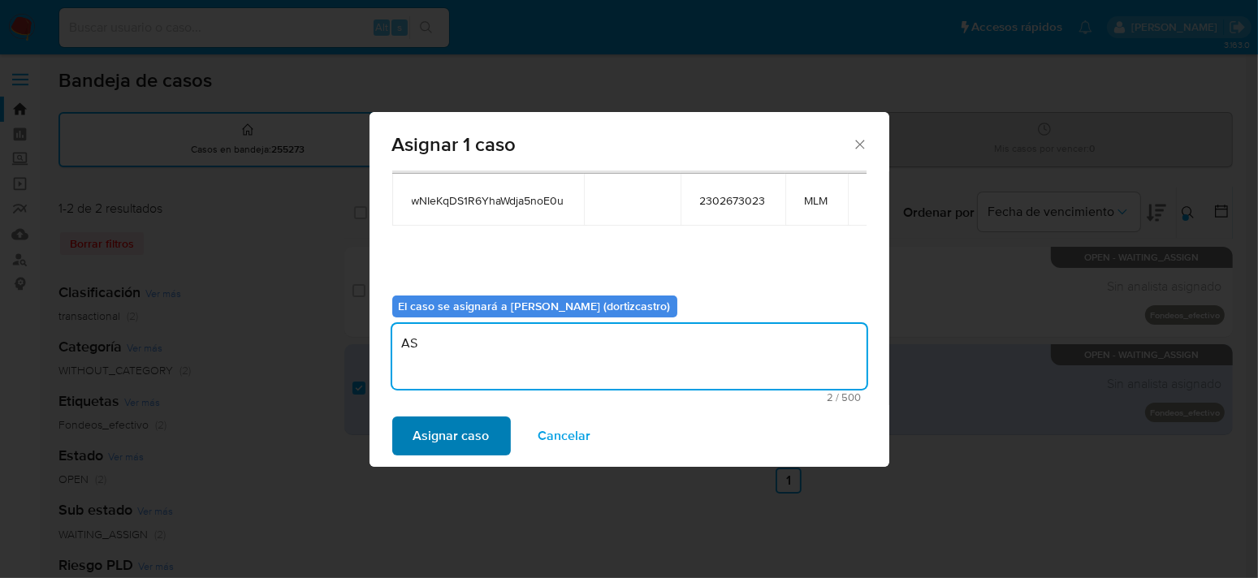
type textarea "AS"
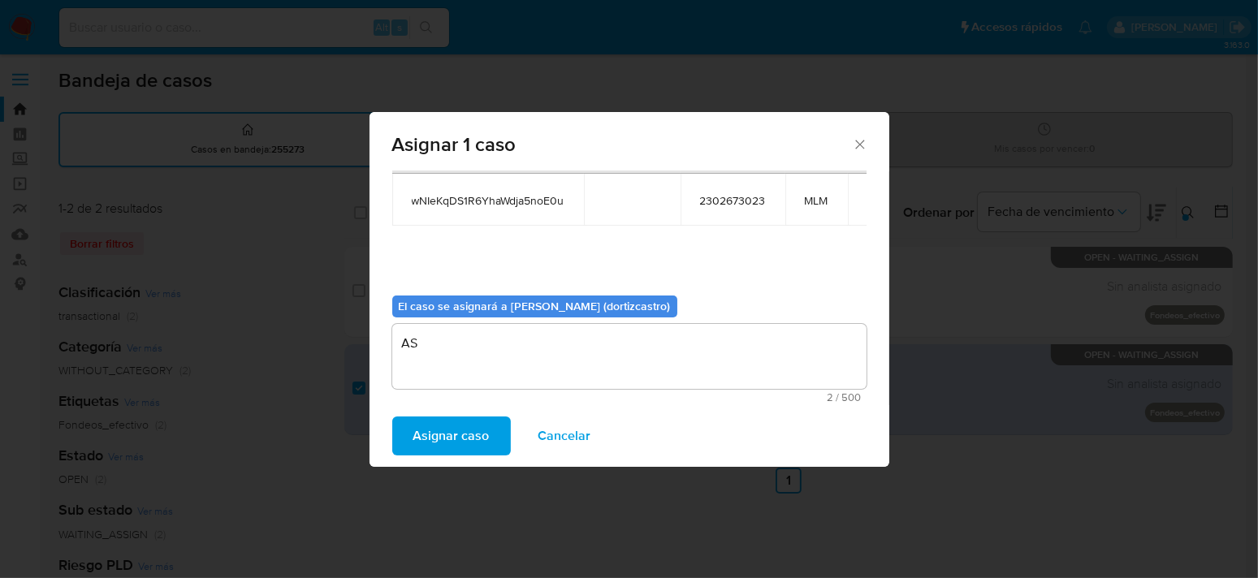
click at [468, 434] on span "Asignar caso" at bounding box center [451, 436] width 76 height 36
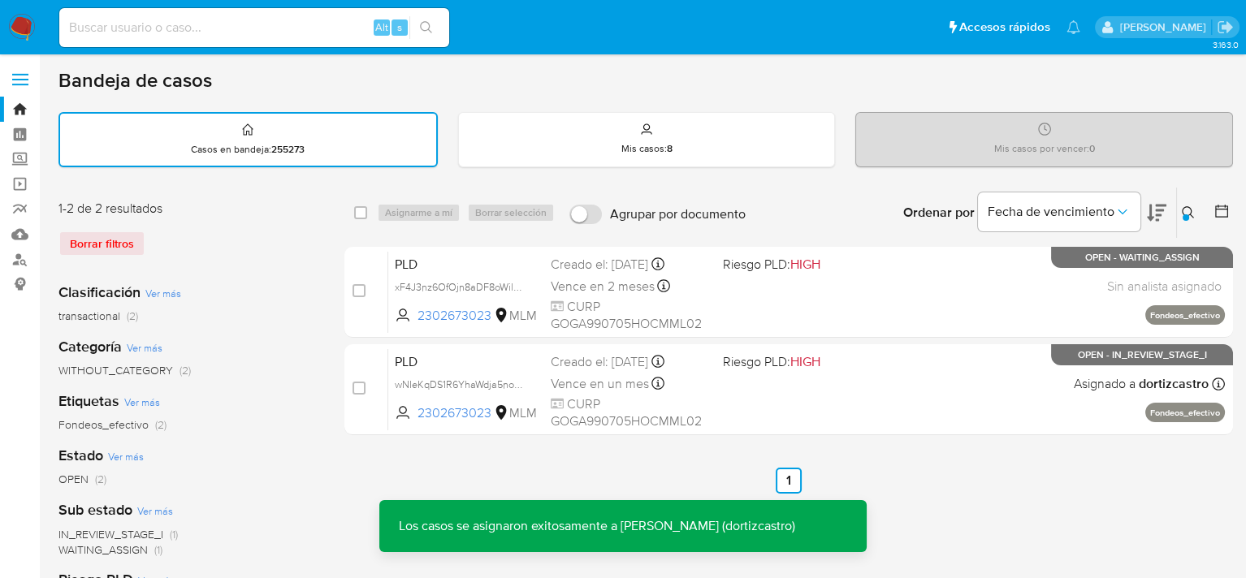
scroll to position [81, 0]
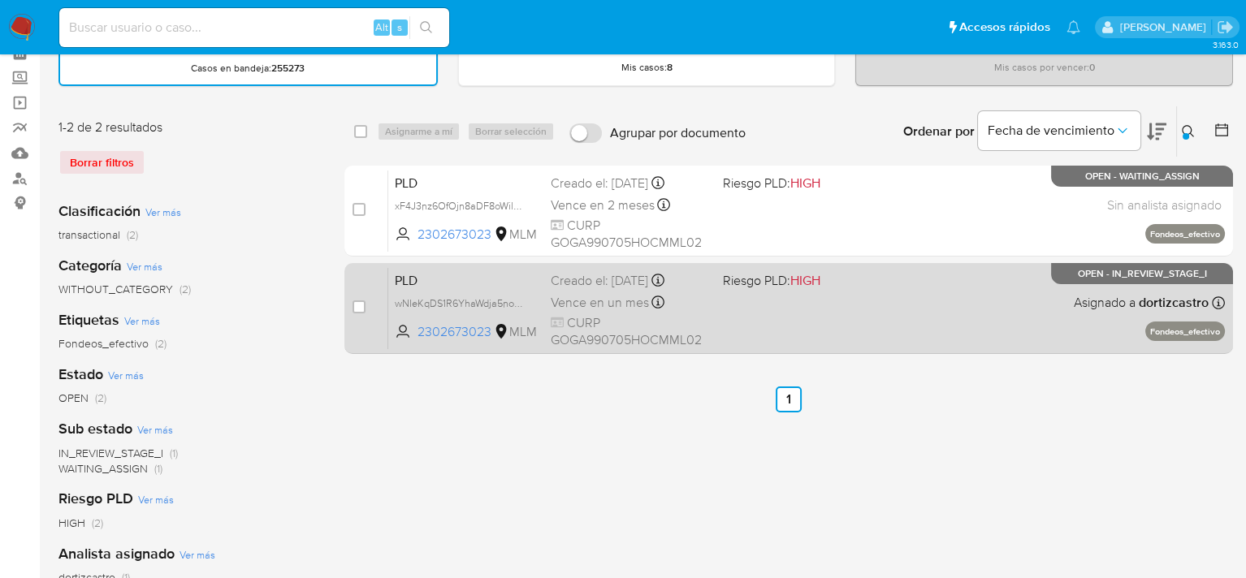
click at [592, 314] on span "CURP GOGA990705HOCMML02" at bounding box center [630, 331] width 158 height 35
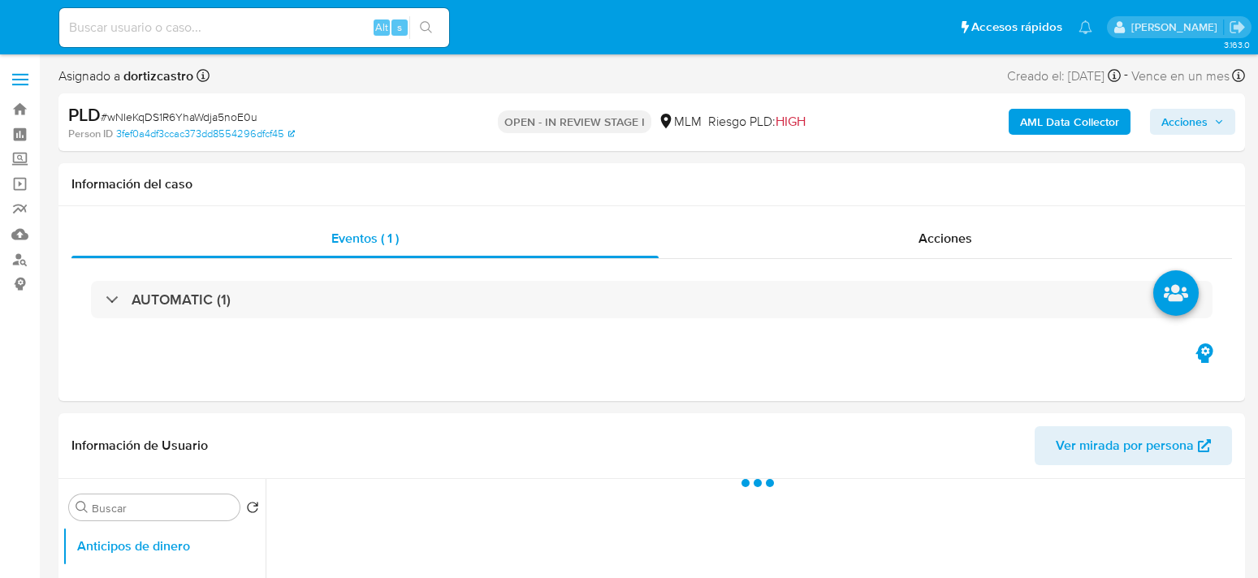
select select "10"
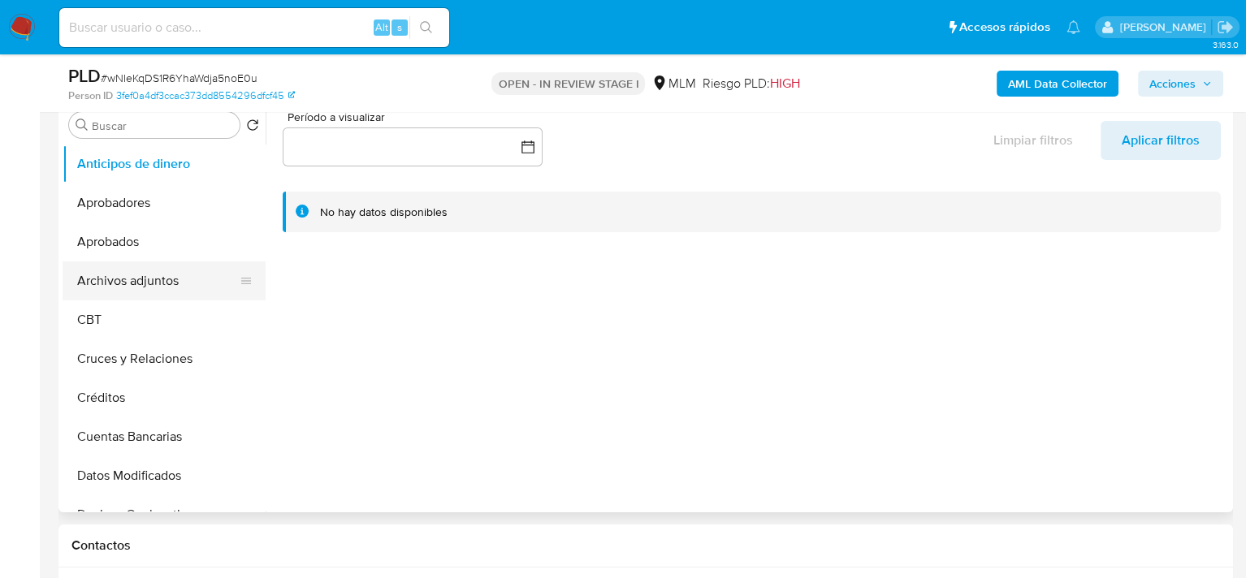
scroll to position [325, 0]
click at [142, 287] on button "Archivos adjuntos" at bounding box center [158, 281] width 190 height 39
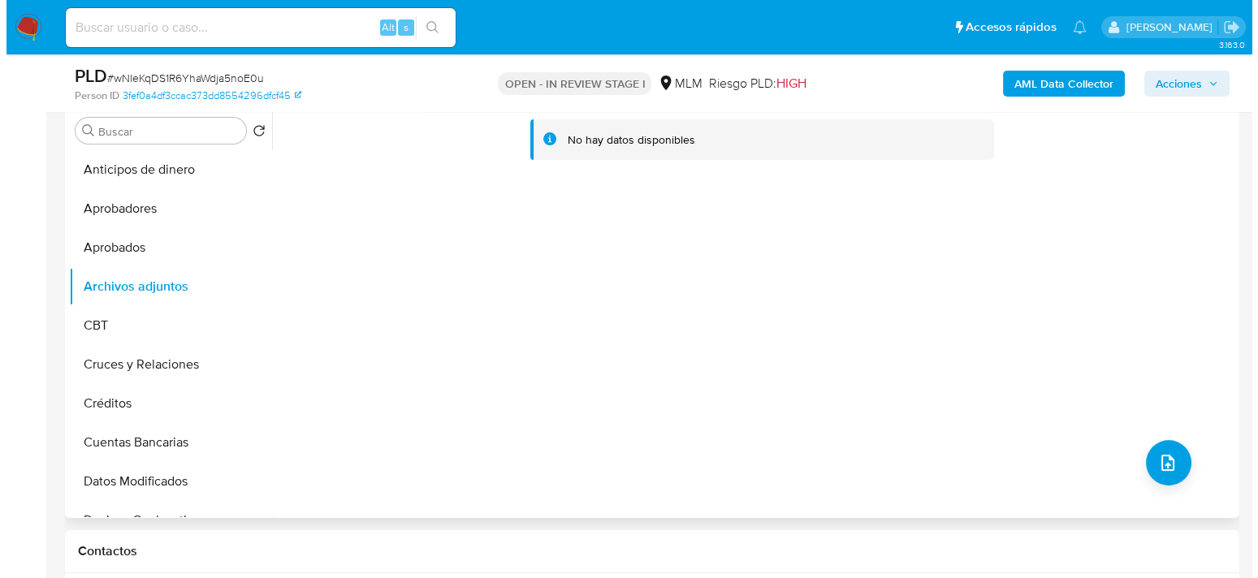
scroll to position [244, 0]
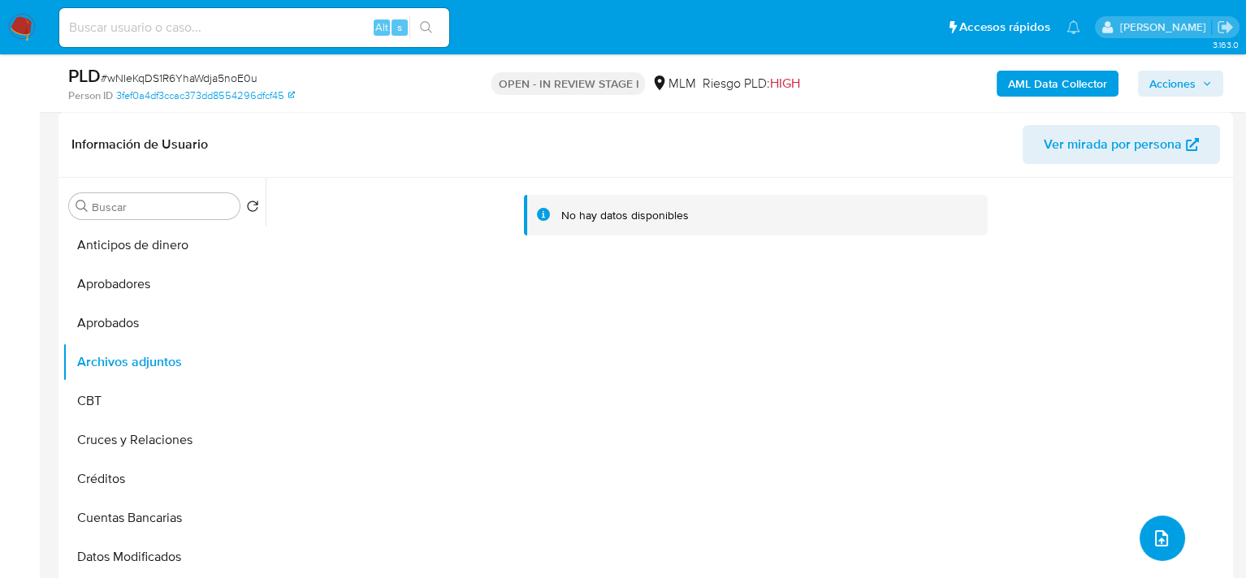
click at [1168, 541] on button "upload-file" at bounding box center [1161, 538] width 45 height 45
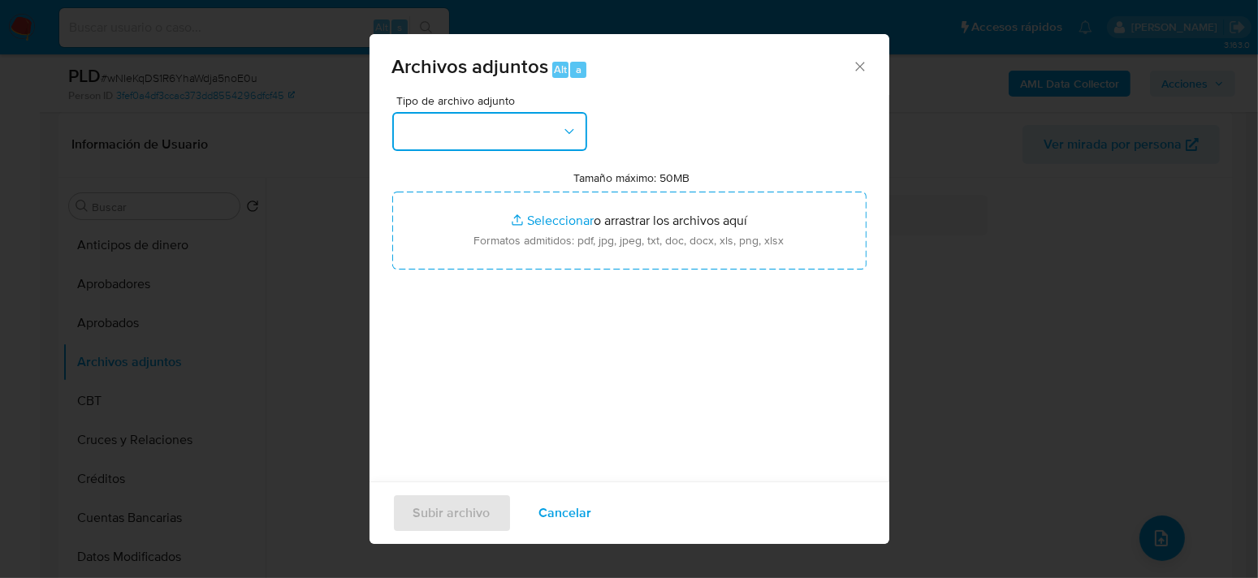
click at [542, 133] on button "button" at bounding box center [489, 131] width 195 height 39
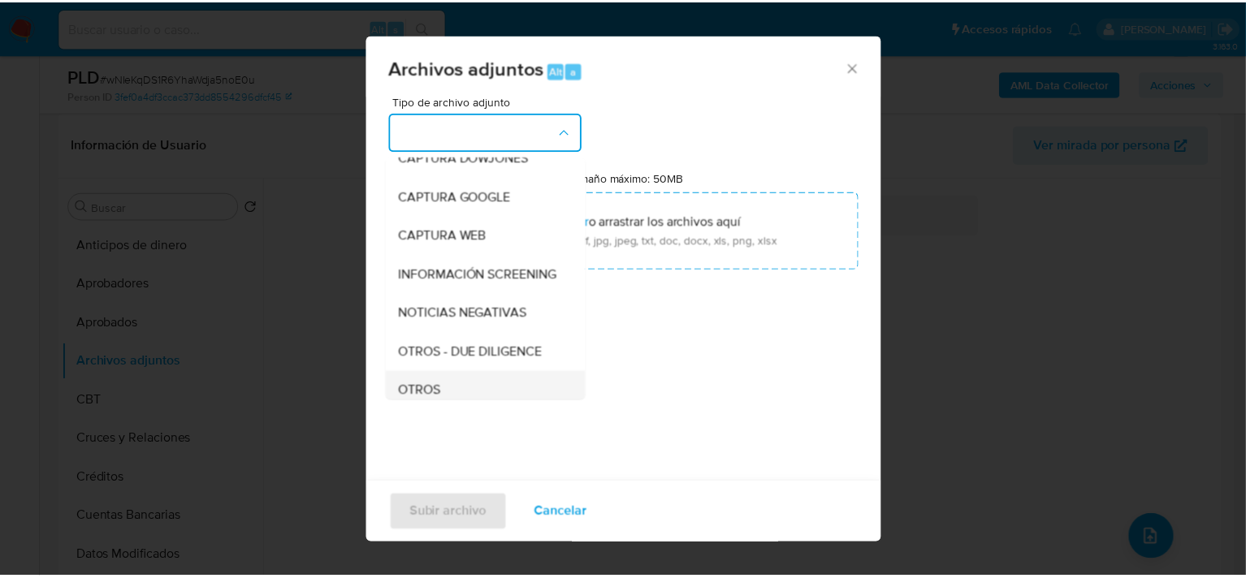
scroll to position [162, 0]
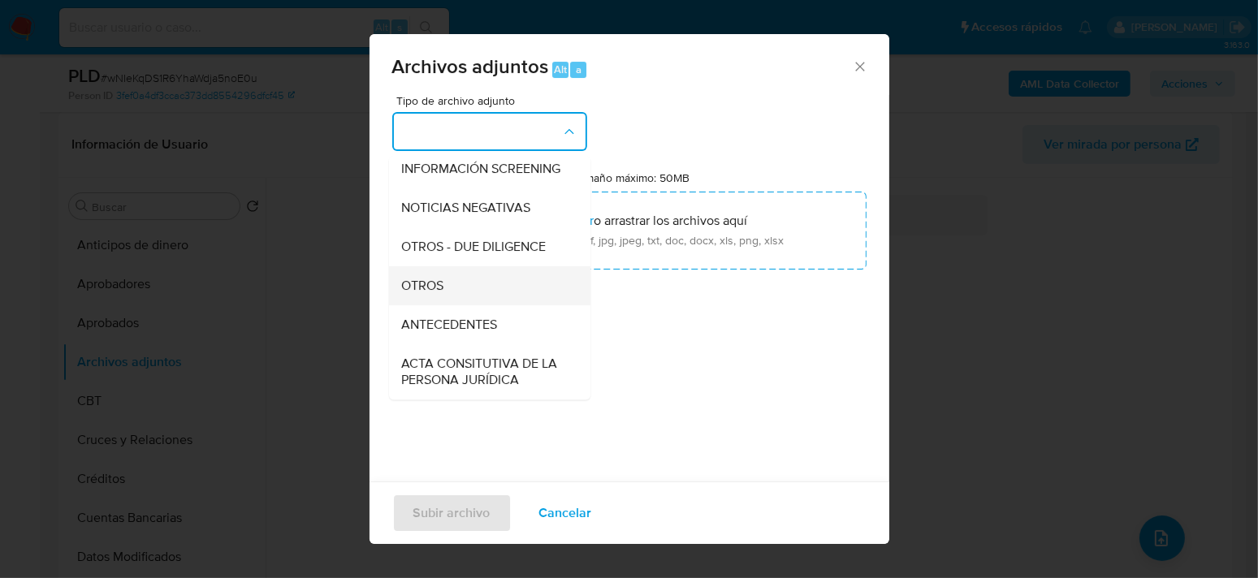
click at [445, 293] on div "OTROS" at bounding box center [484, 285] width 166 height 39
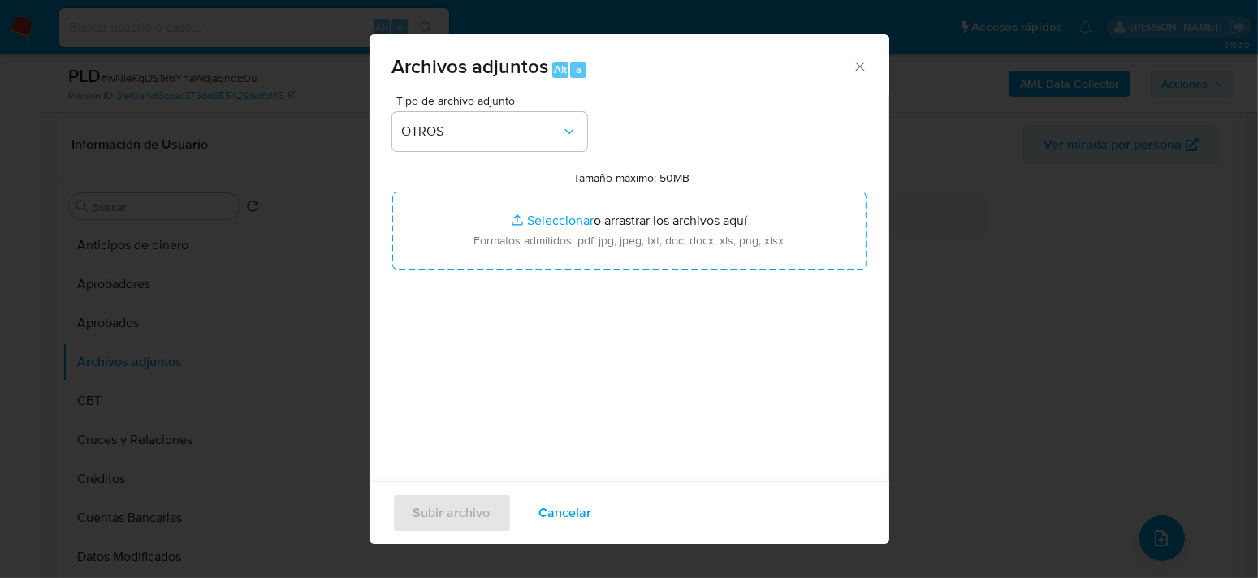
click at [656, 300] on div "Tipo de archivo adjunto OTROS Tamaño máximo: 50MB Seleccionar archivos Seleccio…" at bounding box center [629, 286] width 474 height 383
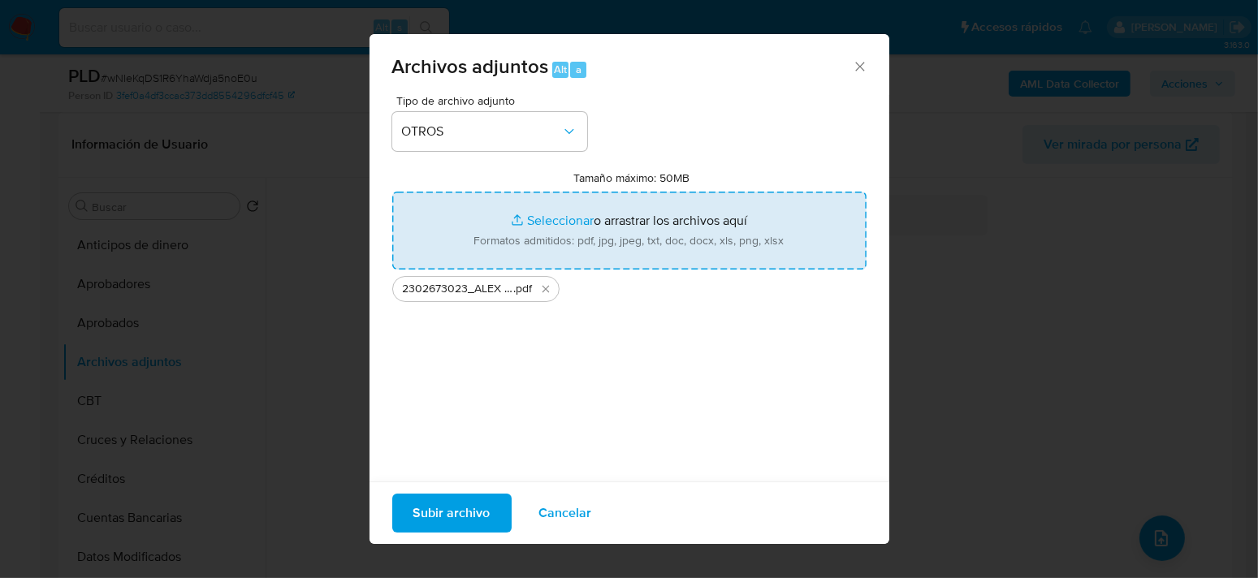
type input "C:\fakepath\2302673023_ALEX [PERSON_NAME] GOMEZ_SEP2025.xlsx"
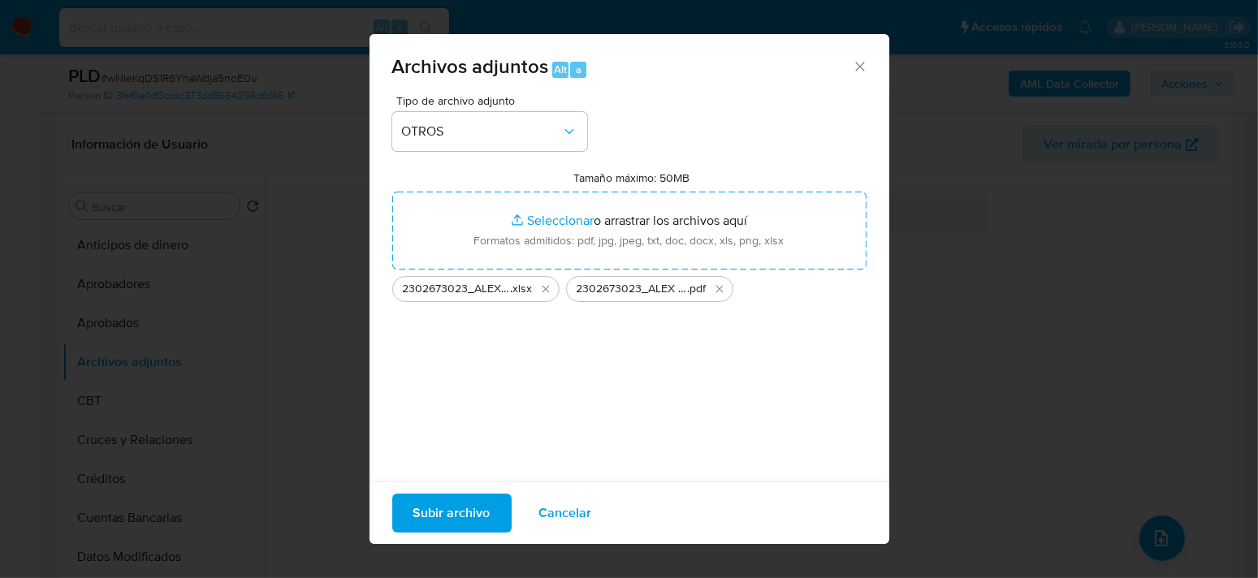
click at [463, 514] on span "Subir archivo" at bounding box center [451, 513] width 77 height 36
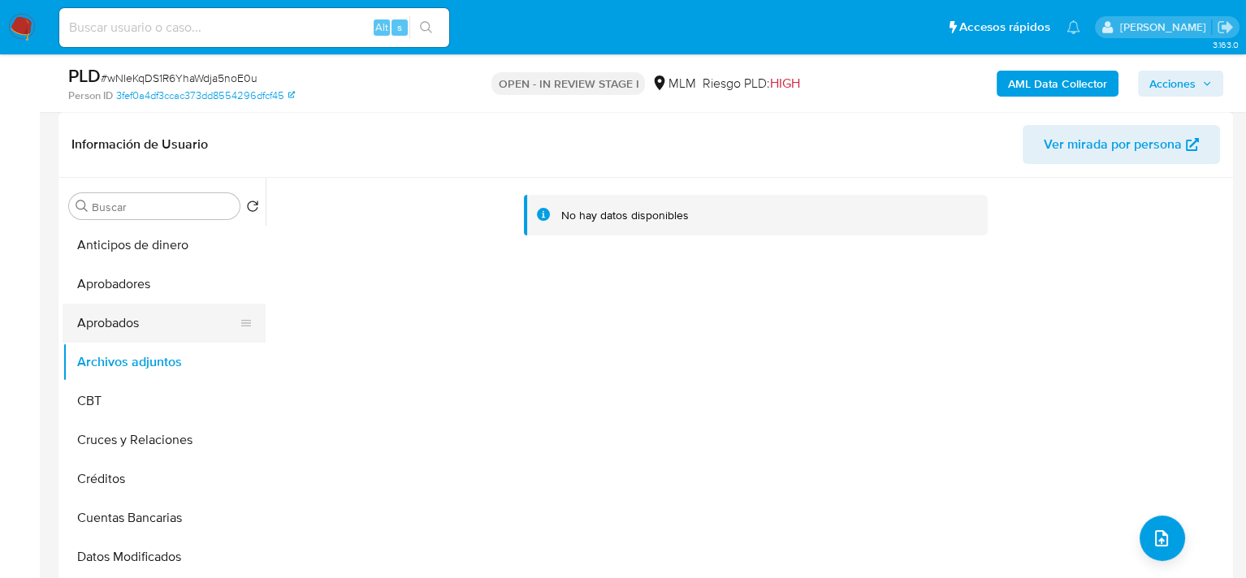
click at [115, 335] on button "Aprobados" at bounding box center [158, 323] width 190 height 39
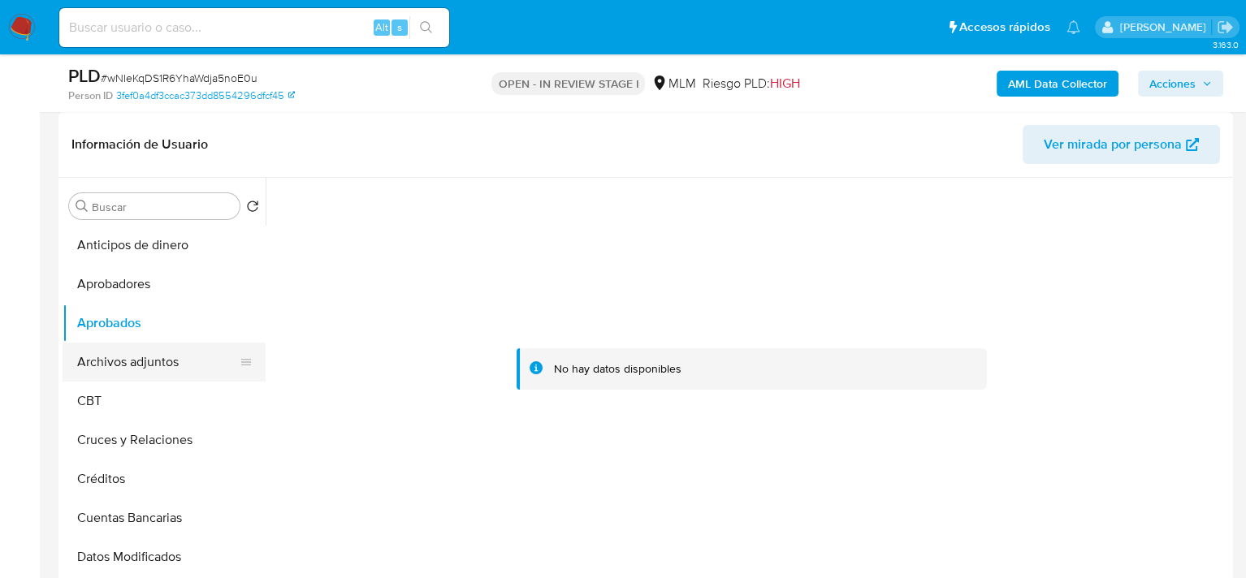
click at [106, 357] on button "Archivos adjuntos" at bounding box center [158, 362] width 190 height 39
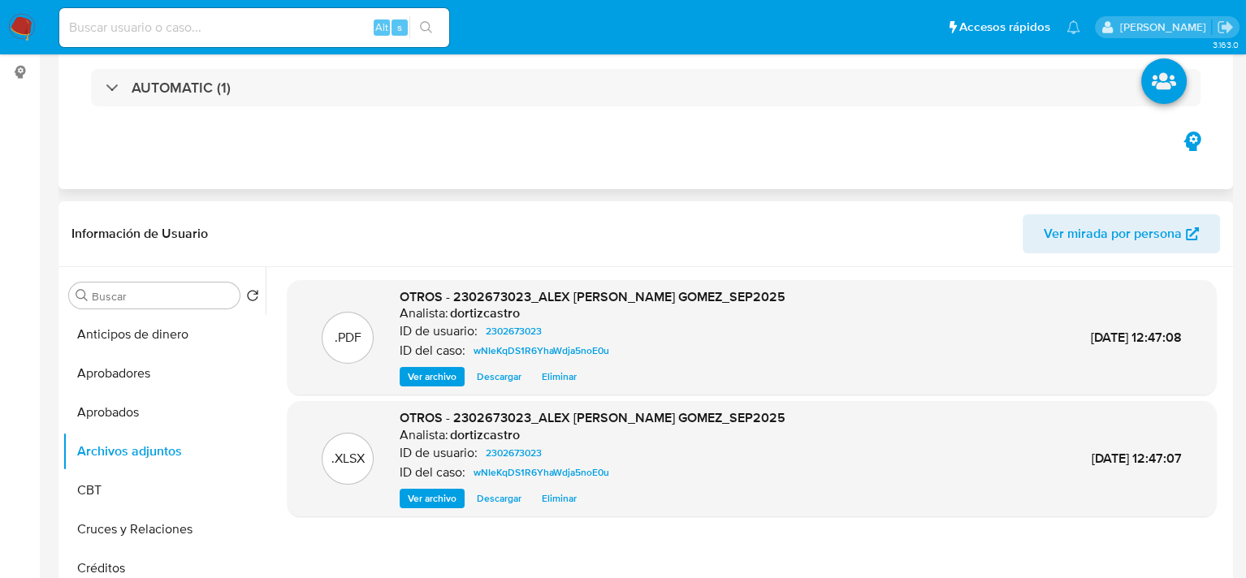
scroll to position [0, 0]
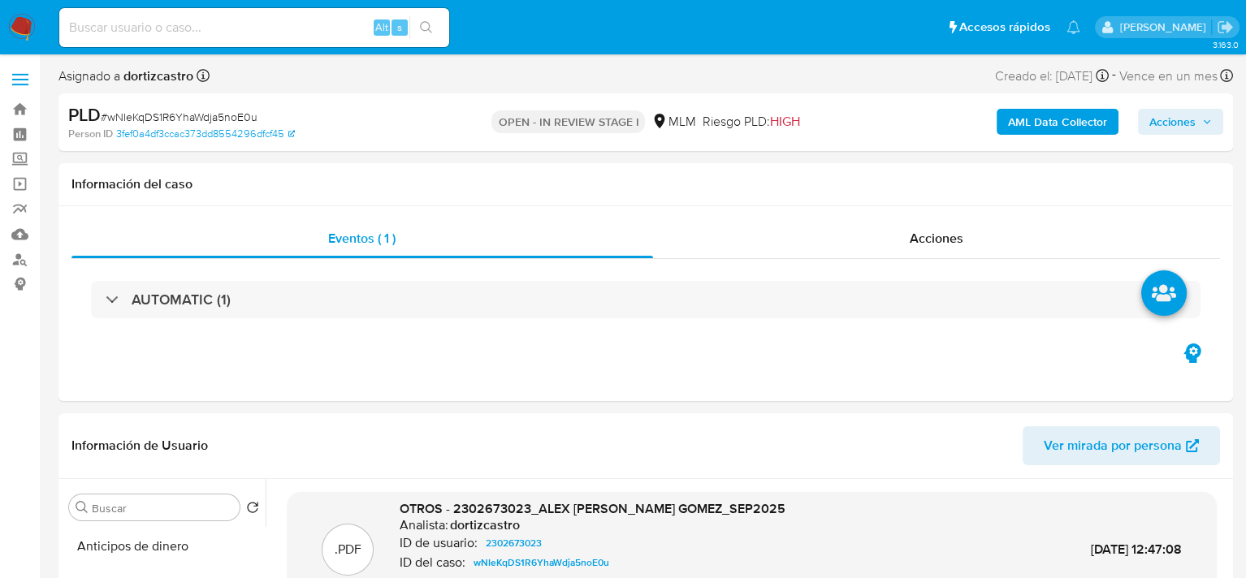
click at [1211, 122] on icon "button" at bounding box center [1207, 122] width 10 height 10
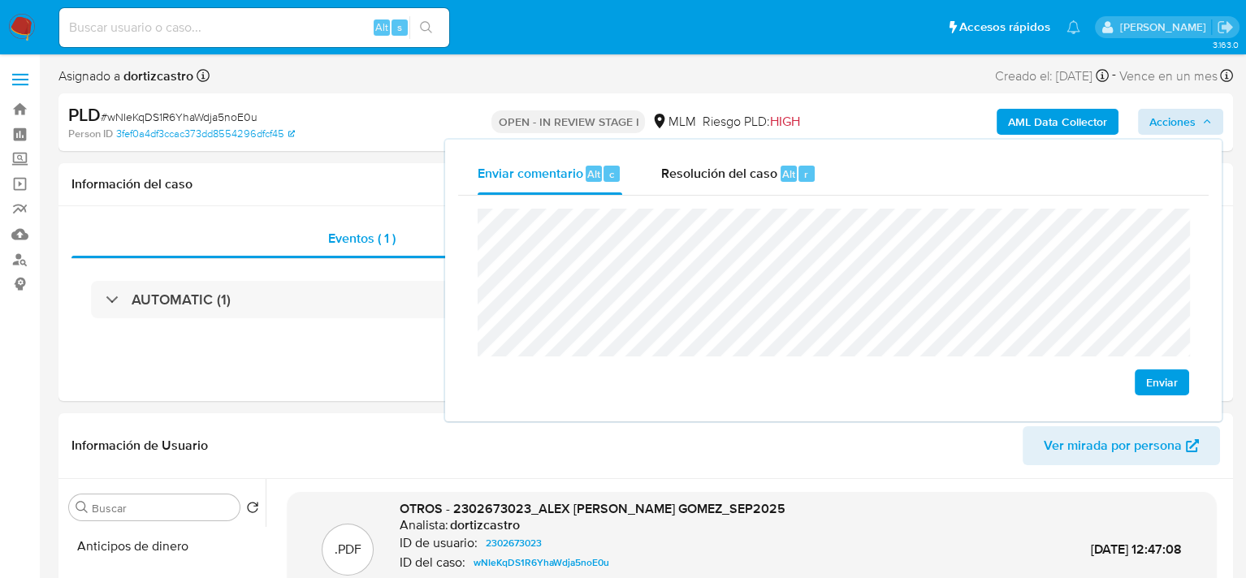
click at [1176, 383] on span "Enviar" at bounding box center [1162, 382] width 32 height 23
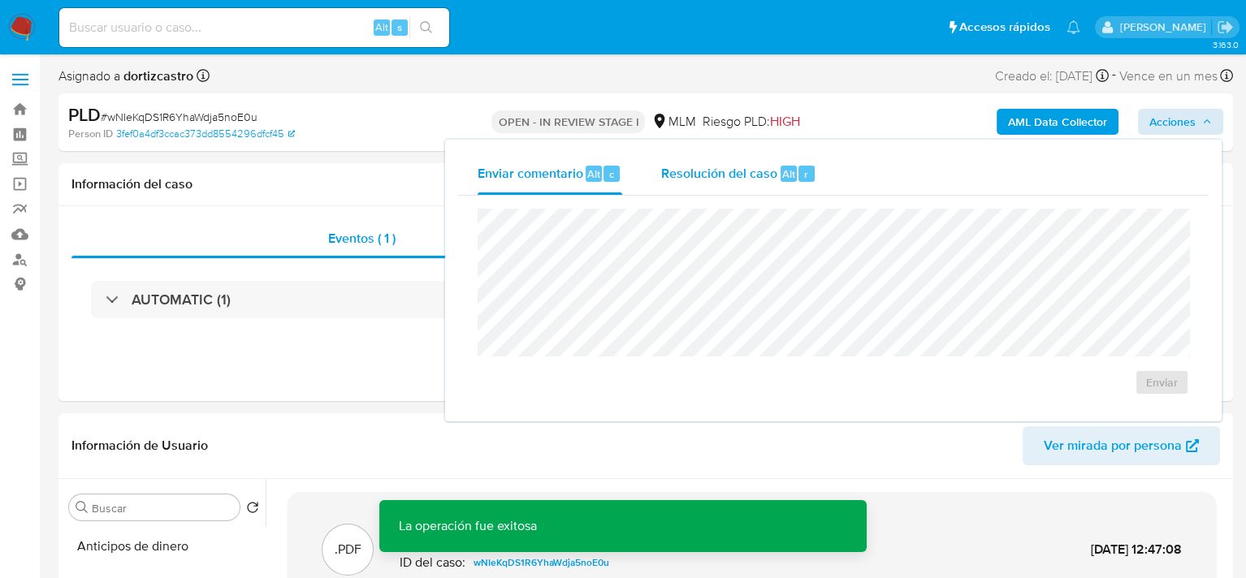
click at [715, 175] on span "Resolución del caso" at bounding box center [719, 173] width 116 height 19
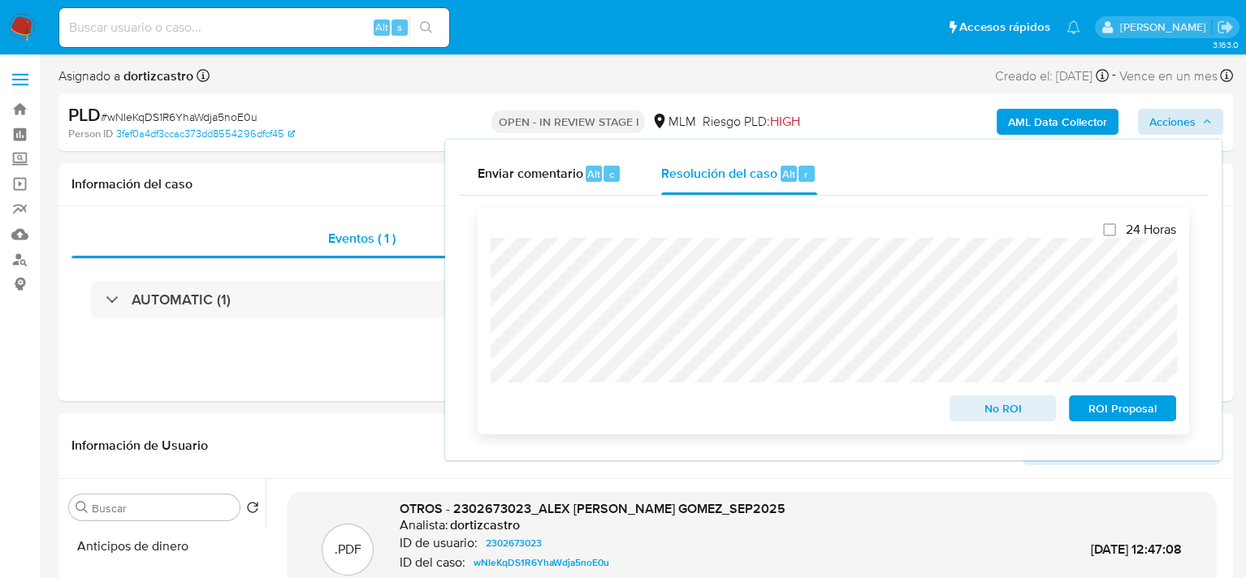
click at [988, 416] on span "No ROI" at bounding box center [1003, 408] width 84 height 23
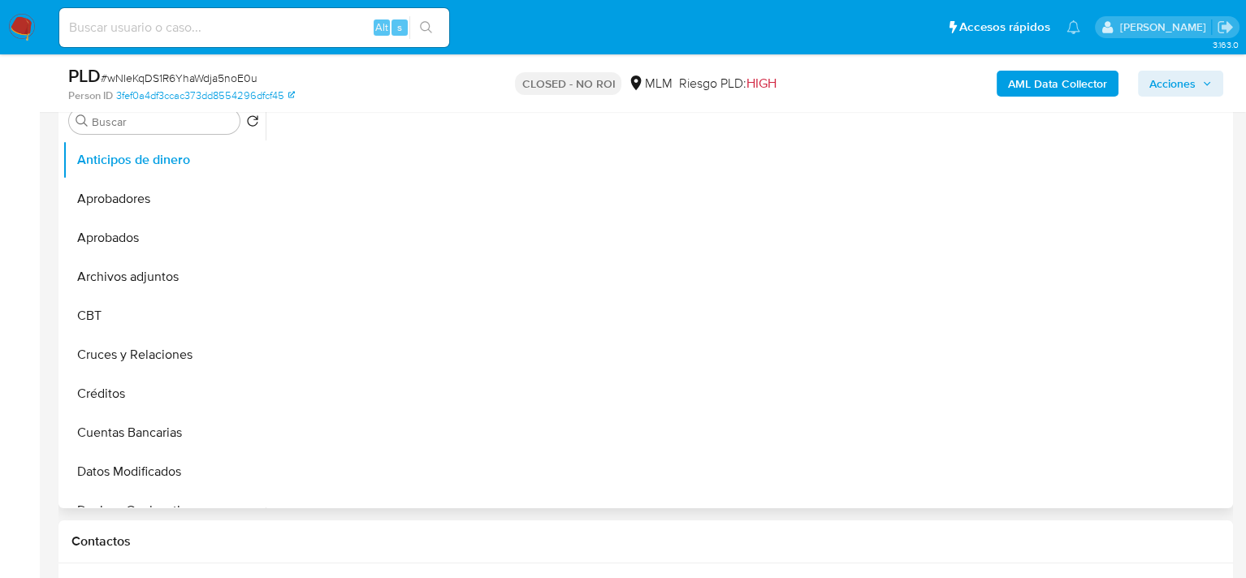
select select "10"
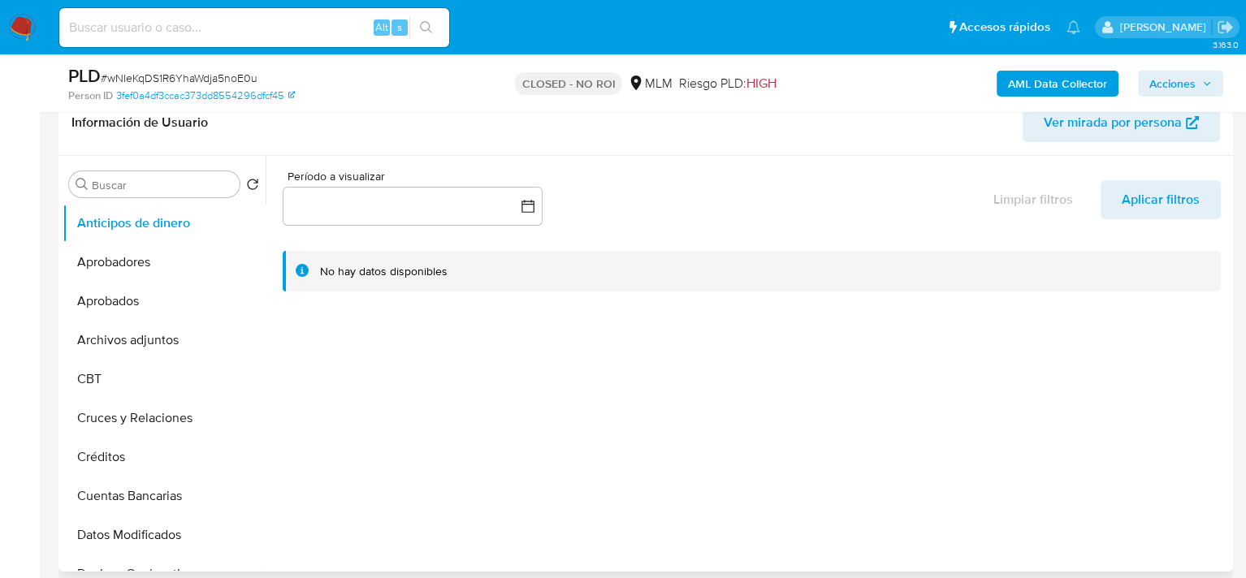
scroll to position [244, 0]
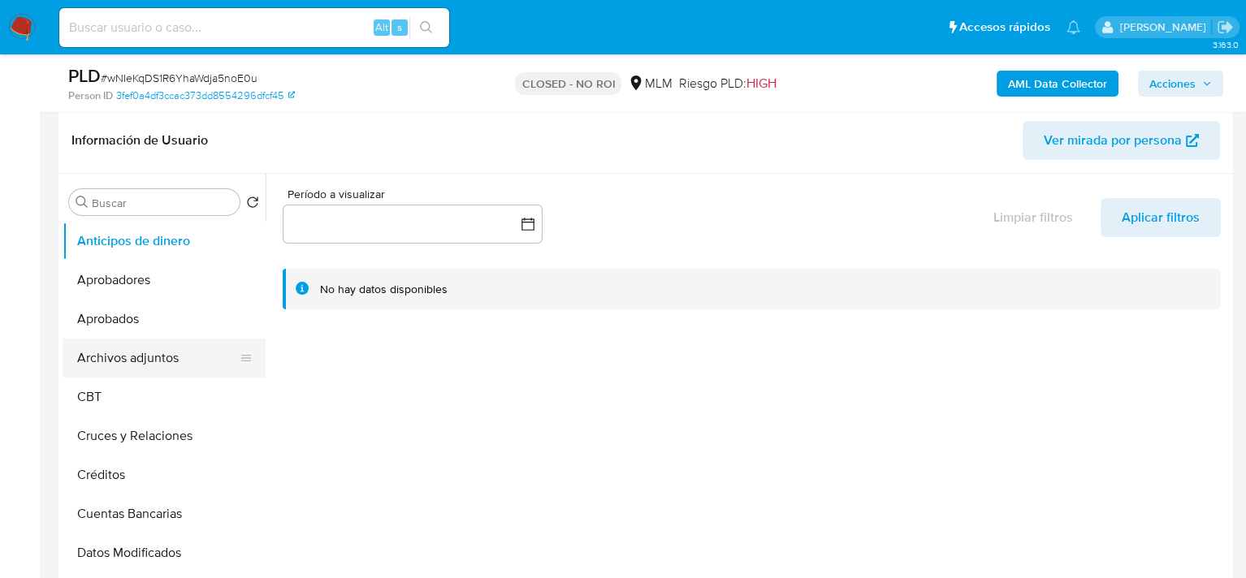
click at [109, 355] on button "Archivos adjuntos" at bounding box center [158, 358] width 190 height 39
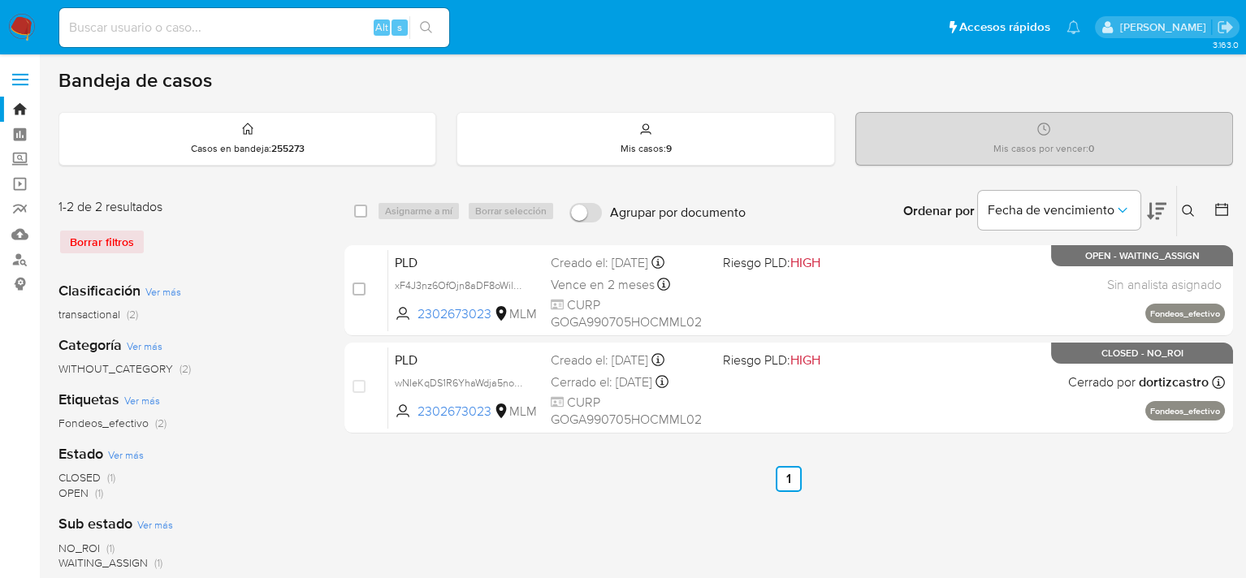
click at [105, 244] on div "Borrar filtros" at bounding box center [188, 242] width 260 height 26
click at [1194, 216] on button at bounding box center [1190, 210] width 27 height 19
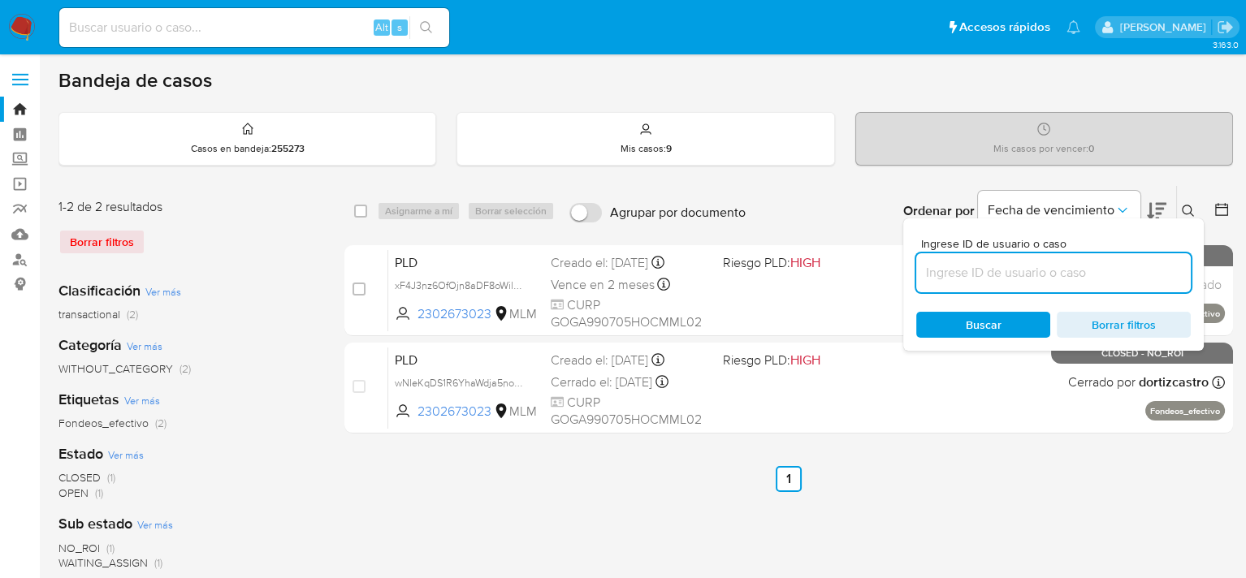
click at [1038, 267] on input at bounding box center [1053, 272] width 275 height 21
type input "1865212672"
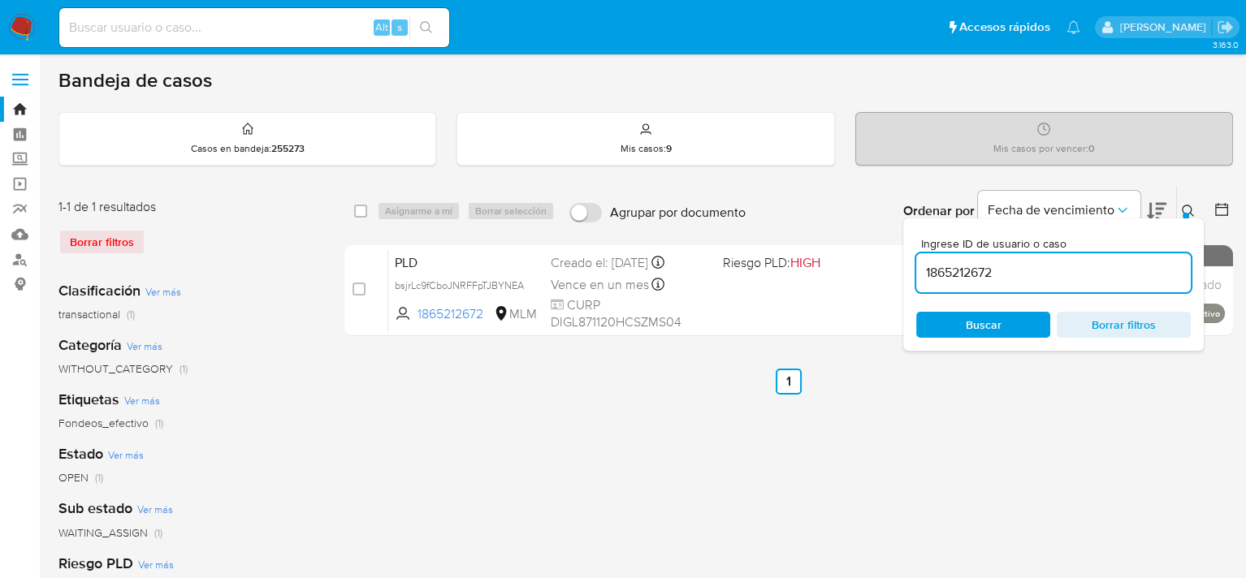
click at [1005, 326] on span "Buscar" at bounding box center [982, 324] width 111 height 23
click at [975, 433] on div "select-all-cases-checkbox Asignarme a mí Borrar selección Agrupar por documento…" at bounding box center [788, 541] width 888 height 713
click at [1182, 210] on icon at bounding box center [1188, 211] width 13 height 13
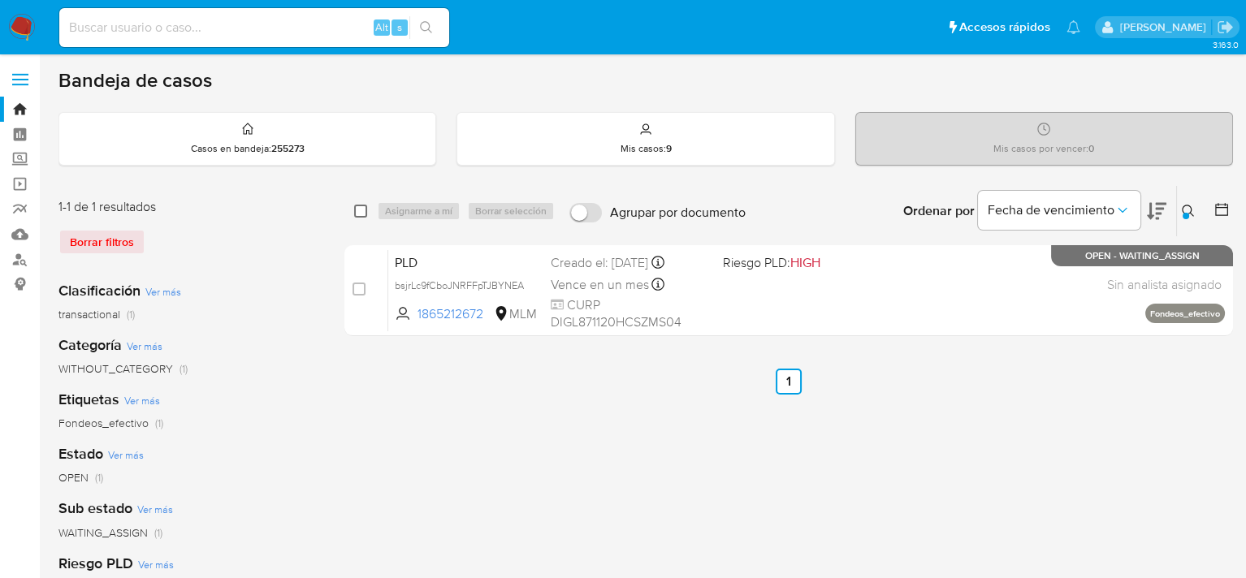
click at [361, 213] on input "checkbox" at bounding box center [360, 211] width 13 height 13
checkbox input "true"
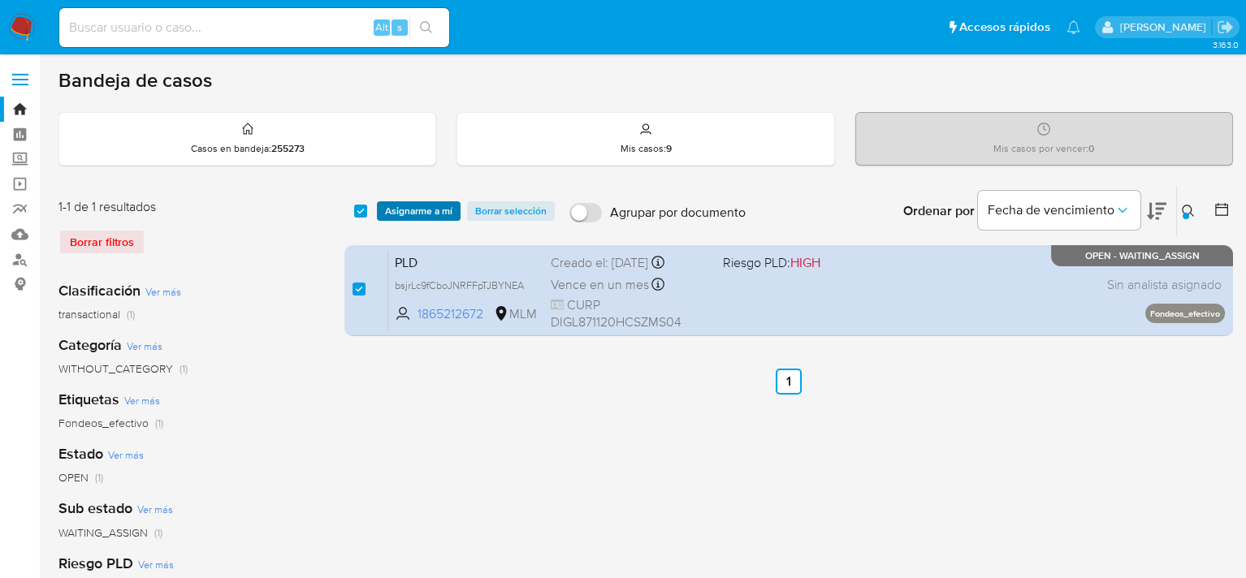
click at [433, 213] on span "Asignarme a mí" at bounding box center [418, 211] width 67 height 16
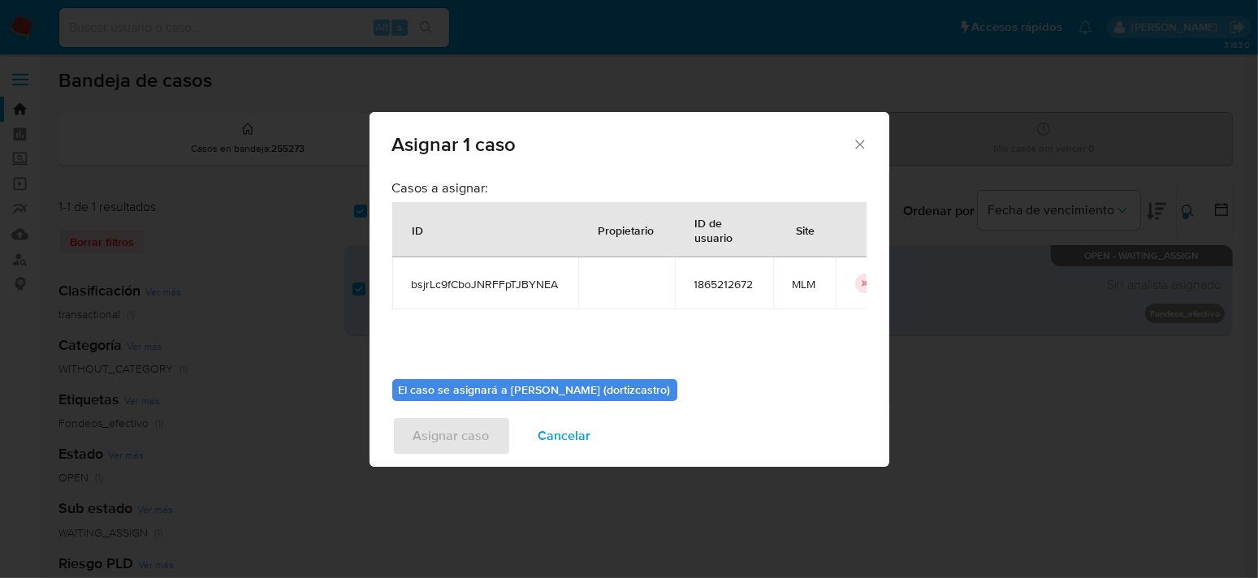
click at [859, 145] on icon "Cerrar ventana" at bounding box center [859, 144] width 9 height 9
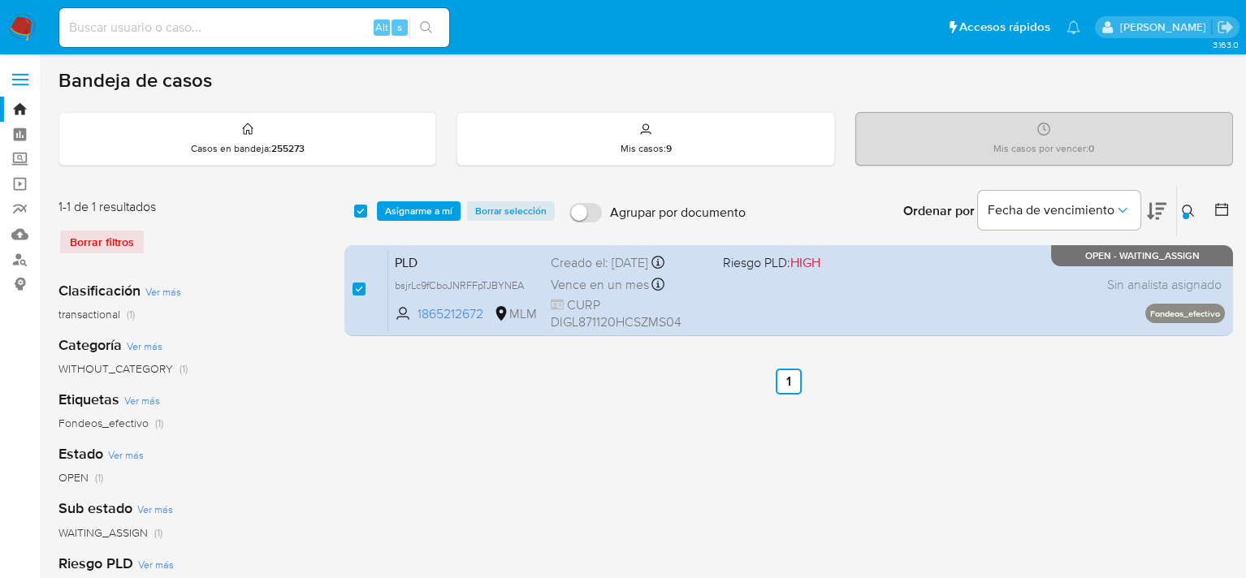
click at [393, 214] on span "Asignarme a mí" at bounding box center [418, 211] width 67 height 16
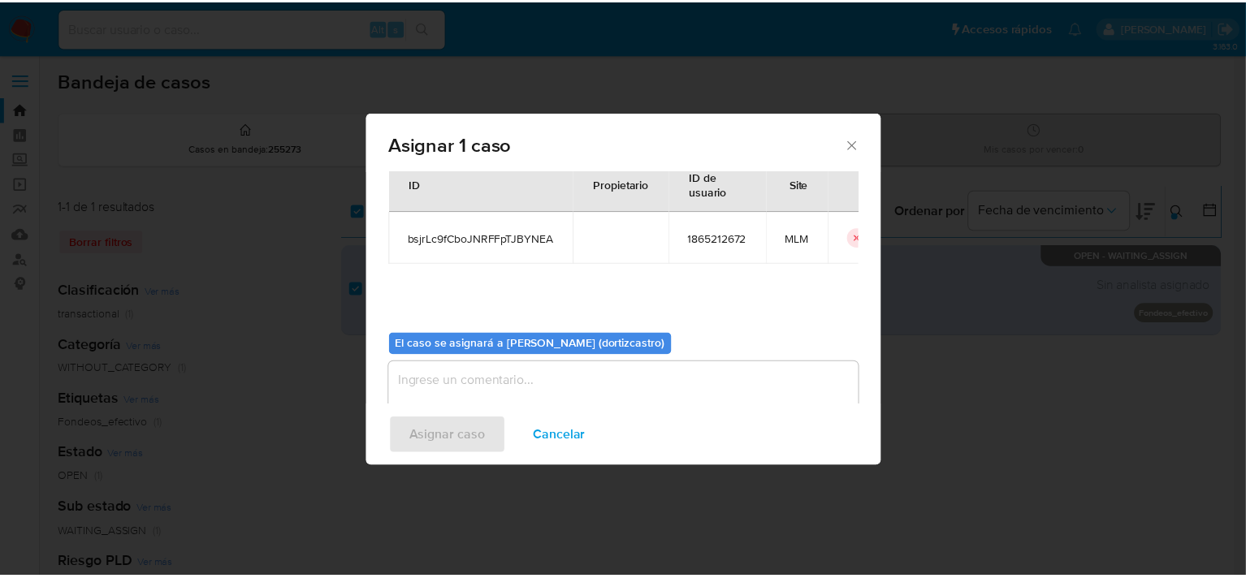
scroll to position [84, 0]
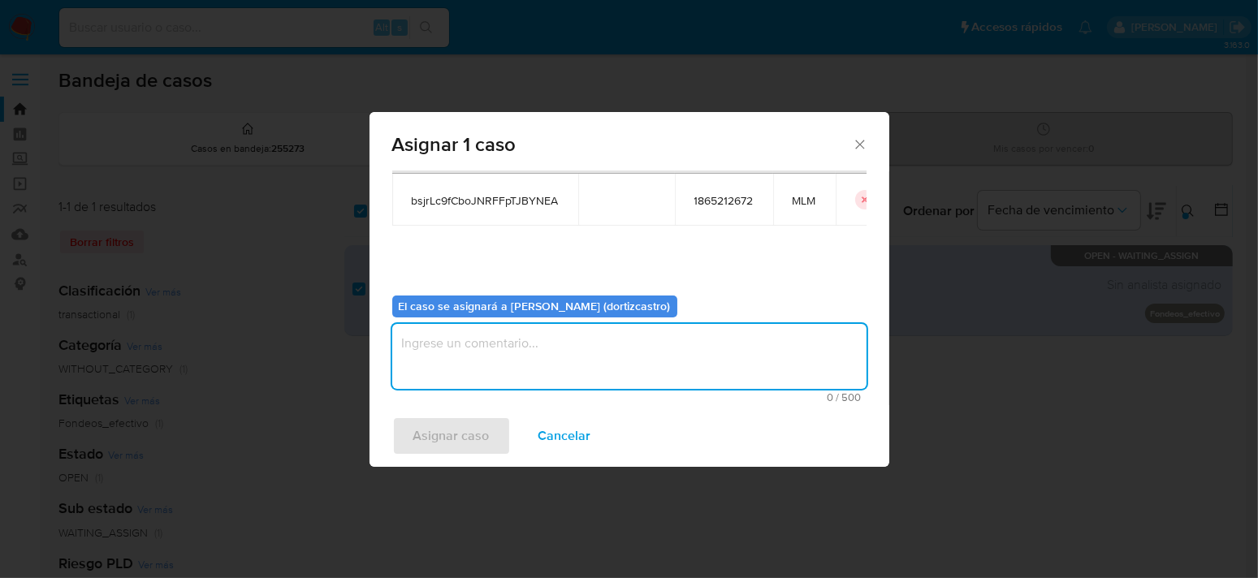
click at [473, 355] on textarea "assign-modal" at bounding box center [629, 356] width 474 height 65
type textarea "AS"
click at [476, 440] on span "Asignar caso" at bounding box center [451, 436] width 76 height 36
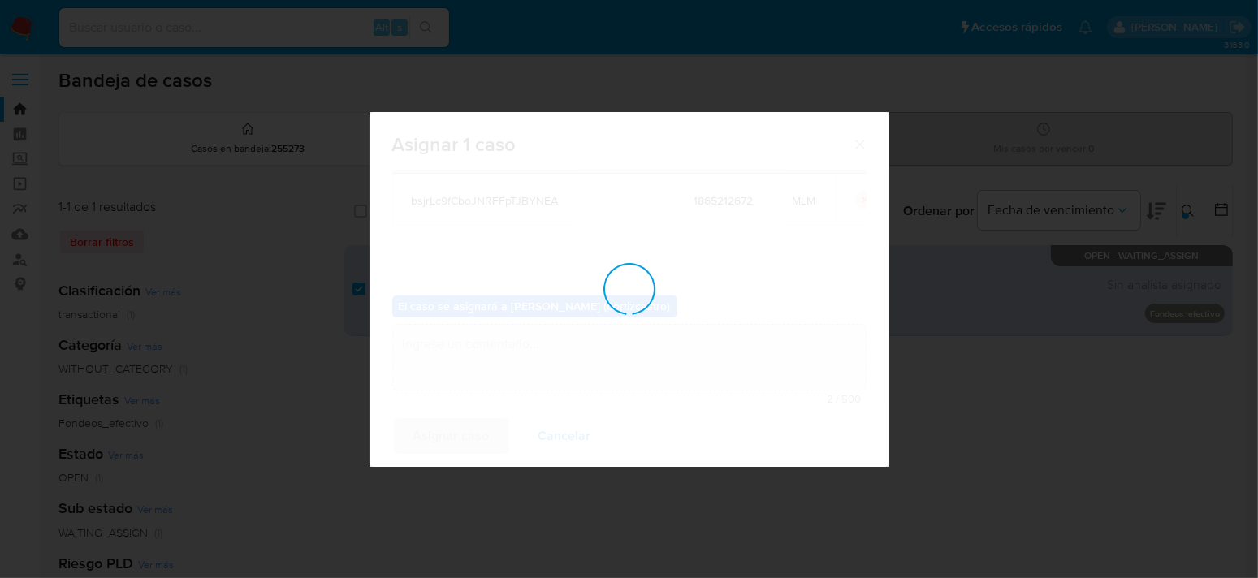
checkbox input "false"
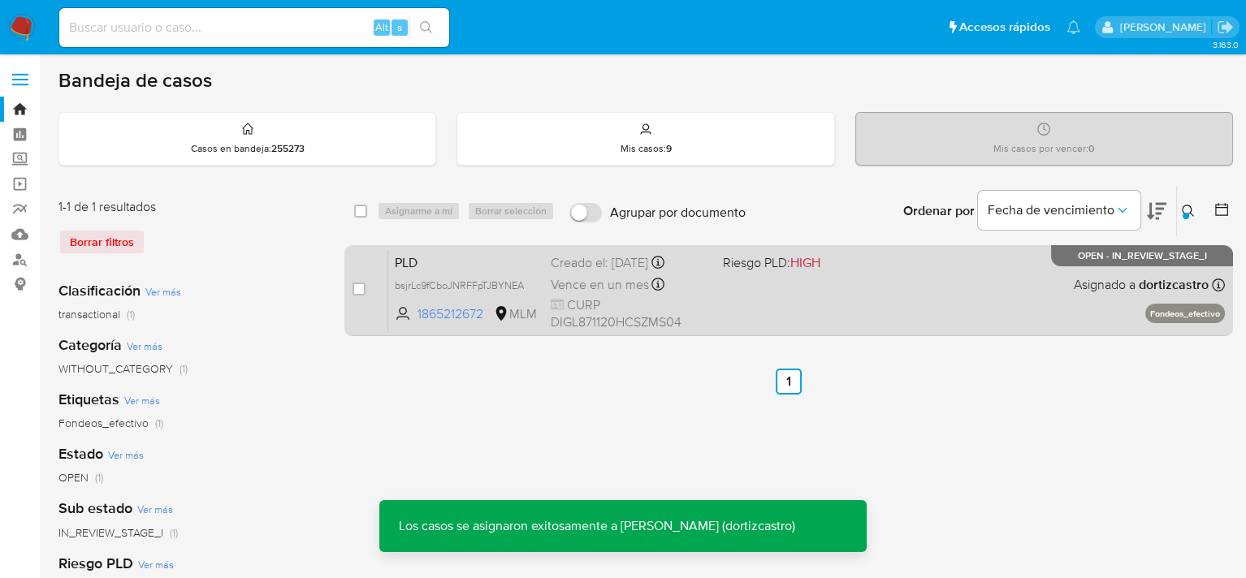
click at [616, 282] on span "Vence en un mes" at bounding box center [600, 285] width 98 height 18
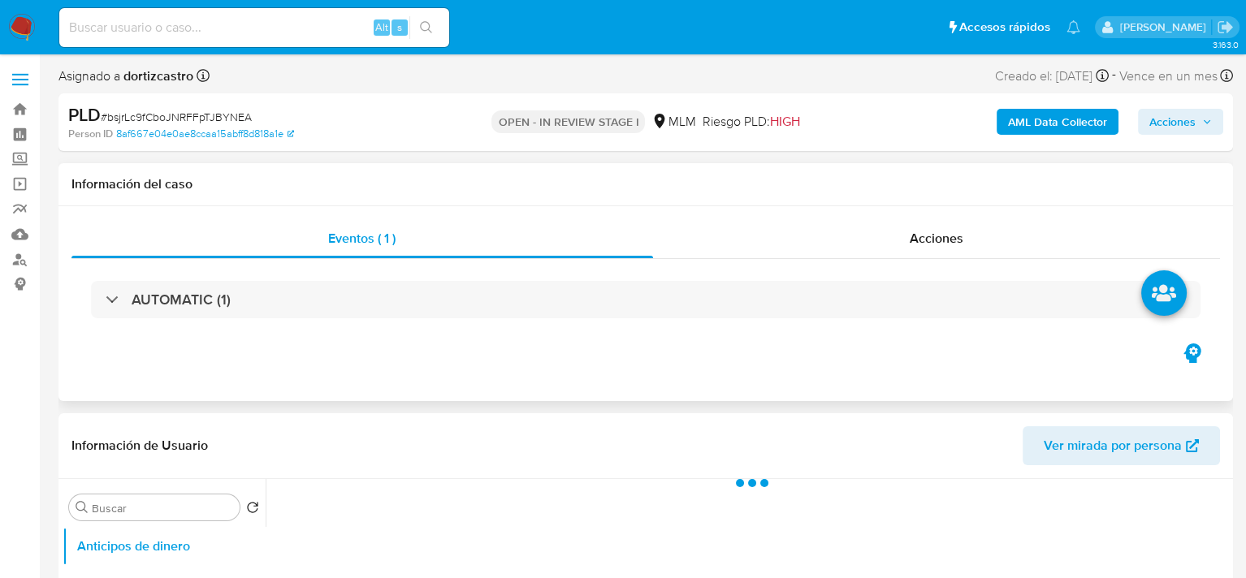
select select "10"
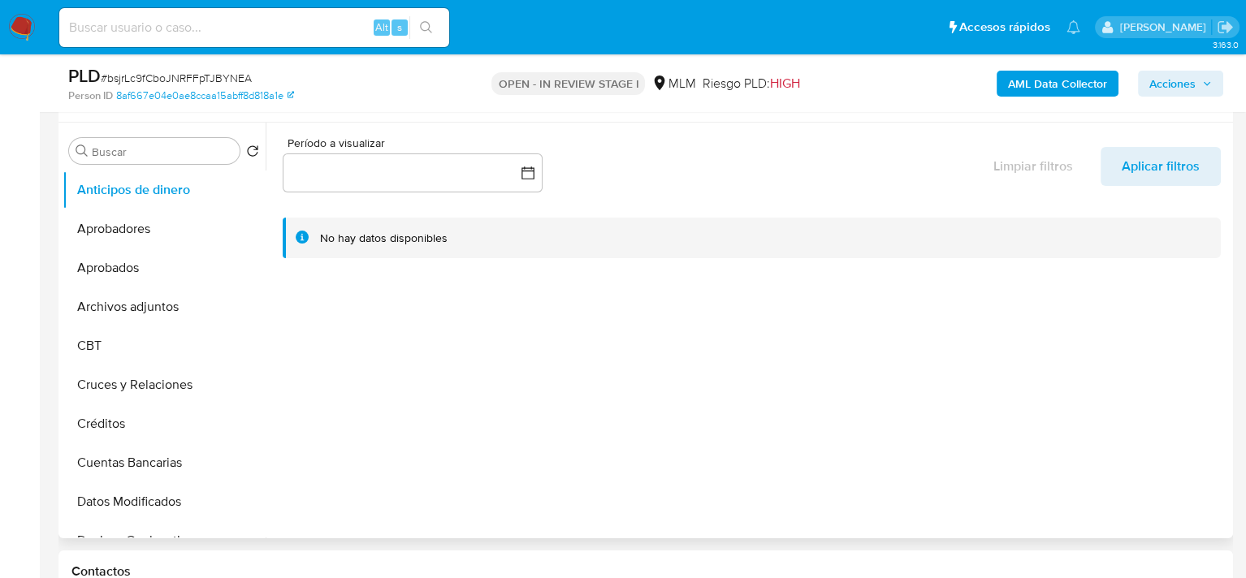
scroll to position [244, 0]
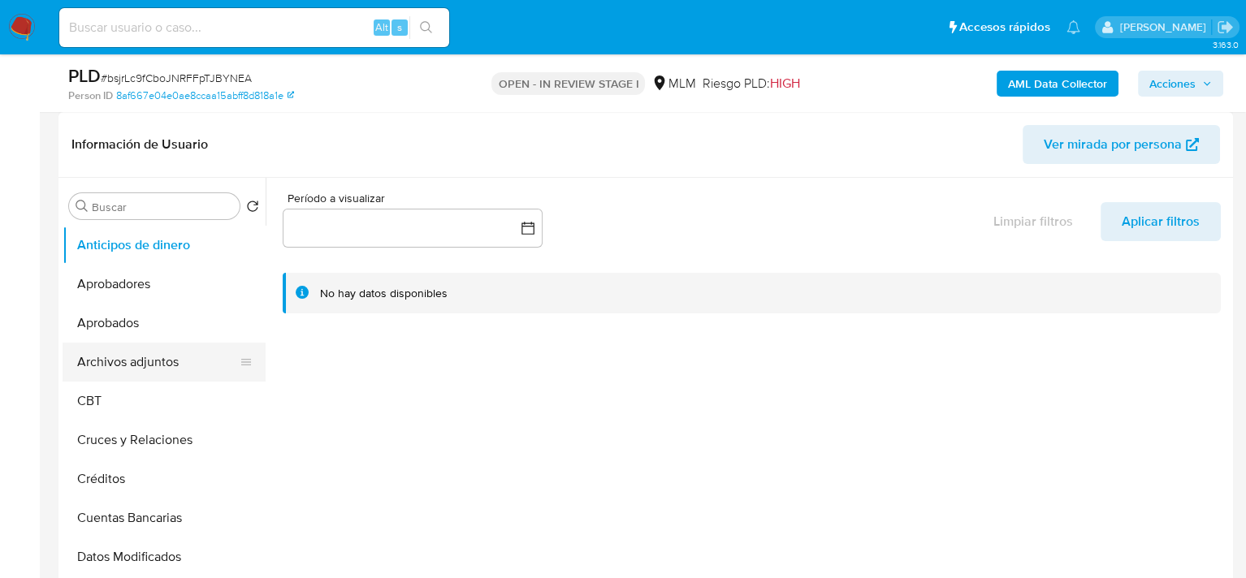
click at [115, 356] on button "Archivos adjuntos" at bounding box center [158, 362] width 190 height 39
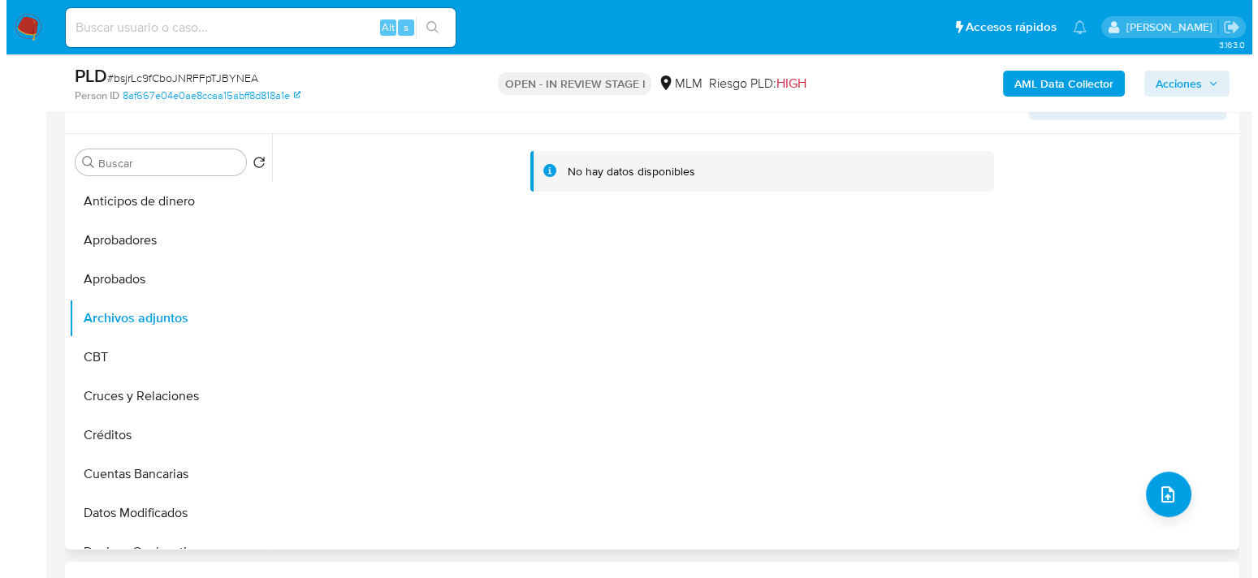
scroll to position [325, 0]
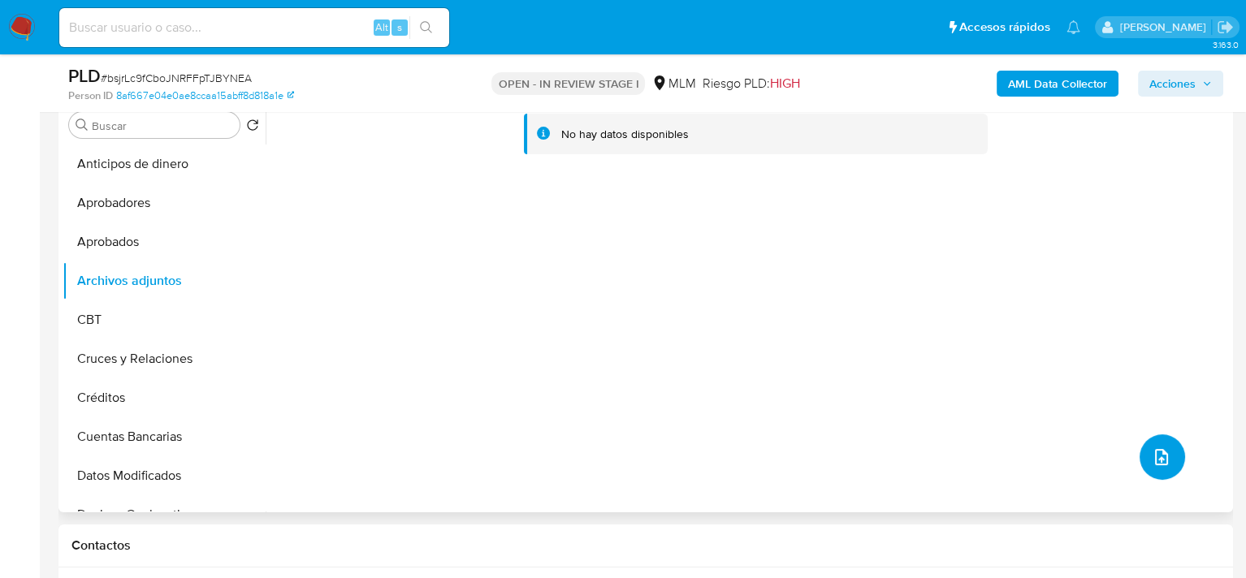
click at [1164, 465] on span "upload-file" at bounding box center [1161, 456] width 19 height 19
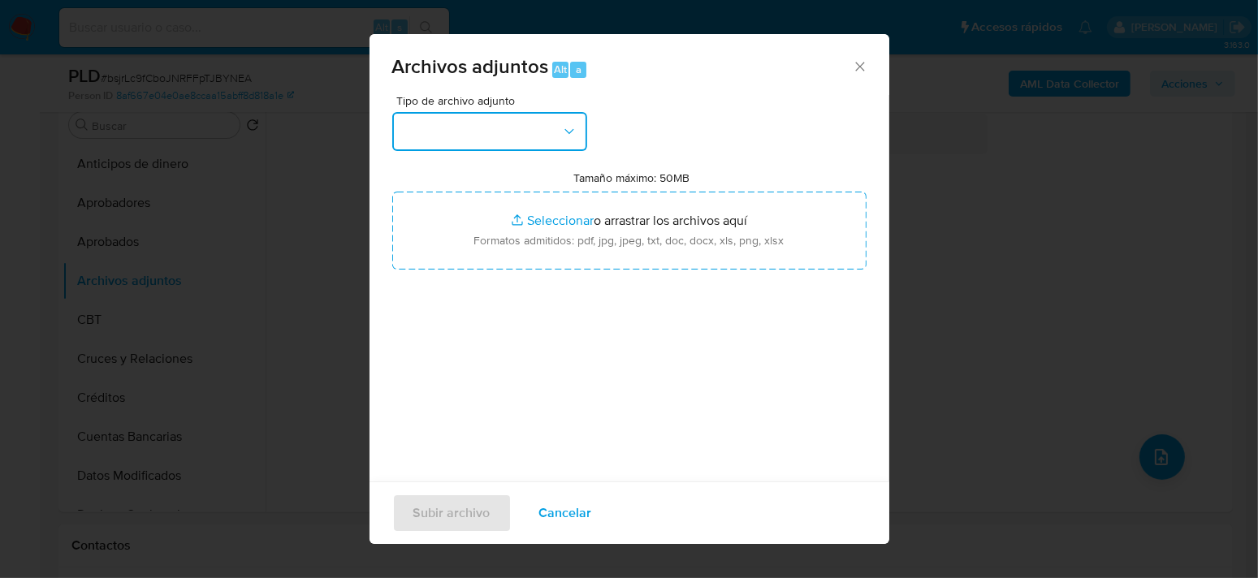
click at [542, 128] on button "button" at bounding box center [489, 131] width 195 height 39
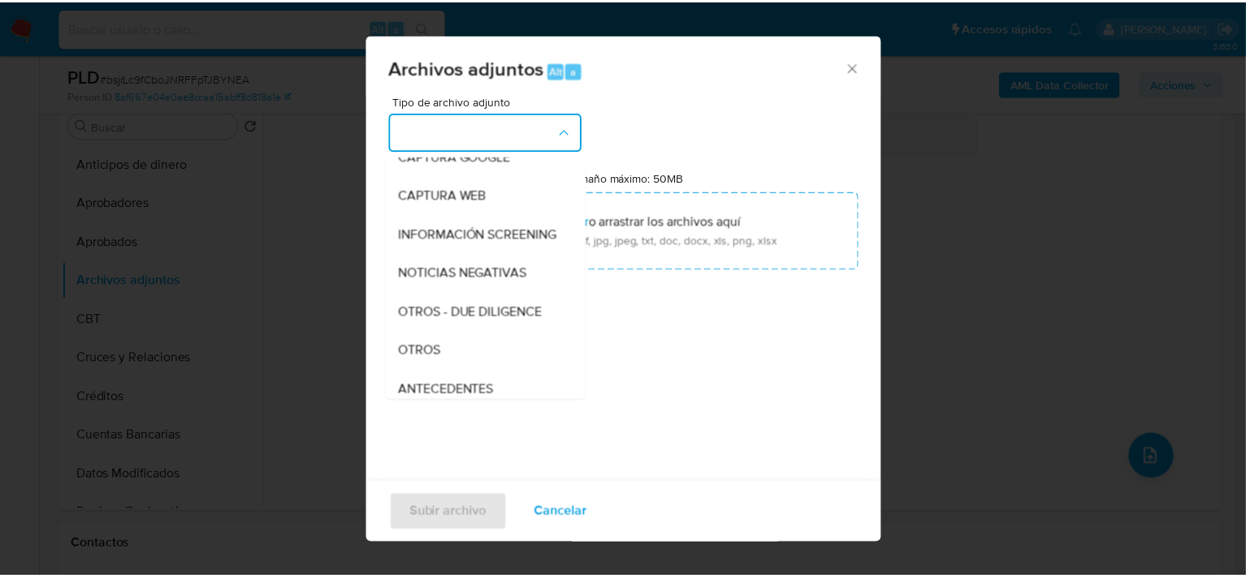
scroll to position [244, 0]
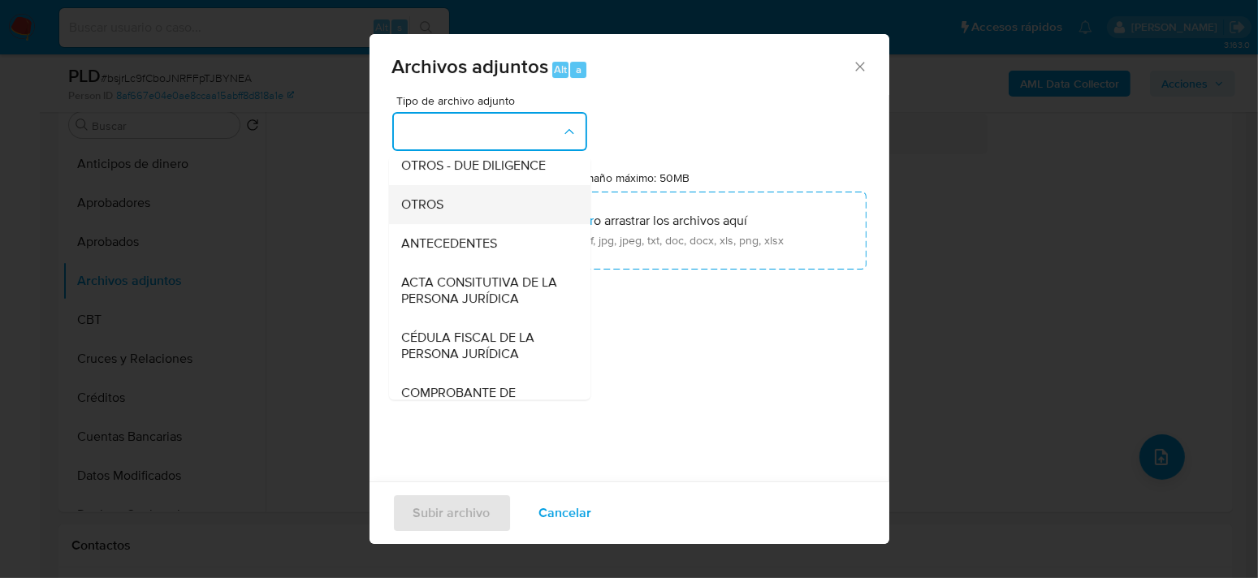
click at [432, 213] on span "OTROS" at bounding box center [422, 205] width 42 height 16
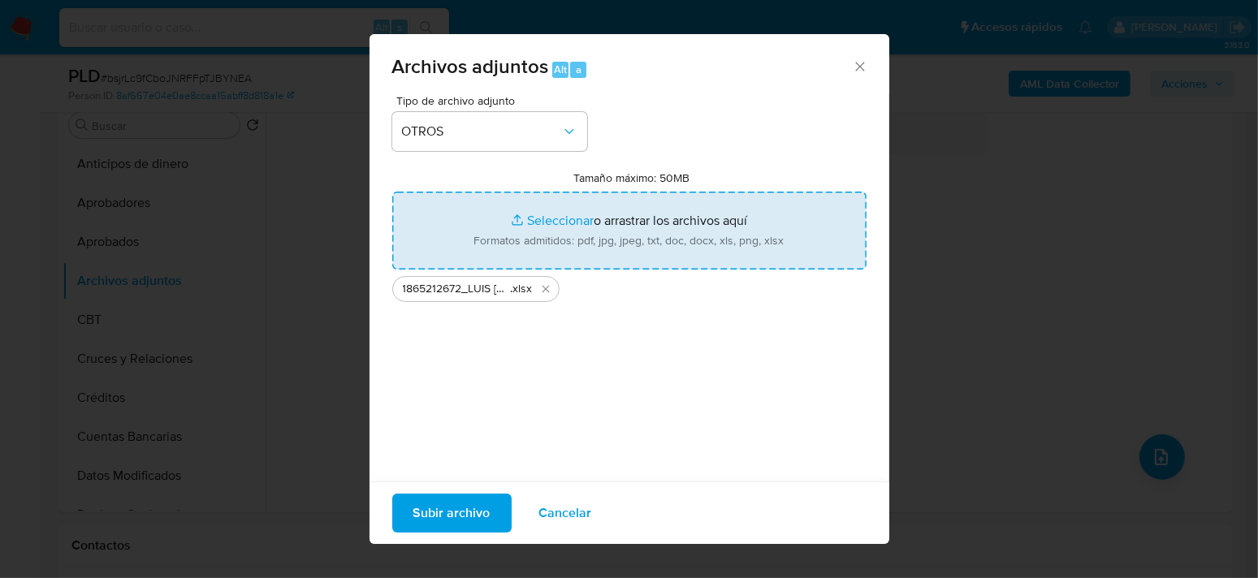
type input "C:\fakepath\1865212672_LUIS REYNALDO DIAZ GOMEZ_SEP2025.pdf"
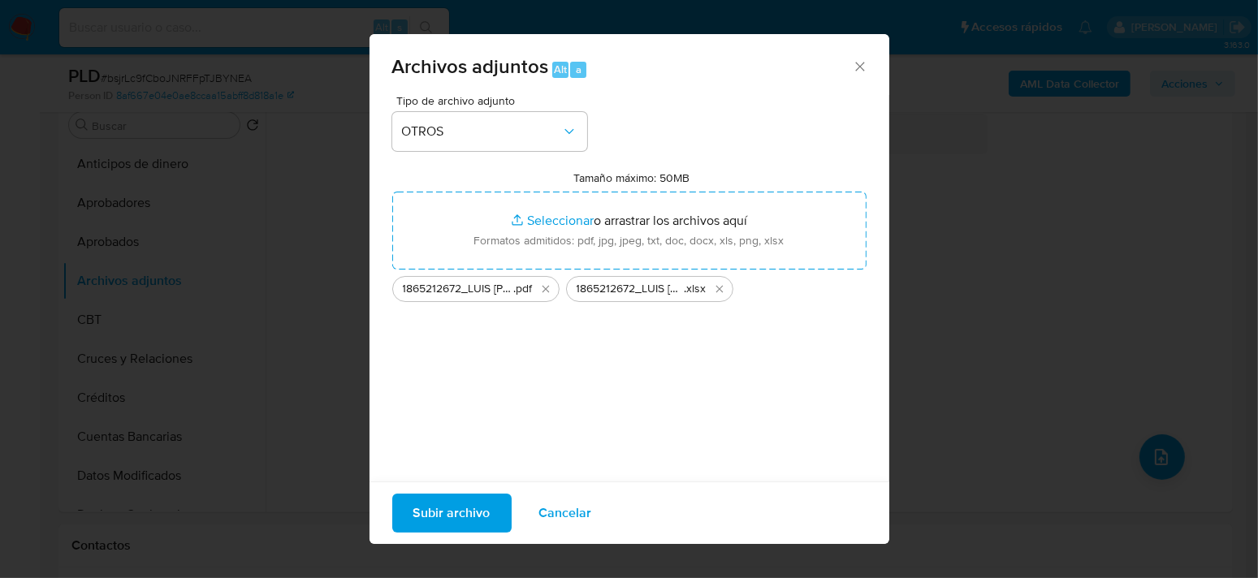
click at [486, 513] on span "Subir archivo" at bounding box center [451, 513] width 77 height 36
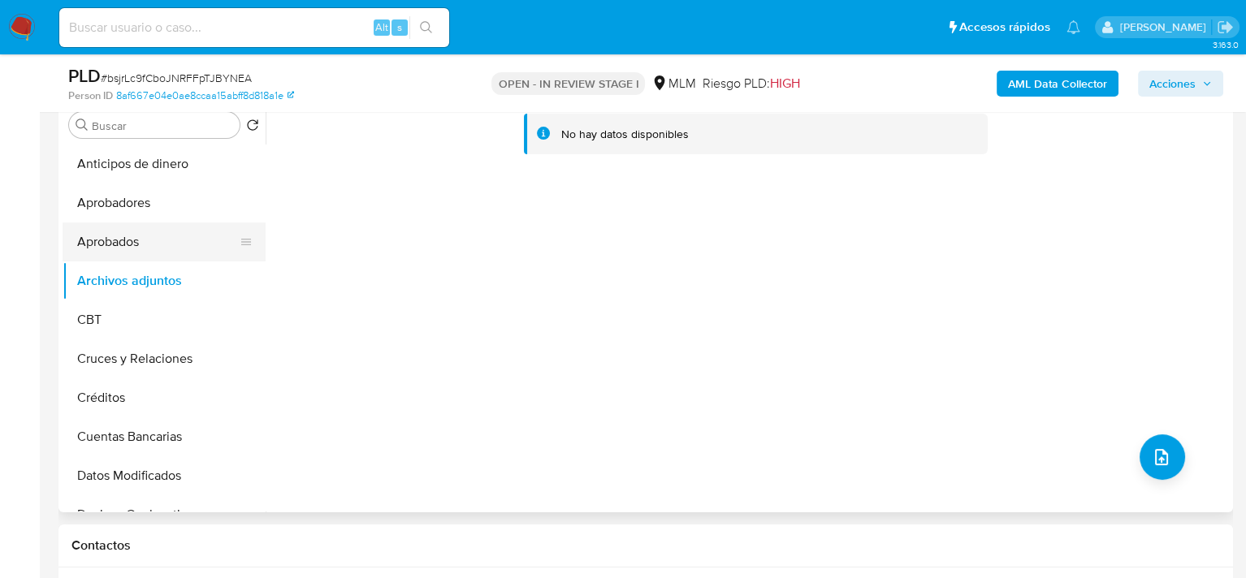
click at [108, 243] on button "Aprobados" at bounding box center [158, 242] width 190 height 39
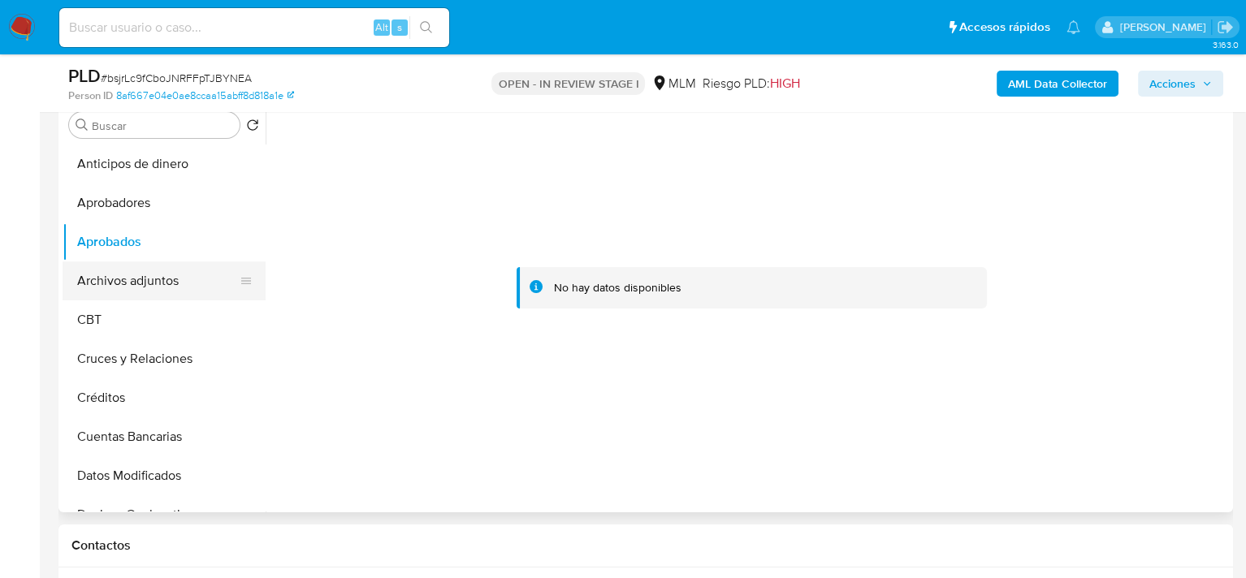
click at [113, 277] on button "Archivos adjuntos" at bounding box center [158, 281] width 190 height 39
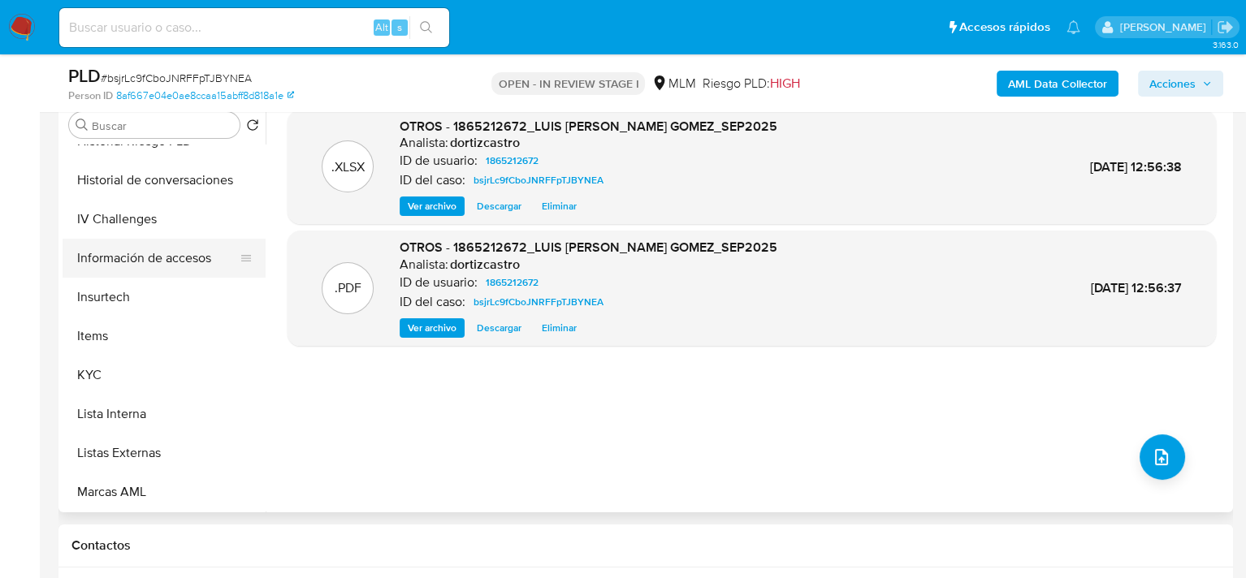
scroll to position [650, 0]
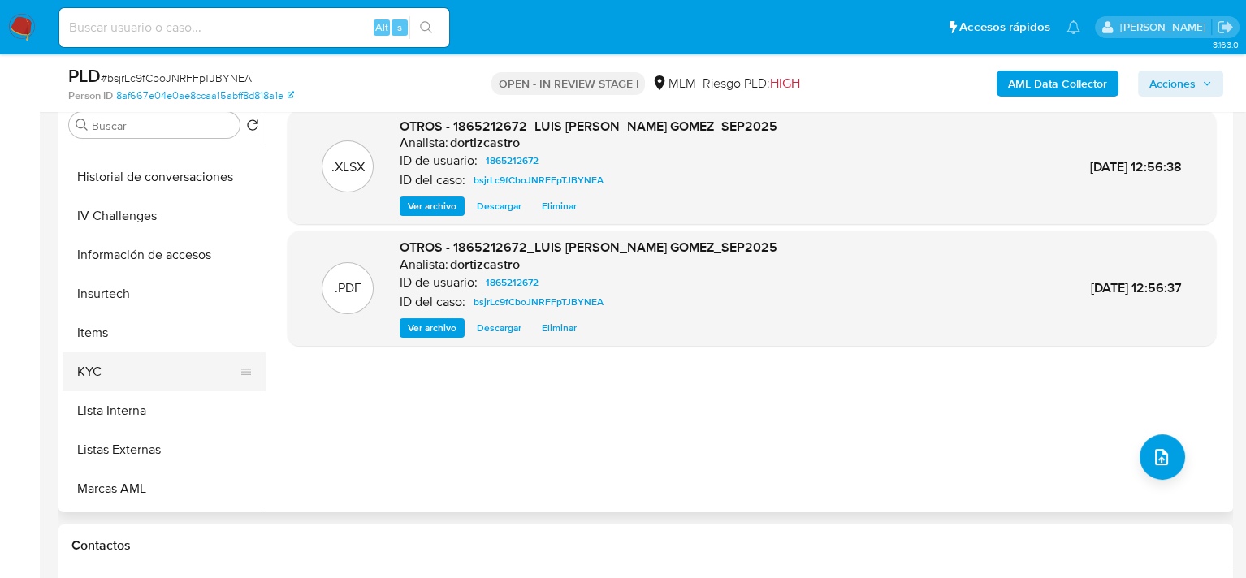
click at [118, 376] on button "KYC" at bounding box center [158, 371] width 190 height 39
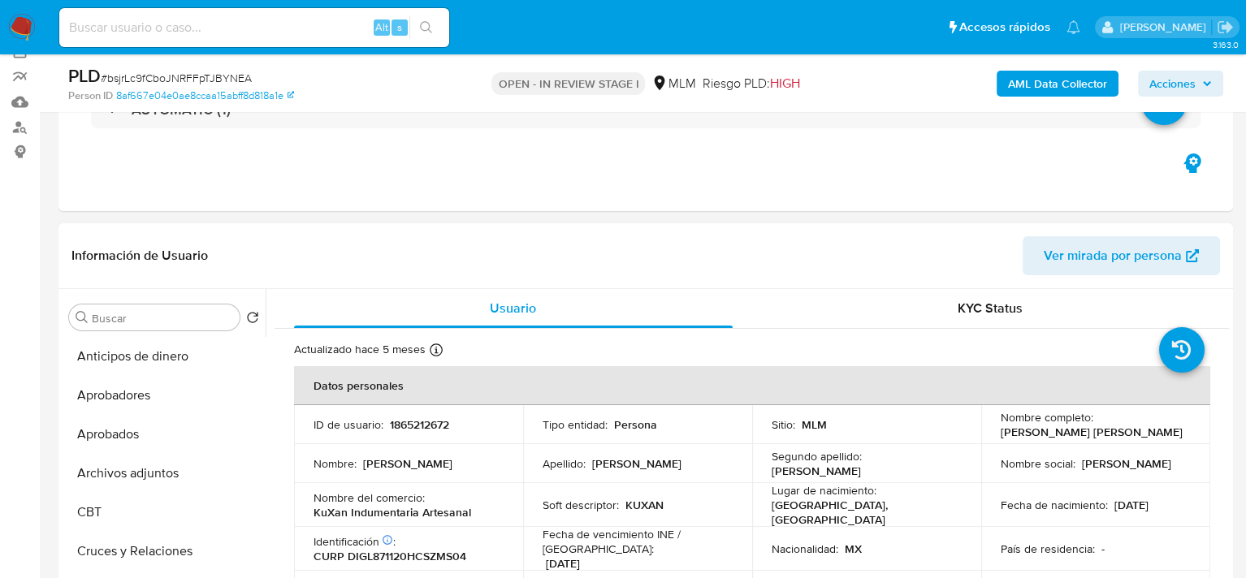
scroll to position [0, 0]
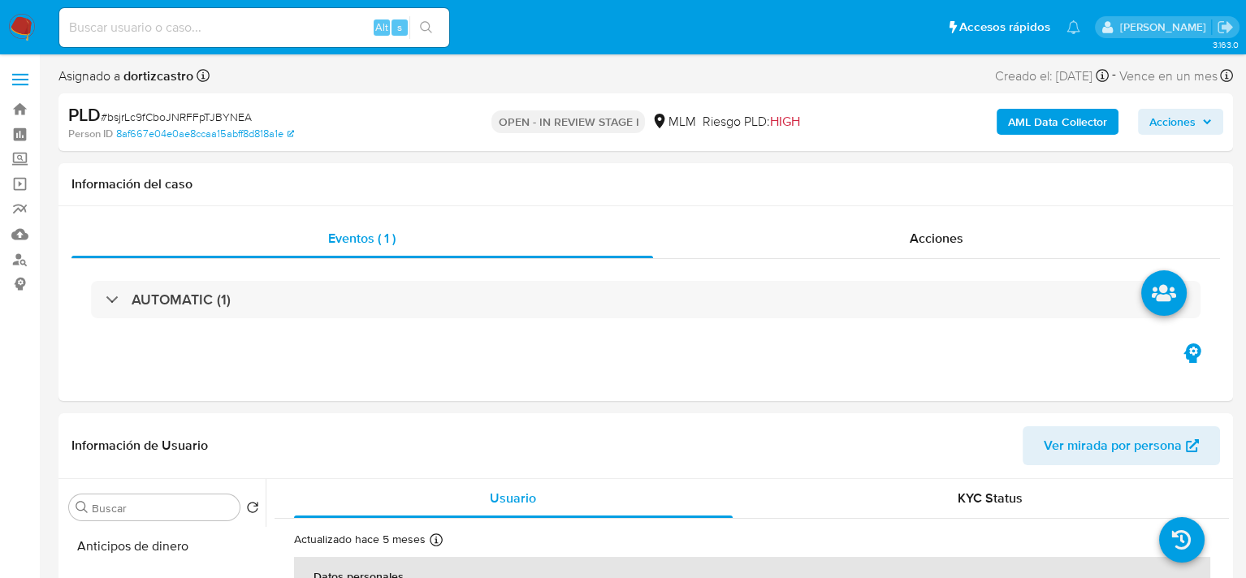
click at [1169, 128] on span "Acciones" at bounding box center [1172, 122] width 46 height 26
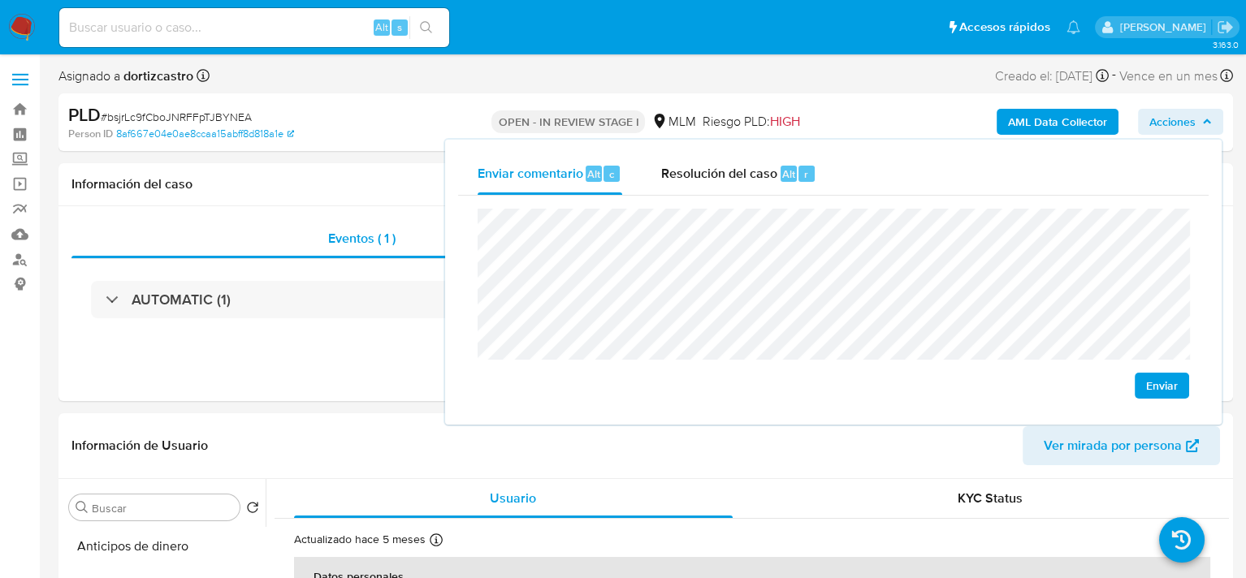
click at [1165, 386] on span "Enviar" at bounding box center [1162, 385] width 32 height 23
click at [1154, 378] on span "Enviar" at bounding box center [1162, 385] width 32 height 23
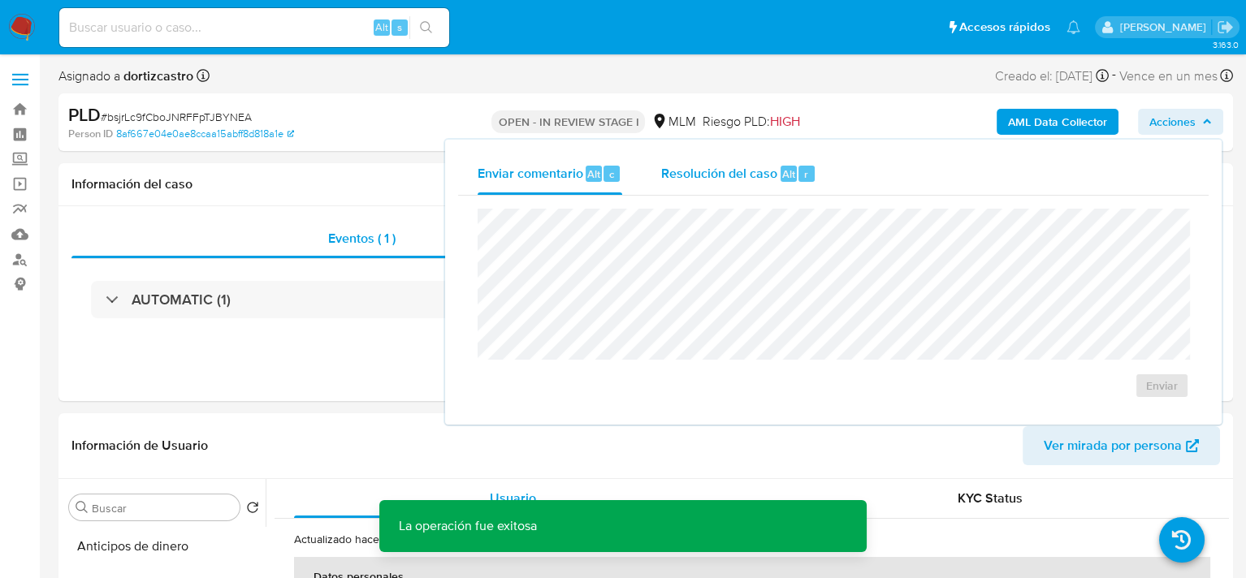
click at [699, 175] on span "Resolución del caso" at bounding box center [719, 173] width 116 height 19
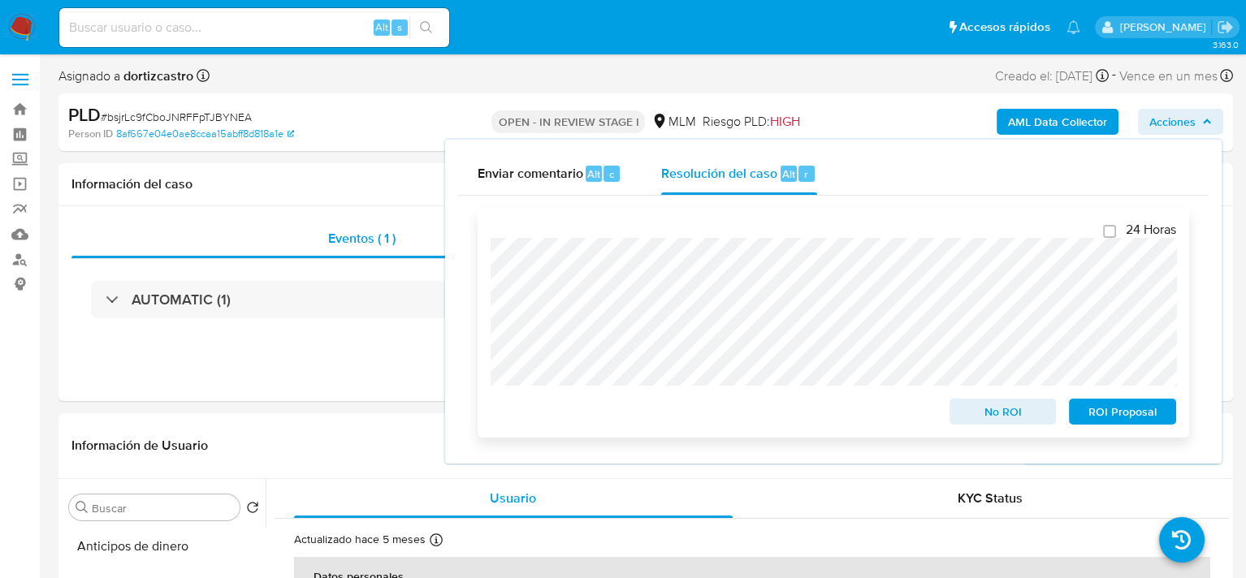
click at [999, 416] on span "No ROI" at bounding box center [1003, 411] width 84 height 23
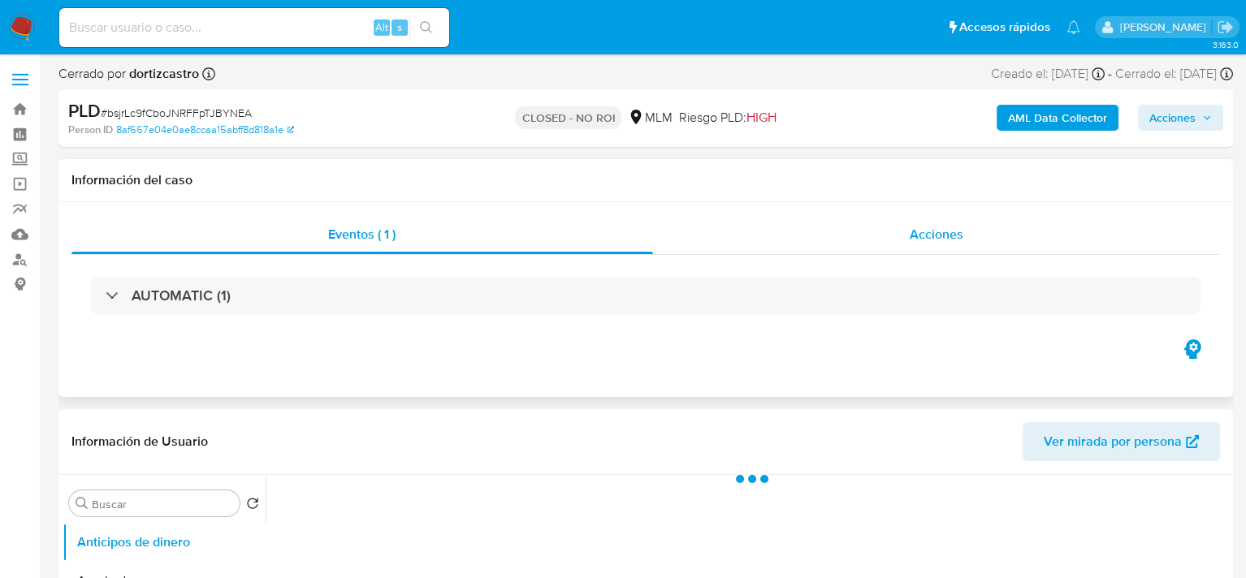
click at [907, 227] on div "Acciones" at bounding box center [937, 234] width 568 height 39
select select "10"
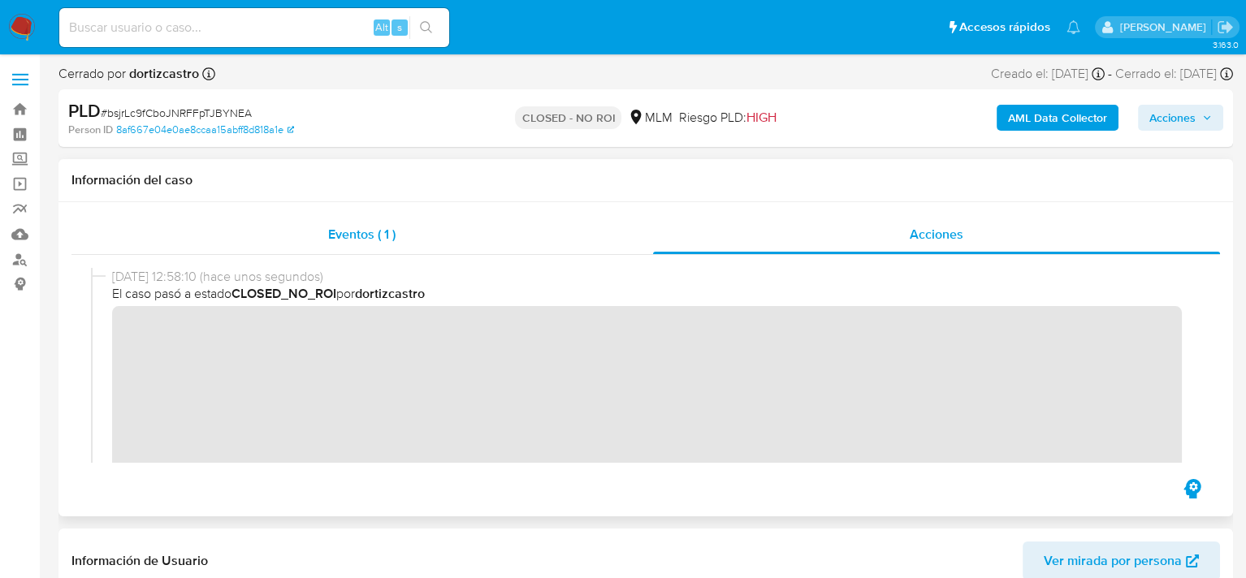
click at [411, 227] on div "Eventos ( 1 )" at bounding box center [361, 234] width 581 height 39
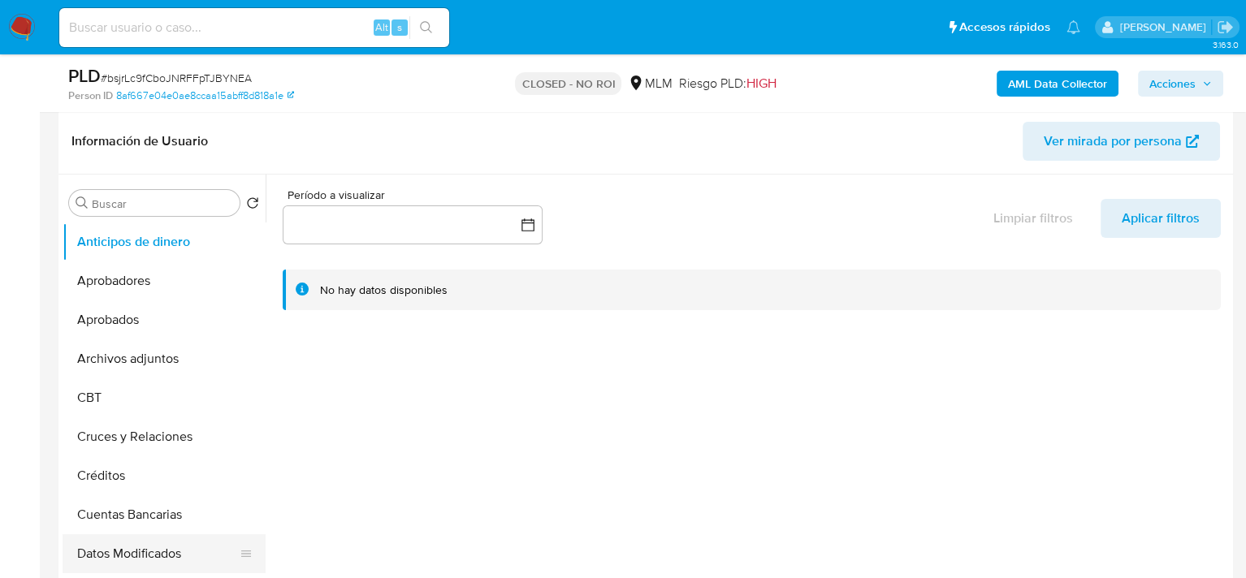
scroll to position [325, 0]
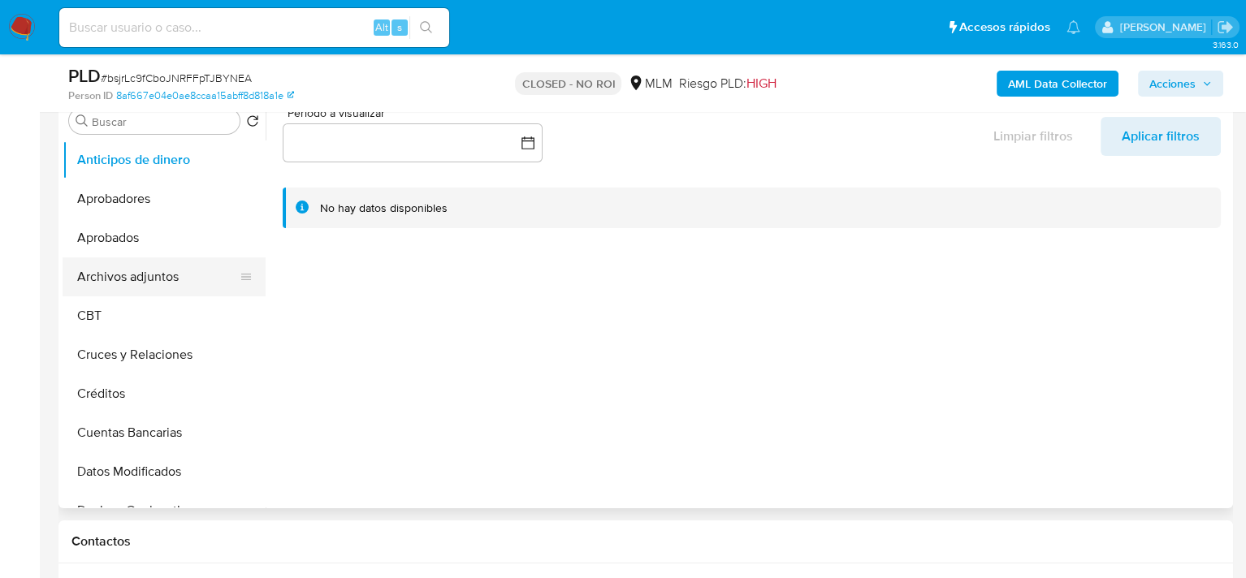
click at [145, 280] on button "Archivos adjuntos" at bounding box center [158, 276] width 190 height 39
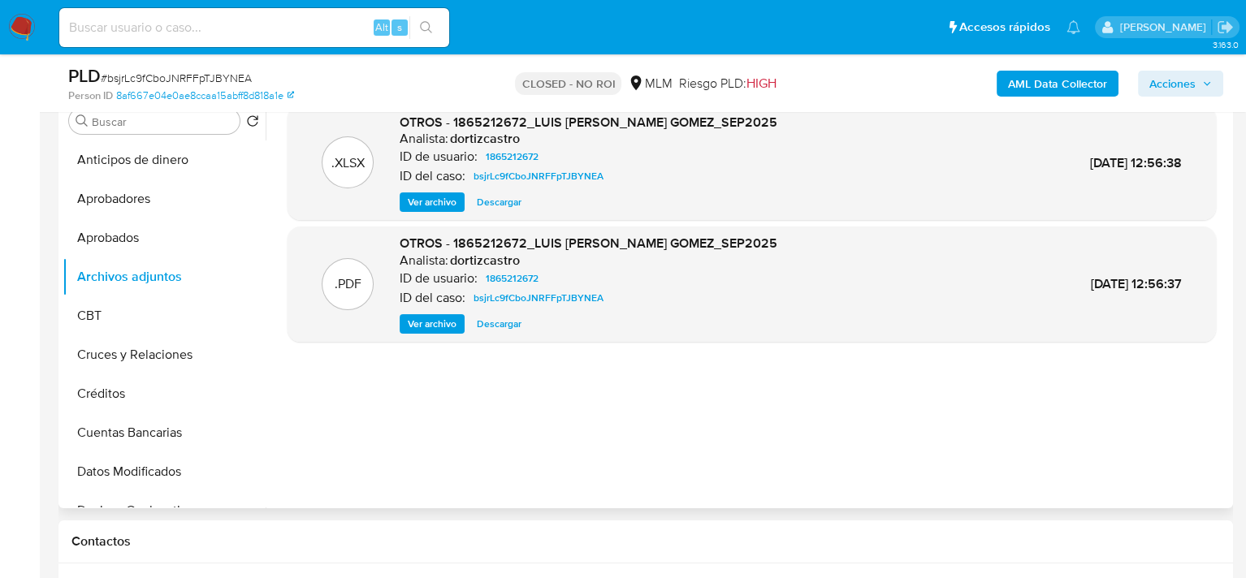
scroll to position [0, 0]
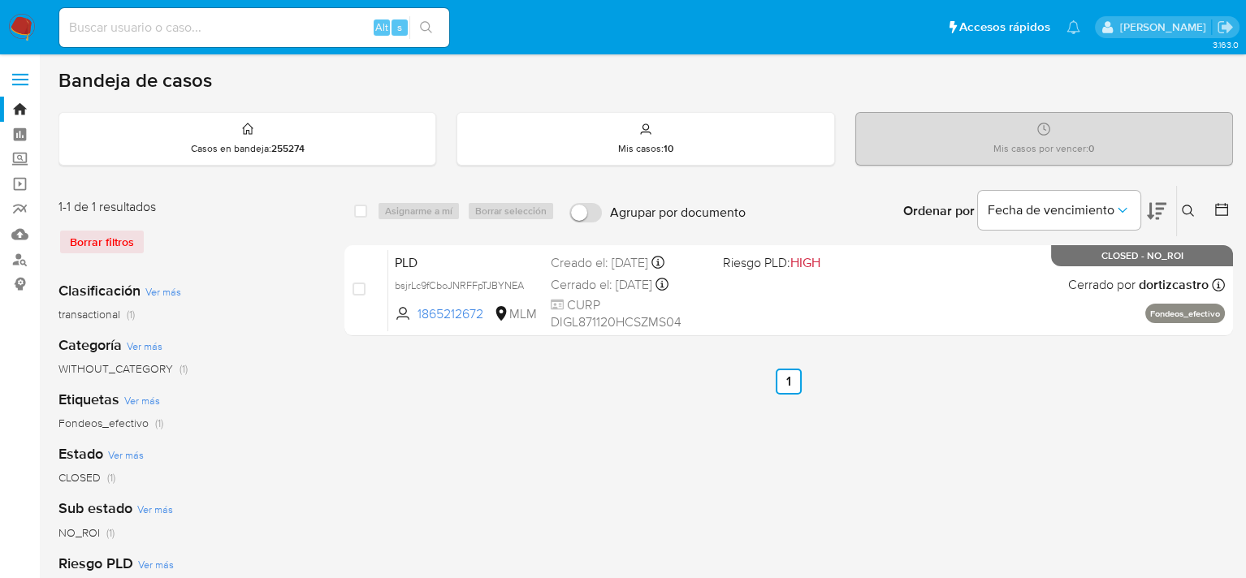
drag, startPoint x: 110, startPoint y: 240, endPoint x: 118, endPoint y: 236, distance: 9.1
click at [110, 240] on div "Borrar filtros" at bounding box center [188, 242] width 260 height 26
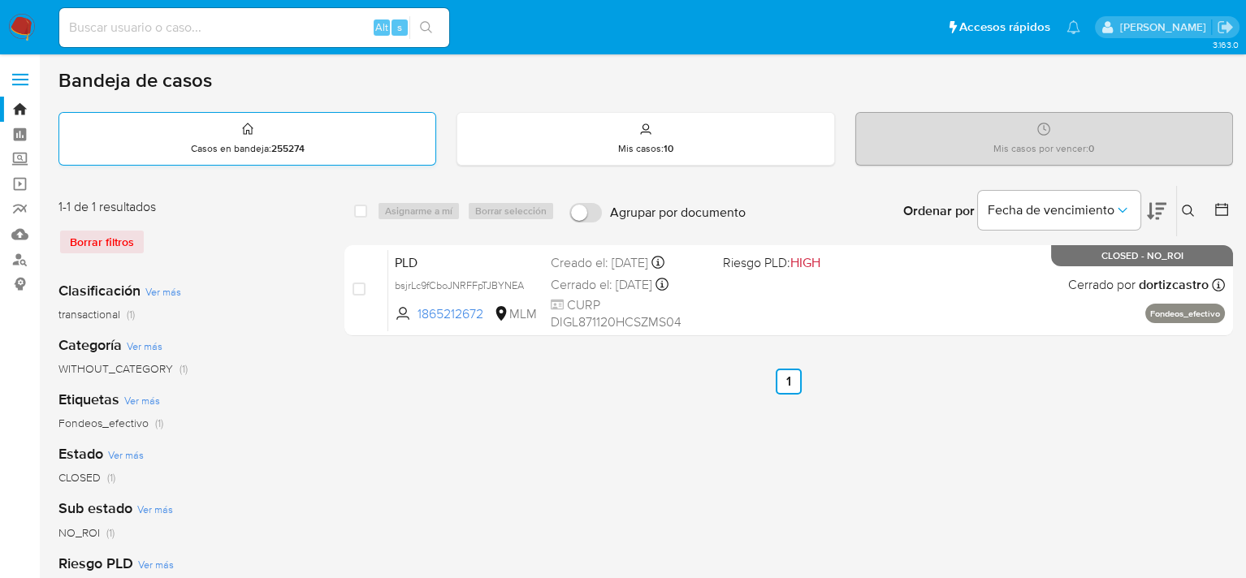
click at [265, 128] on div "Casos en bandeja : 255274" at bounding box center [247, 139] width 376 height 52
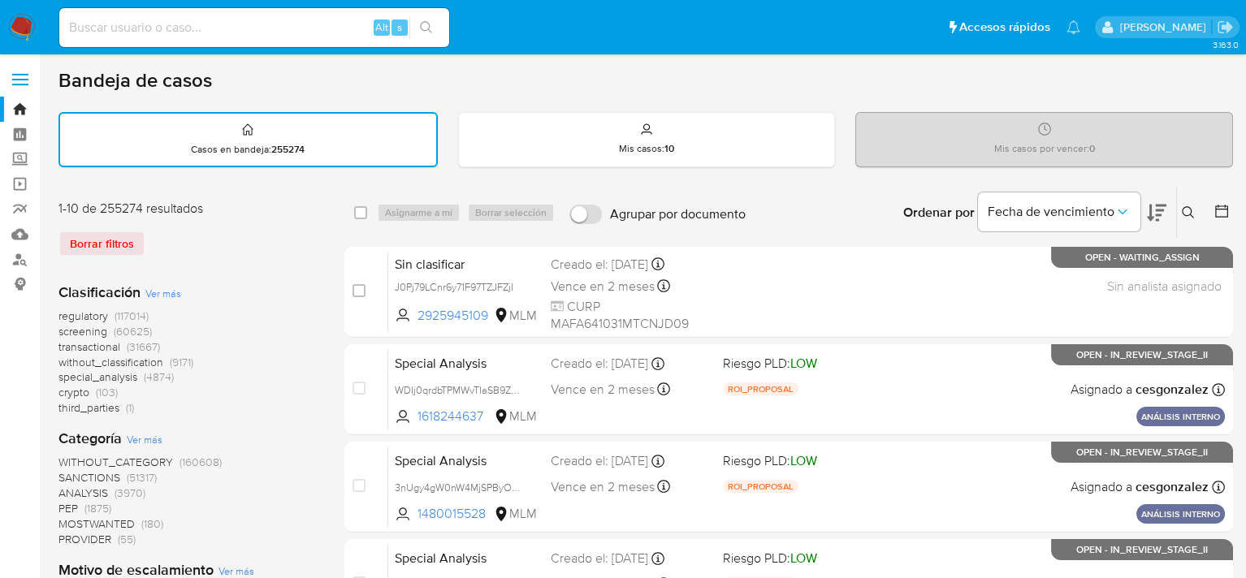
drag, startPoint x: 1191, startPoint y: 209, endPoint x: 999, endPoint y: 246, distance: 195.3
click at [1190, 210] on icon at bounding box center [1188, 212] width 13 height 13
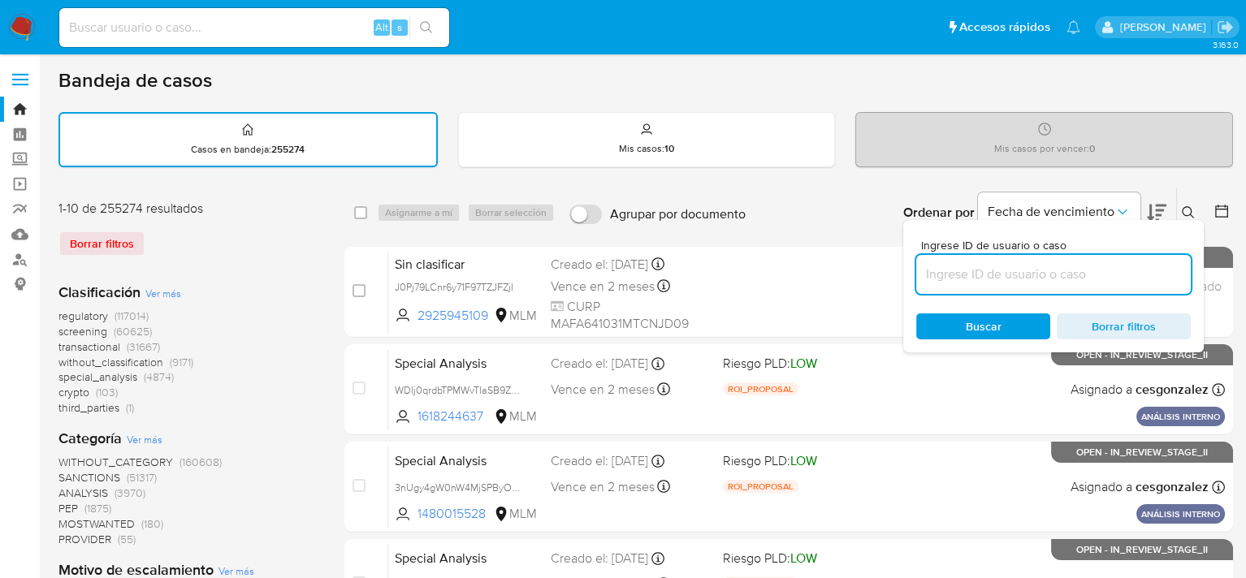
click at [971, 269] on input at bounding box center [1053, 274] width 275 height 21
type input "177521151"
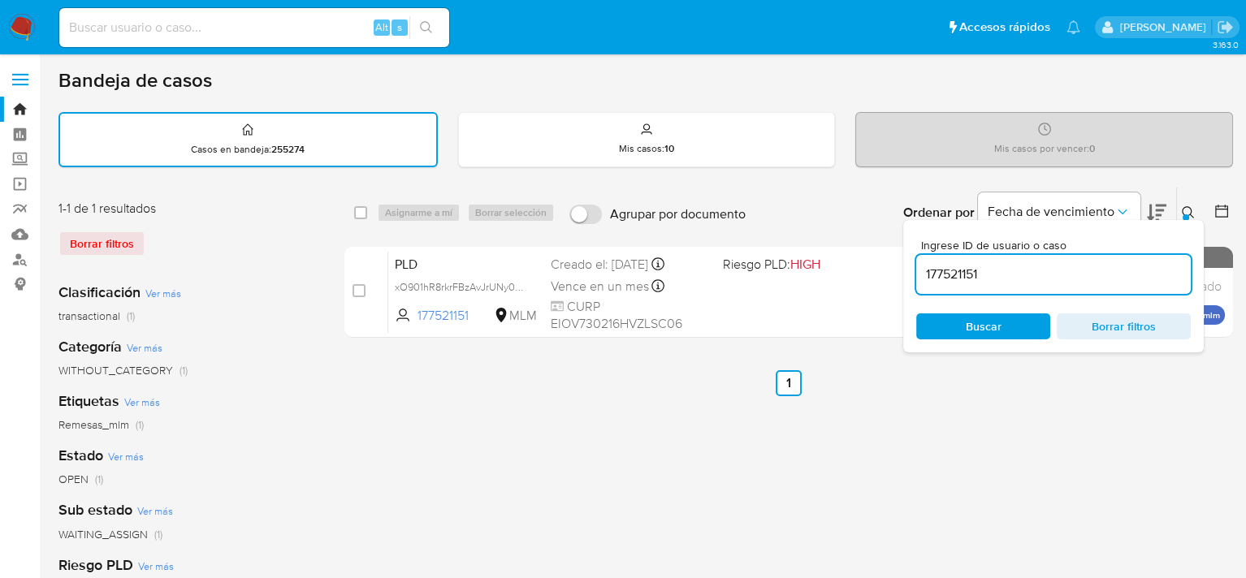
click at [986, 331] on span "Buscar" at bounding box center [984, 326] width 36 height 26
click at [538, 489] on div "select-all-cases-checkbox Asignarme a mí Borrar selección Agrupar por documento…" at bounding box center [788, 543] width 888 height 713
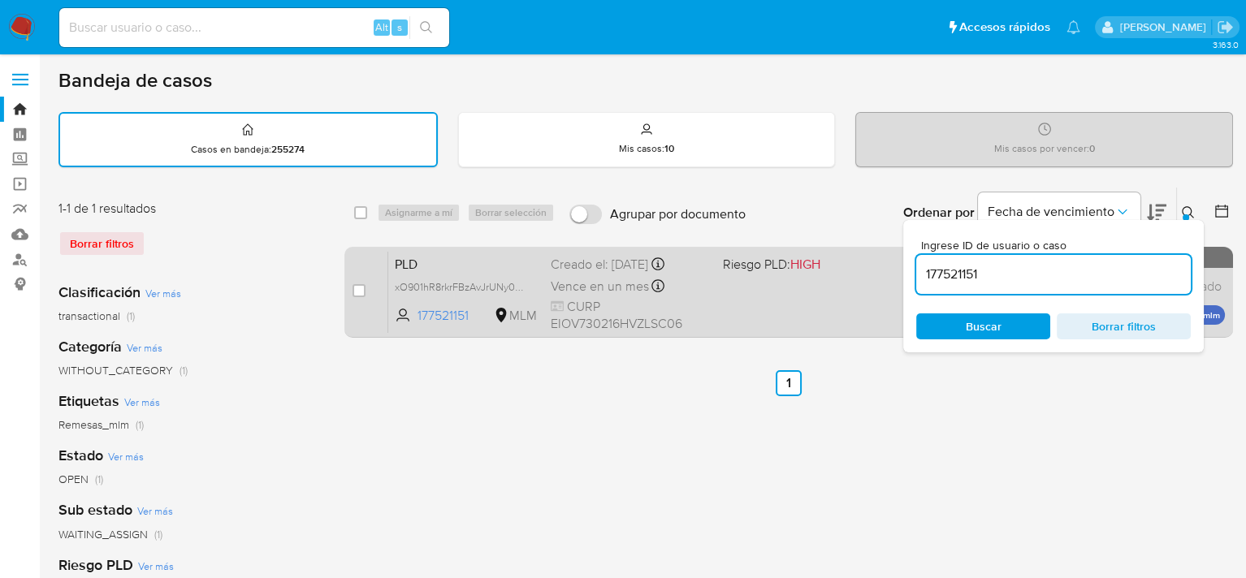
click at [718, 292] on div "PLD xO901hR8rkrFBzAvJrUNy0KL 177521151 MLM Riesgo PLD: HIGH Creado el: [DATE] C…" at bounding box center [806, 292] width 837 height 82
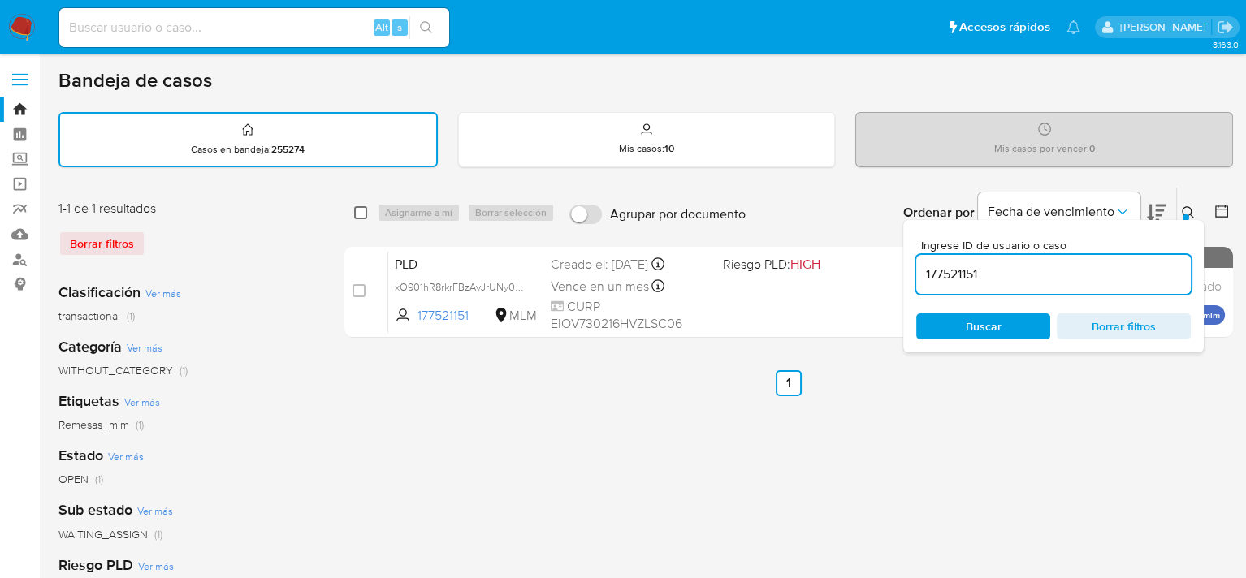
click at [359, 207] on input "checkbox" at bounding box center [360, 212] width 13 height 13
checkbox input "true"
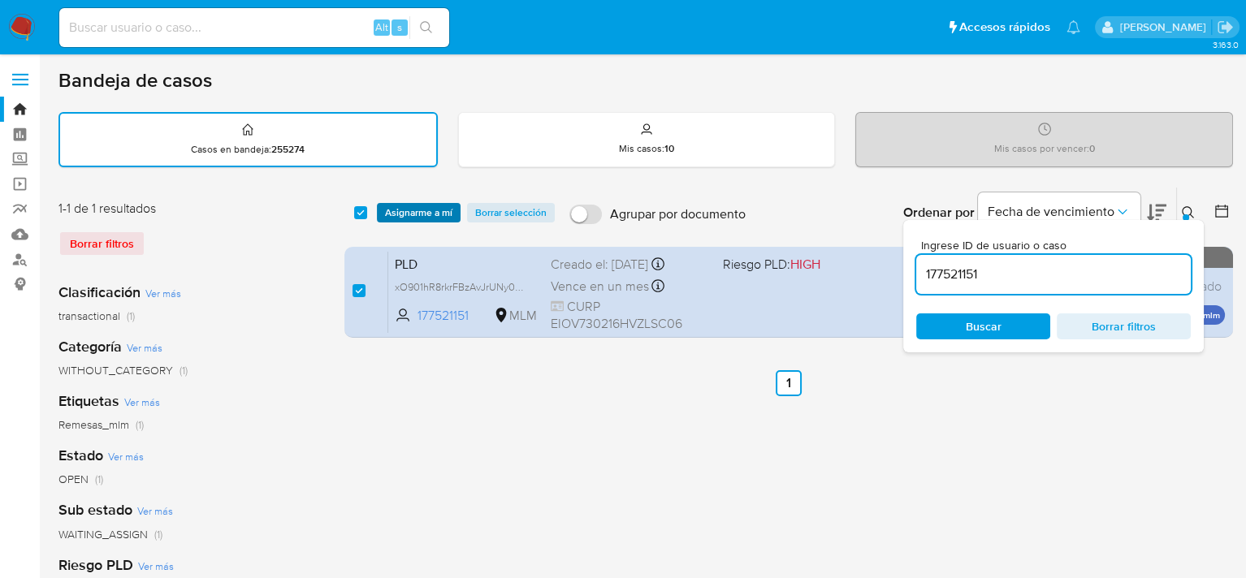
click at [435, 214] on span "Asignarme a mí" at bounding box center [418, 213] width 67 height 16
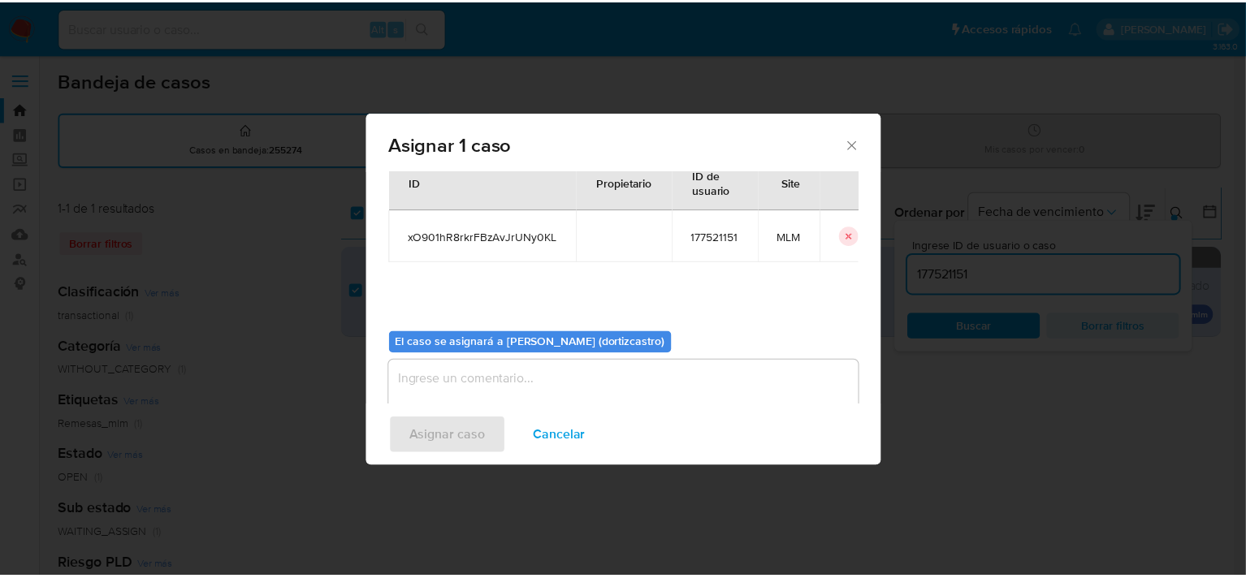
scroll to position [84, 0]
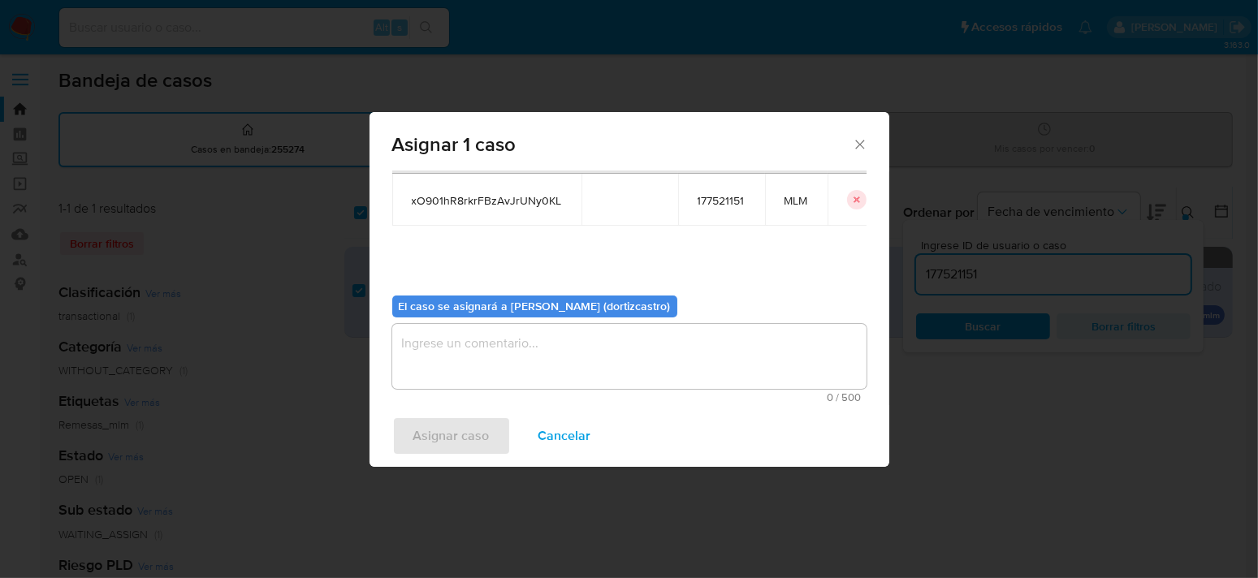
click at [439, 337] on textarea "assign-modal" at bounding box center [629, 356] width 474 height 65
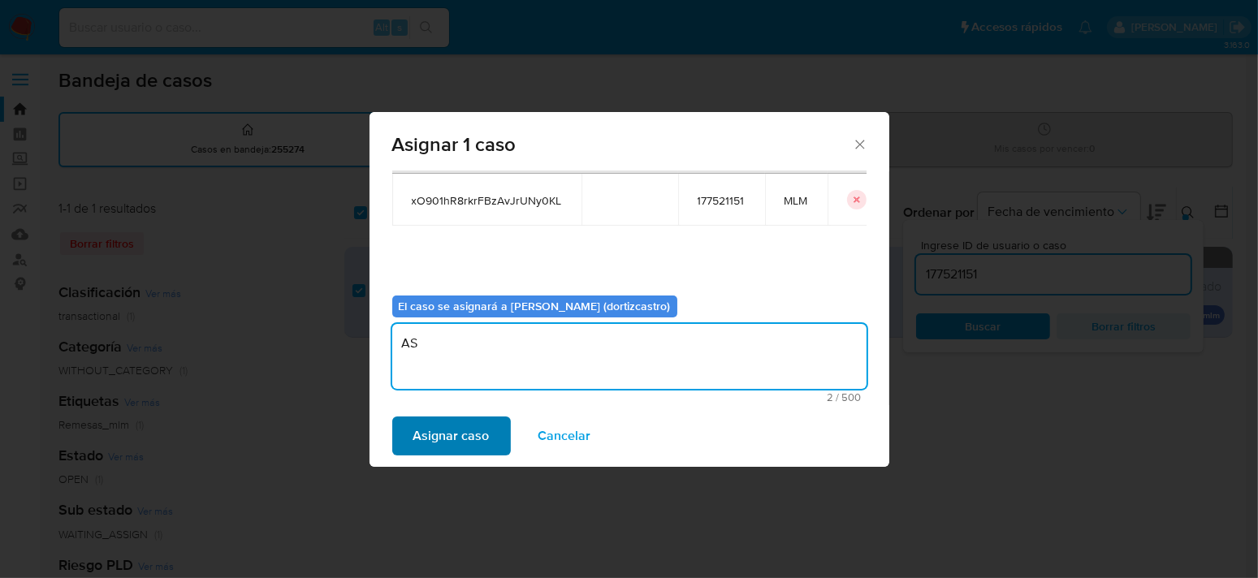
type textarea "AS"
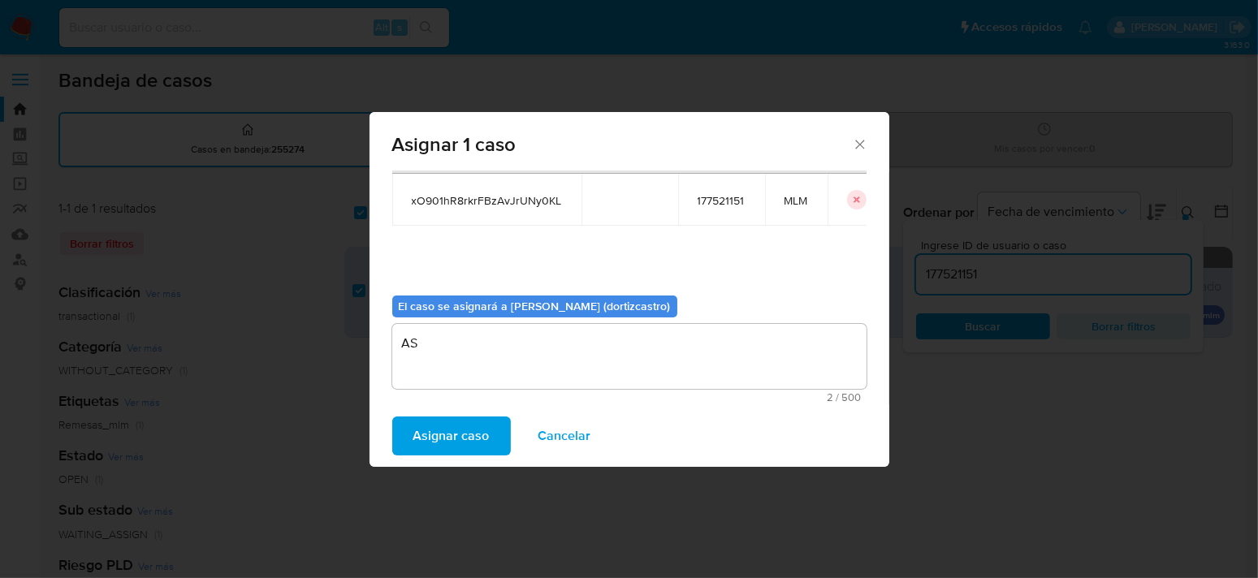
click at [468, 433] on span "Asignar caso" at bounding box center [451, 436] width 76 height 36
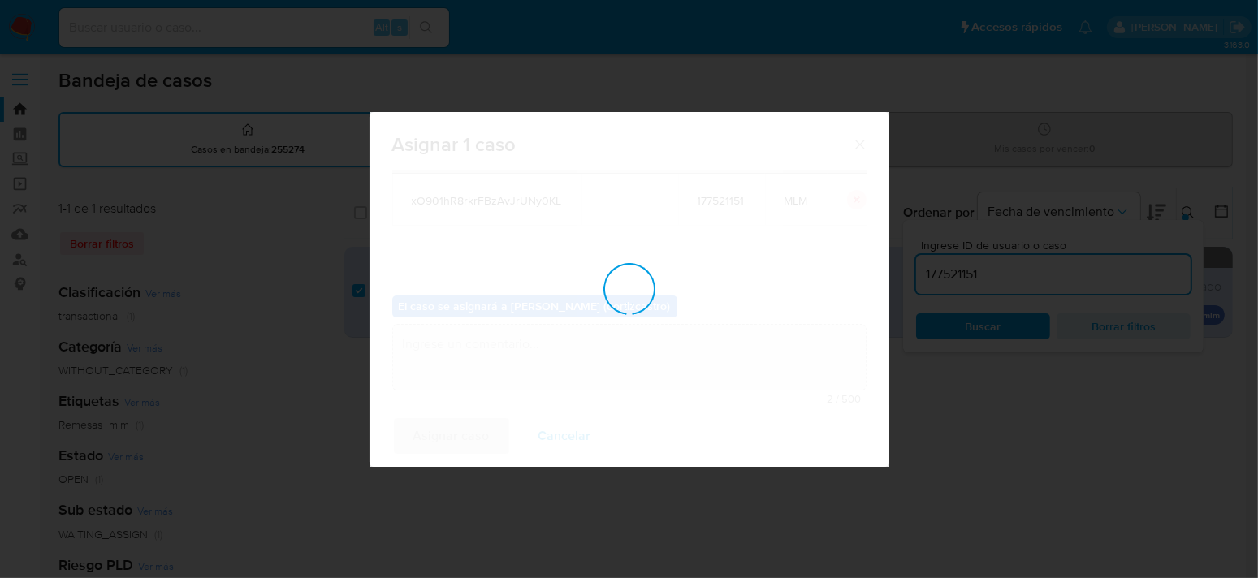
checkbox input "false"
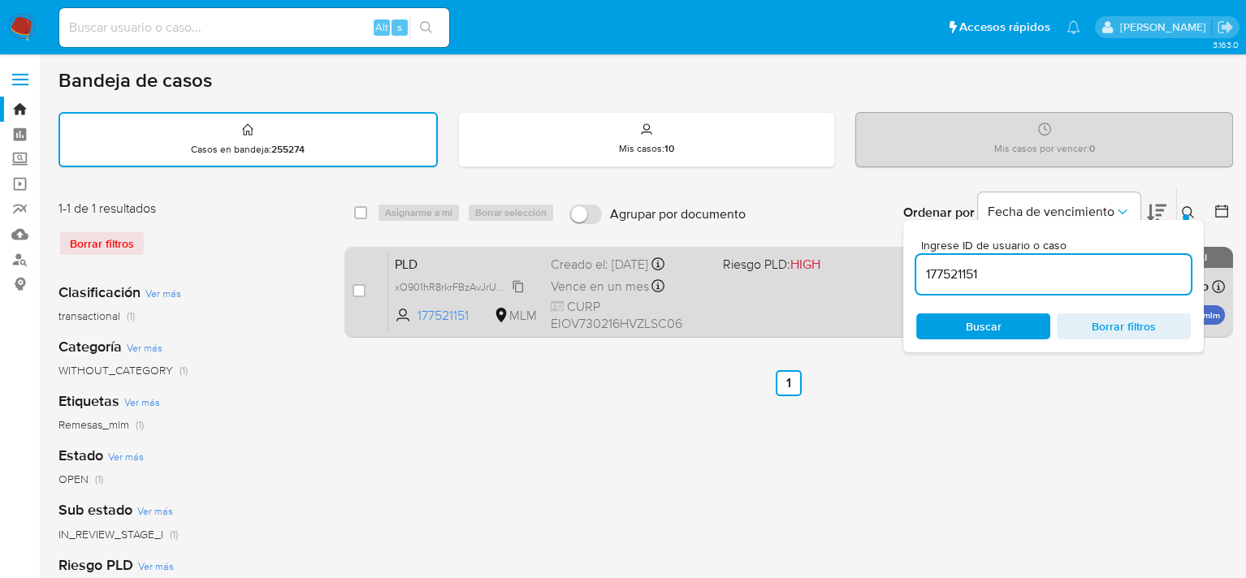
click at [522, 285] on span "xO901hR8rkrFBzAvJrUNy0KL" at bounding box center [461, 286] width 132 height 18
click at [710, 294] on div "PLD xO901hR8rkrFBzAvJrUNy0KL Copiado Copiado 177521151 MLM Riesgo PLD: HIGH Cre…" at bounding box center [806, 292] width 837 height 82
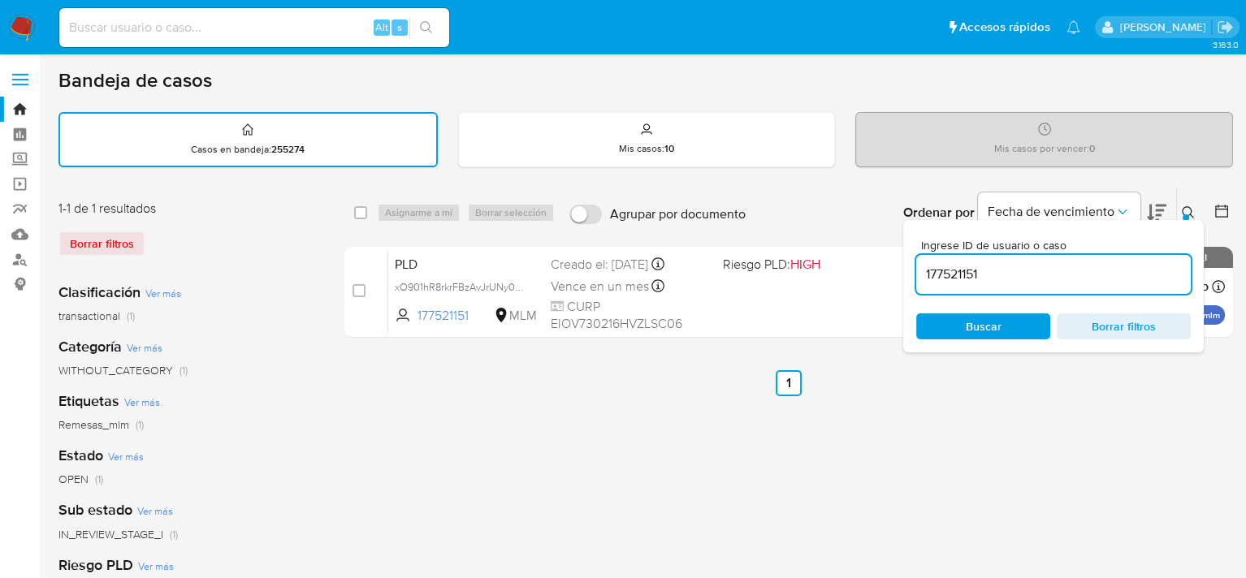
click at [1185, 214] on div at bounding box center [1185, 217] width 6 height 6
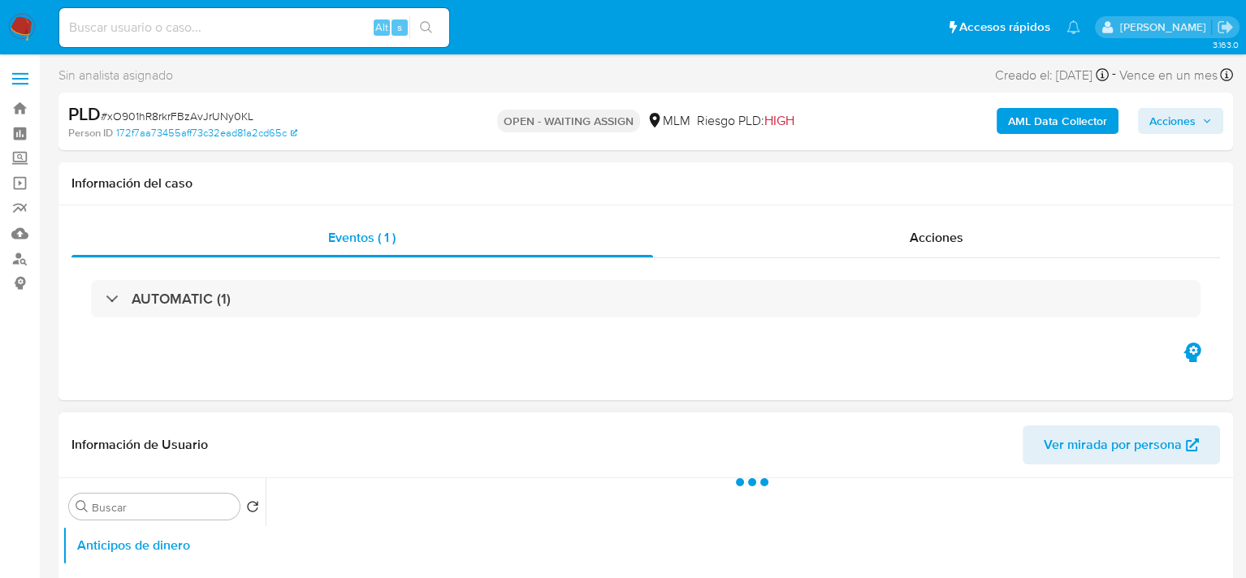
select select "10"
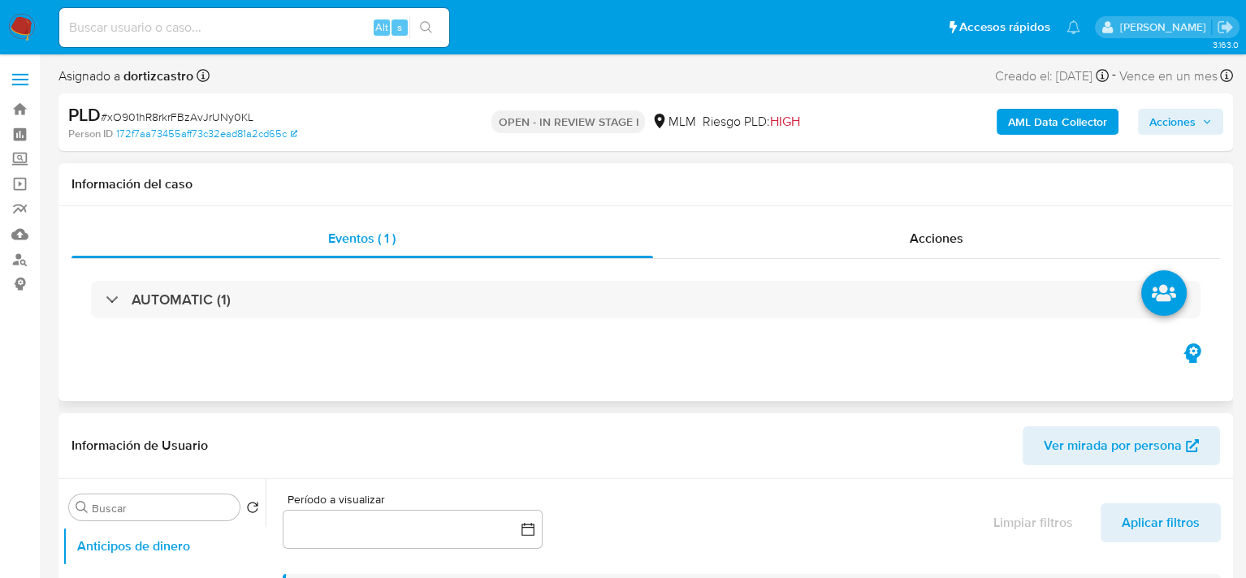
click at [404, 361] on div "Eventos ( 1 ) Acciones AUTOMATIC (1)" at bounding box center [645, 303] width 1174 height 195
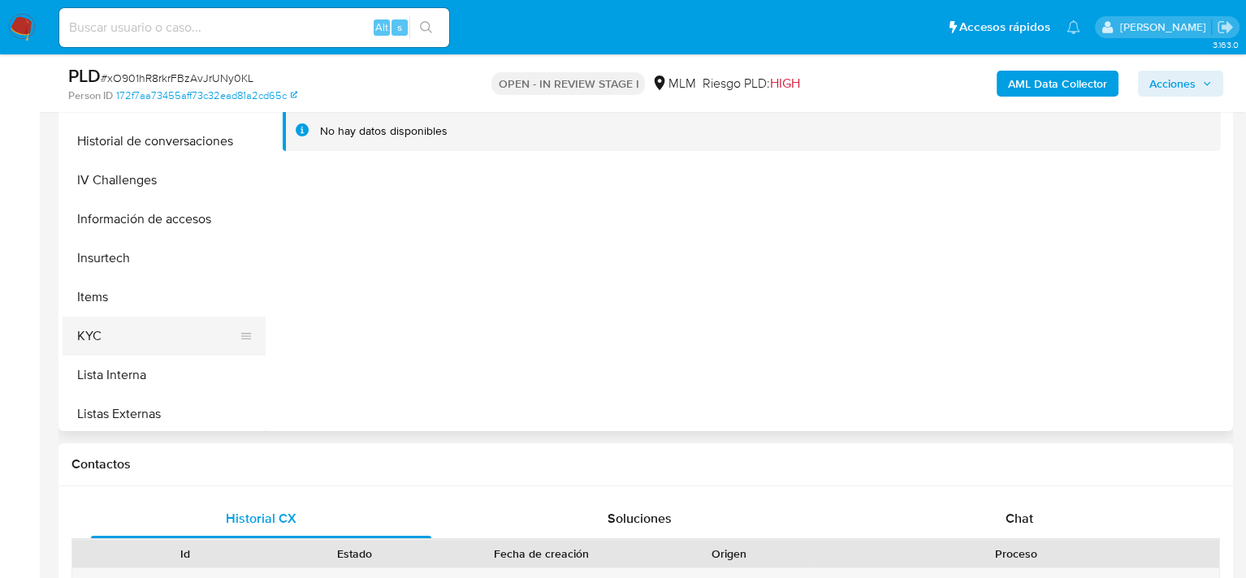
scroll to position [650, 0]
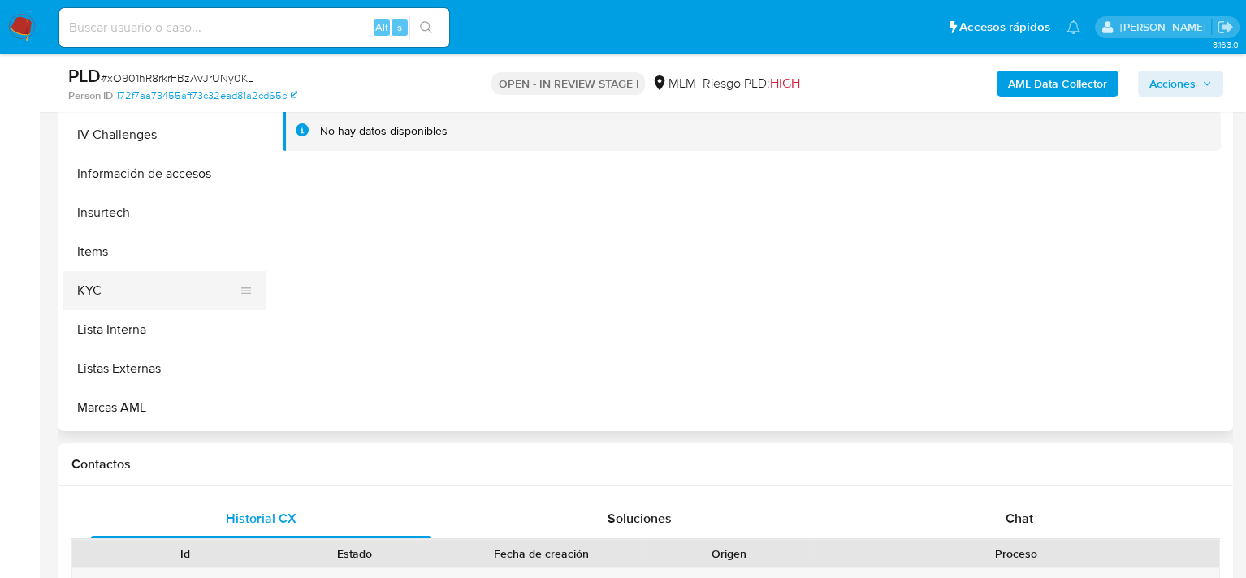
click at [114, 295] on button "KYC" at bounding box center [158, 290] width 190 height 39
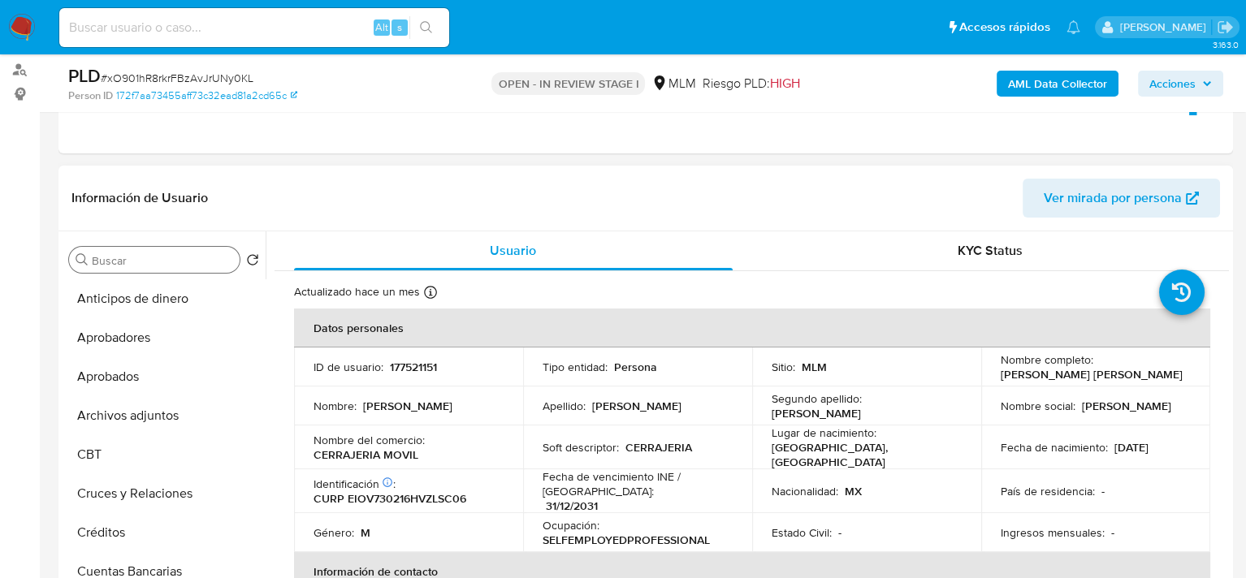
scroll to position [162, 0]
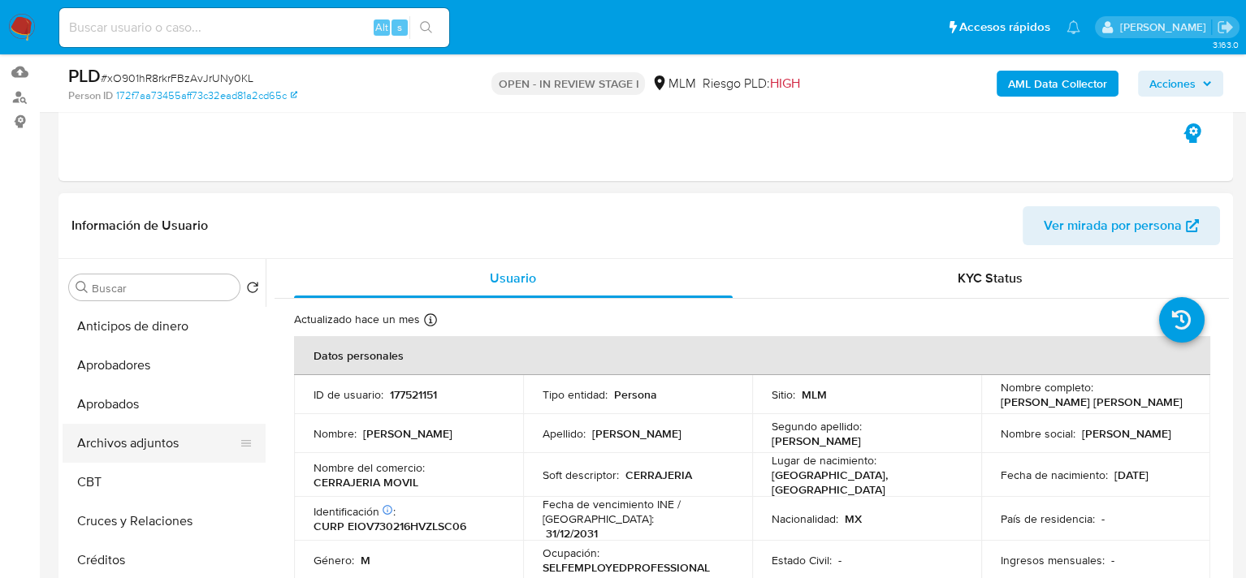
click at [141, 441] on button "Archivos adjuntos" at bounding box center [158, 443] width 190 height 39
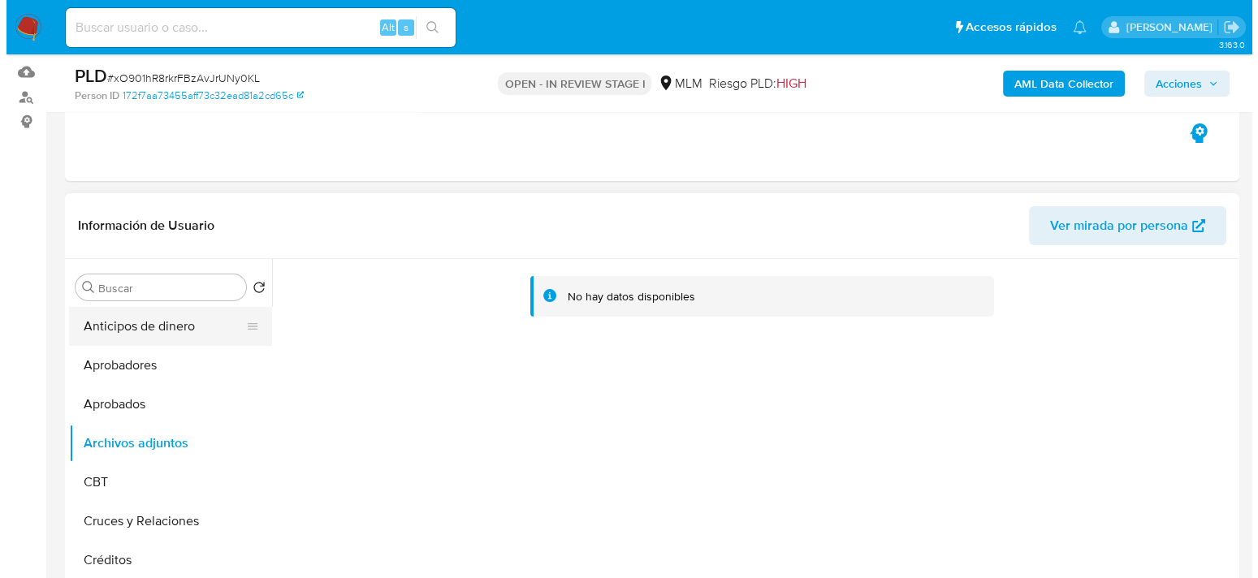
scroll to position [325, 0]
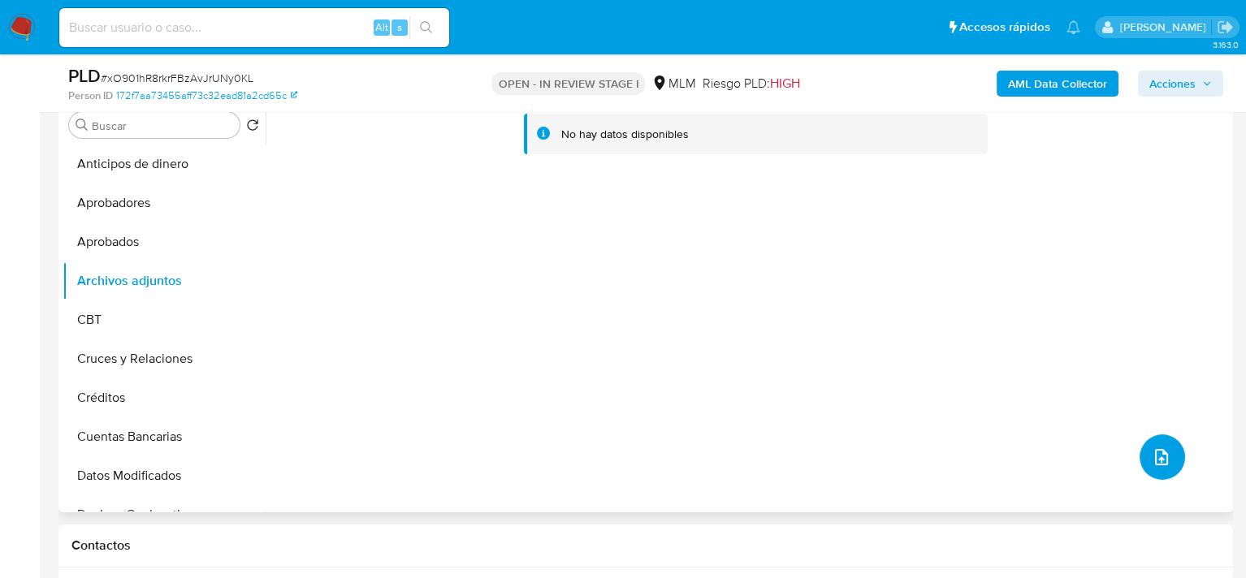
click at [1169, 460] on button "upload-file" at bounding box center [1161, 456] width 45 height 45
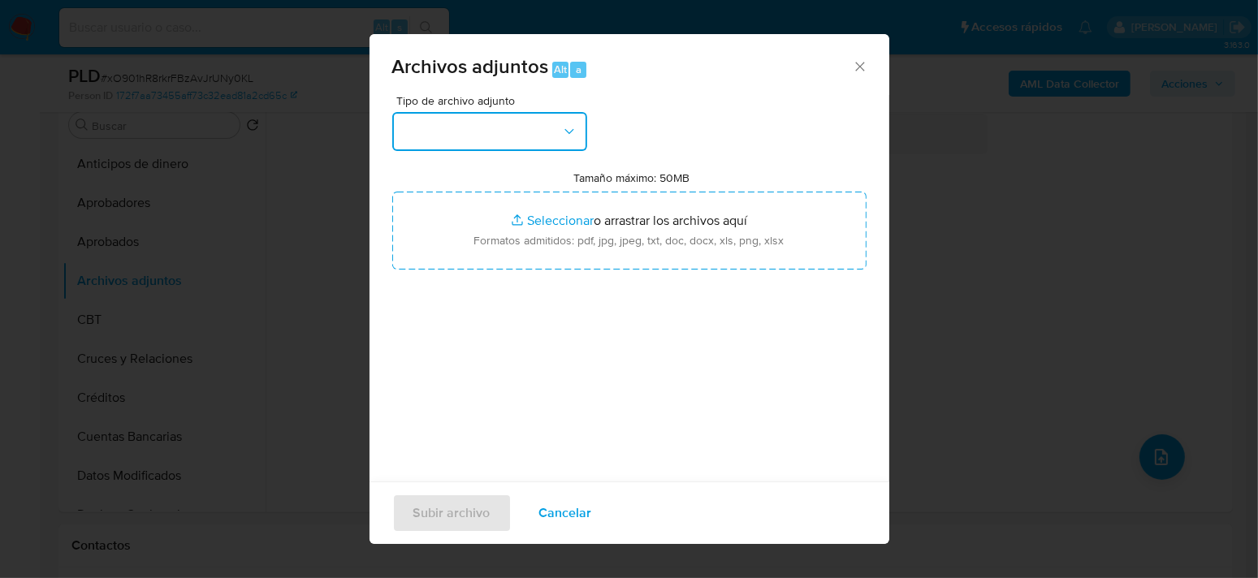
click at [535, 138] on button "button" at bounding box center [489, 131] width 195 height 39
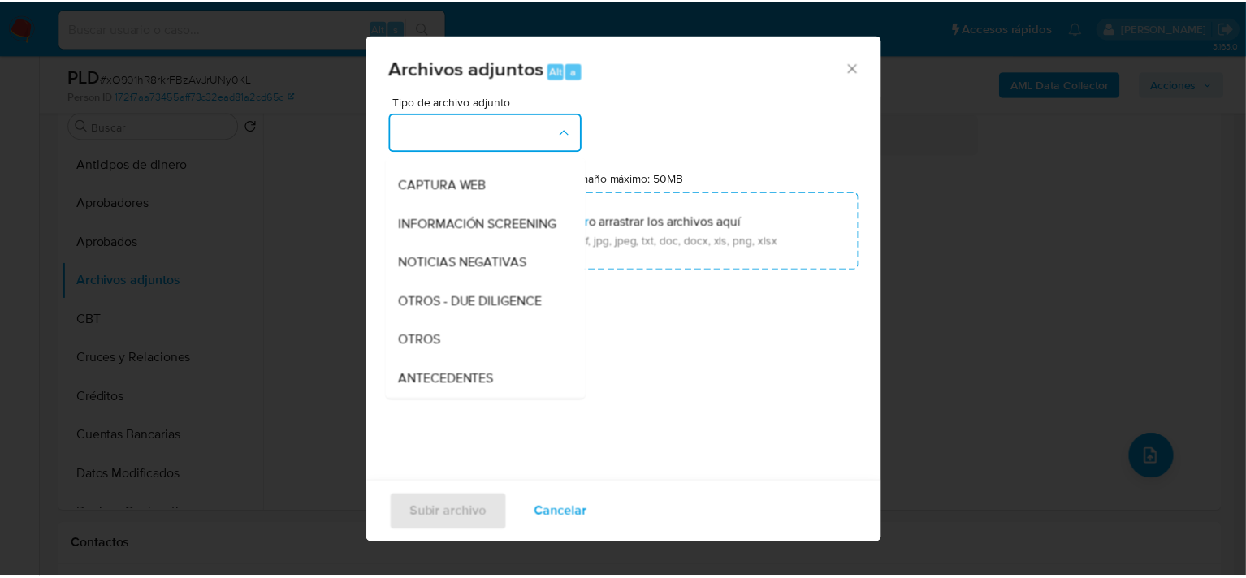
scroll to position [244, 0]
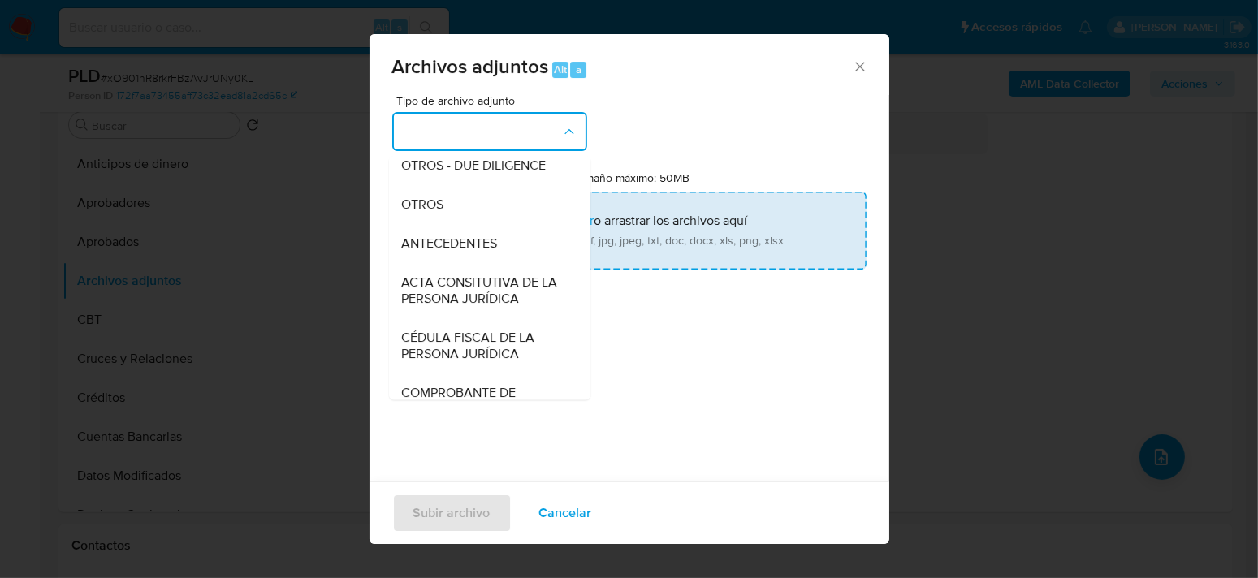
click at [434, 211] on span "OTROS" at bounding box center [422, 205] width 42 height 16
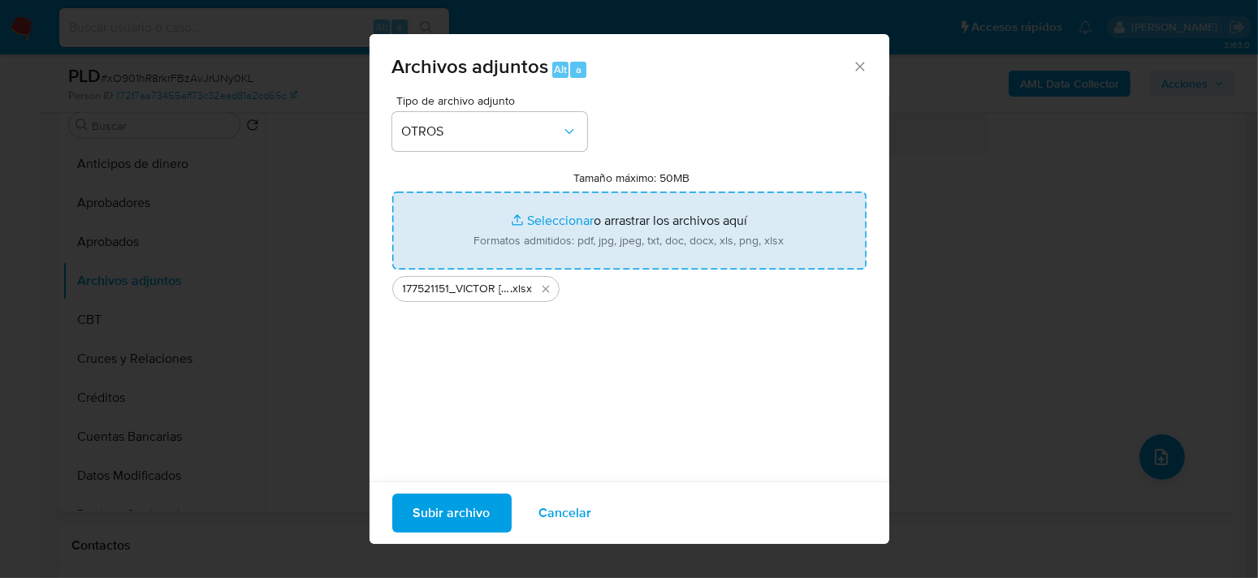
type input "C:\fakepath\177521151_VICTOR JULIAN ELIAS OSORIO_SEP2025.pdf"
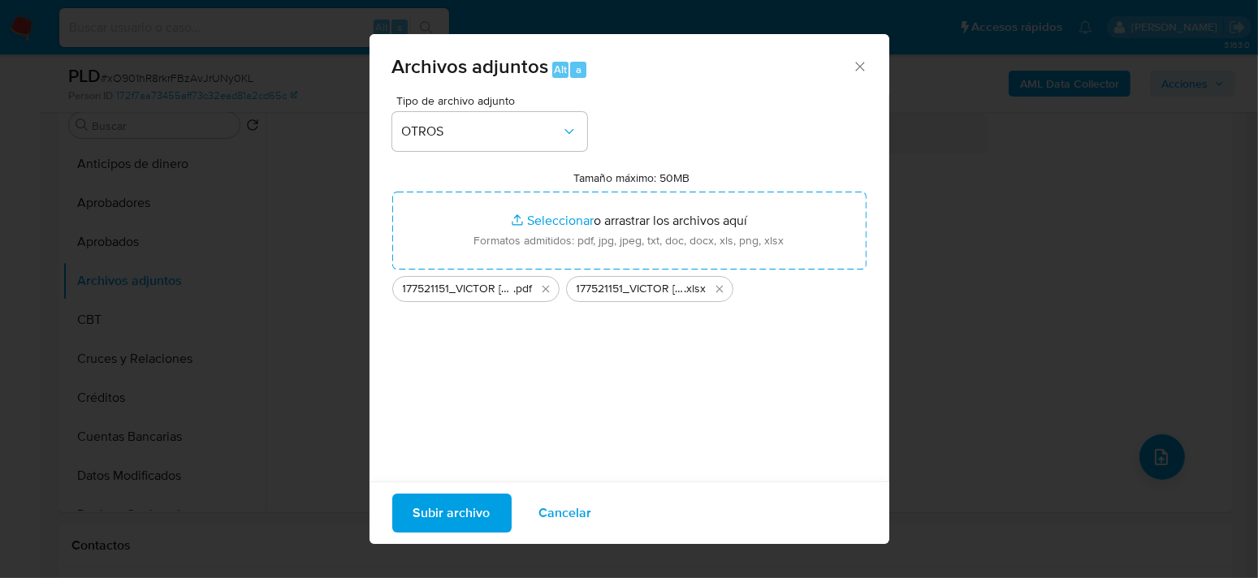
click at [475, 508] on span "Subir archivo" at bounding box center [451, 513] width 77 height 36
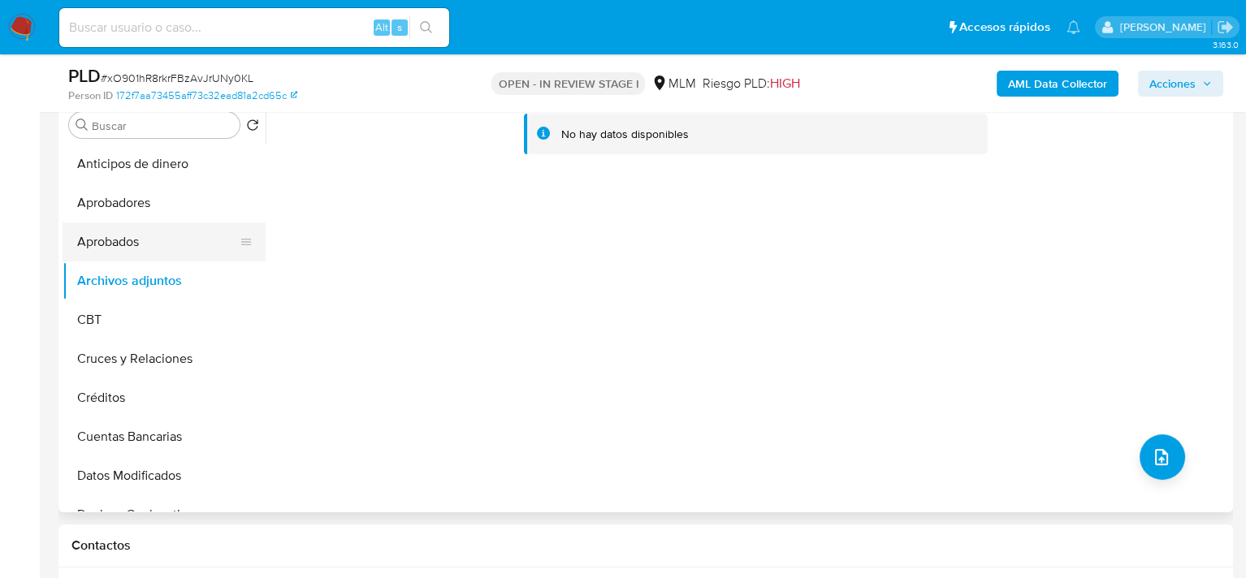
click at [132, 236] on button "Aprobados" at bounding box center [158, 242] width 190 height 39
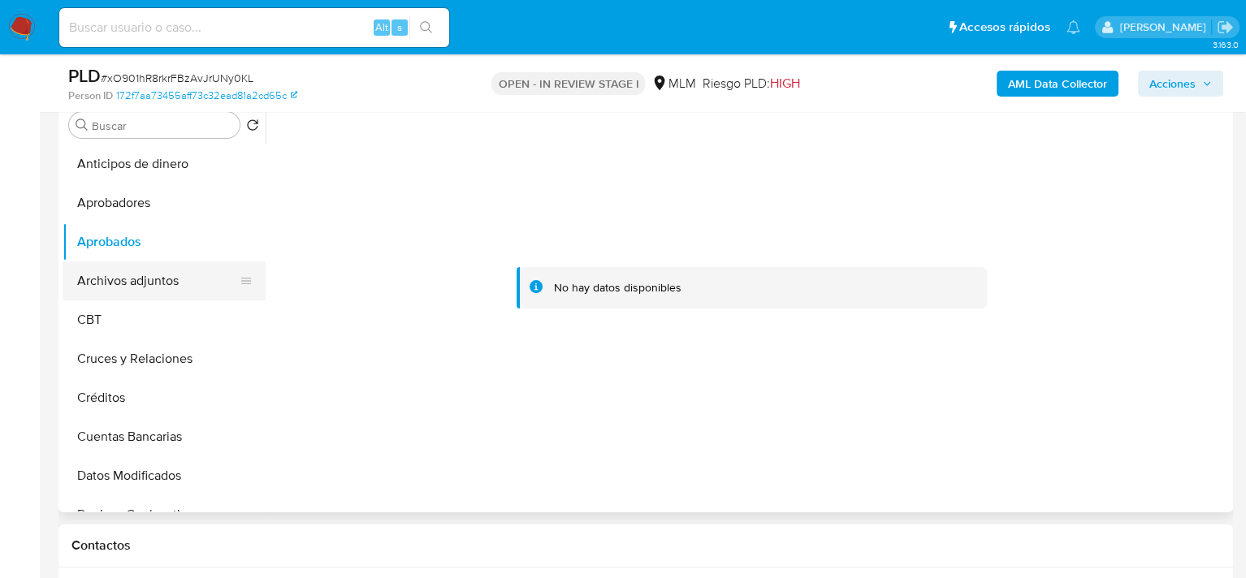
click at [115, 276] on button "Archivos adjuntos" at bounding box center [158, 281] width 190 height 39
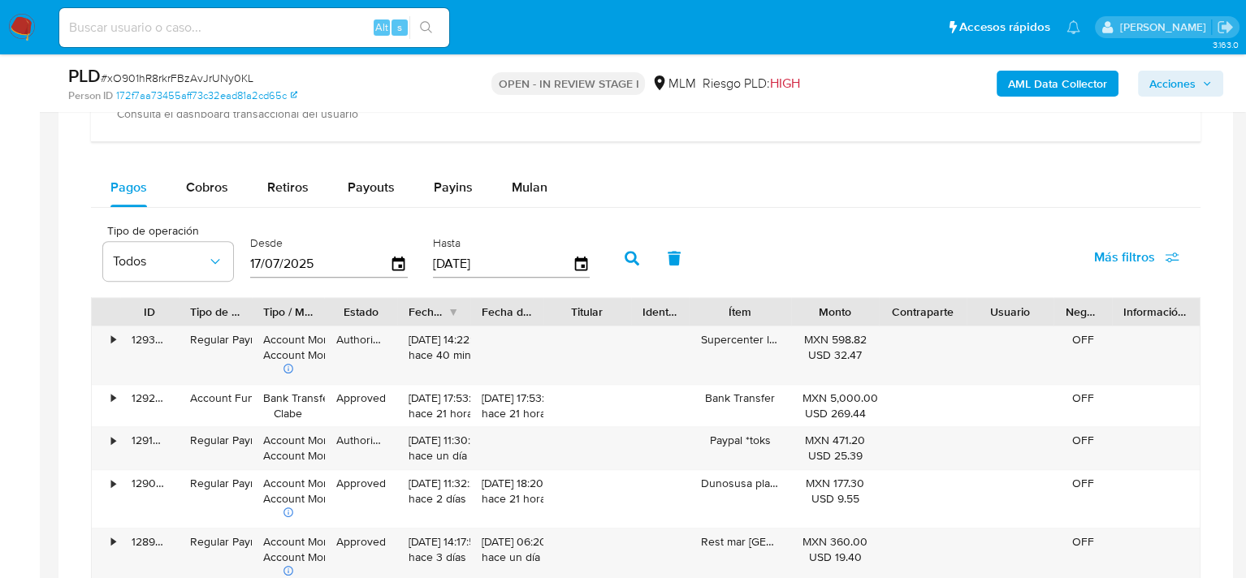
scroll to position [1167, 0]
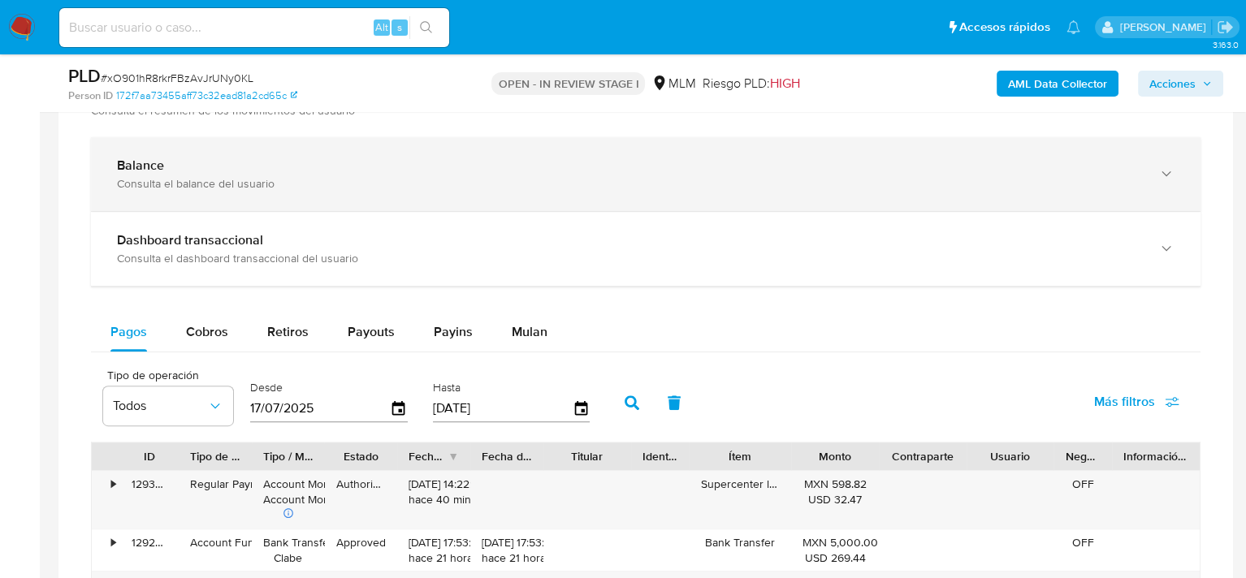
click at [212, 177] on div "Consulta el balance del usuario" at bounding box center [629, 183] width 1025 height 15
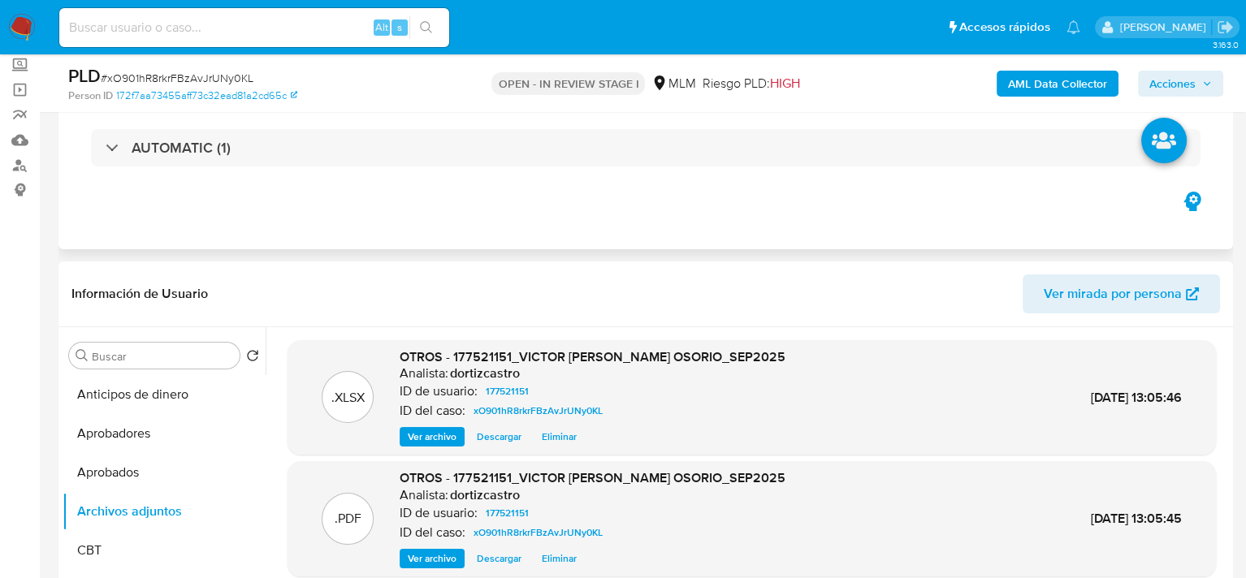
scroll to position [0, 0]
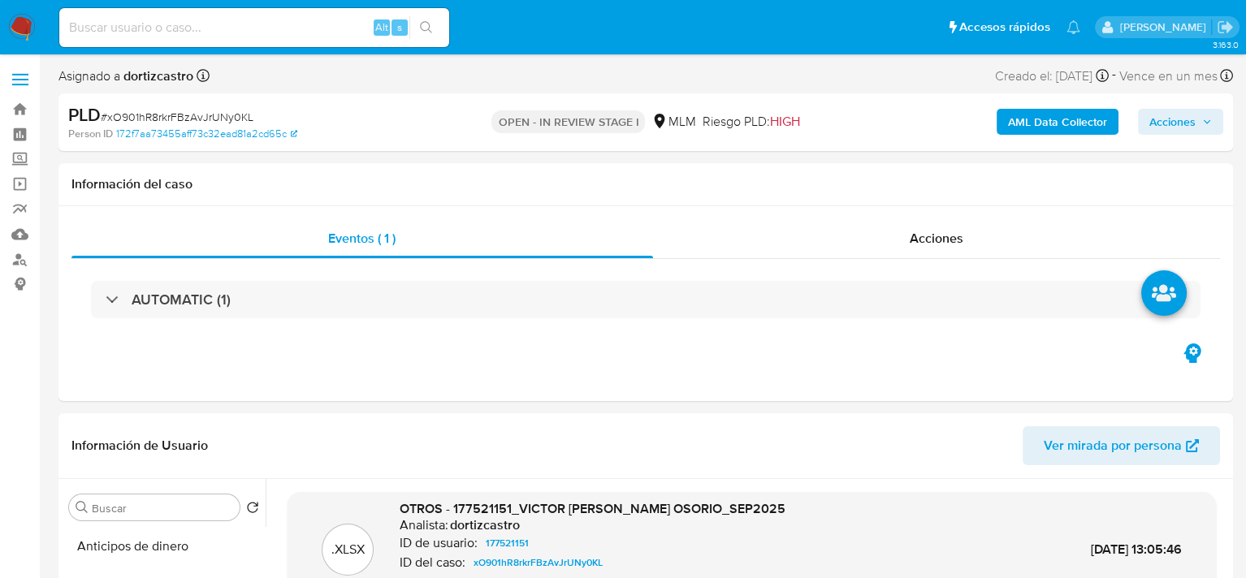
click at [1174, 115] on span "Acciones" at bounding box center [1172, 122] width 46 height 26
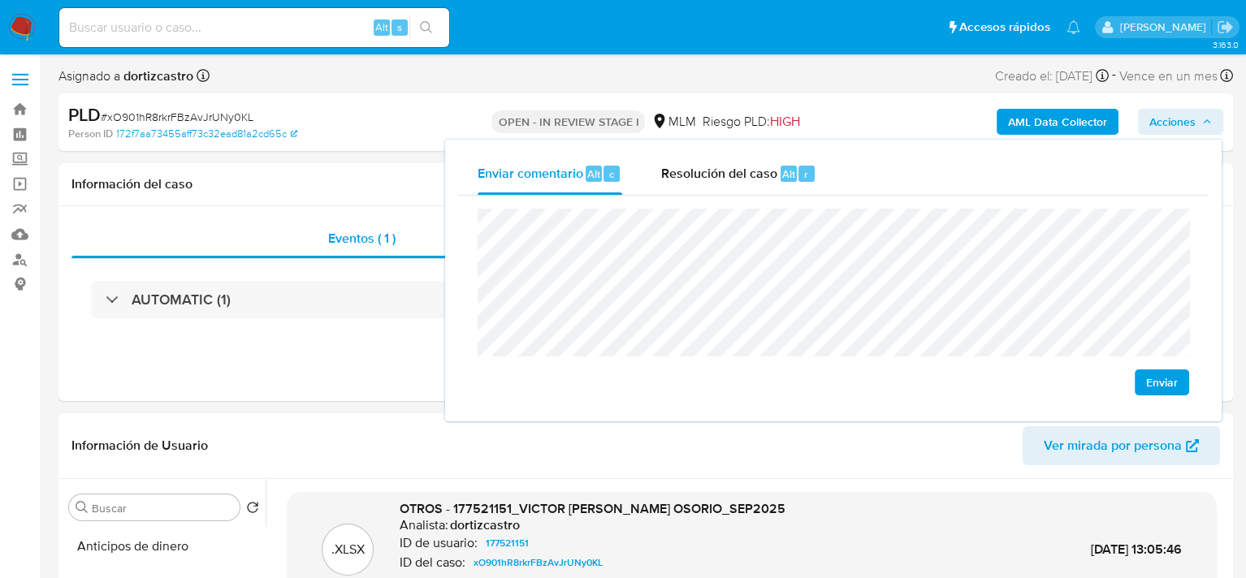
click at [1167, 387] on span "Enviar" at bounding box center [1162, 382] width 32 height 23
drag, startPoint x: 727, startPoint y: 174, endPoint x: 727, endPoint y: 202, distance: 28.4
click at [727, 174] on span "Resolución del caso" at bounding box center [719, 173] width 116 height 19
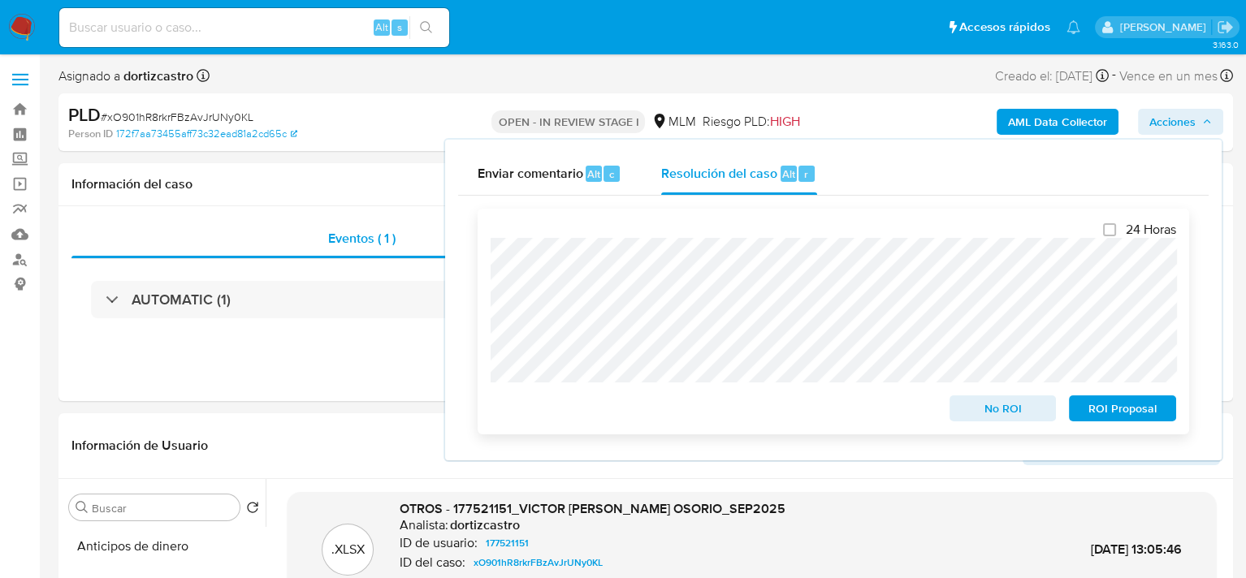
click at [1009, 412] on span "No ROI" at bounding box center [1003, 408] width 84 height 23
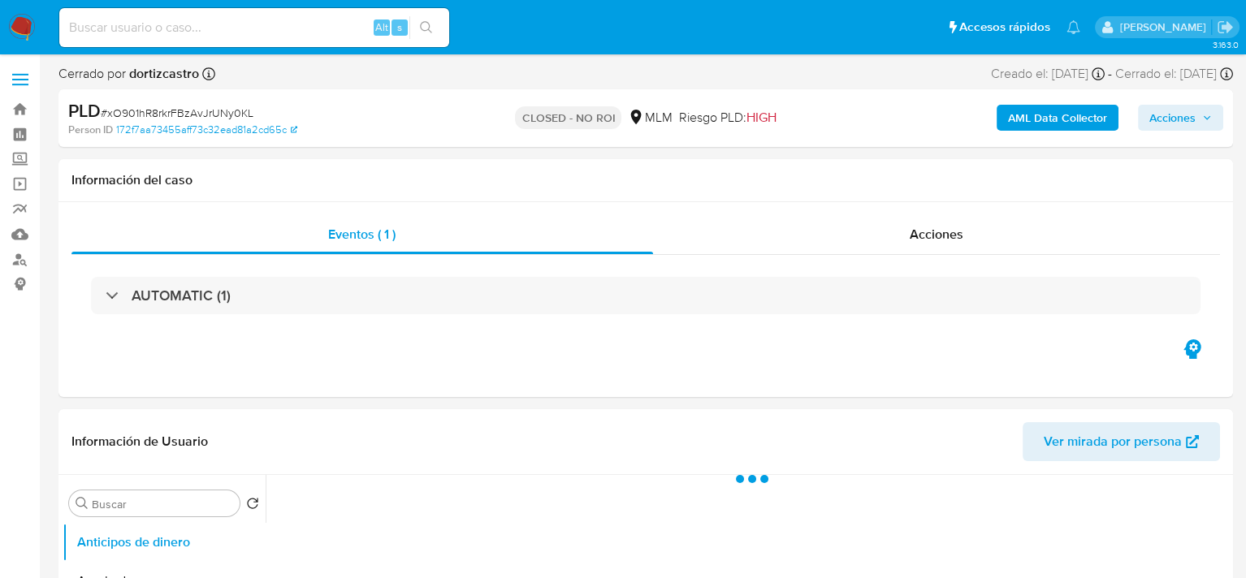
select select "10"
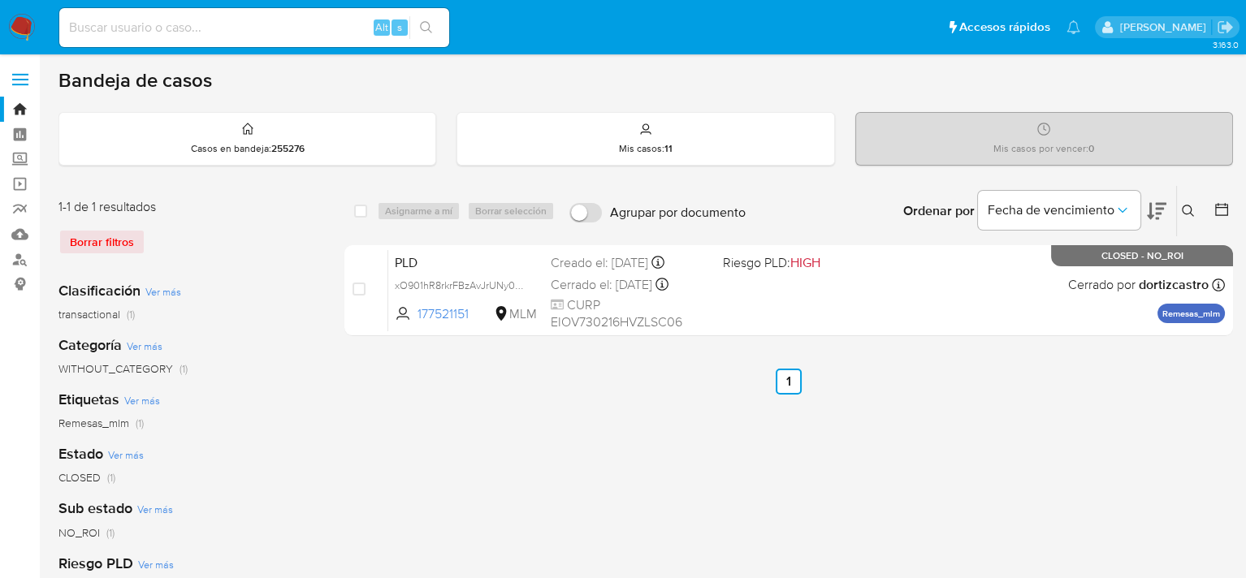
click at [1187, 206] on icon at bounding box center [1188, 211] width 13 height 13
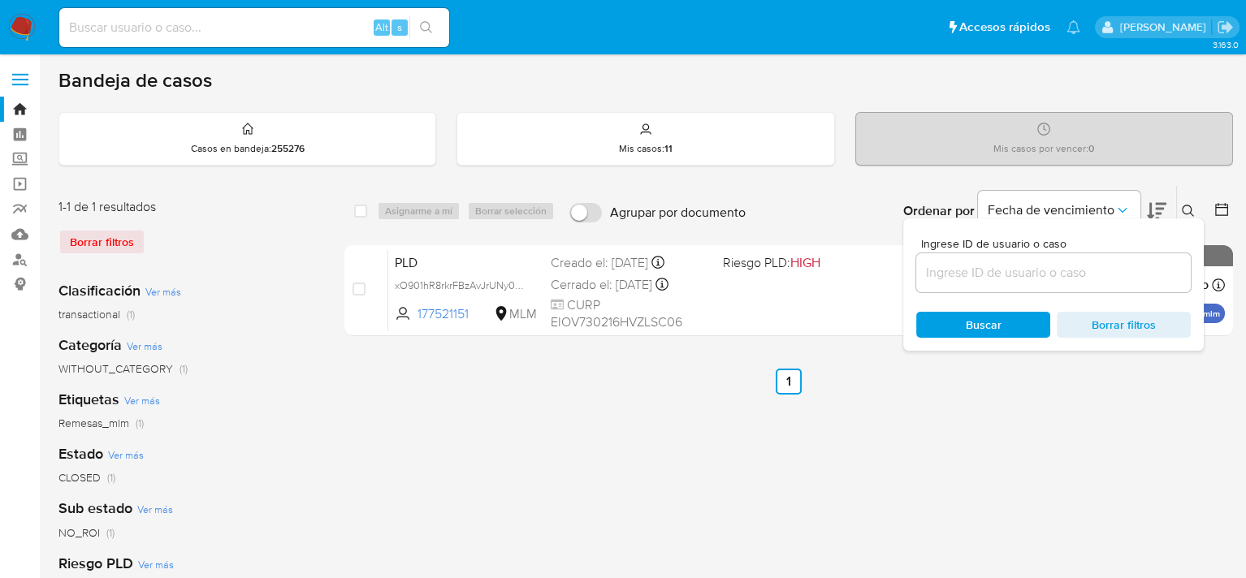
click at [1006, 289] on div at bounding box center [1053, 272] width 275 height 39
click at [997, 277] on input at bounding box center [1053, 272] width 275 height 21
paste input "1200716815"
type input "1200716815"
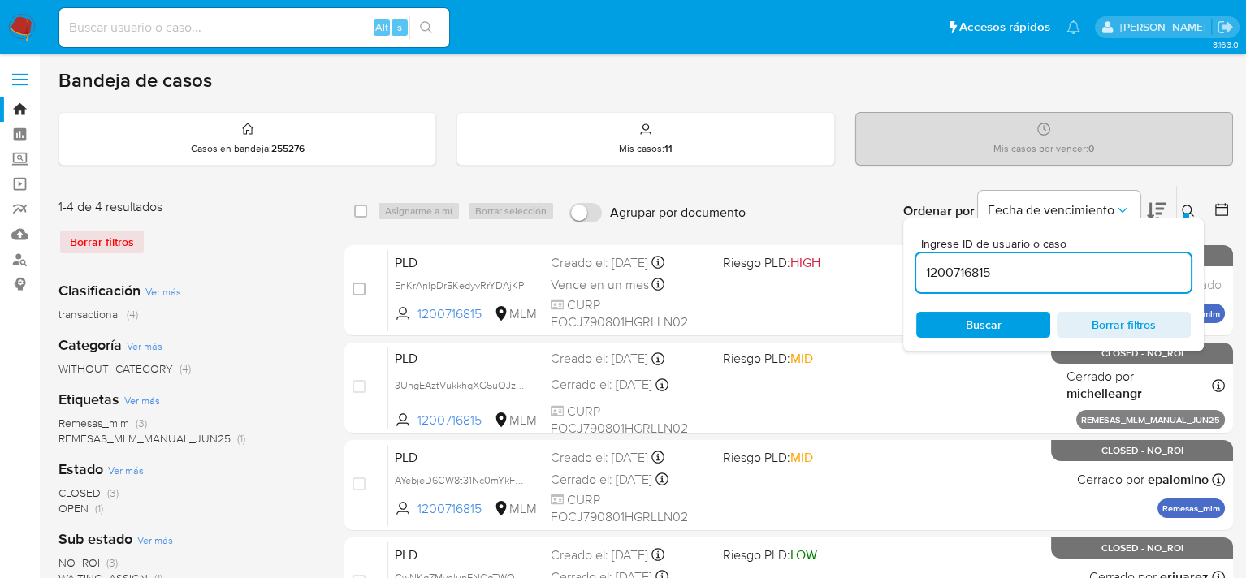
click at [956, 329] on span "Buscar" at bounding box center [982, 324] width 111 height 23
click at [1195, 206] on button at bounding box center [1190, 210] width 27 height 19
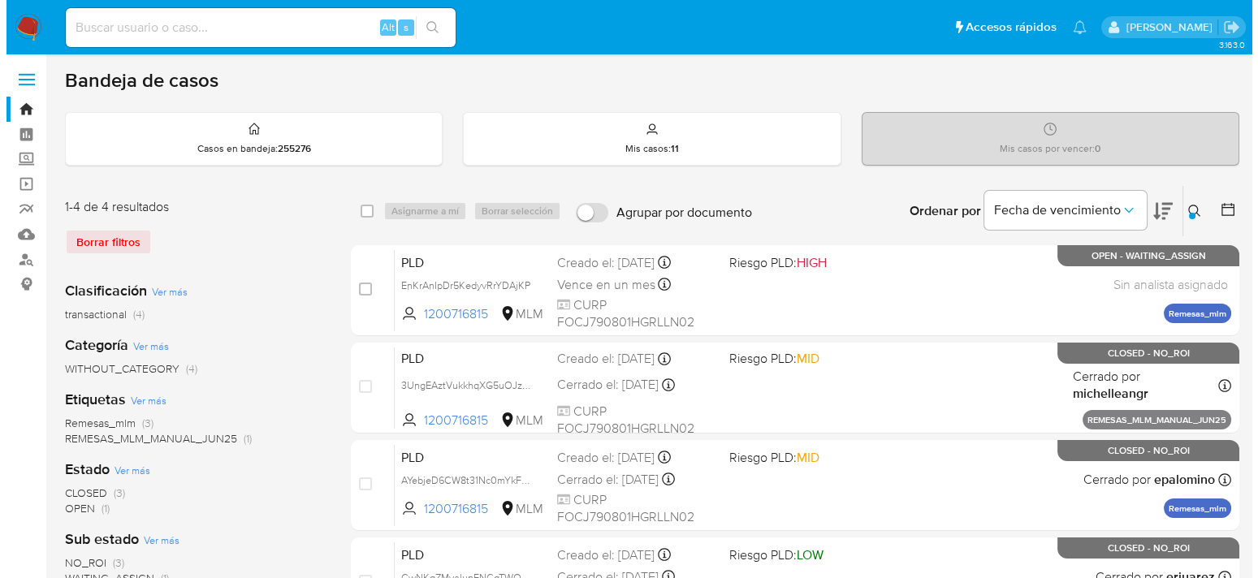
scroll to position [81, 0]
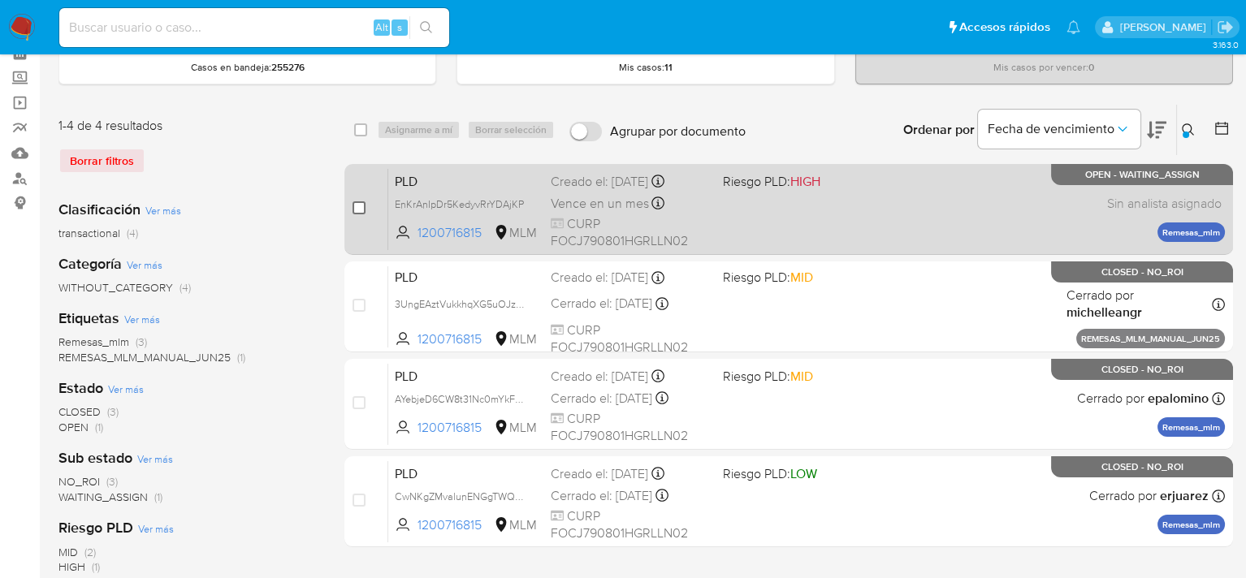
click at [361, 212] on input "checkbox" at bounding box center [358, 207] width 13 height 13
checkbox input "true"
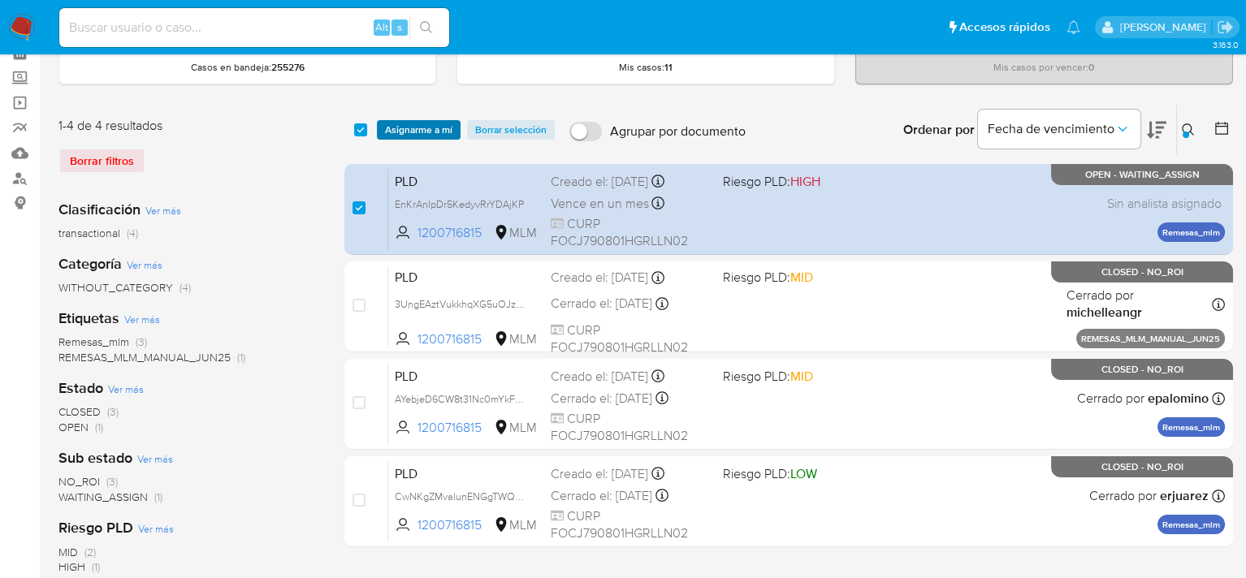
click at [396, 128] on span "Asignarme a mí" at bounding box center [418, 130] width 67 height 16
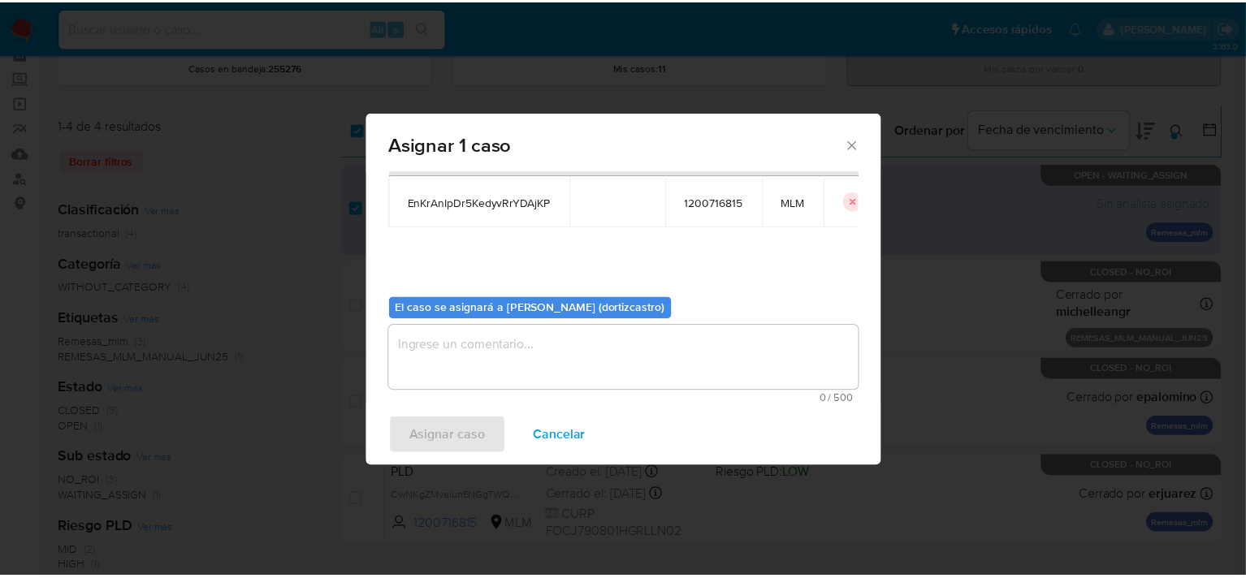
scroll to position [84, 0]
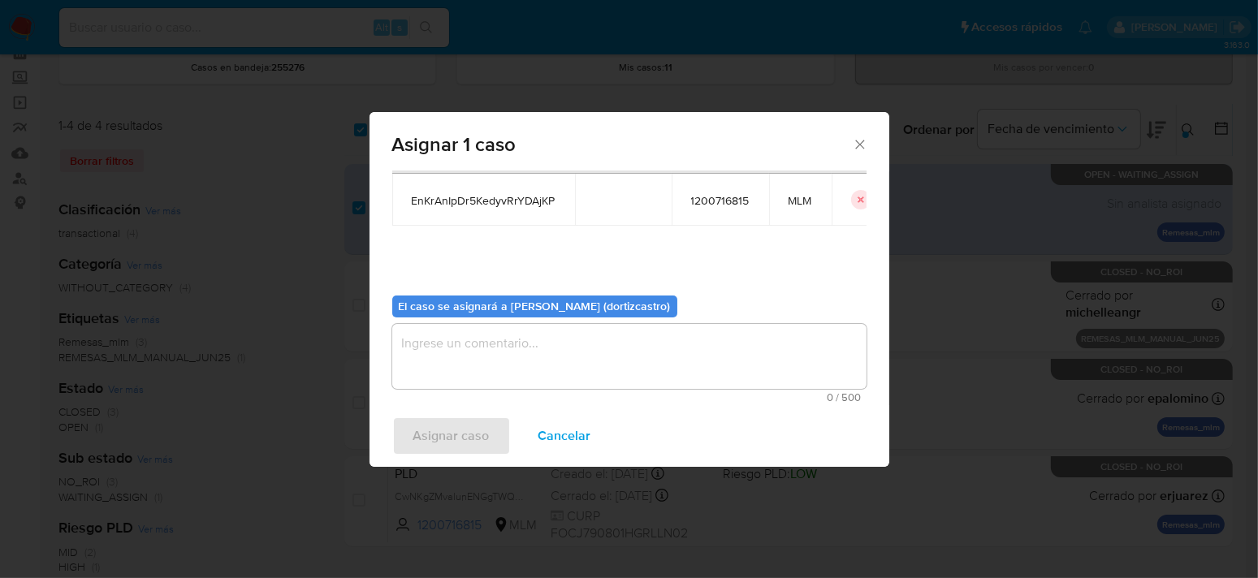
click at [456, 348] on textarea "assign-modal" at bounding box center [629, 356] width 474 height 65
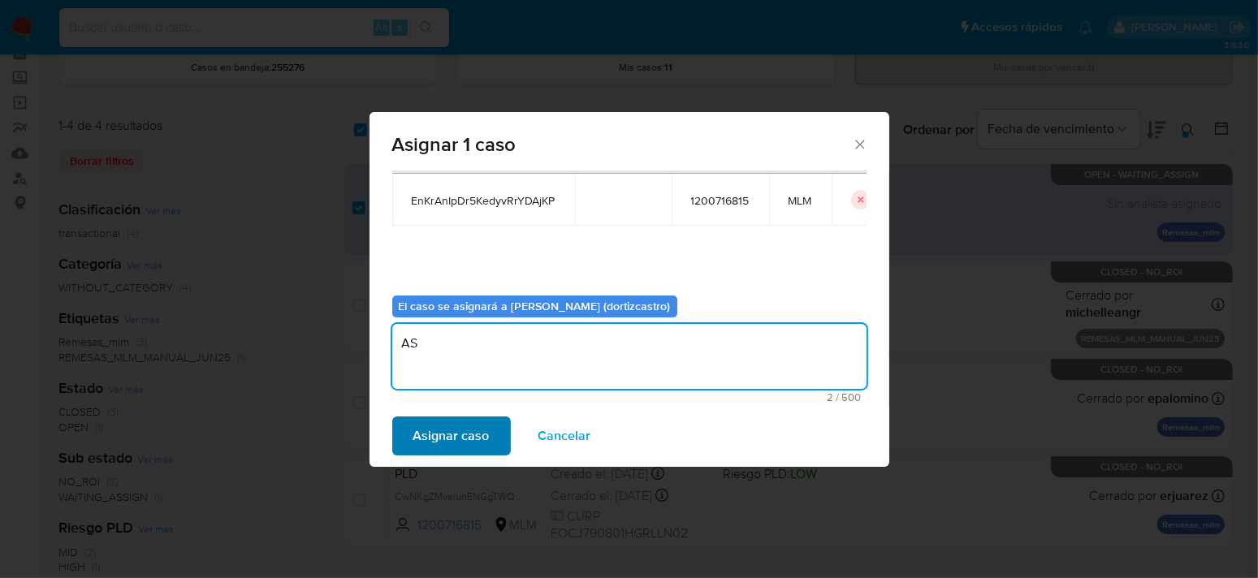
type textarea "AS"
click at [450, 444] on span "Asignar caso" at bounding box center [451, 436] width 76 height 36
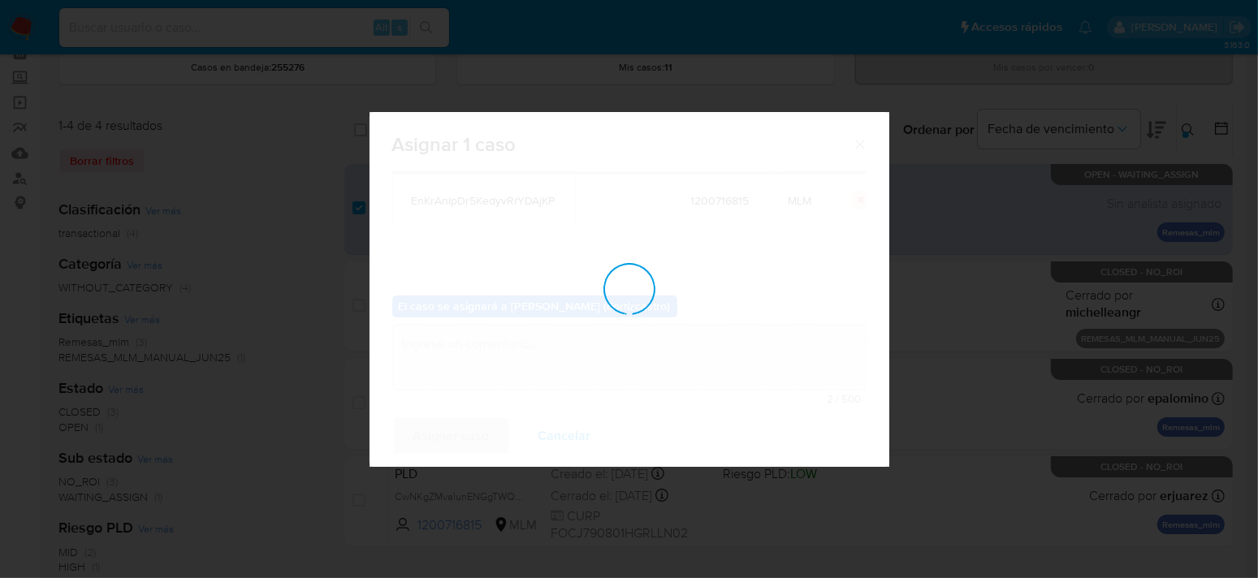
checkbox input "false"
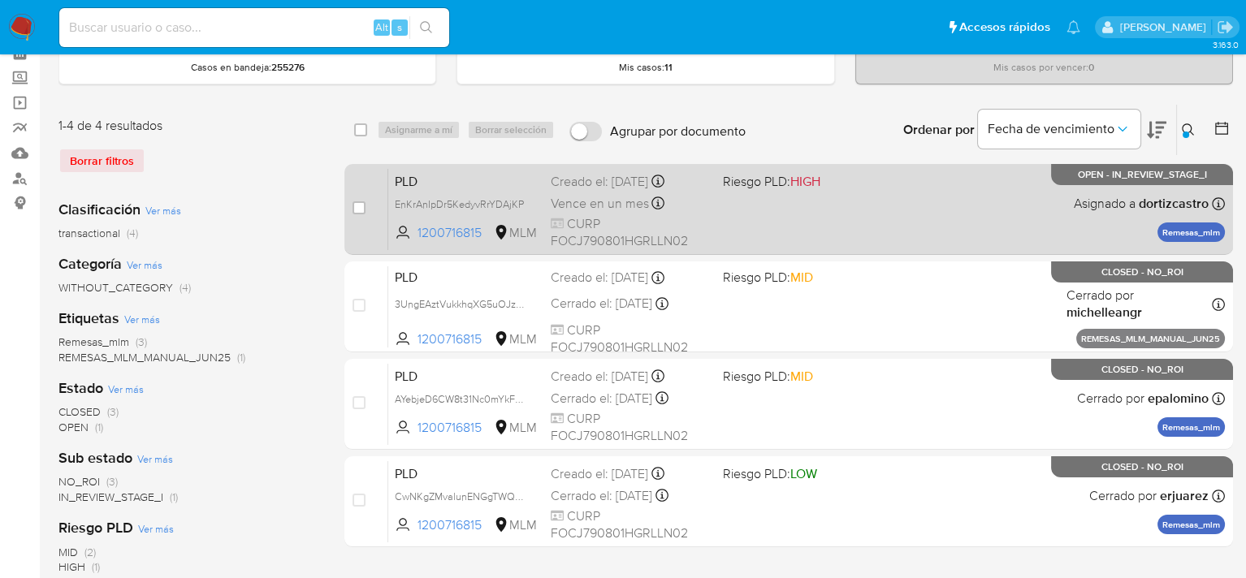
click at [768, 197] on div "PLD EnKrAnIpDr5KedyvRrYDAjKP 1200716815 MLM Riesgo PLD: HIGH Creado el: 12/09/2…" at bounding box center [806, 209] width 837 height 82
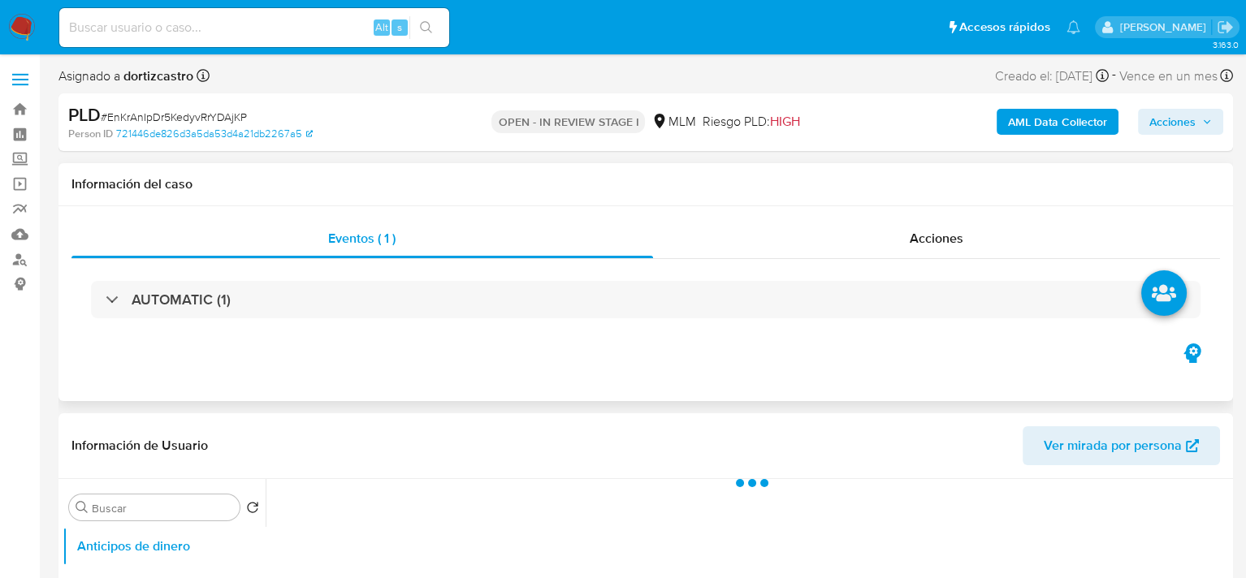
select select "10"
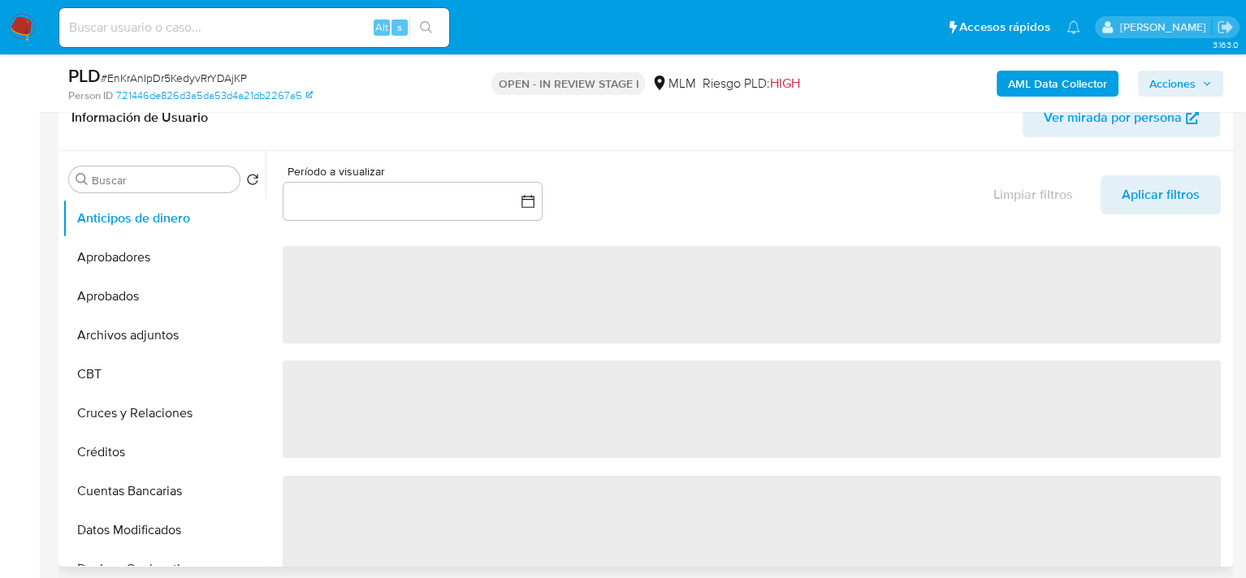
scroll to position [325, 0]
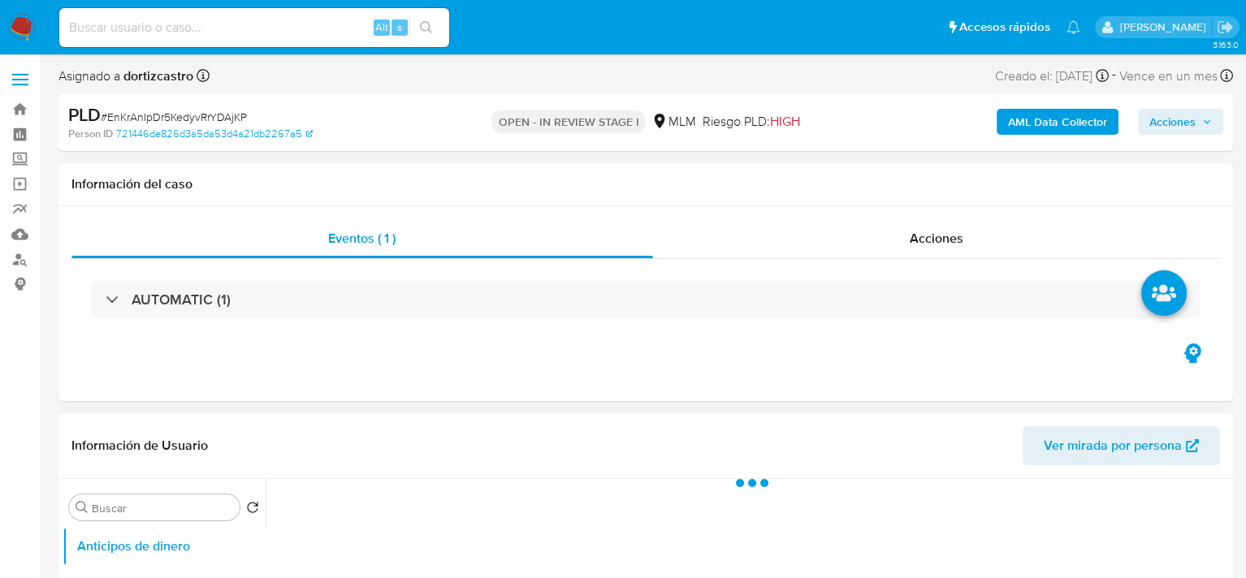
select select "10"
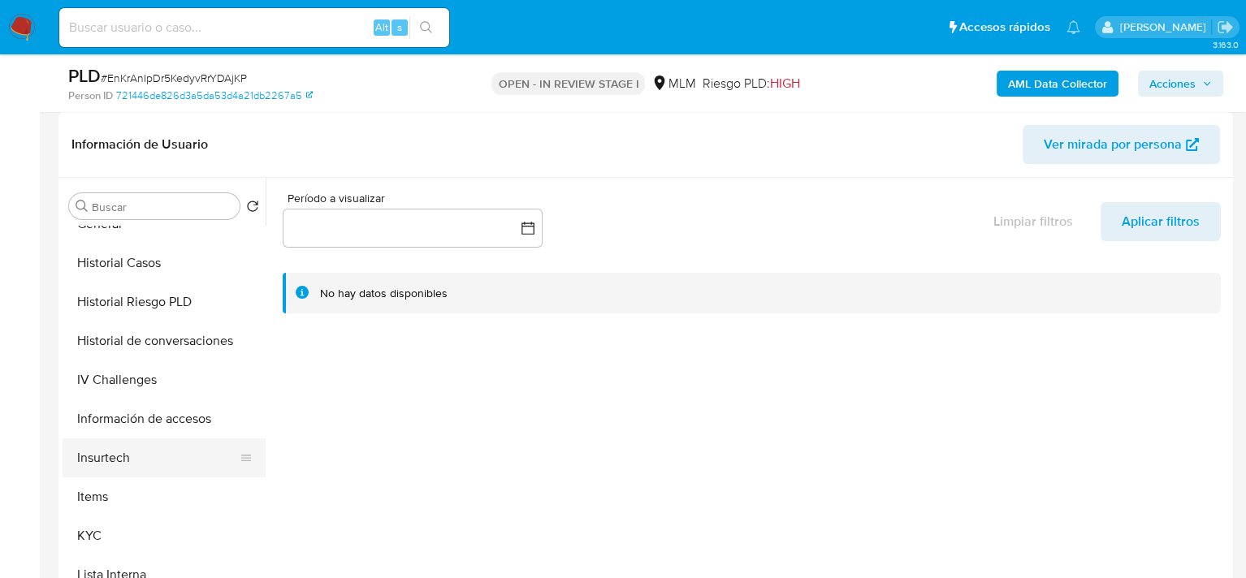
scroll to position [569, 0]
click at [102, 523] on button "KYC" at bounding box center [158, 534] width 190 height 39
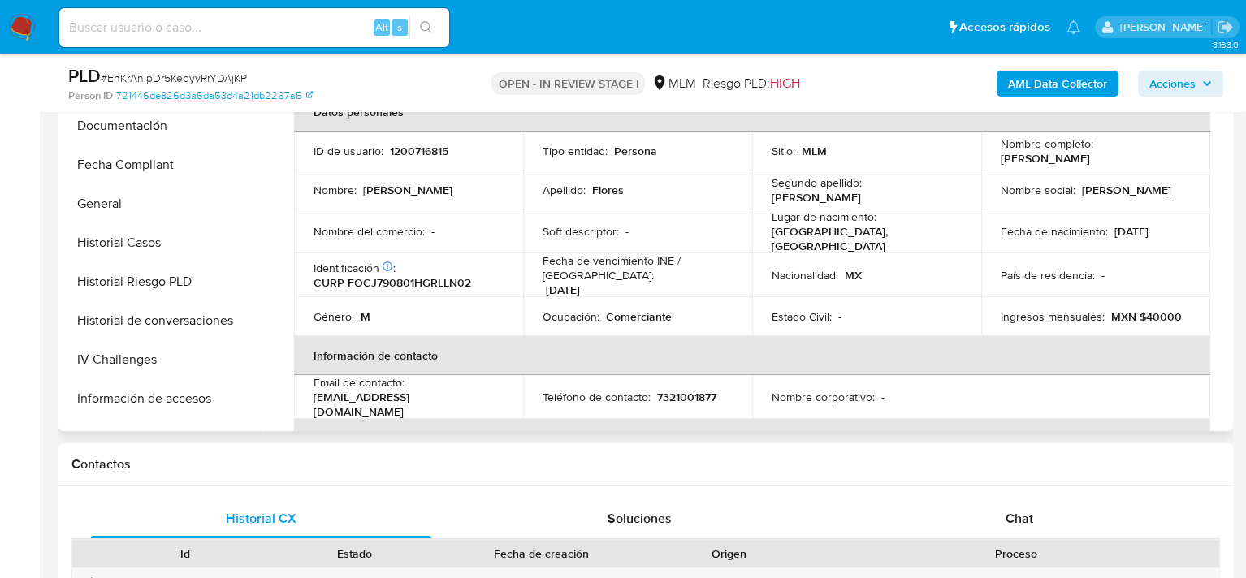
scroll to position [396, 0]
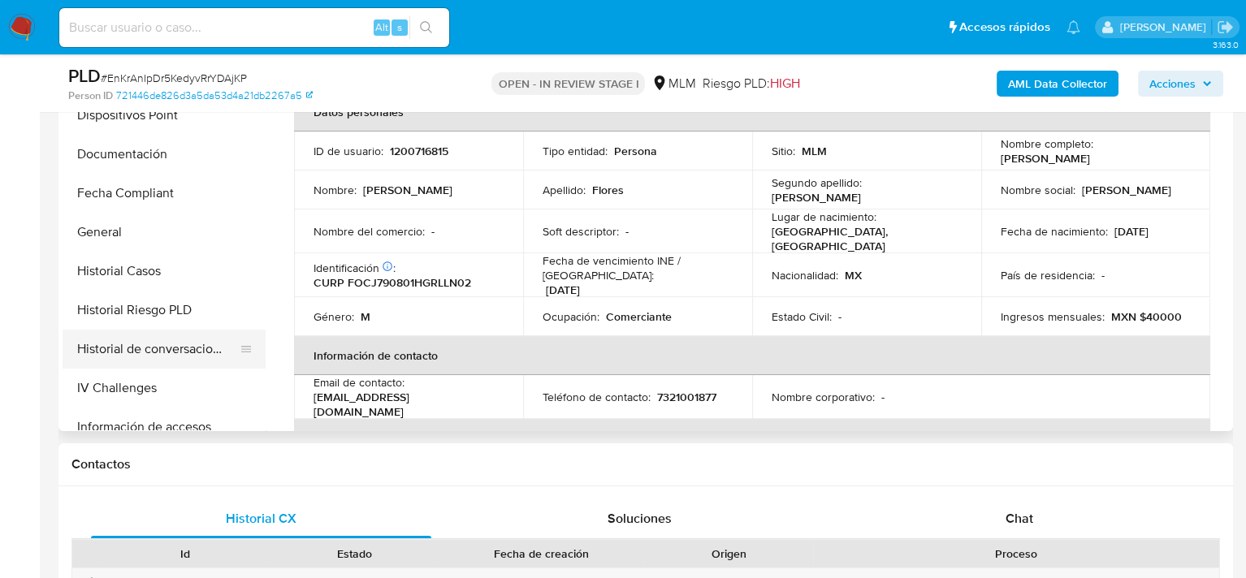
click at [164, 350] on button "Historial de conversaciones" at bounding box center [158, 349] width 190 height 39
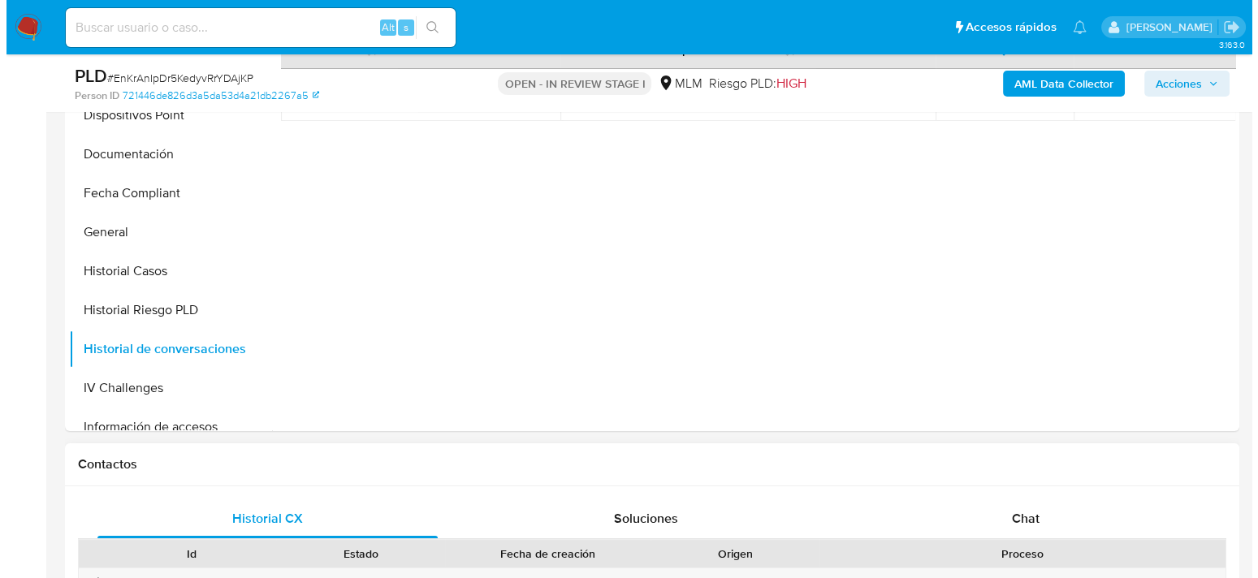
scroll to position [325, 0]
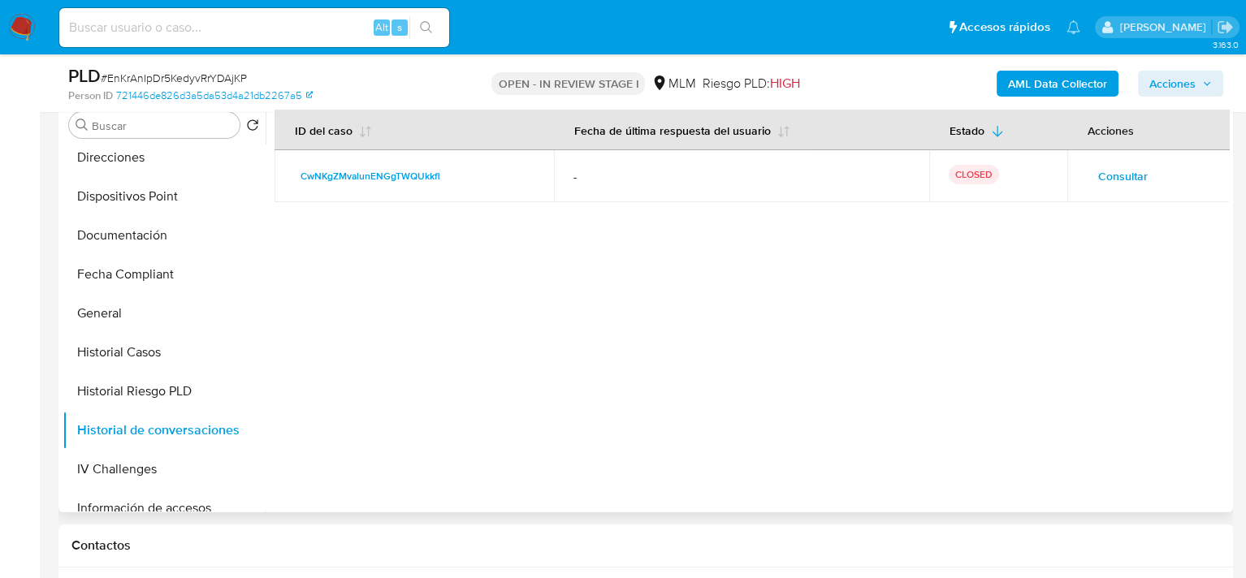
click at [1117, 175] on span "Consultar" at bounding box center [1123, 176] width 50 height 23
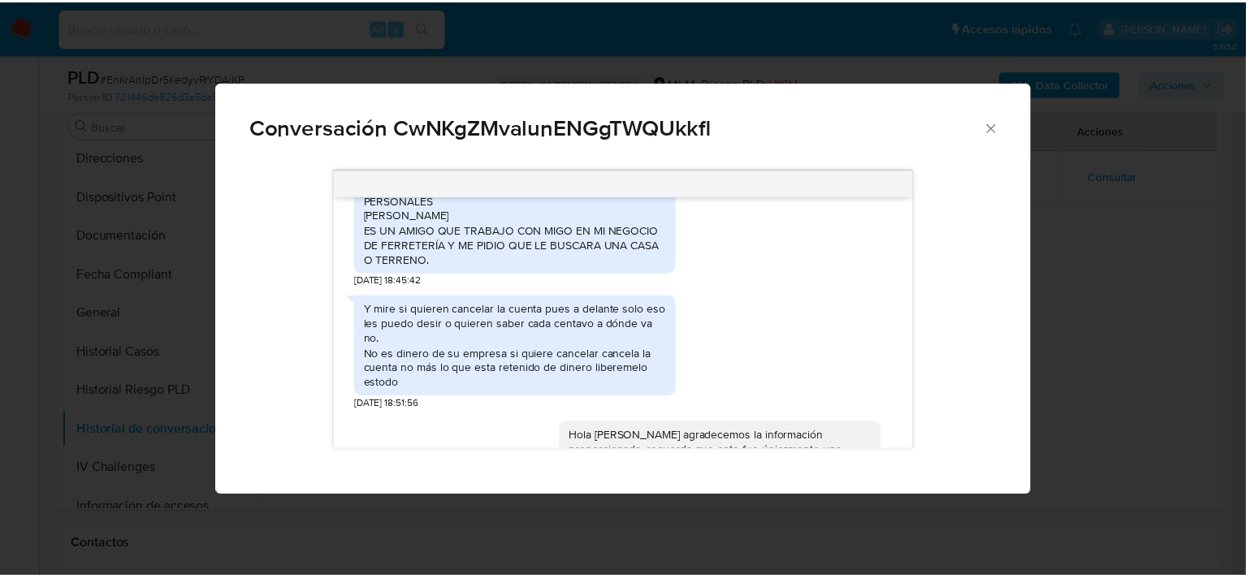
scroll to position [244, 0]
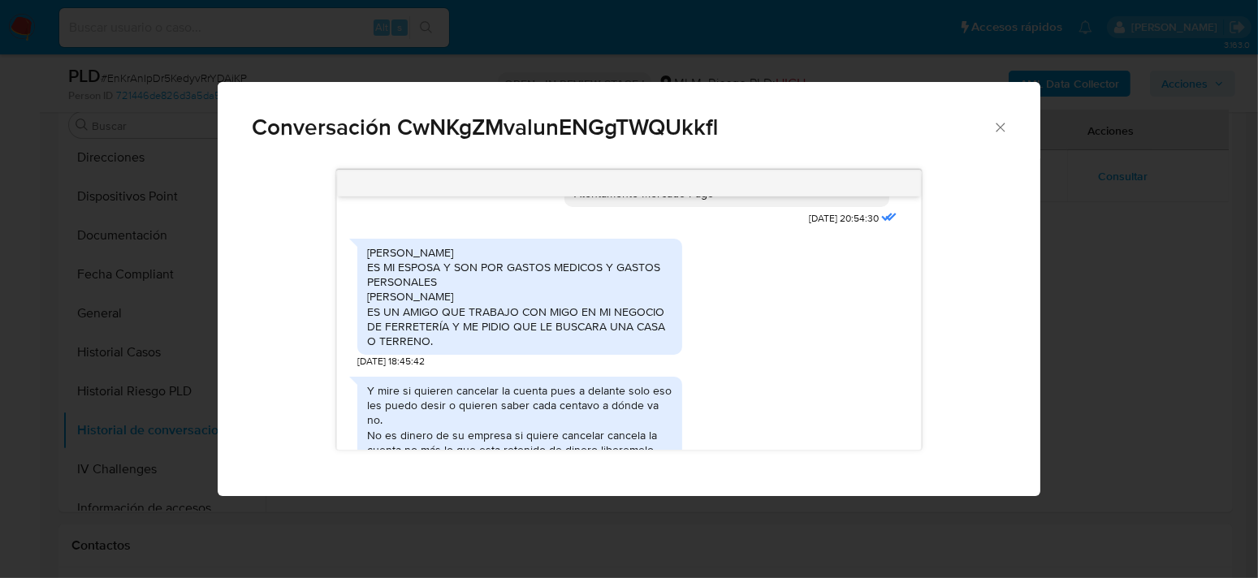
click at [1005, 125] on icon "Cerrar" at bounding box center [1000, 127] width 16 height 16
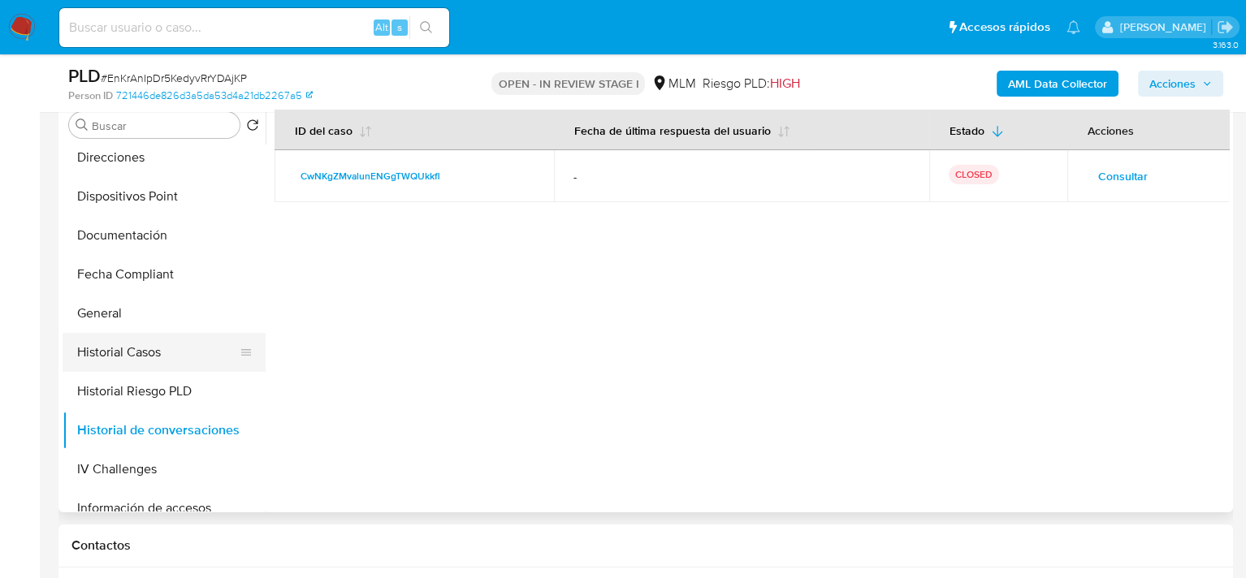
click at [154, 363] on button "Historial Casos" at bounding box center [158, 352] width 190 height 39
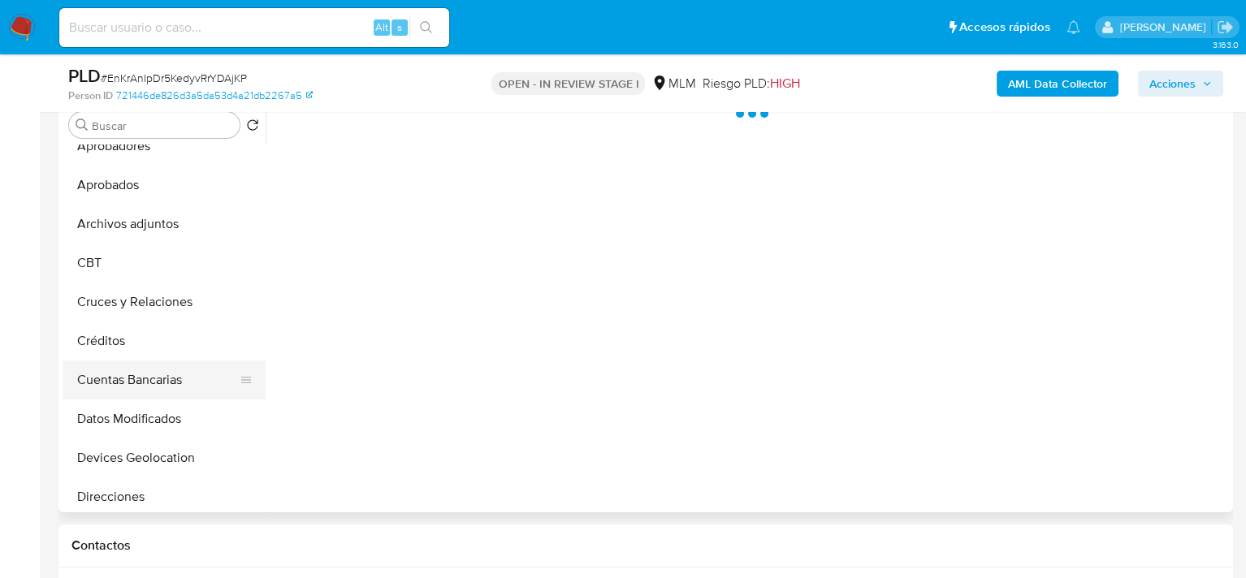
scroll to position [0, 0]
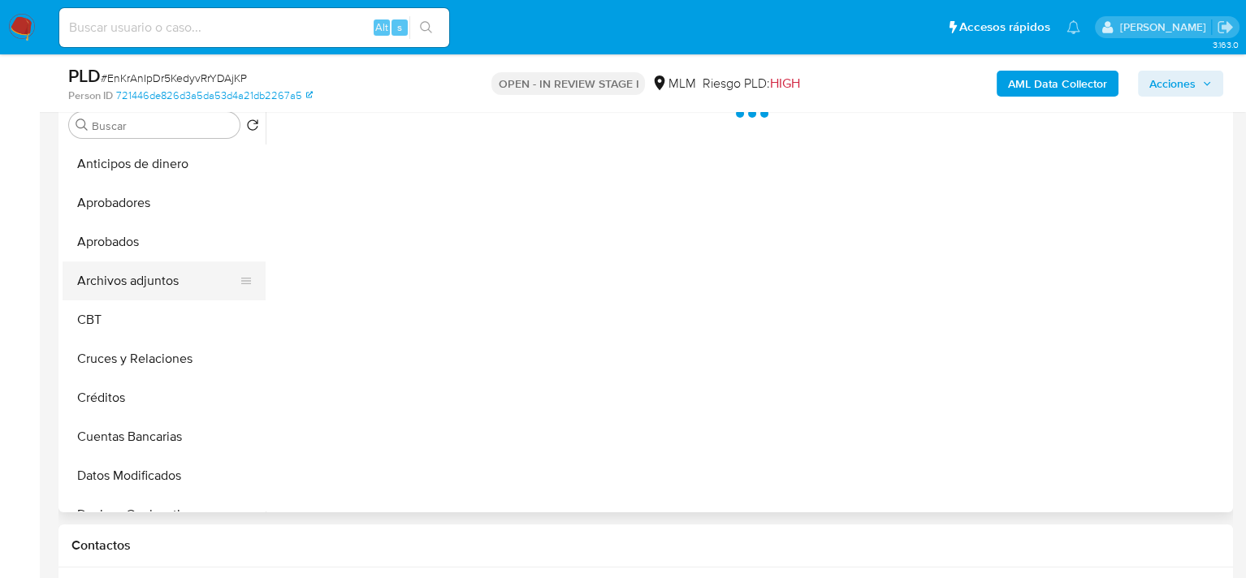
click at [141, 275] on button "Archivos adjuntos" at bounding box center [158, 281] width 190 height 39
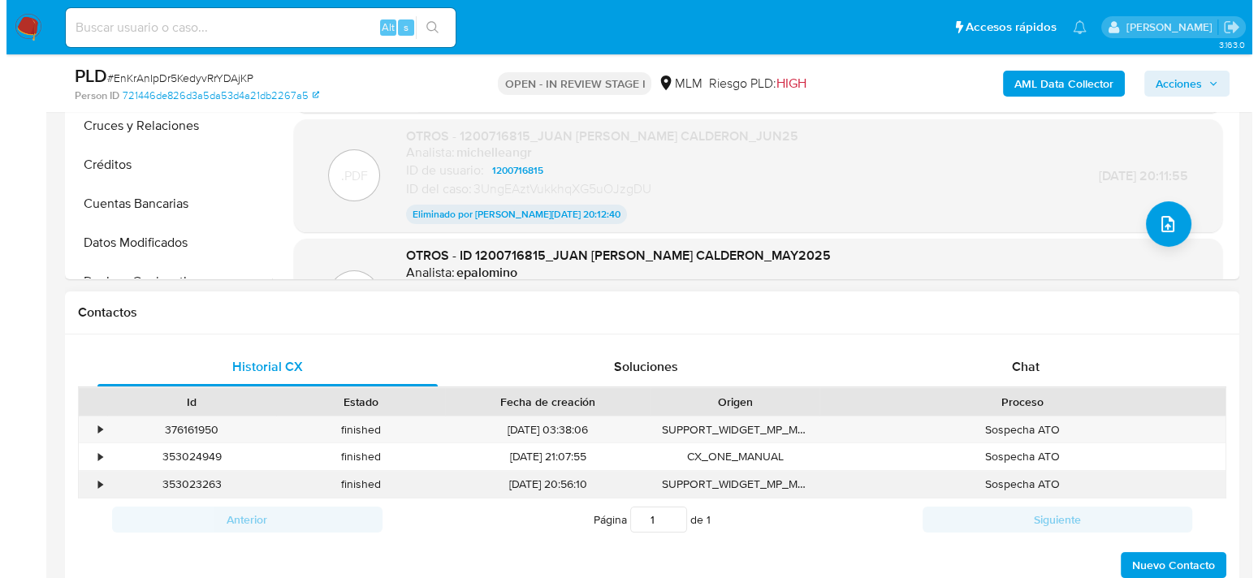
scroll to position [569, 0]
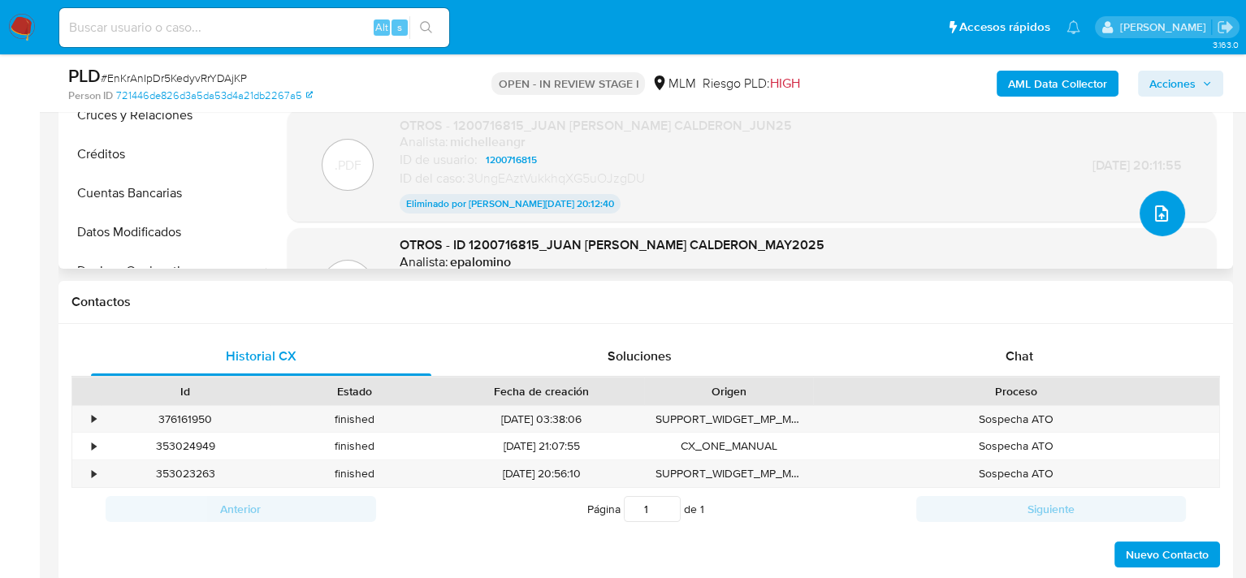
click at [1158, 228] on button "upload-file" at bounding box center [1161, 213] width 45 height 45
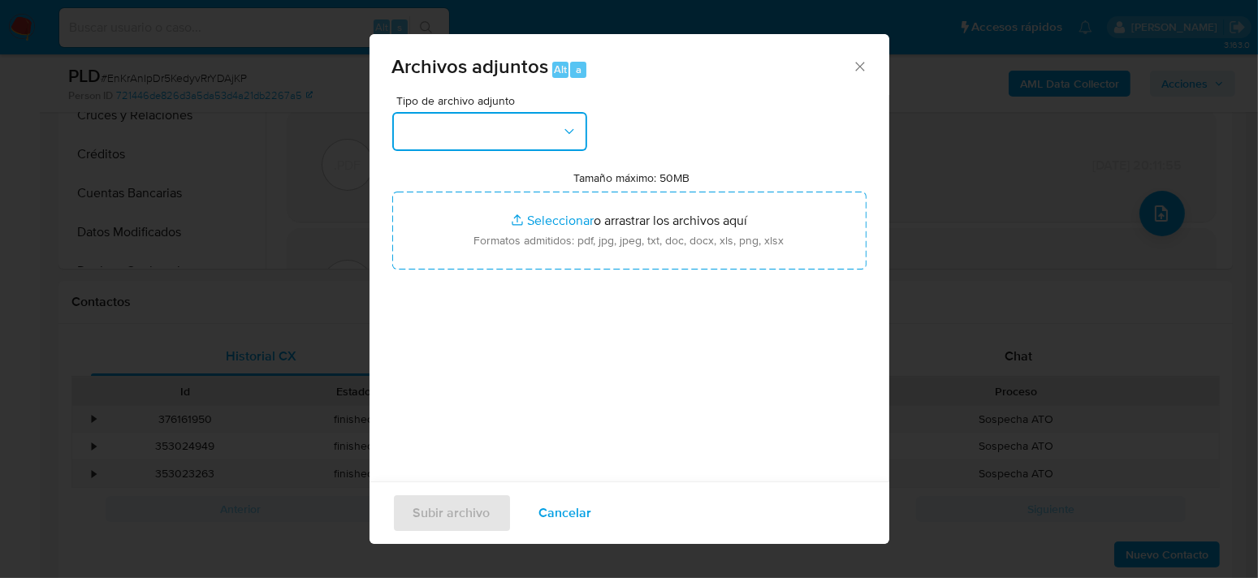
click at [543, 116] on button "button" at bounding box center [489, 131] width 195 height 39
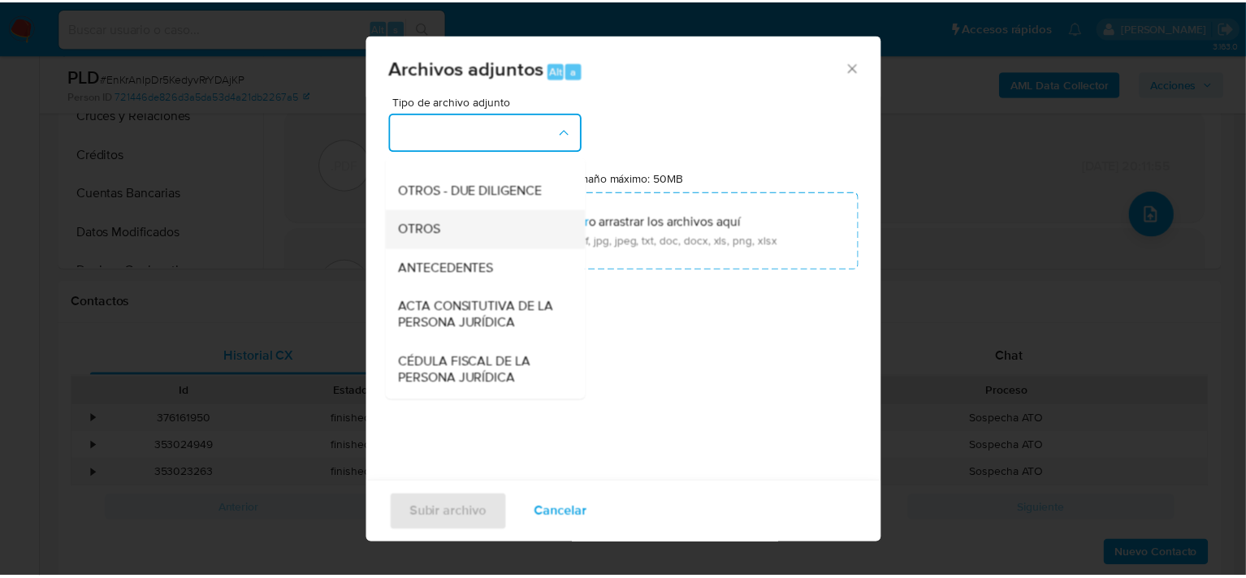
scroll to position [244, 0]
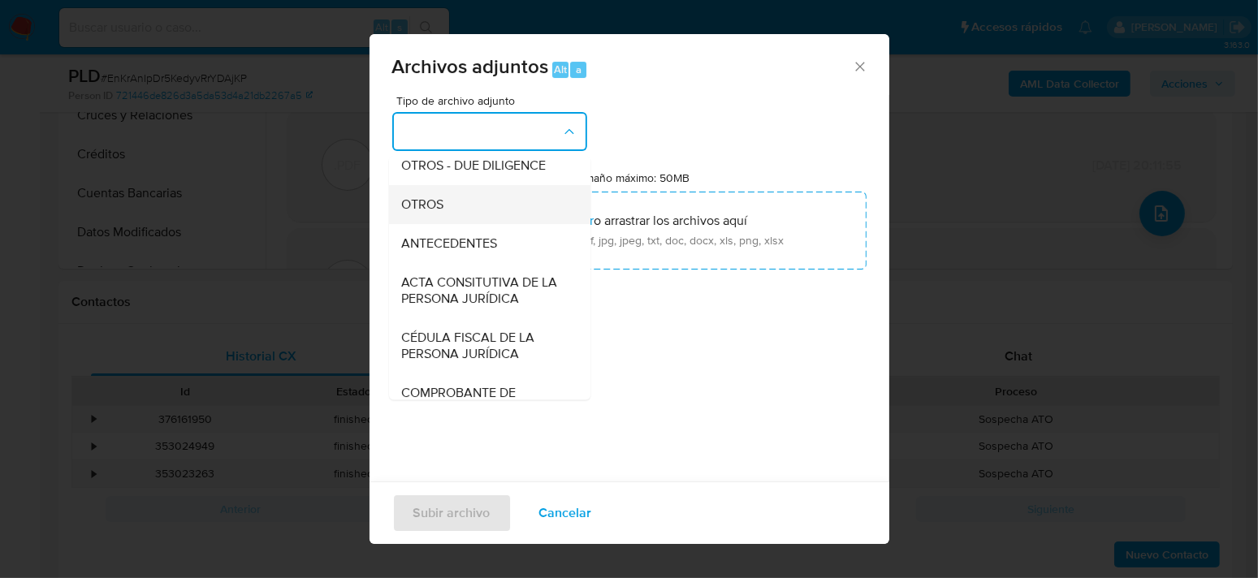
click at [432, 213] on span "OTROS" at bounding box center [422, 205] width 42 height 16
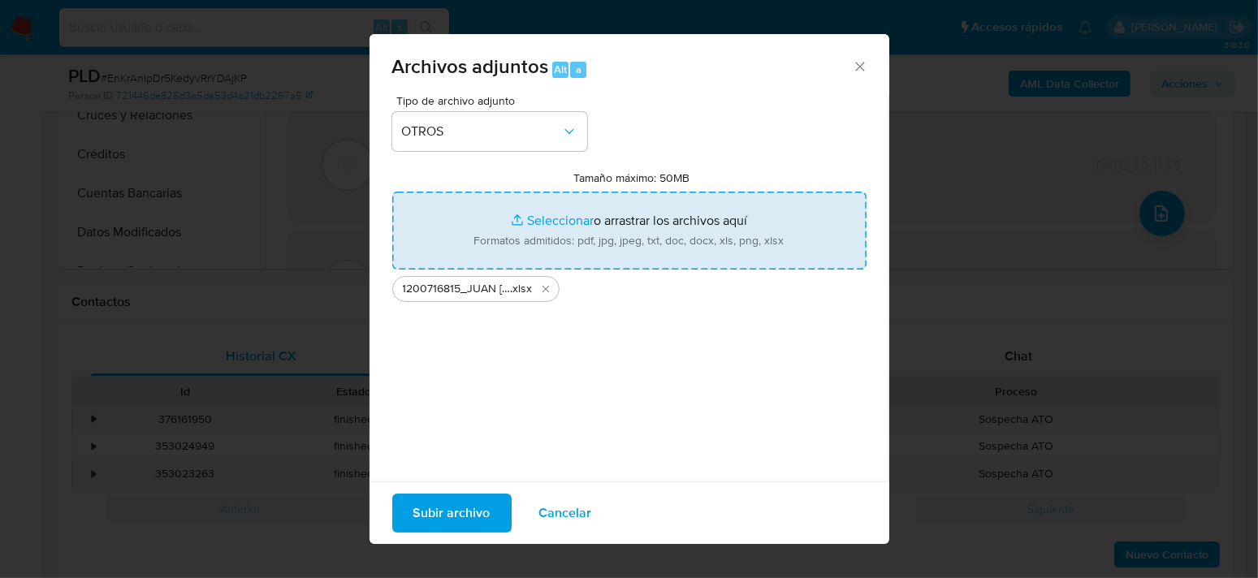
type input "C:\fakepath\1200716815_Juan Pablo Flores Calderon_SEP2025.pdf"
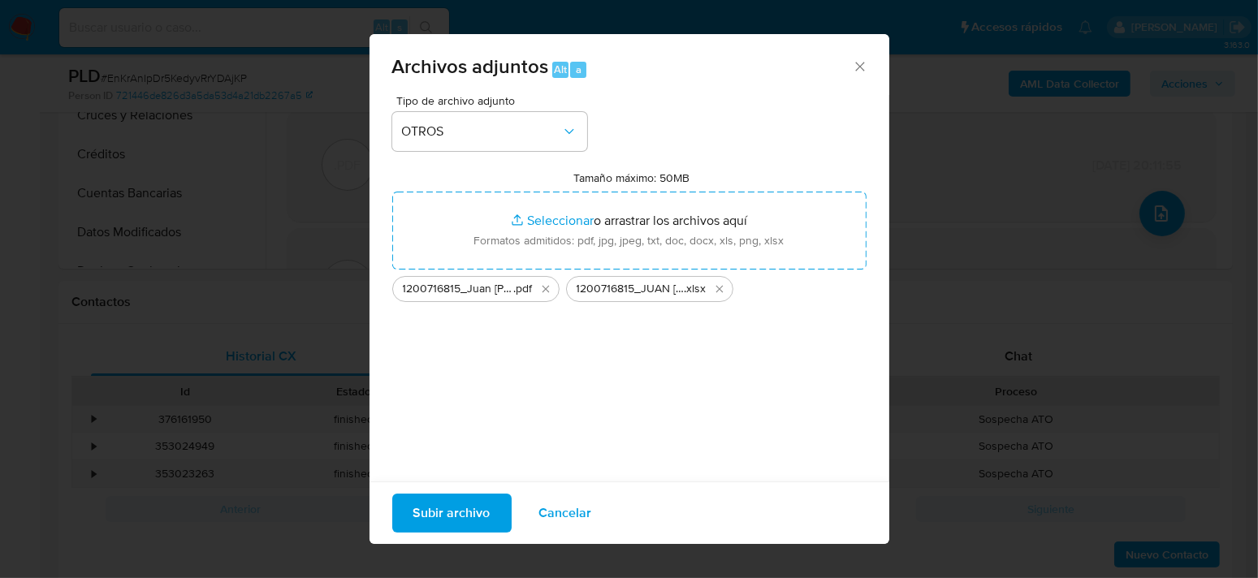
click at [439, 519] on span "Subir archivo" at bounding box center [451, 513] width 77 height 36
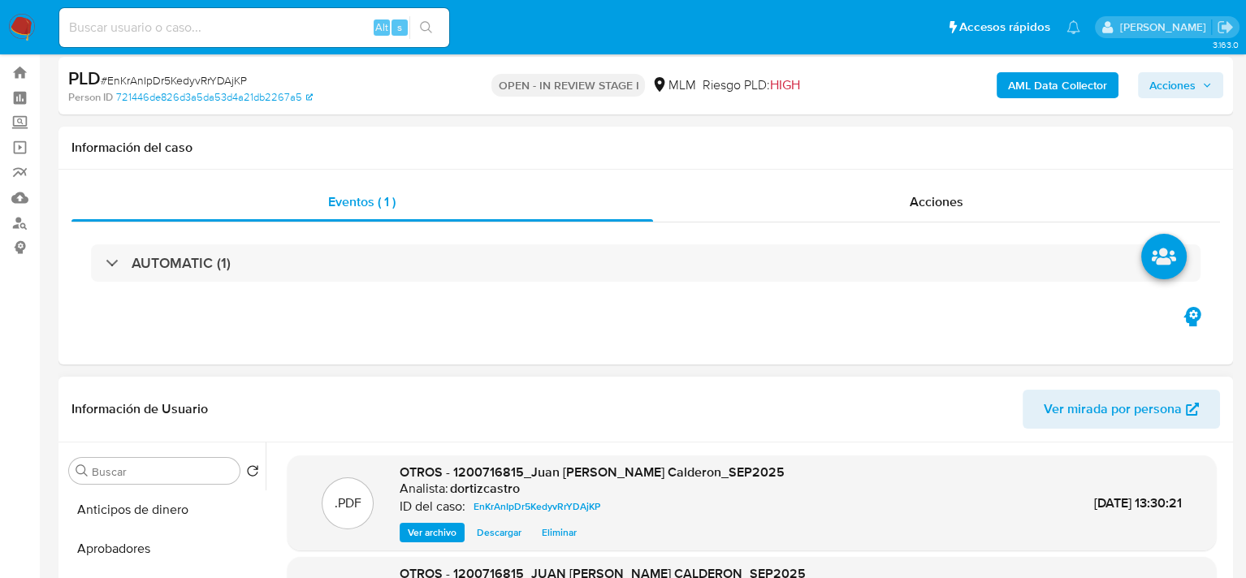
scroll to position [0, 0]
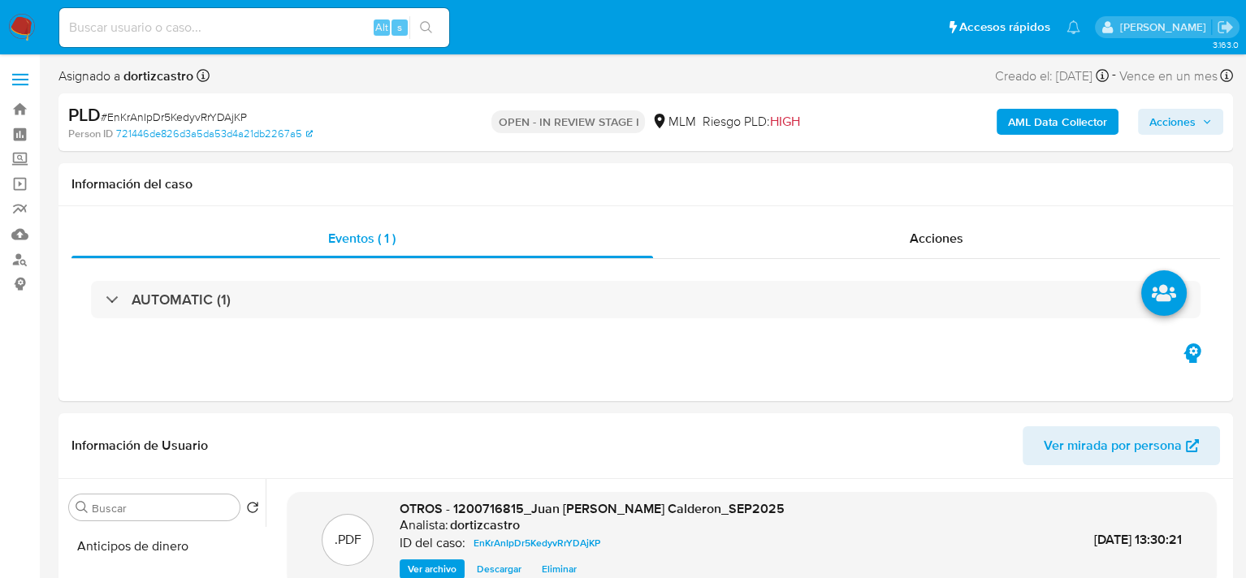
click at [1166, 121] on span "Acciones" at bounding box center [1172, 122] width 46 height 26
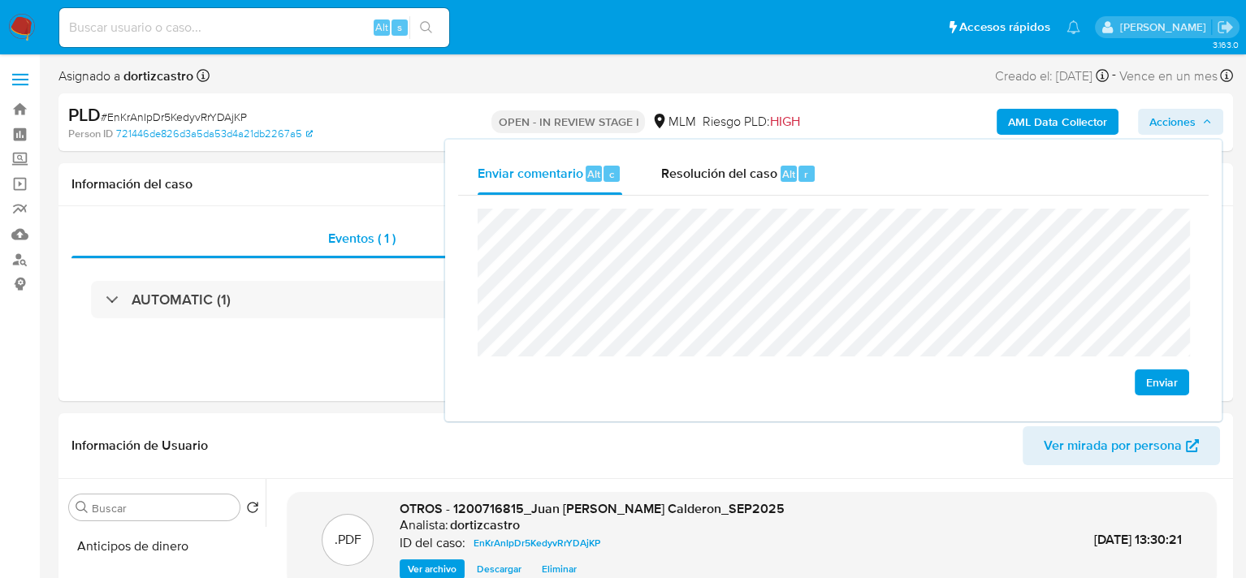
click at [1144, 382] on button "Enviar" at bounding box center [1162, 383] width 54 height 26
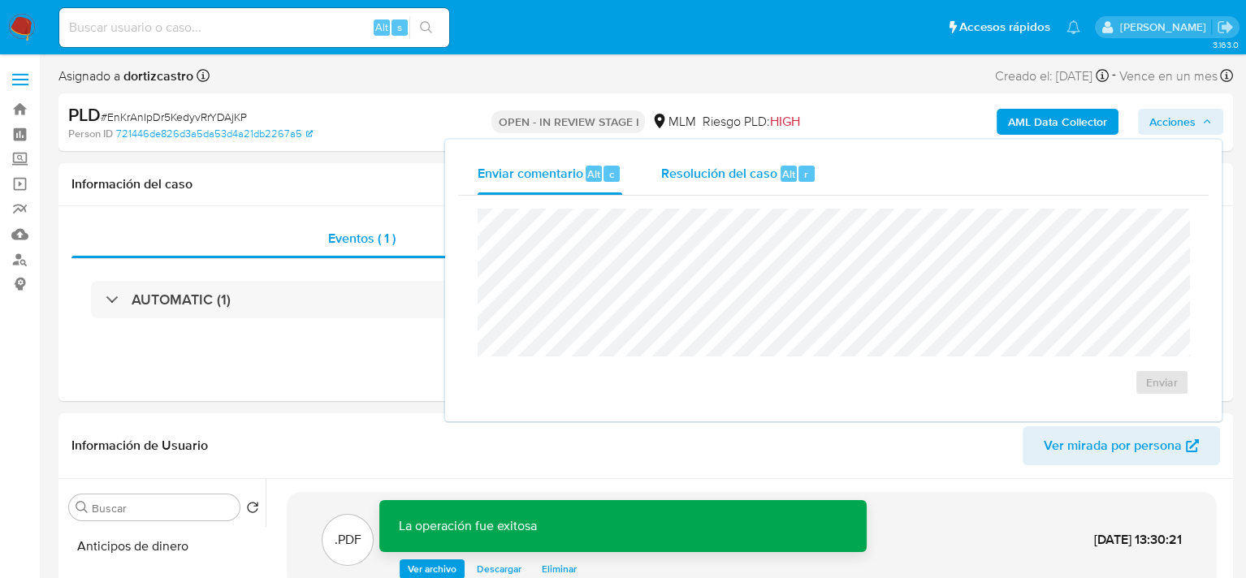
click at [732, 175] on span "Resolución del caso" at bounding box center [719, 173] width 116 height 19
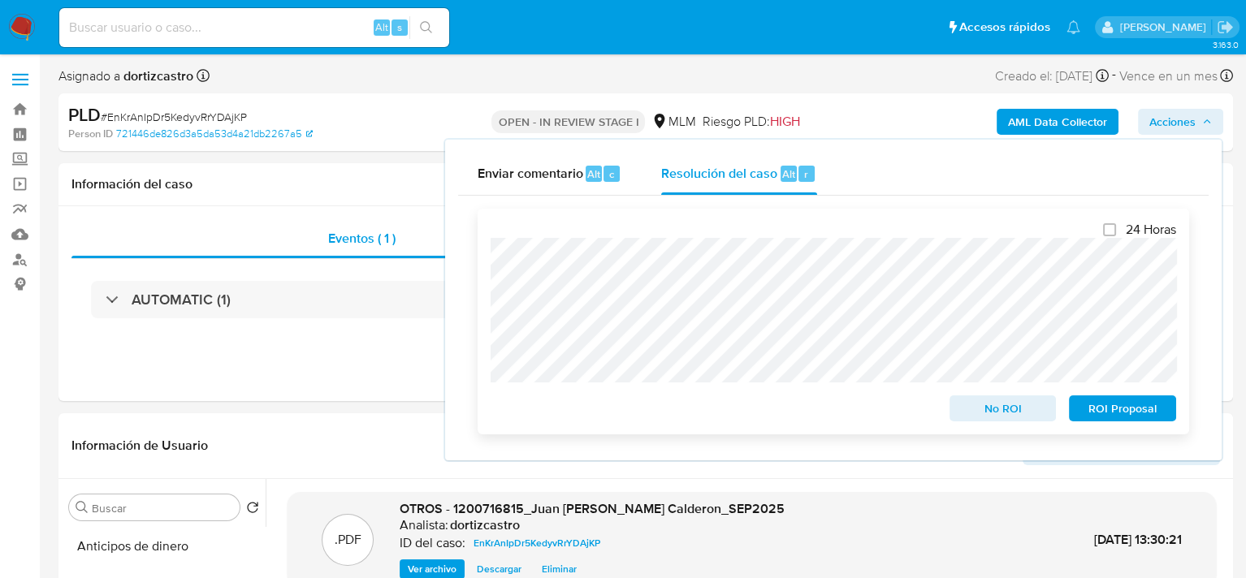
click at [1018, 411] on span "No ROI" at bounding box center [1003, 408] width 84 height 23
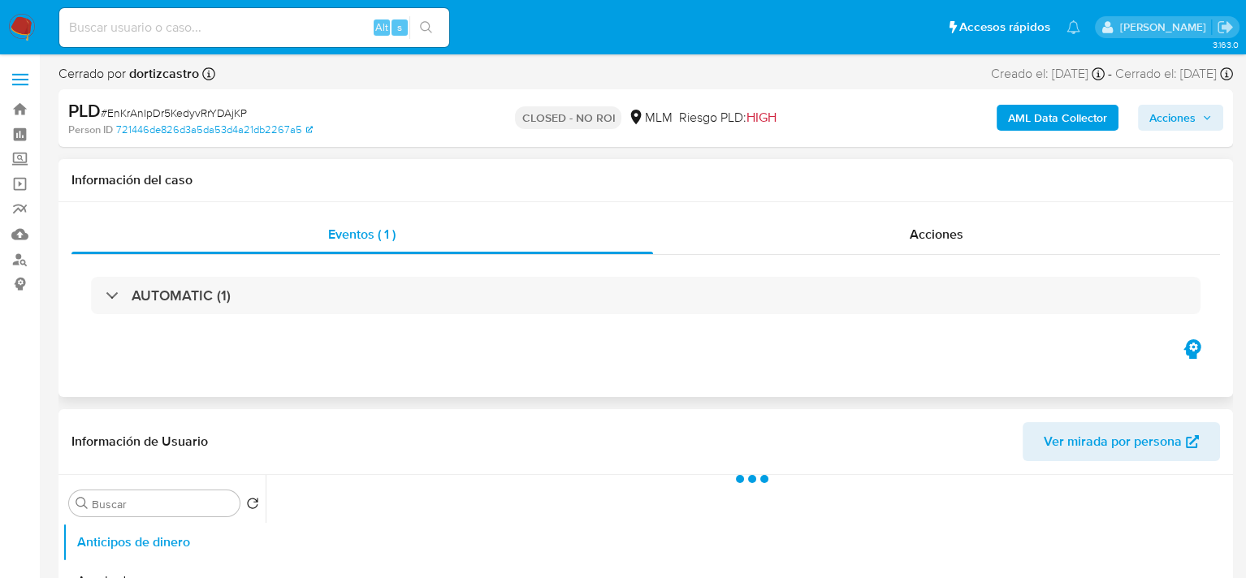
select select "10"
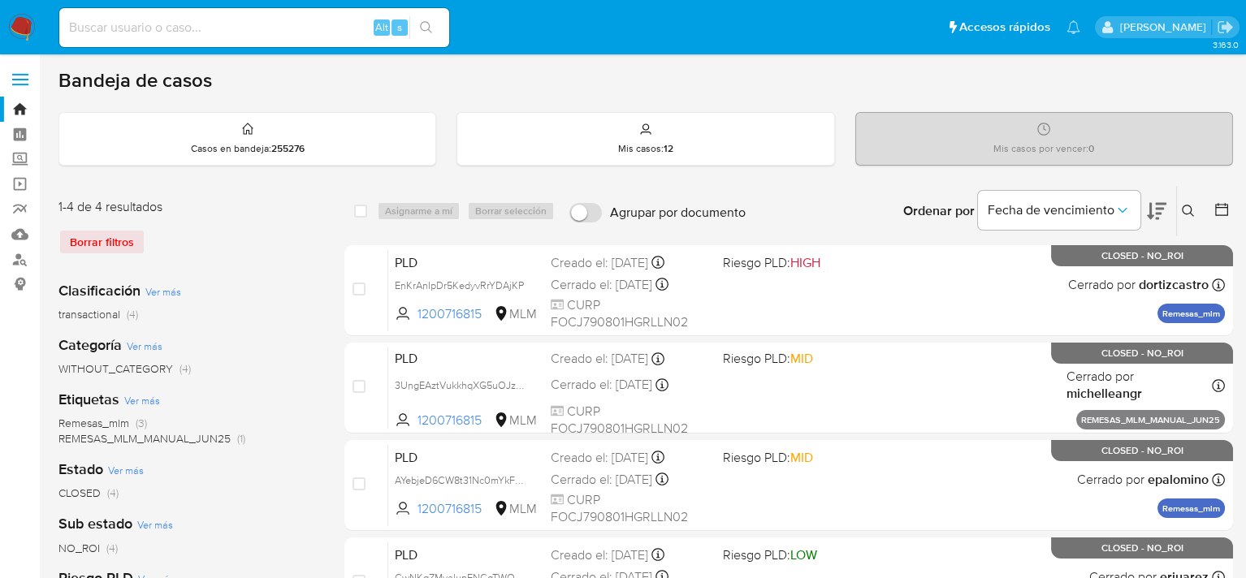
click at [1194, 214] on button at bounding box center [1190, 210] width 27 height 19
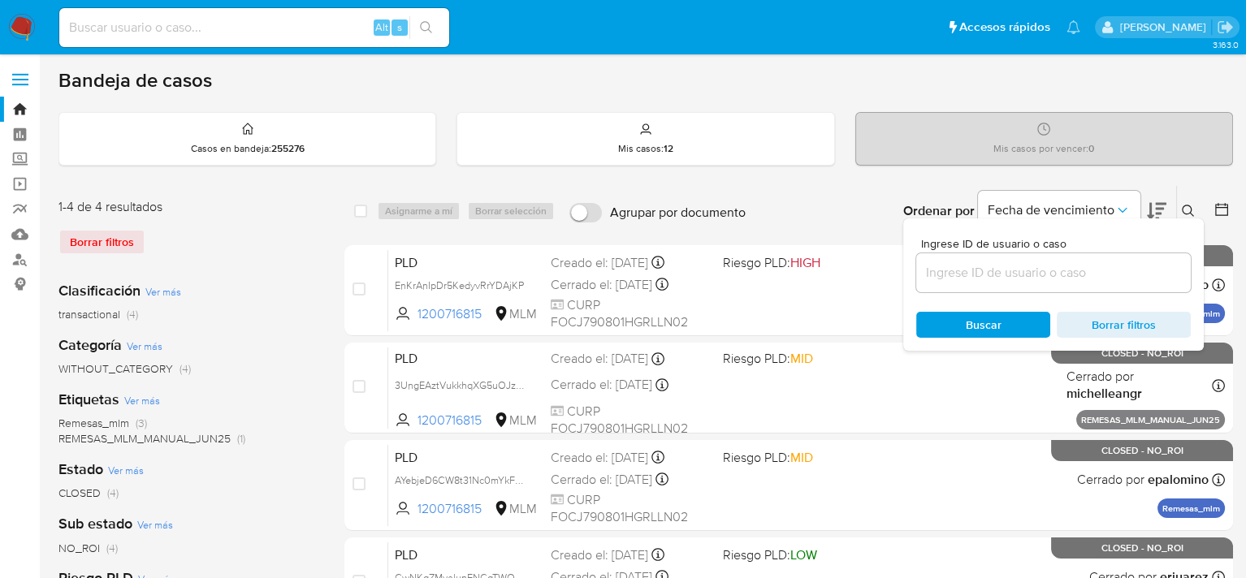
click at [1038, 270] on input at bounding box center [1053, 272] width 275 height 21
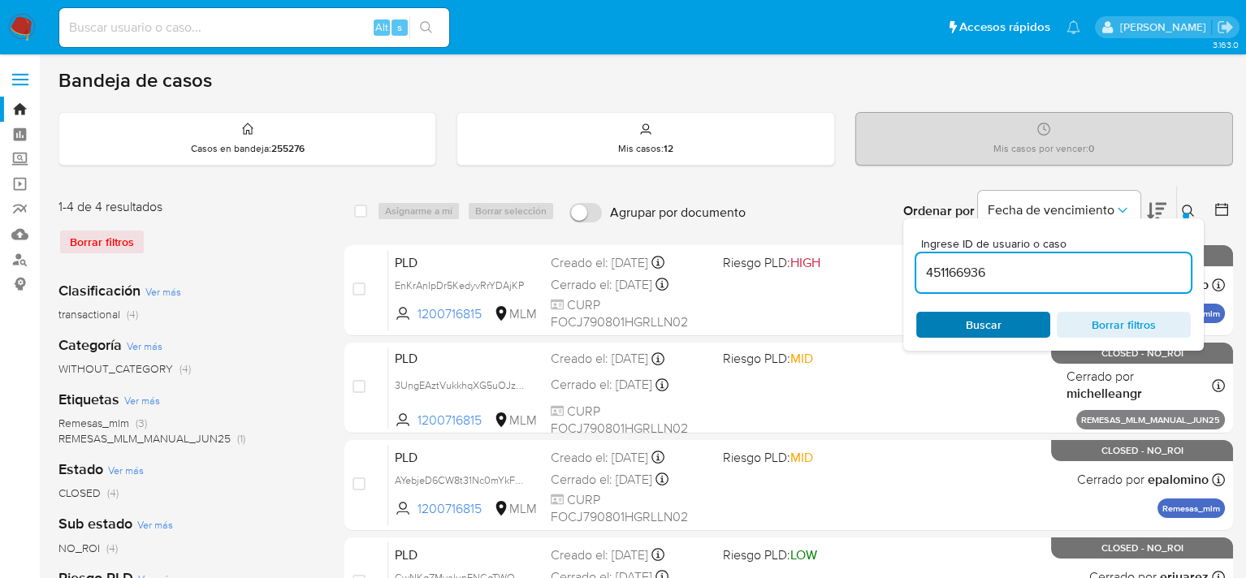
type input "451166936"
click at [970, 320] on span "Buscar" at bounding box center [984, 325] width 36 height 26
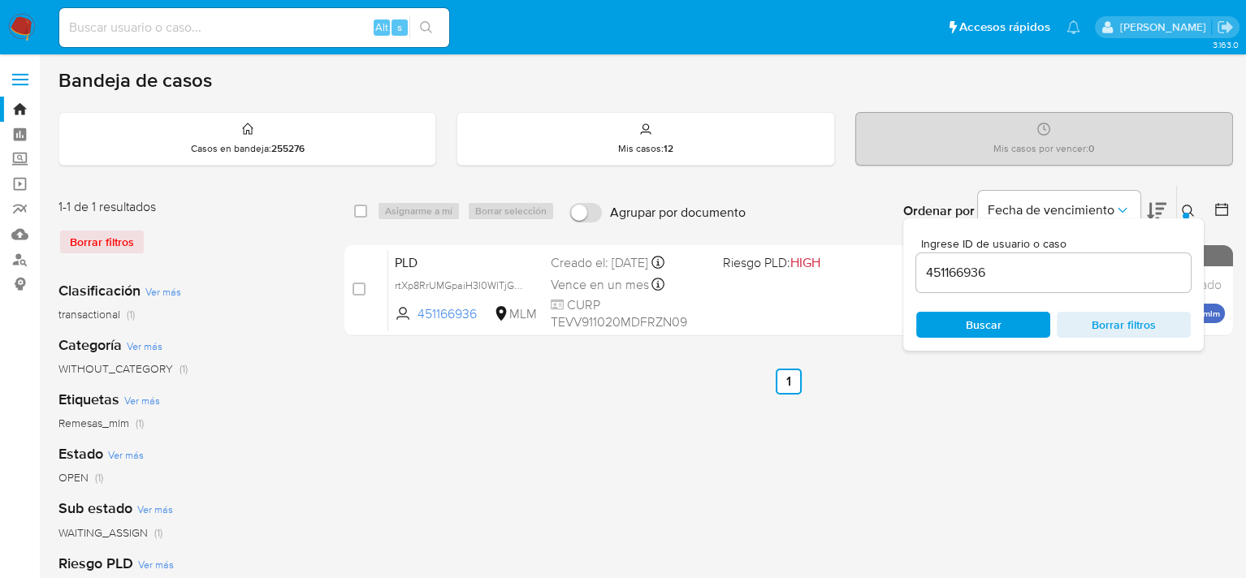
click at [541, 444] on div "select-all-cases-checkbox Asignarme a mí Borrar selección Agrupar por documento…" at bounding box center [788, 541] width 888 height 713
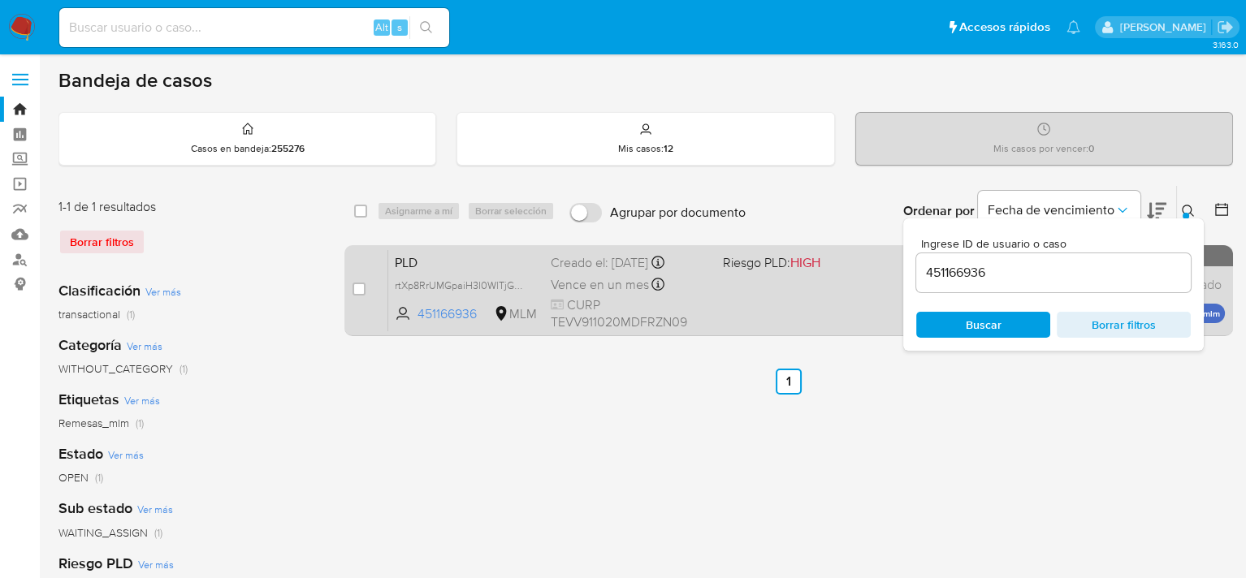
click at [719, 298] on div "PLD rtXp8RrUMGpaiH3I0WlTjGWX 451166936 MLM Riesgo PLD: HIGH Creado el: [DATE] C…" at bounding box center [806, 290] width 837 height 82
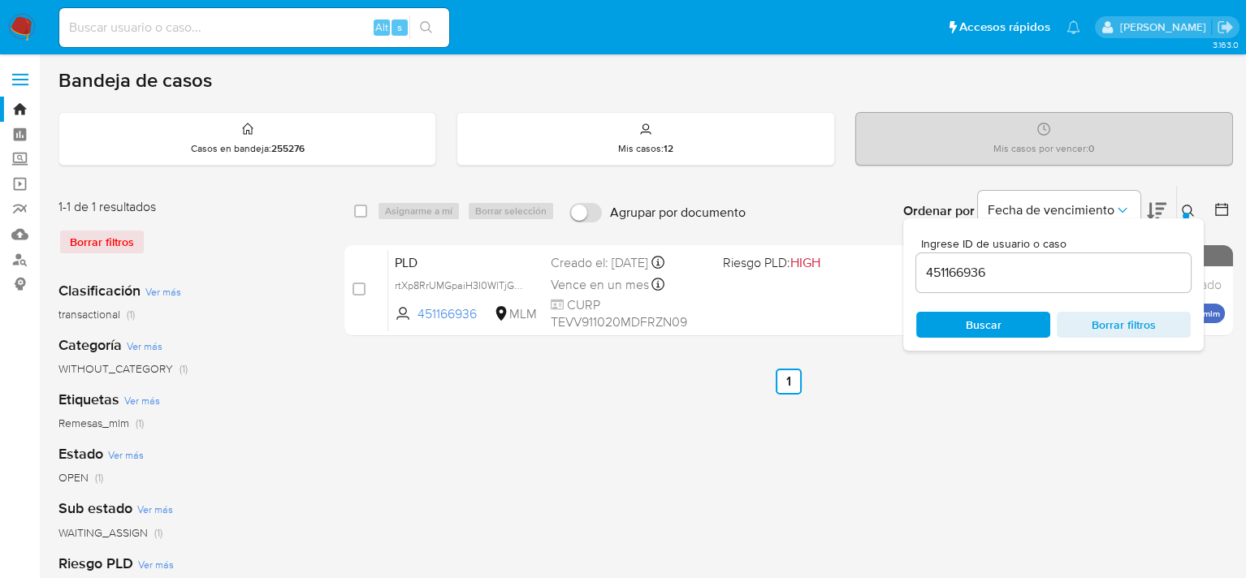
click at [1191, 211] on icon at bounding box center [1188, 211] width 13 height 13
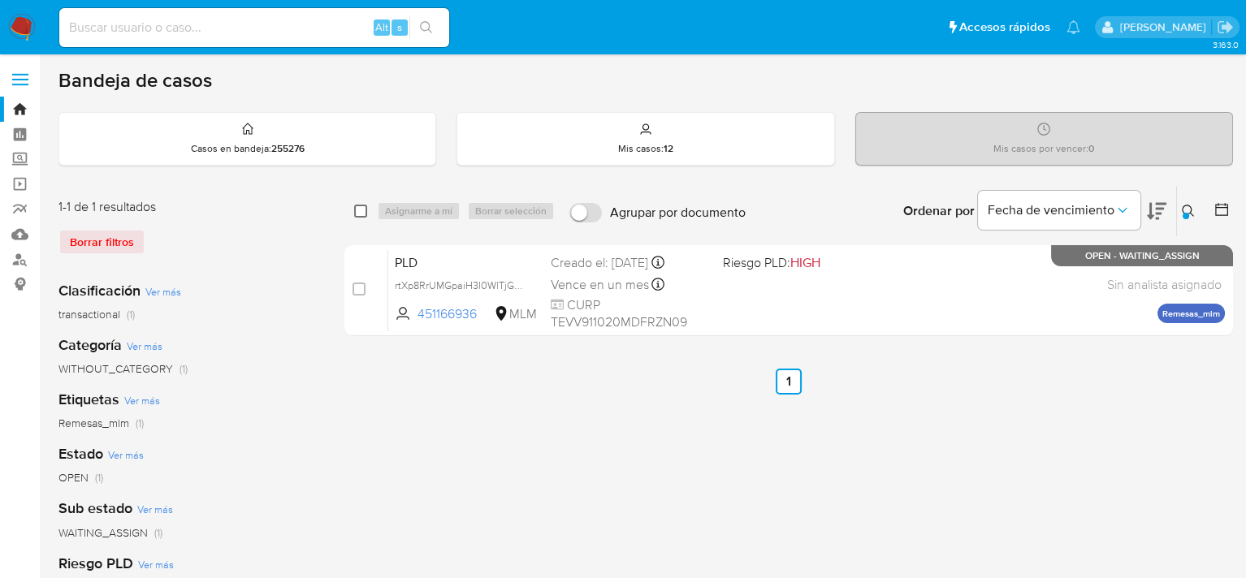
click at [357, 205] on input "checkbox" at bounding box center [360, 211] width 13 height 13
checkbox input "true"
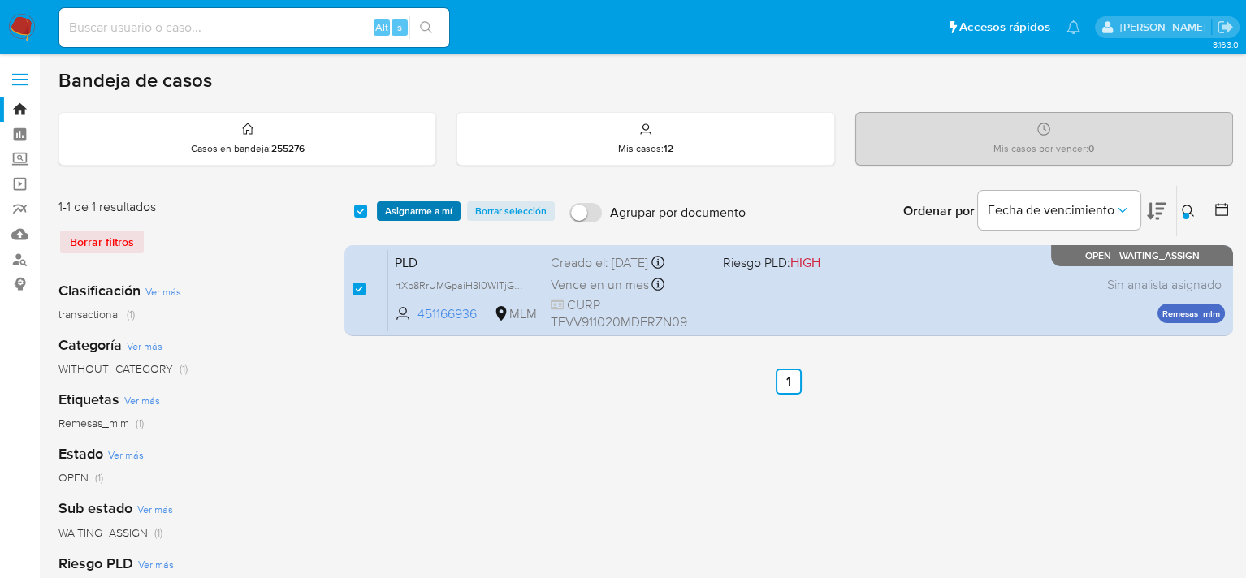
click at [430, 207] on span "Asignarme a mí" at bounding box center [418, 211] width 67 height 16
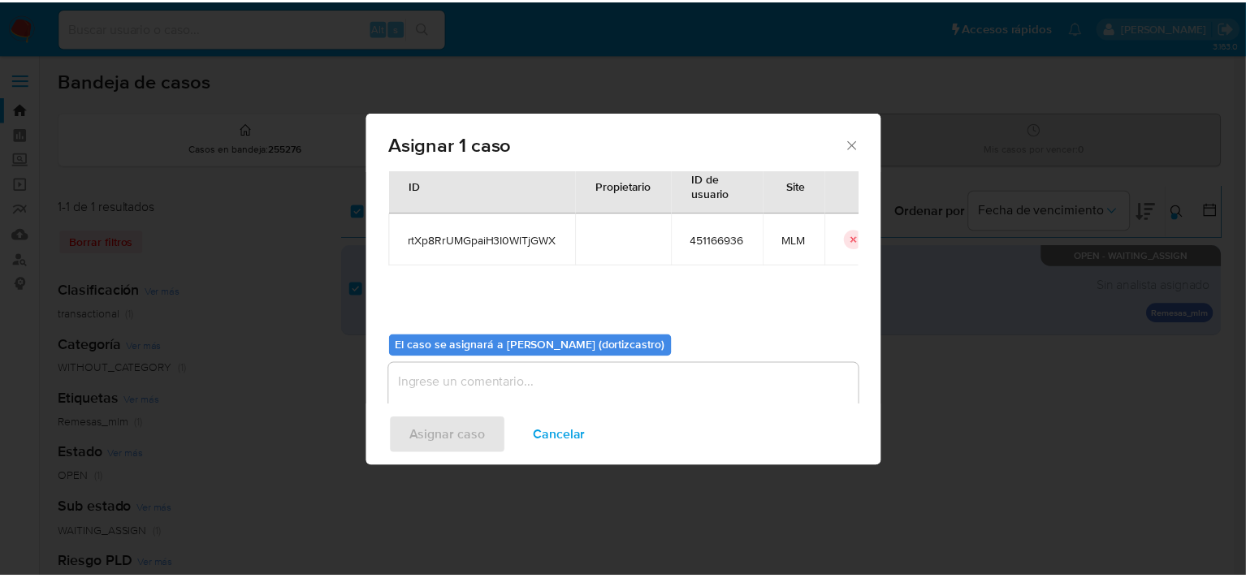
scroll to position [84, 0]
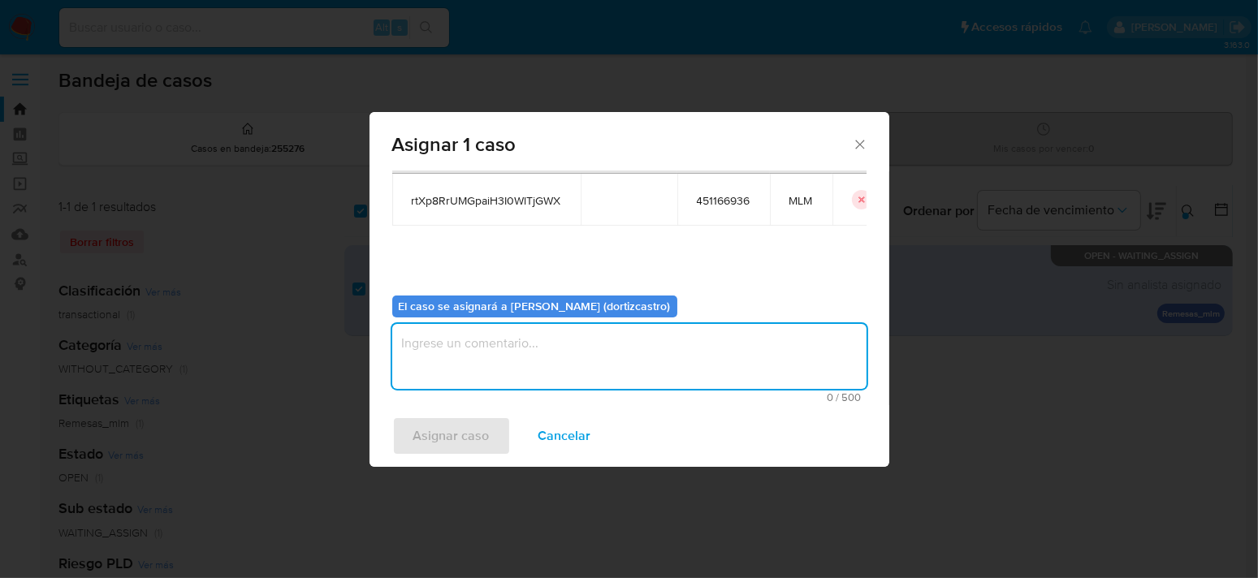
click at [460, 356] on textarea "assign-modal" at bounding box center [629, 356] width 474 height 65
type textarea "AS"
click at [457, 434] on span "Asignar caso" at bounding box center [451, 436] width 76 height 36
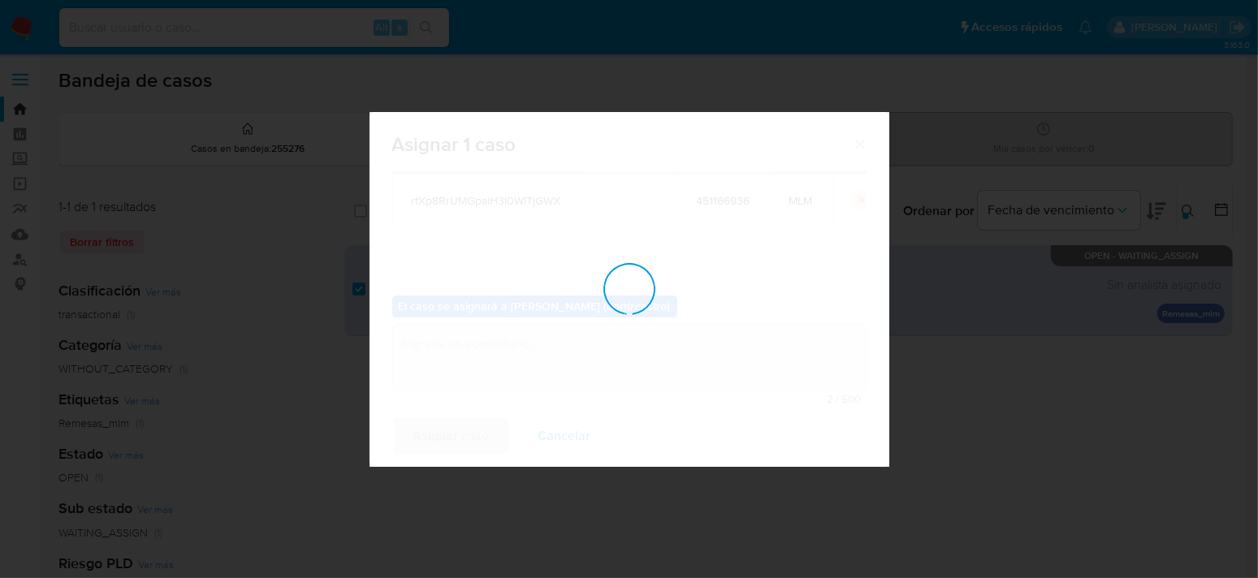
checkbox input "false"
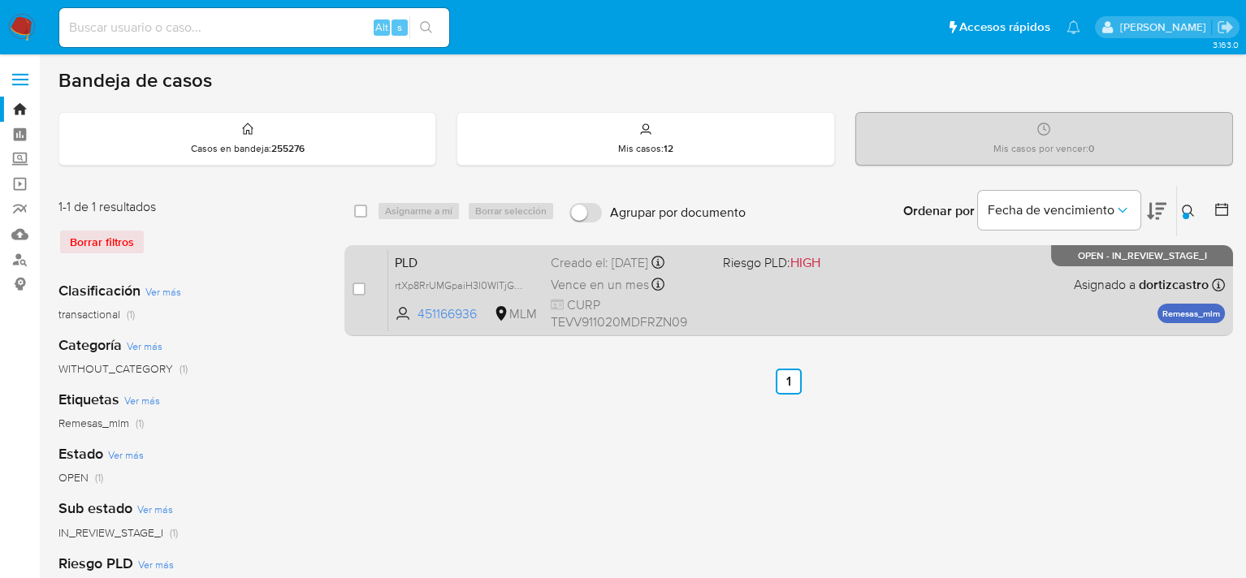
click at [816, 312] on div "PLD rtXp8RrUMGpaiH3I0WlTjGWX 451166936 MLM Riesgo PLD: HIGH Creado el: [DATE] C…" at bounding box center [806, 290] width 837 height 82
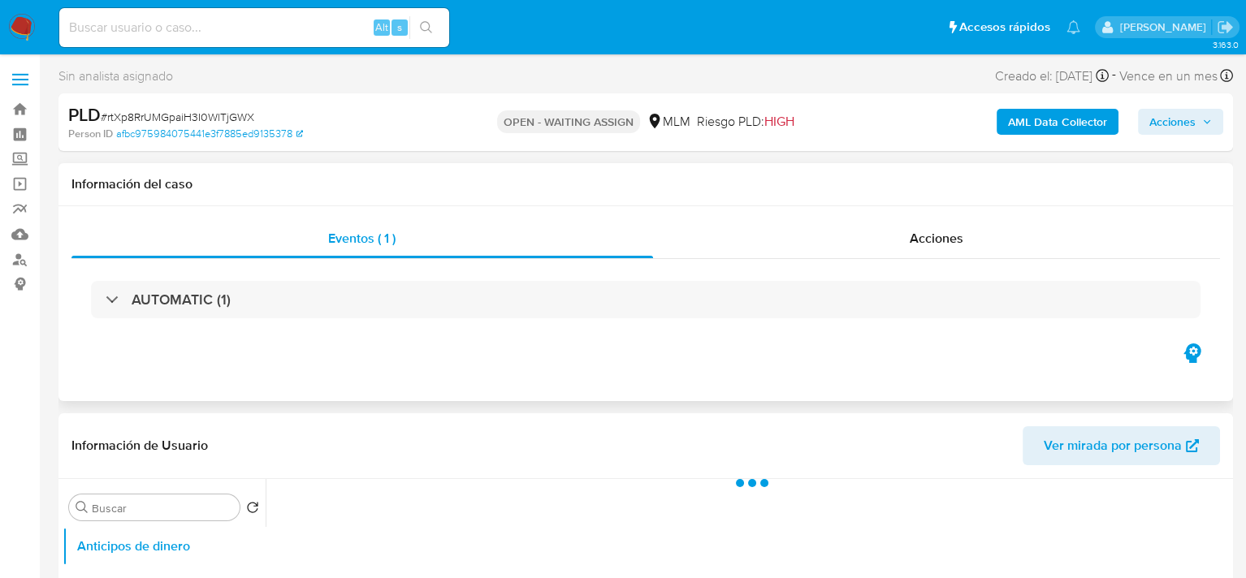
select select "10"
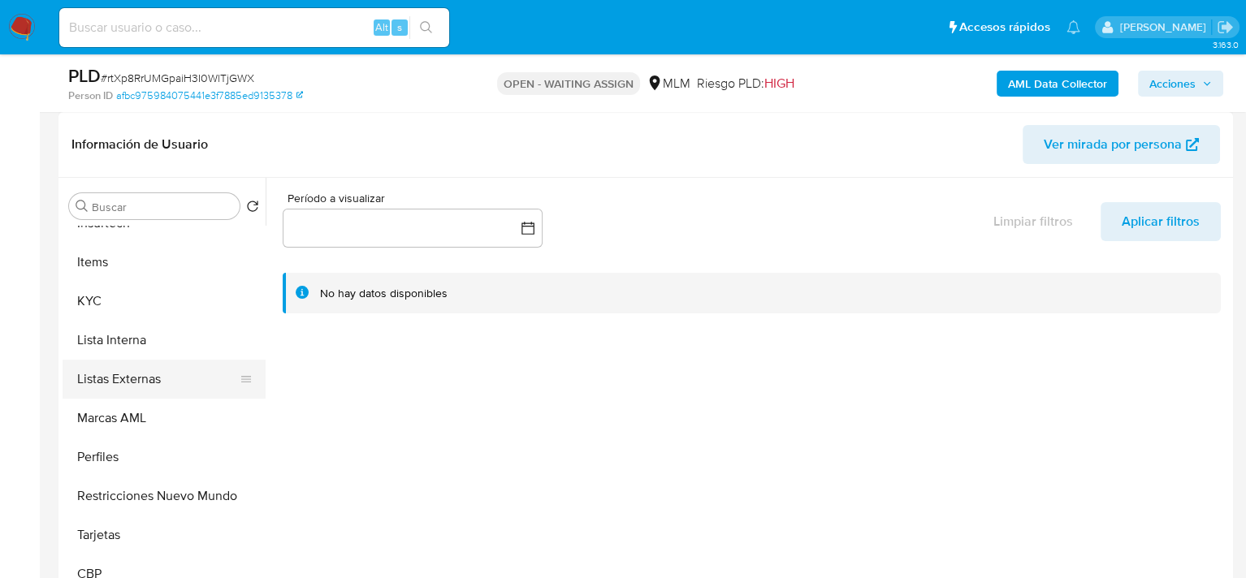
scroll to position [802, 0]
click at [115, 304] on button "KYC" at bounding box center [158, 300] width 190 height 39
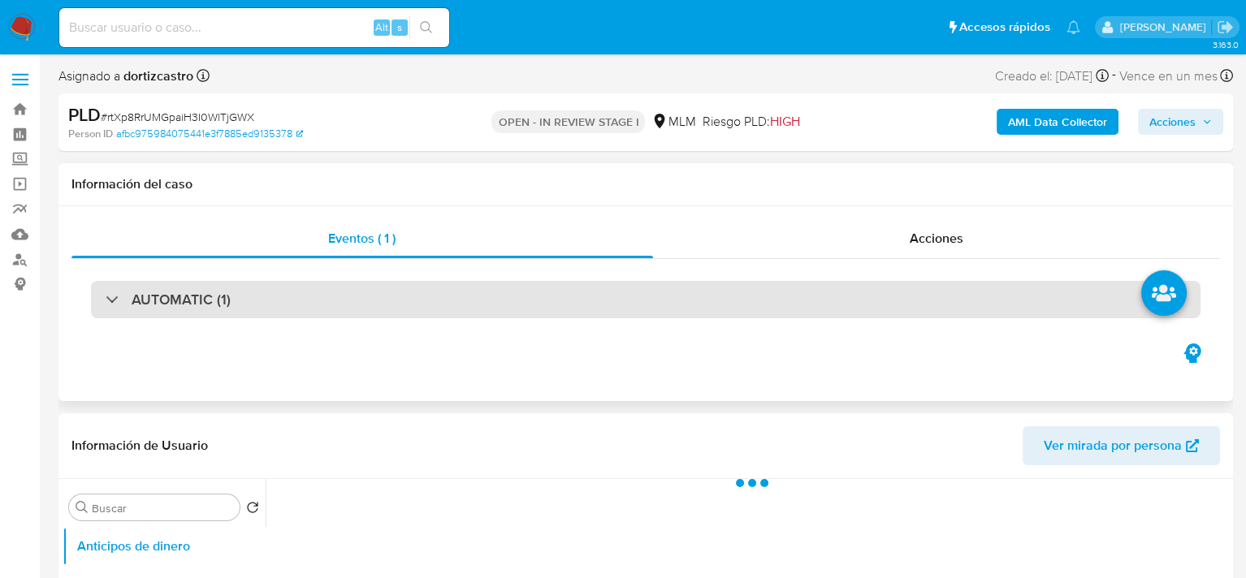
select select "10"
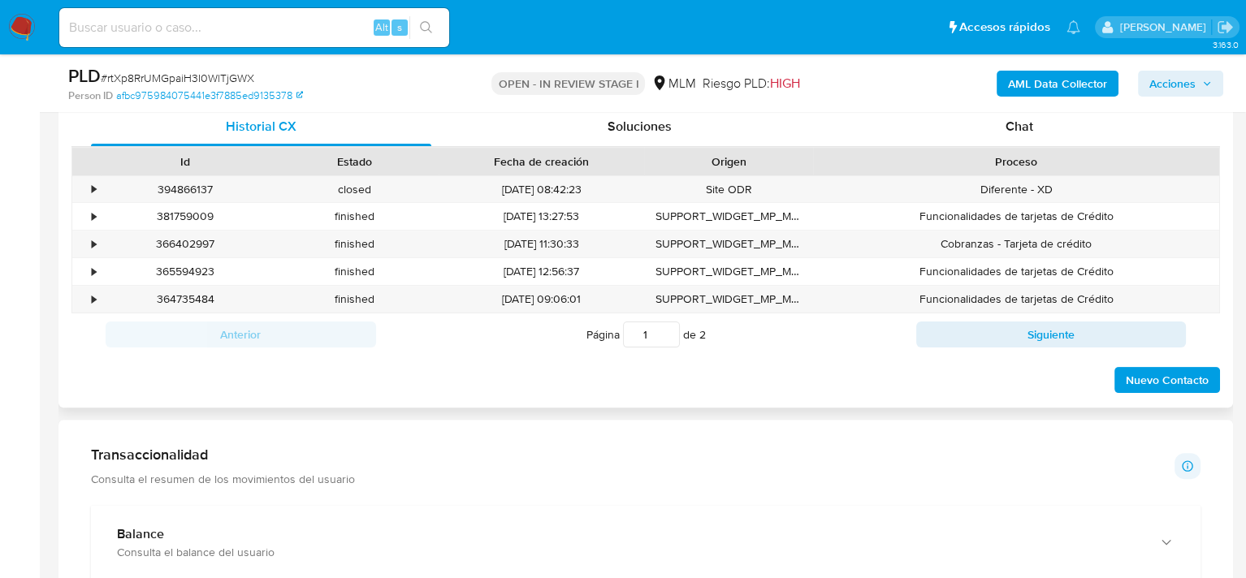
scroll to position [650, 0]
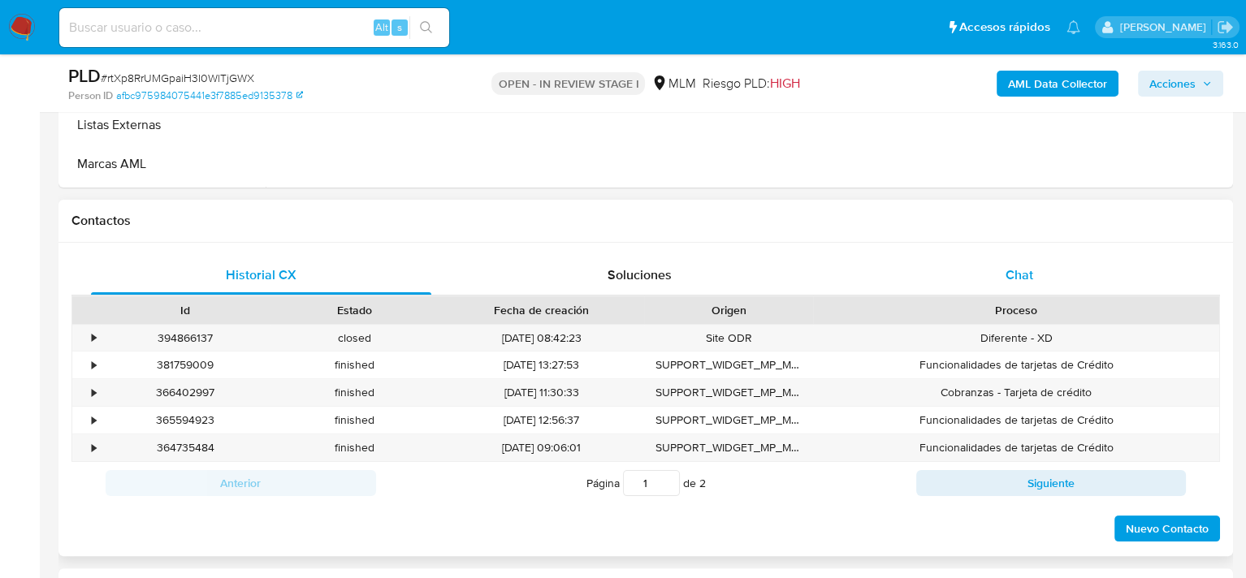
click at [1022, 268] on span "Chat" at bounding box center [1019, 275] width 28 height 19
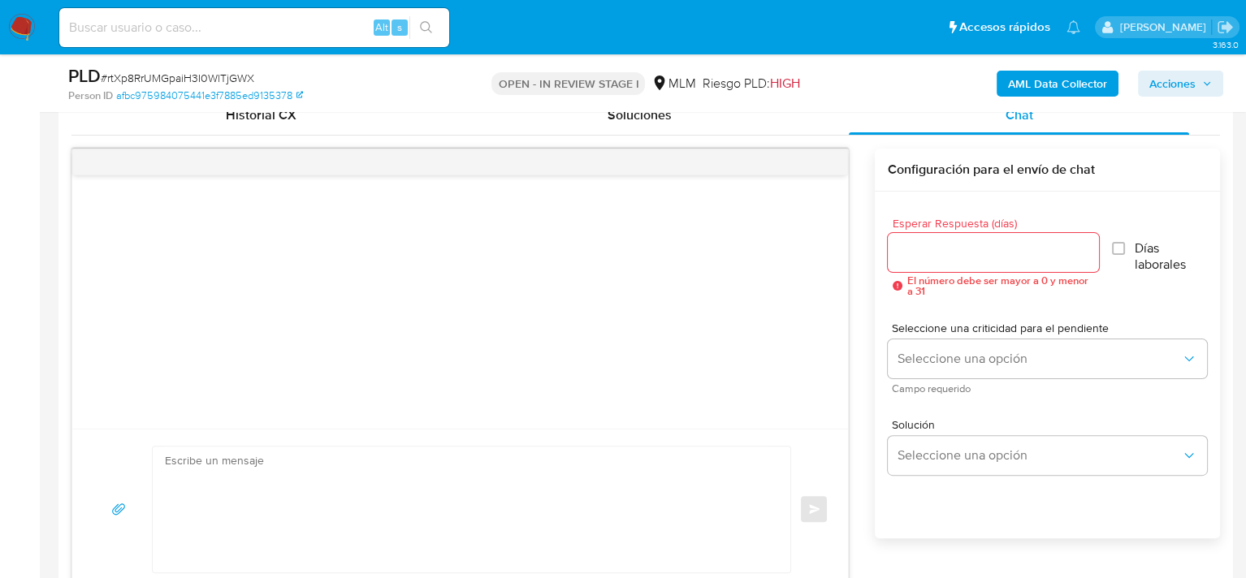
scroll to position [812, 0]
click at [975, 245] on input "Esperar Respuesta (días)" at bounding box center [993, 250] width 211 height 21
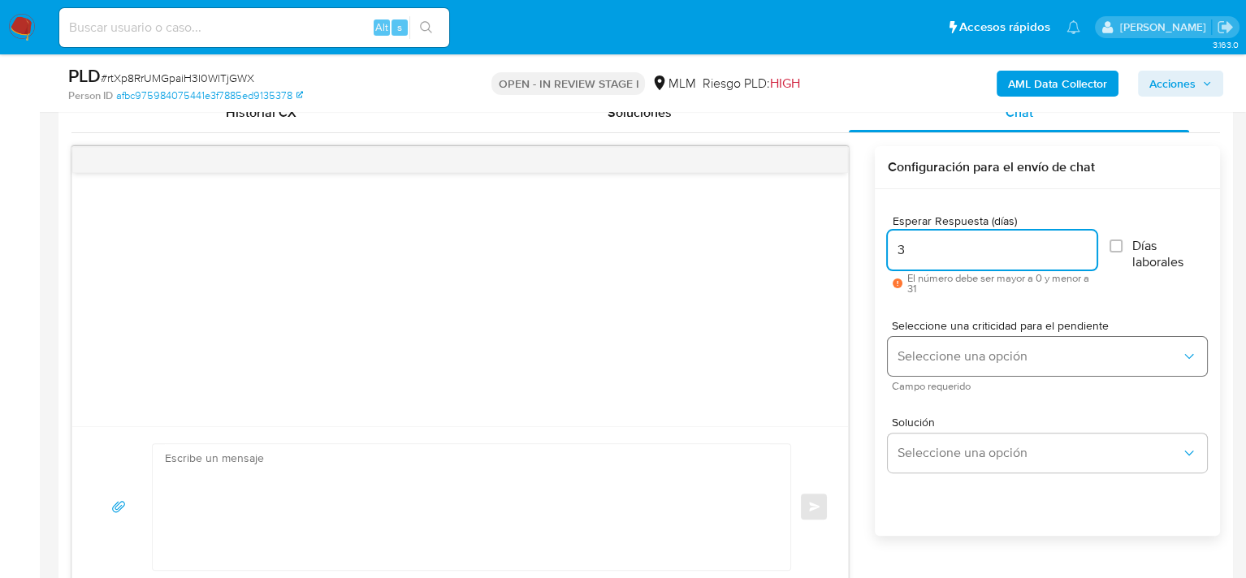
type input "3"
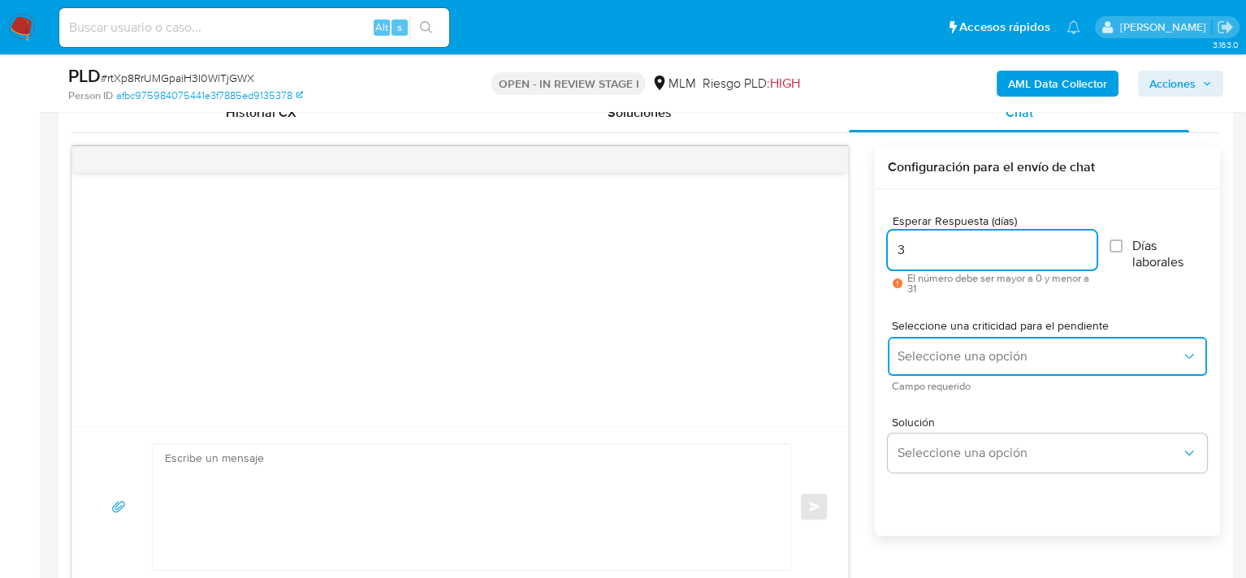
click at [966, 361] on span "Seleccione una opción" at bounding box center [1038, 356] width 283 height 16
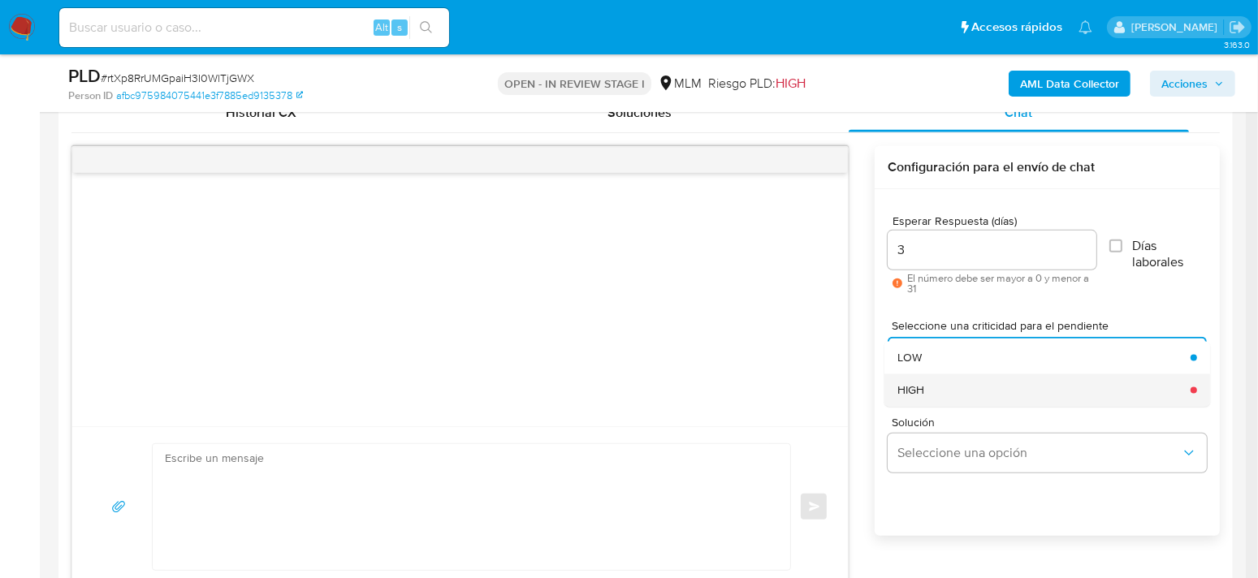
click at [972, 387] on div "HIGH" at bounding box center [1038, 390] width 283 height 32
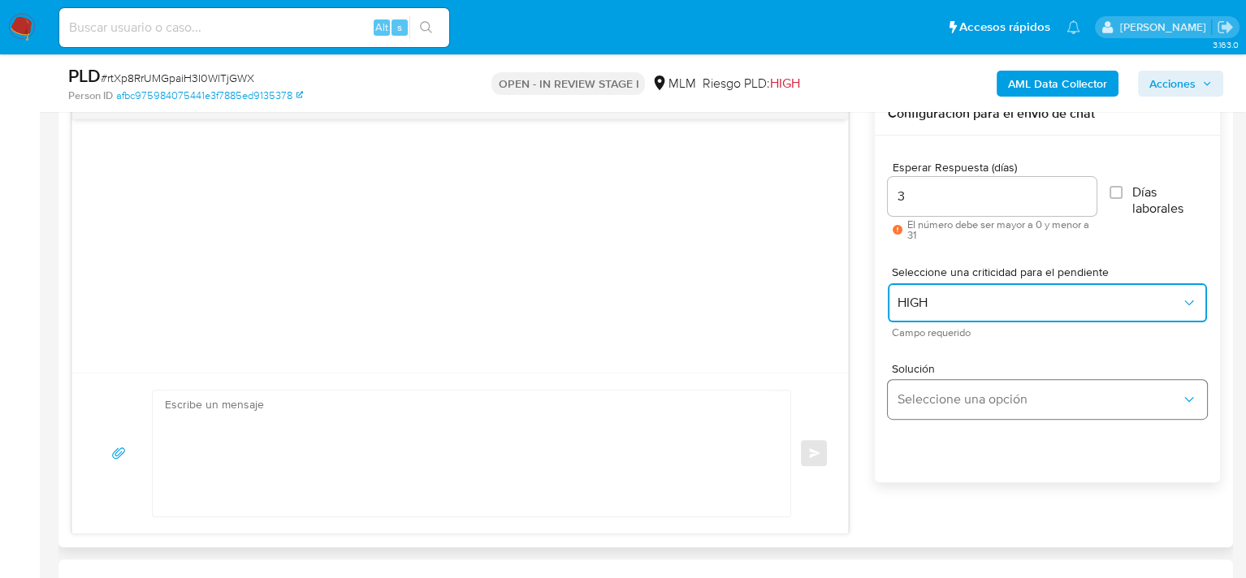
scroll to position [893, 0]
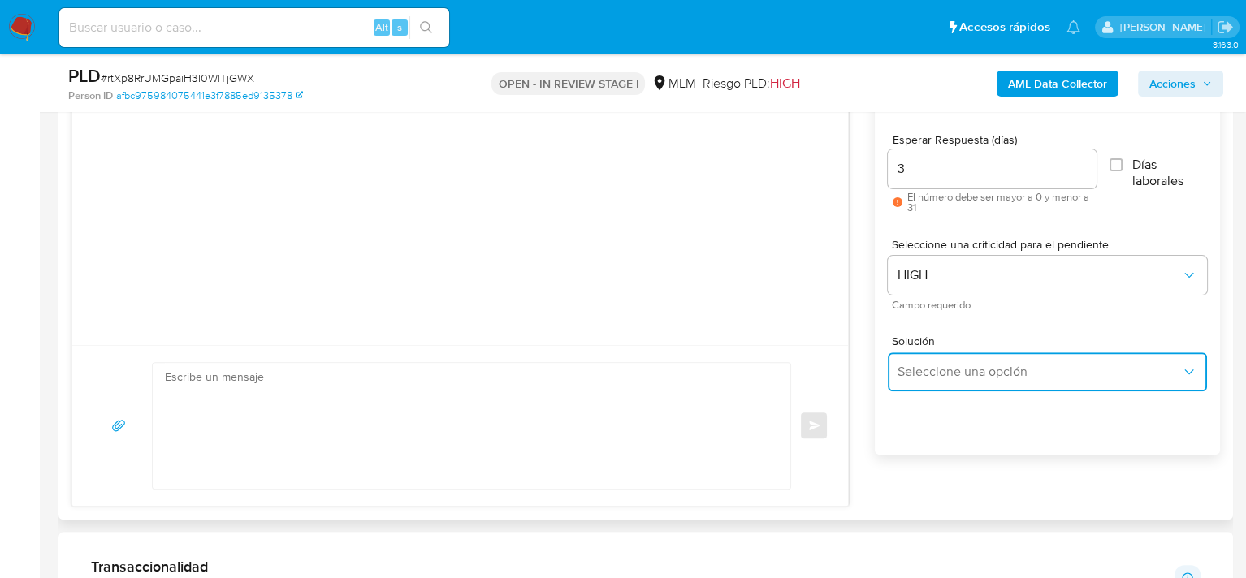
click at [945, 373] on span "Seleccione una opción" at bounding box center [1038, 372] width 283 height 16
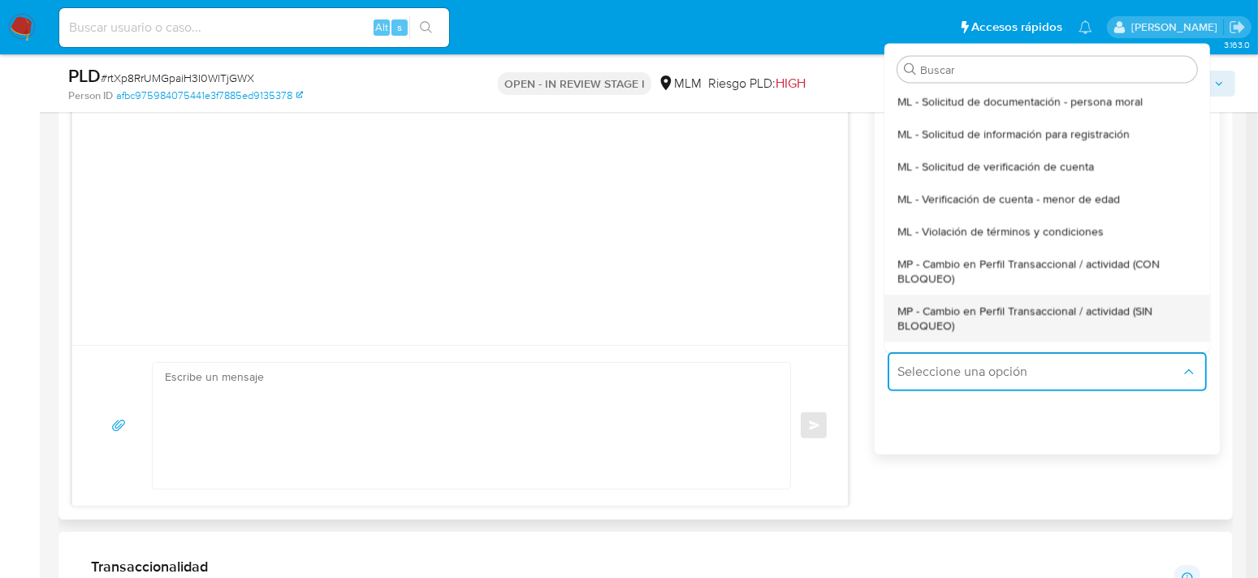
click at [1005, 324] on span "MP - Cambio en Perfil Transaccional / actividad (SIN BLOQUEO)" at bounding box center [1042, 318] width 290 height 29
type textarea "Estimado ,Te comunicamos que se ha identificado un cambio en el uso habitual de…"
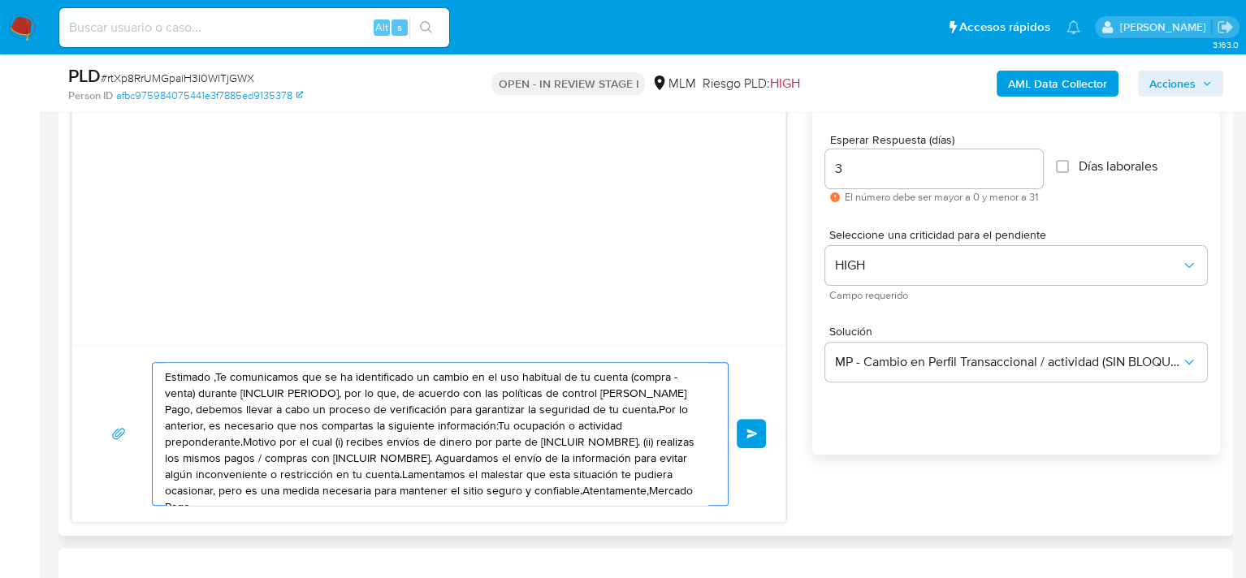
drag, startPoint x: 609, startPoint y: 491, endPoint x: 128, endPoint y: 331, distance: 507.2
click at [128, 331] on div "Estimado ,Te comunicamos que se ha identificado un cambio en el uso habitual de…" at bounding box center [428, 294] width 715 height 458
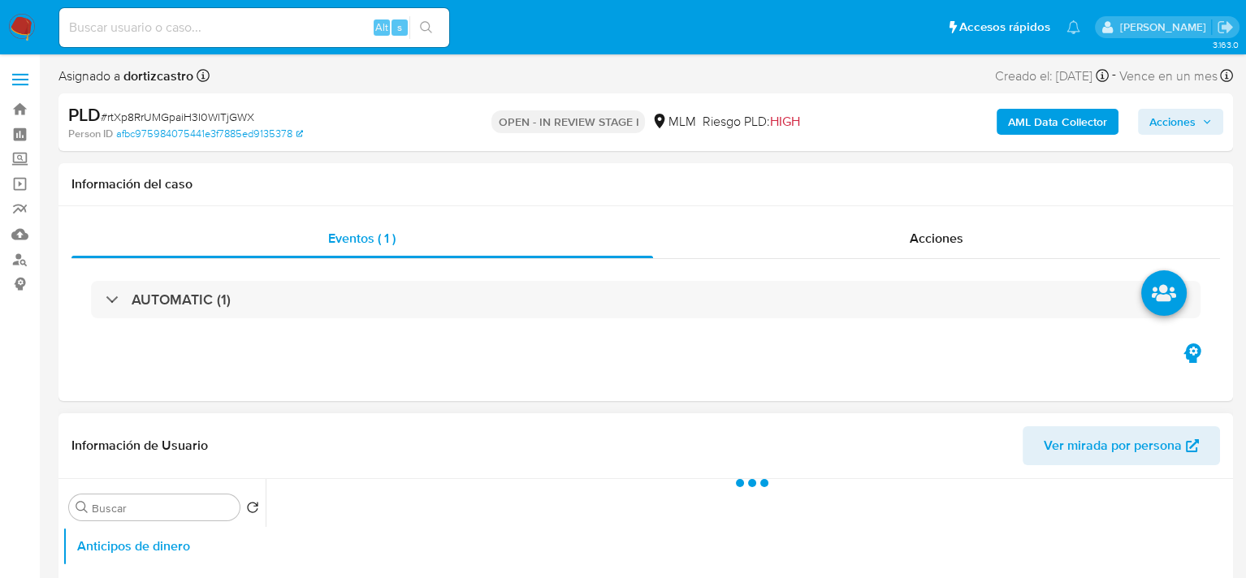
select select "10"
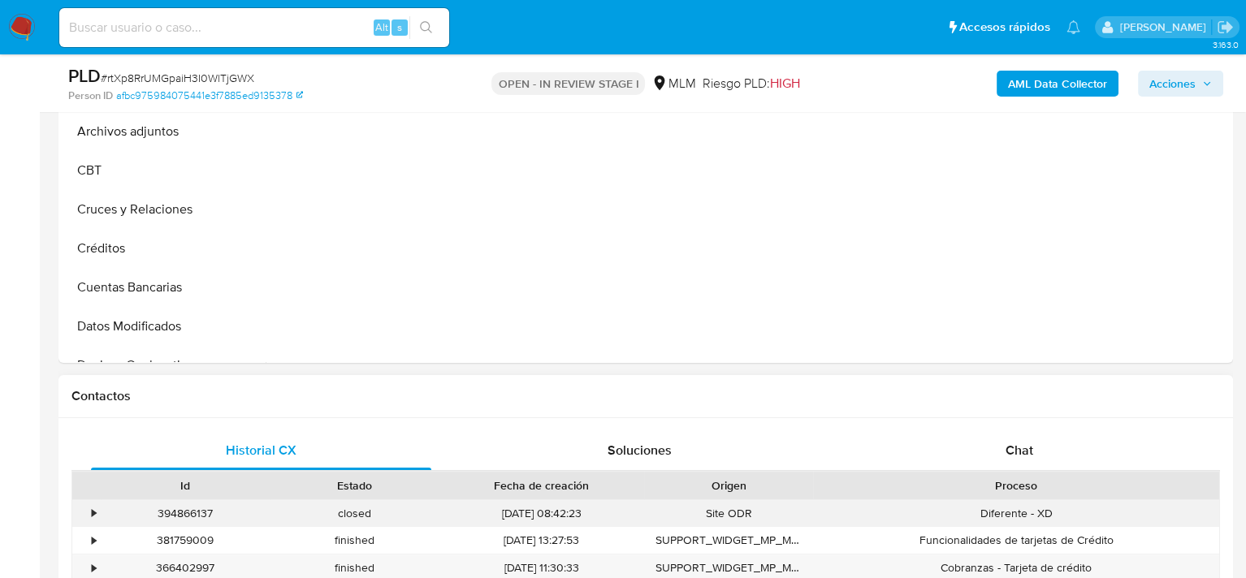
scroll to position [569, 0]
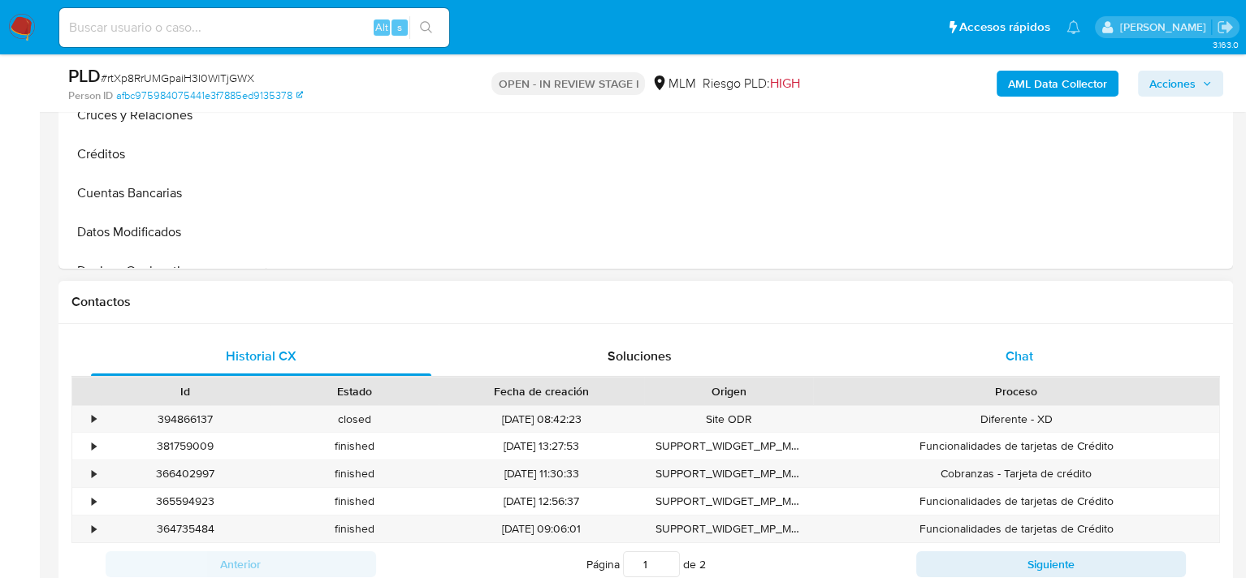
click at [1096, 357] on div "Chat" at bounding box center [1019, 356] width 340 height 39
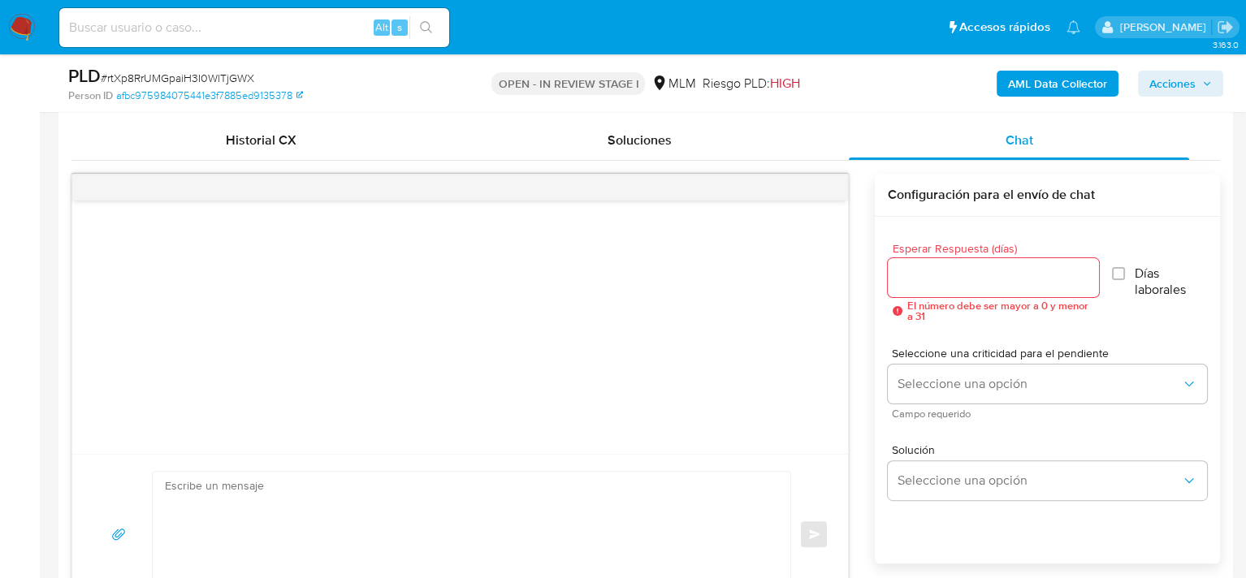
scroll to position [812, 0]
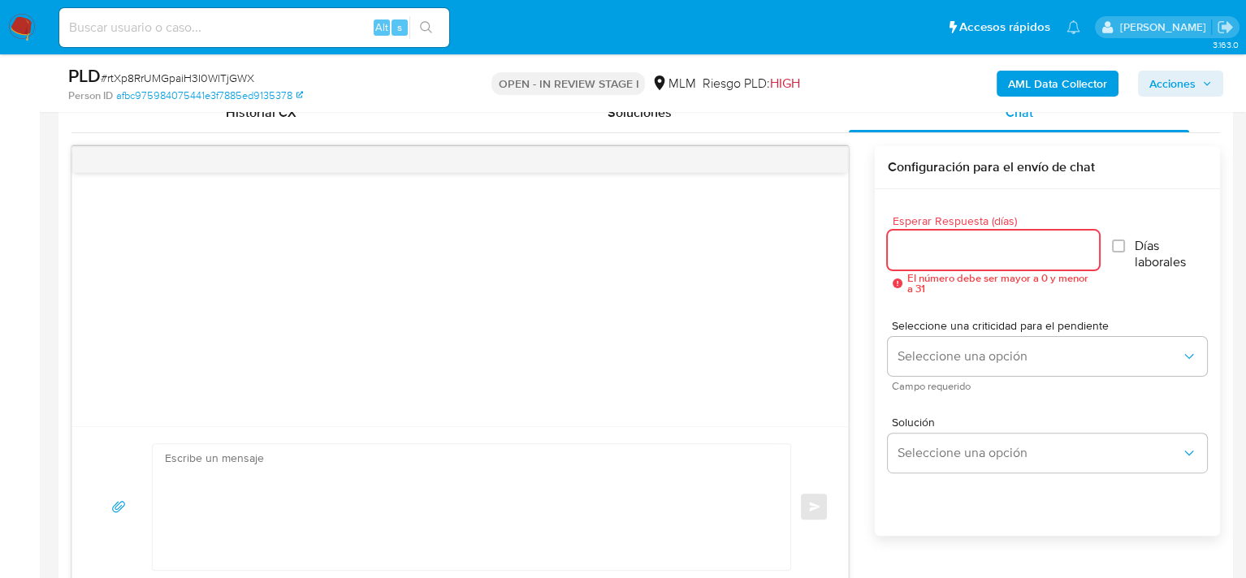
click at [1008, 248] on input "Esperar Respuesta (días)" at bounding box center [993, 250] width 211 height 21
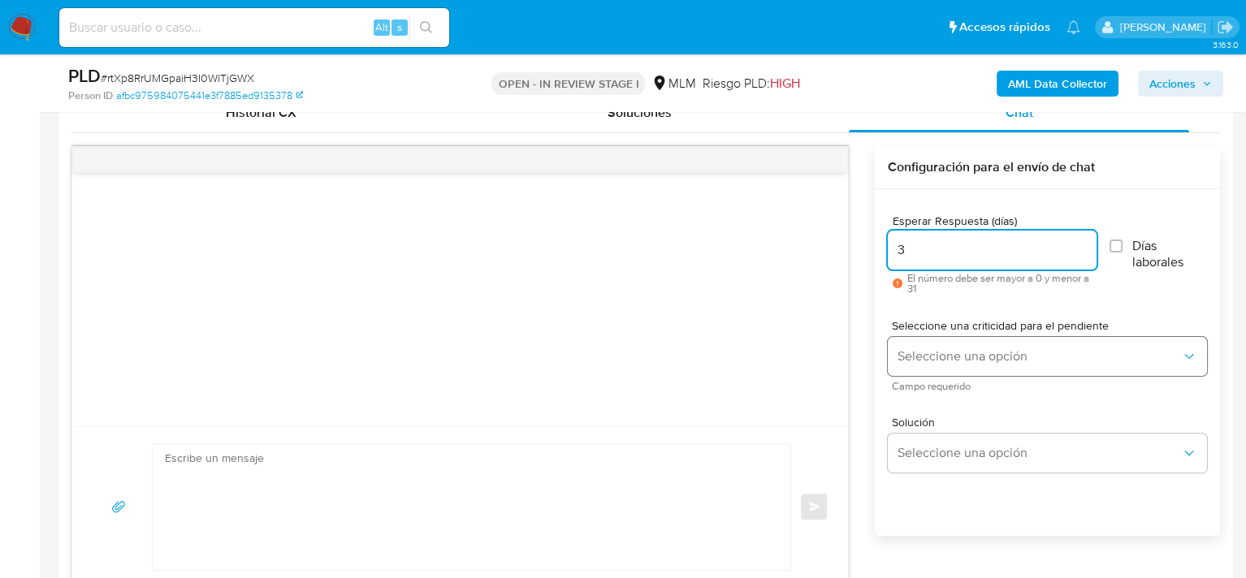
type input "3"
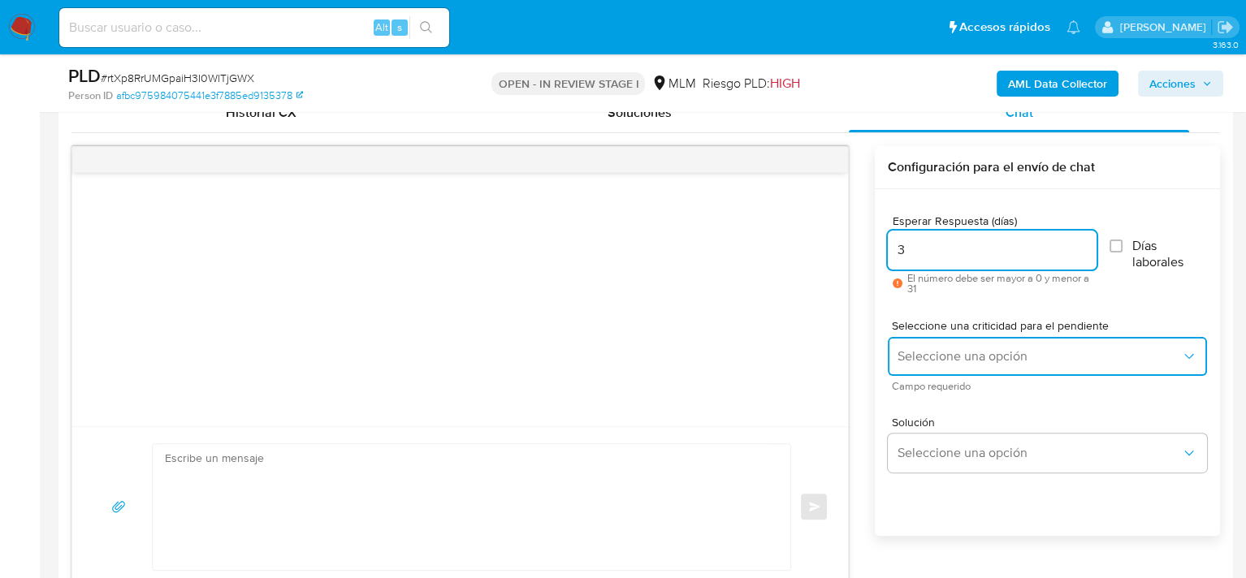
click at [1001, 348] on span "Seleccione una opción" at bounding box center [1038, 356] width 283 height 16
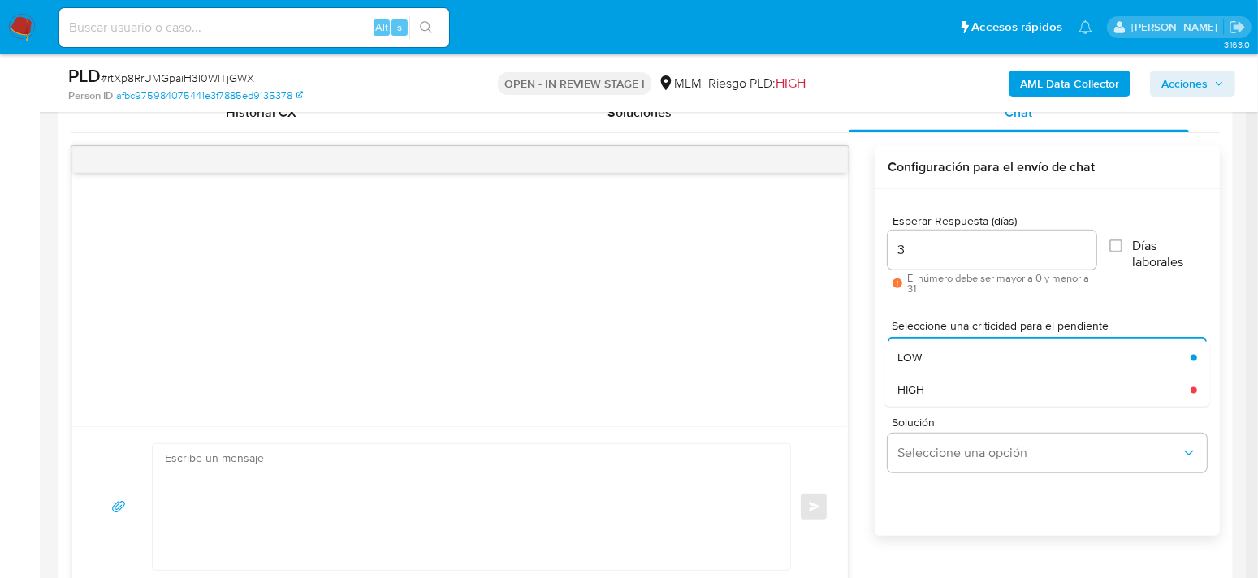
click at [948, 386] on div "HIGH" at bounding box center [1038, 390] width 283 height 32
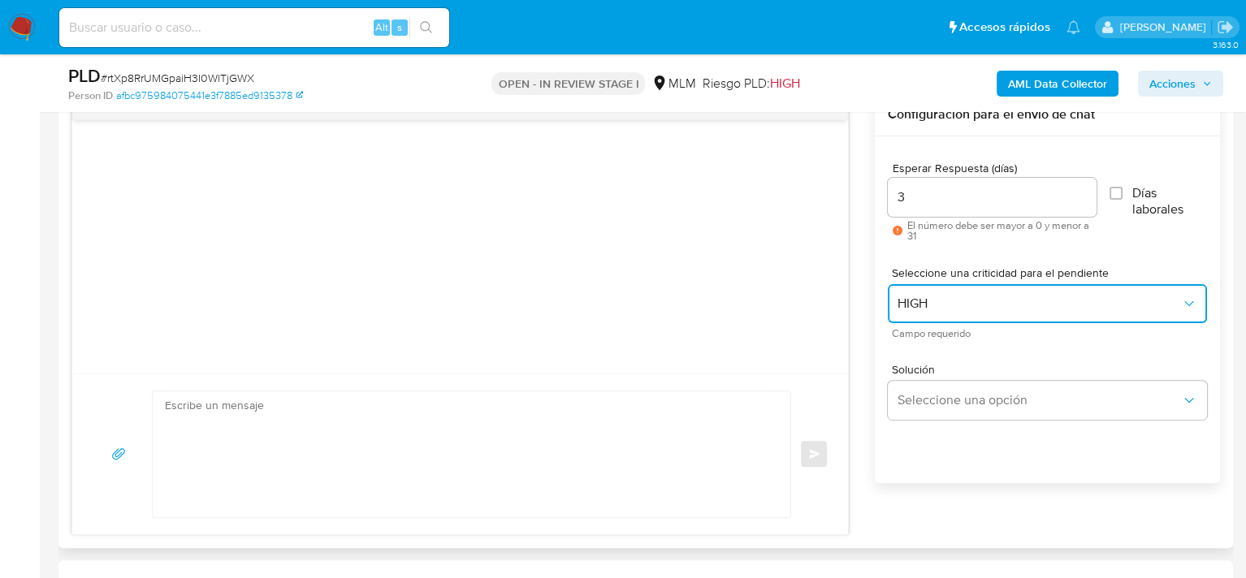
scroll to position [893, 0]
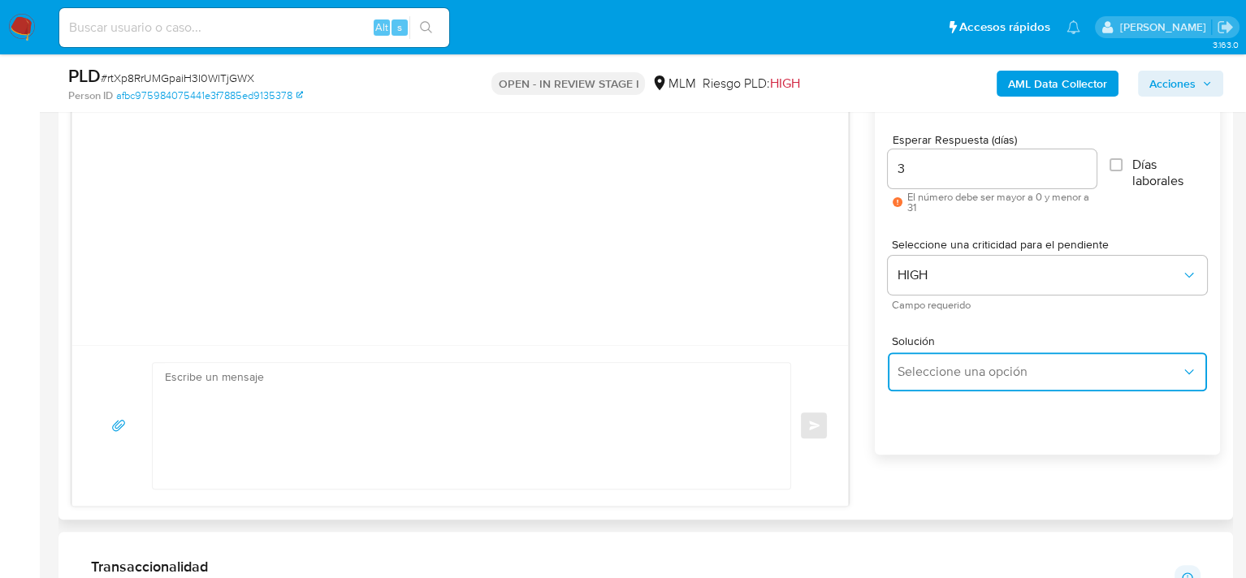
click at [961, 373] on span "Seleccione una opción" at bounding box center [1038, 372] width 283 height 16
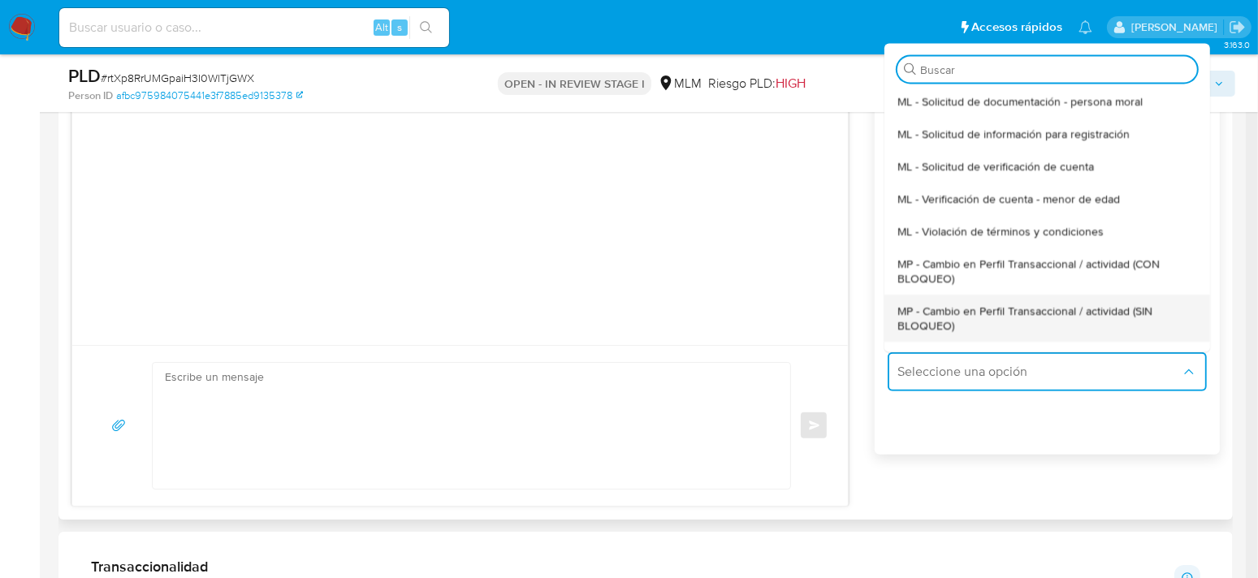
click at [986, 313] on span "MP - Cambio en Perfil Transaccional / actividad (SIN BLOQUEO)" at bounding box center [1042, 318] width 290 height 29
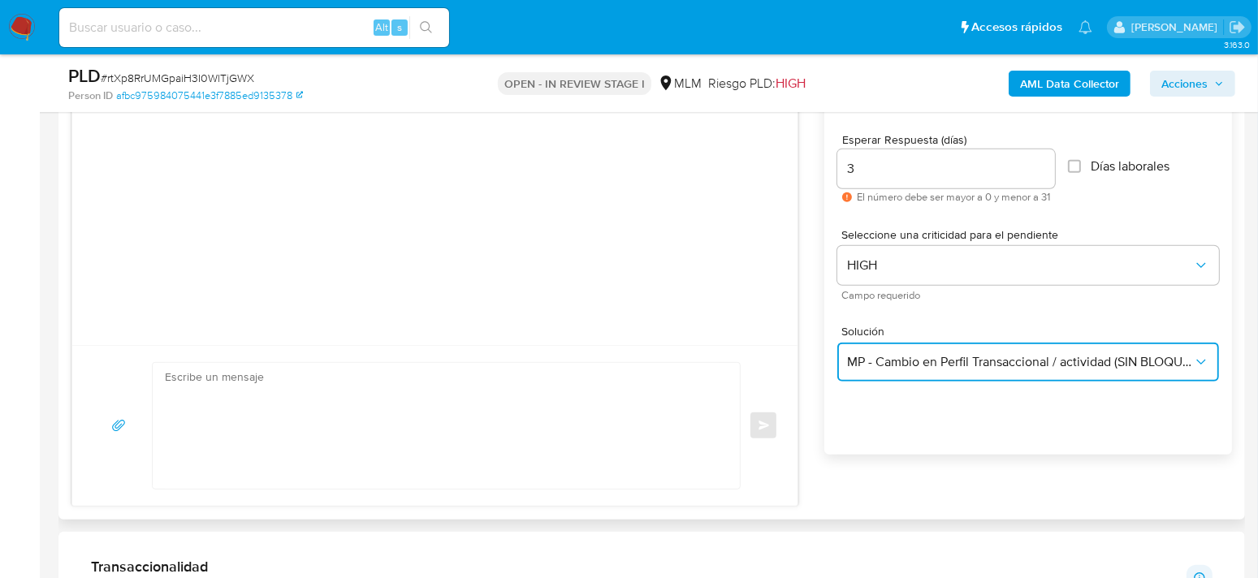
type textarea "Estimado ,Te comunicamos que se ha identificado un cambio en el uso habitual de…"
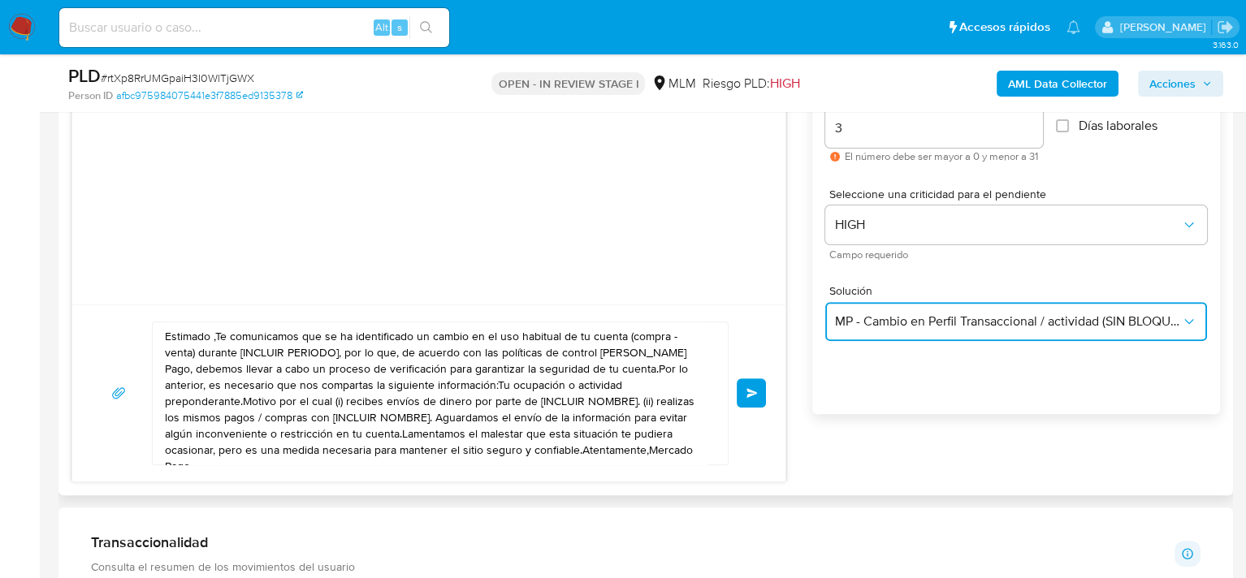
scroll to position [975, 0]
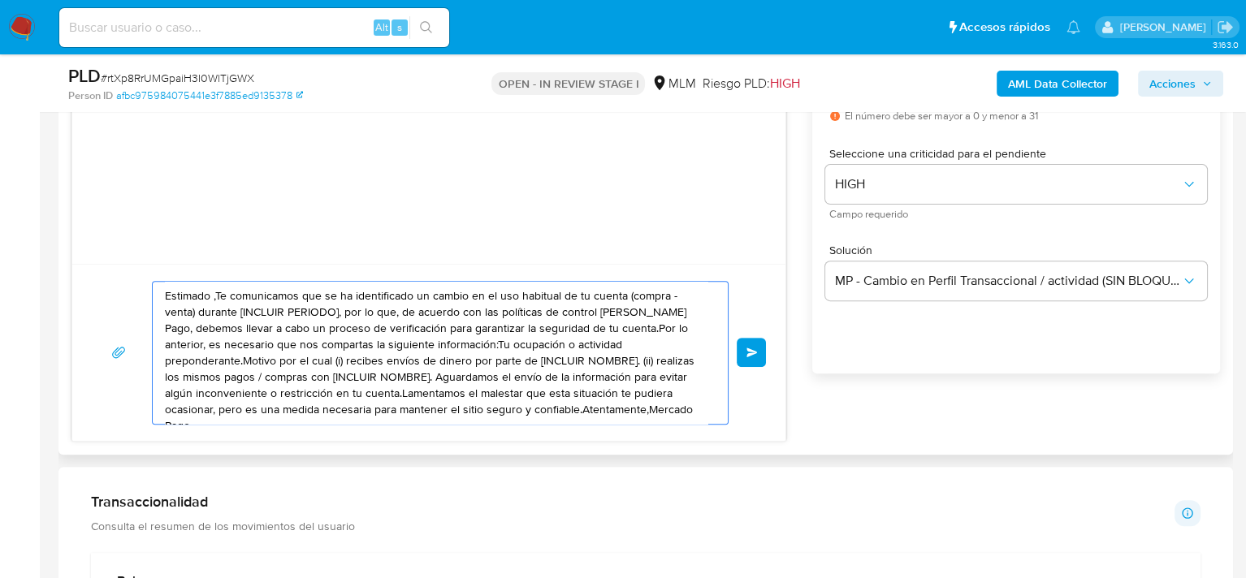
drag, startPoint x: 540, startPoint y: 406, endPoint x: 125, endPoint y: 244, distance: 445.4
click at [125, 244] on div "Estimado ,Te comunicamos que se ha identificado un cambio en el uso habitual de…" at bounding box center [428, 213] width 715 height 458
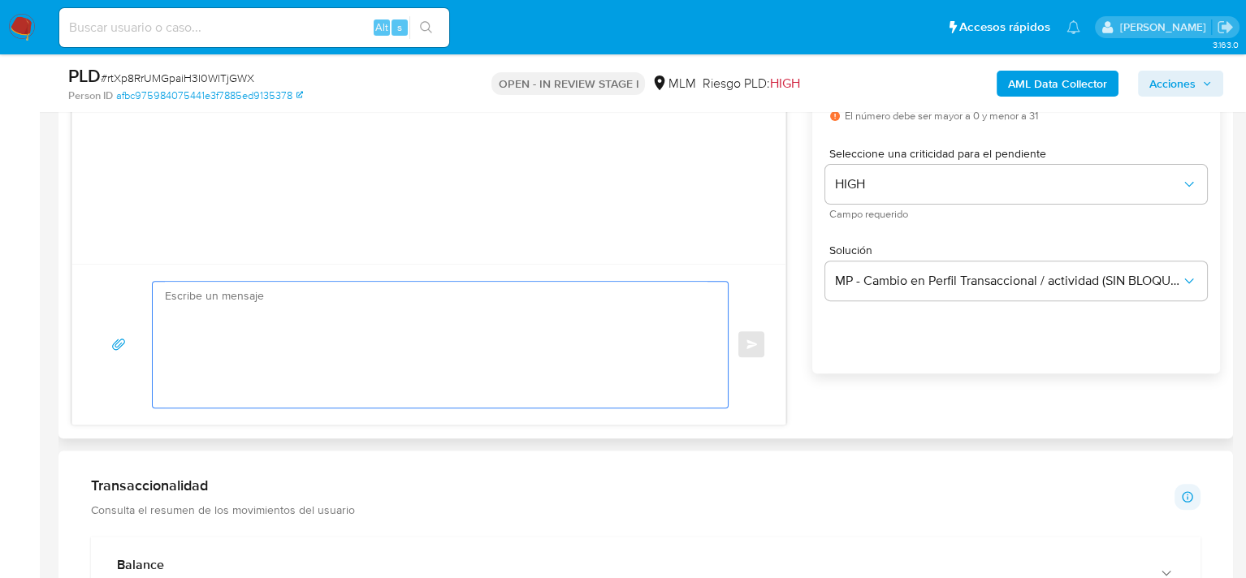
paste textarea "Loremips Dolor Sitametc Adipi Elitsed Do eiusmodtemp inc ut la etdoloremagn al …"
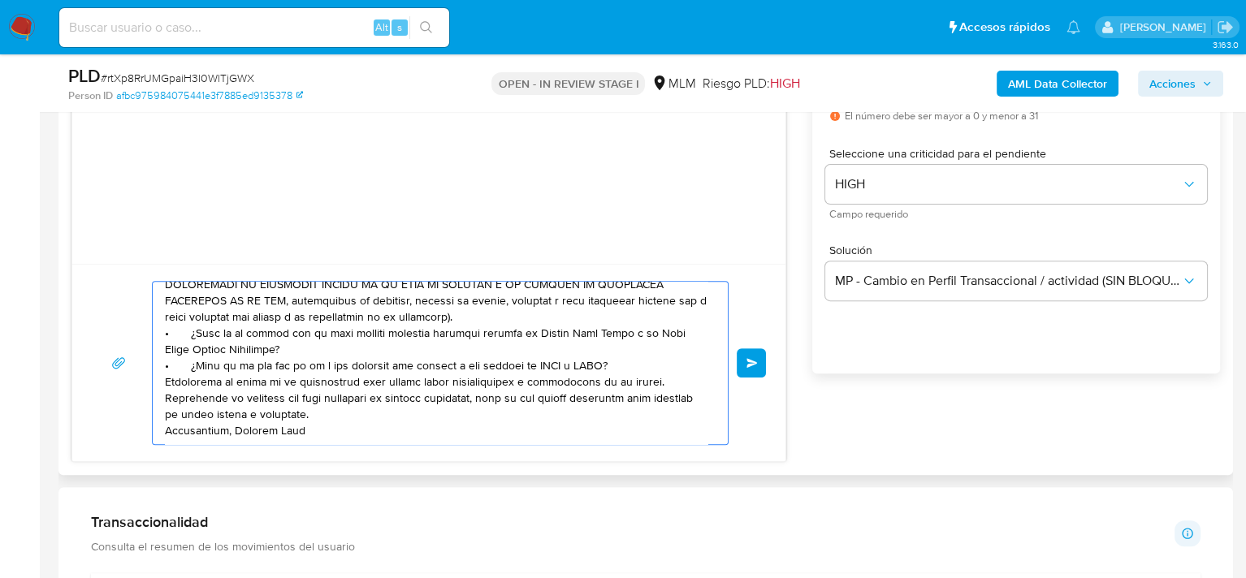
scroll to position [0, 0]
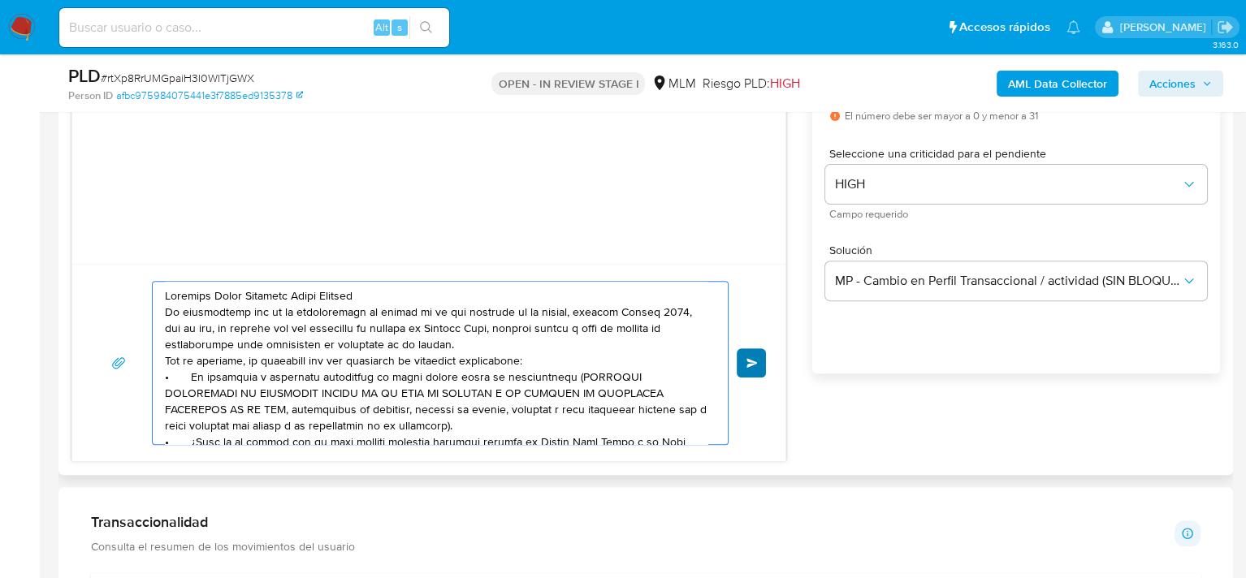
type textarea "Estimado Vania Betzabet Trejo Vazquez Te comunicamos que se ha identificado un …"
click at [752, 368] on button "Enviar" at bounding box center [751, 362] width 29 height 29
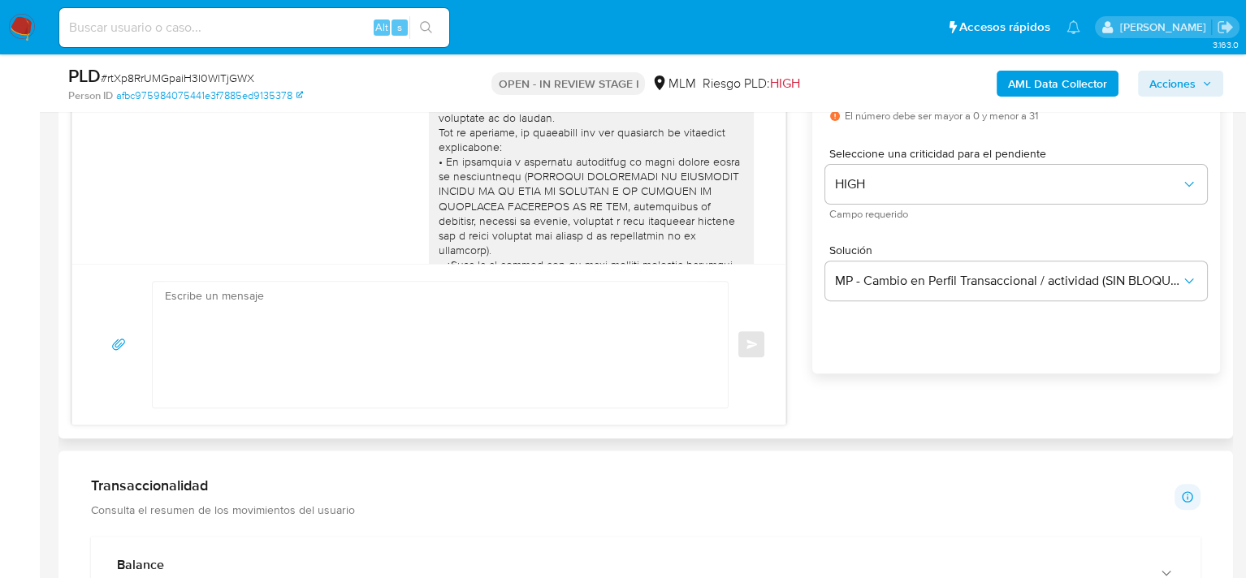
scroll to position [193, 0]
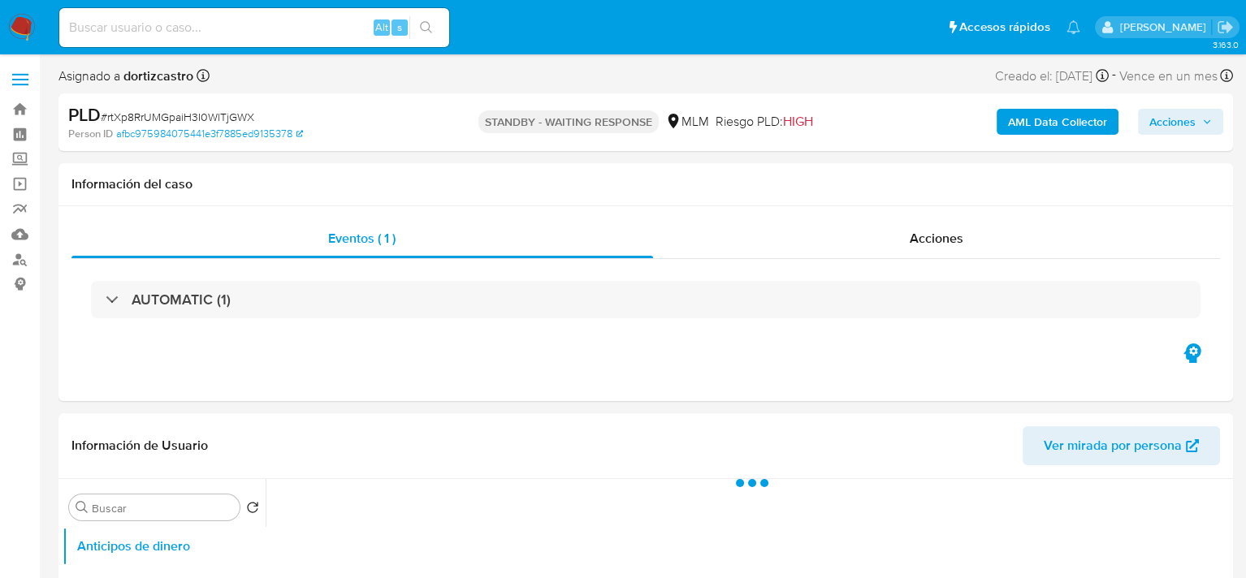
select select "10"
